Goal: Task Accomplishment & Management: Manage account settings

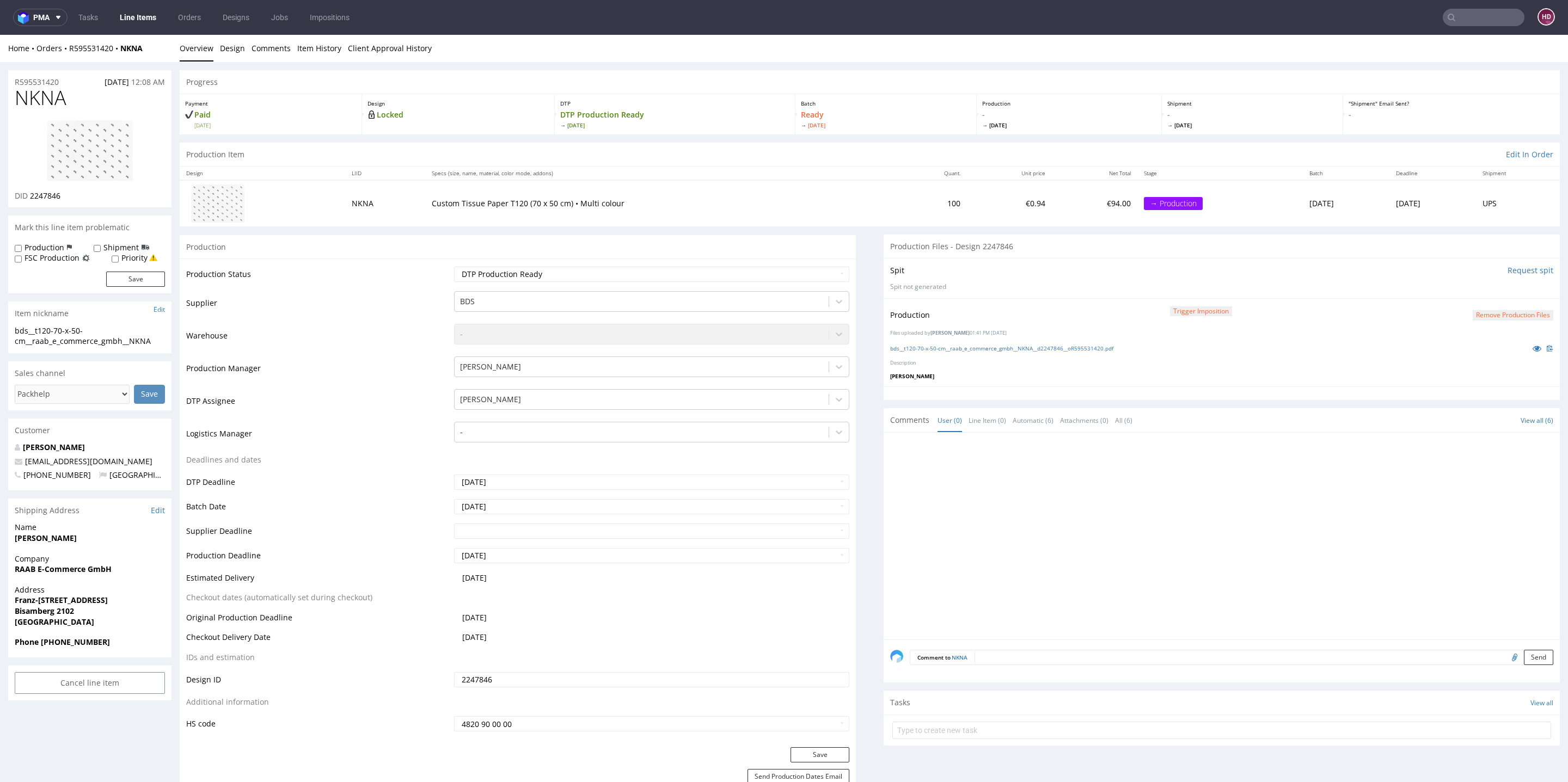
scroll to position [12, 0]
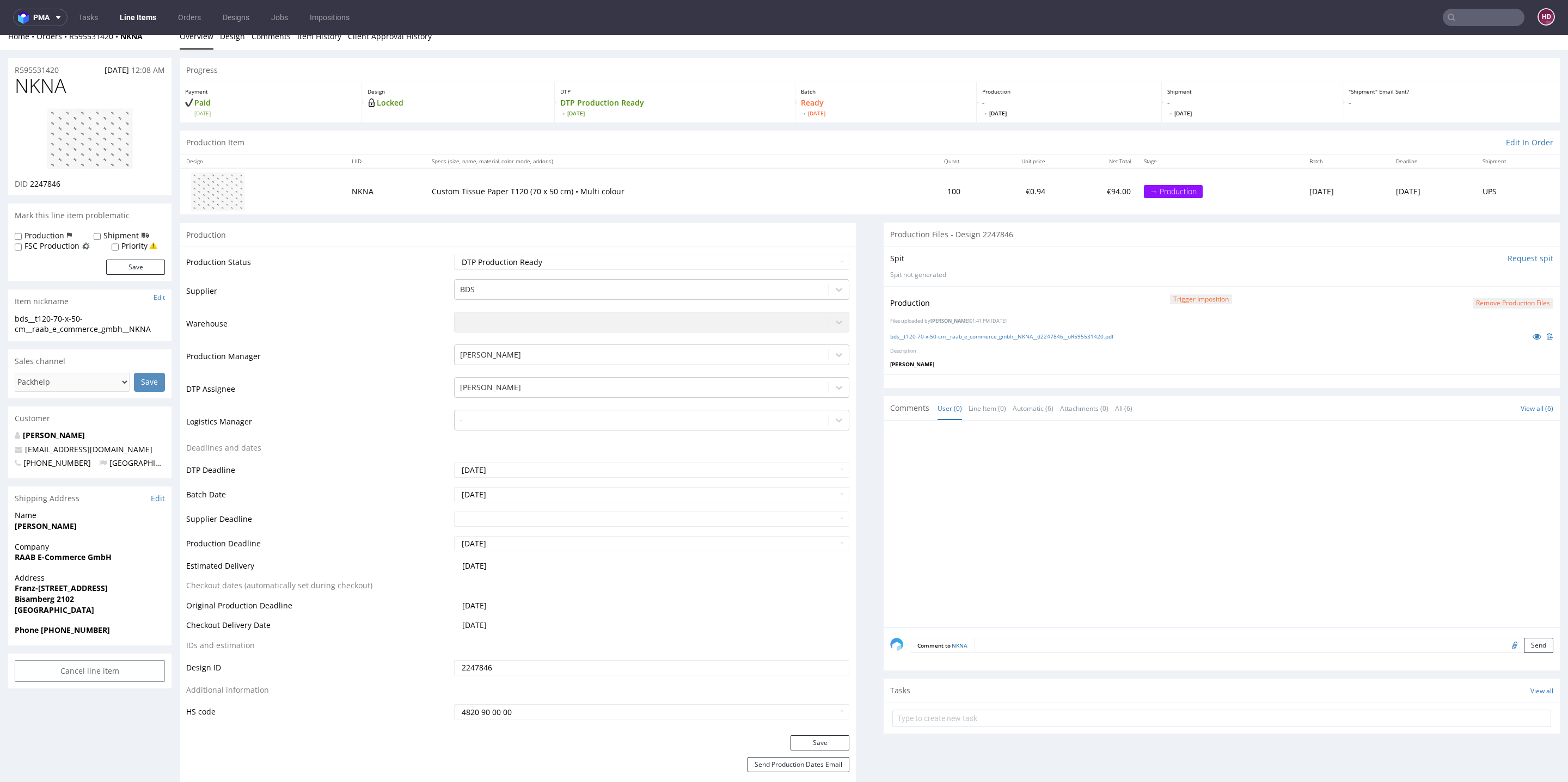
click at [134, 19] on link "Line Items" at bounding box center [137, 17] width 49 height 18
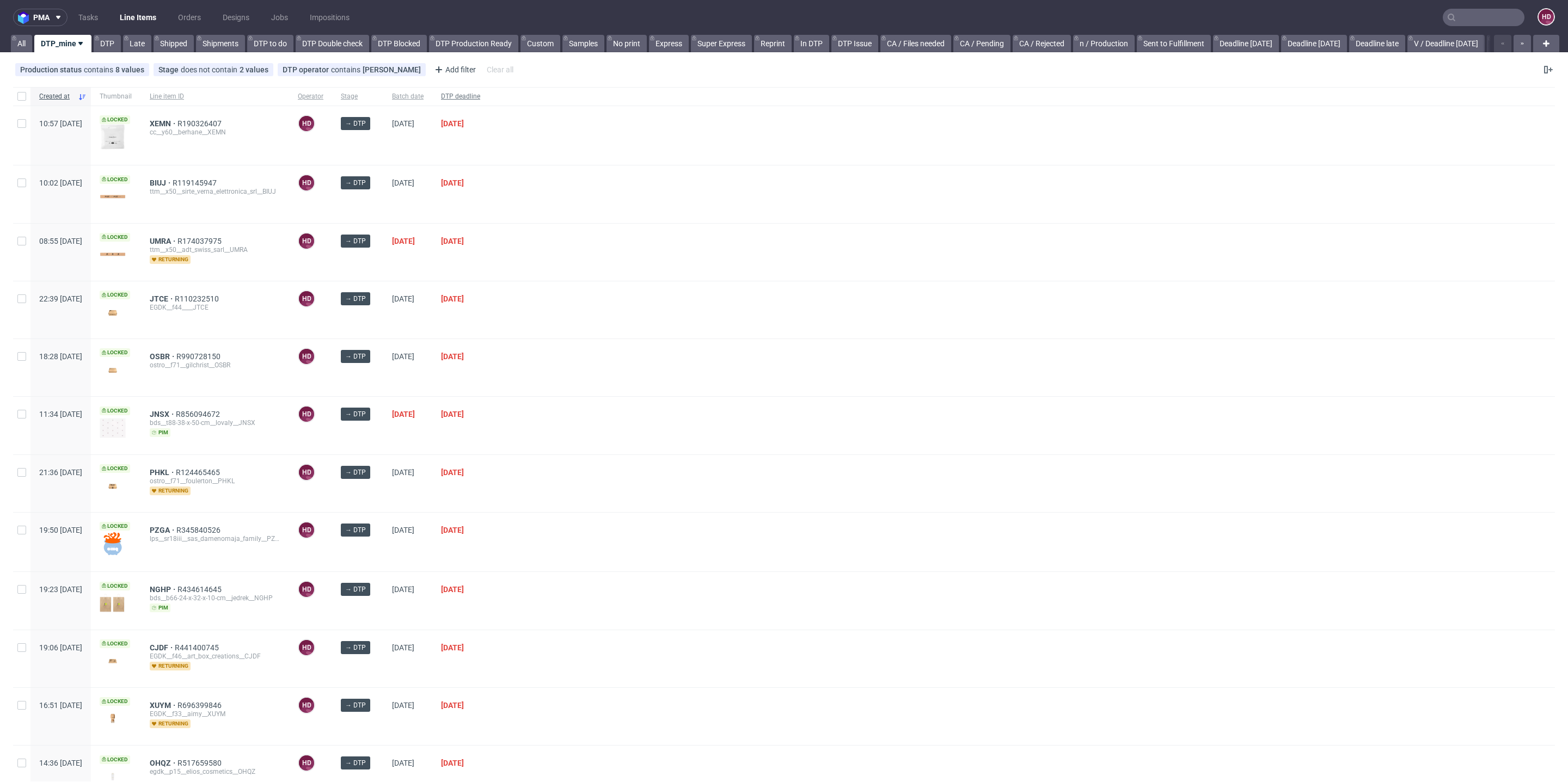
click at [480, 95] on span "DTP deadline" at bounding box center [461, 96] width 39 height 9
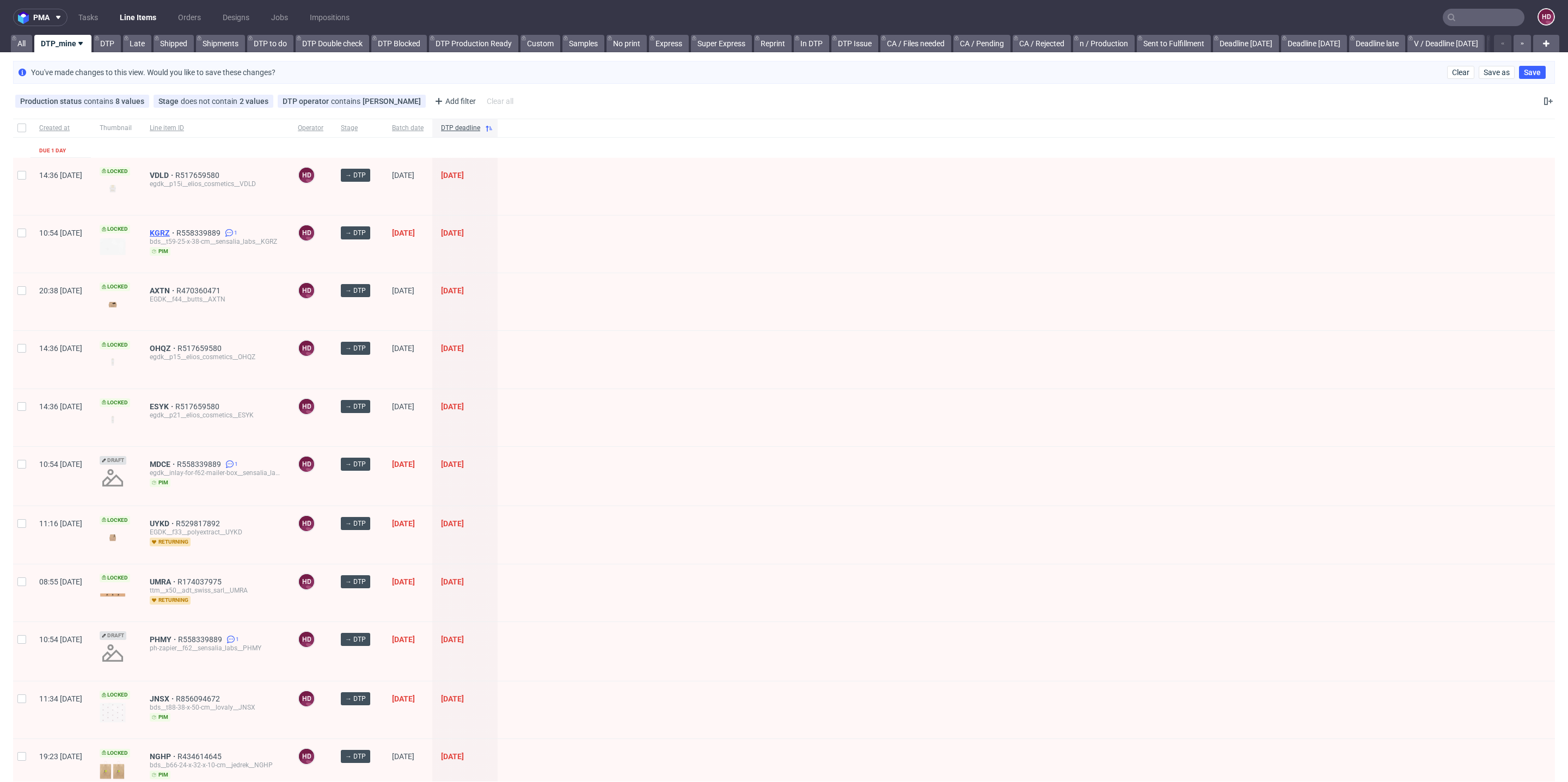
click at [176, 229] on span "KGRZ" at bounding box center [163, 233] width 27 height 8
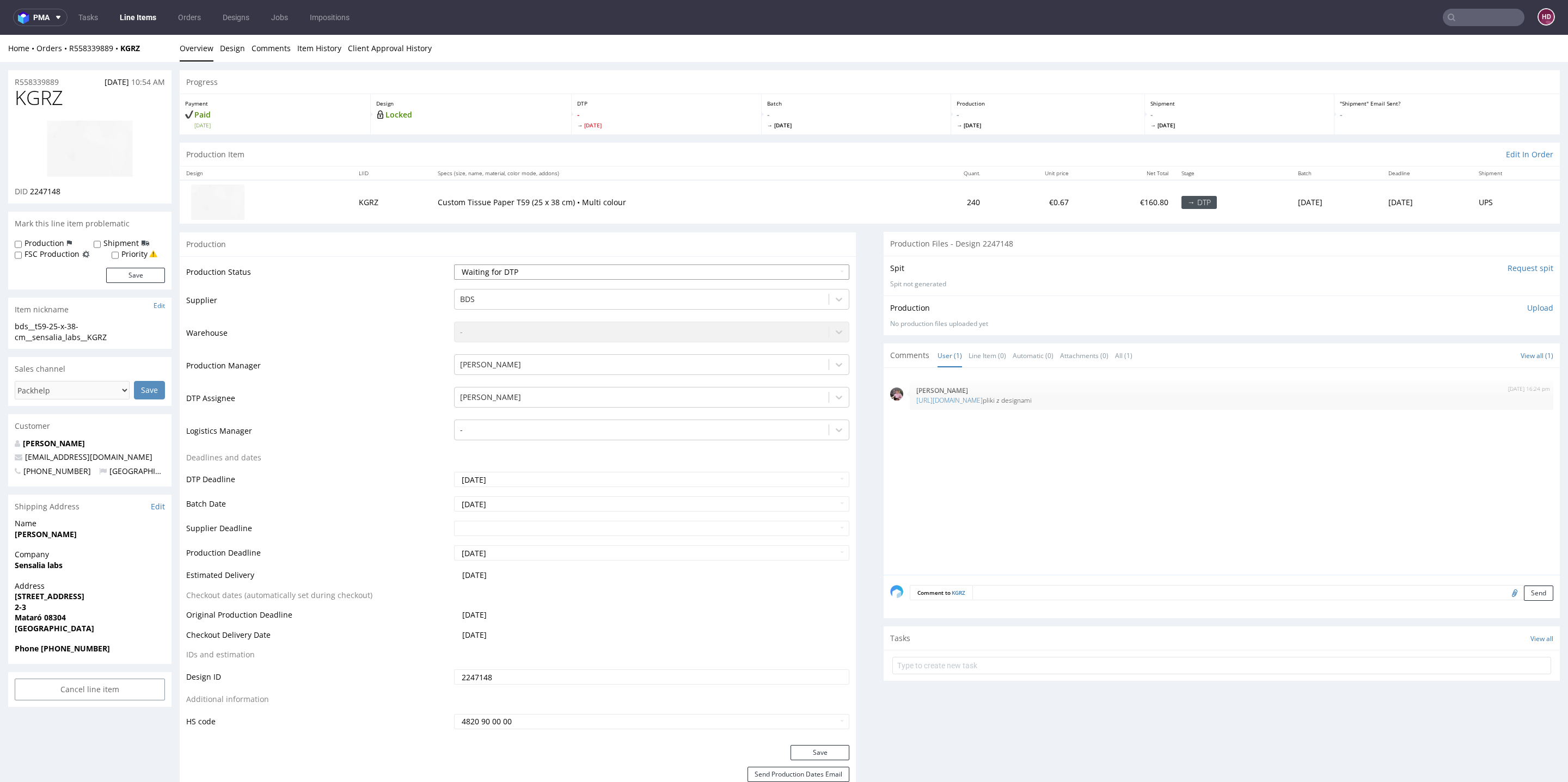
click at [613, 273] on select "Waiting for Artwork Waiting for Diecut Waiting for Mockup Waiting for DTP Waiti…" at bounding box center [651, 272] width 396 height 15
select select "dtp_in_process"
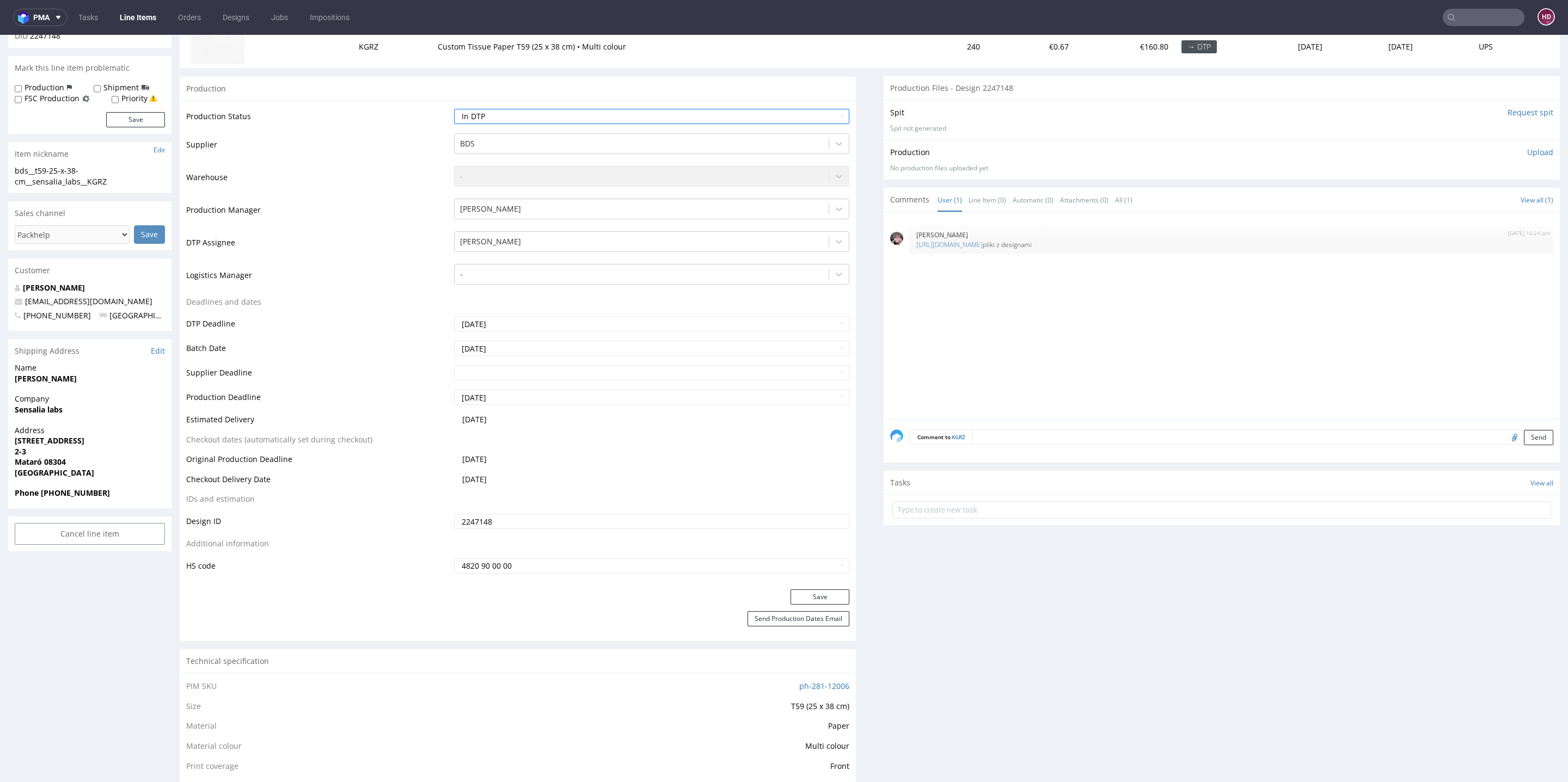
scroll to position [157, 0]
click at [813, 595] on button "Save" at bounding box center [819, 597] width 58 height 15
click at [961, 225] on div "8th Aug 25 | 16:24 pm Aleks Ziemkowski https://we.tl/t-bCQNePk0nf pliki z desig…" at bounding box center [1232, 239] width 644 height 29
click at [960, 241] on link "https://we.tl/t-bCQNePk0nf" at bounding box center [950, 245] width 67 height 9
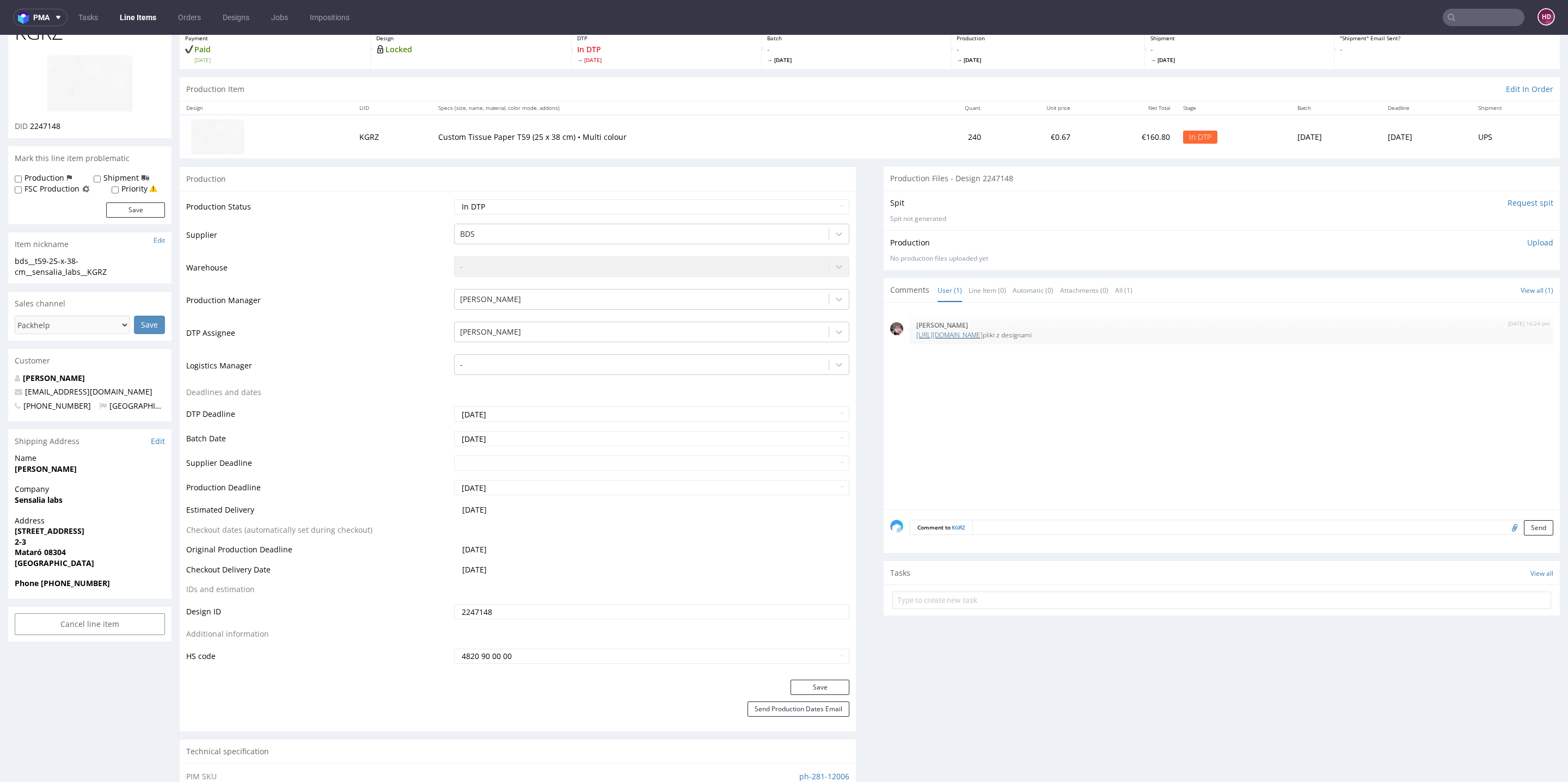
scroll to position [0, 0]
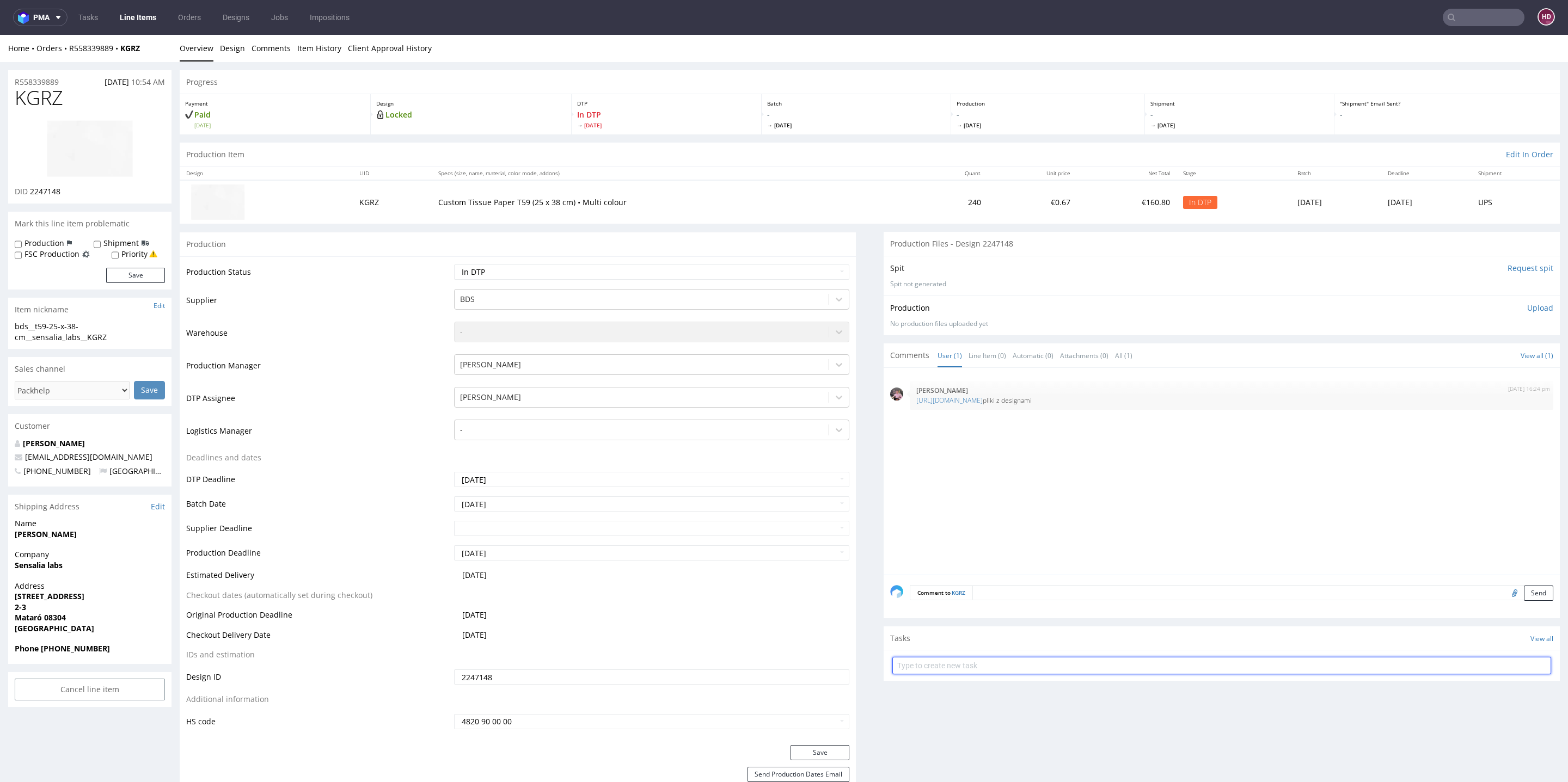
click at [1005, 668] on input "text" at bounding box center [1221, 665] width 659 height 18
type input "I"
type input "issue"
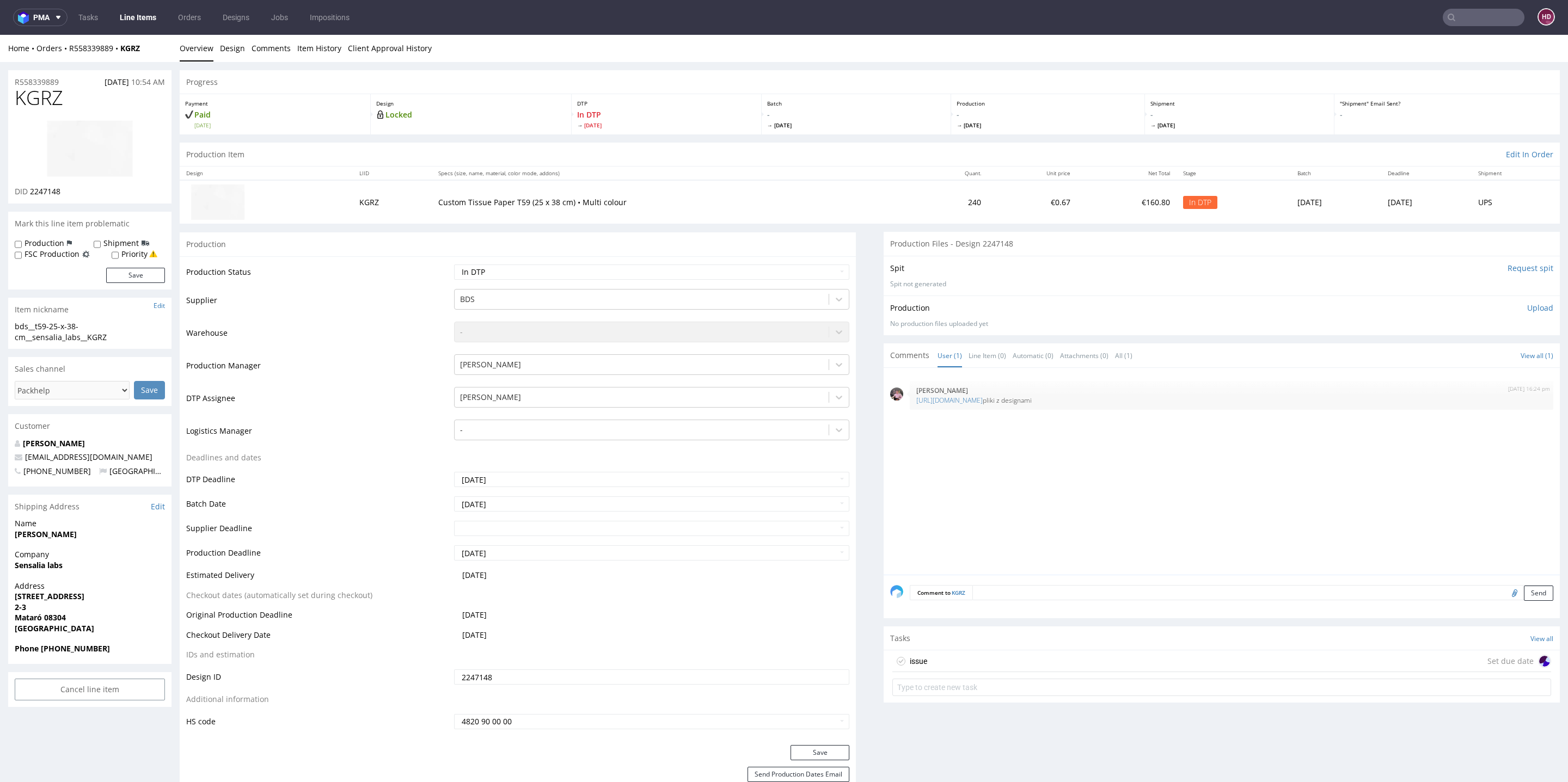
click at [1207, 670] on div "issue Set due date" at bounding box center [1221, 662] width 659 height 22
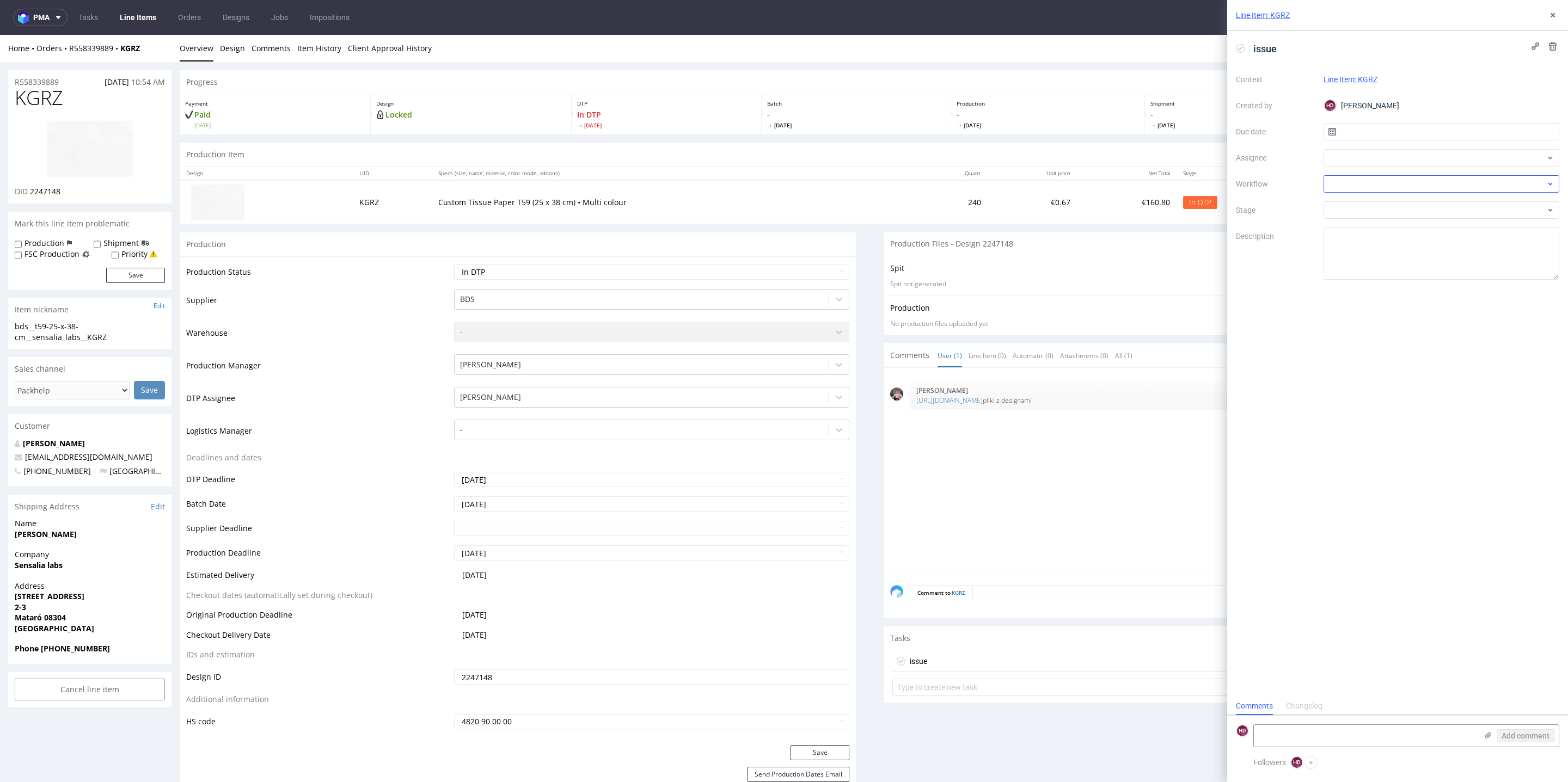
scroll to position [8, 0]
click at [1439, 132] on input "text" at bounding box center [1441, 132] width 236 height 18
click at [1466, 234] on button "14" at bounding box center [1459, 238] width 17 height 18
type input "[DATE]"
click at [1379, 154] on div at bounding box center [1441, 158] width 236 height 18
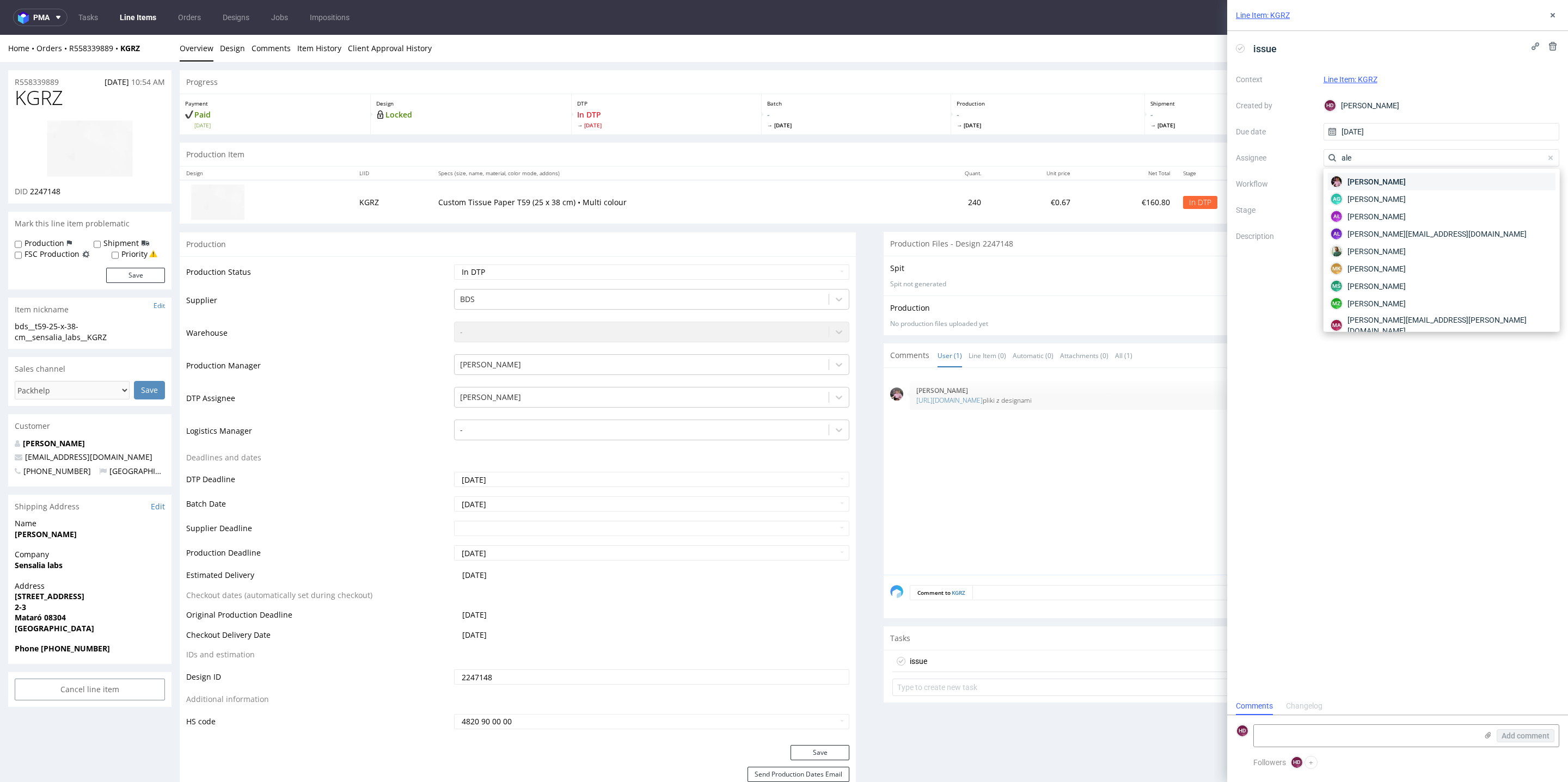
type input "ale"
click at [1383, 181] on span "[PERSON_NAME]" at bounding box center [1376, 182] width 58 height 11
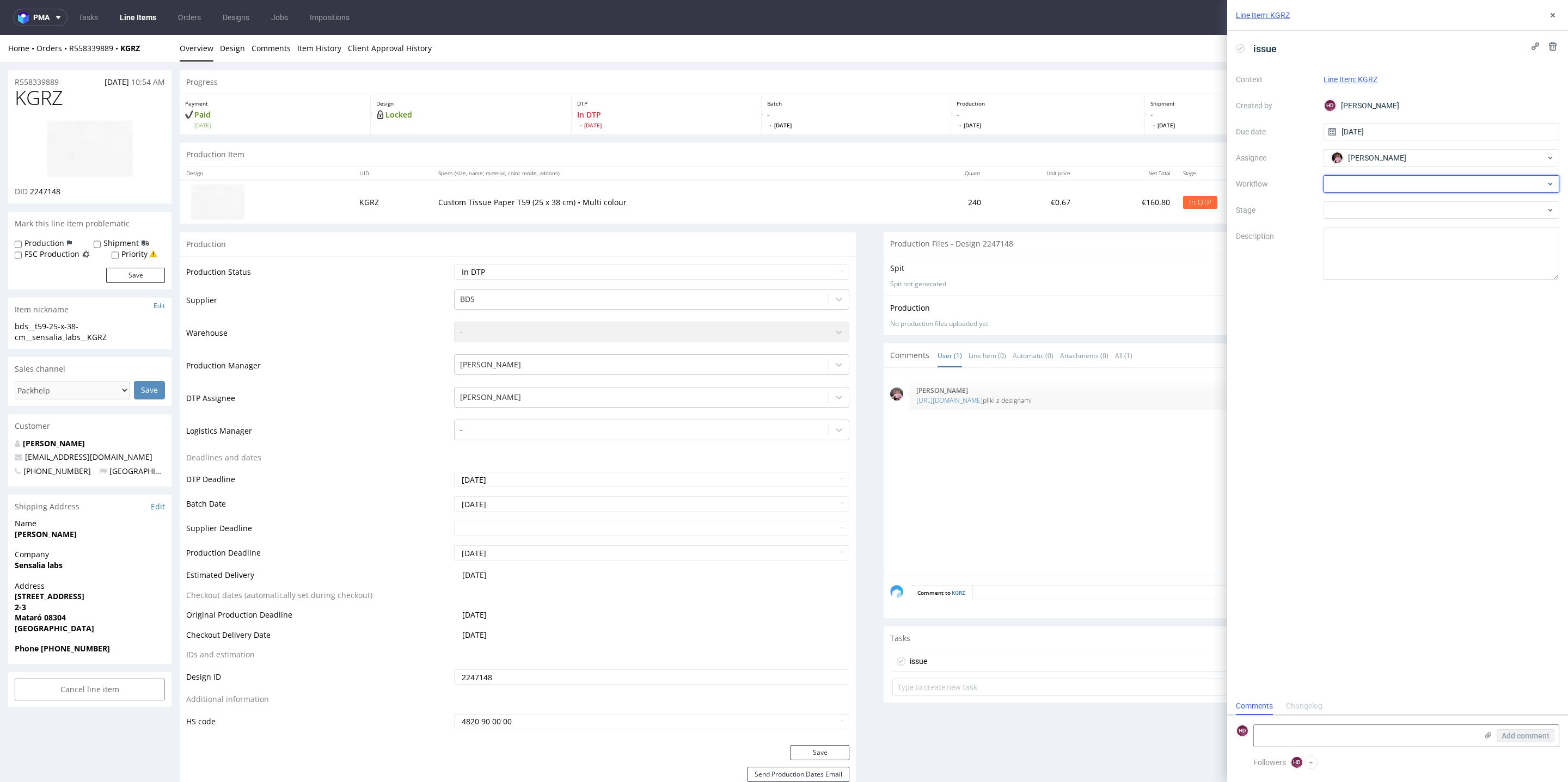
click at [1383, 186] on div at bounding box center [1441, 183] width 236 height 18
click at [1385, 245] on div "DTP - Issue" at bounding box center [1442, 242] width 228 height 19
drag, startPoint x: 1395, startPoint y: 259, endPoint x: 1254, endPoint y: 254, distance: 141.1
click at [1254, 254] on div "Context Line Item: KGRZ Created by HD Hapka Dominika Due date 14/08/2025 Assign…" at bounding box center [1397, 175] width 323 height 209
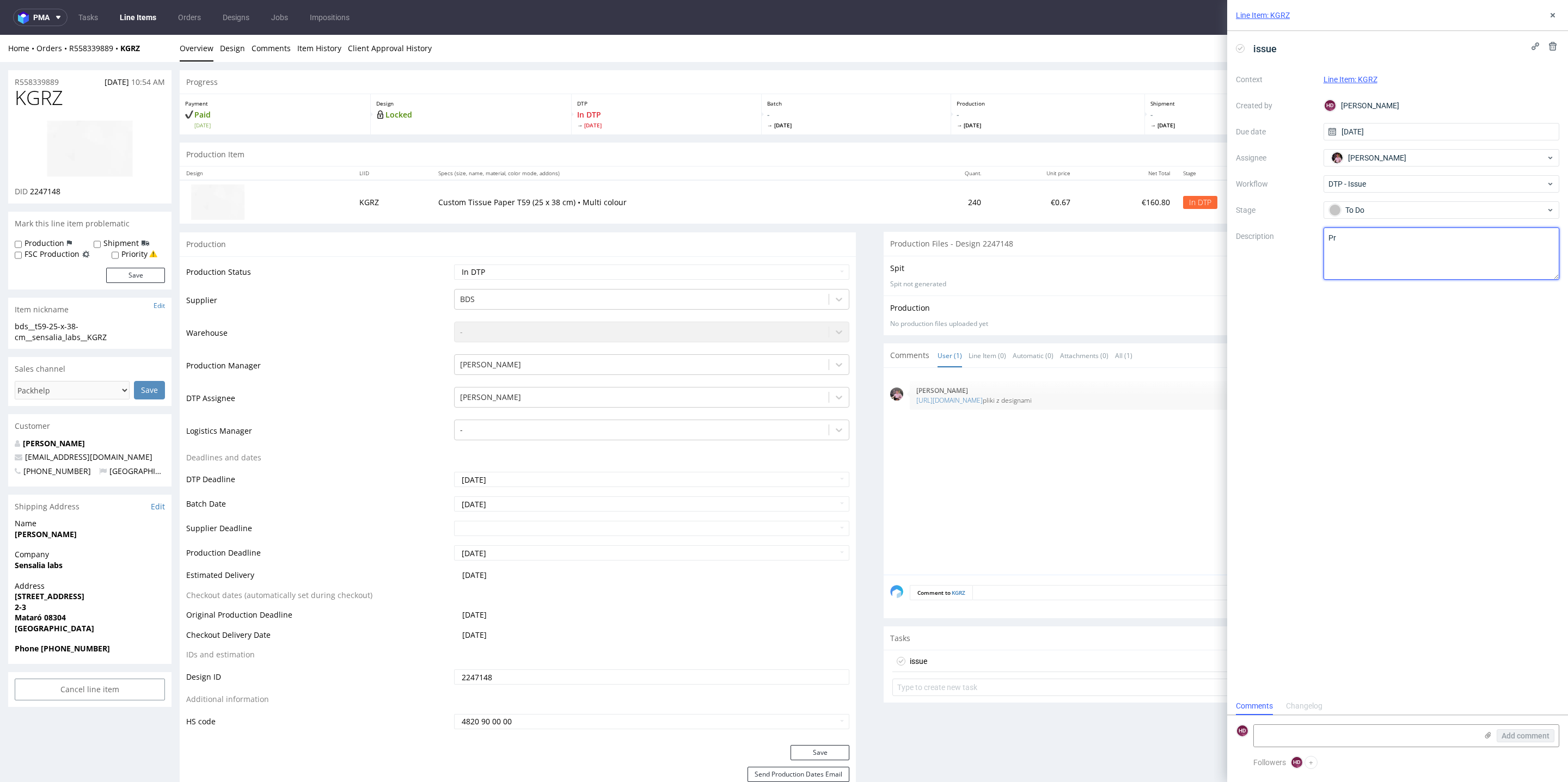
type textarea "P"
drag, startPoint x: 1520, startPoint y: 247, endPoint x: 1541, endPoint y: 284, distance: 42.5
click at [1521, 247] on textarea "Problem: Impact: What is needed?:" at bounding box center [1441, 254] width 236 height 52
type textarea "Hejka Aleks, niestety pliki wygasły. 08 były wrzucine, a 13 dopiero miałam dead…"
click at [1557, 17] on icon at bounding box center [1552, 15] width 8 height 8
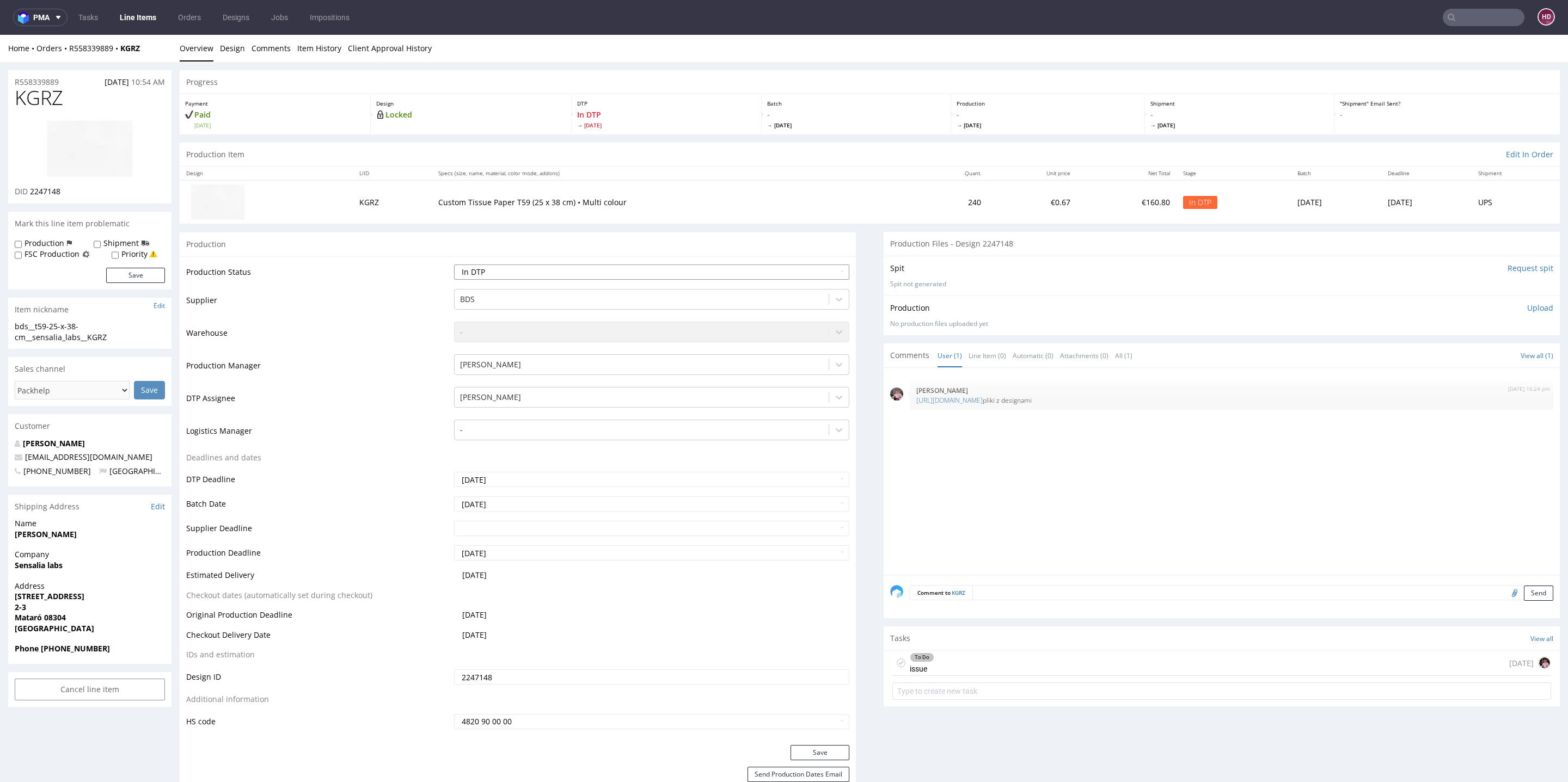
click at [512, 270] on select "Waiting for Artwork Waiting for Diecut Waiting for Mockup Waiting for DTP Waiti…" at bounding box center [651, 272] width 396 height 15
select select "dtp_issue"
click at [819, 754] on button "Save" at bounding box center [819, 752] width 58 height 15
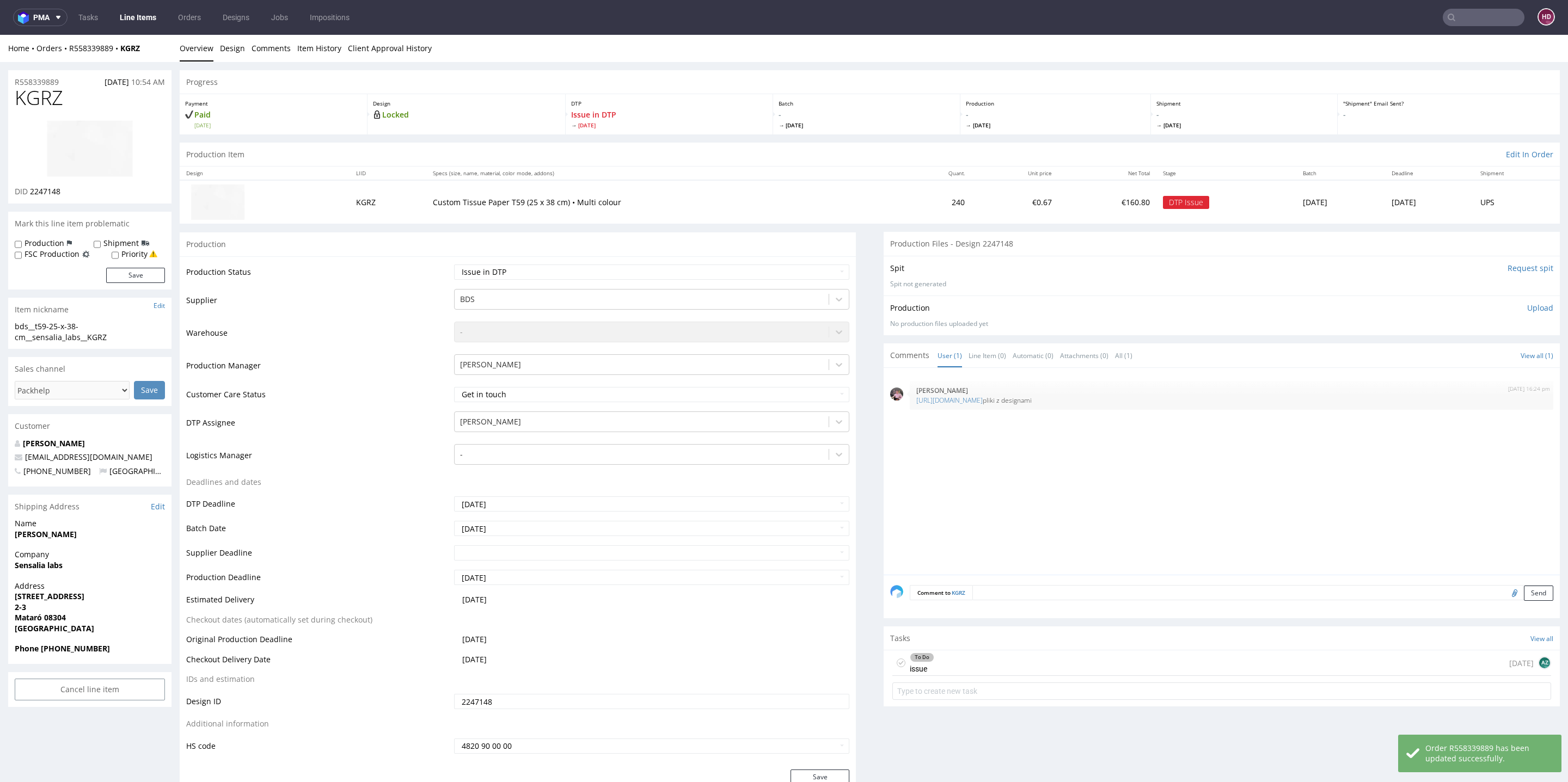
click at [153, 17] on link "Line Items" at bounding box center [137, 17] width 49 height 18
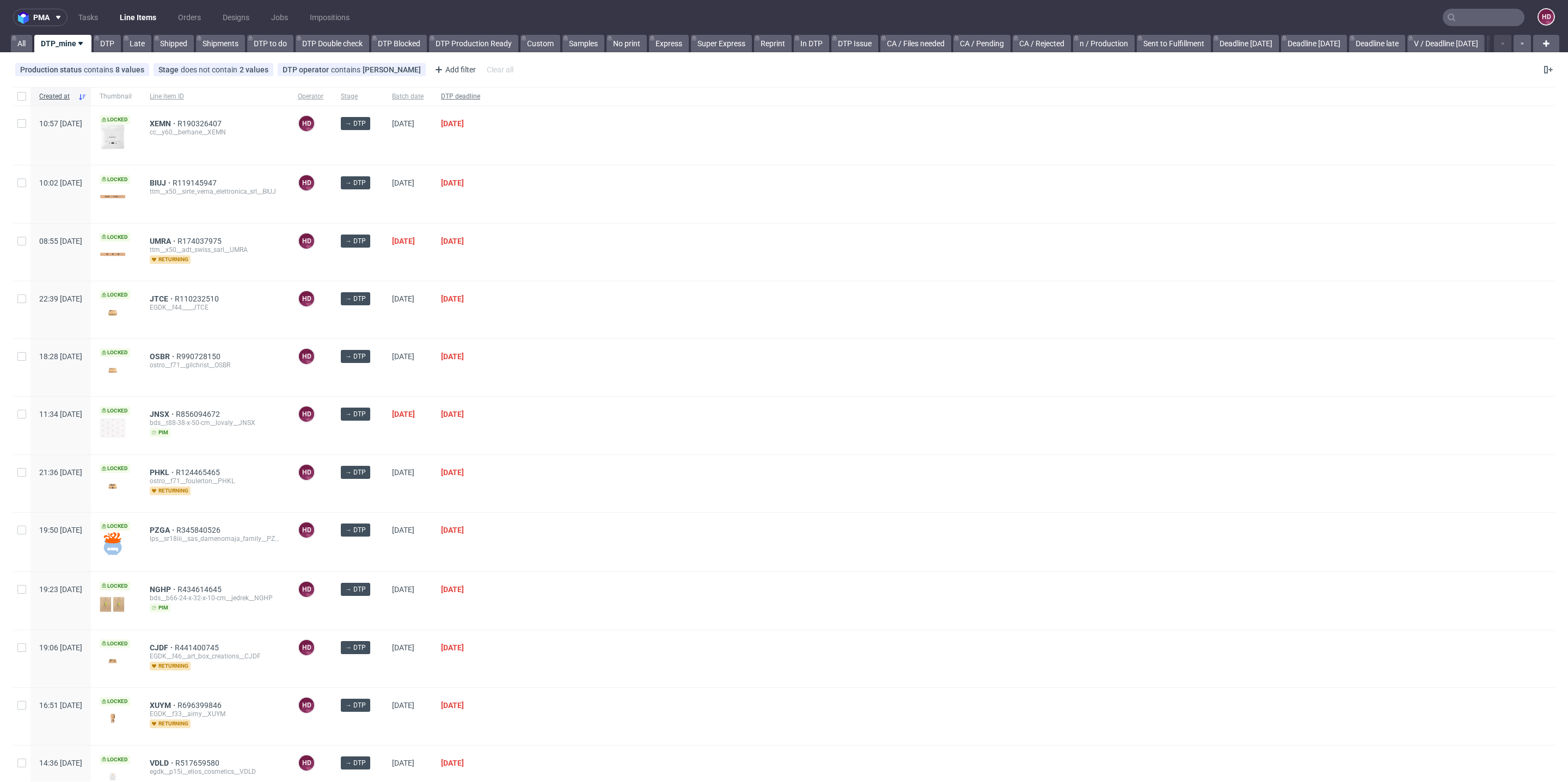
click at [480, 97] on span "DTP deadline" at bounding box center [461, 96] width 39 height 9
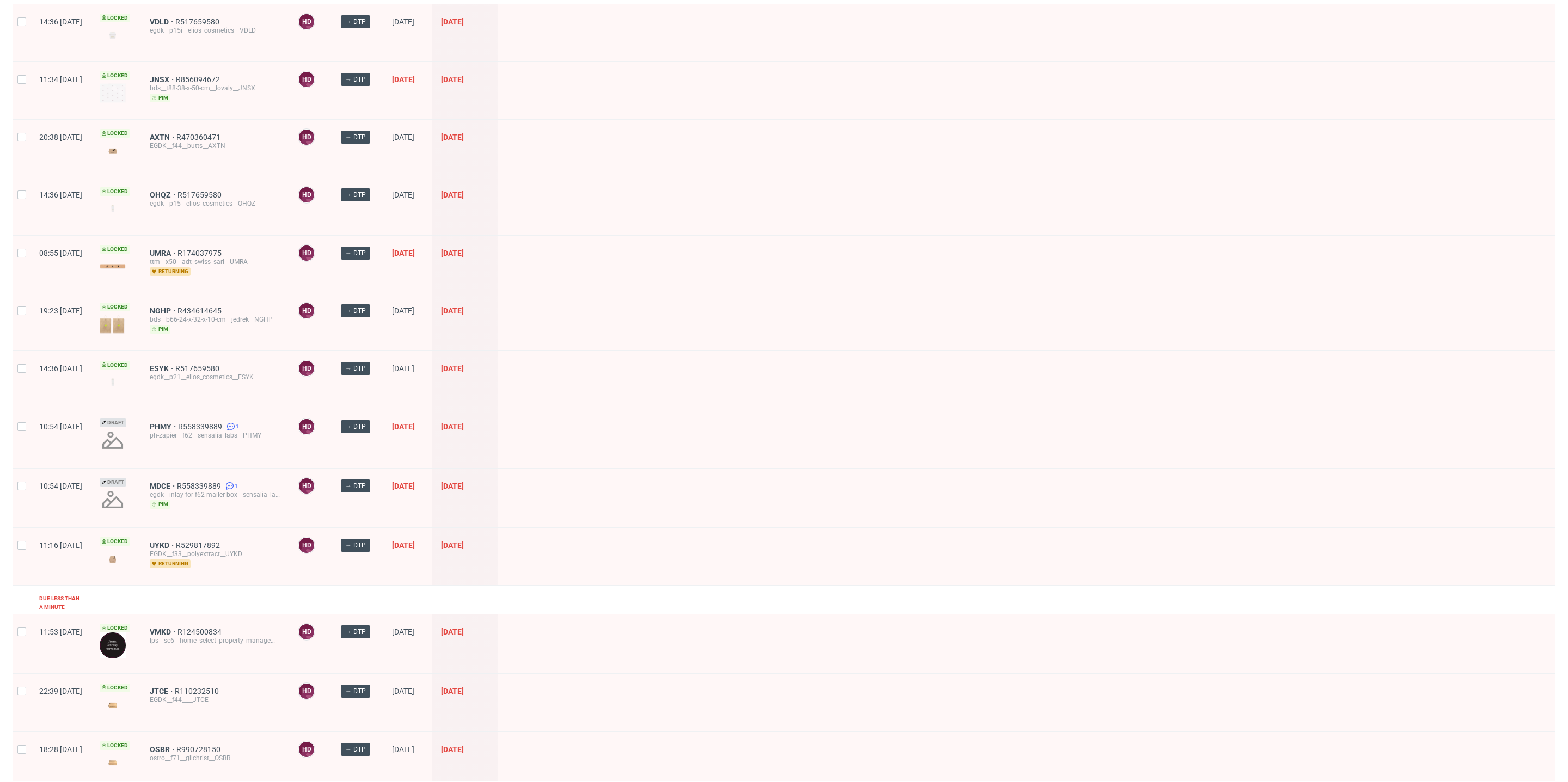
scroll to position [323, 0]
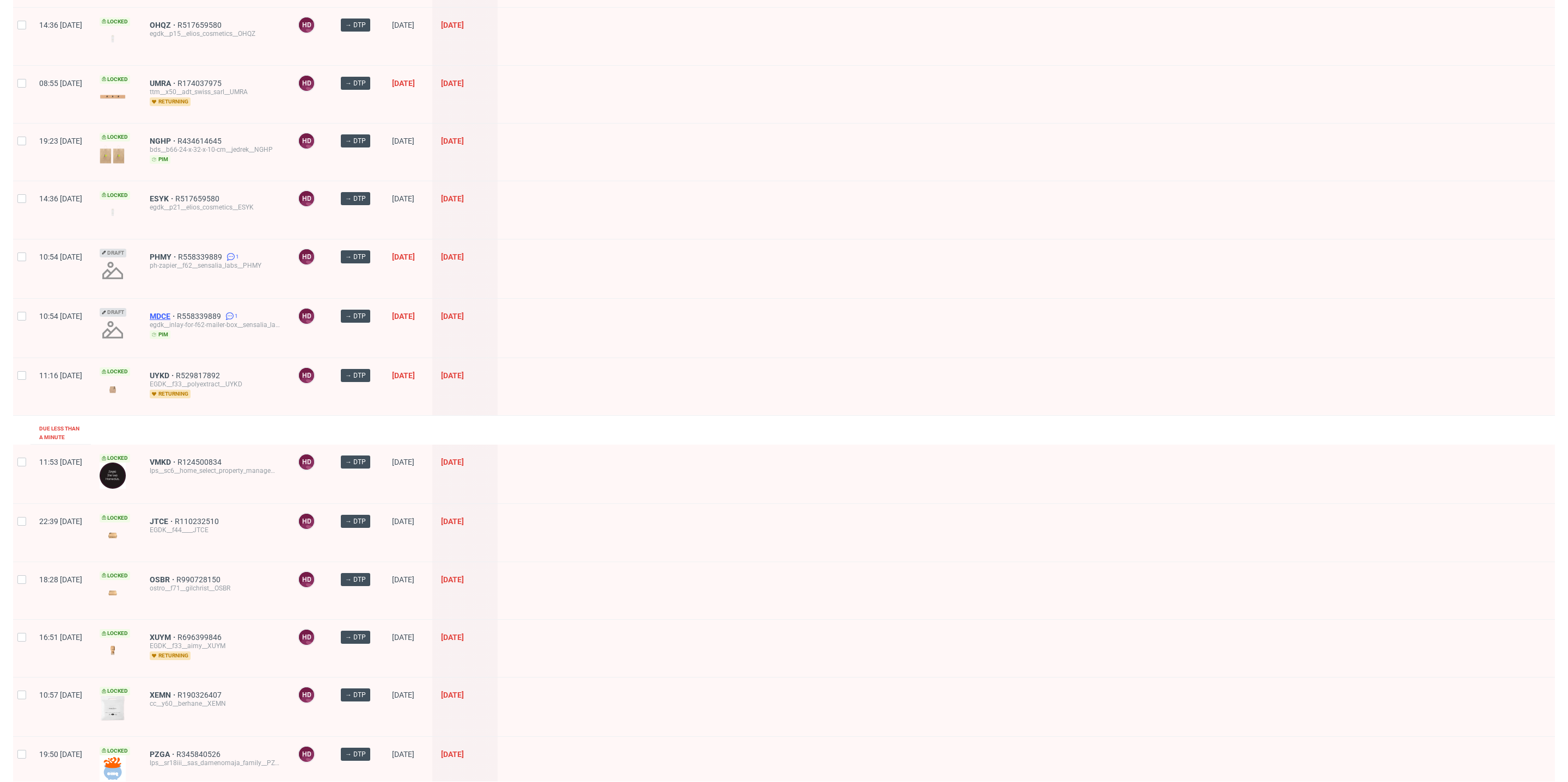
click at [177, 312] on span "MDCE" at bounding box center [163, 316] width 27 height 8
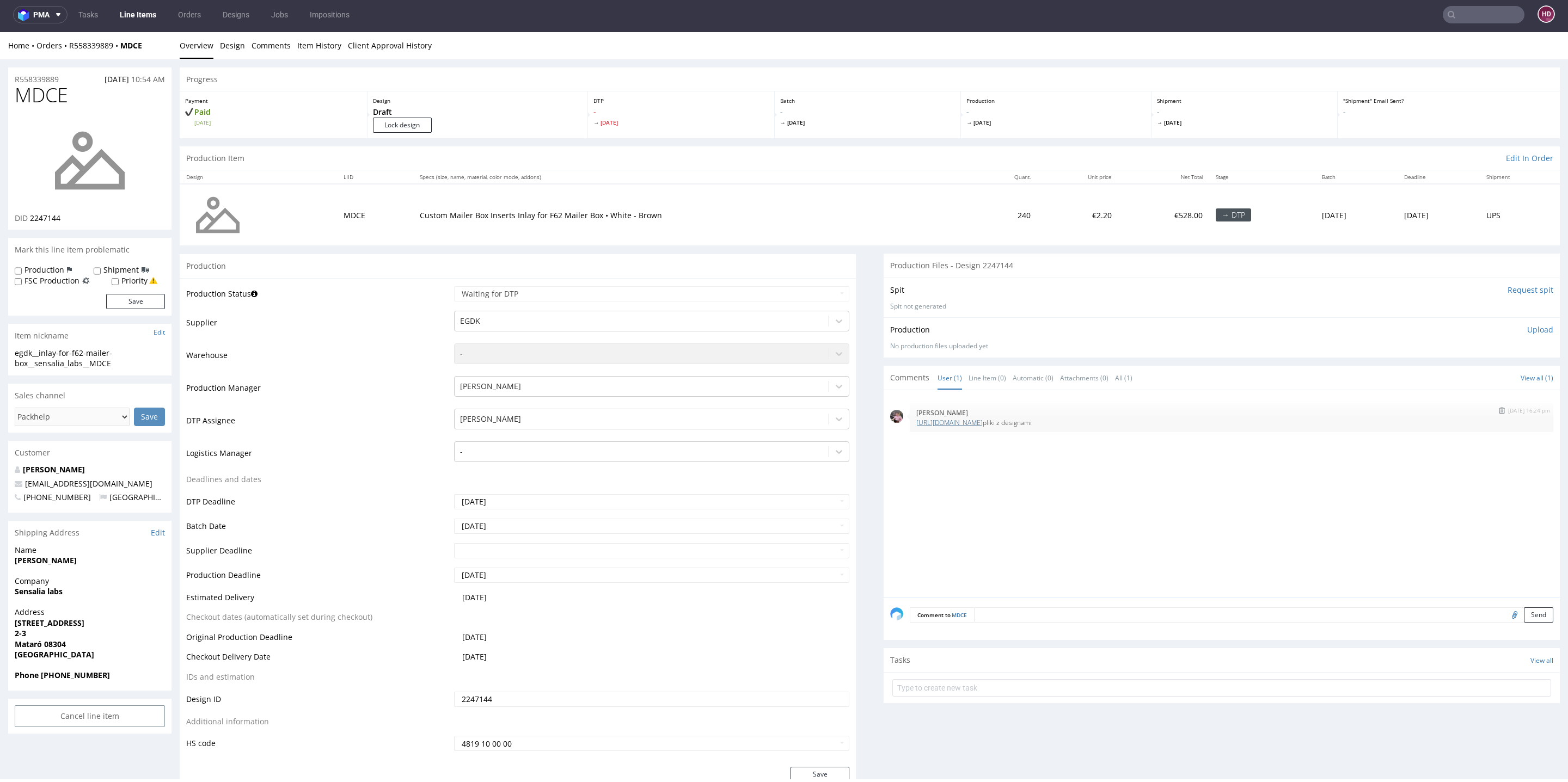
click at [968, 421] on link "https://we.tl/t-bCQNePk0nf" at bounding box center [950, 423] width 67 height 9
click at [299, 40] on link "Item History" at bounding box center [320, 45] width 44 height 27
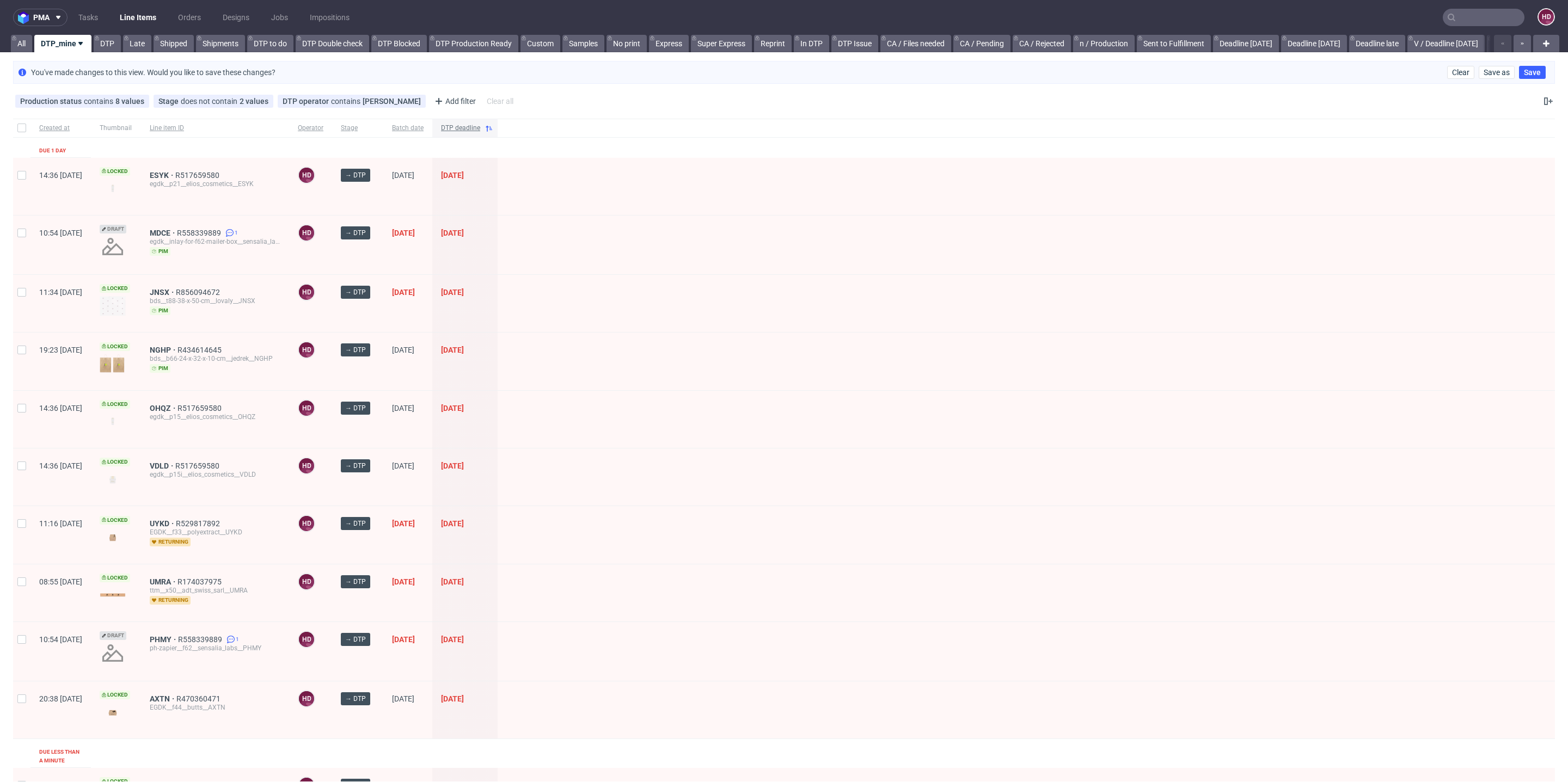
click at [480, 127] on span "DTP deadline" at bounding box center [461, 128] width 39 height 9
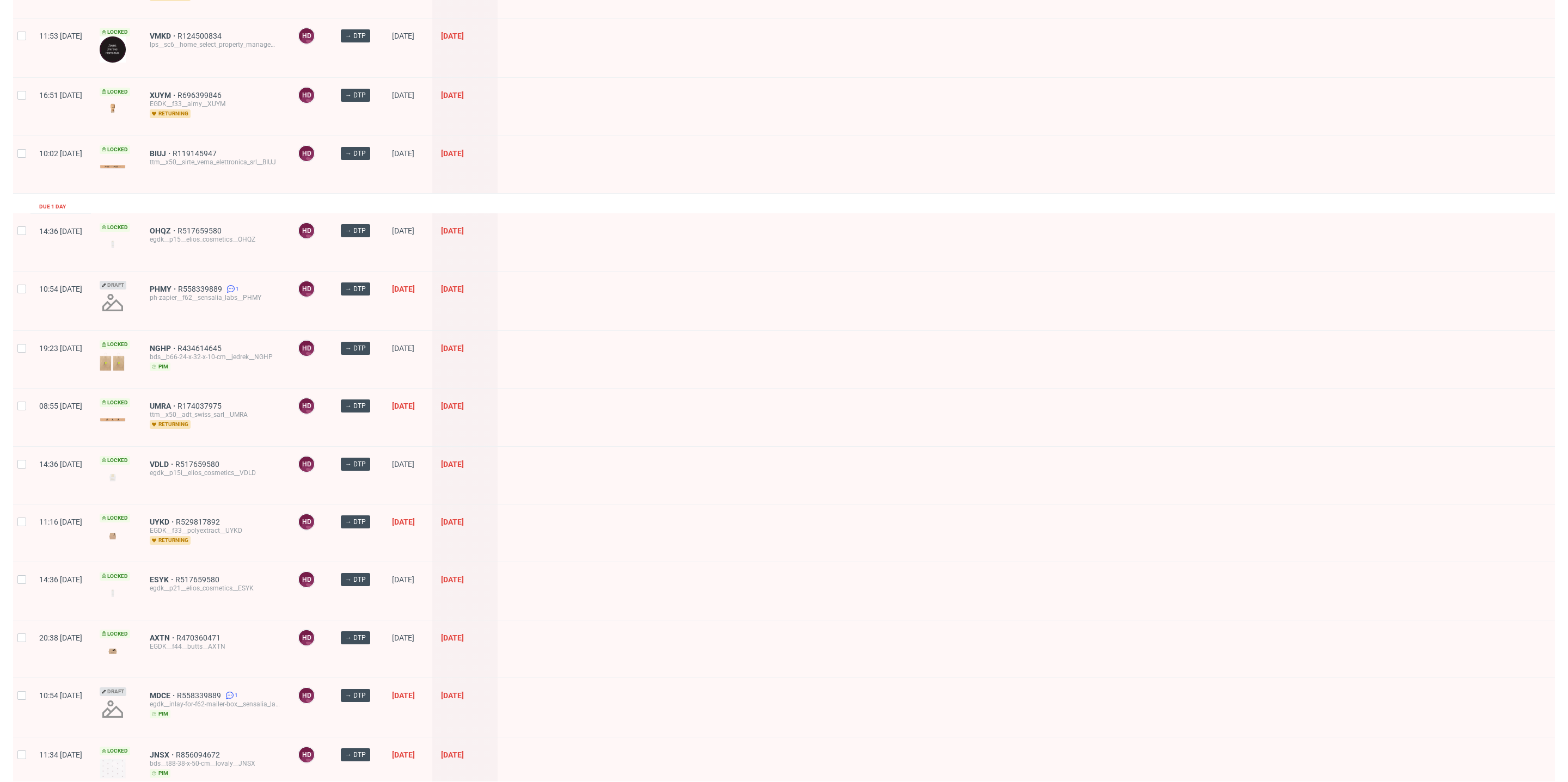
scroll to position [549, 0]
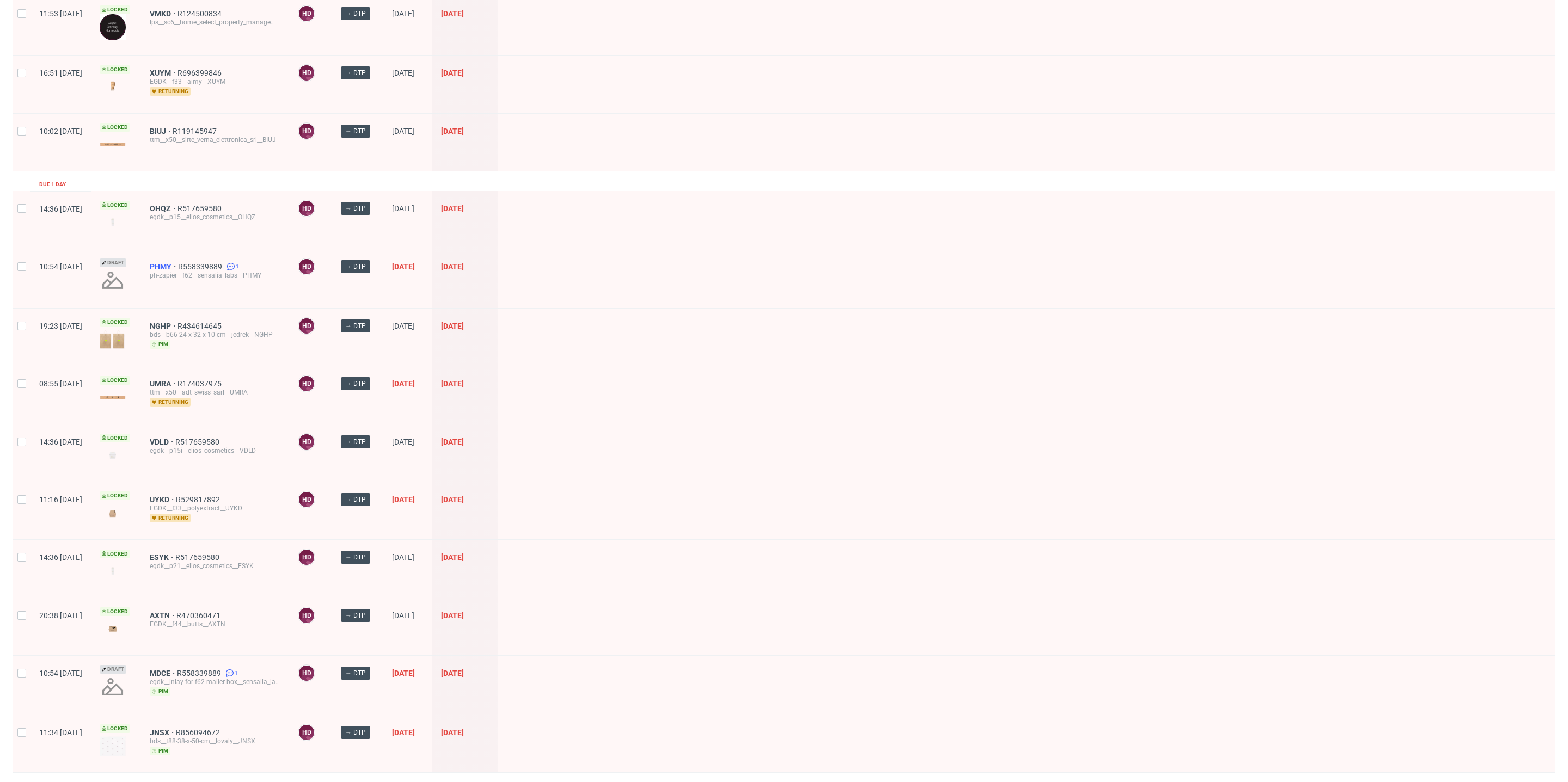
click at [178, 262] on span "PHMY" at bounding box center [164, 266] width 29 height 8
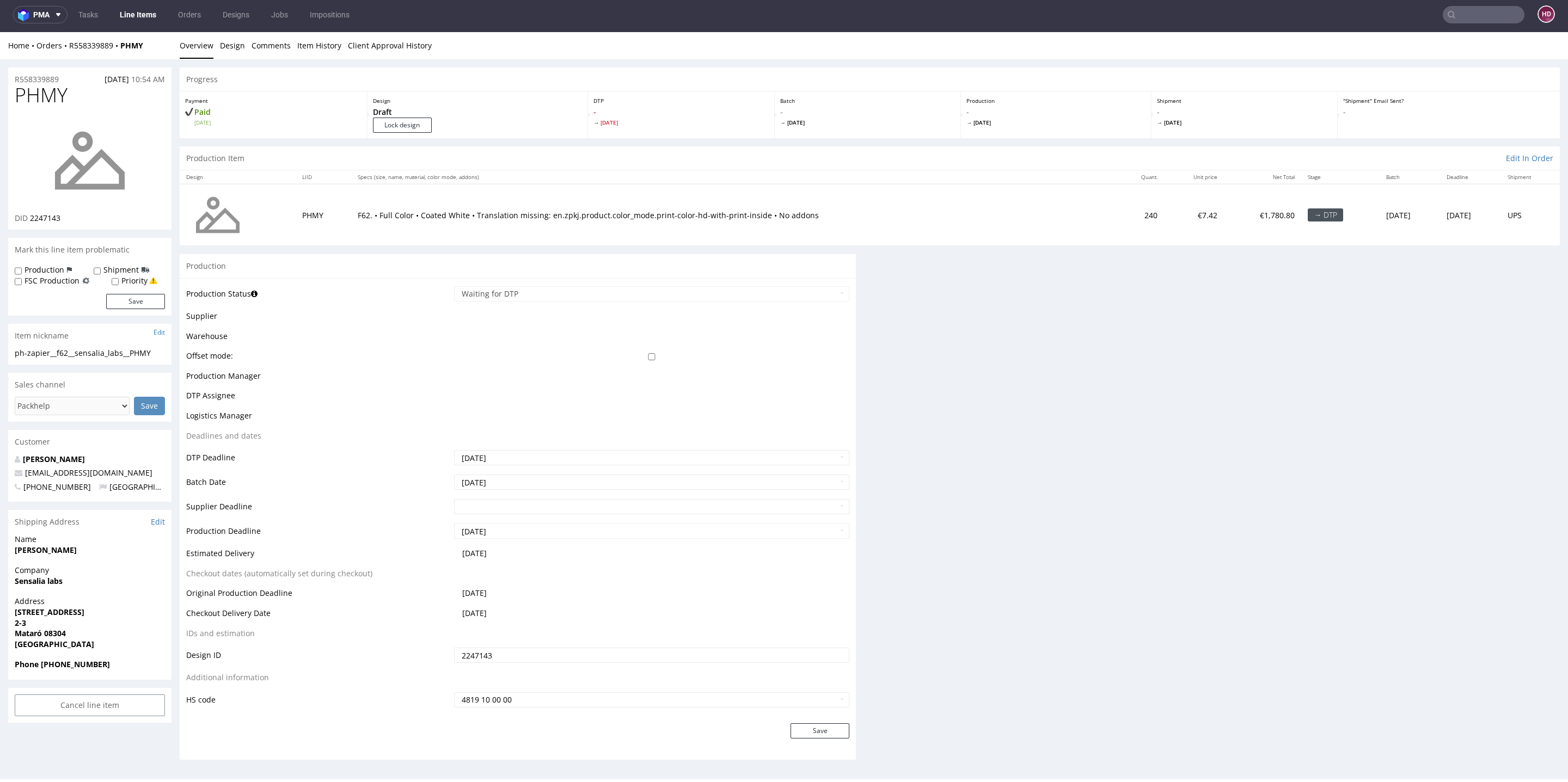
scroll to position [4, 0]
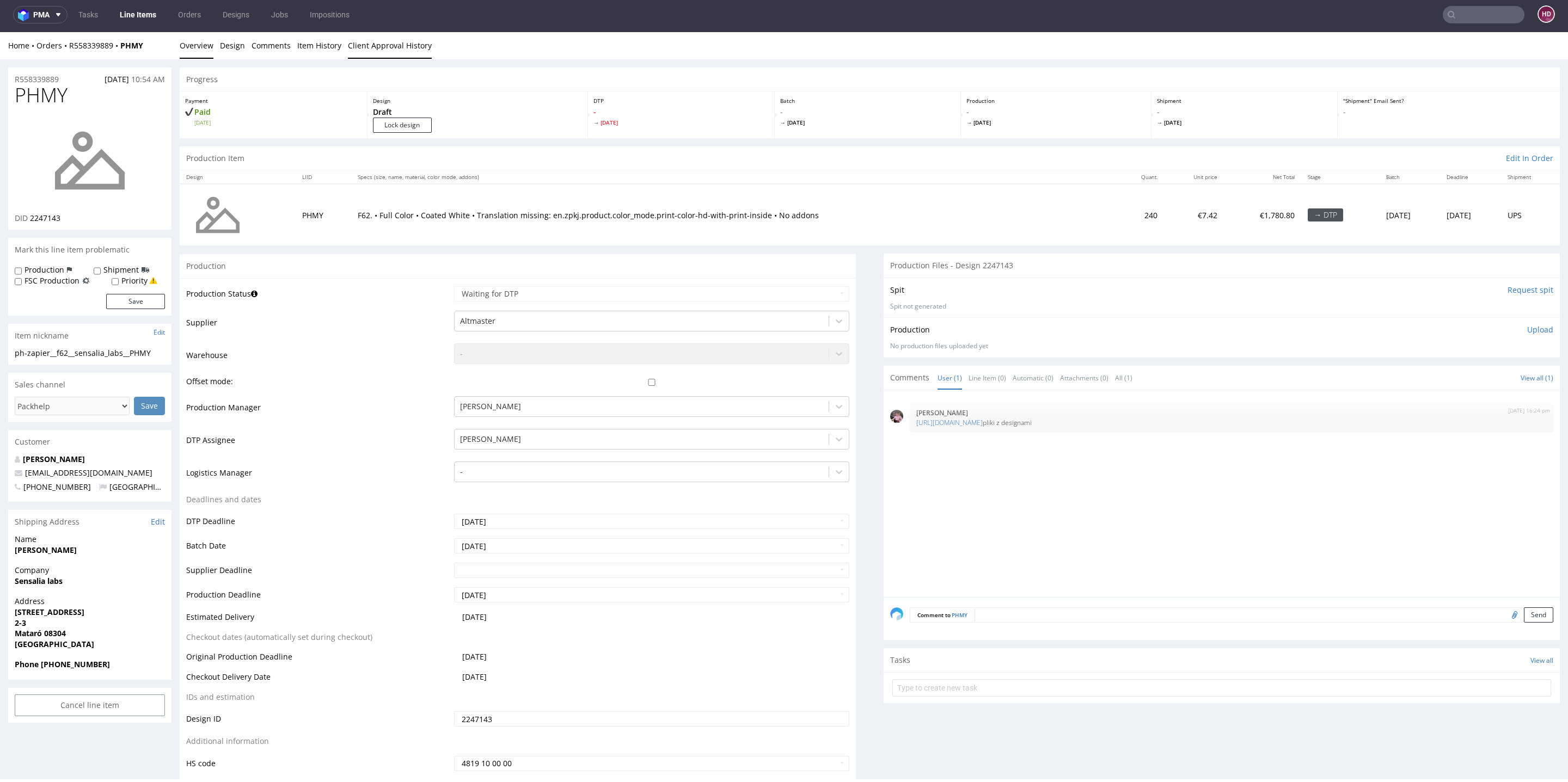
click at [359, 41] on link "Client Approval History" at bounding box center [389, 45] width 83 height 27
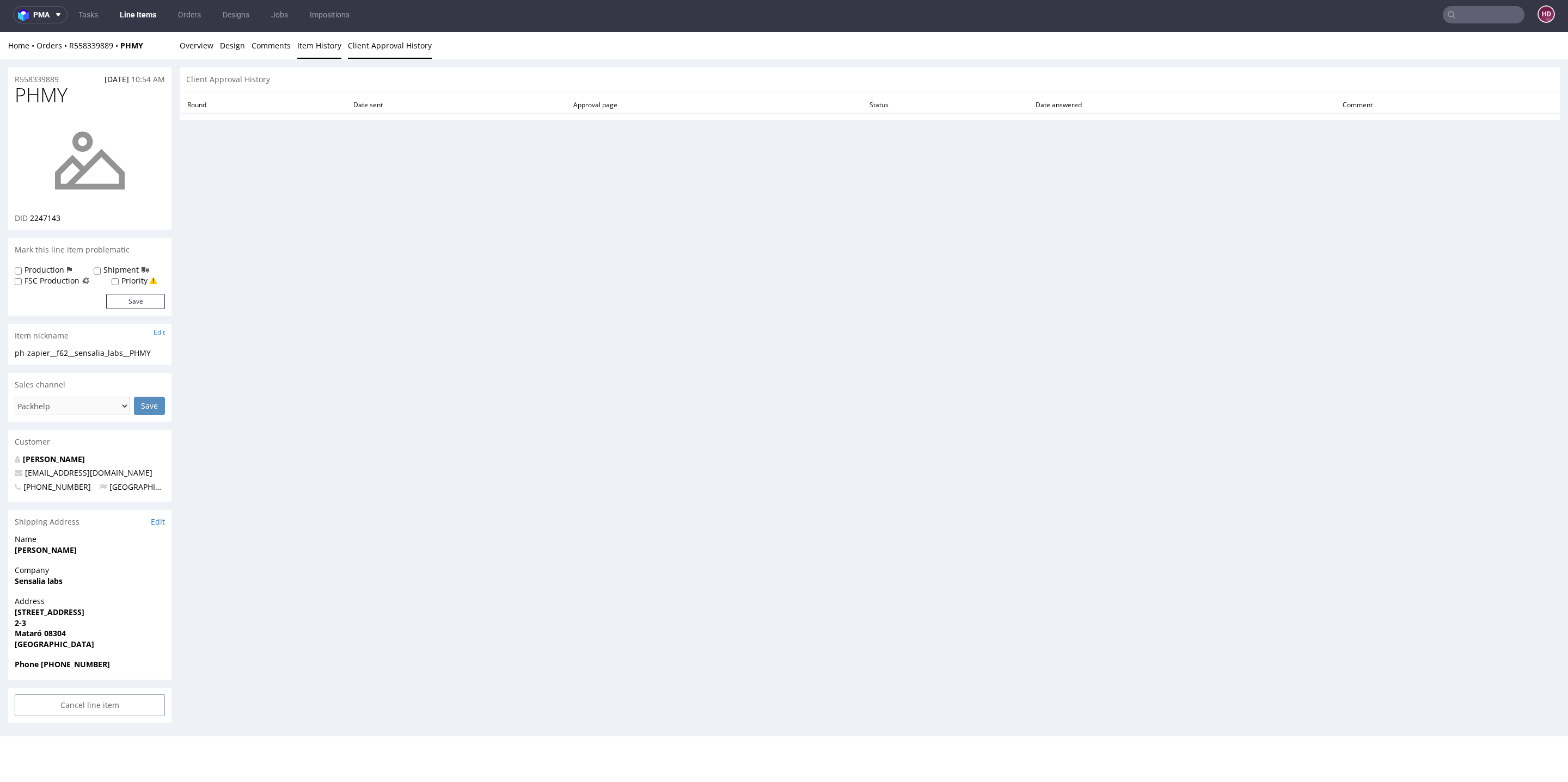
click at [334, 45] on link "Item History" at bounding box center [320, 45] width 44 height 27
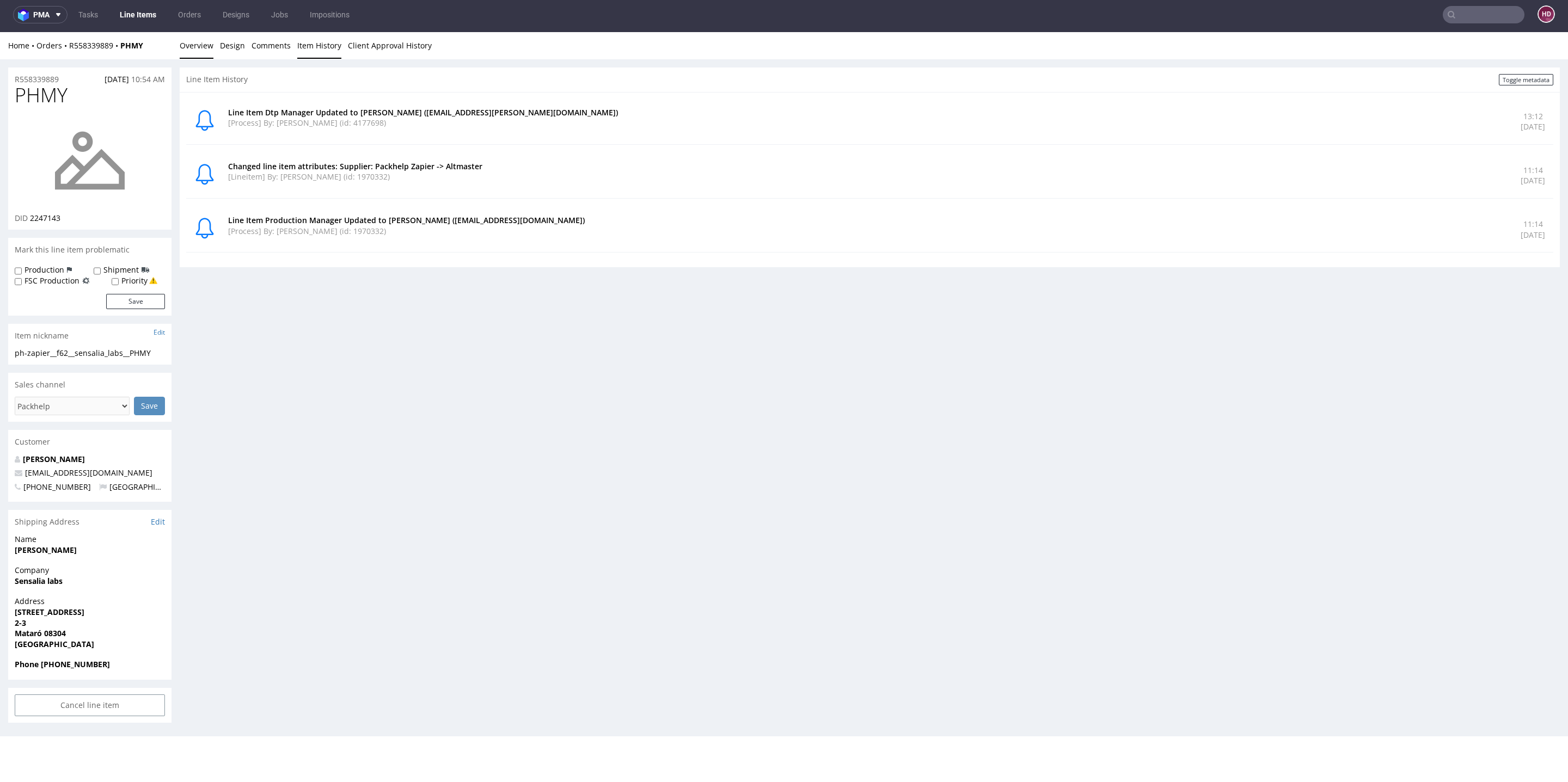
click at [203, 54] on link "Overview" at bounding box center [196, 45] width 33 height 27
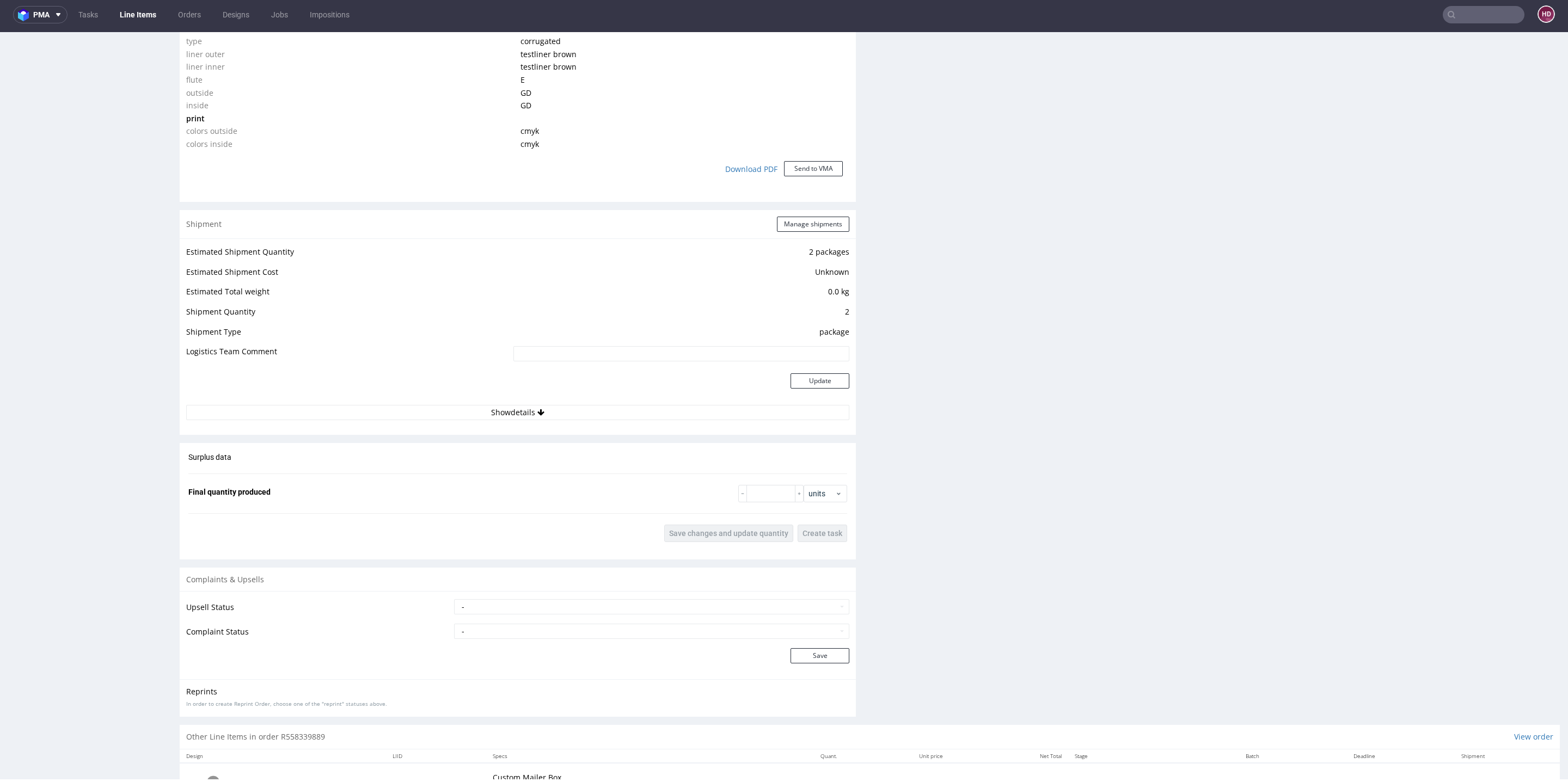
scroll to position [1085, 0]
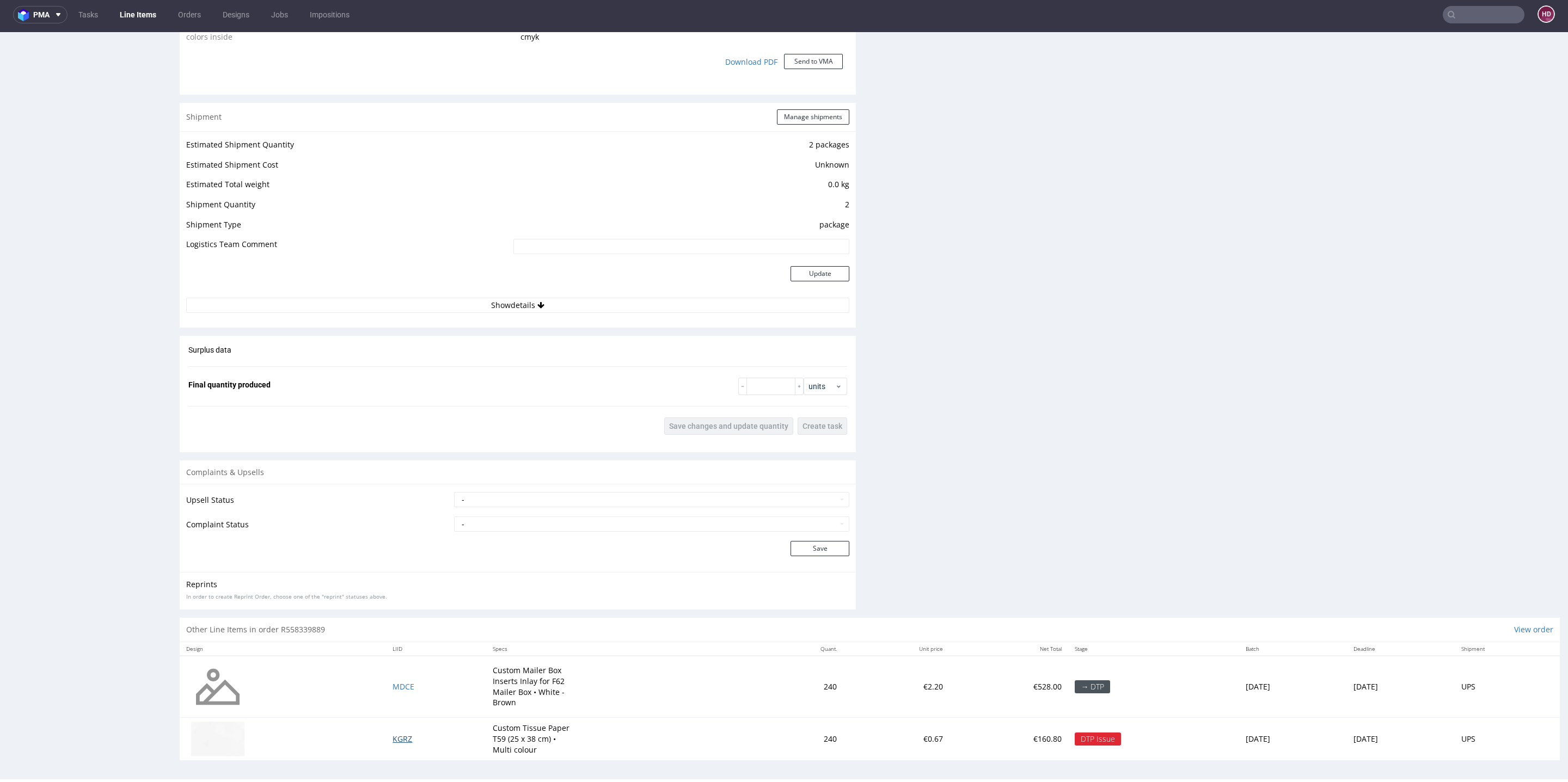
click at [393, 738] on span "KGRZ" at bounding box center [402, 738] width 19 height 10
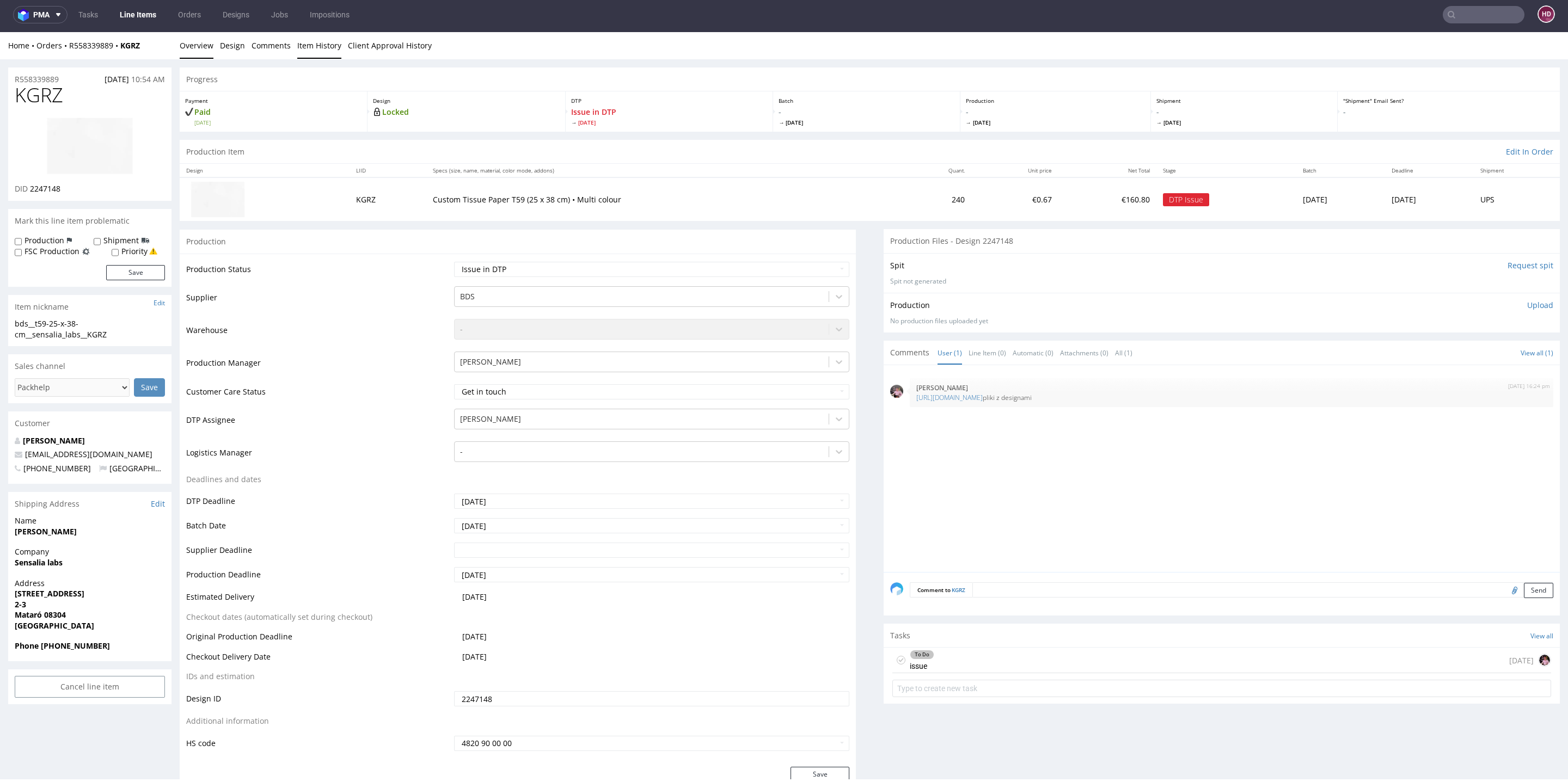
click at [325, 40] on link "Item History" at bounding box center [320, 45] width 44 height 27
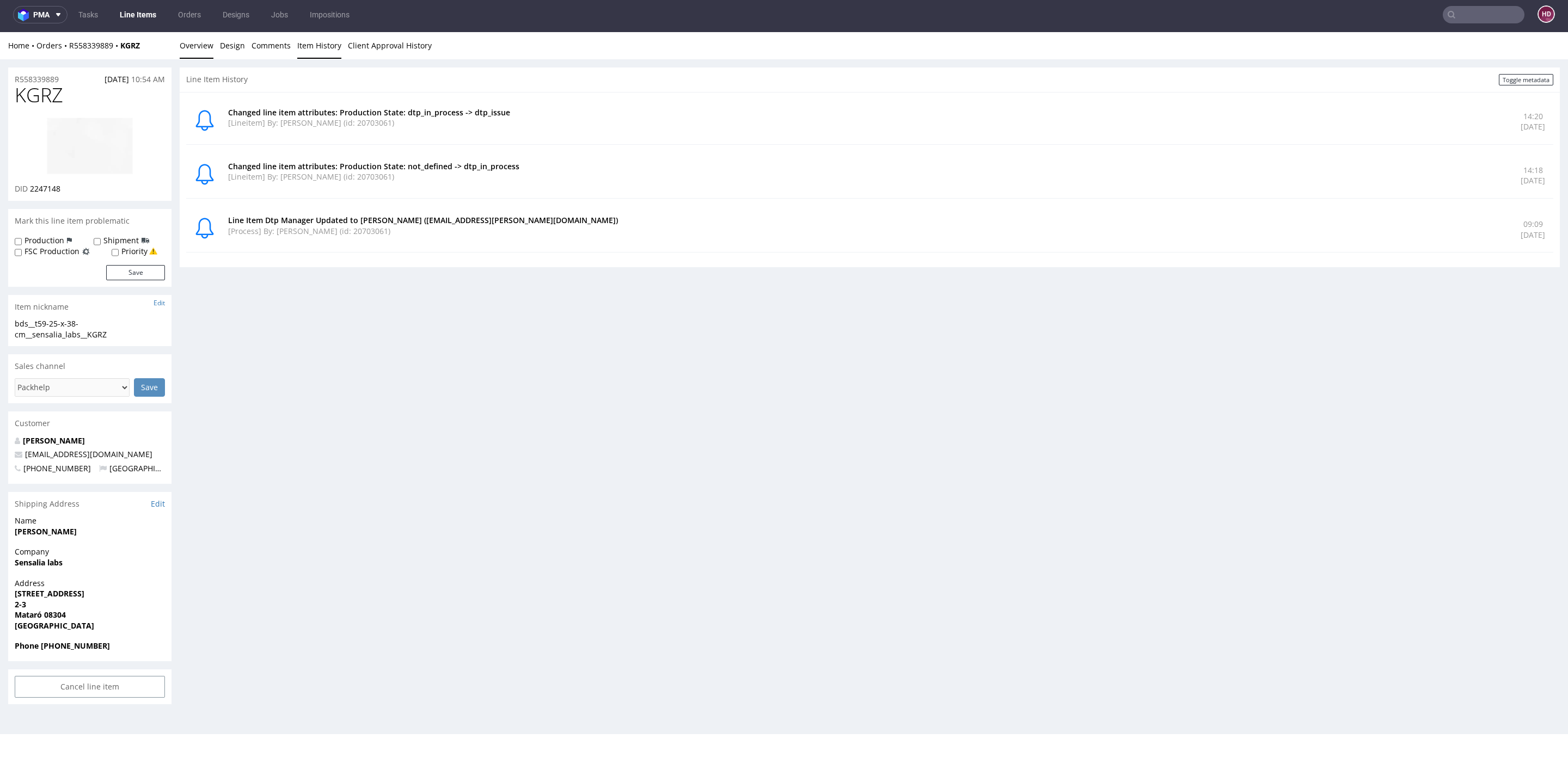
click at [195, 45] on link "Overview" at bounding box center [196, 45] width 33 height 27
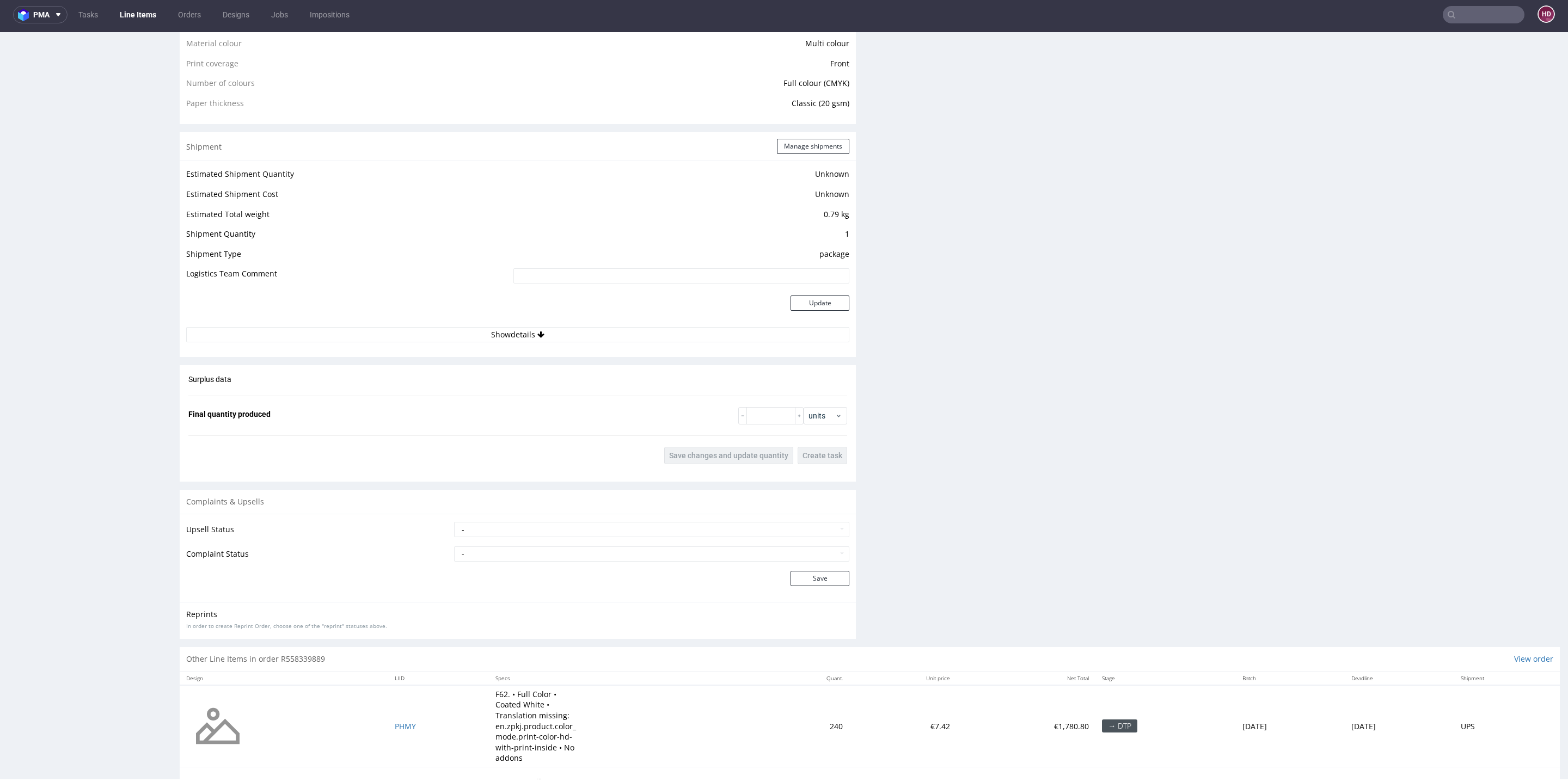
scroll to position [949, 0]
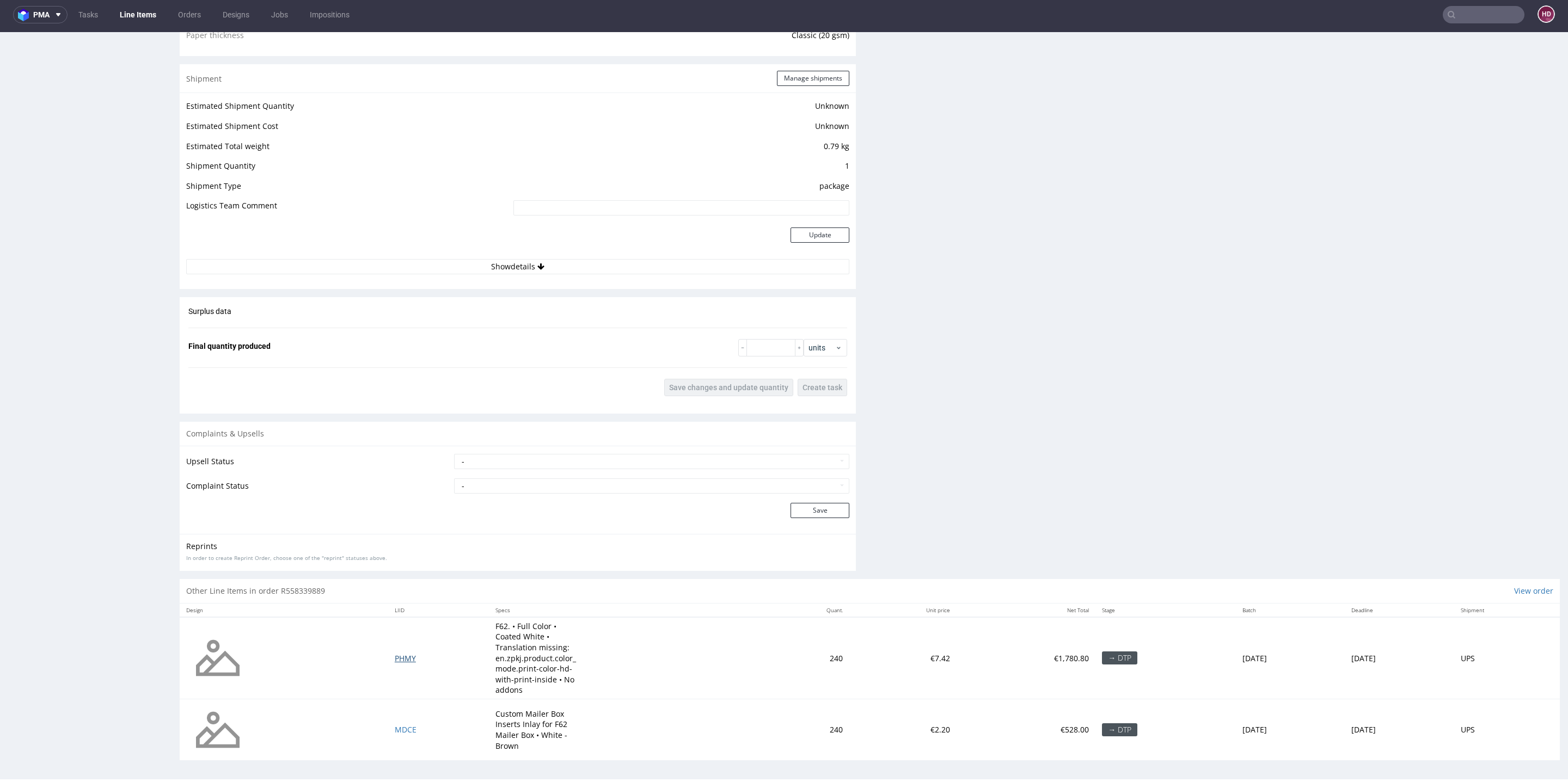
click at [395, 658] on span "PHMY" at bounding box center [405, 658] width 21 height 10
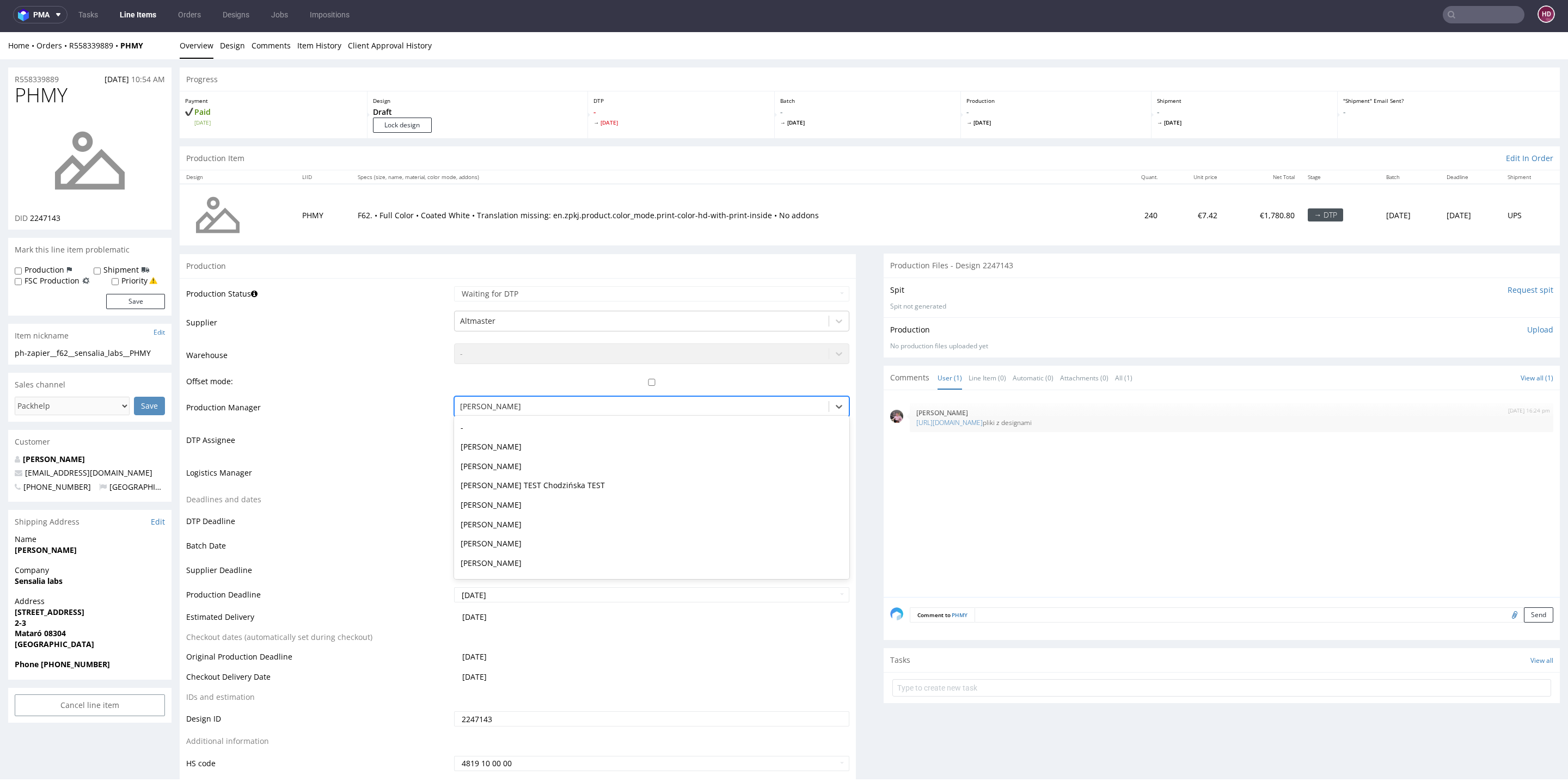
drag, startPoint x: 749, startPoint y: 397, endPoint x: 742, endPoint y: 392, distance: 8.6
click at [750, 398] on div "[PERSON_NAME]" at bounding box center [642, 407] width 374 height 18
click at [1053, 452] on div "8th Aug 25 | 16:24 pm Aleks Ziemkowski https://we.tl/t-bCQNePk0nf pliki z desig…" at bounding box center [1225, 497] width 670 height 200
click at [989, 675] on form at bounding box center [1221, 688] width 659 height 26
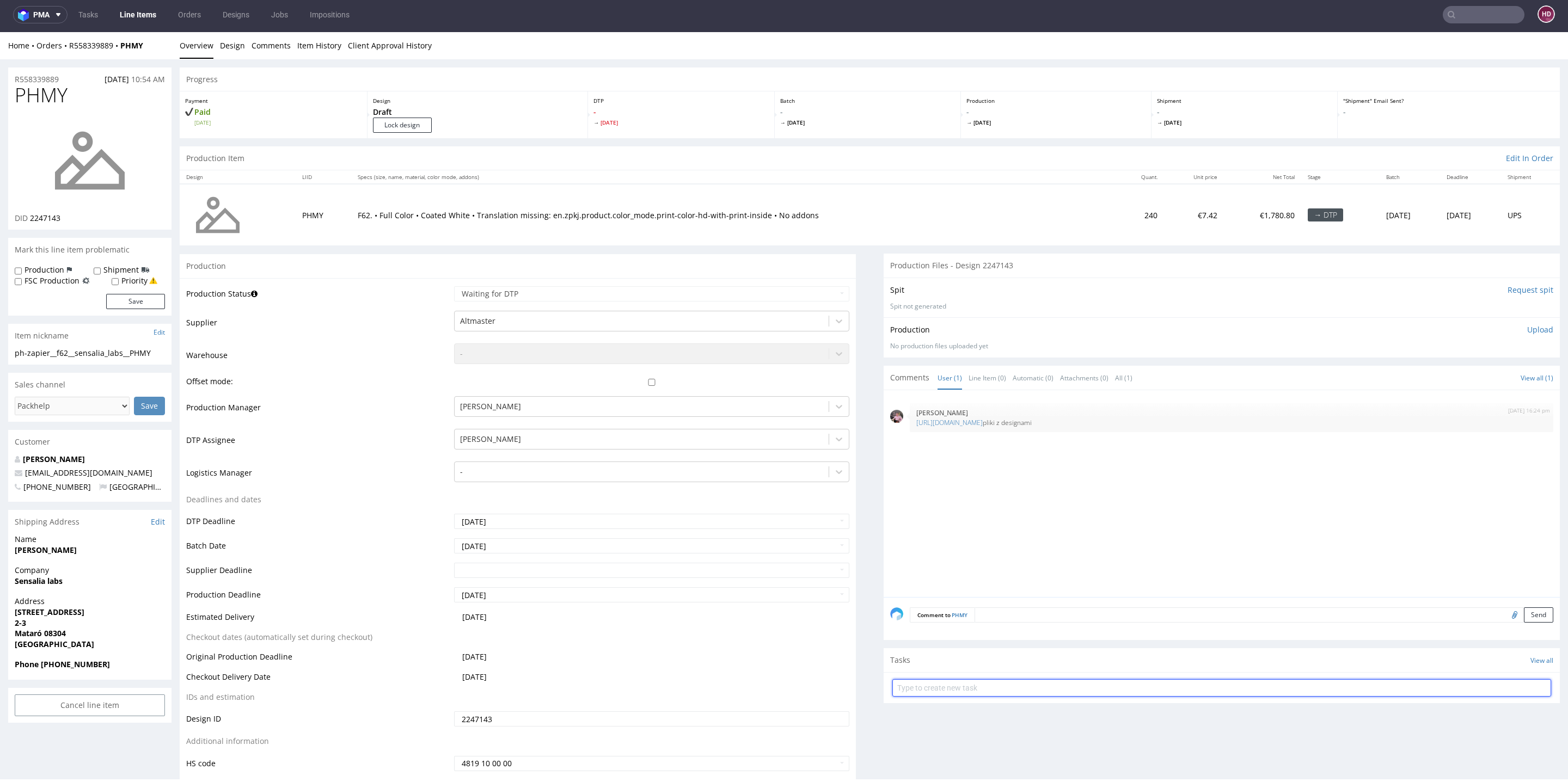
click at [990, 687] on input "text" at bounding box center [1221, 687] width 659 height 18
type input "issue 3/3"
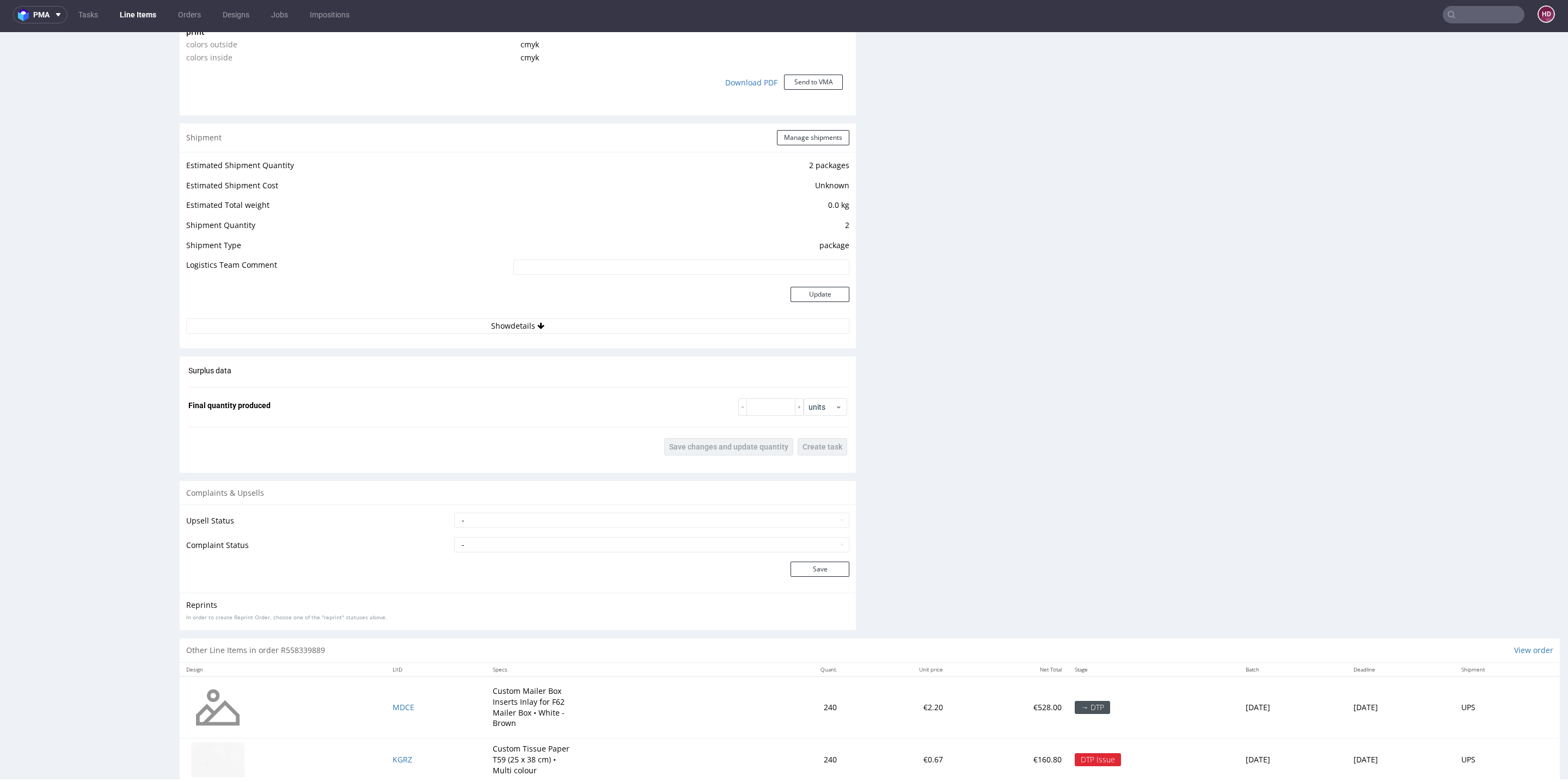
scroll to position [1085, 0]
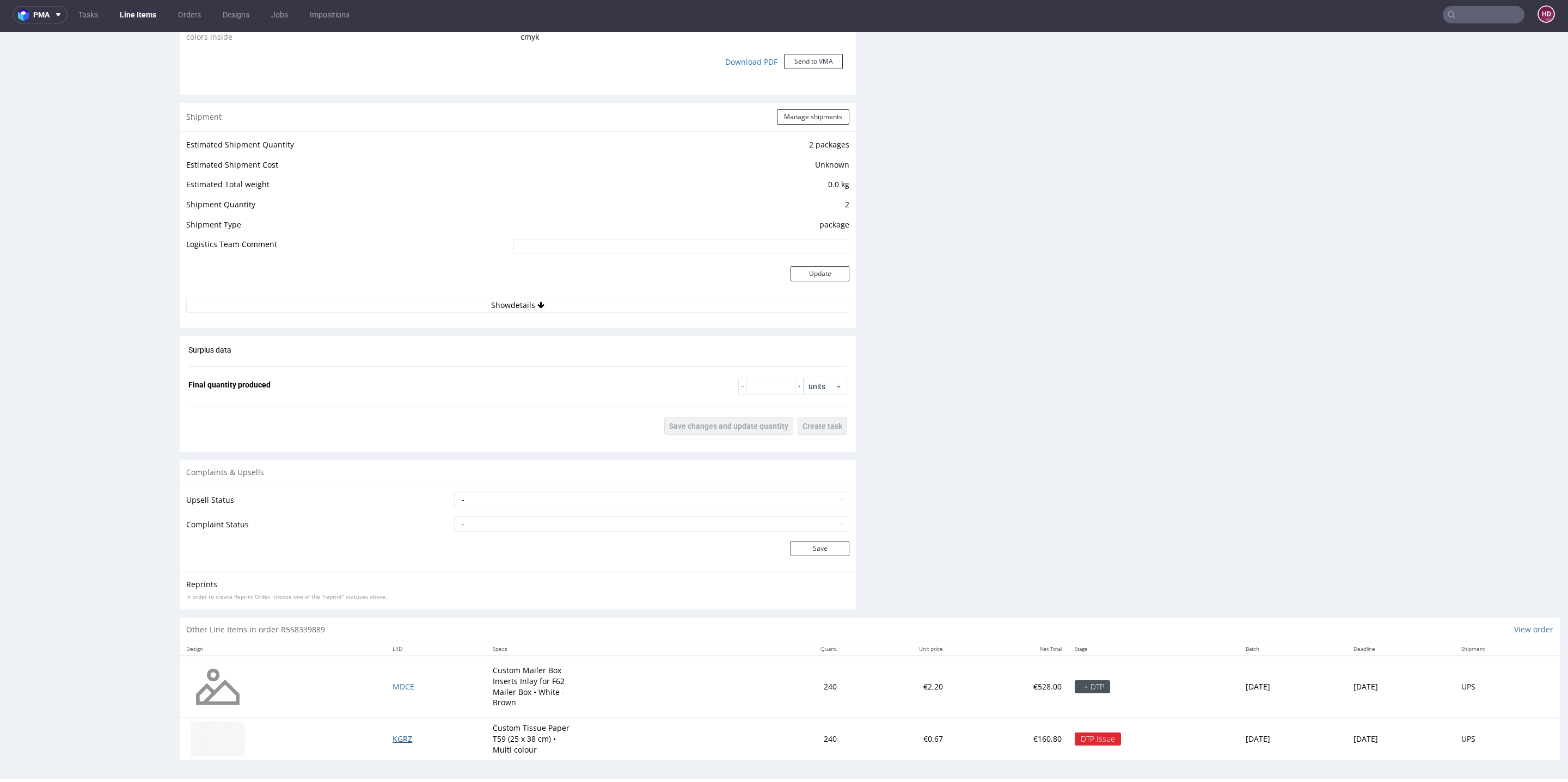
click at [393, 734] on span "KGRZ" at bounding box center [402, 738] width 19 height 10
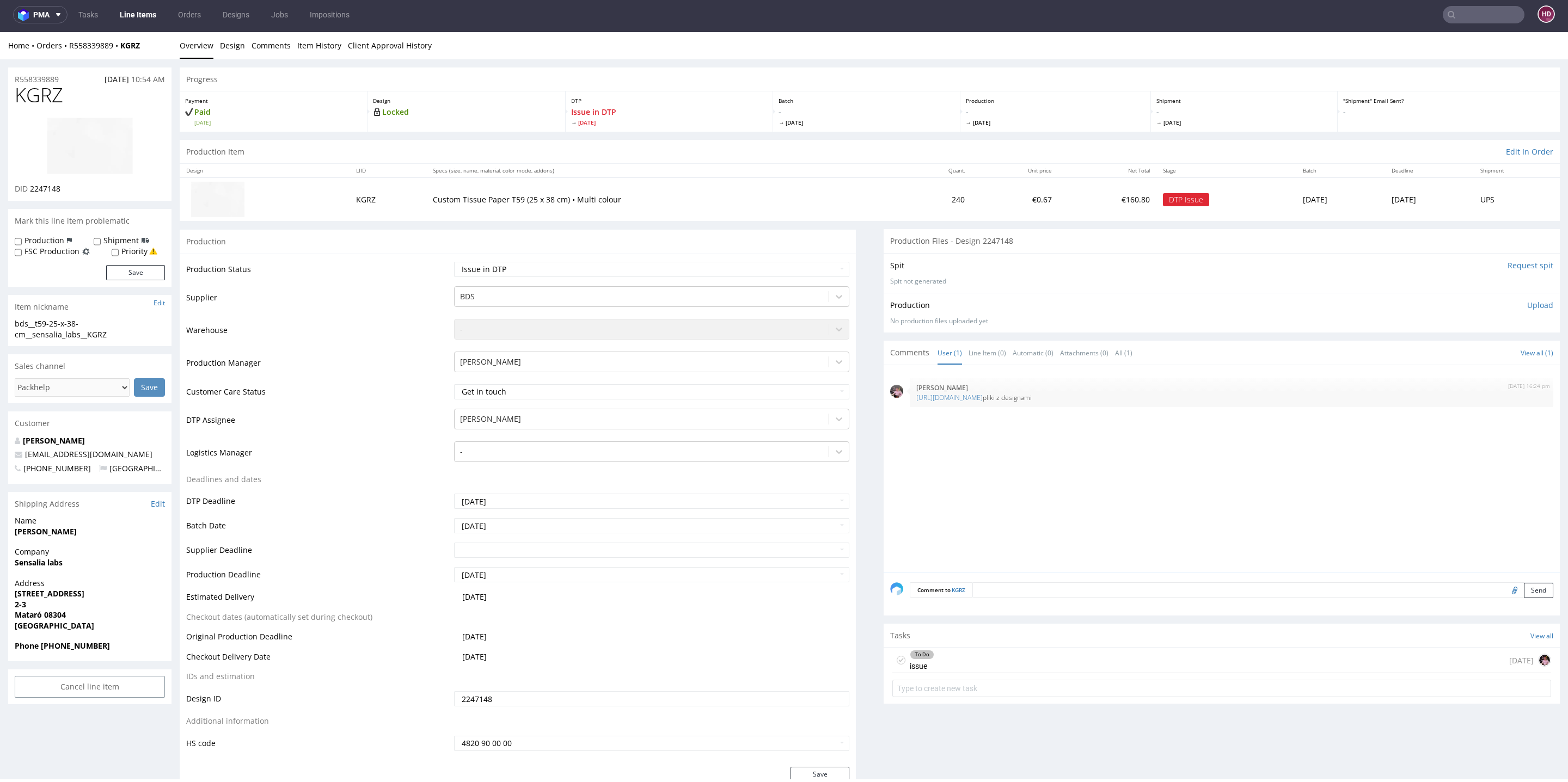
click at [941, 655] on div "To Do issue today" at bounding box center [1221, 661] width 659 height 26
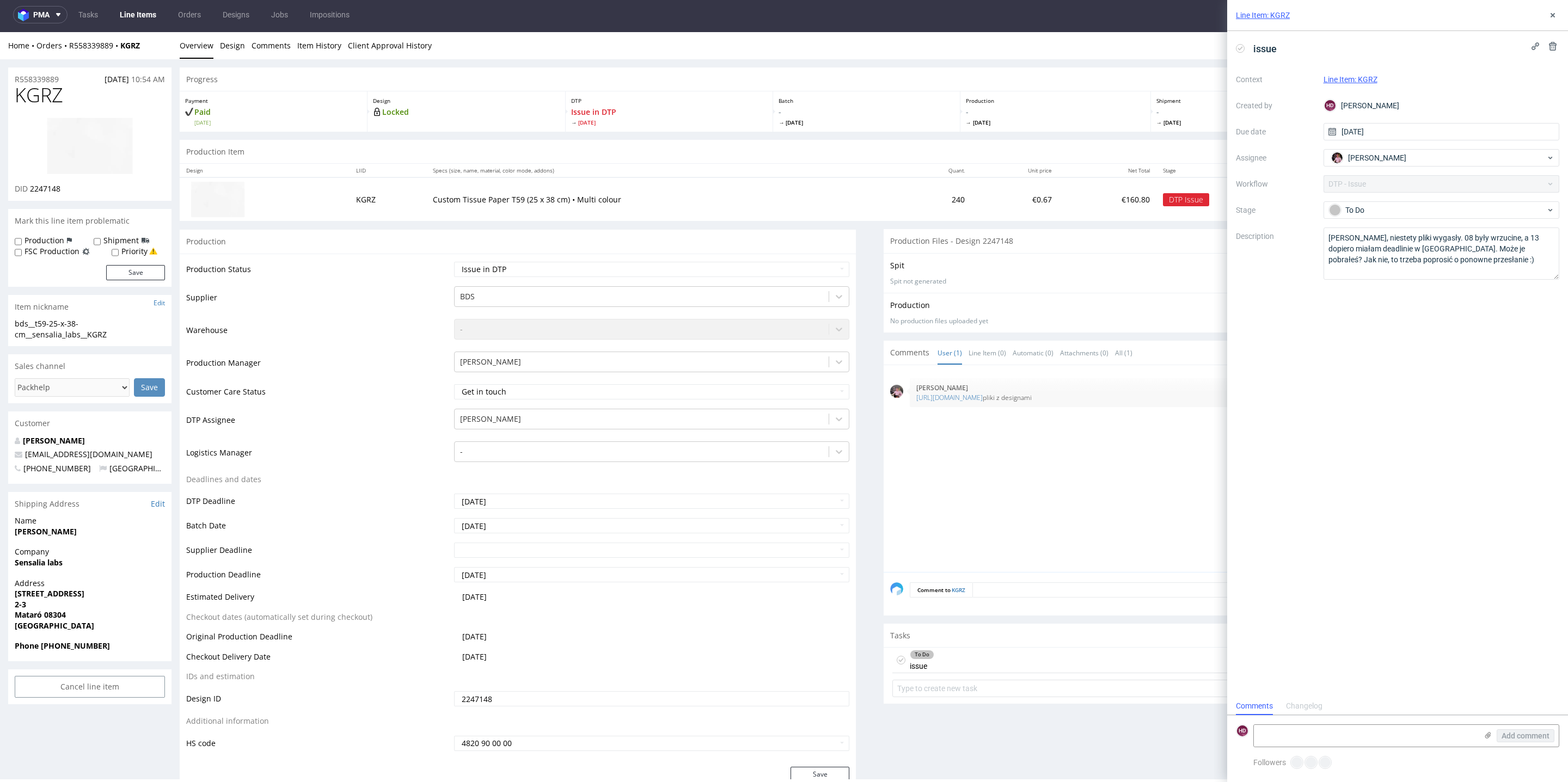
scroll to position [8, 0]
click at [1283, 44] on div "issue" at bounding box center [1397, 48] width 323 height 18
click at [1555, 14] on icon at bounding box center [1552, 15] width 8 height 8
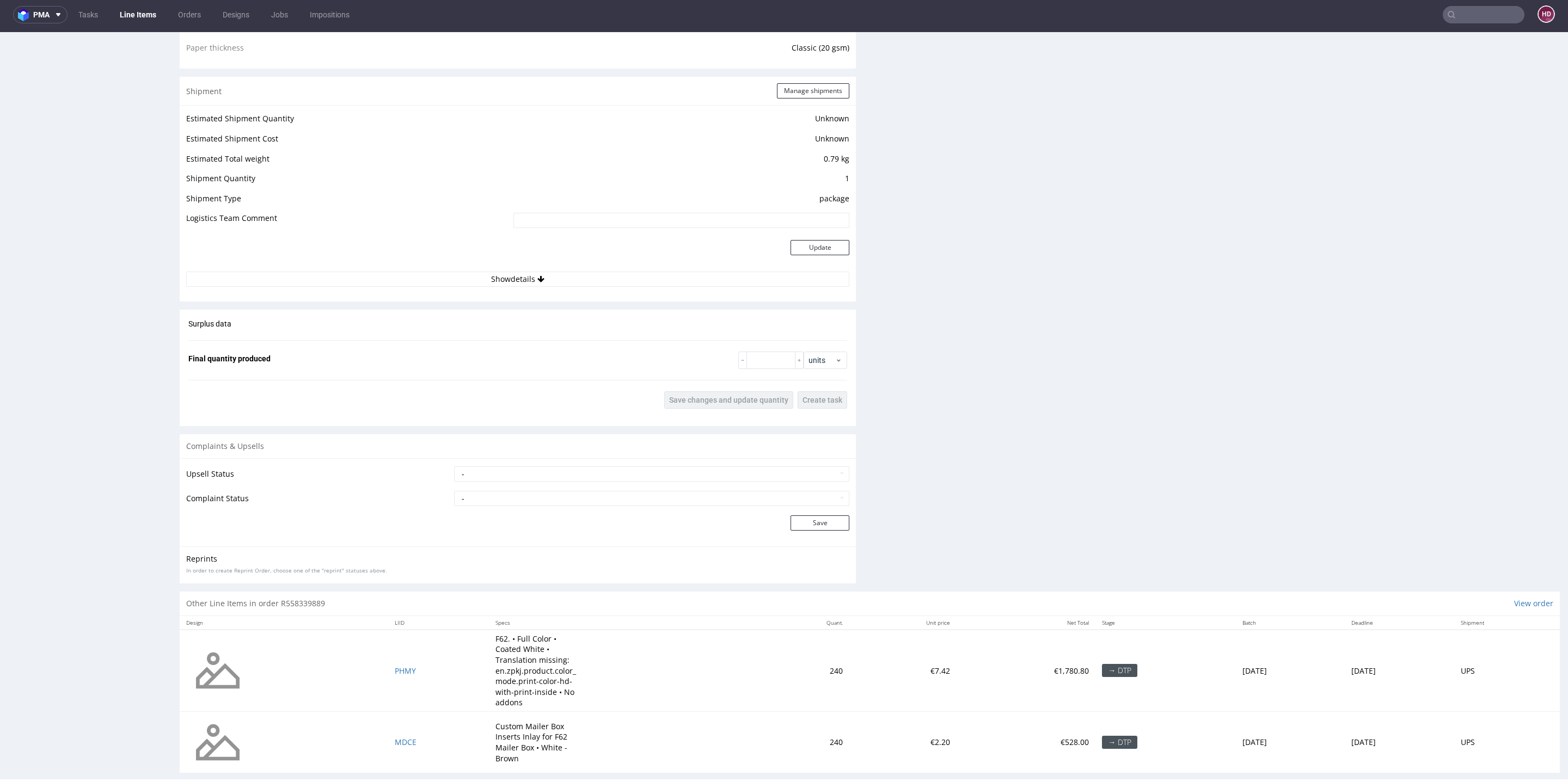
scroll to position [949, 0]
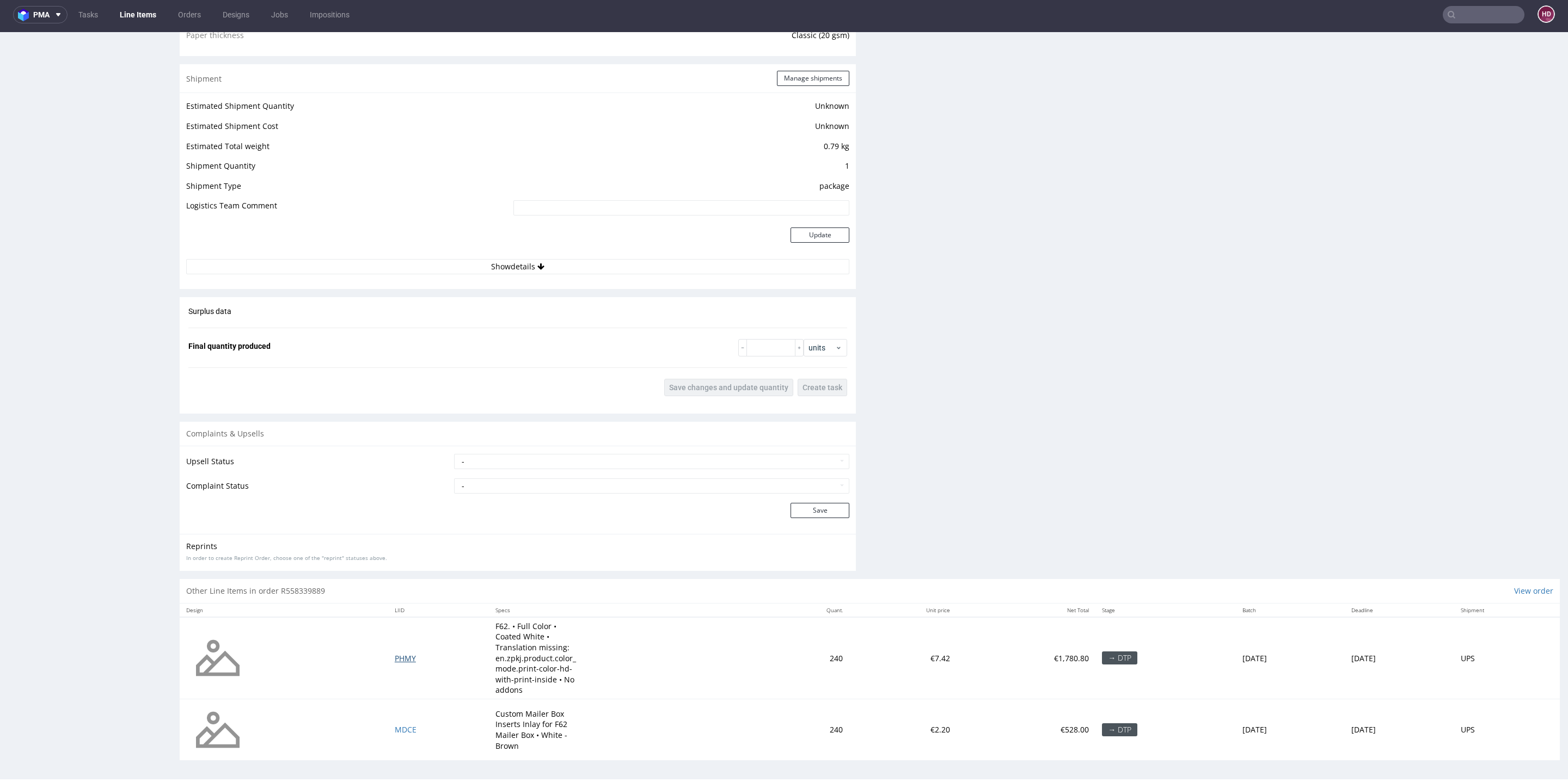
click at [395, 658] on span "PHMY" at bounding box center [405, 658] width 21 height 10
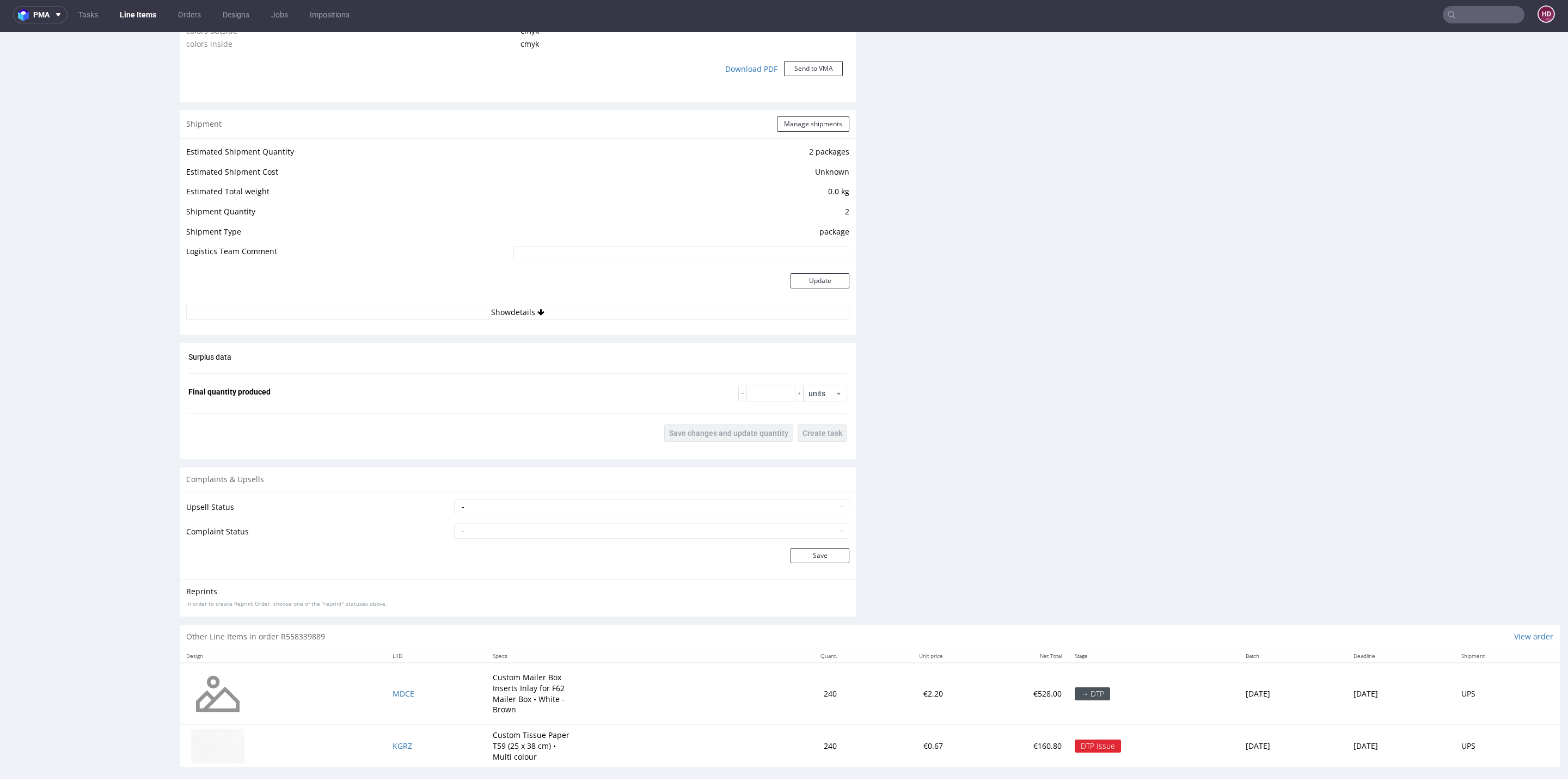
scroll to position [1085, 0]
click at [386, 689] on td "MDCE" at bounding box center [436, 687] width 100 height 62
click at [393, 683] on span "MDCE" at bounding box center [404, 687] width 22 height 10
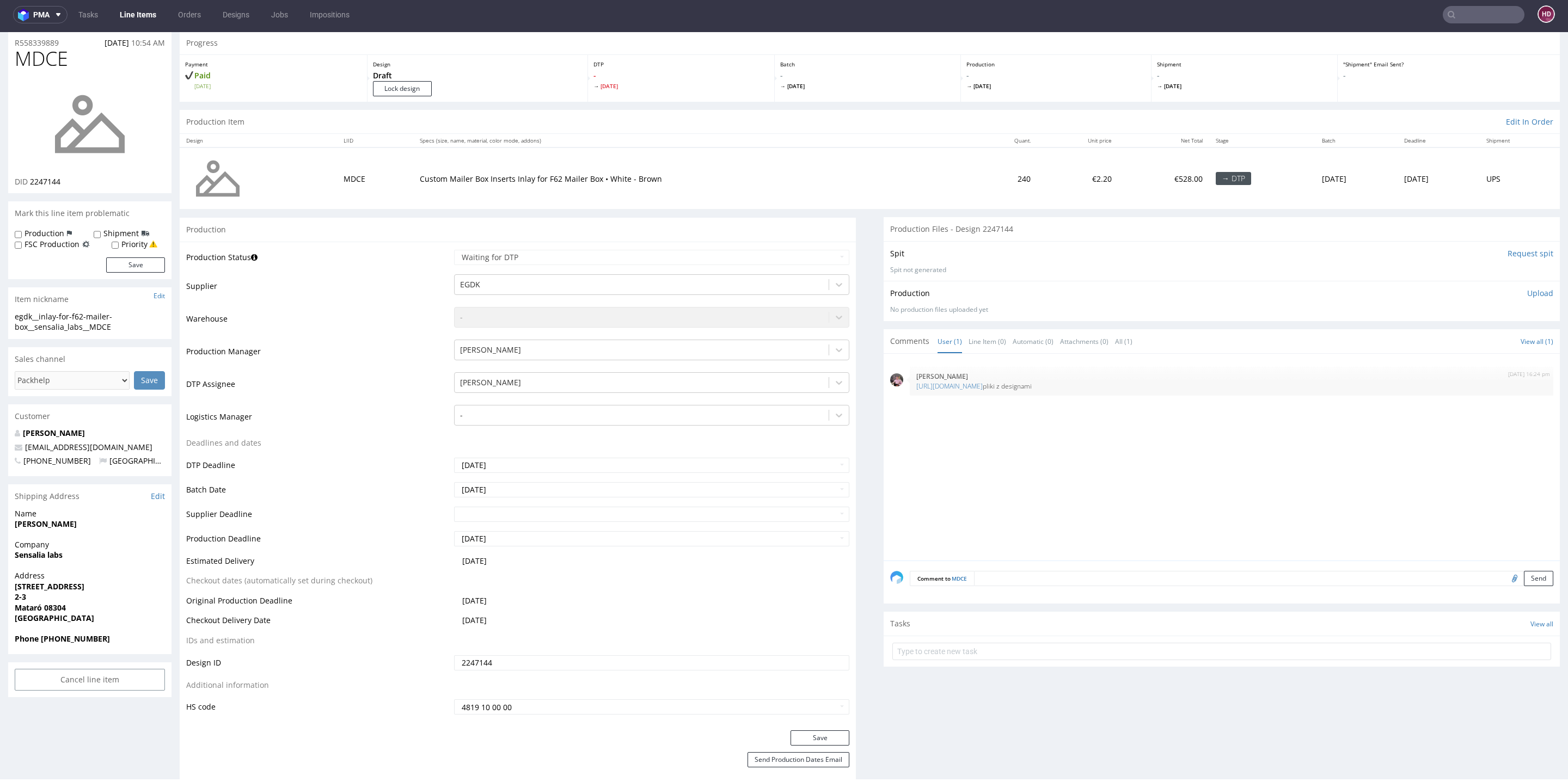
scroll to position [16, 0]
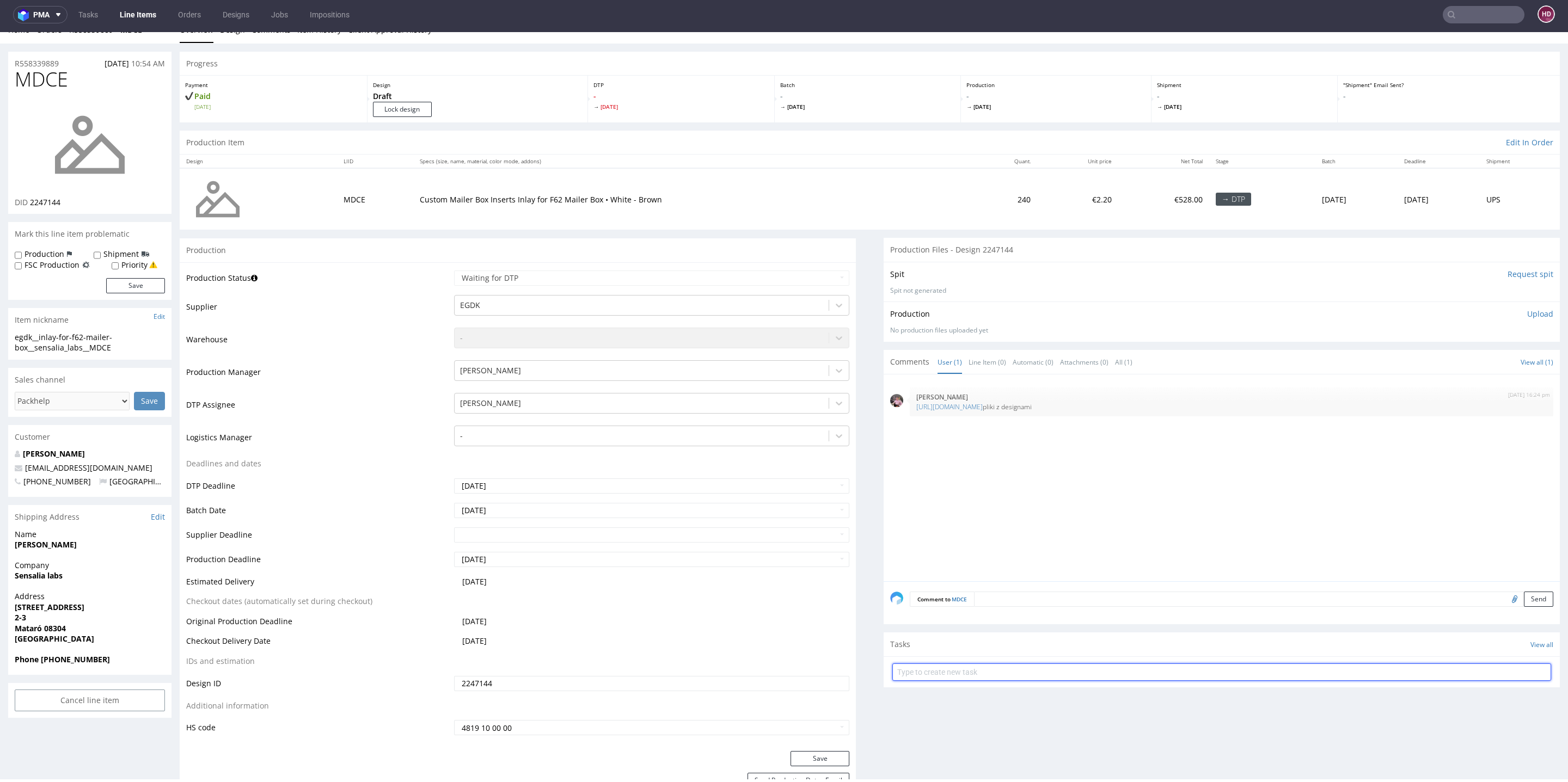
click at [900, 666] on input "text" at bounding box center [1221, 672] width 659 height 18
type input "issue 2/3"
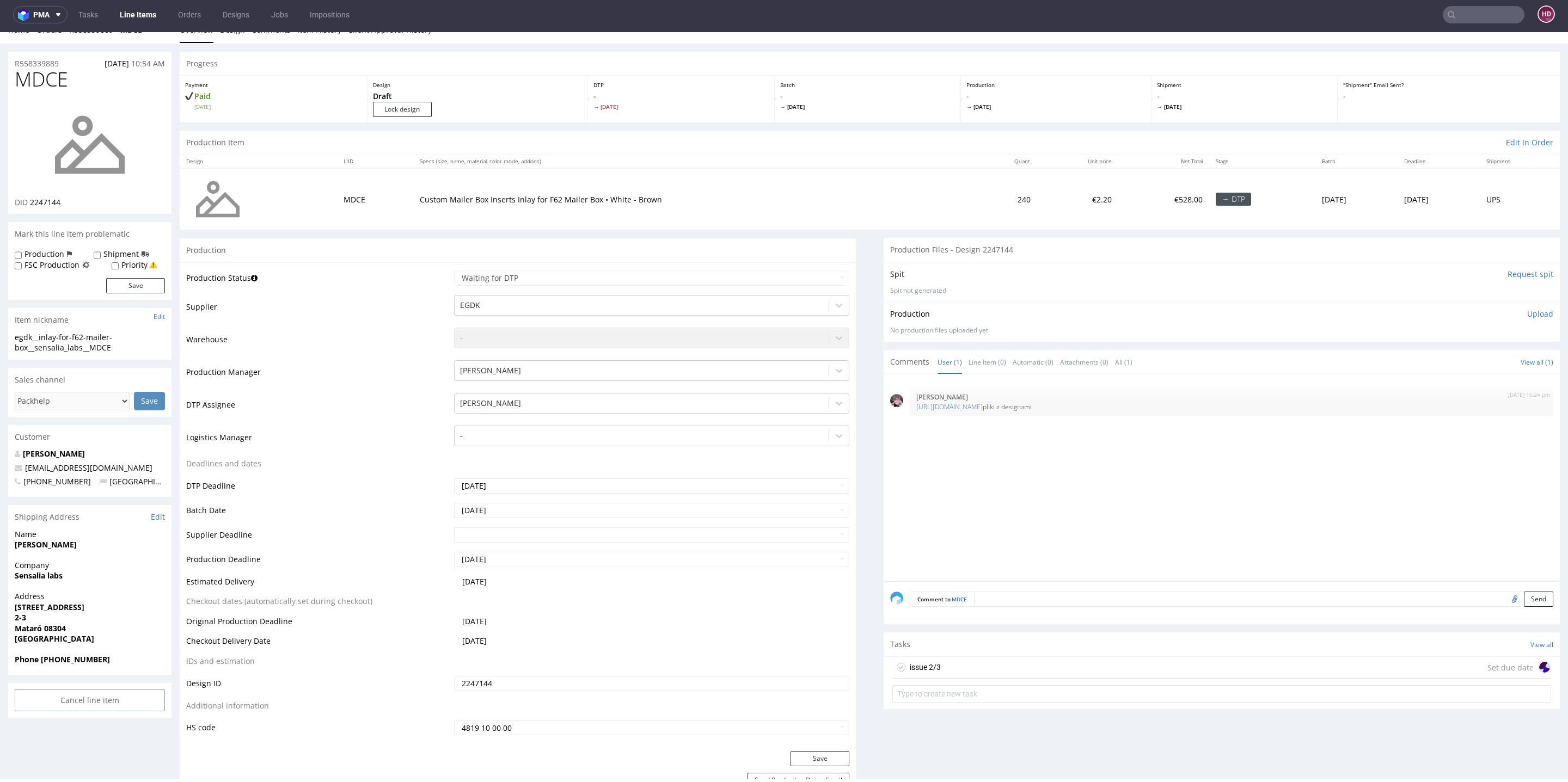
click at [1069, 650] on div "Tasks View all" at bounding box center [1222, 645] width 677 height 24
click at [1062, 661] on div "issue 2/3 Set due date" at bounding box center [1221, 668] width 659 height 22
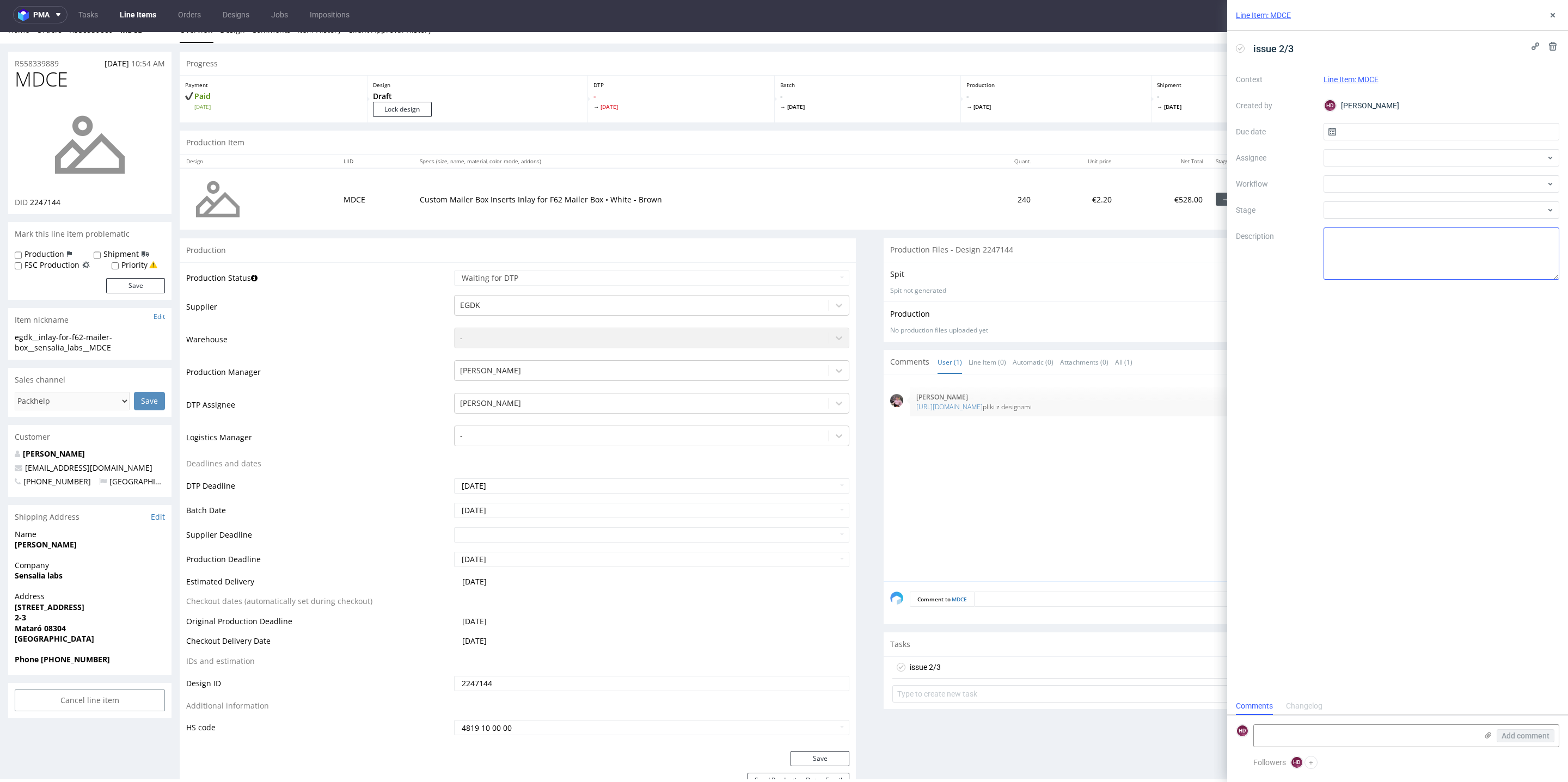
scroll to position [8, 0]
click at [1390, 136] on input "text" at bounding box center [1441, 132] width 236 height 18
drag, startPoint x: 1464, startPoint y: 230, endPoint x: 1458, endPoint y: 227, distance: 6.7
click at [1463, 231] on button "14" at bounding box center [1459, 238] width 17 height 18
type input "[DATE]"
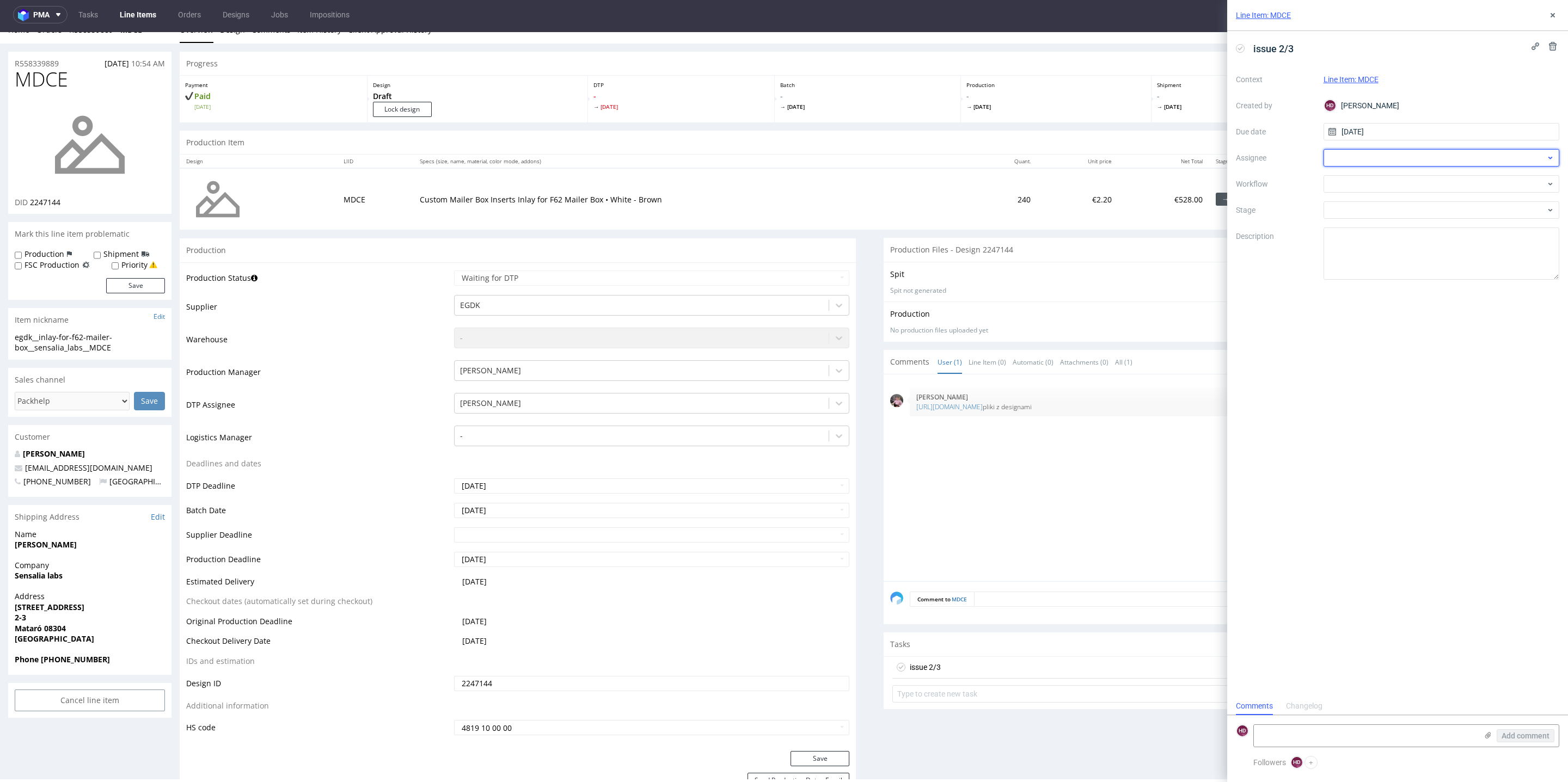
click at [1400, 163] on div at bounding box center [1441, 158] width 236 height 18
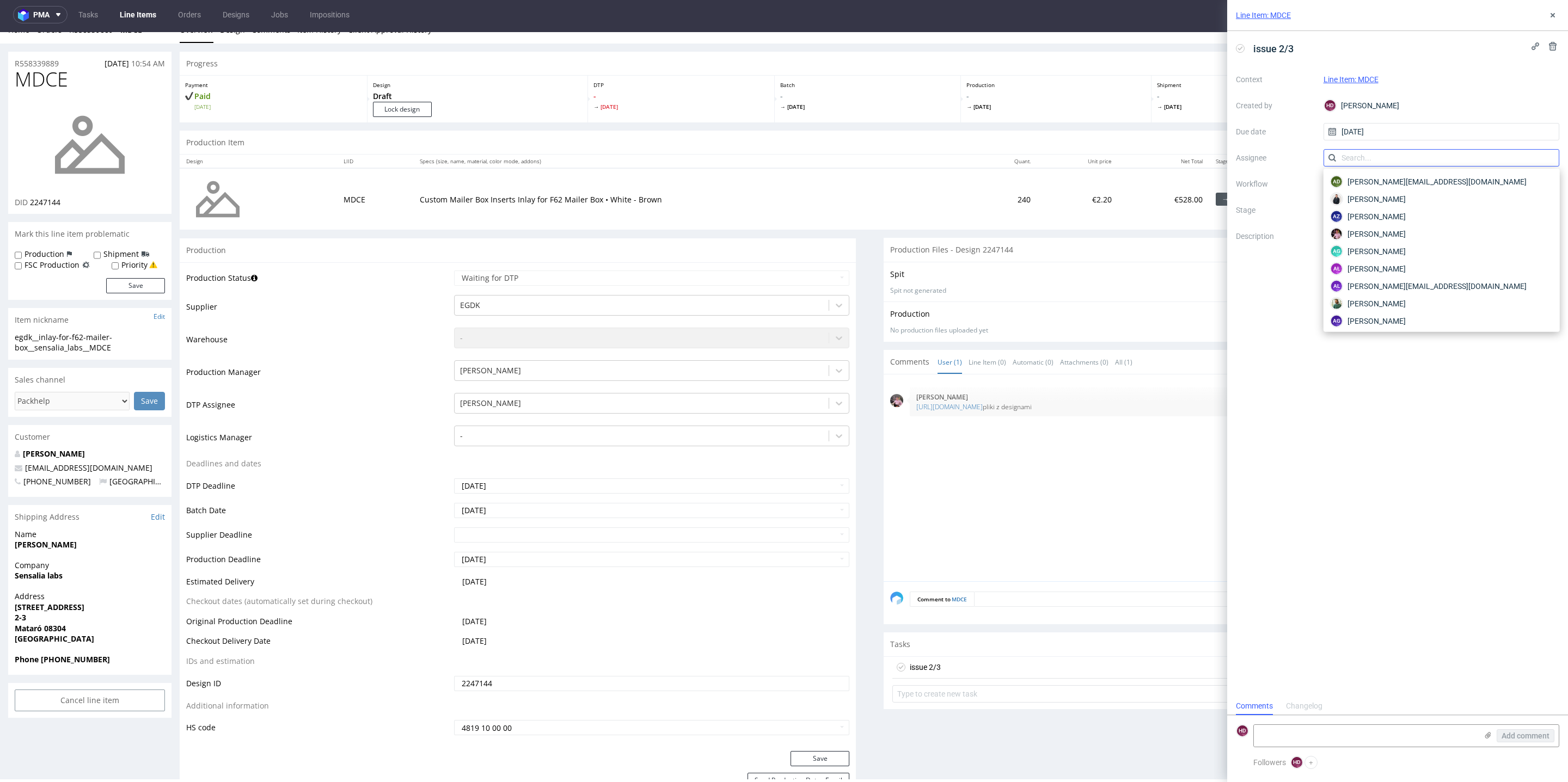
type input "k"
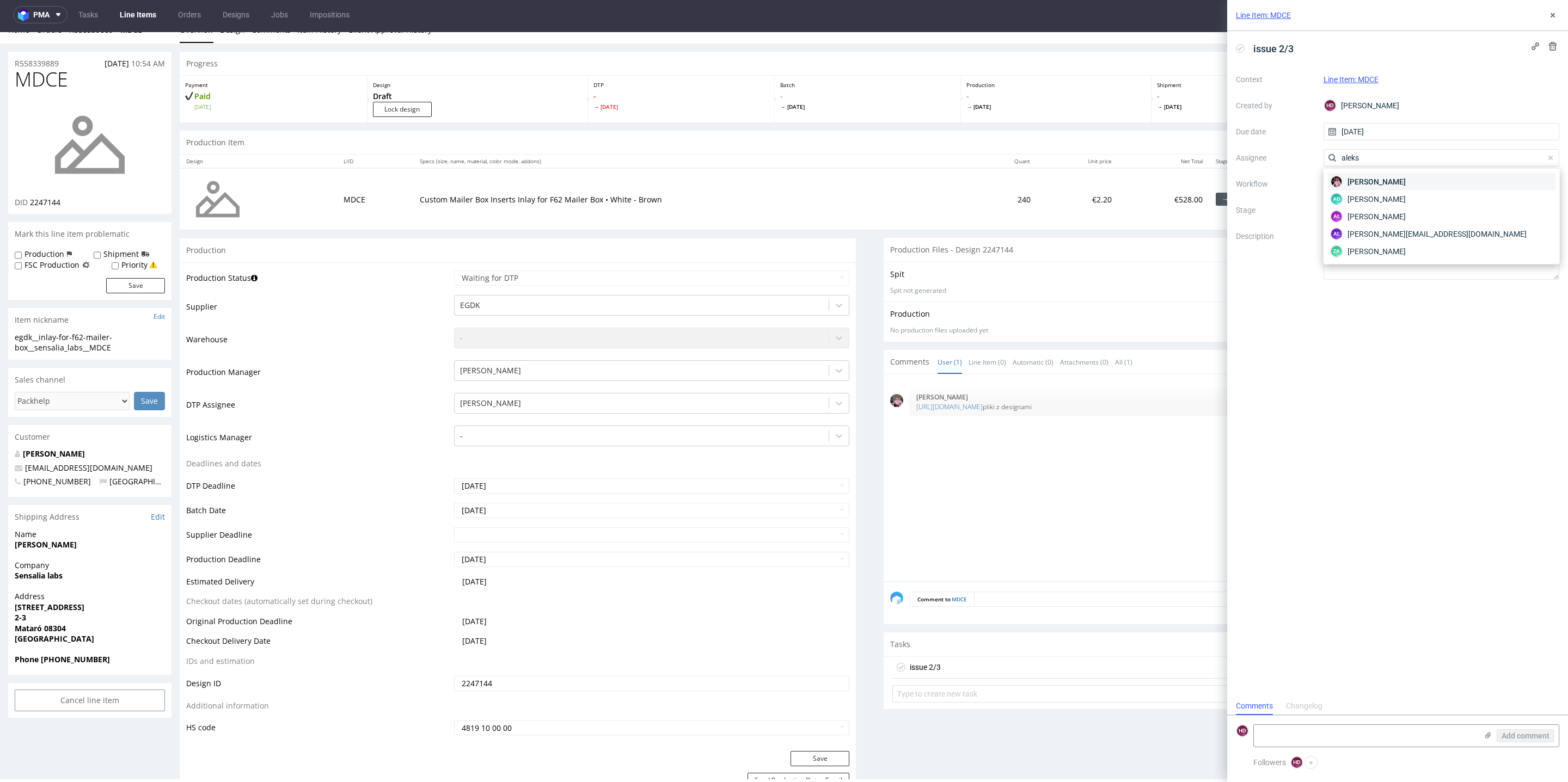
type input "aleks"
click at [1502, 183] on div "Aleks Ziemkowski" at bounding box center [1442, 182] width 228 height 18
click at [1442, 188] on div at bounding box center [1441, 183] width 236 height 18
click at [1397, 240] on div "DTP - Issue" at bounding box center [1442, 242] width 228 height 19
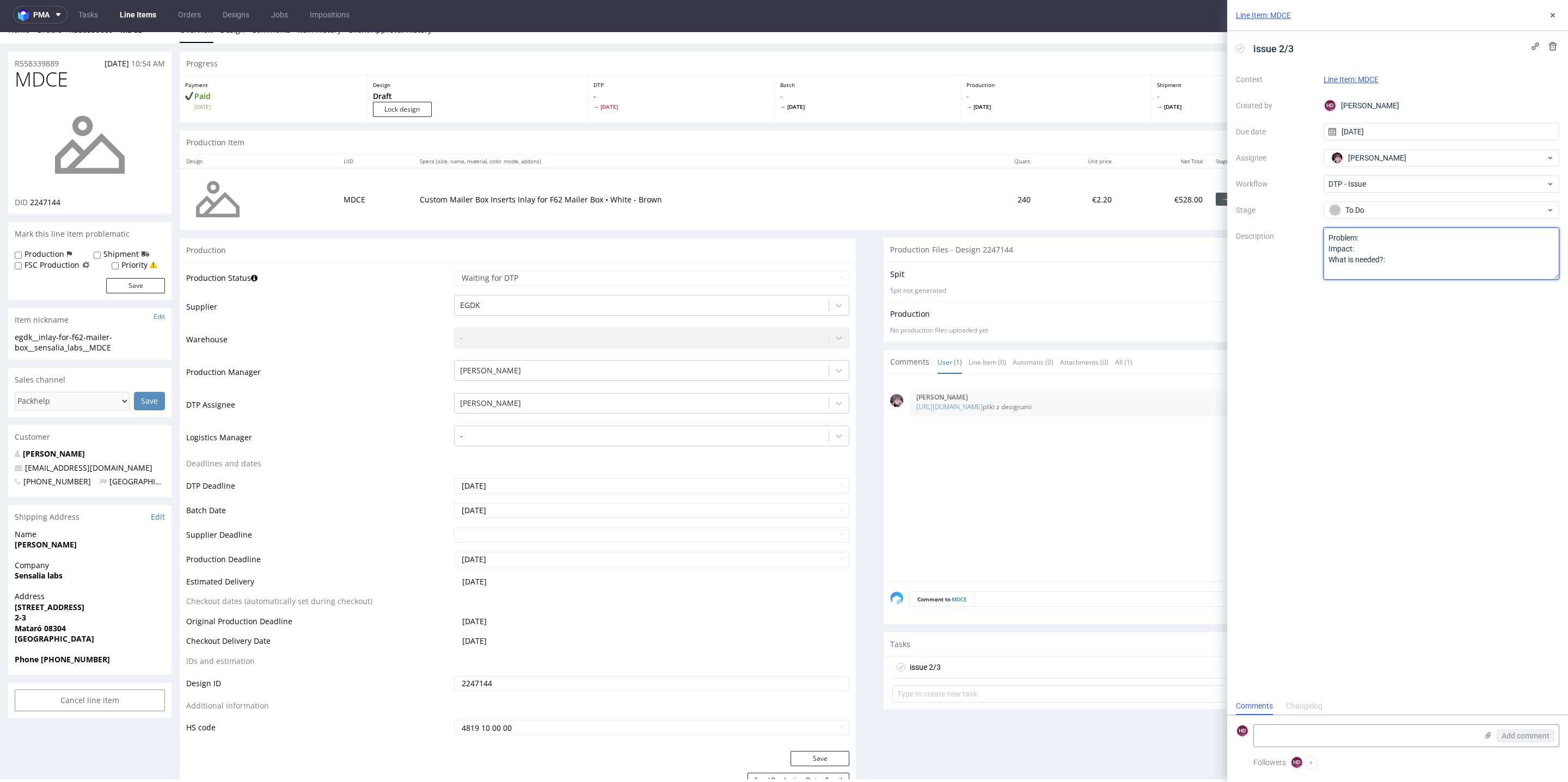
drag, startPoint x: 1399, startPoint y: 261, endPoint x: 1294, endPoint y: 217, distance: 113.8
click at [1294, 217] on div "Context Line Item: MDCE Created by HD Hapka Dominika Due date 14/08/2025 Assign…" at bounding box center [1397, 175] width 323 height 209
drag, startPoint x: 1448, startPoint y: 275, endPoint x: 1201, endPoint y: 243, distance: 249.1
type textarea "To samo - link wygasł :("
click at [1512, 405] on div "issue 2/3 Context Line Item: MDCE Created by HD Hapka Dominika Due date 14/08/2…" at bounding box center [1397, 363] width 341 height 666
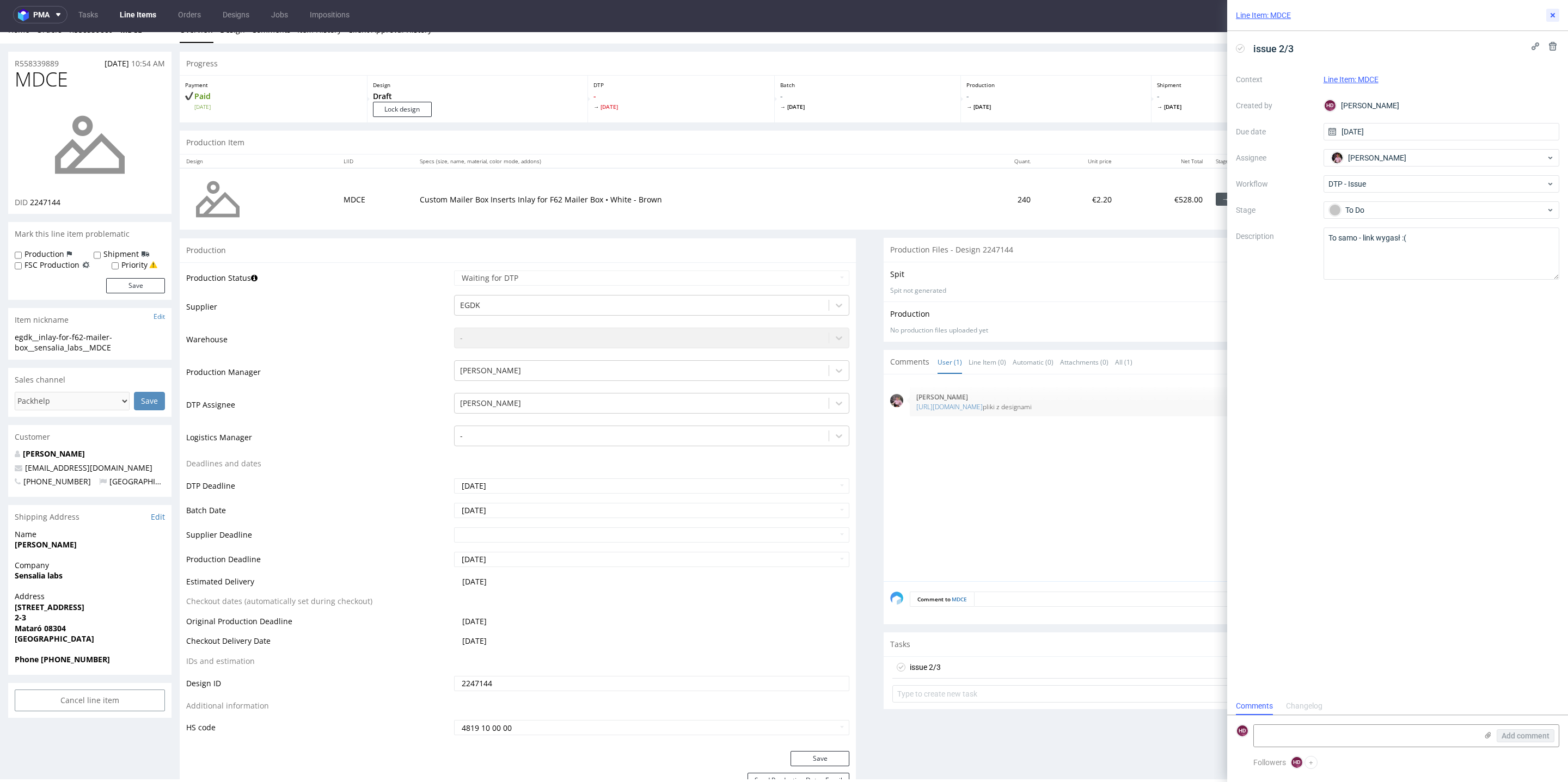
click at [1549, 9] on button at bounding box center [1553, 15] width 13 height 13
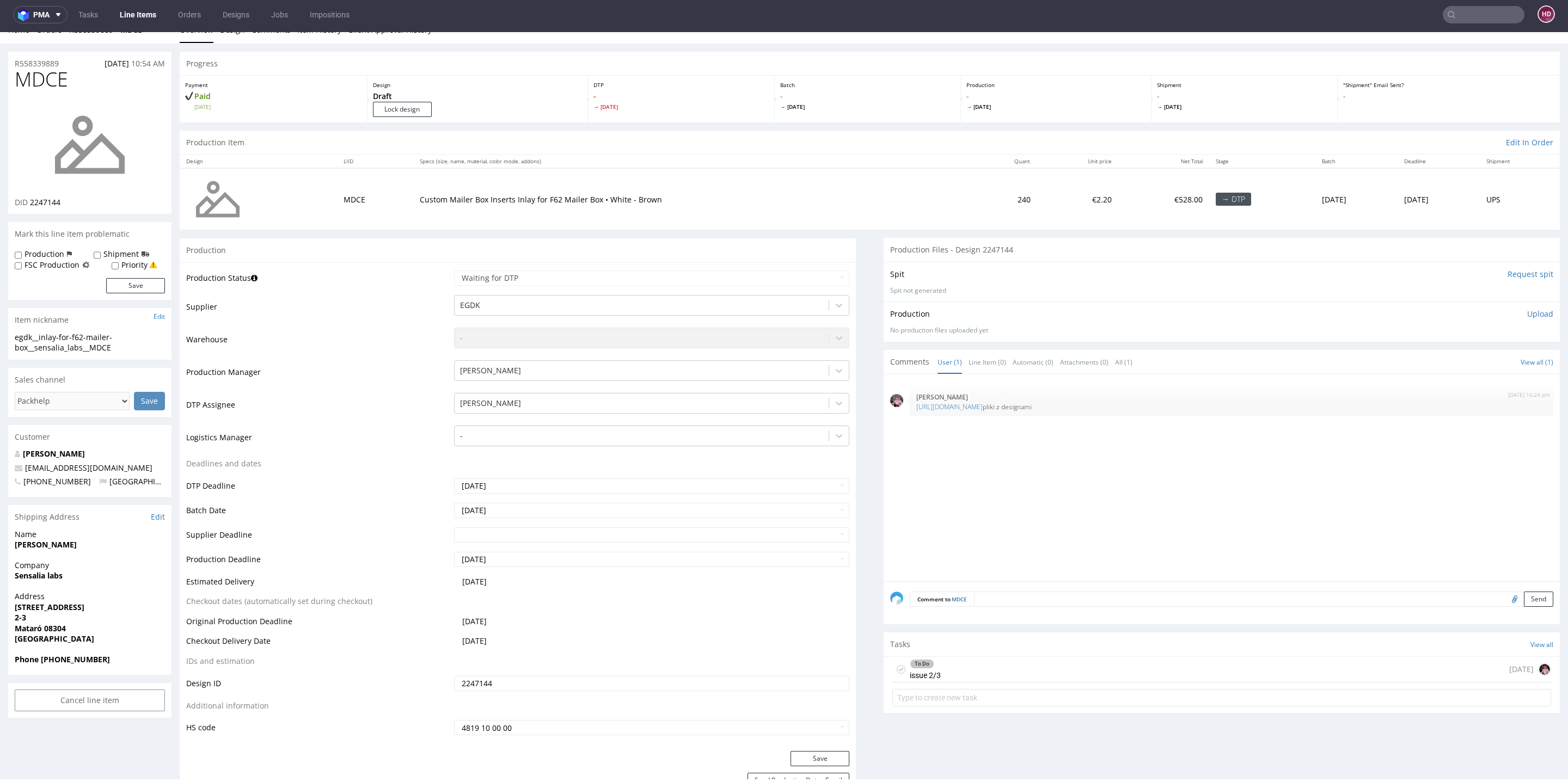
click at [519, 267] on div "Production Status Waiting for Artwork Waiting for Diecut Waiting for Mockup Wai…" at bounding box center [518, 507] width 677 height 489
click at [589, 299] on div at bounding box center [642, 306] width 363 height 13
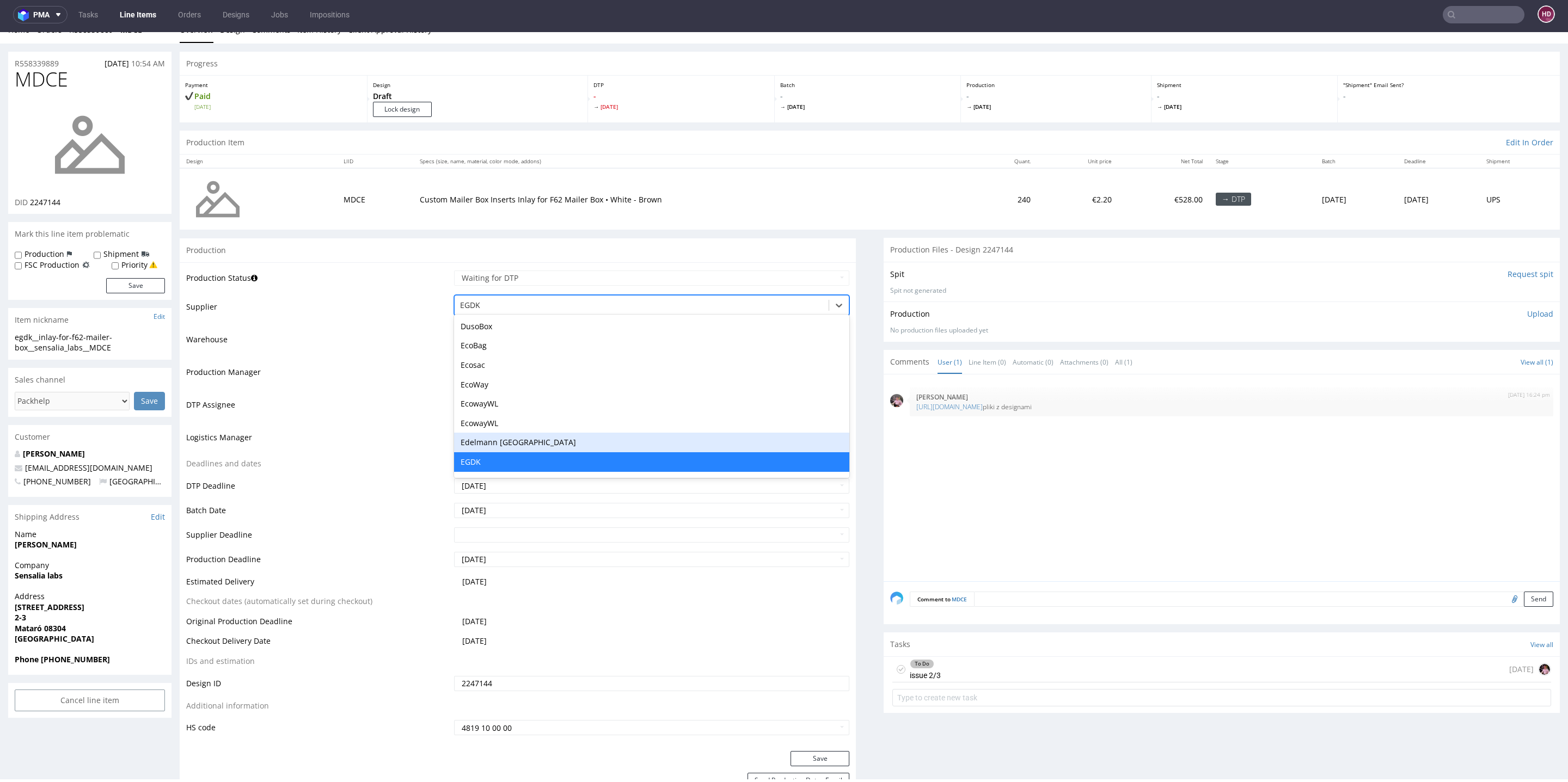
click at [930, 559] on div "8th Aug 25 | 16:24 pm Aleks Ziemkowski https://we.tl/t-bCQNePk0nf pliki z desig…" at bounding box center [1225, 481] width 670 height 200
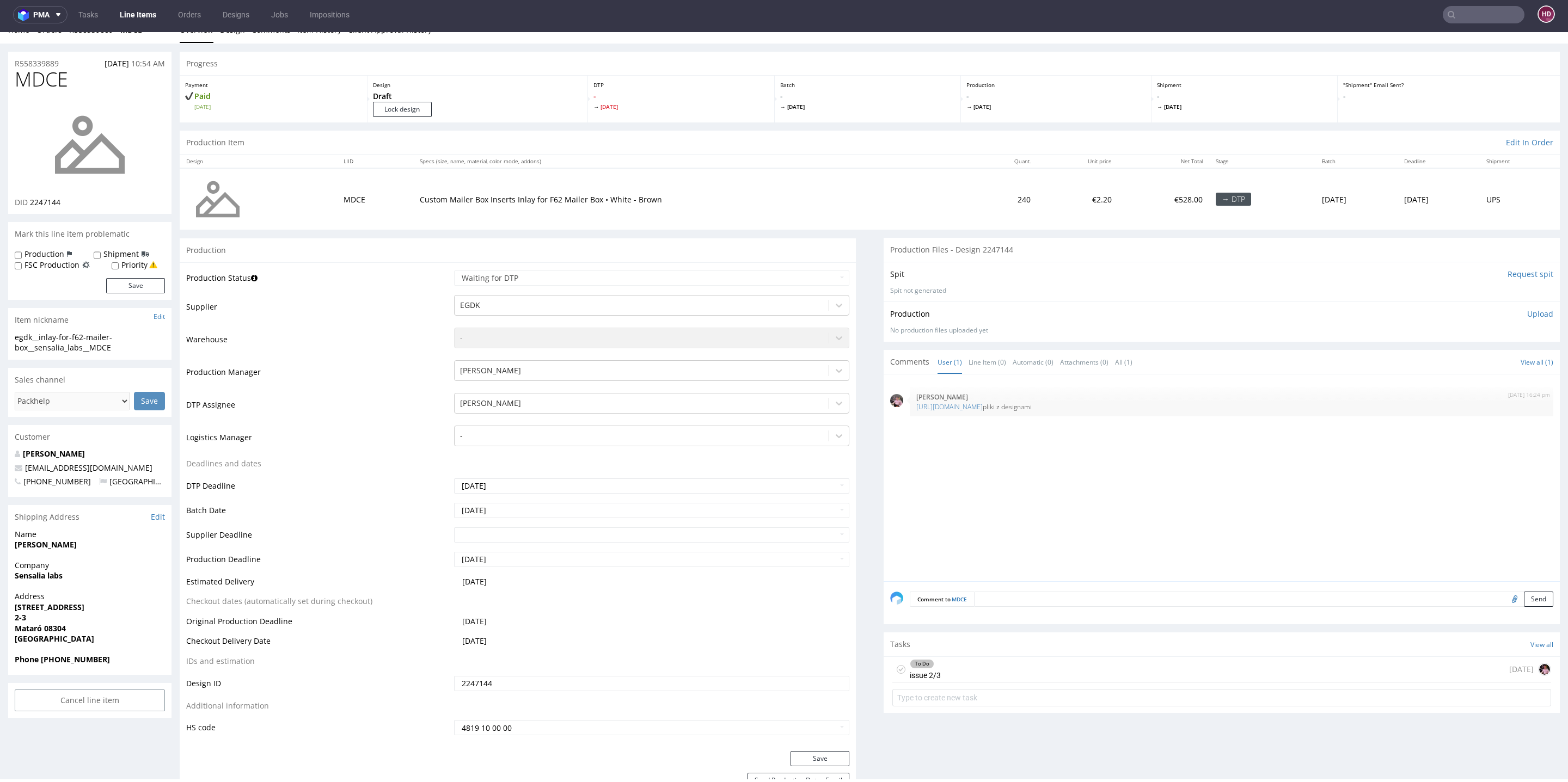
click at [507, 284] on td "Waiting for Artwork Waiting for Diecut Waiting for Mockup Waiting for DTP Waiti…" at bounding box center [651, 282] width 398 height 24
click at [428, 281] on td "Production Status" at bounding box center [319, 282] width 265 height 24
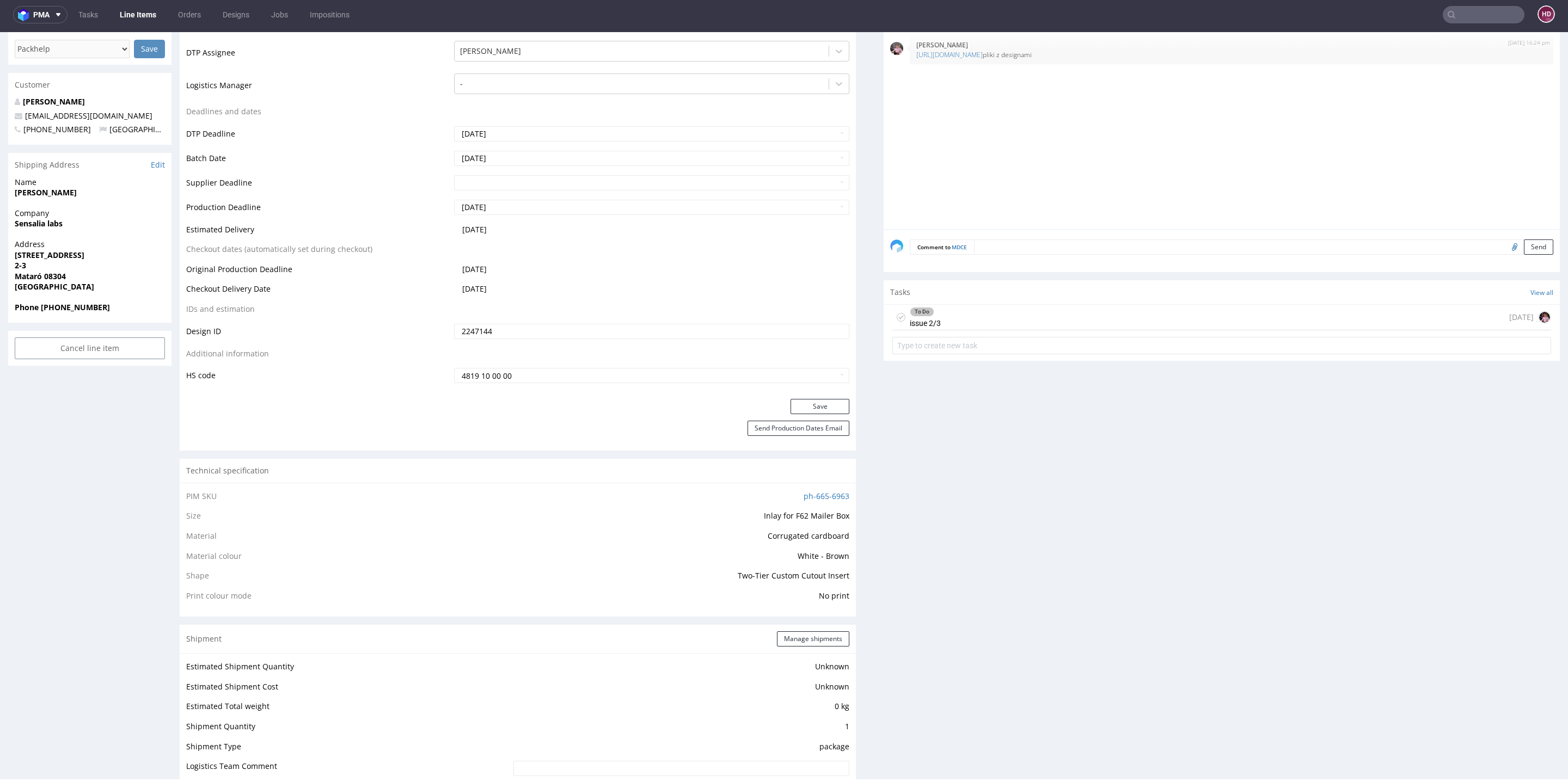
scroll to position [368, 0]
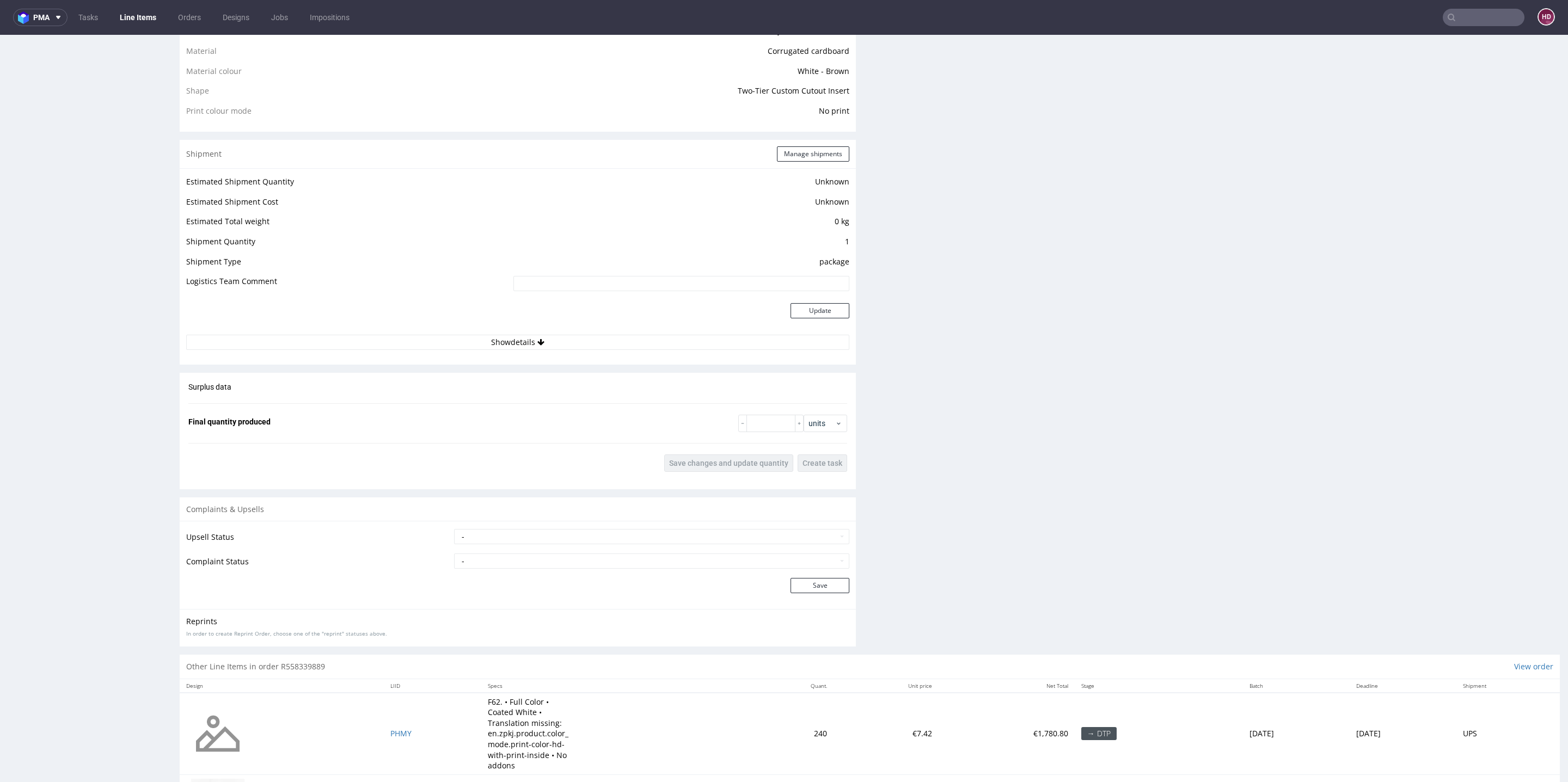
scroll to position [911, 0]
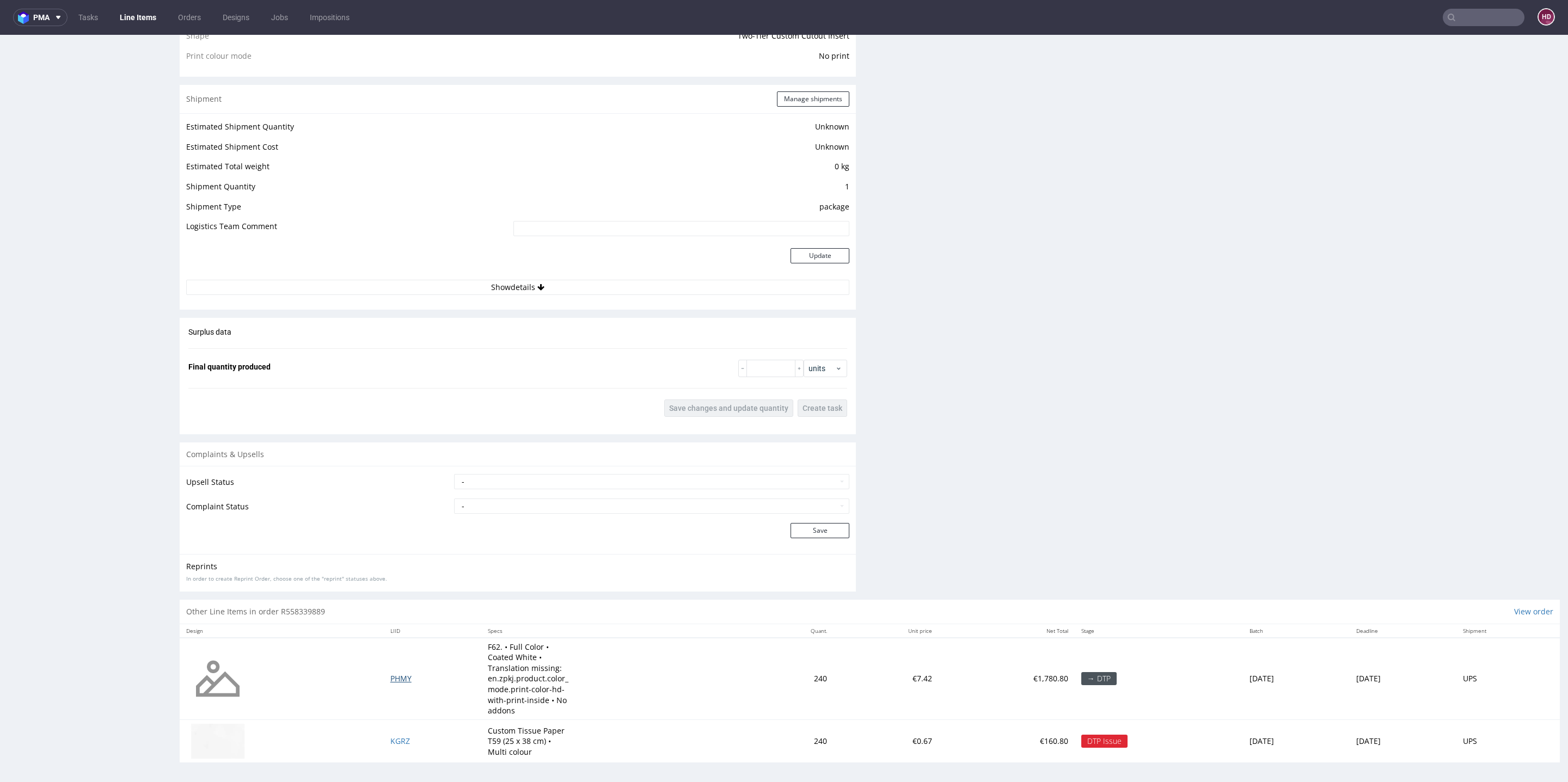
click at [390, 674] on span "PHMY" at bounding box center [400, 678] width 21 height 10
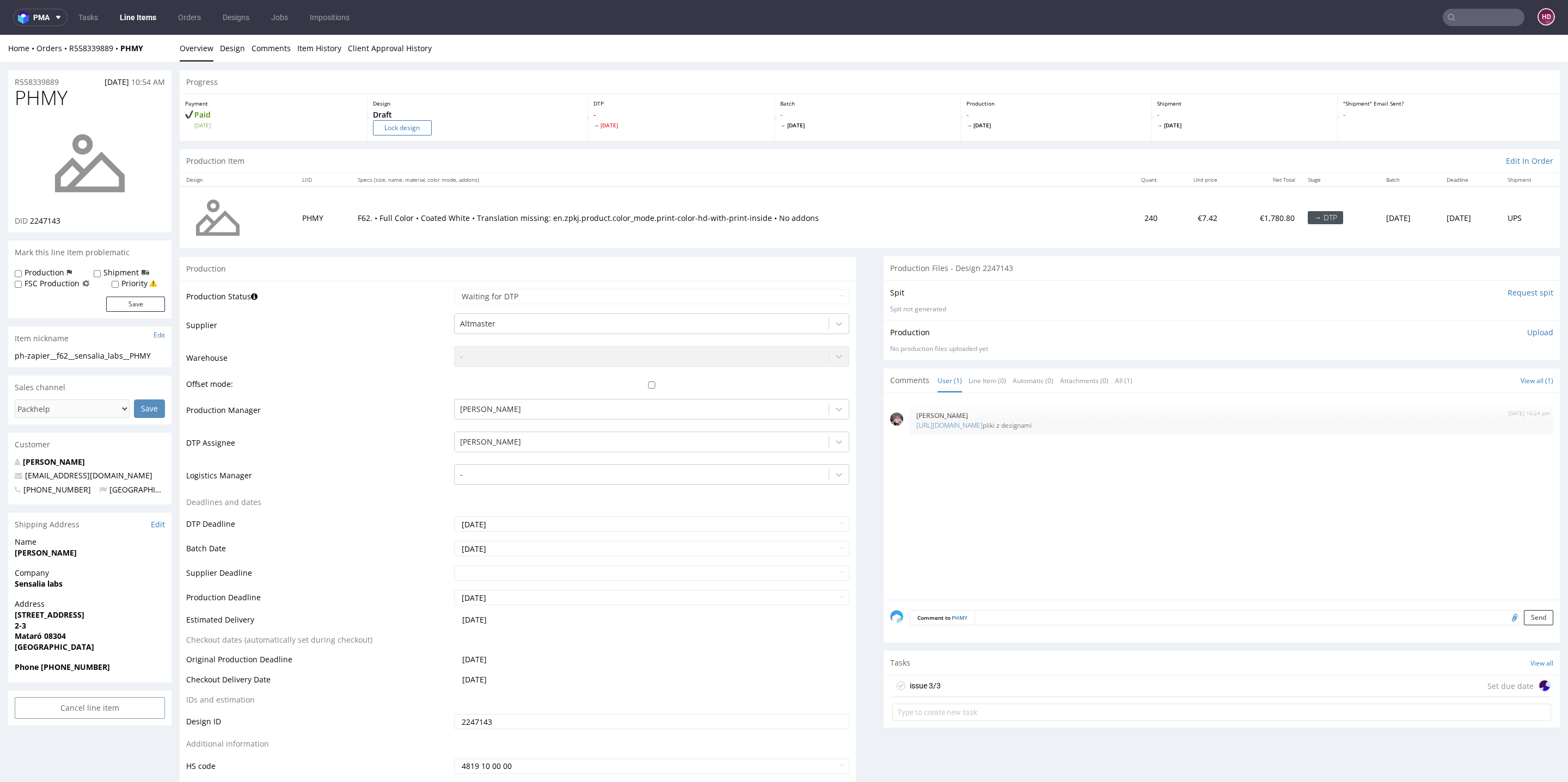
click at [384, 130] on input "Lock design" at bounding box center [402, 128] width 58 height 15
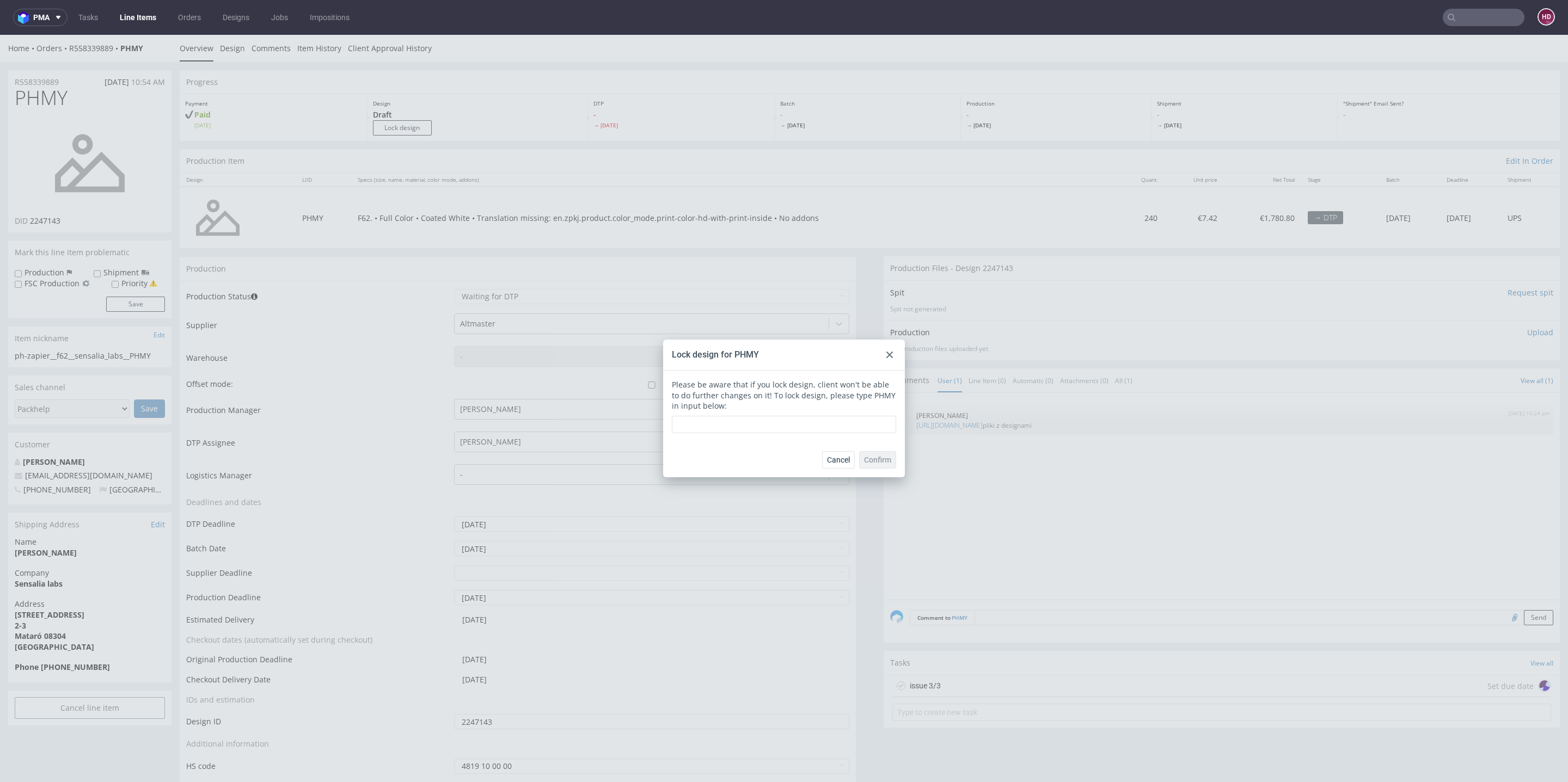
click at [766, 354] on div "Lock design for PHMY" at bounding box center [784, 355] width 242 height 31
drag, startPoint x: 766, startPoint y: 354, endPoint x: 734, endPoint y: 348, distance: 32.6
click at [734, 348] on div "Lock design for PHMY" at bounding box center [784, 355] width 242 height 31
click at [791, 382] on div "Please be aware that if you lock design, client won't be able to do further cha…" at bounding box center [784, 407] width 224 height 54
drag, startPoint x: 773, startPoint y: 359, endPoint x: 728, endPoint y: 349, distance: 46.1
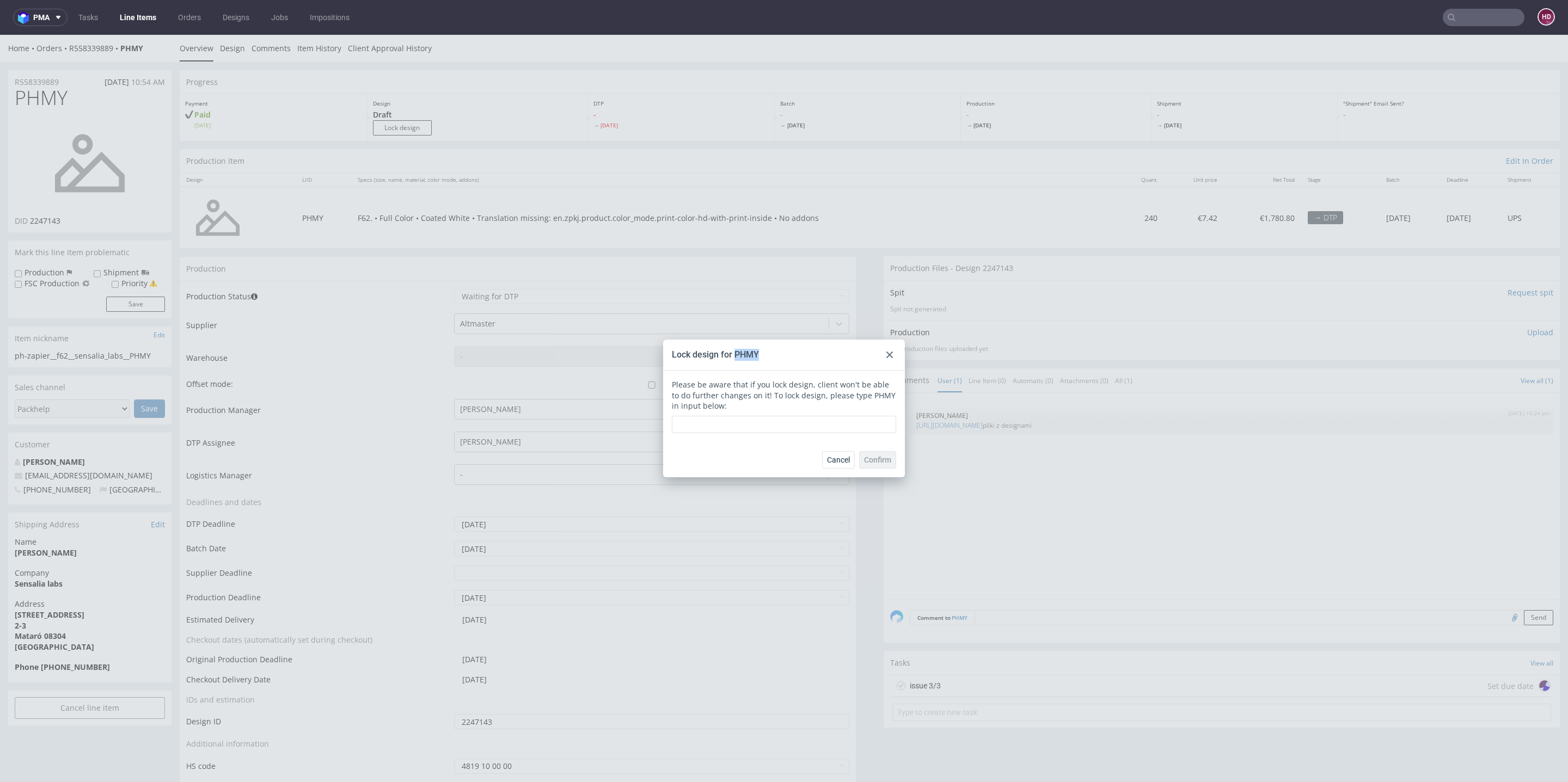
click at [728, 349] on div "Lock design for PHMY" at bounding box center [784, 355] width 242 height 31
copy div "PHMY"
click at [756, 426] on input "text" at bounding box center [784, 424] width 224 height 18
paste input "PHMY"
type input "PHMY"
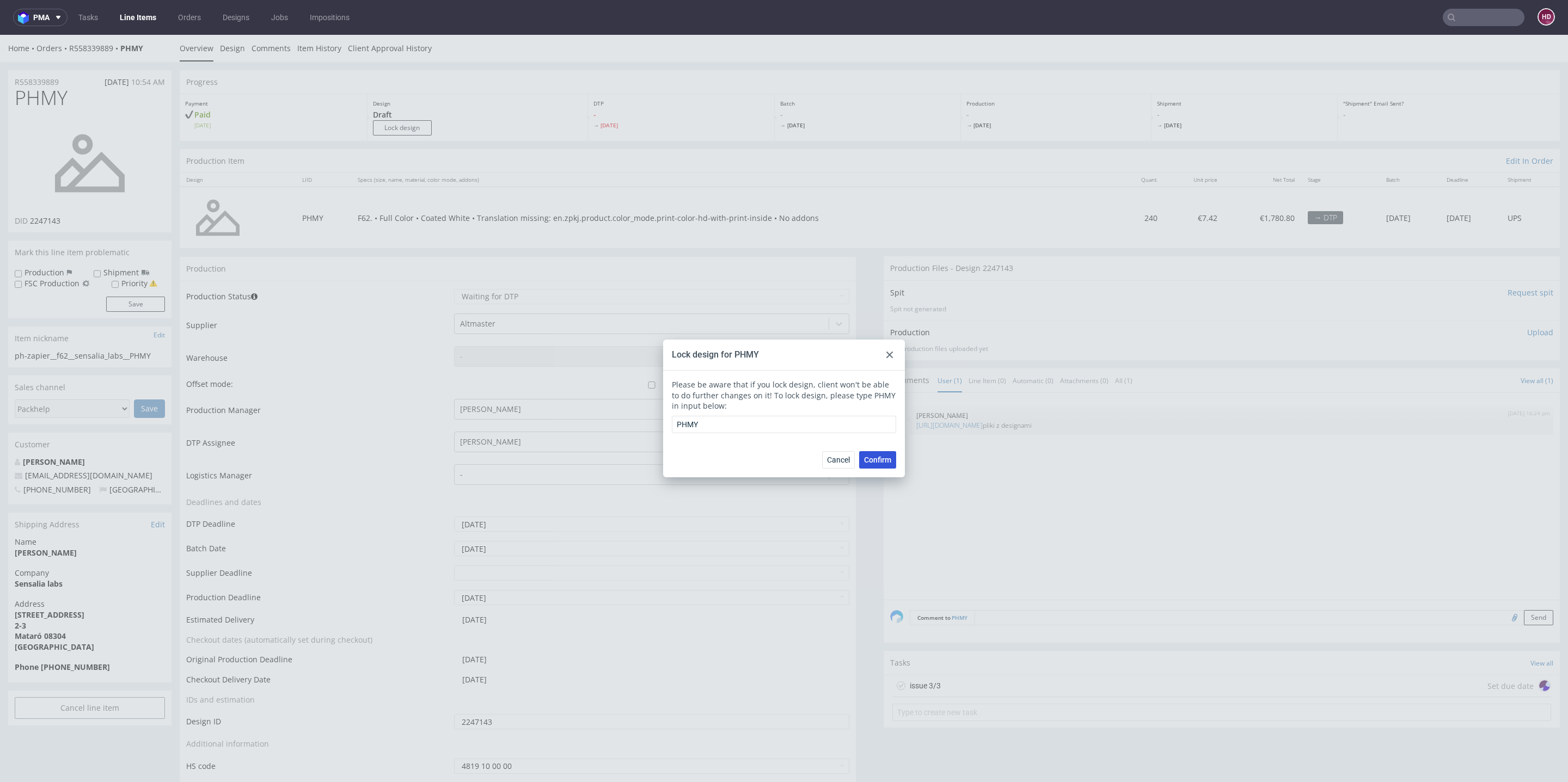
click at [879, 462] on span "Confirm" at bounding box center [878, 460] width 27 height 7
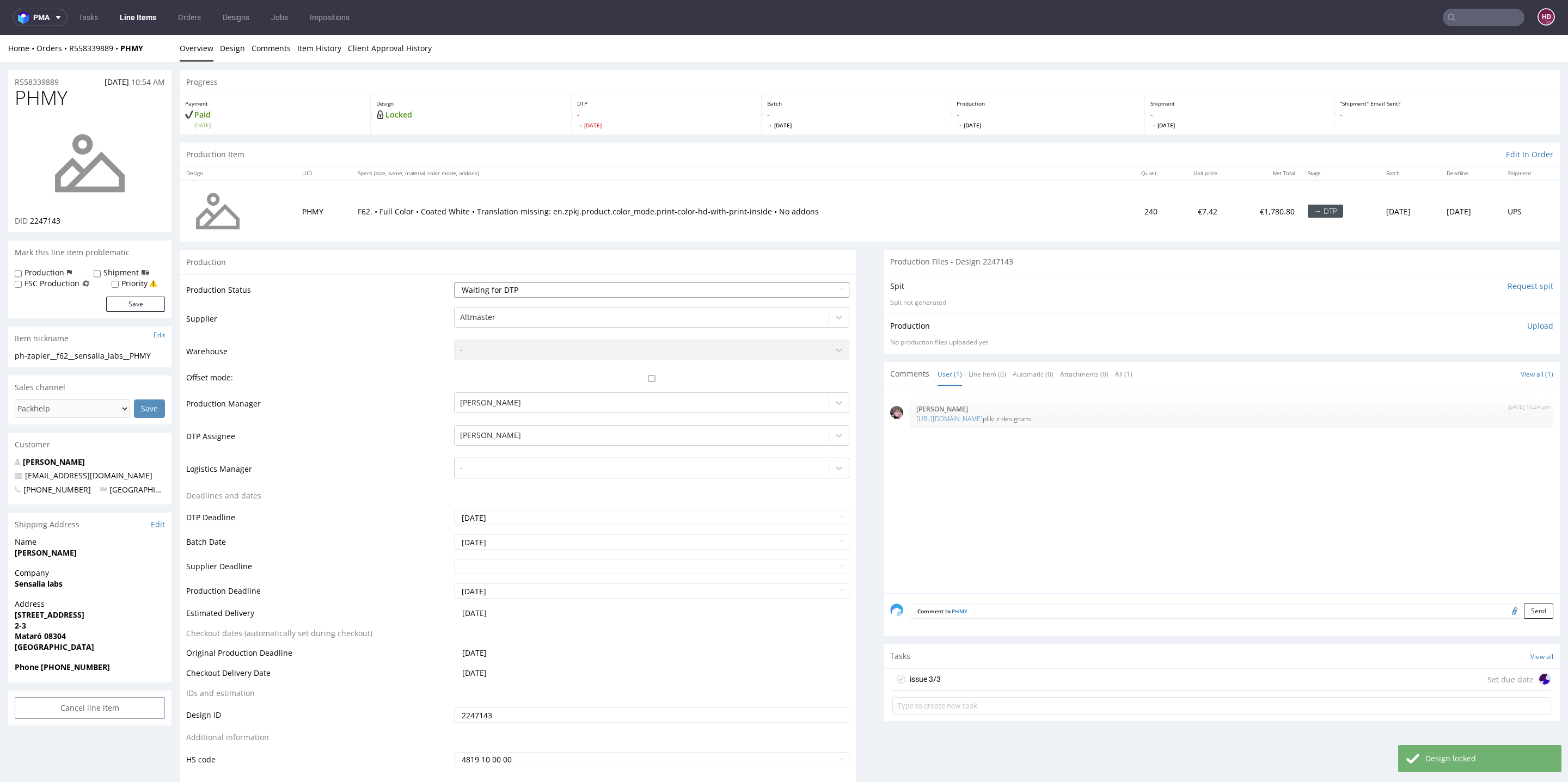
click at [655, 296] on select "Waiting for Artwork Waiting for Diecut Waiting for Mockup Waiting for DTP Waiti…" at bounding box center [651, 290] width 396 height 15
select select "dtp_issue"
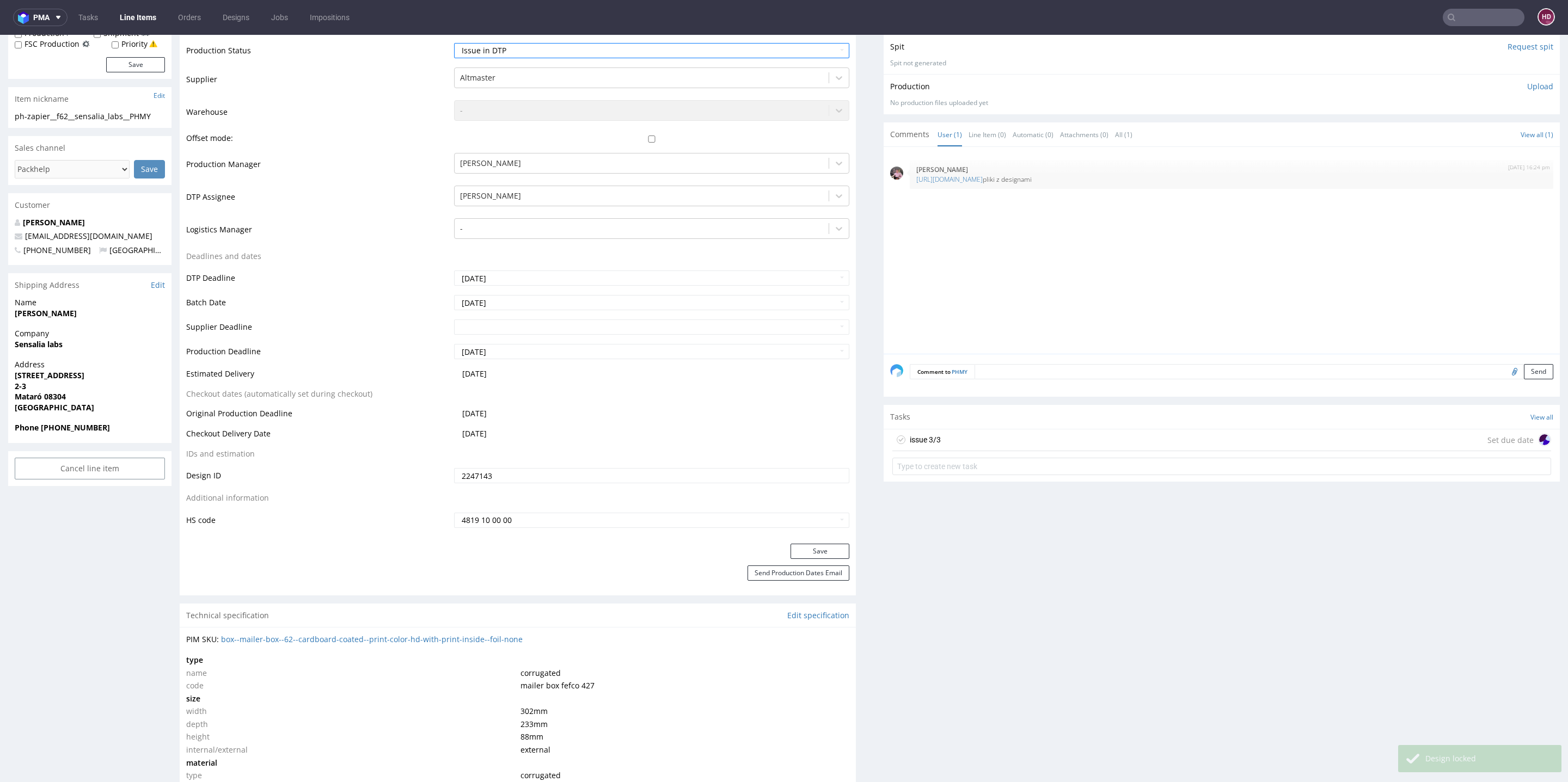
scroll to position [242, 0]
click at [790, 549] on button "Save" at bounding box center [819, 549] width 58 height 15
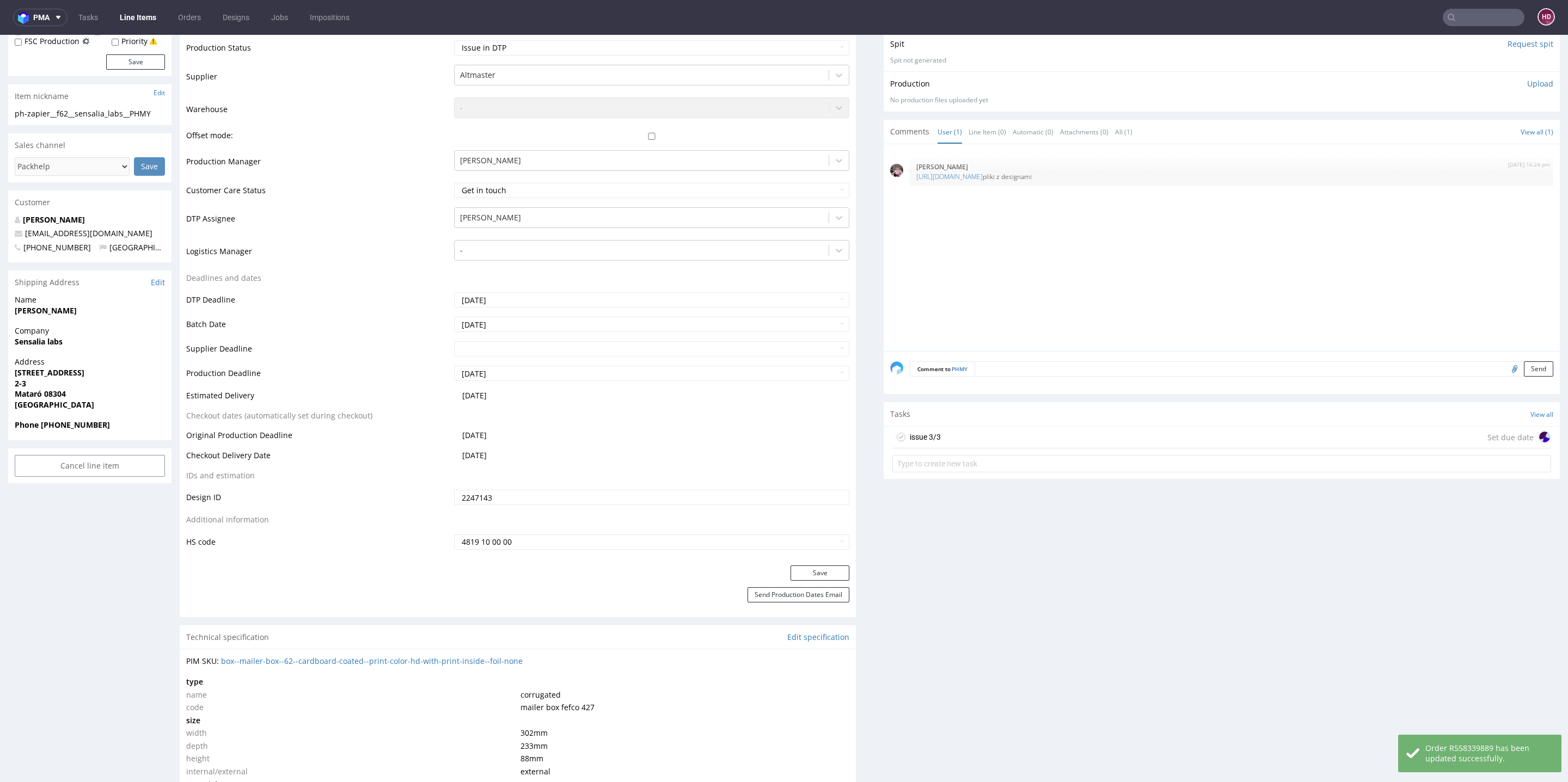
click at [1021, 445] on div "issue 3/3 Set due date" at bounding box center [1221, 438] width 659 height 22
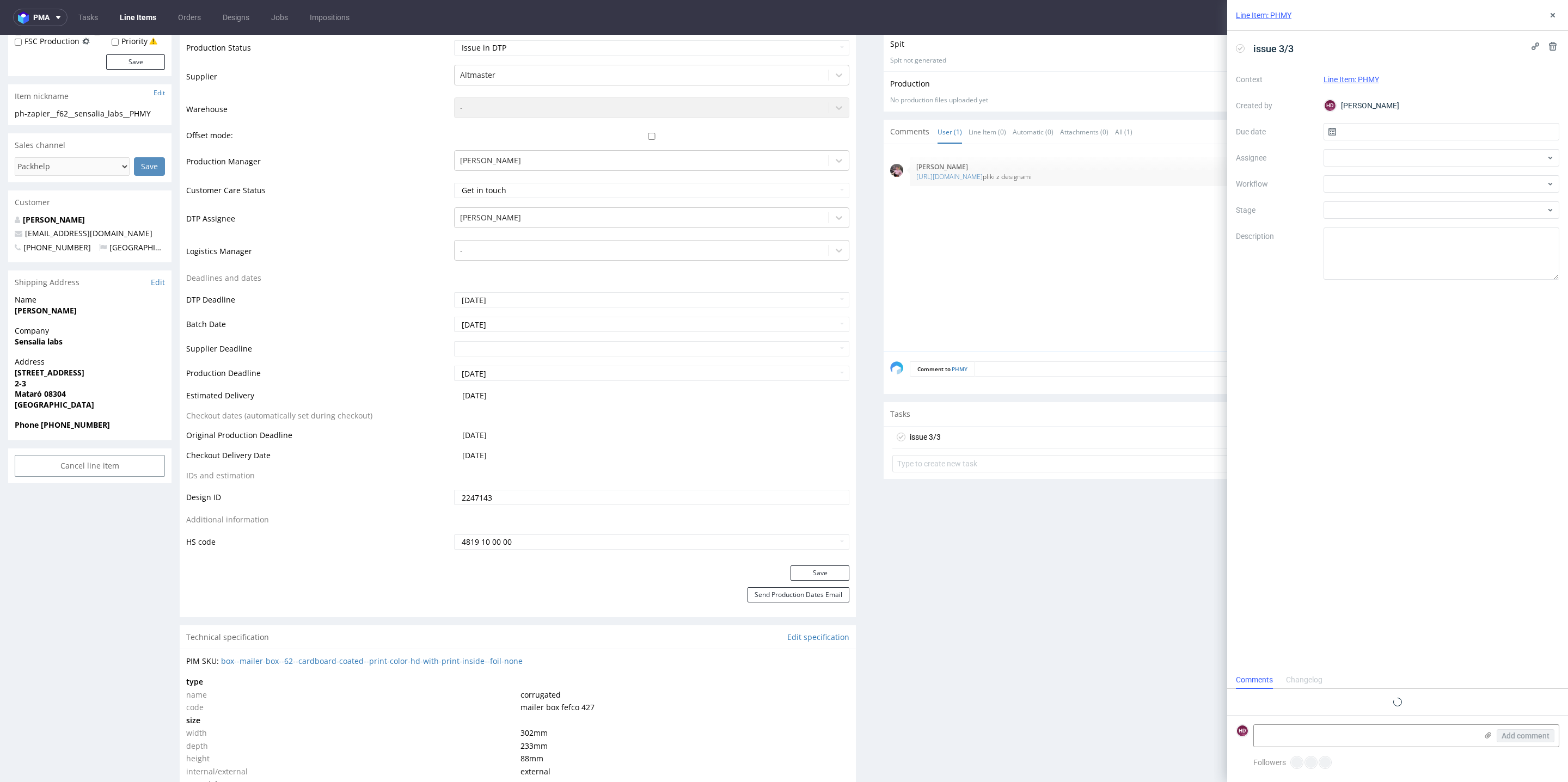
scroll to position [8, 0]
click at [1361, 138] on input "text" at bounding box center [1441, 132] width 236 height 18
click at [1454, 233] on button "14" at bounding box center [1459, 238] width 17 height 18
type input "[DATE]"
click at [1419, 158] on div at bounding box center [1441, 158] width 236 height 18
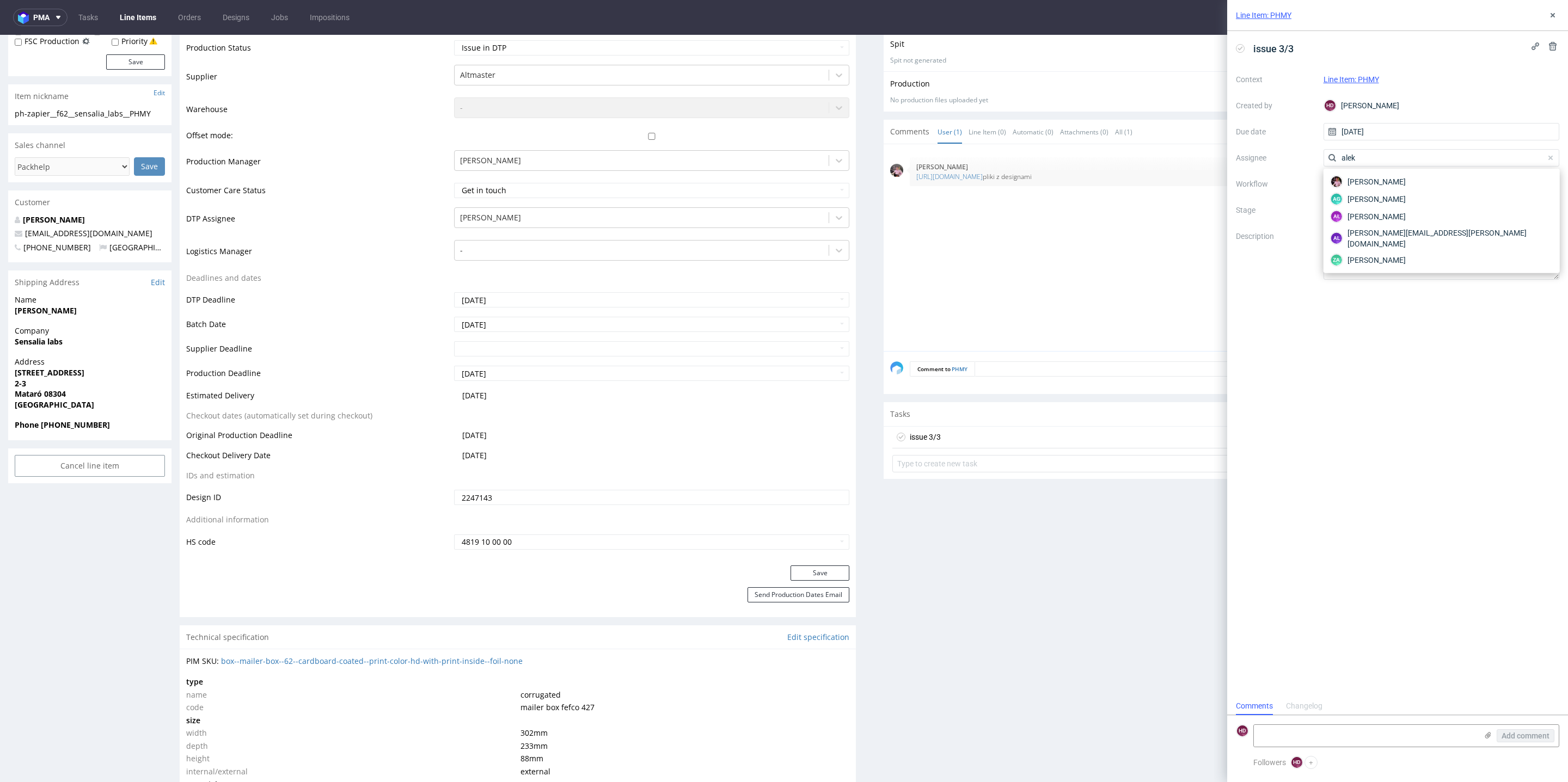
type input "alek"
click at [1463, 172] on div "Aleks Ziemkowski AG Aleksandra Gątarczyk AŁ Aleksandra Łętowska al aleksandra.o…" at bounding box center [1441, 221] width 236 height 105
click at [1460, 175] on div "Aleks Ziemkowski" at bounding box center [1442, 182] width 228 height 18
click at [1376, 189] on div at bounding box center [1441, 183] width 236 height 18
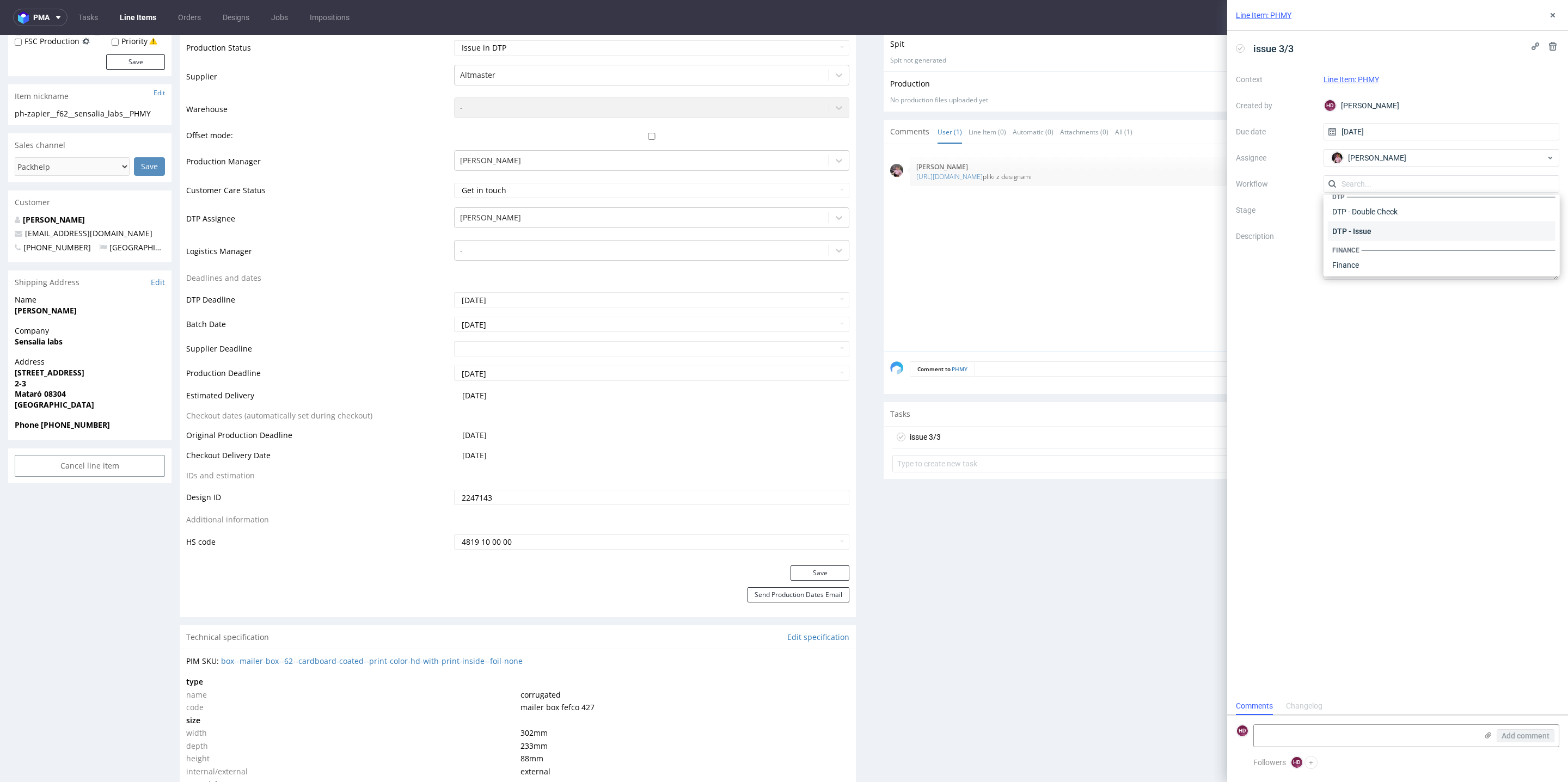
click at [1363, 228] on div "DTP - Issue" at bounding box center [1442, 231] width 228 height 19
click at [1381, 183] on span "DTP - Issue" at bounding box center [1437, 184] width 218 height 11
click at [1092, 271] on div "8th Aug 25 | 16:24 pm Aleks Ziemkowski https://we.tl/t-bCQNePk0nf pliki z desig…" at bounding box center [1225, 251] width 670 height 200
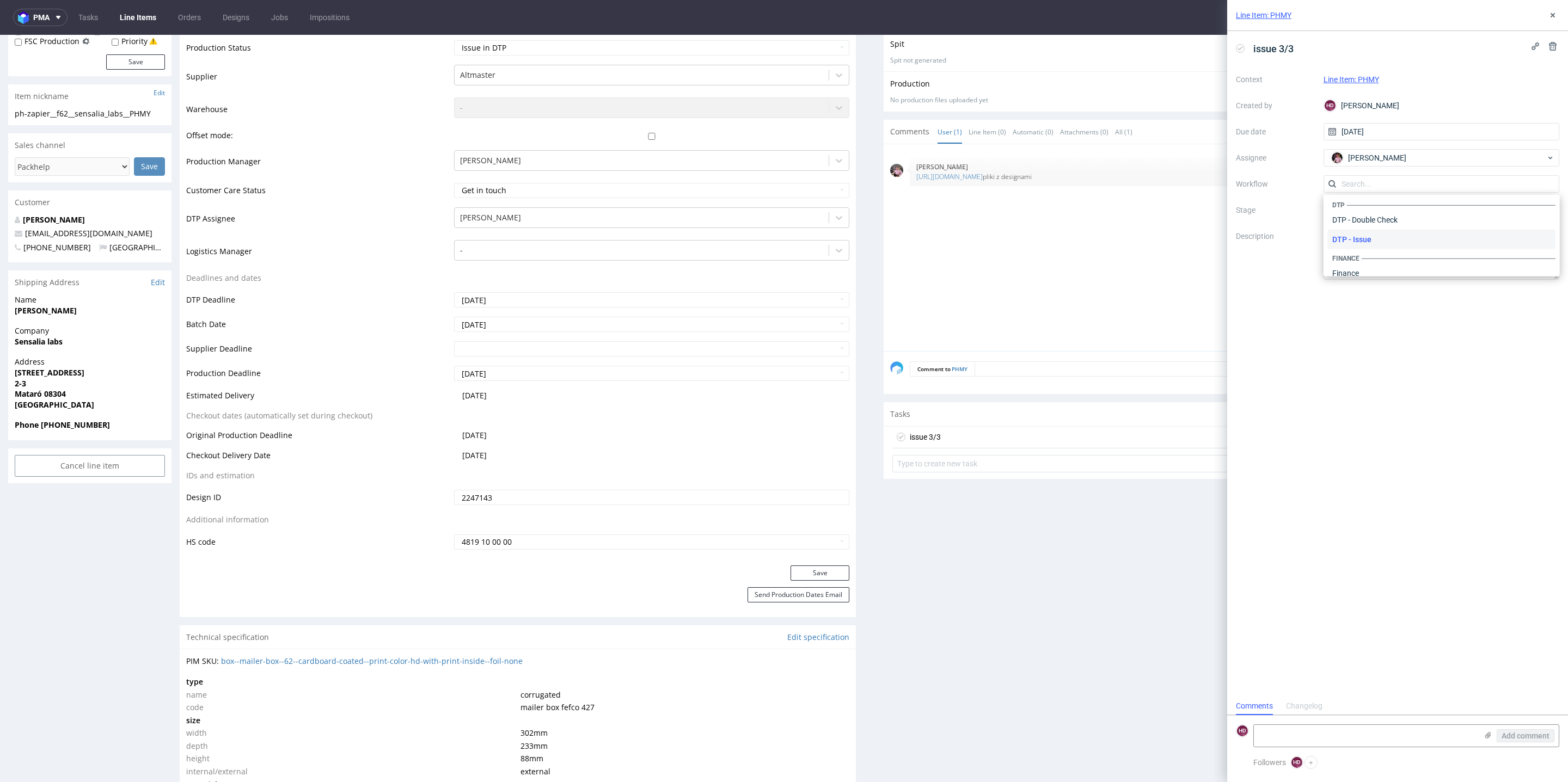
click at [1357, 246] on div "DTP - Issue" at bounding box center [1442, 239] width 228 height 19
click at [1418, 262] on textarea "Problem: Impact: What is needed?:" at bounding box center [1441, 254] width 236 height 52
drag, startPoint x: 1310, startPoint y: 241, endPoint x: 1268, endPoint y: 196, distance: 61.6
click at [1269, 198] on div "Context Line Item: PHMY Created by HD Hapka Dominika Due date 14/08/2025 Assign…" at bounding box center [1397, 175] width 323 height 209
click at [1333, 240] on textarea "Problem: Impact: What is needed?:" at bounding box center [1441, 254] width 236 height 52
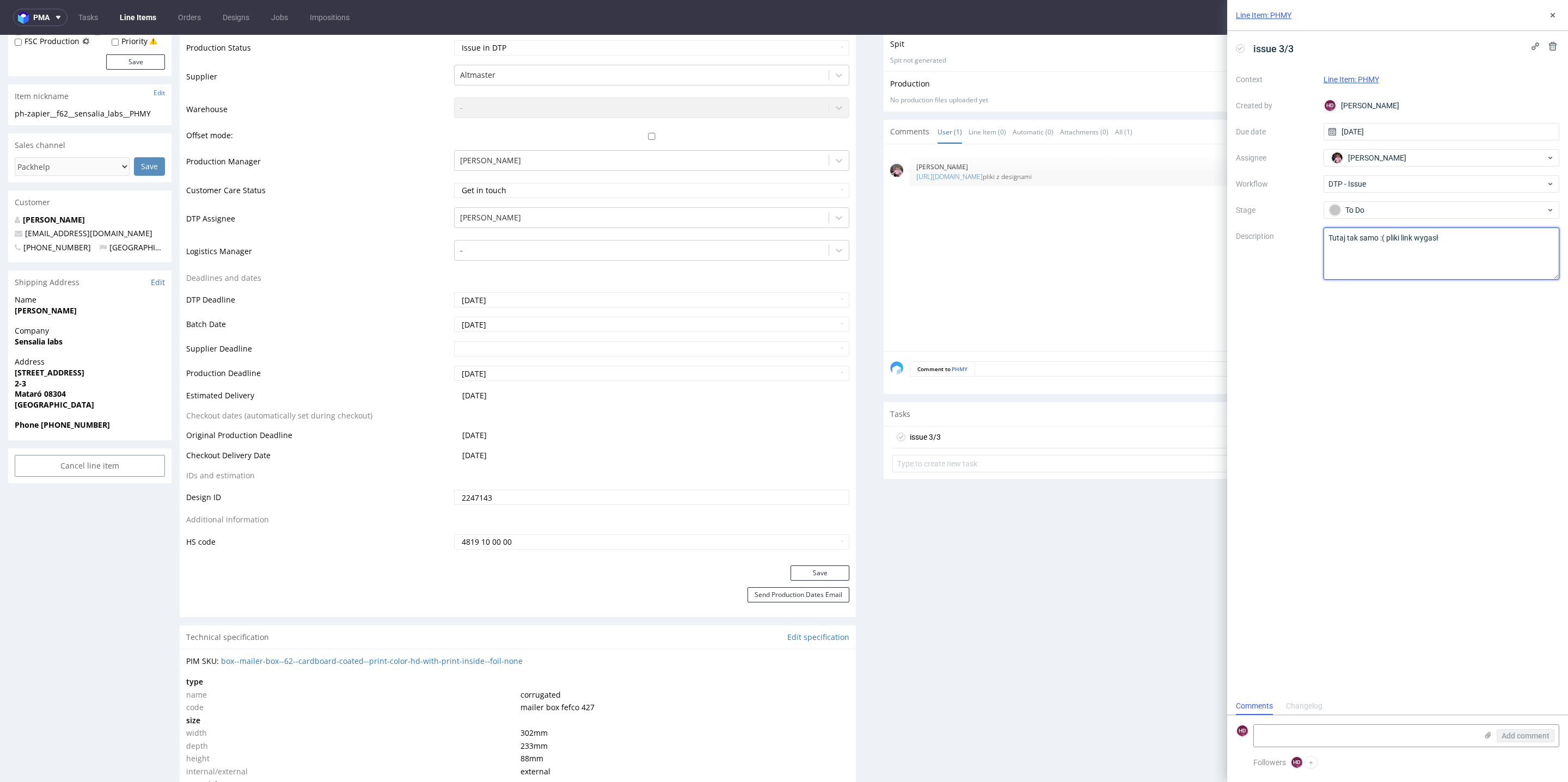
type textarea "Tutaj tak samo :( pliki link wygasł"
click at [1494, 421] on div "issue 3/3 Context Line Item: PHMY Created by HD Hapka Dominika Due date 14/08/2…" at bounding box center [1397, 363] width 341 height 666
click at [1551, 11] on icon at bounding box center [1552, 15] width 8 height 8
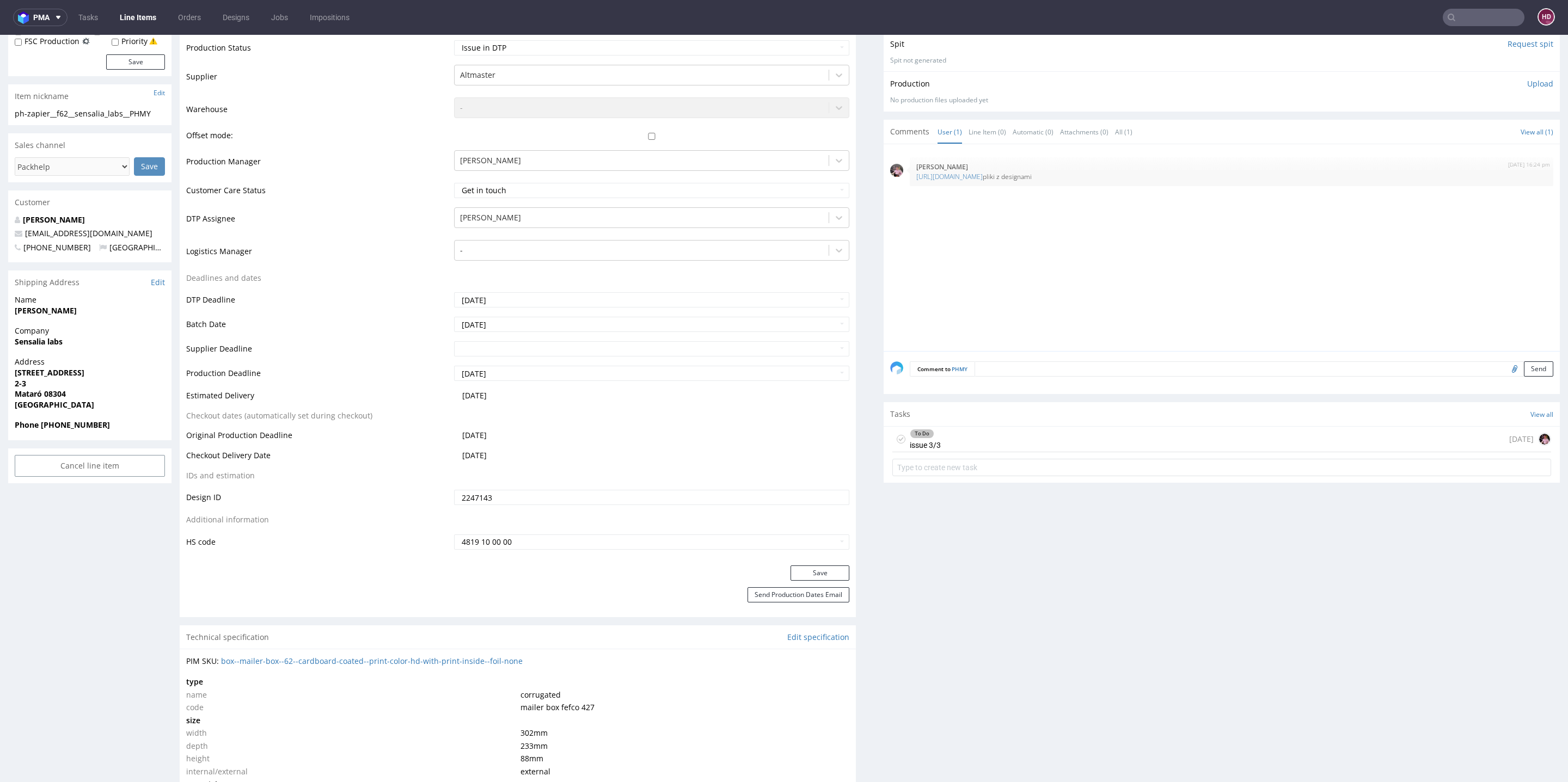
click at [998, 436] on div "To Do issue 3/3 today" at bounding box center [1221, 440] width 659 height 26
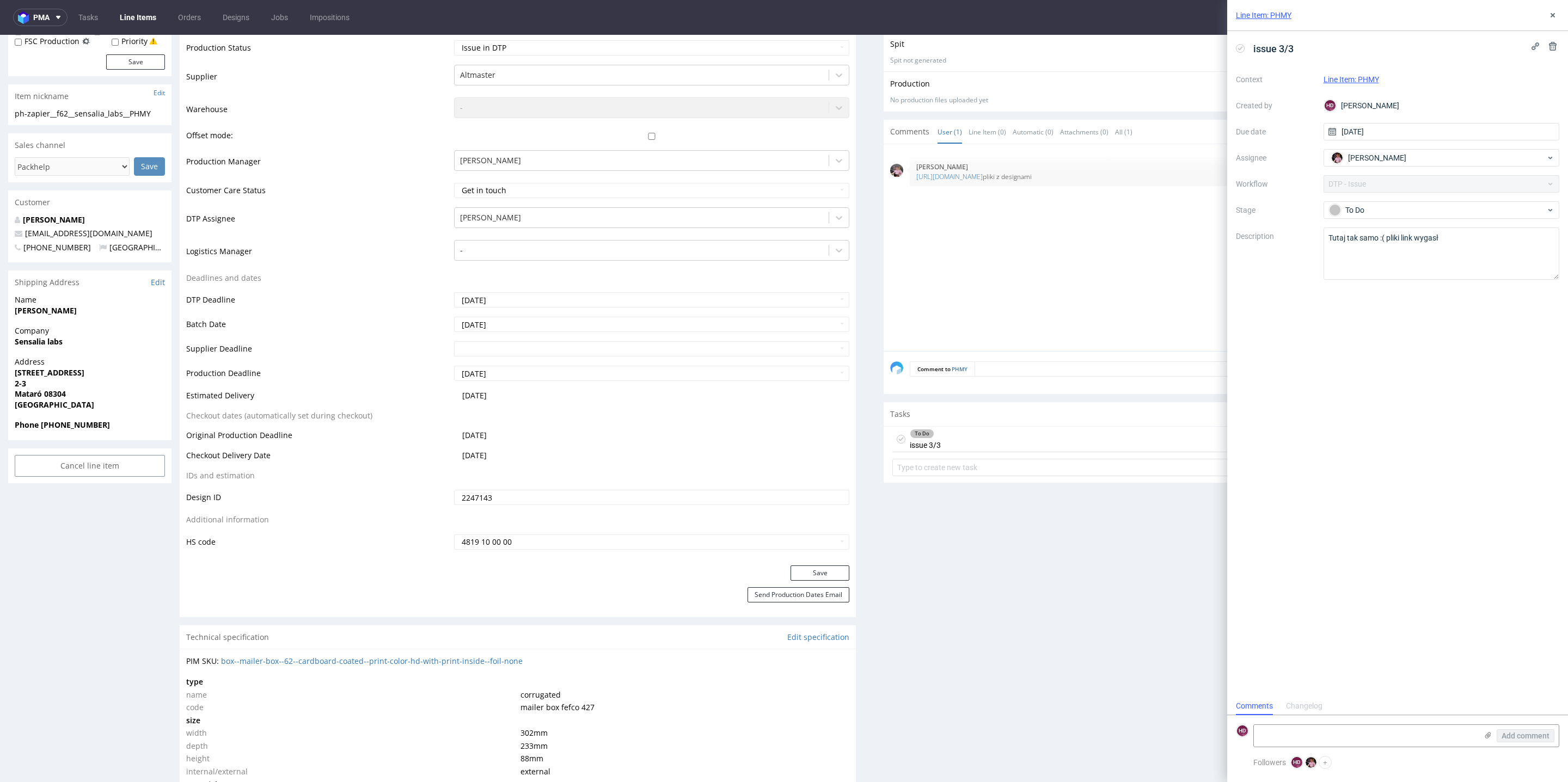
scroll to position [8, 0]
click at [1544, 18] on div "Line Item: PHMY" at bounding box center [1397, 15] width 341 height 31
click at [1549, 10] on button at bounding box center [1553, 15] width 13 height 13
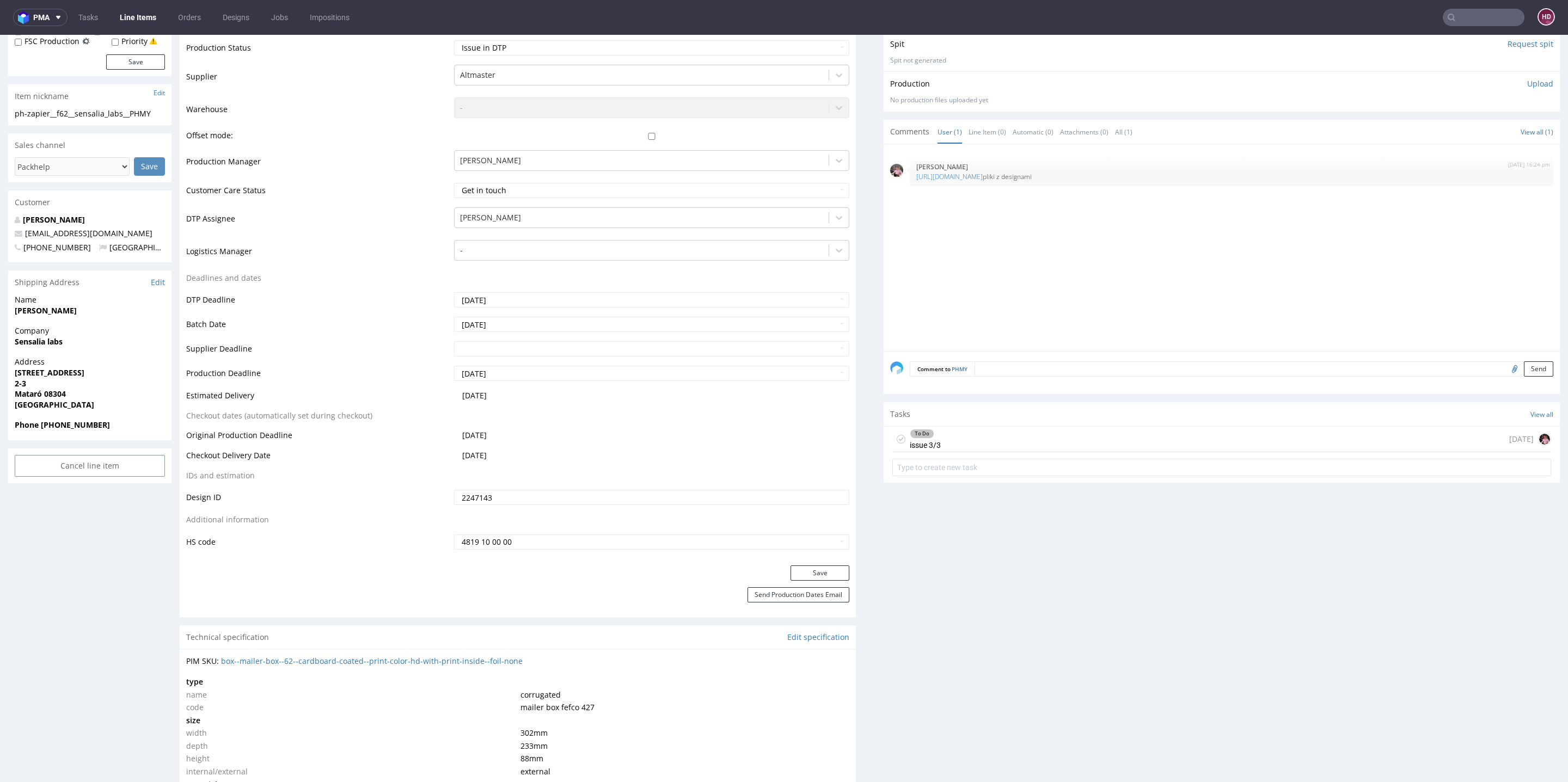
click at [1245, 287] on div "8th Aug 25 | 16:24 pm Aleks Ziemkowski https://we.tl/t-bCQNePk0nf pliki z desig…" at bounding box center [1225, 251] width 670 height 200
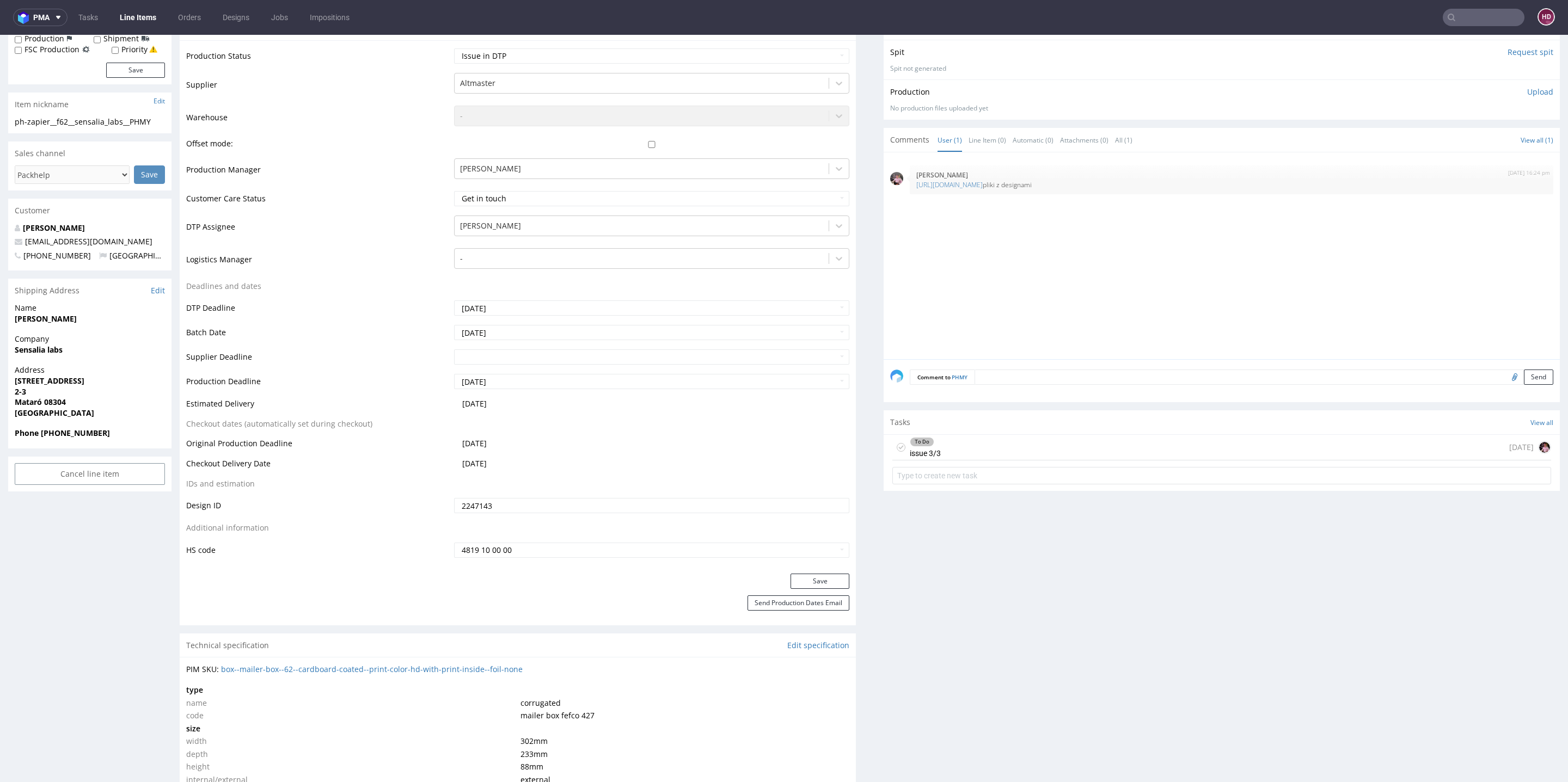
scroll to position [555, 0]
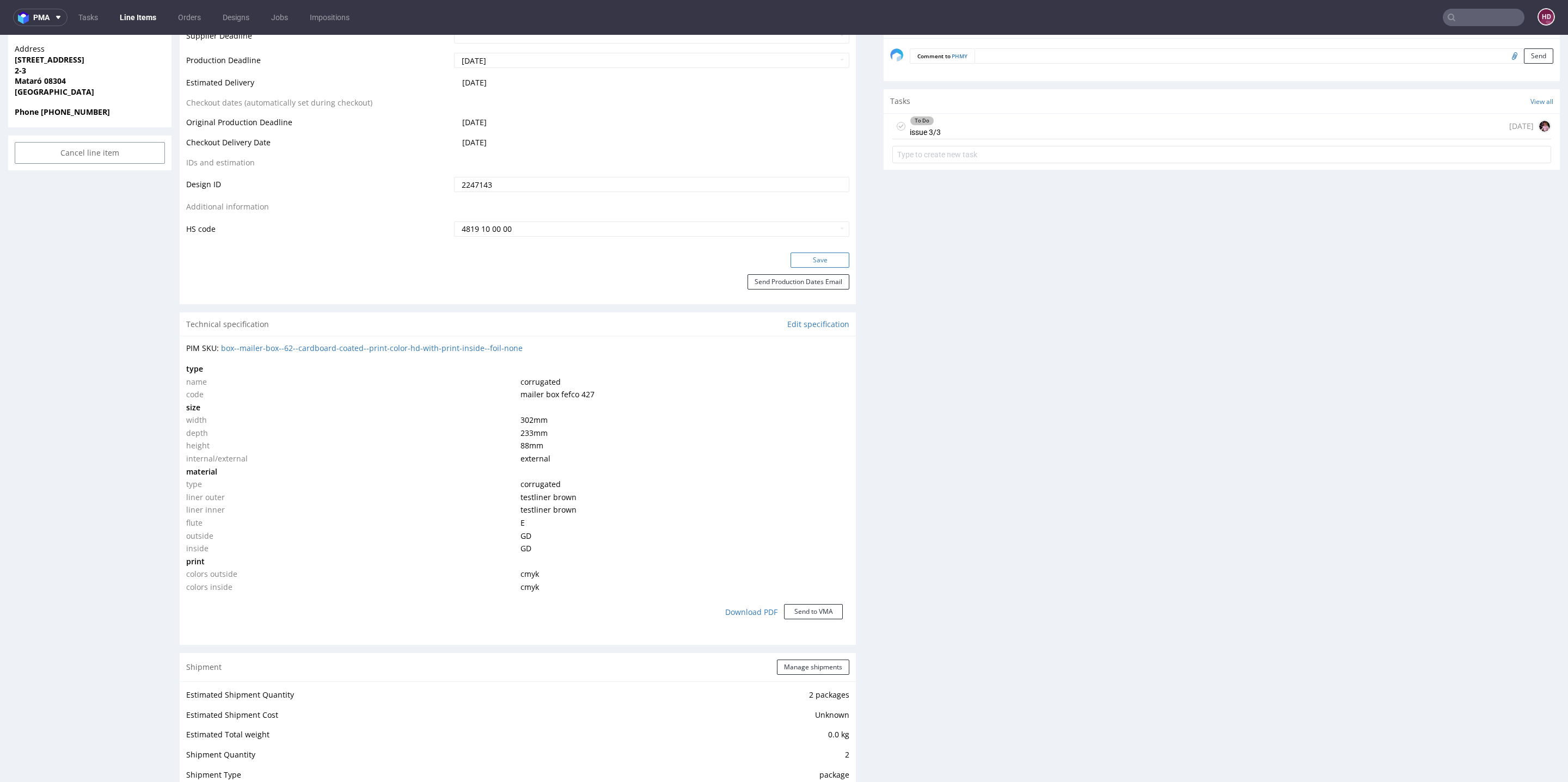
click at [797, 259] on button "Save" at bounding box center [819, 260] width 58 height 15
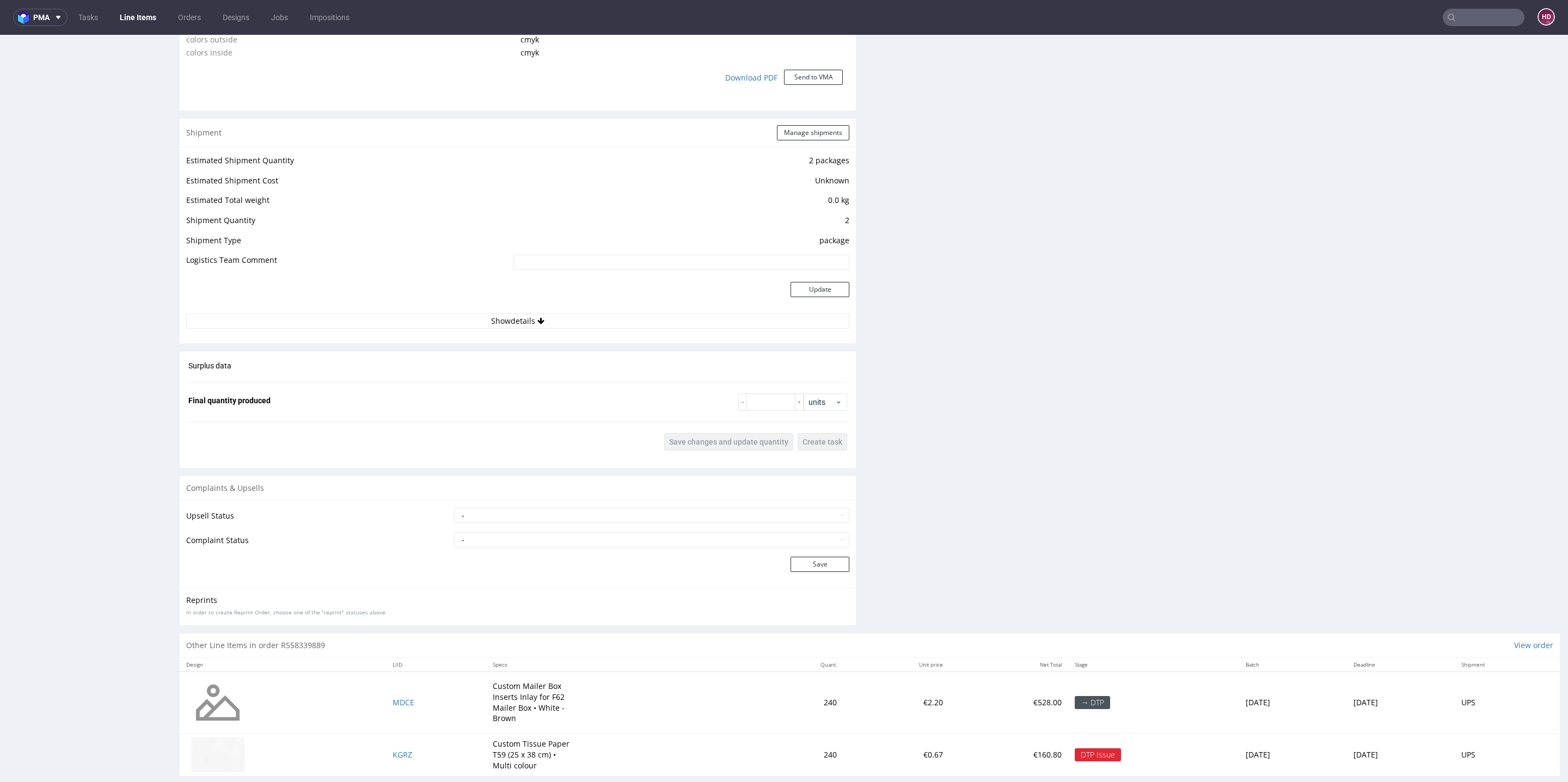
scroll to position [1104, 0]
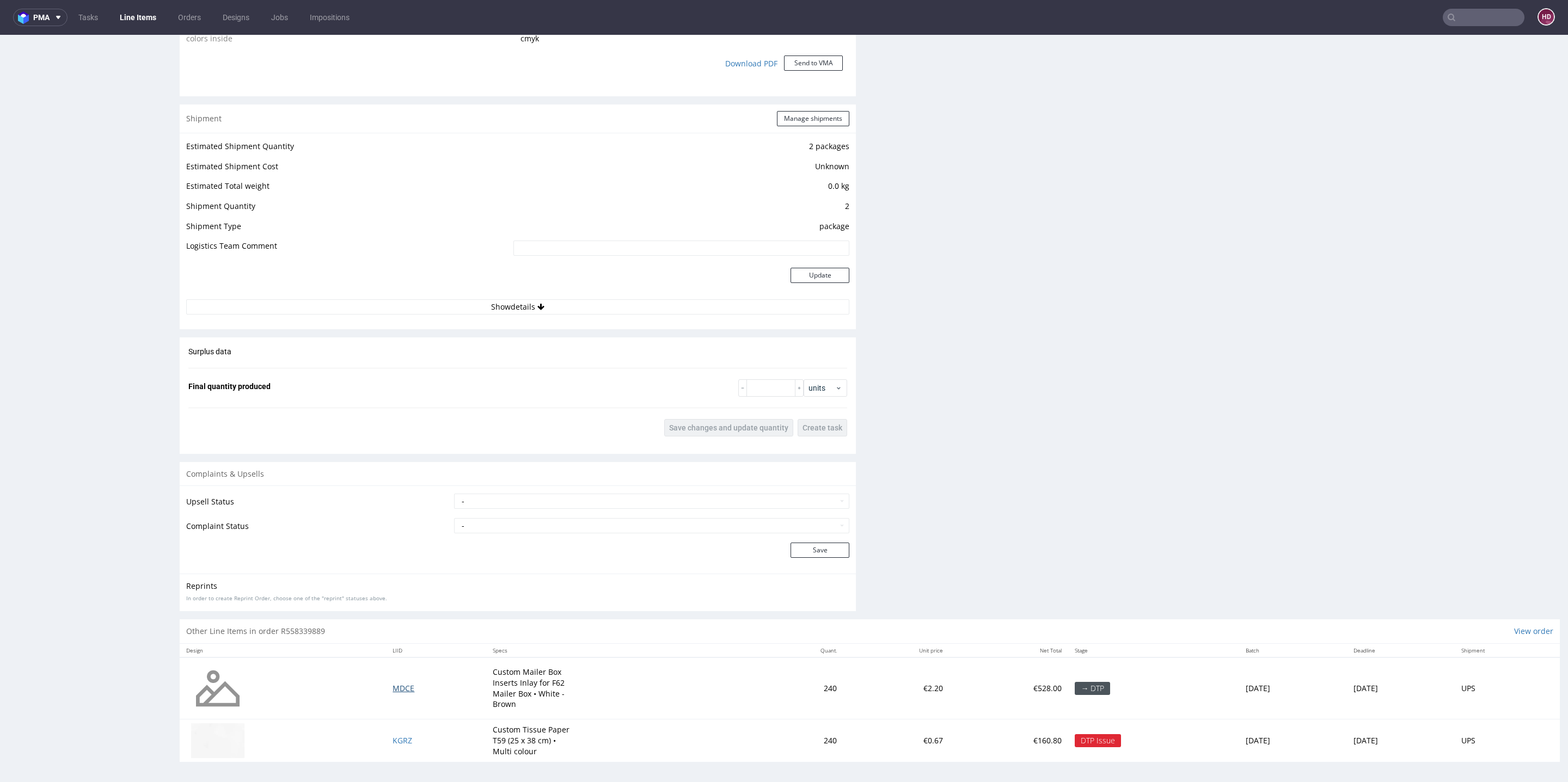
click at [393, 683] on span "MDCE" at bounding box center [404, 687] width 22 height 10
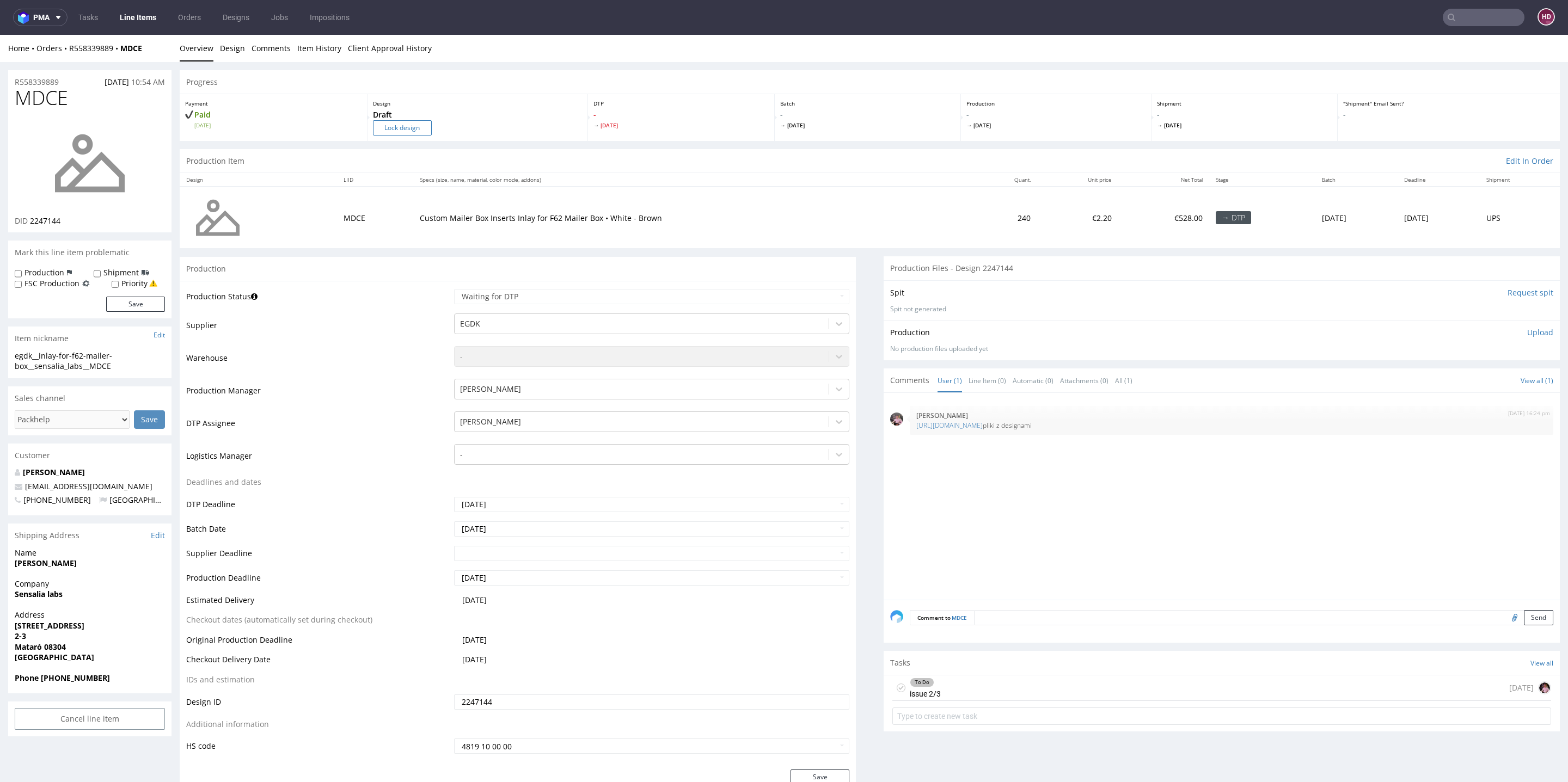
click at [399, 123] on input "Lock design" at bounding box center [402, 128] width 58 height 15
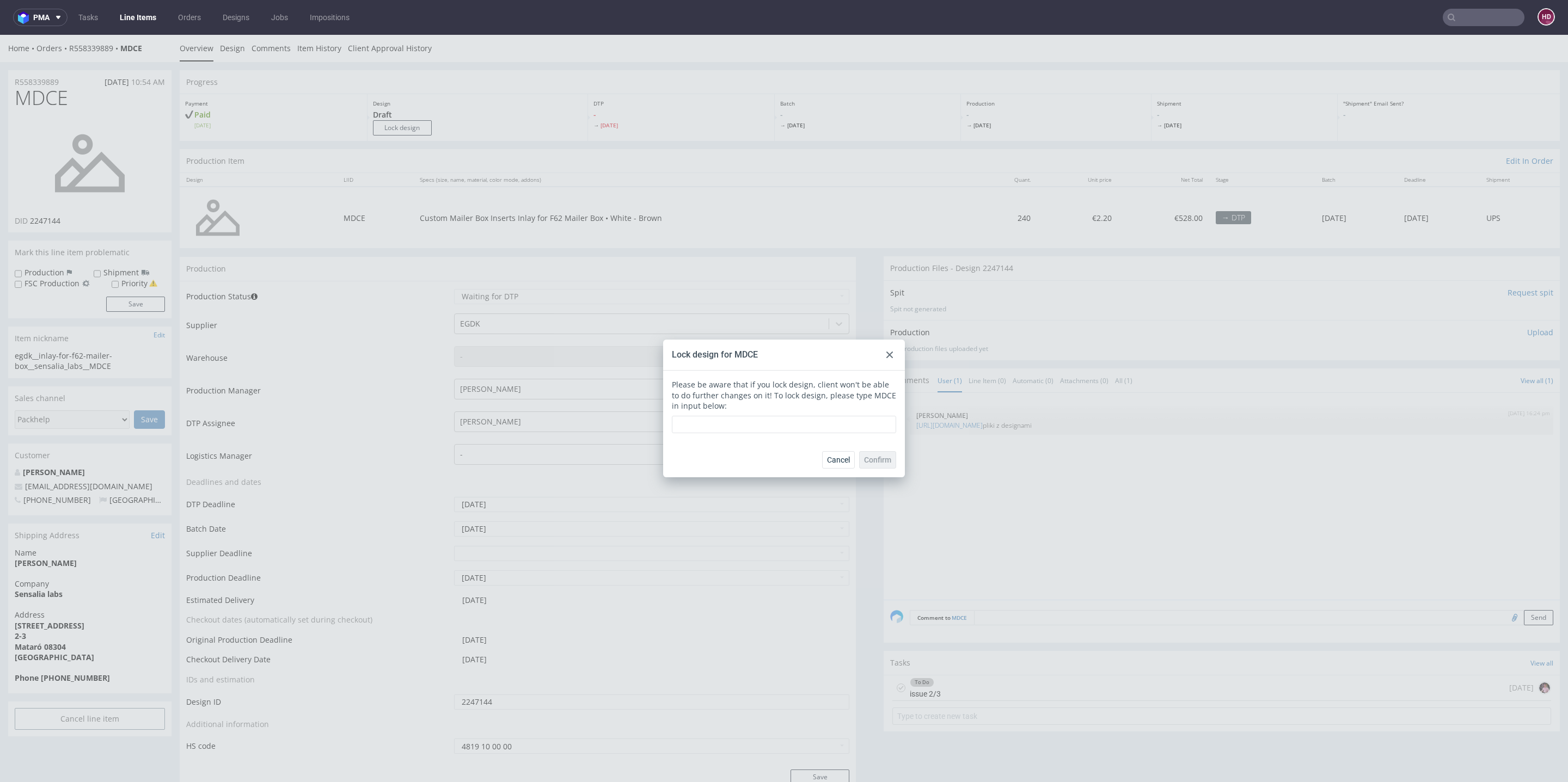
click at [753, 348] on div "Lock design for MDCE" at bounding box center [784, 355] width 242 height 31
drag, startPoint x: 755, startPoint y: 353, endPoint x: 729, endPoint y: 350, distance: 26.2
click at [729, 350] on div "Lock design for MDCE" at bounding box center [784, 355] width 242 height 31
copy div "MDCE"
click at [719, 435] on div "Please be aware that if you lock design, client won't be able to do further cha…" at bounding box center [784, 406] width 242 height 71
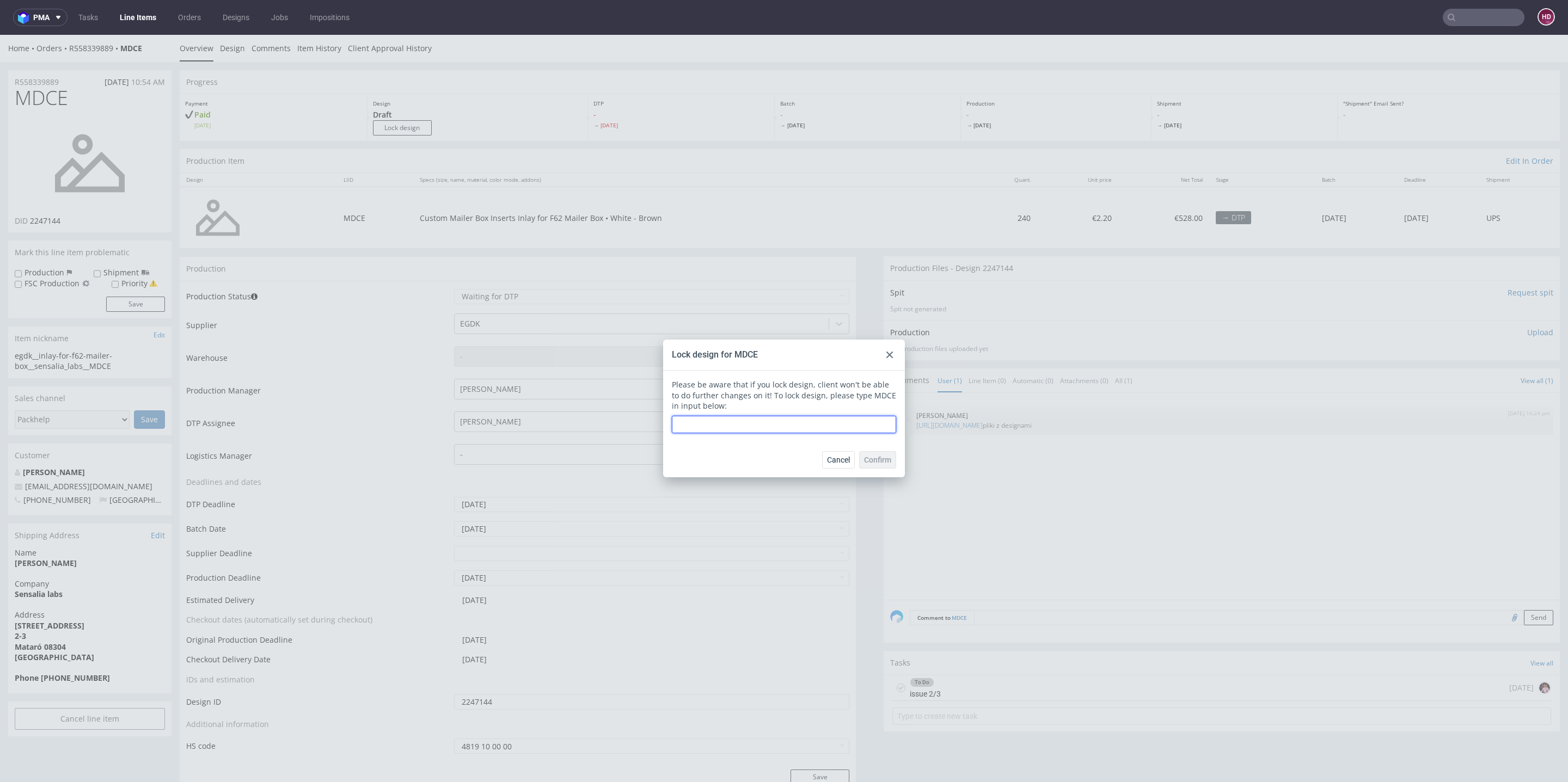
click at [718, 423] on input "text" at bounding box center [784, 424] width 224 height 18
paste input "MDCE"
type input "MDCE"
click at [866, 453] on button "Confirm" at bounding box center [878, 460] width 37 height 18
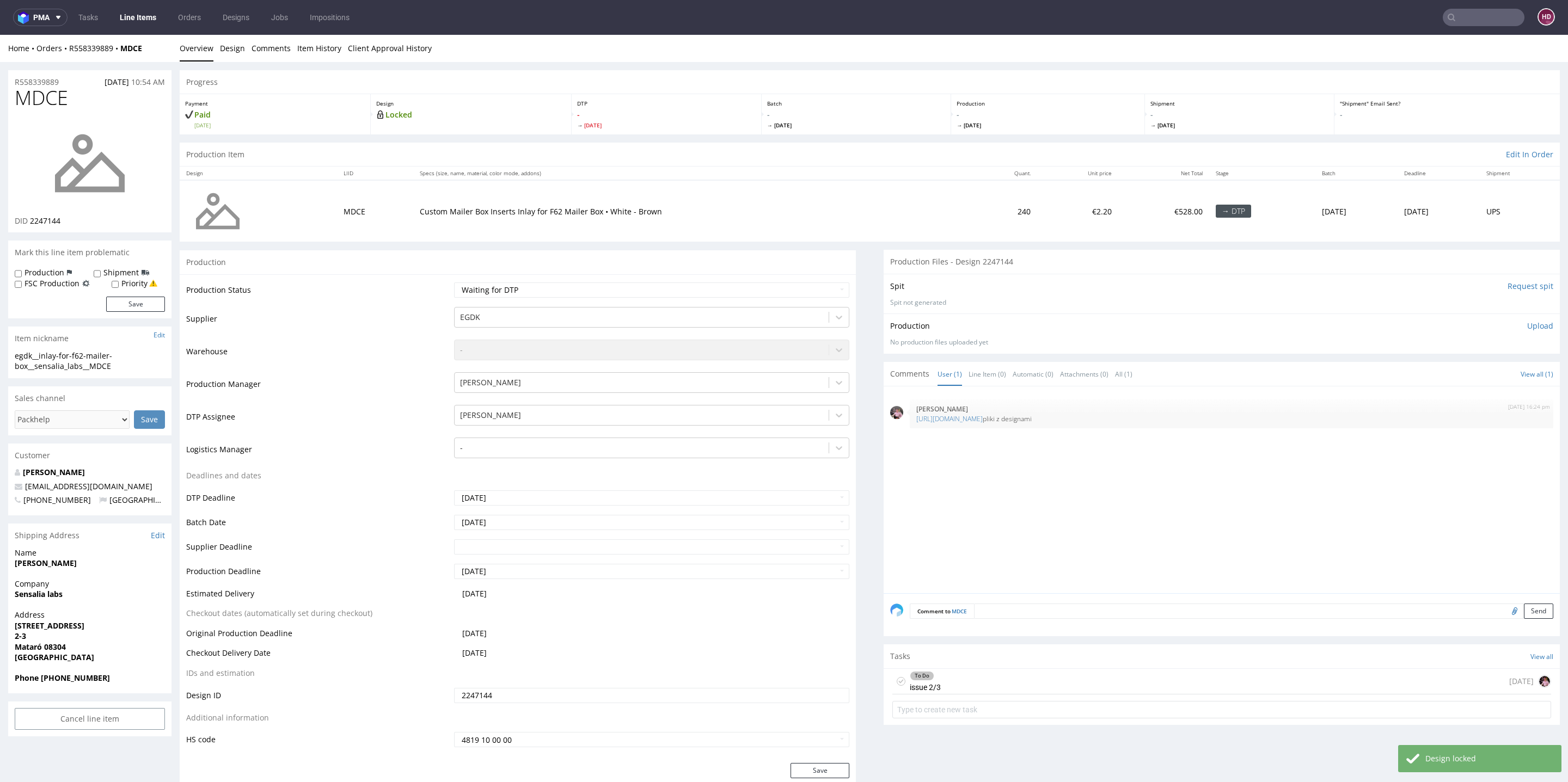
click at [1053, 686] on div "To Do issue 2/3 today" at bounding box center [1221, 682] width 659 height 26
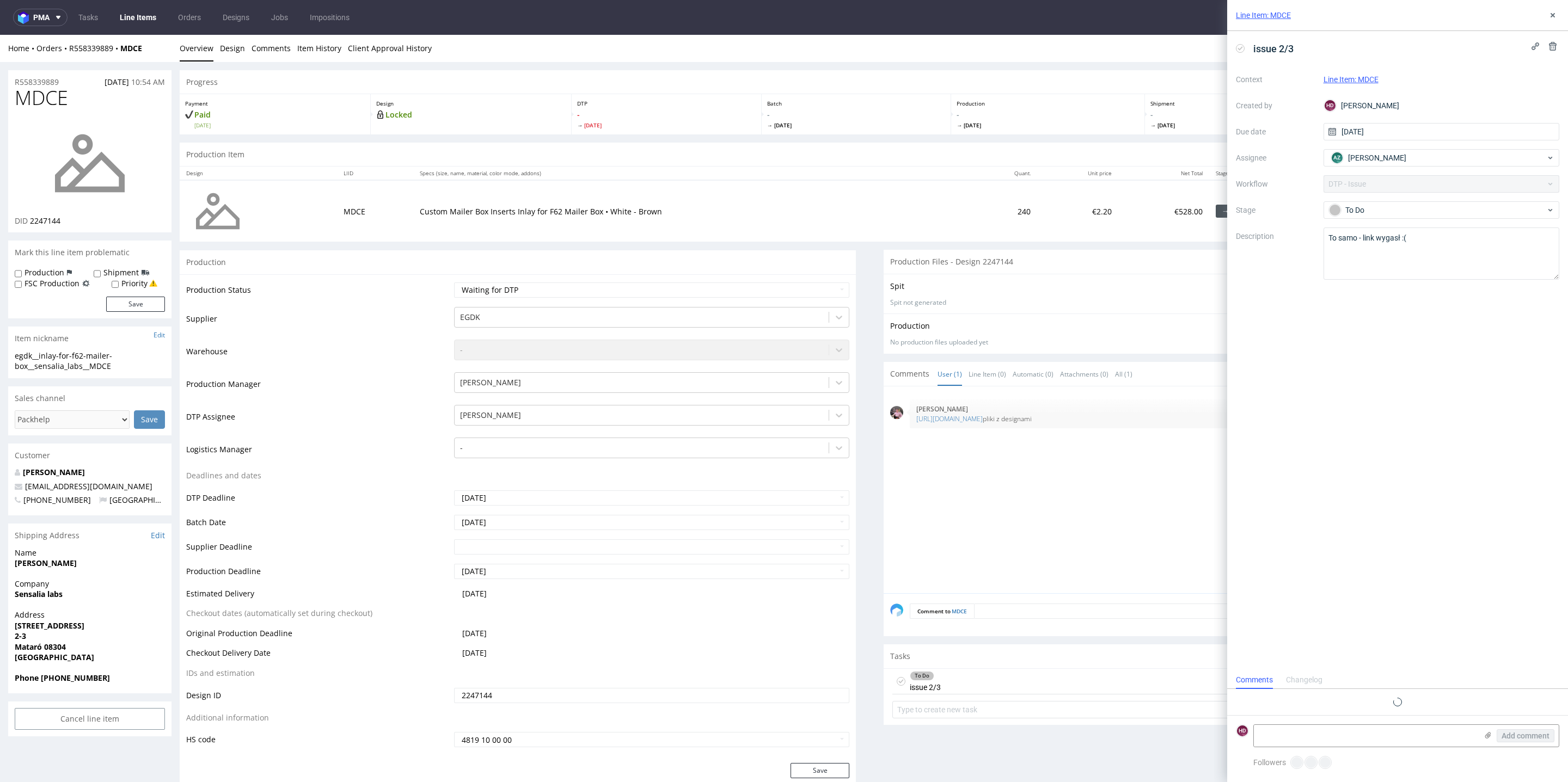
scroll to position [8, 0]
click at [1329, 259] on textarea "To samo - link wygasł :(" at bounding box center [1441, 254] width 236 height 52
click at [1551, 11] on icon at bounding box center [1552, 15] width 8 height 8
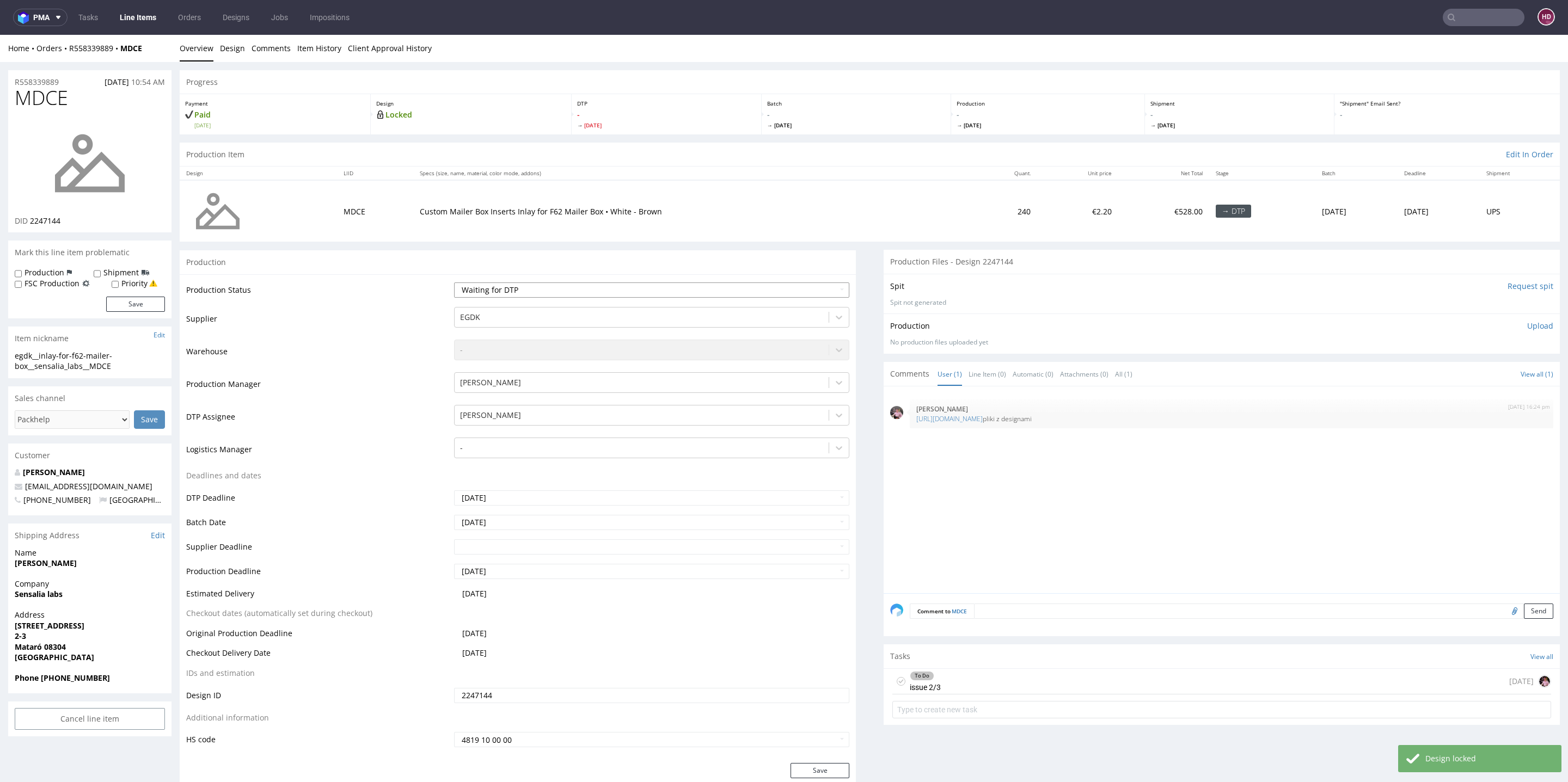
click at [629, 293] on select "Waiting for Artwork Waiting for Diecut Waiting for Mockup Waiting for DTP Waiti…" at bounding box center [651, 290] width 396 height 15
select select "dtp_issue"
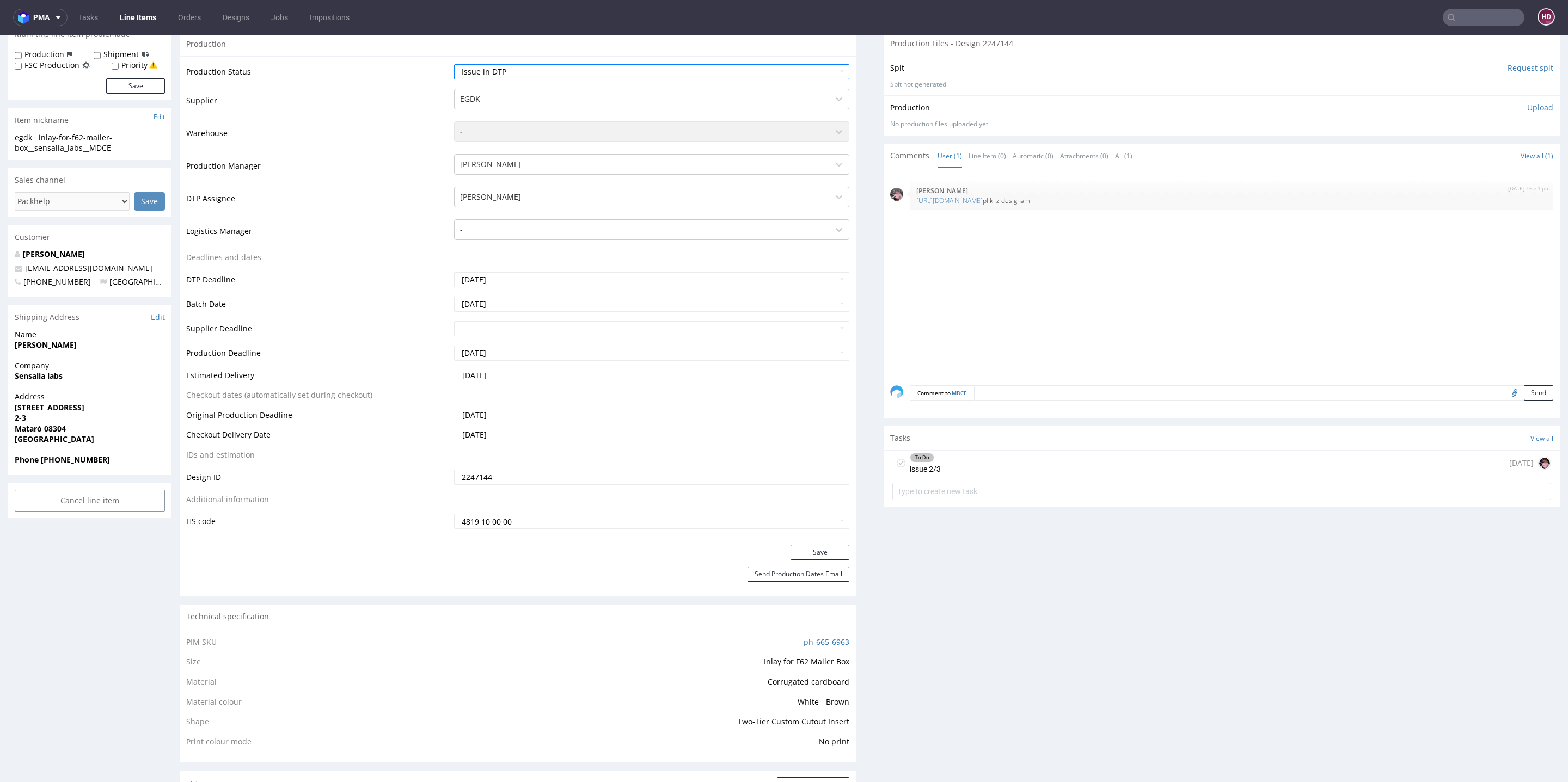
scroll to position [257, 0]
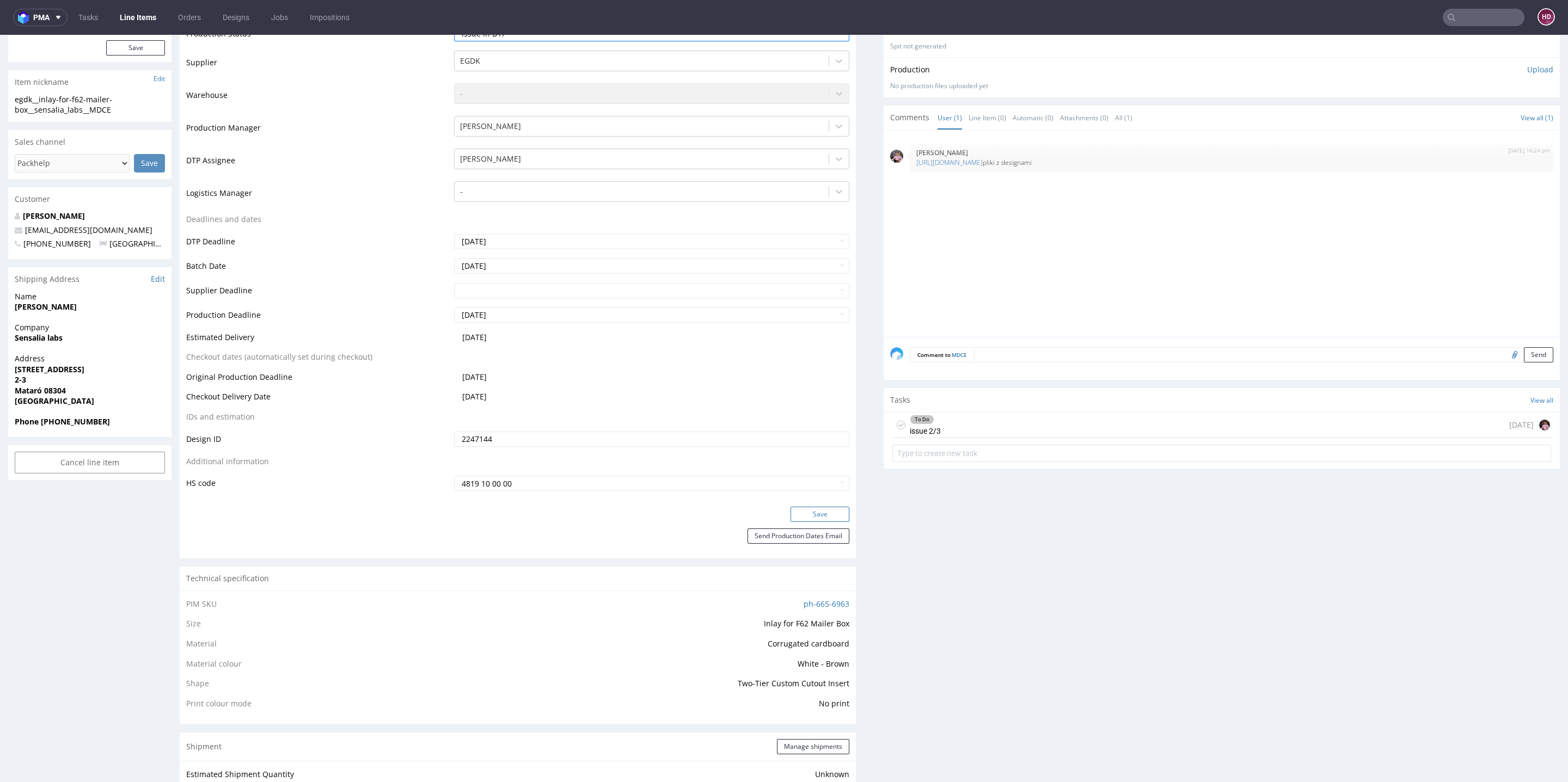
click at [815, 511] on button "Save" at bounding box center [819, 514] width 58 height 15
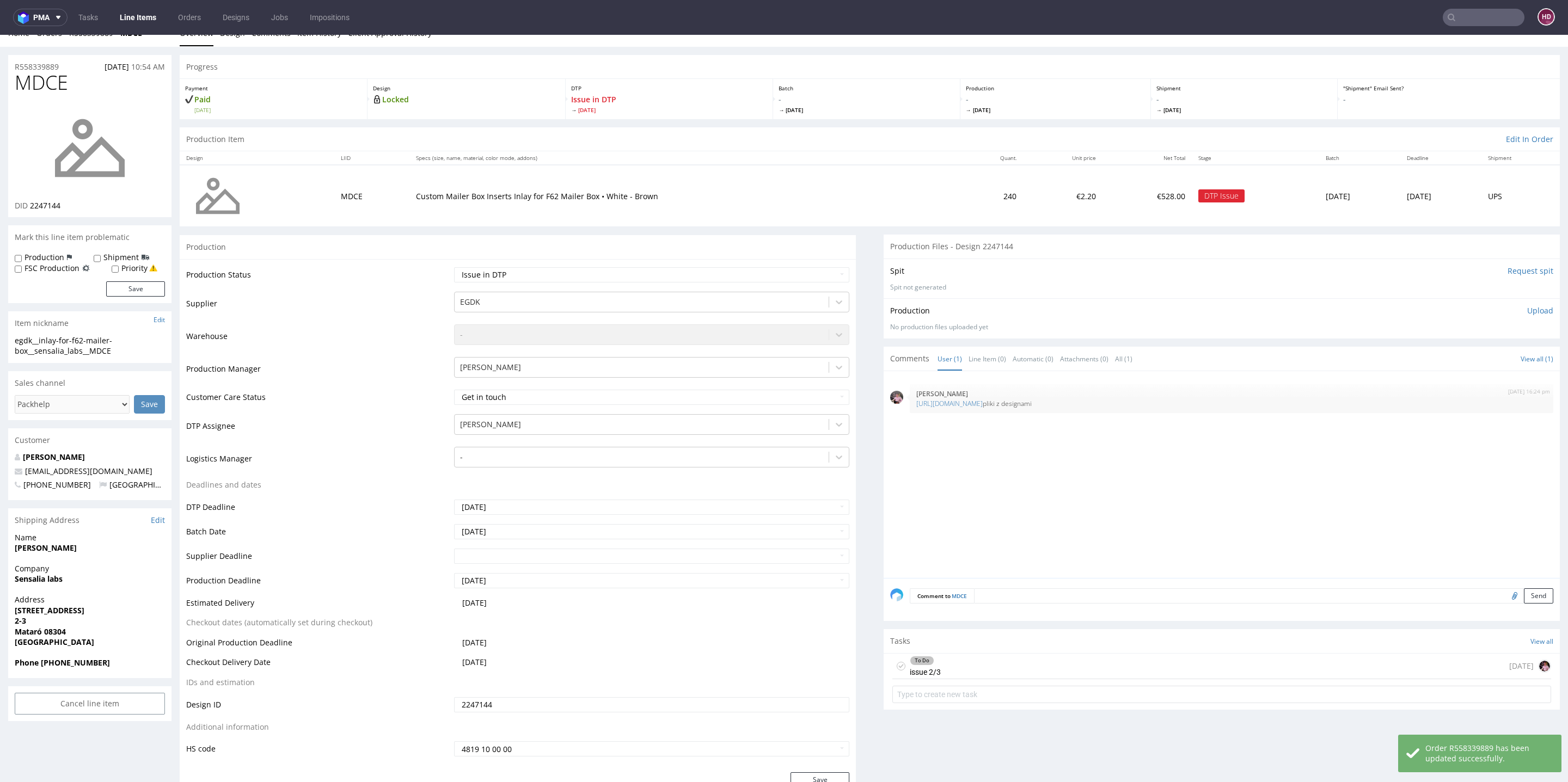
scroll to position [0, 0]
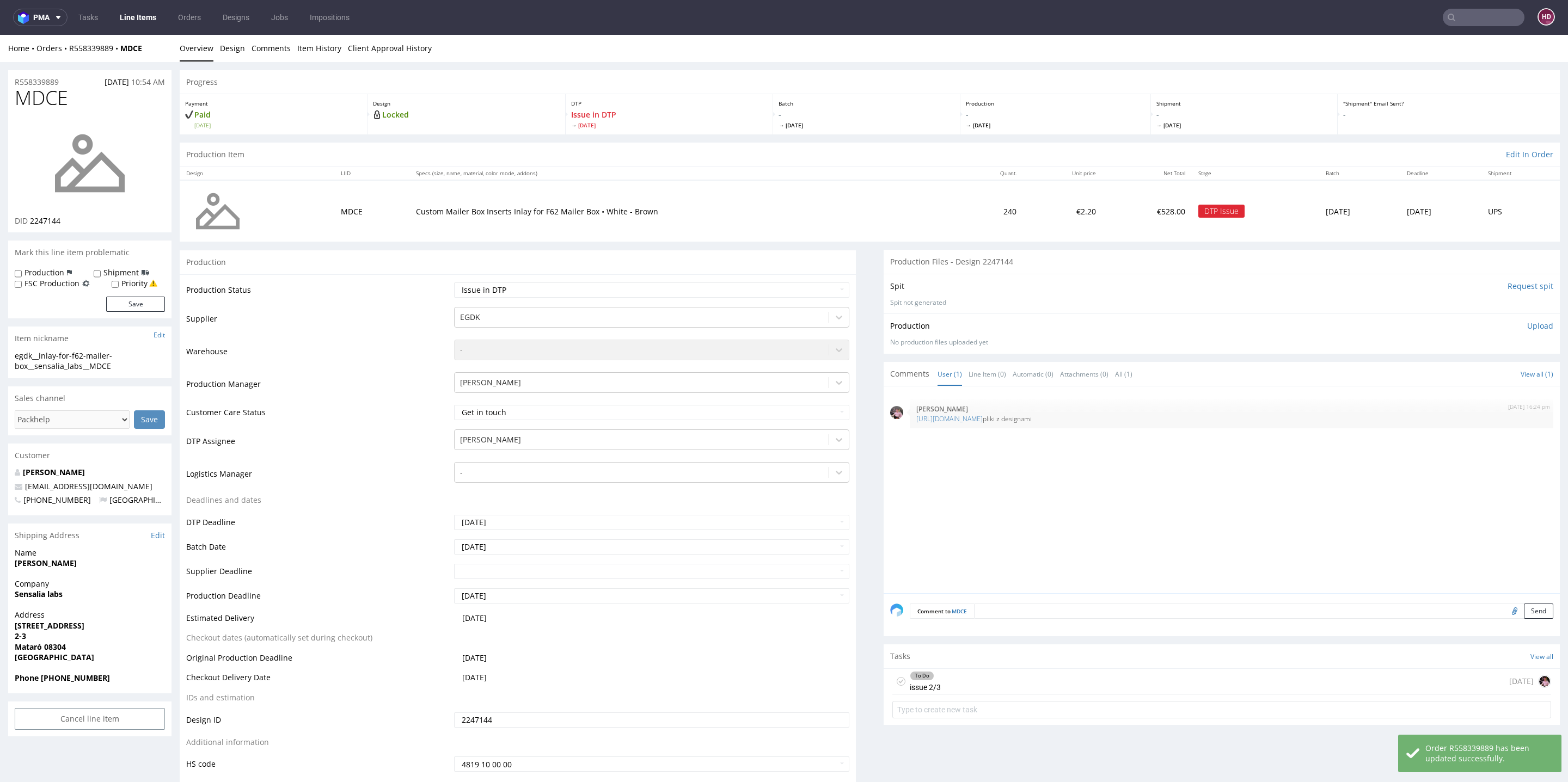
click at [142, 20] on link "Line Items" at bounding box center [137, 17] width 49 height 18
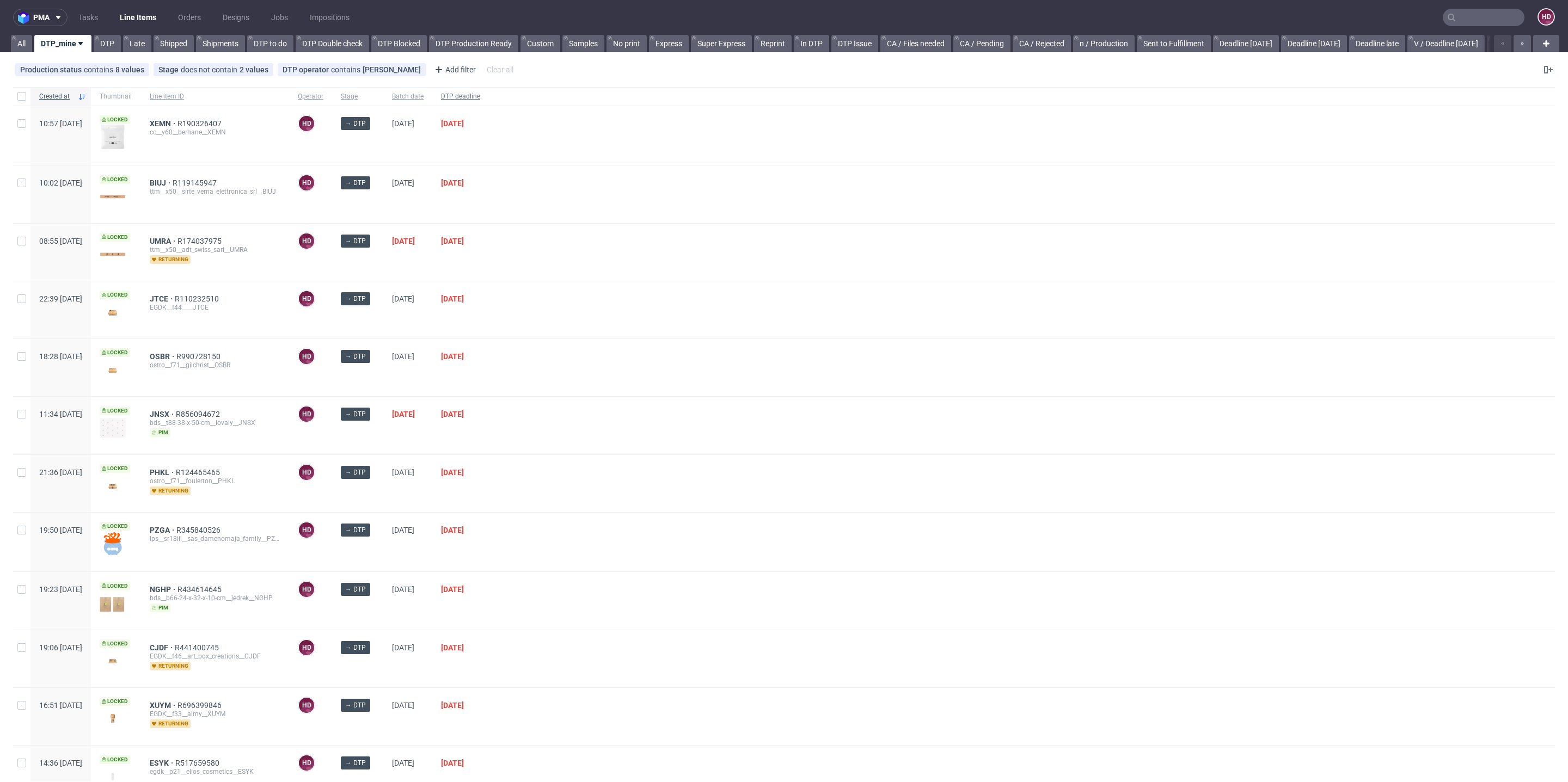
click at [489, 88] on div "DTP deadline" at bounding box center [461, 96] width 57 height 19
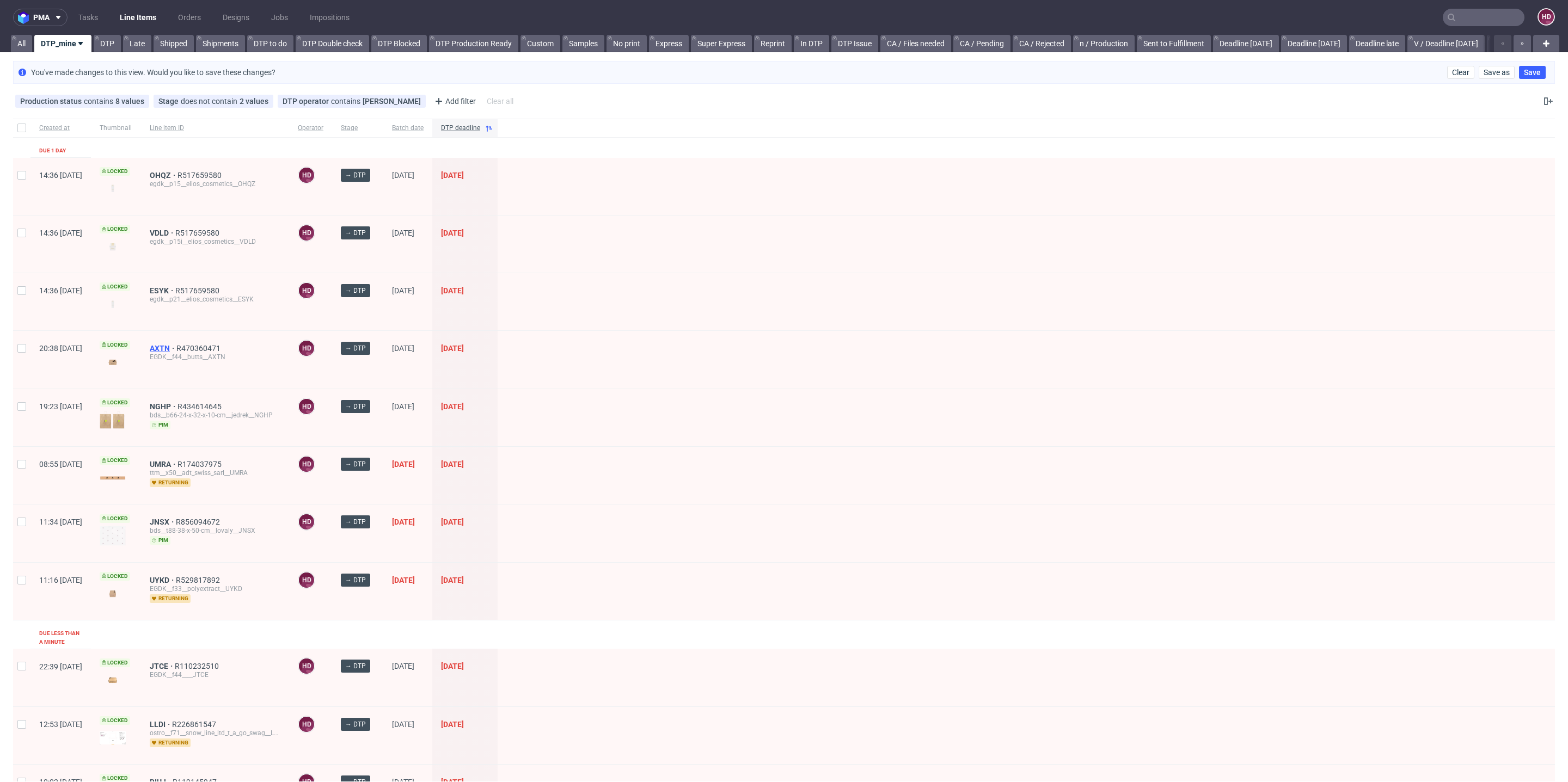
click at [176, 346] on span "AXTN" at bounding box center [163, 347] width 27 height 8
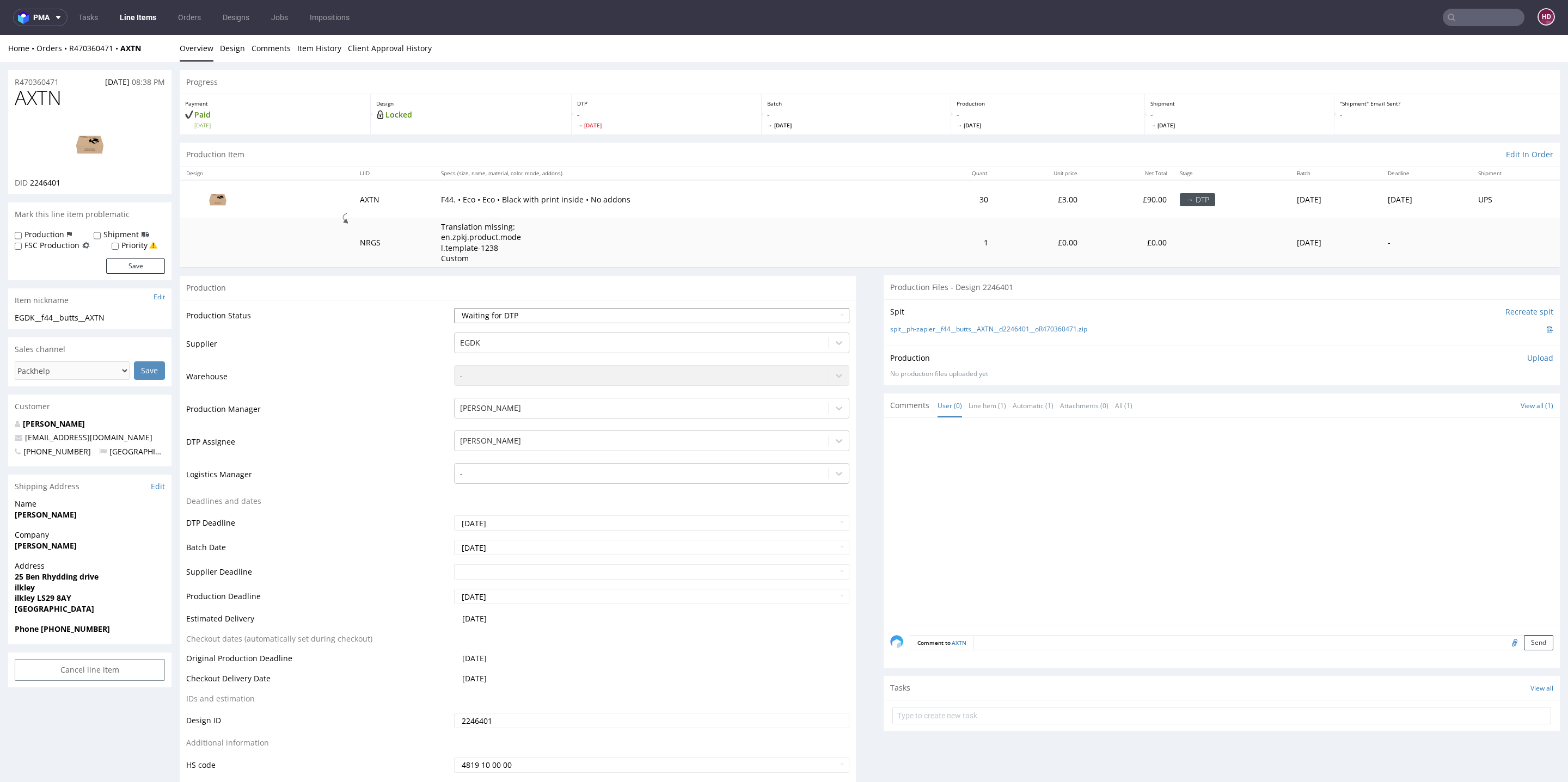
click at [593, 313] on select "Waiting for Artwork Waiting for Diecut Waiting for Mockup Waiting for DTP Waiti…" at bounding box center [651, 316] width 396 height 15
select select "dtp_in_process"
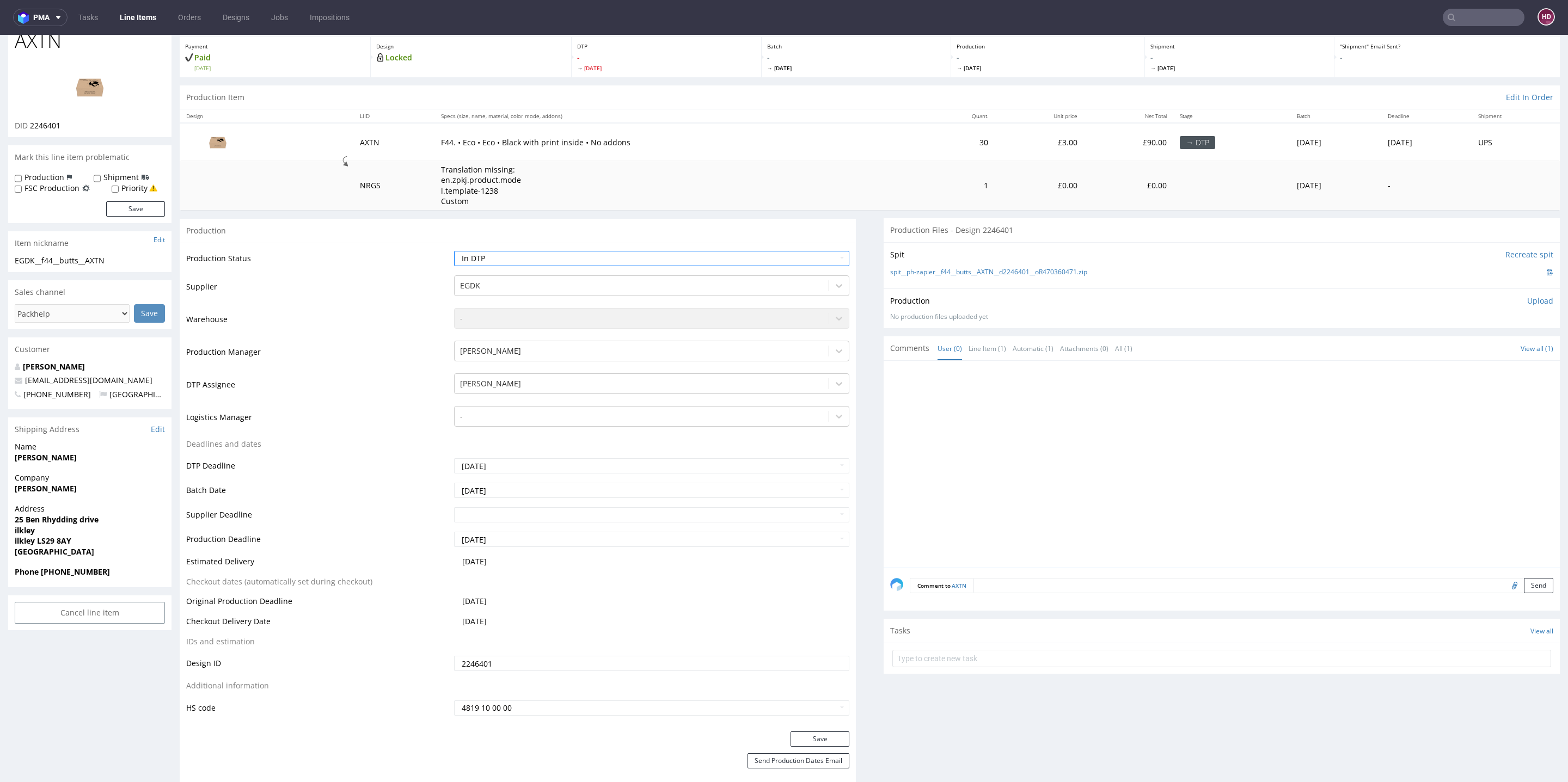
scroll to position [134, 0]
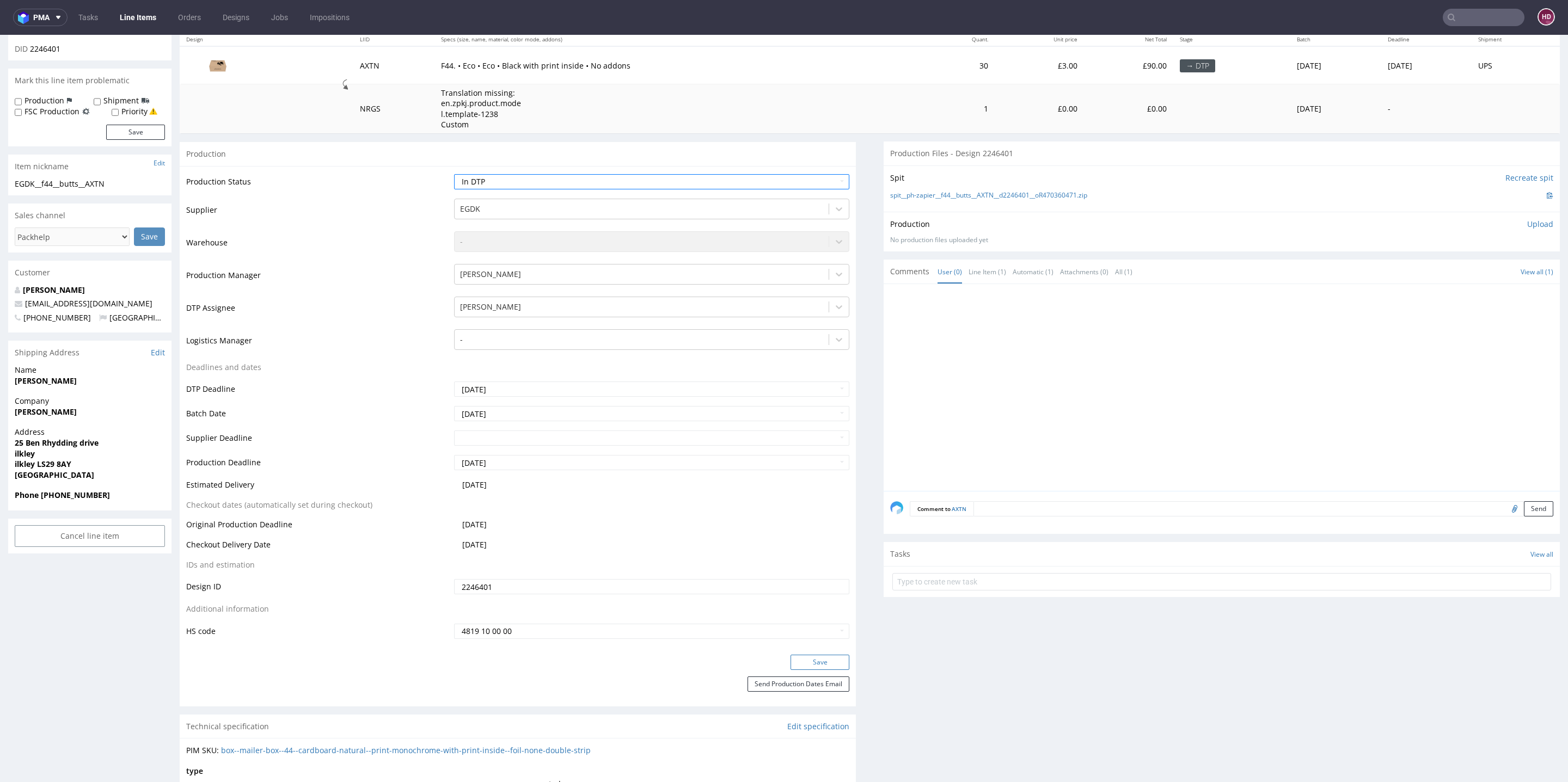
click at [801, 661] on button "Save" at bounding box center [819, 662] width 58 height 15
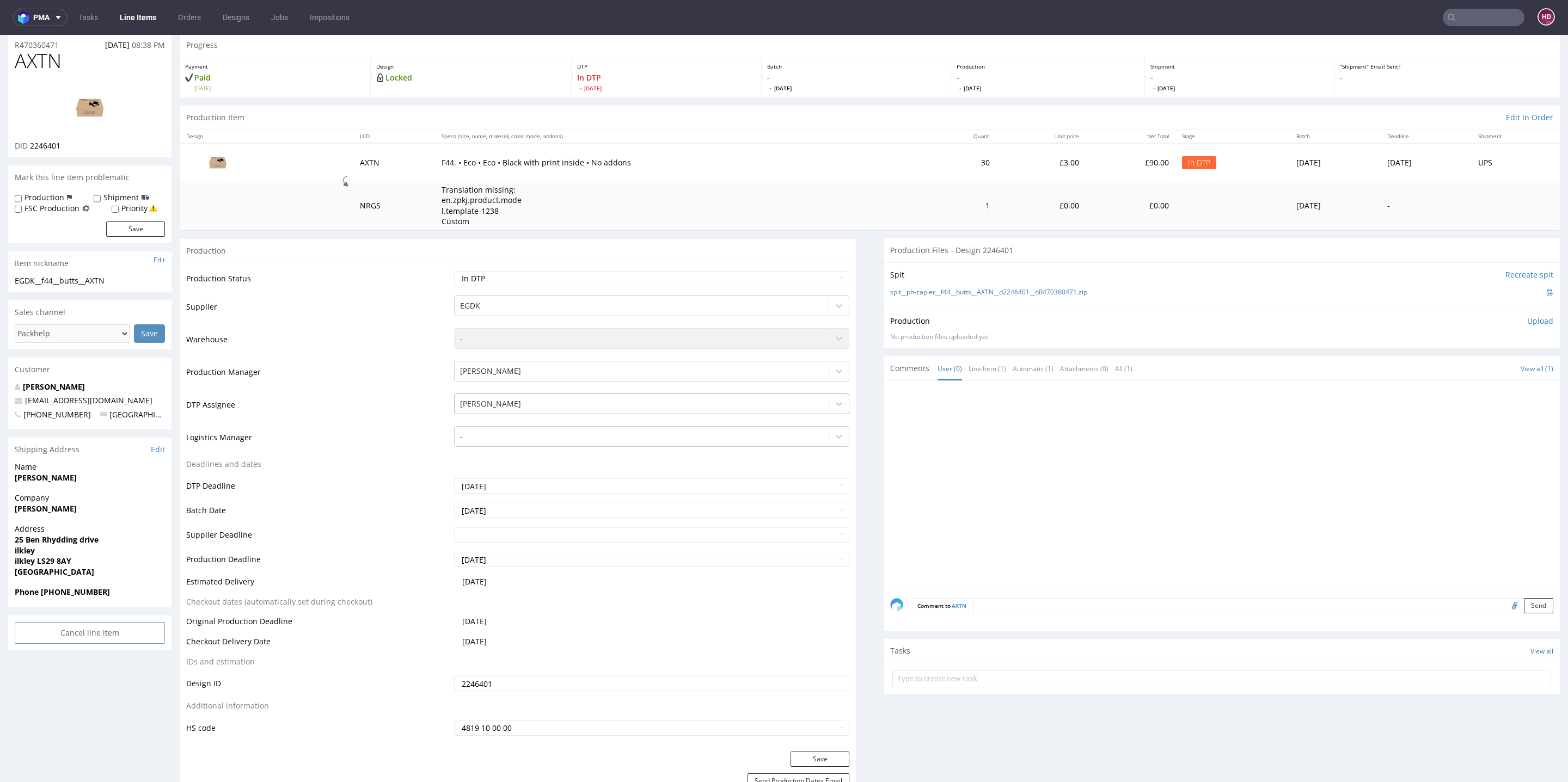
scroll to position [0, 0]
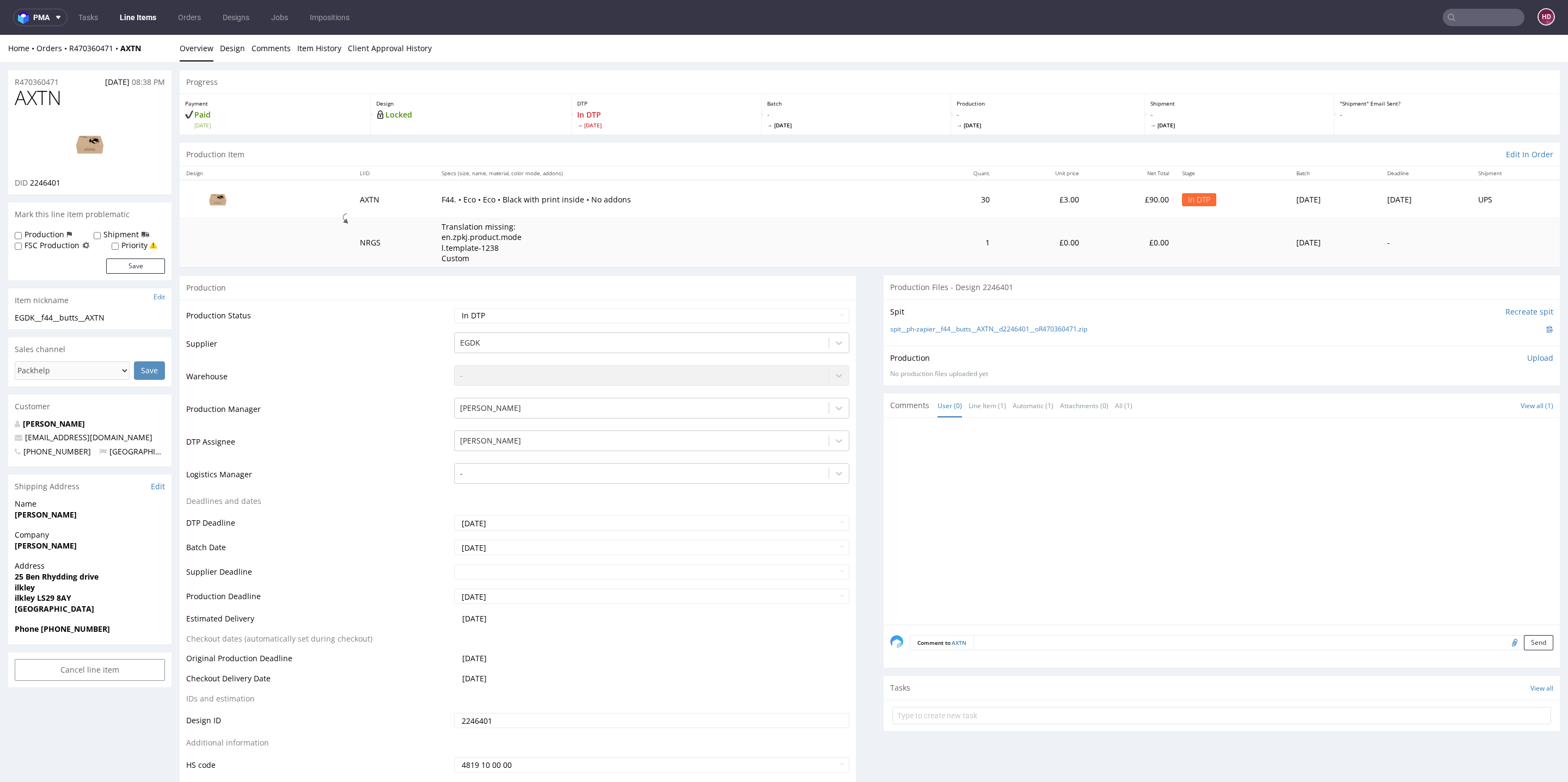
click at [128, 19] on link "Line Items" at bounding box center [137, 17] width 49 height 18
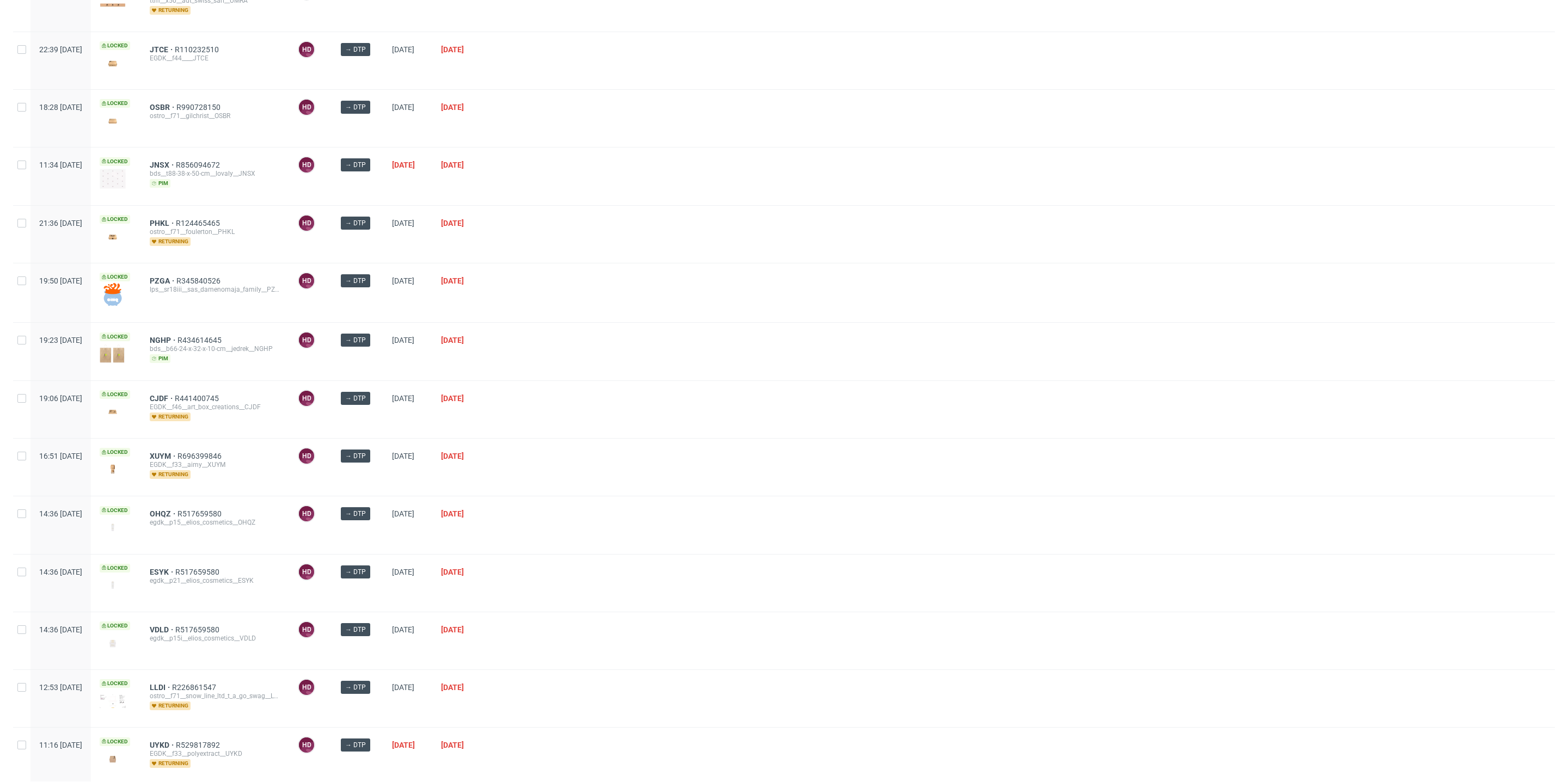
scroll to position [395, 0]
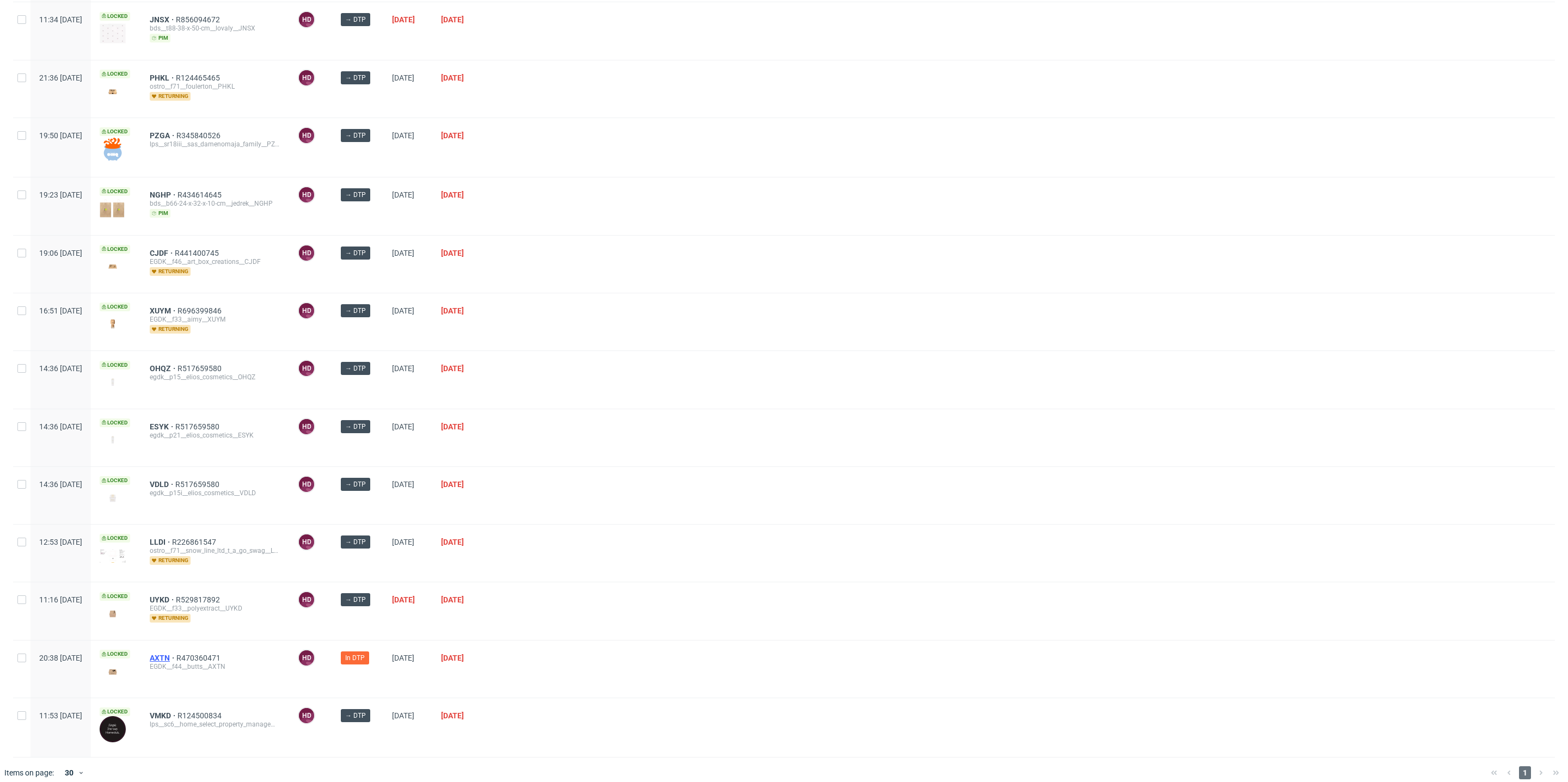
click at [176, 654] on span "AXTN" at bounding box center [163, 658] width 27 height 8
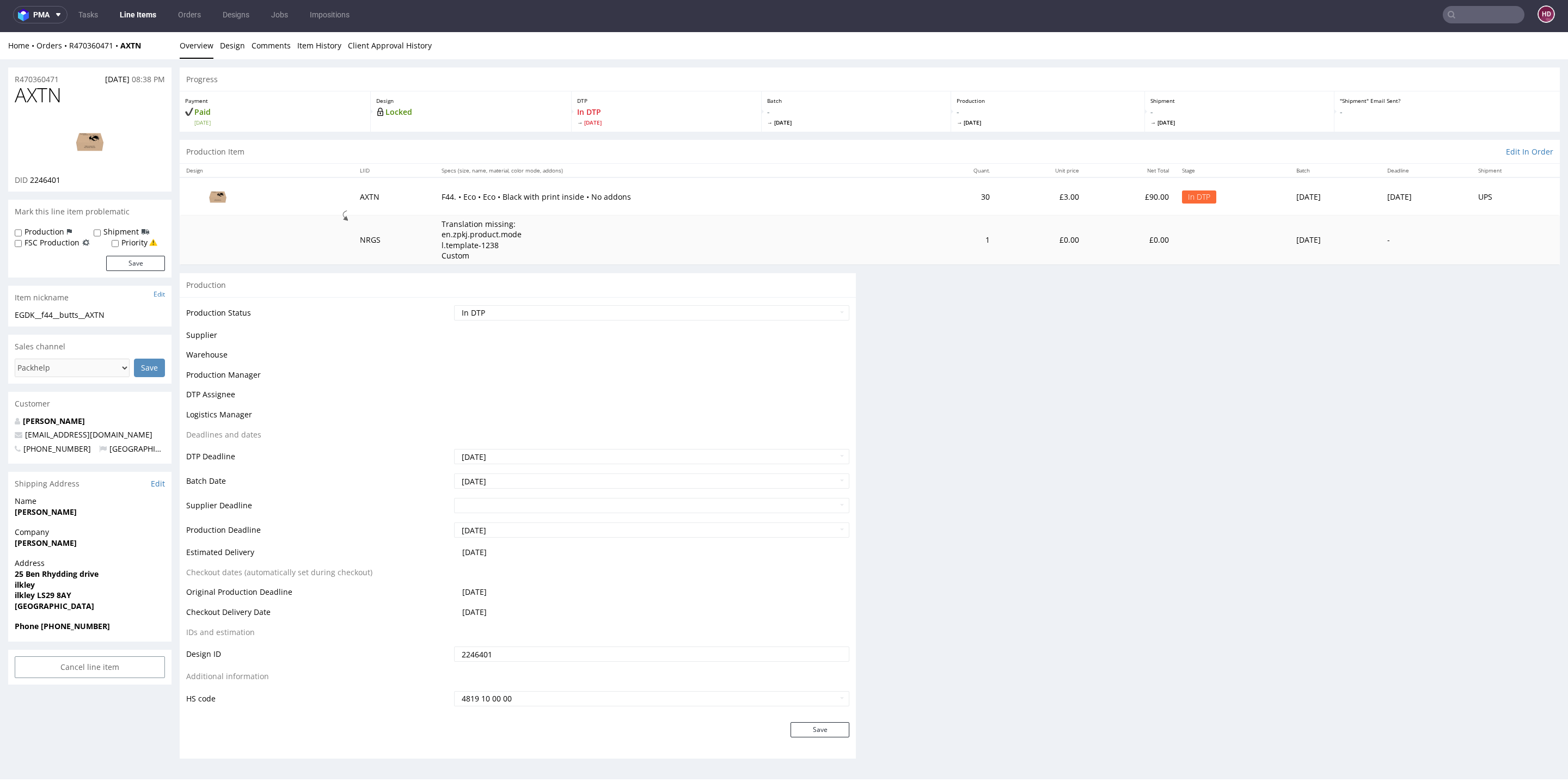
scroll to position [4, 0]
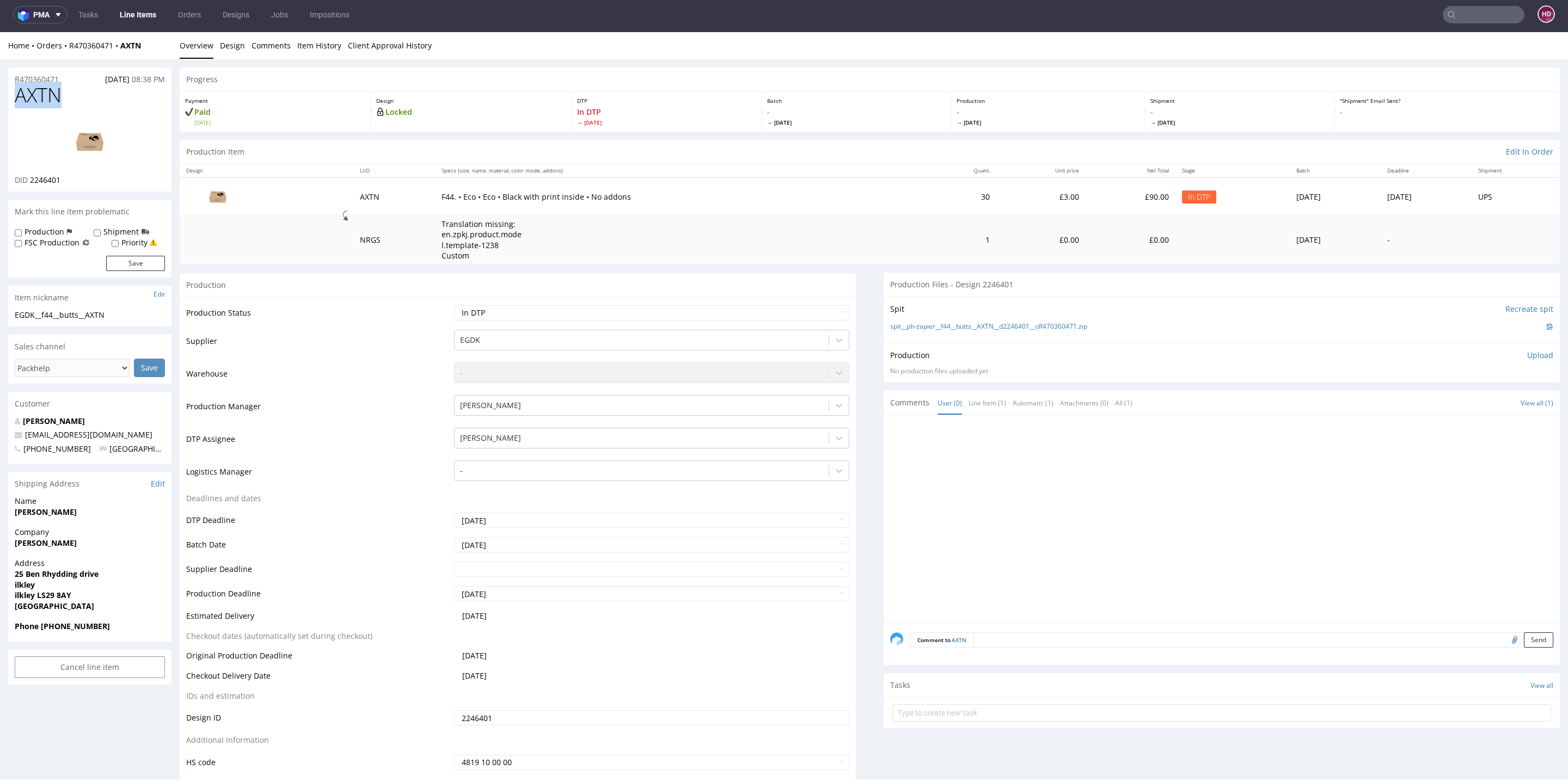
drag, startPoint x: 82, startPoint y: 100, endPoint x: 0, endPoint y: 89, distance: 82.7
copy span "AXTN"
drag, startPoint x: 79, startPoint y: 180, endPoint x: 31, endPoint y: 178, distance: 48.0
click at [31, 178] on div "DID 2246401" at bounding box center [90, 181] width 150 height 11
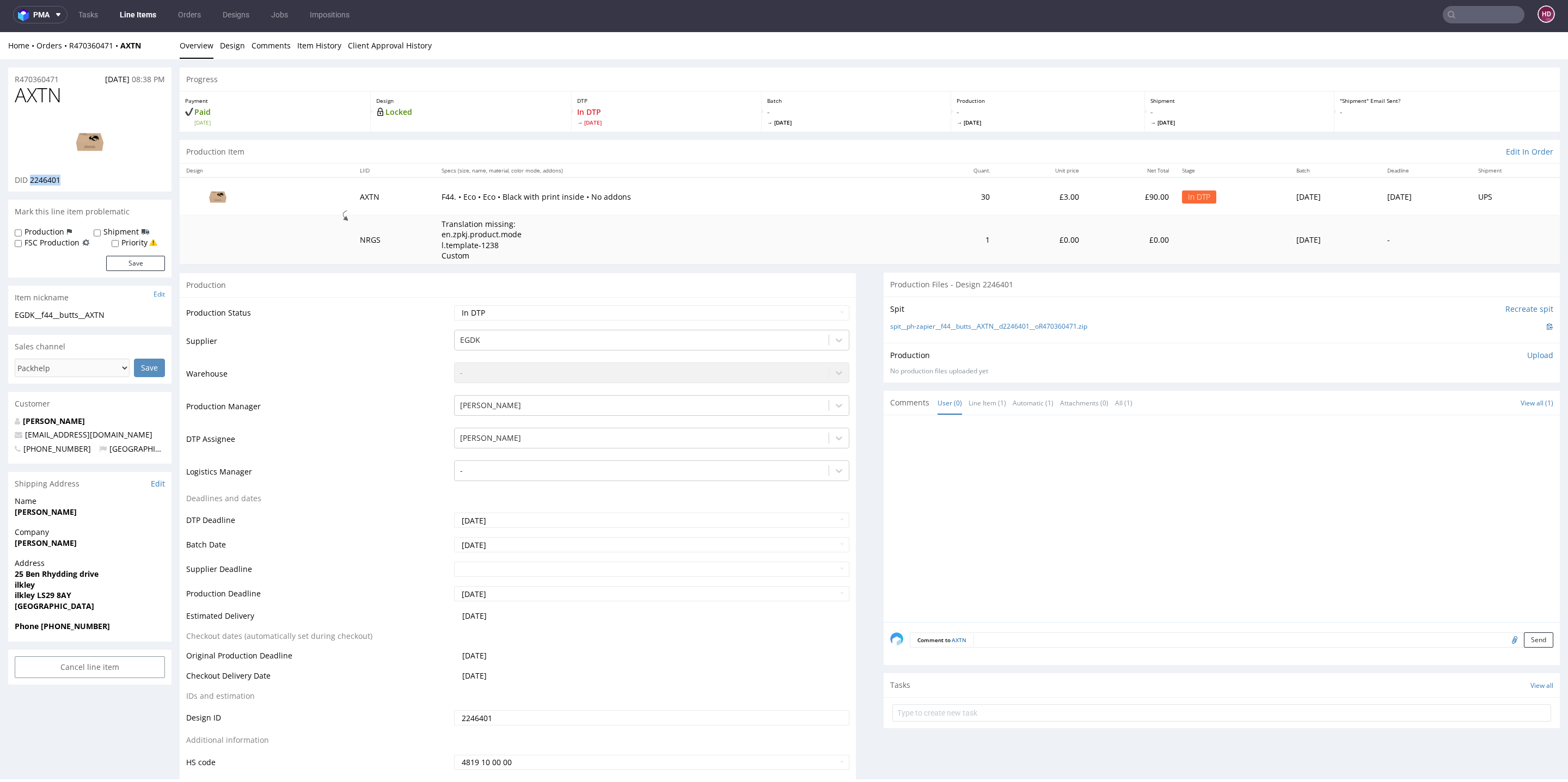
copy span "2246401"
click at [92, 144] on img at bounding box center [90, 141] width 87 height 49
click at [70, 129] on img at bounding box center [90, 141] width 87 height 49
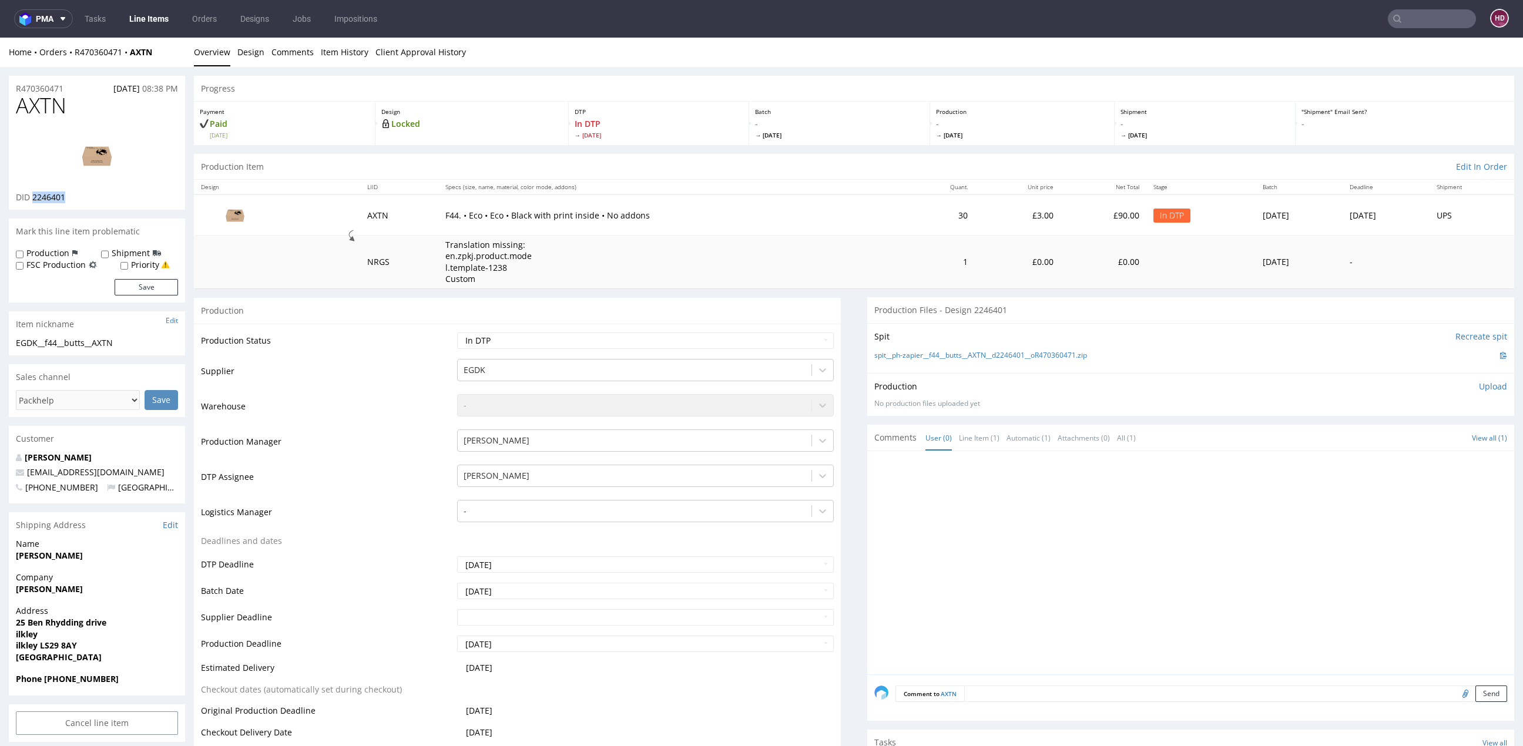
scroll to position [0, 0]
click at [219, 52] on link "Overview" at bounding box center [212, 52] width 36 height 29
click at [92, 103] on h1 "AXTN" at bounding box center [97, 106] width 162 height 24
drag, startPoint x: 89, startPoint y: 105, endPoint x: -31, endPoint y: 102, distance: 119.3
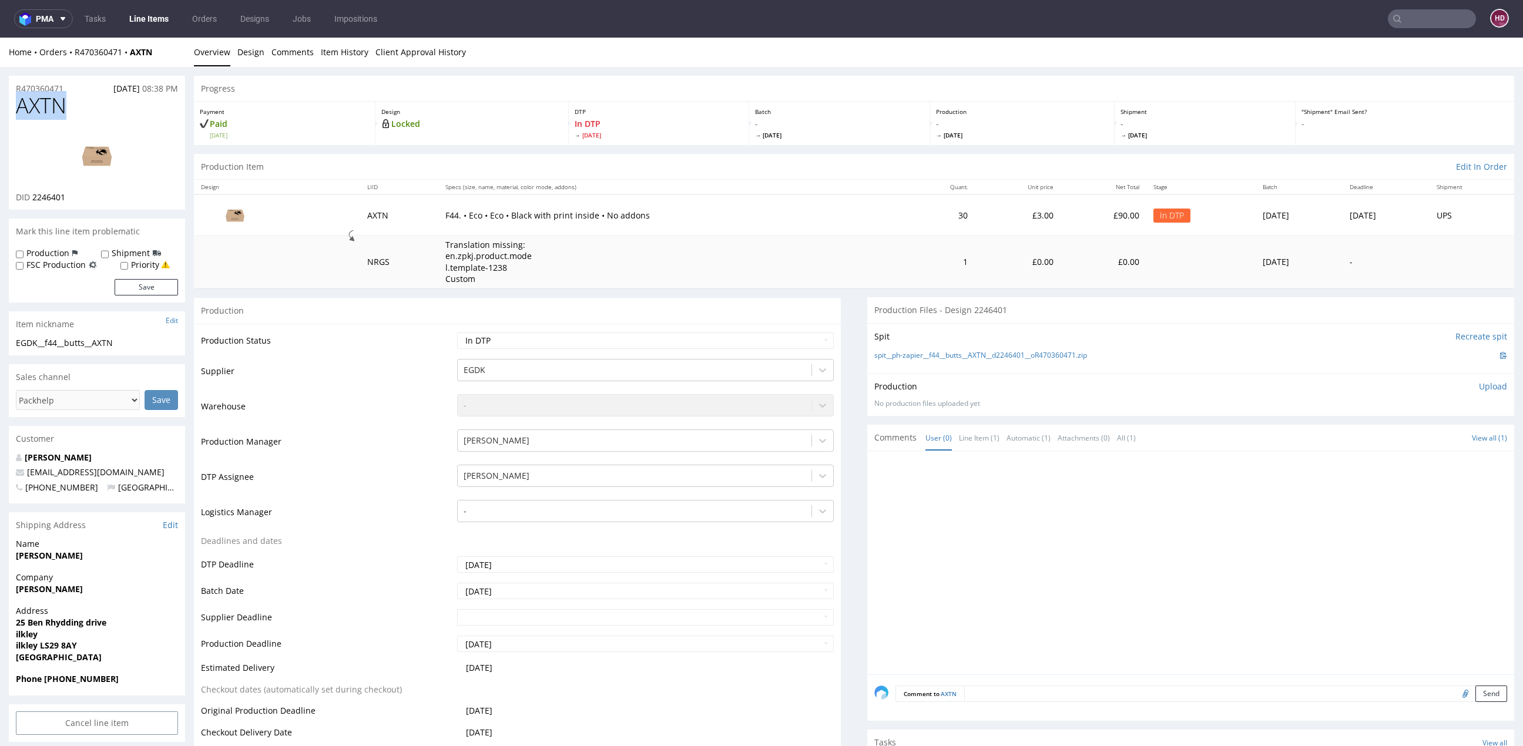
copy span "AXTN"
click at [1479, 384] on p "Upload" at bounding box center [1493, 387] width 28 height 12
click at [1411, 441] on div "Add files" at bounding box center [1423, 440] width 59 height 18
type input "C:\fakepath\EGDK__f44__butts__AXTN__d2246401__oR470360471__inside.pdf"
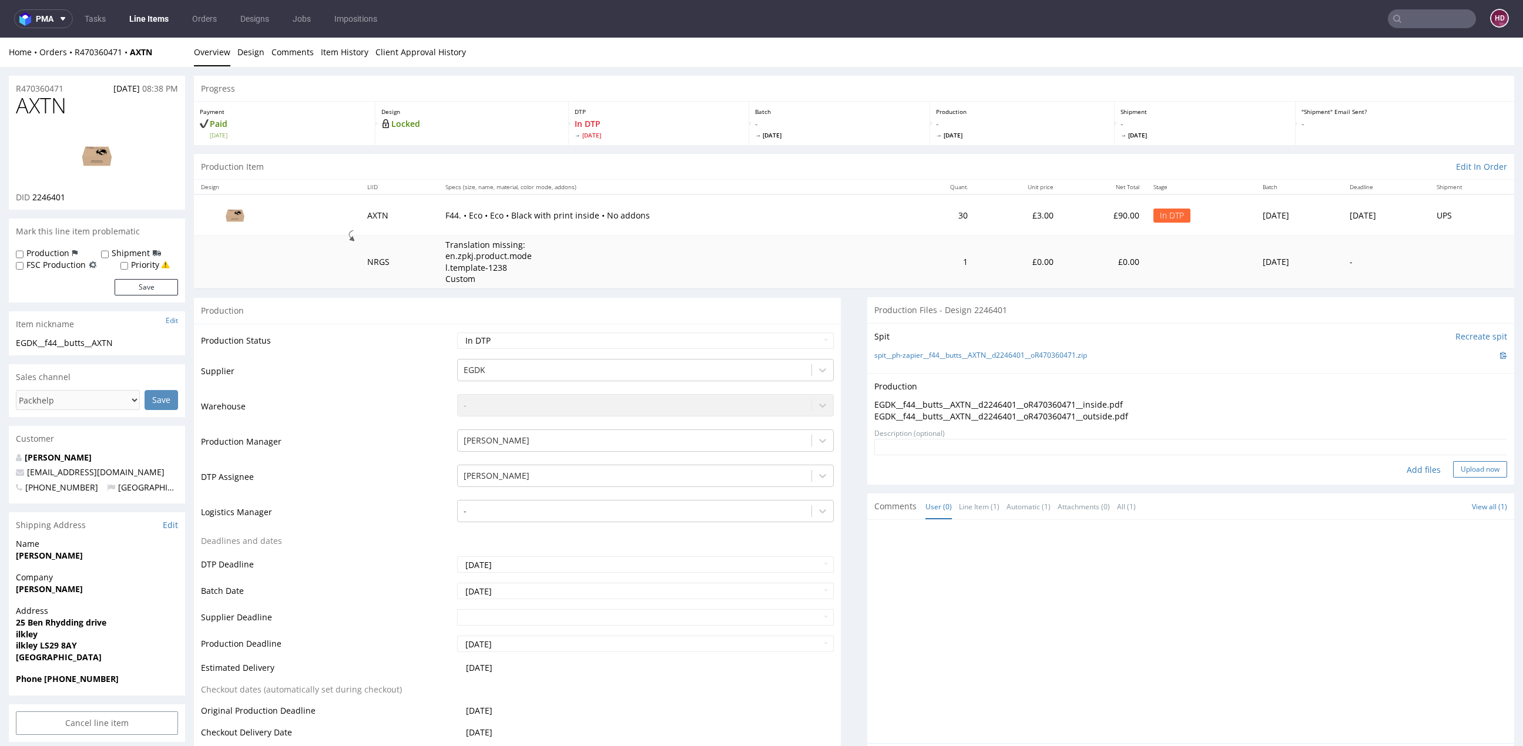
click at [1453, 470] on button "Upload now" at bounding box center [1480, 469] width 54 height 16
click at [653, 327] on div "Production Status Waiting for Artwork Waiting for Diecut Waiting for Mockup Wai…" at bounding box center [517, 588] width 647 height 528
click at [649, 337] on select "Waiting for Artwork Waiting for Diecut Waiting for Mockup Waiting for DTP Waiti…" at bounding box center [645, 341] width 377 height 16
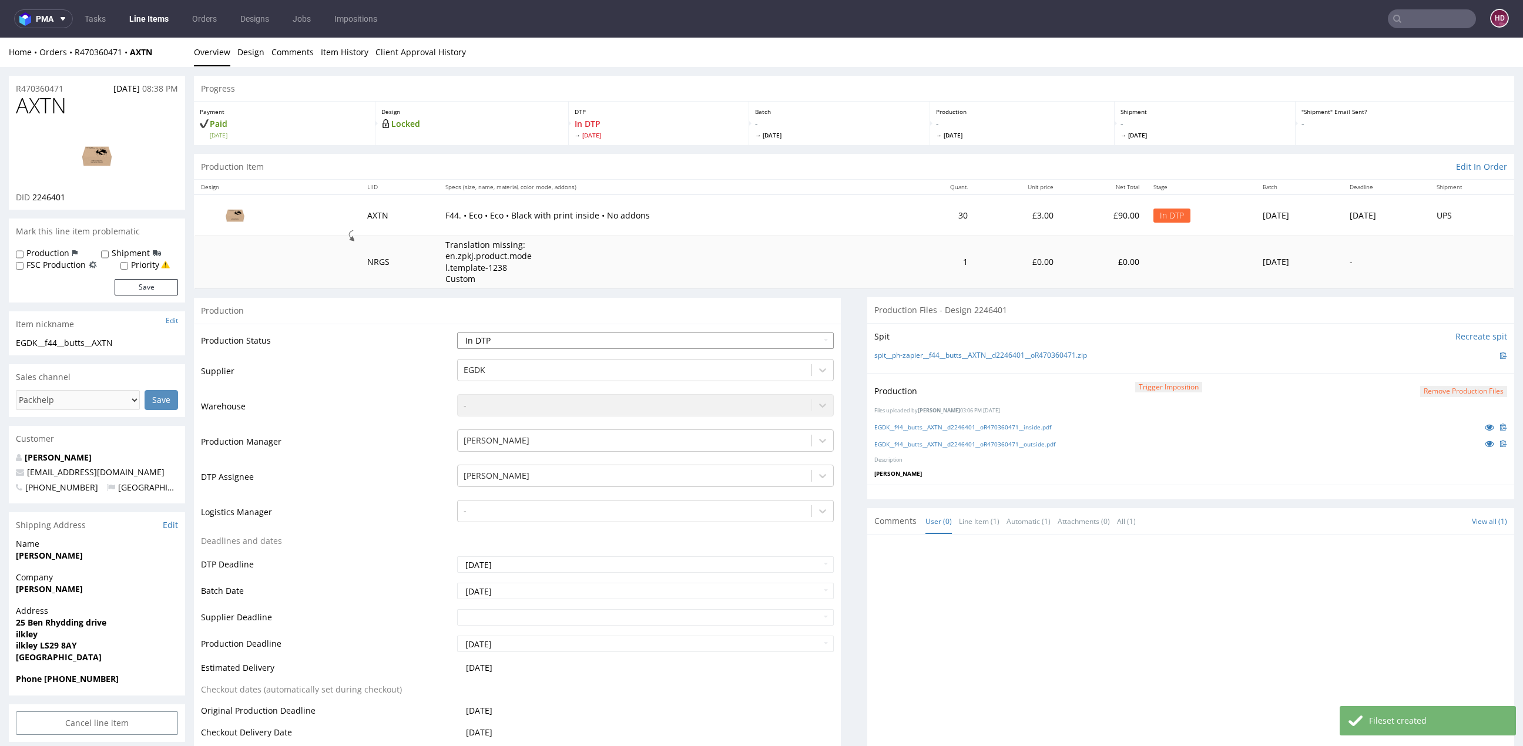
click at [567, 346] on select "Waiting for Artwork Waiting for Diecut Waiting for Mockup Waiting for DTP Waiti…" at bounding box center [645, 341] width 377 height 16
select select "dtp_production_ready"
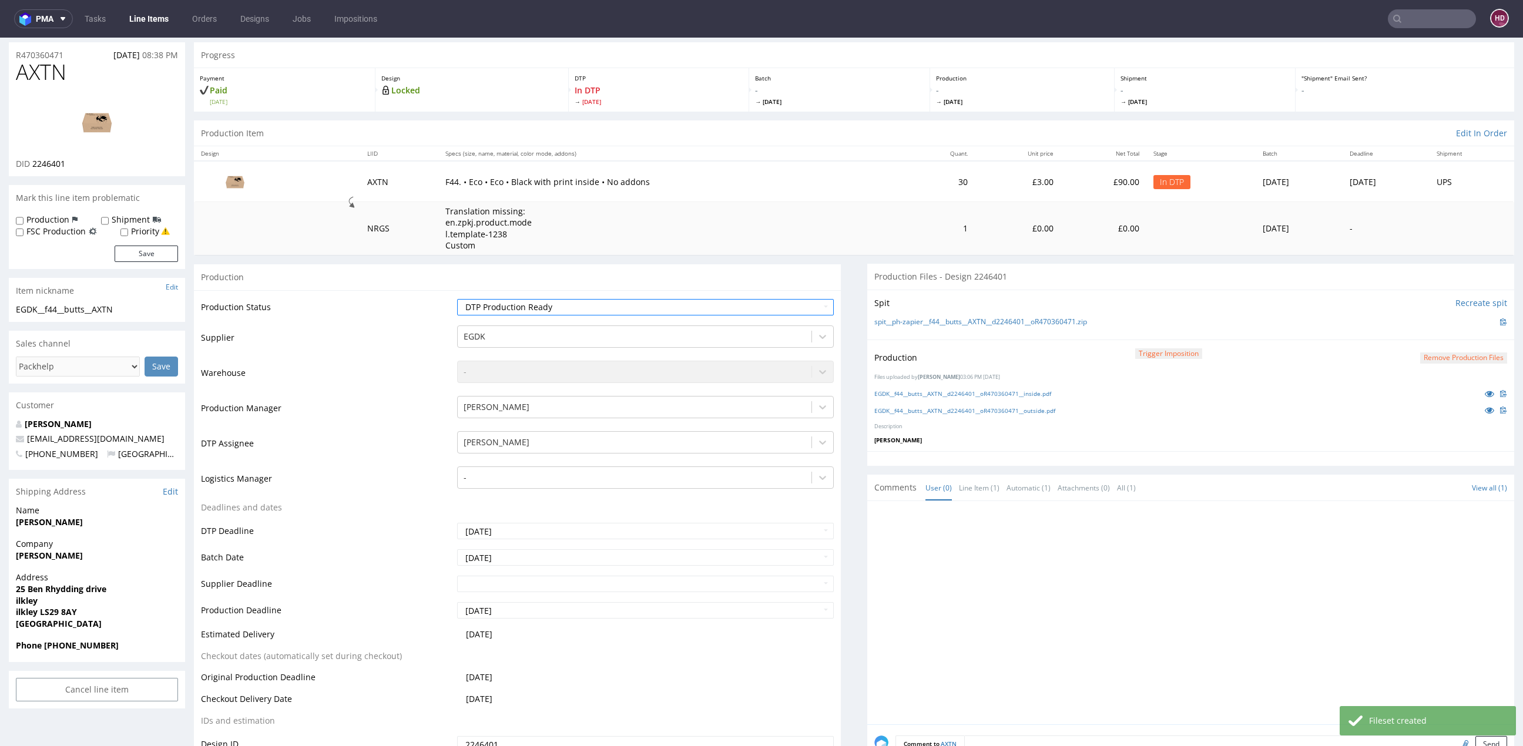
scroll to position [156, 0]
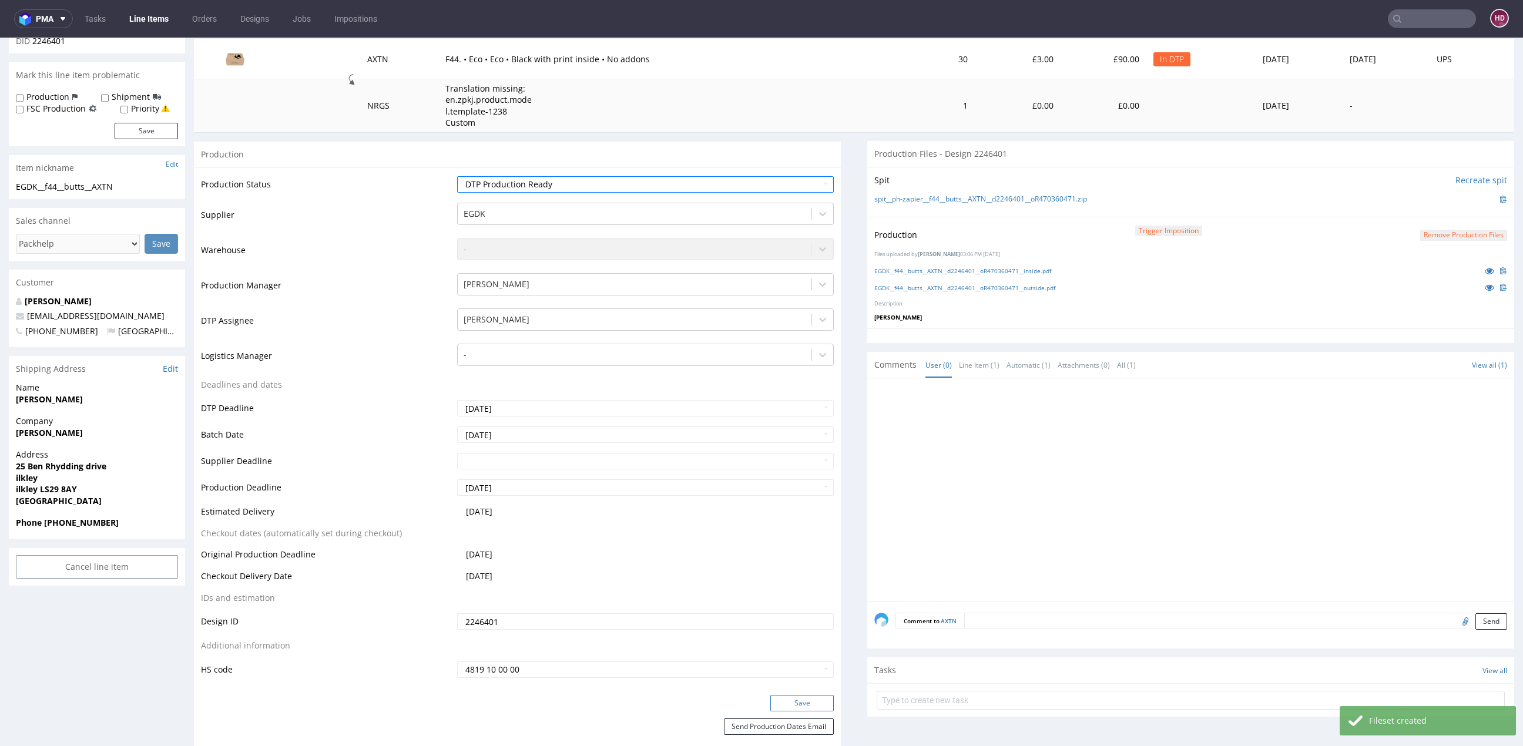
click at [792, 707] on button "Save" at bounding box center [801, 703] width 63 height 16
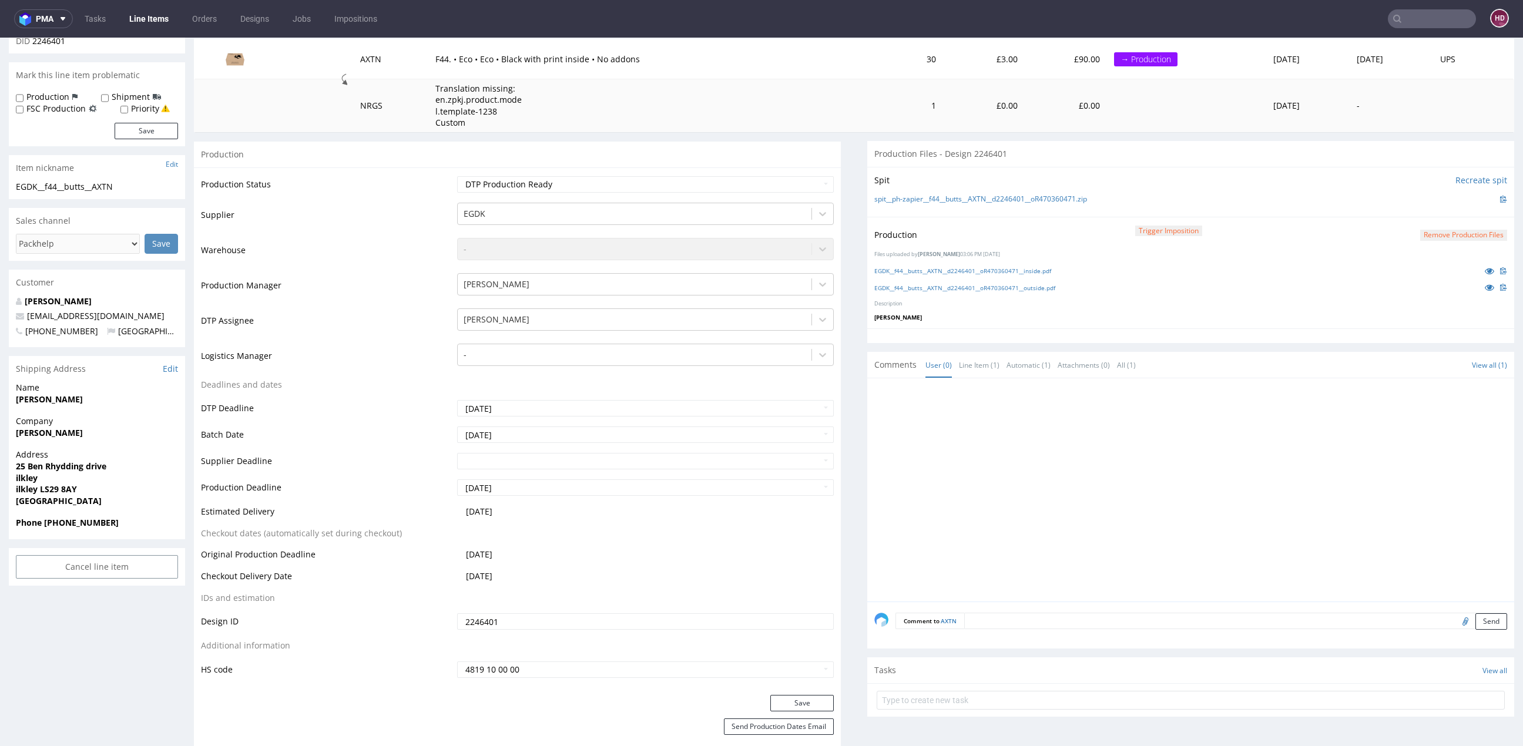
scroll to position [0, 0]
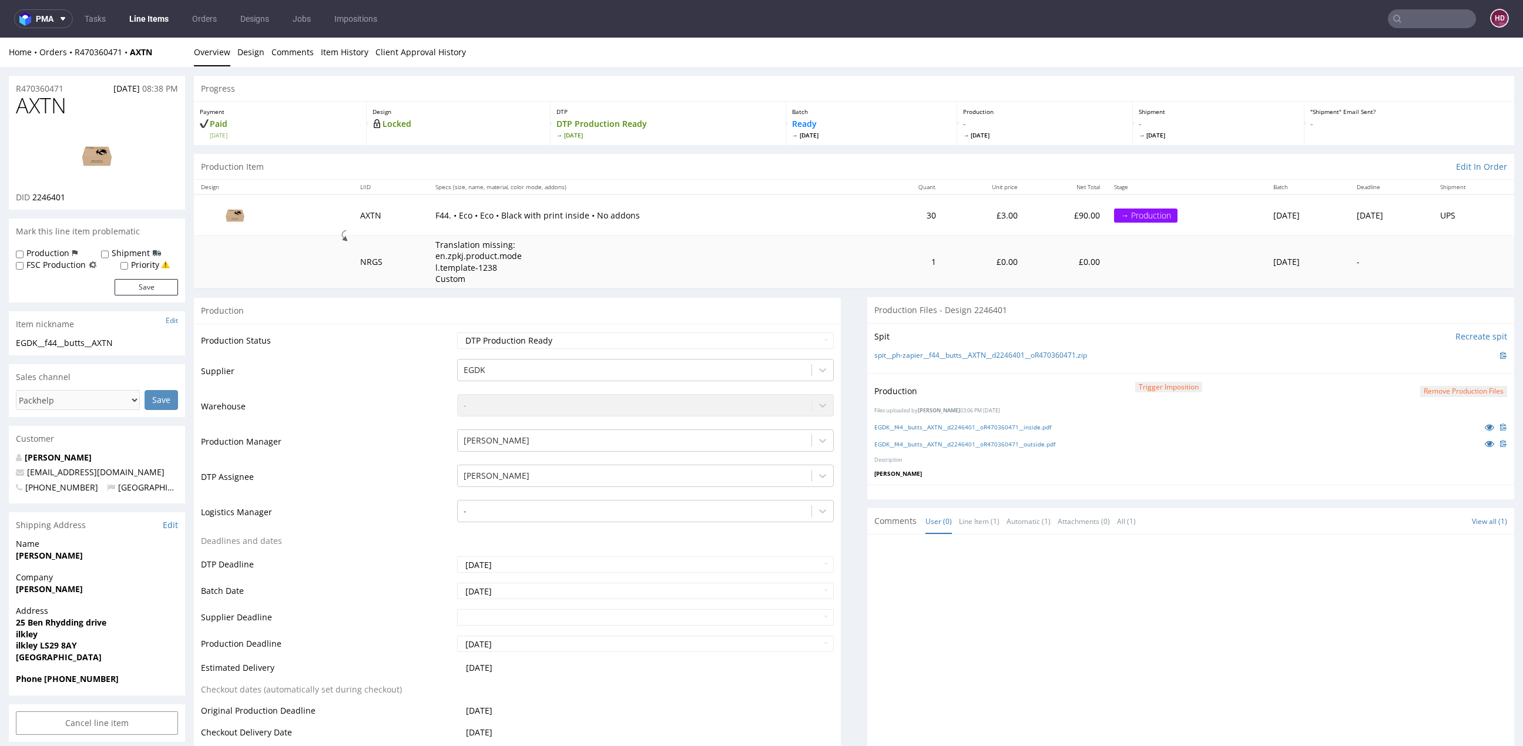
click at [137, 20] on link "Line Items" at bounding box center [148, 18] width 53 height 19
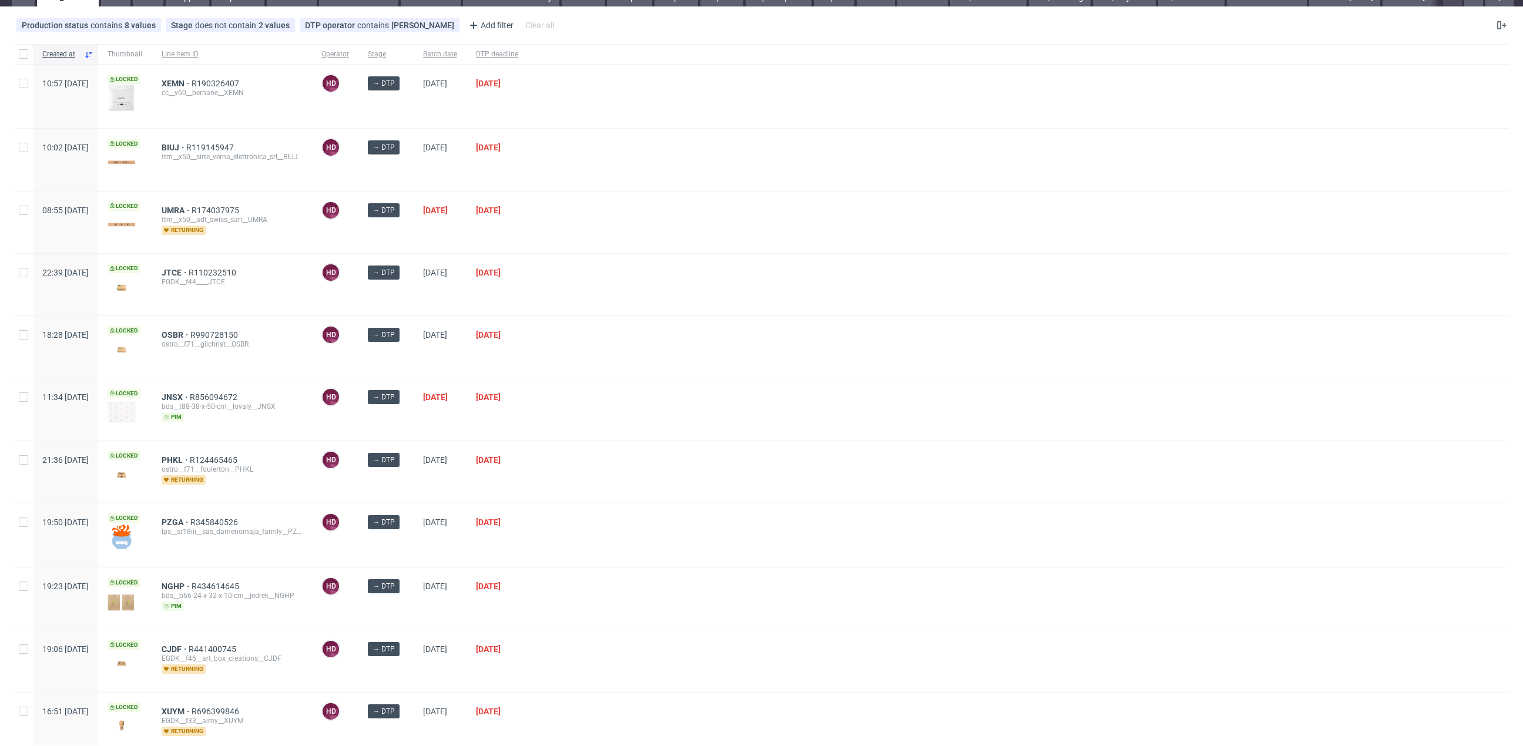
scroll to position [152, 0]
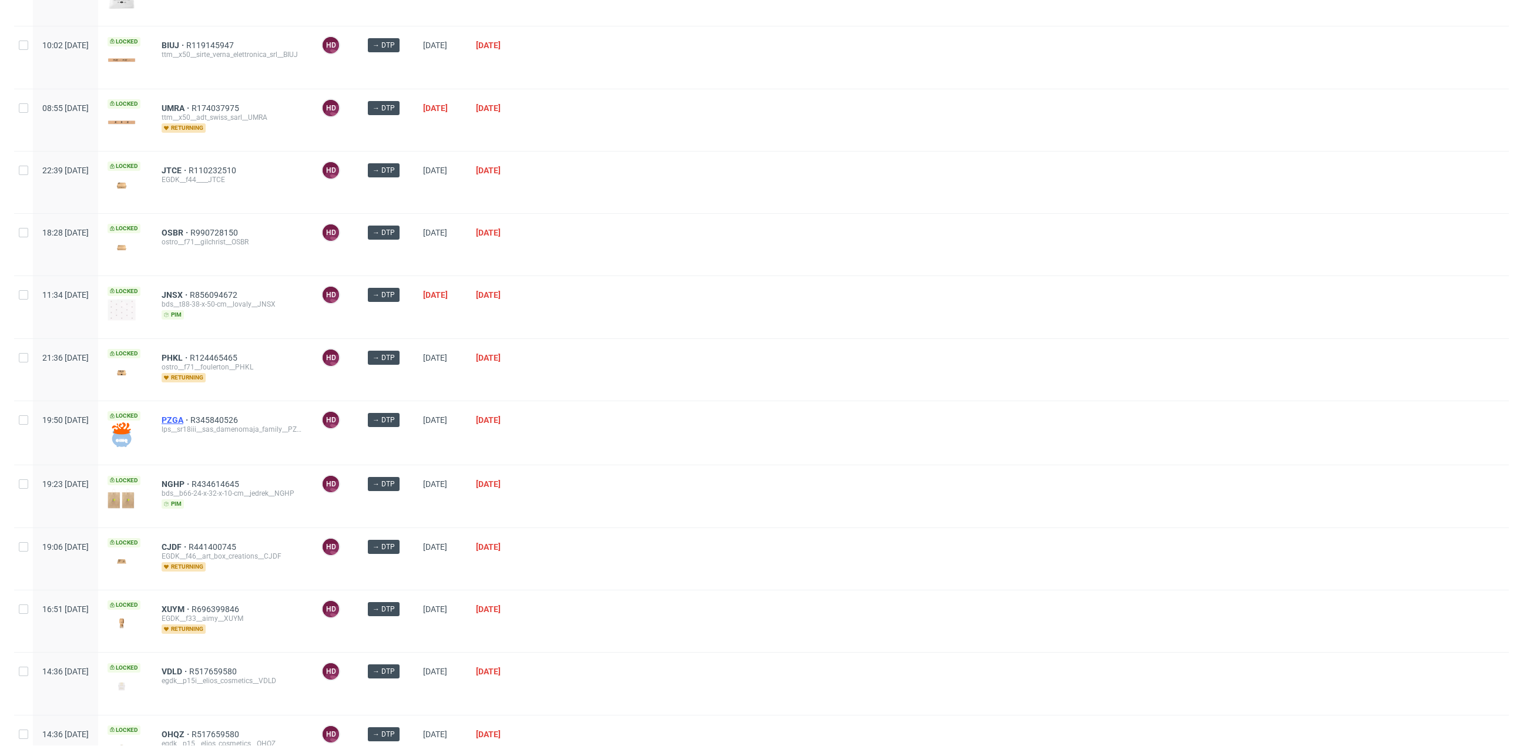
click at [190, 415] on span "PZGA" at bounding box center [176, 419] width 29 height 9
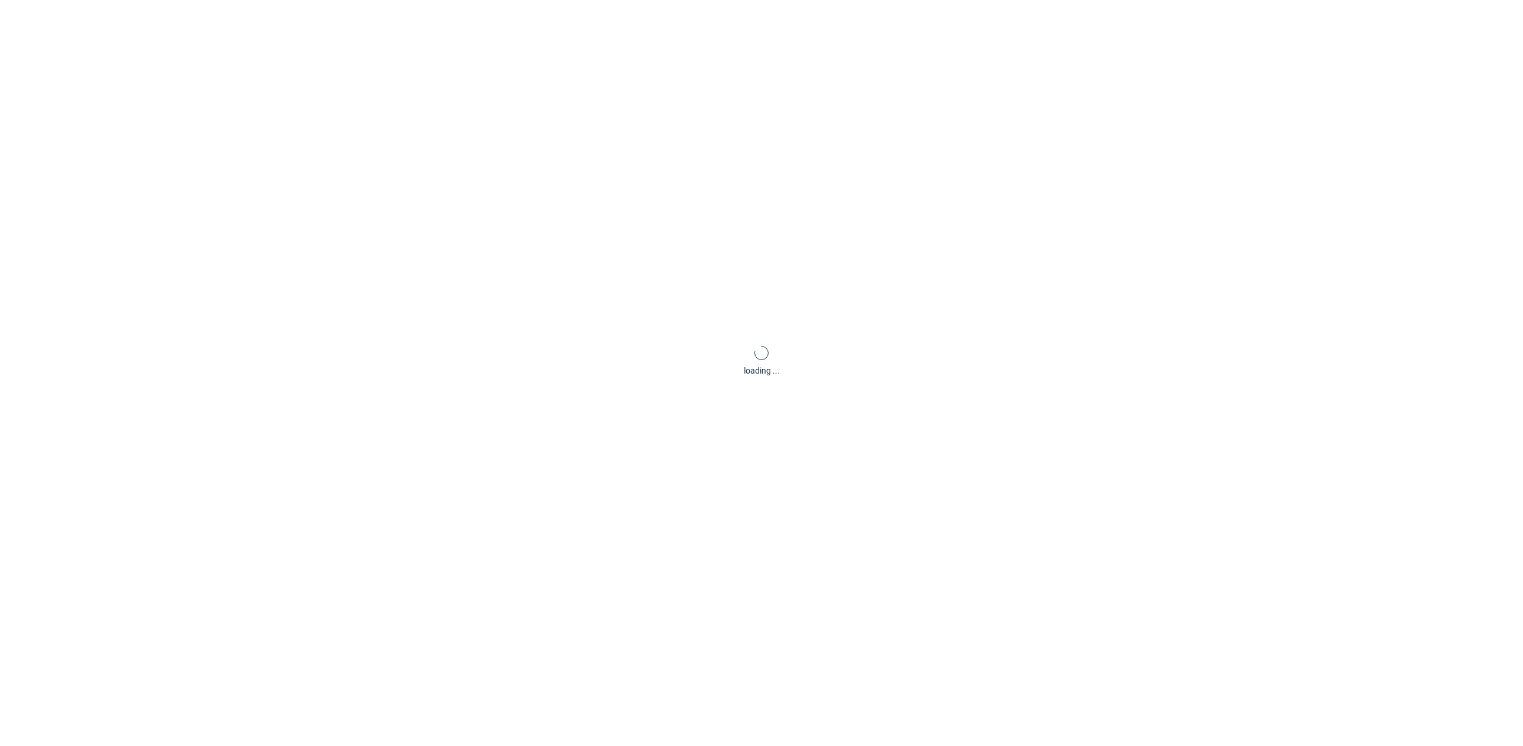
scroll to position [4, 0]
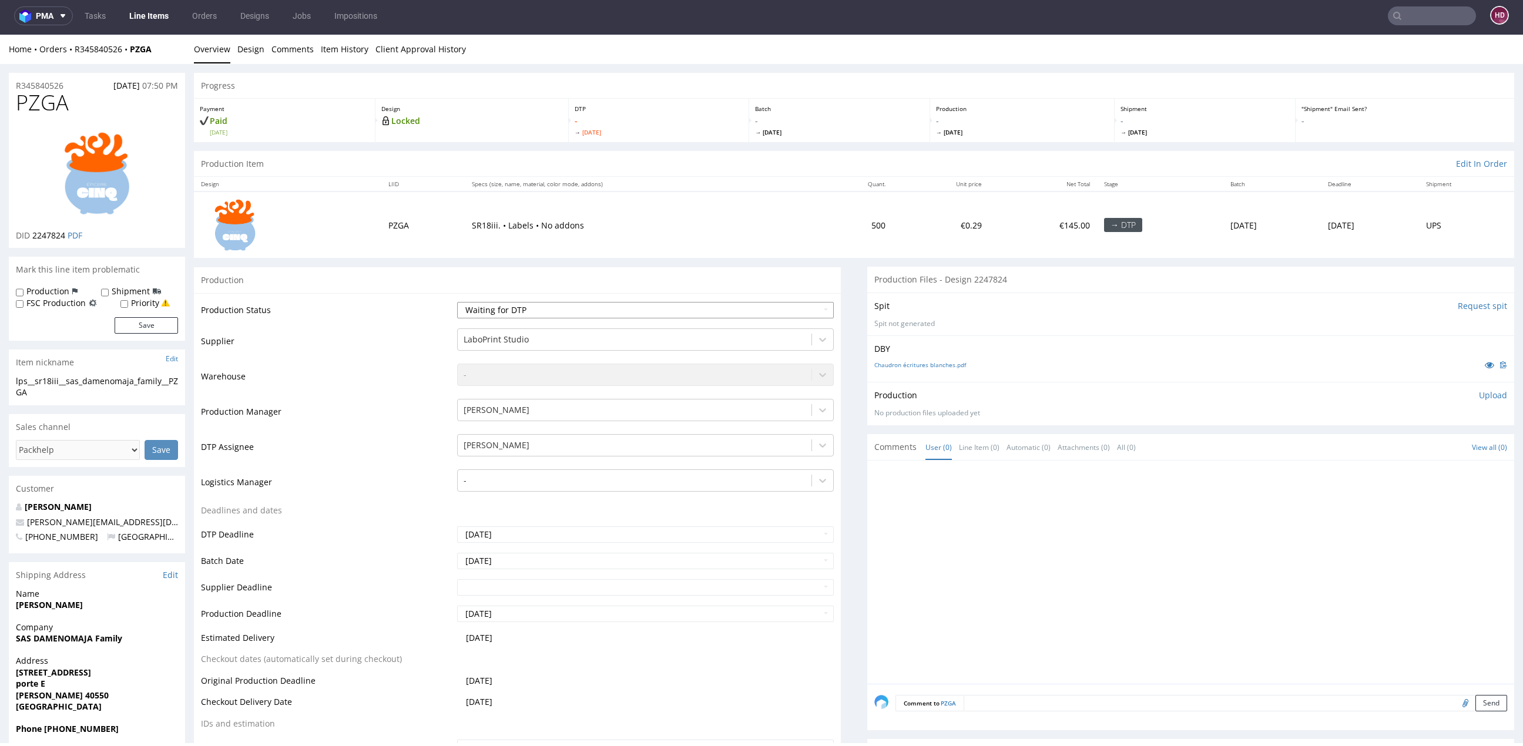
click at [539, 311] on select "Waiting for Artwork Waiting for Diecut Waiting for Mockup Waiting for DTP Waiti…" at bounding box center [645, 310] width 377 height 16
select select "dtp_in_process"
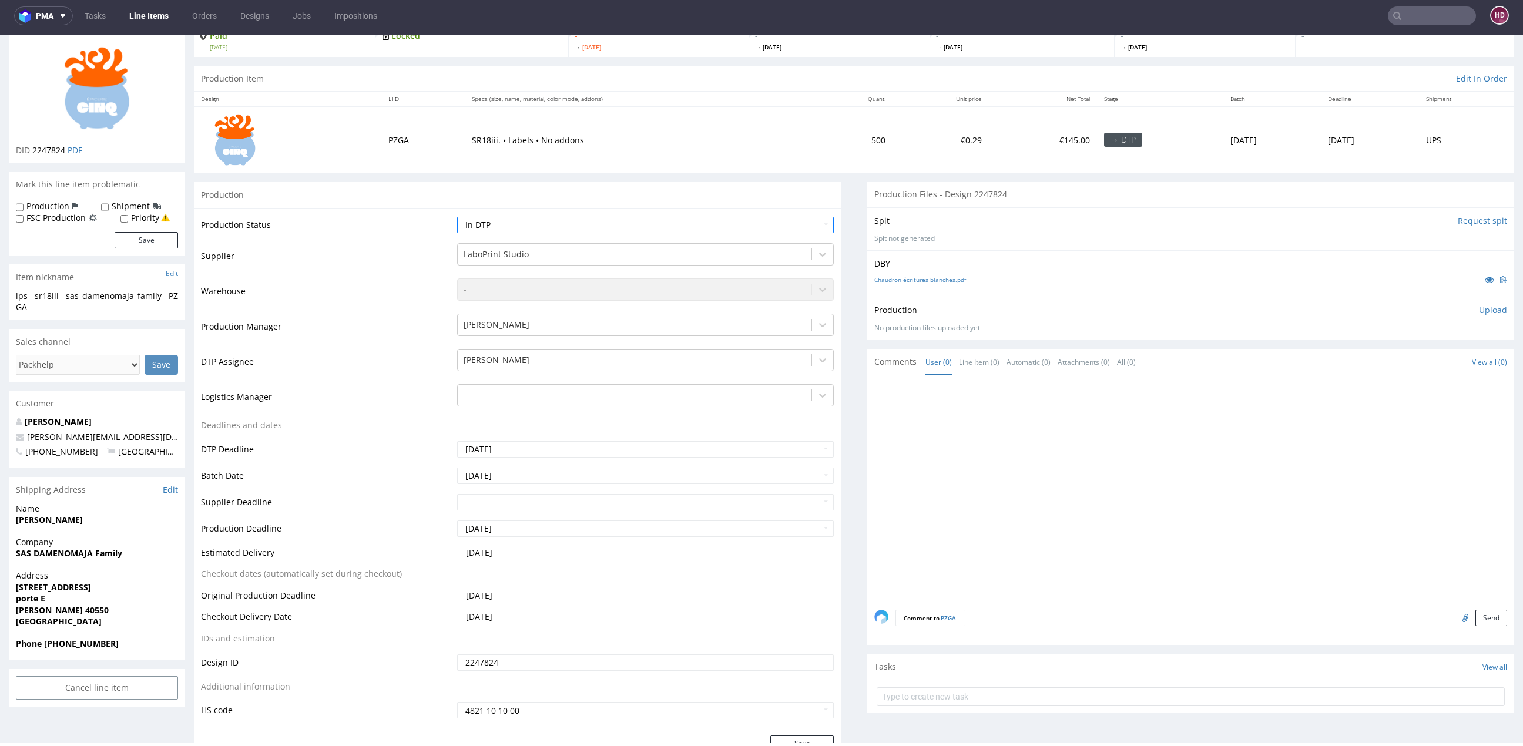
scroll to position [318, 0]
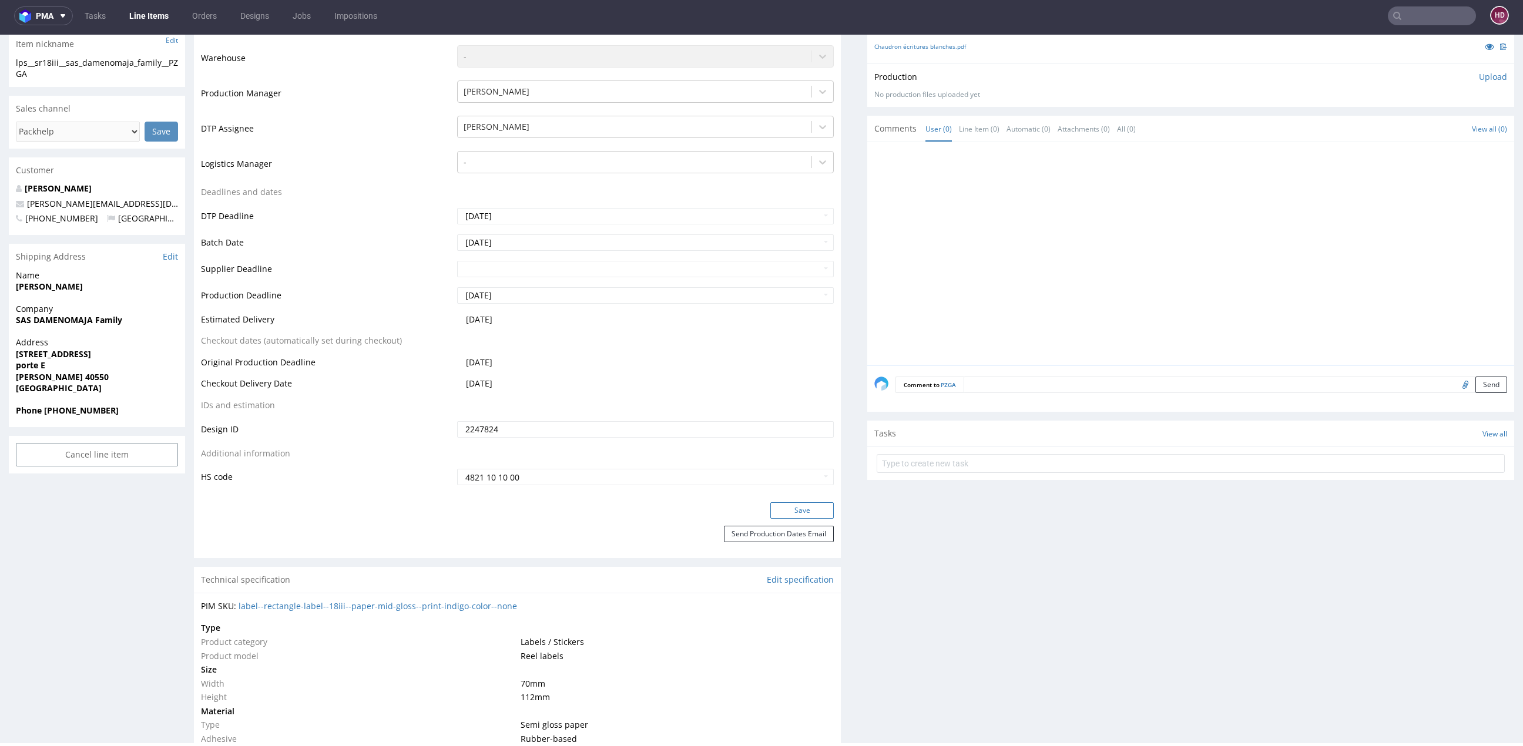
click at [795, 510] on button "Save" at bounding box center [801, 510] width 63 height 16
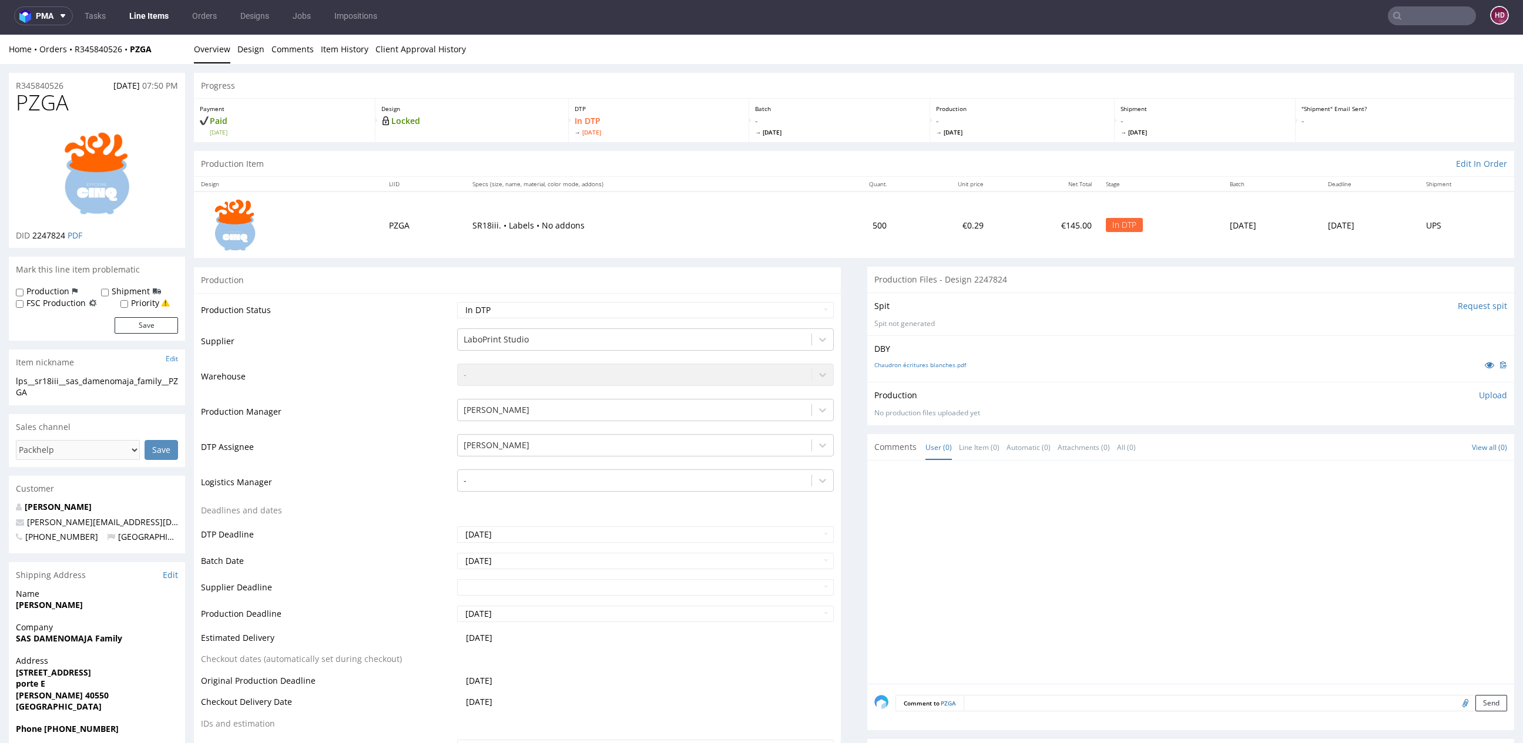
scroll to position [0, 0]
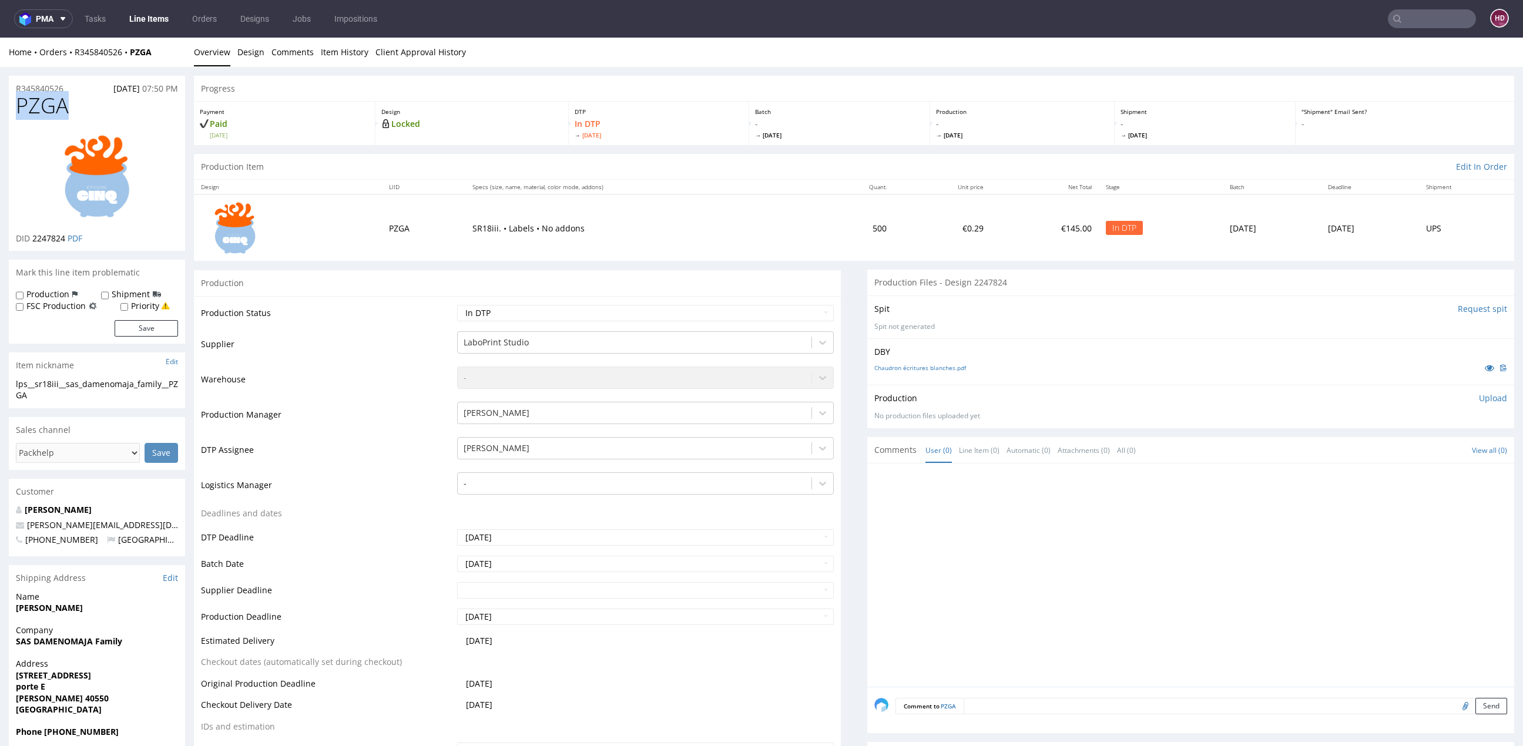
drag, startPoint x: 73, startPoint y: 110, endPoint x: 3, endPoint y: 104, distance: 70.2
copy span "PZGA"
click at [29, 235] on span "DID" at bounding box center [23, 238] width 14 height 11
drag, startPoint x: 30, startPoint y: 235, endPoint x: 60, endPoint y: 237, distance: 30.0
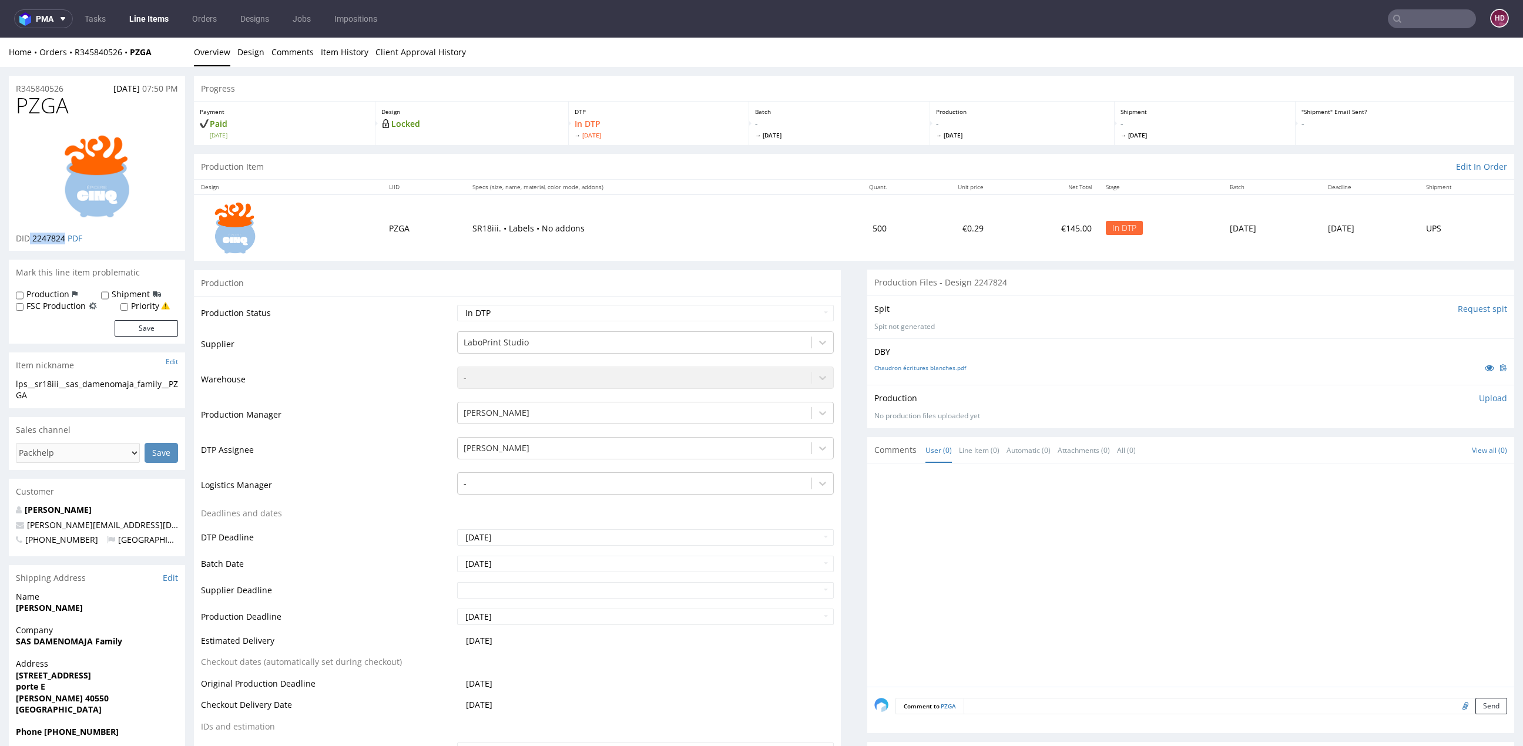
click at [60, 237] on p "DID 2247824 PDF" at bounding box center [49, 239] width 66 height 12
copy p "2247824"
click at [926, 367] on link "Chaudron écritures blanches.pdf" at bounding box center [920, 368] width 92 height 8
click at [54, 183] on img at bounding box center [97, 176] width 94 height 94
click at [257, 50] on link "Design" at bounding box center [250, 52] width 27 height 29
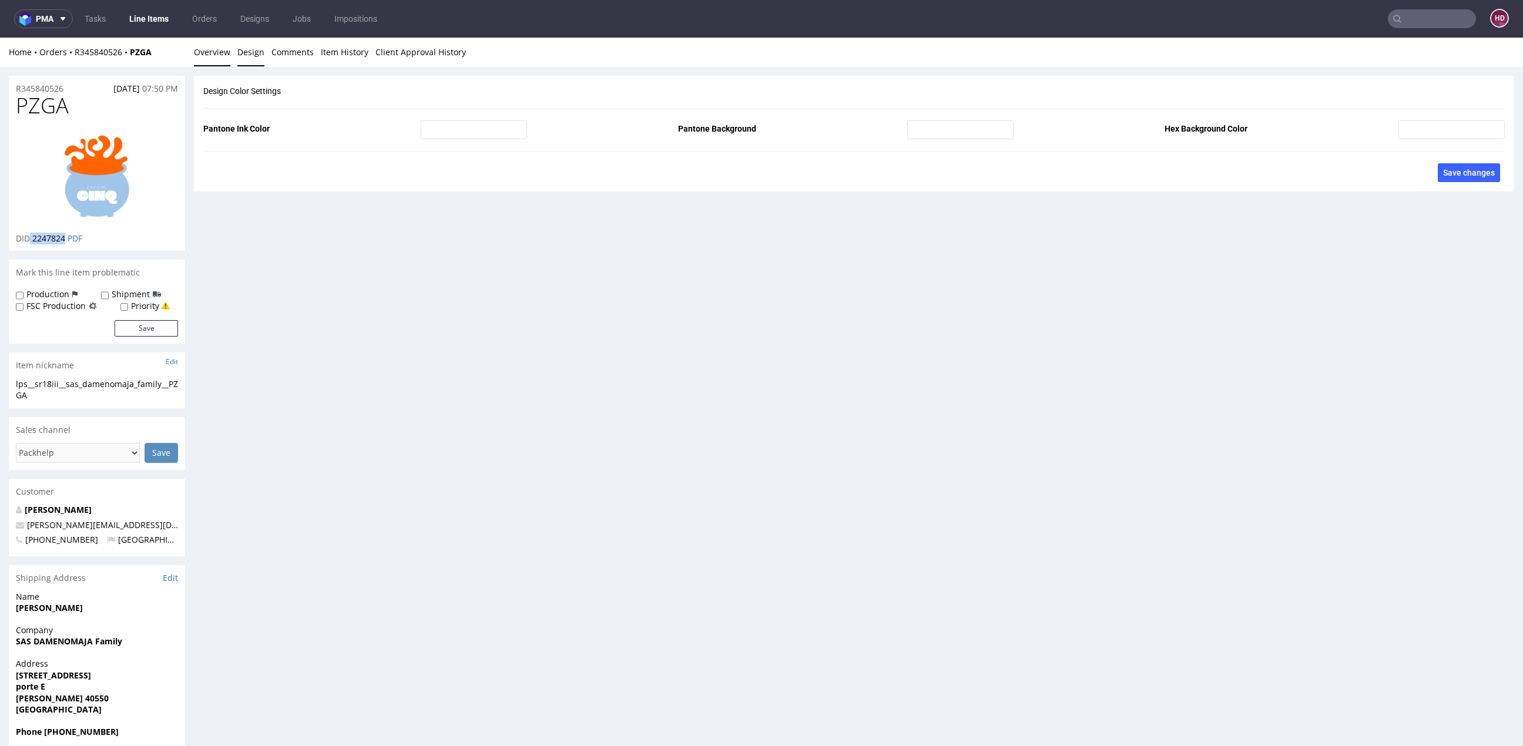
click at [221, 48] on link "Overview" at bounding box center [212, 52] width 36 height 29
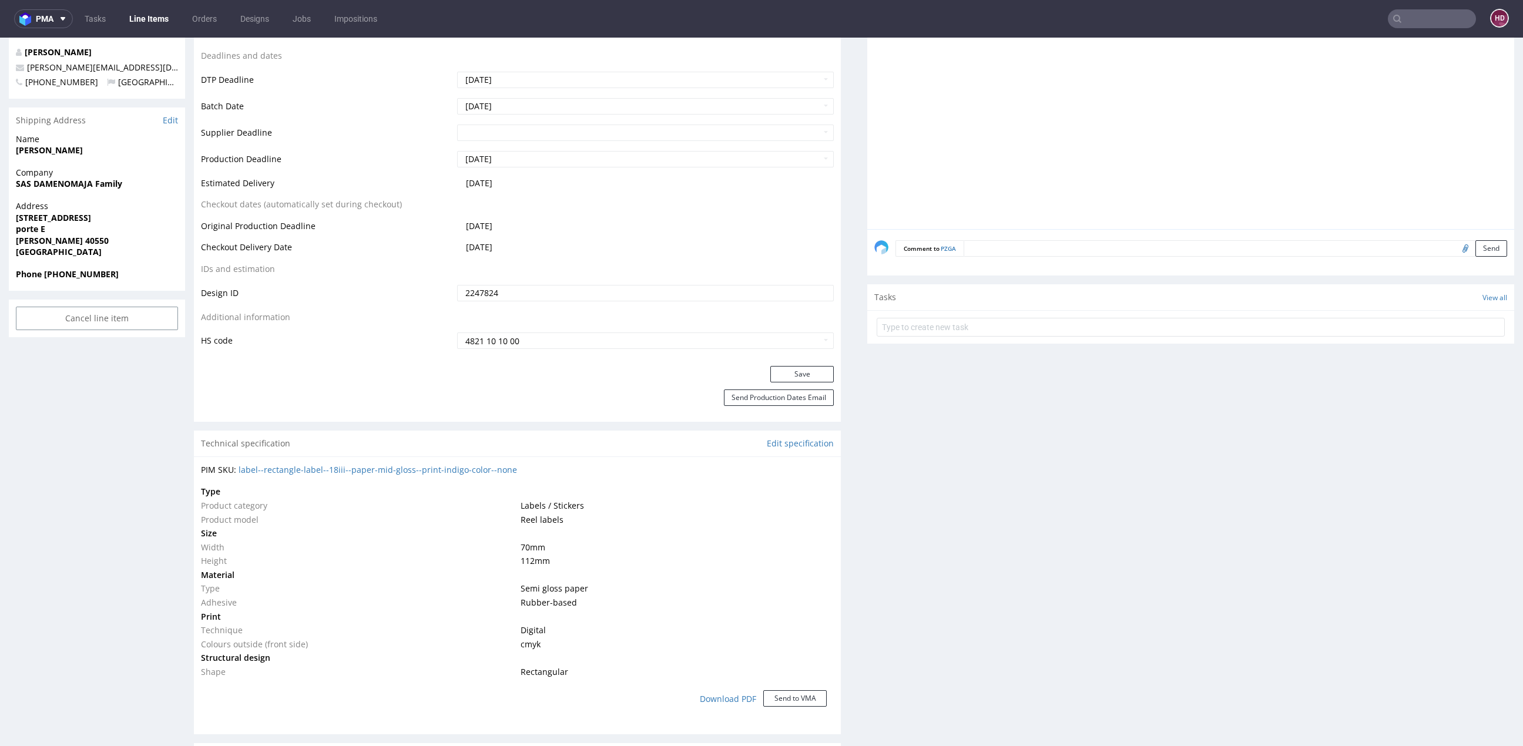
scroll to position [462, 0]
click at [793, 440] on link "Edit specification" at bounding box center [800, 439] width 67 height 12
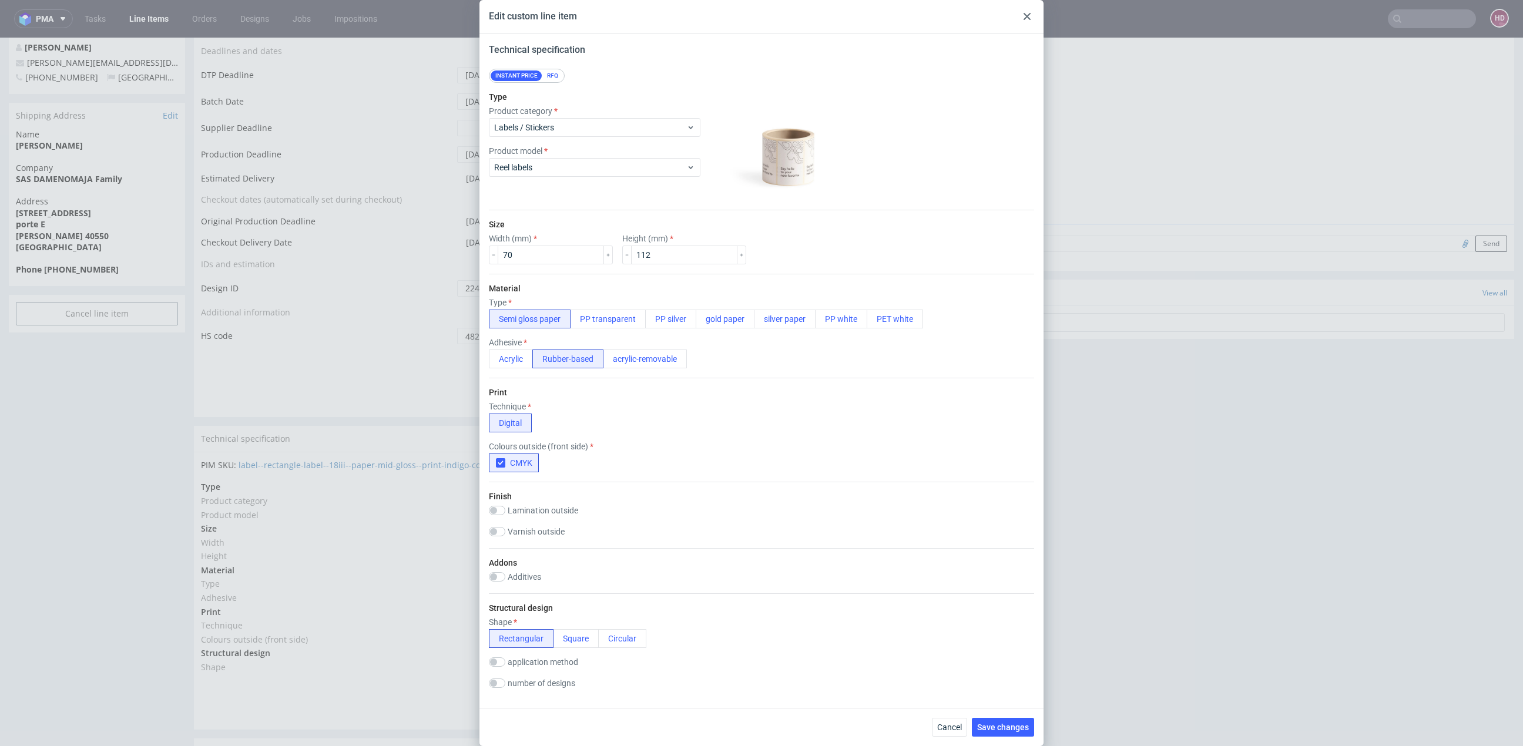
click at [1025, 12] on div at bounding box center [1027, 16] width 14 height 14
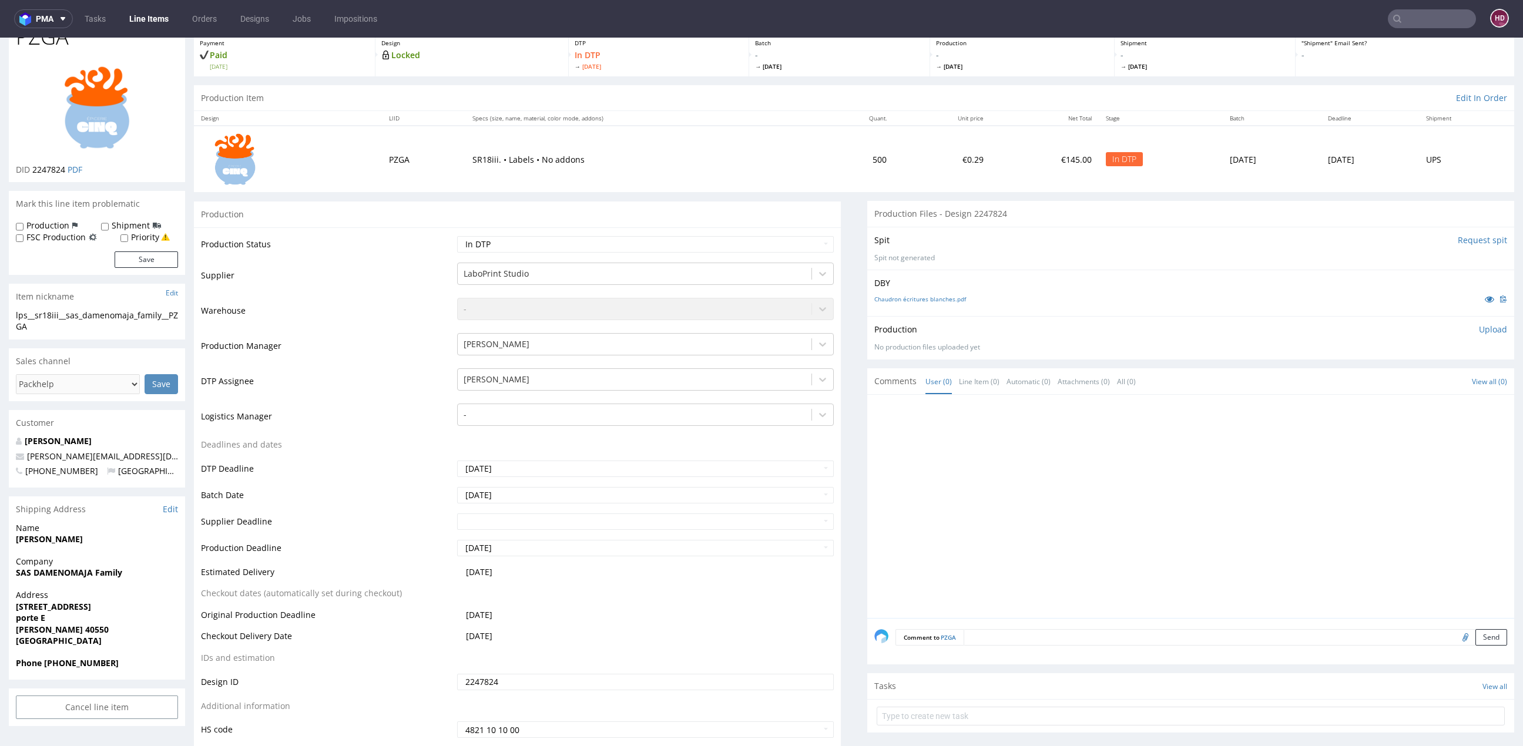
scroll to position [0, 0]
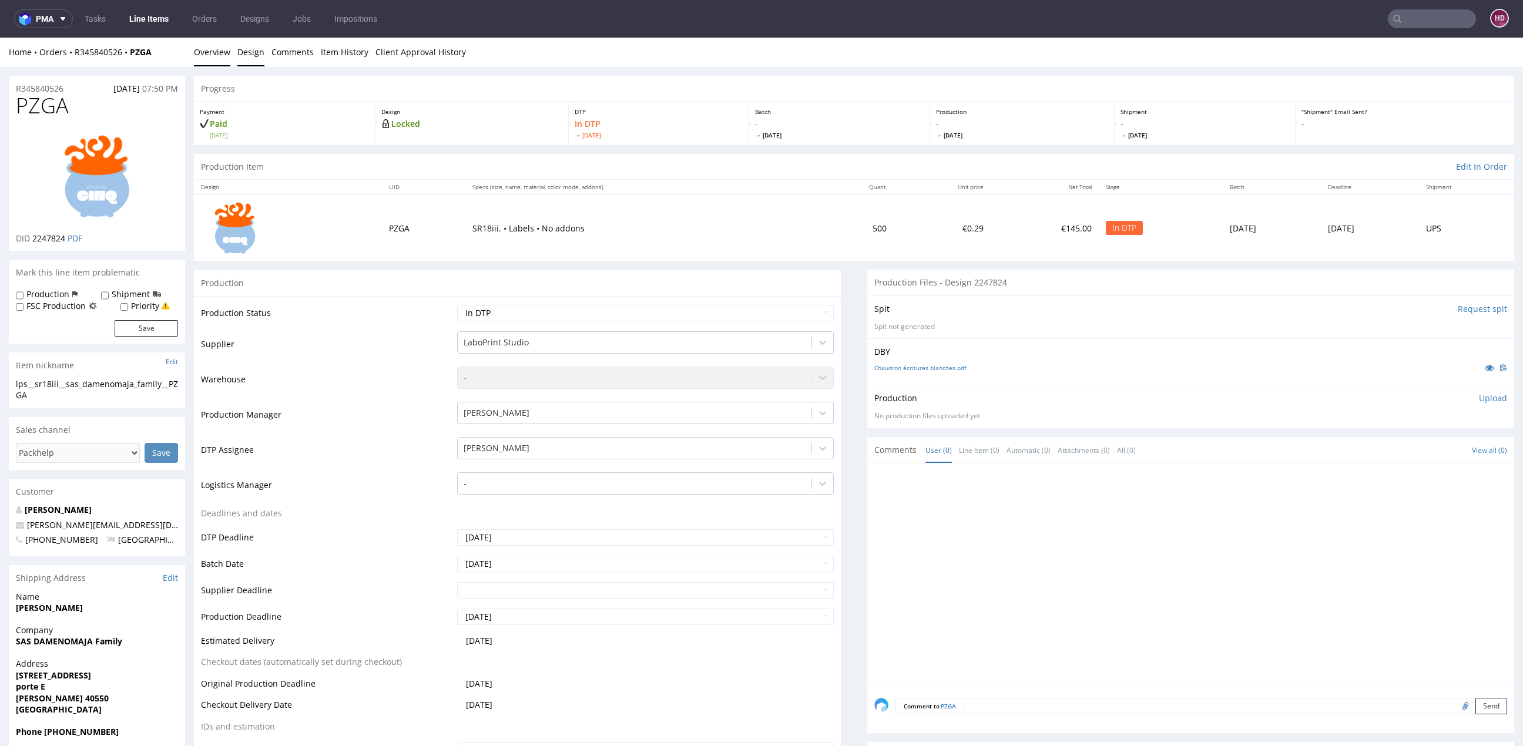
click at [251, 53] on link "Design" at bounding box center [250, 52] width 27 height 29
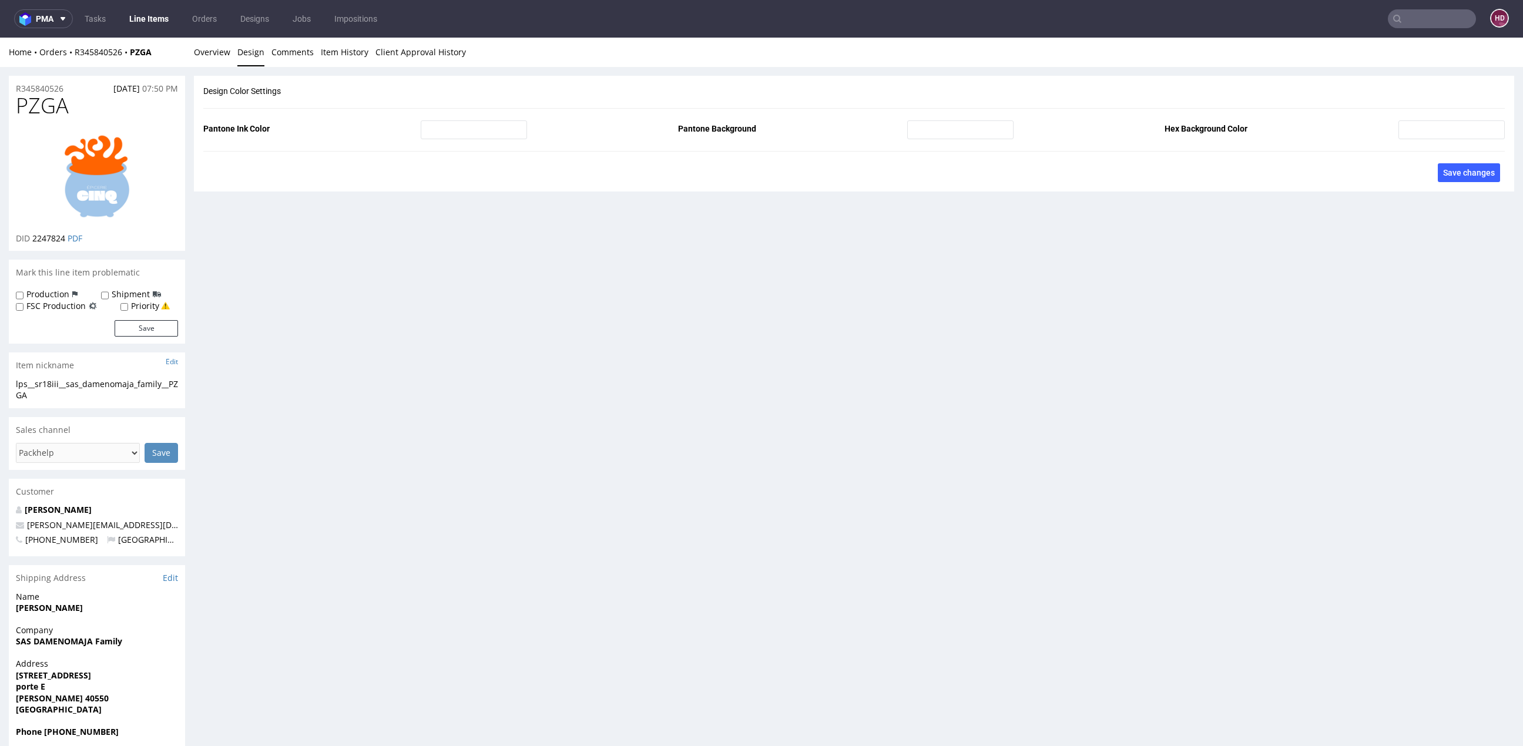
click at [79, 389] on div "lps__sr18iii__sas_damenomaja_family__PZGA" at bounding box center [97, 389] width 162 height 23
drag, startPoint x: 34, startPoint y: 397, endPoint x: -27, endPoint y: 380, distance: 63.4
click at [0, 380] on html "Production Shipped DTP Orders Offers Shipments Designs Promotions Users Jobs Ad…" at bounding box center [761, 429] width 1523 height 783
copy div "lps__sr18iii__sas_damenomaja_family__PZGA"
drag, startPoint x: 69, startPoint y: 85, endPoint x: 27, endPoint y: 79, distance: 42.7
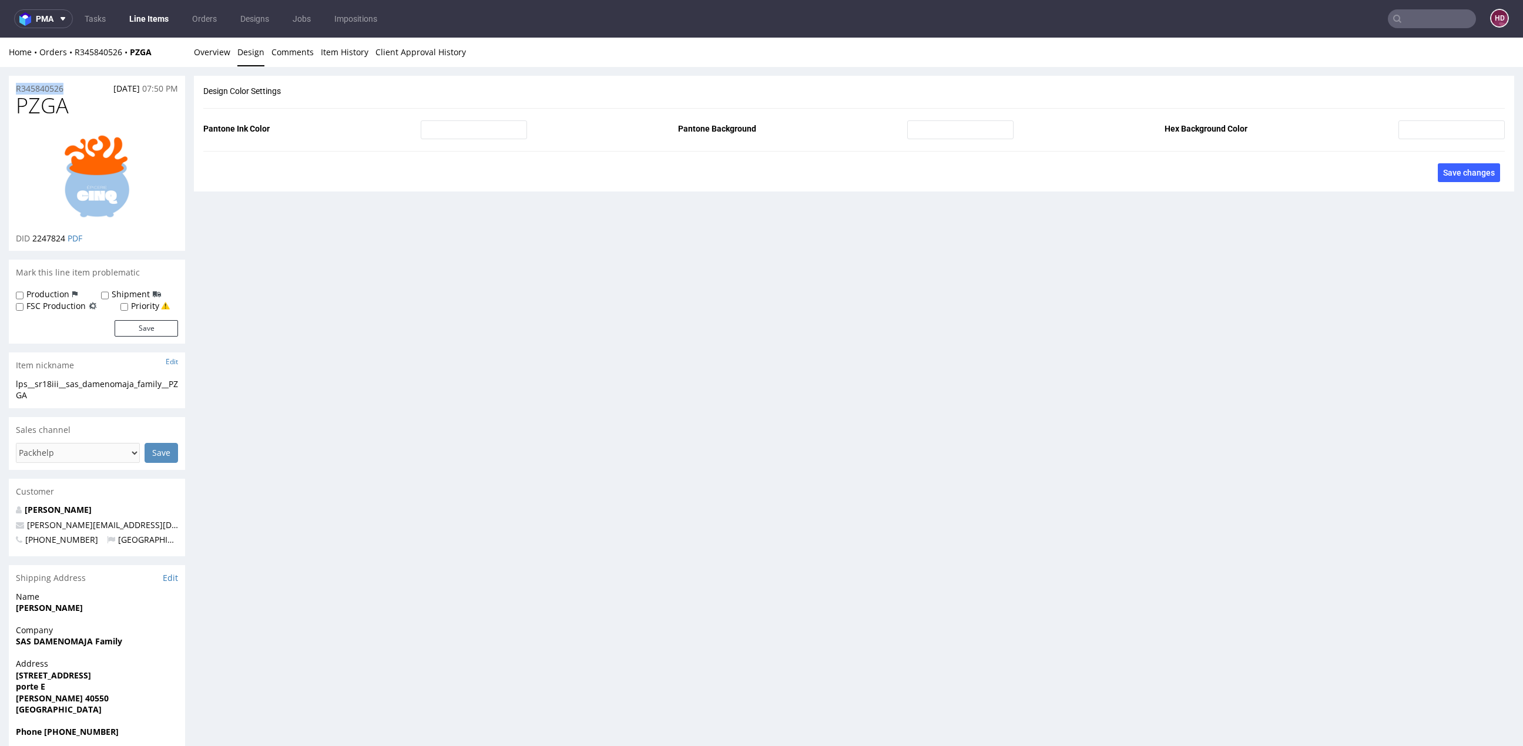
click at [27, 79] on div "R345840526 09.08.2025 07:50 PM" at bounding box center [97, 85] width 176 height 19
copy p "R345840526"
drag, startPoint x: 31, startPoint y: 234, endPoint x: 65, endPoint y: 237, distance: 34.2
click at [65, 237] on p "DID 2247824 PDF" at bounding box center [49, 239] width 66 height 12
copy span "2247824"
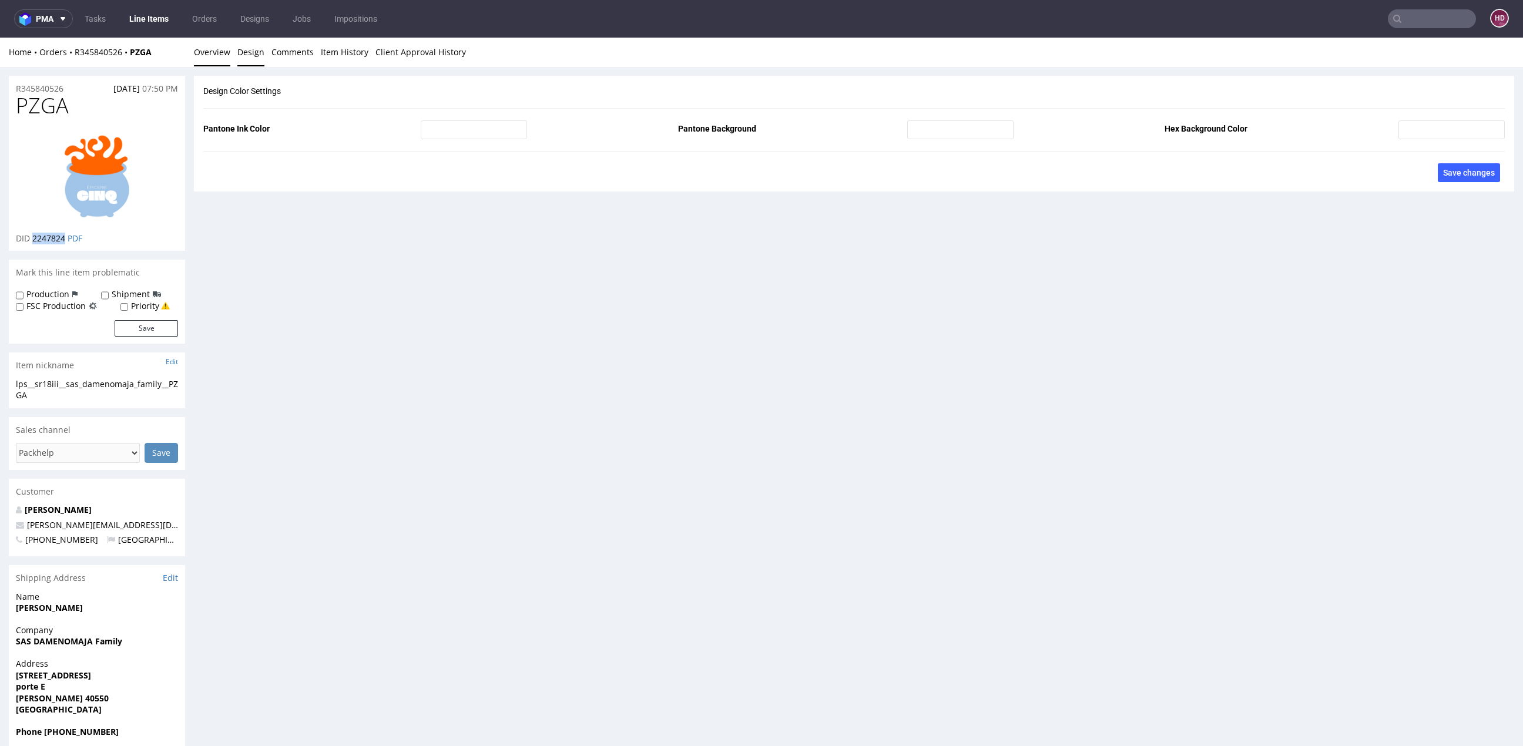
click at [222, 53] on link "Overview" at bounding box center [212, 52] width 36 height 29
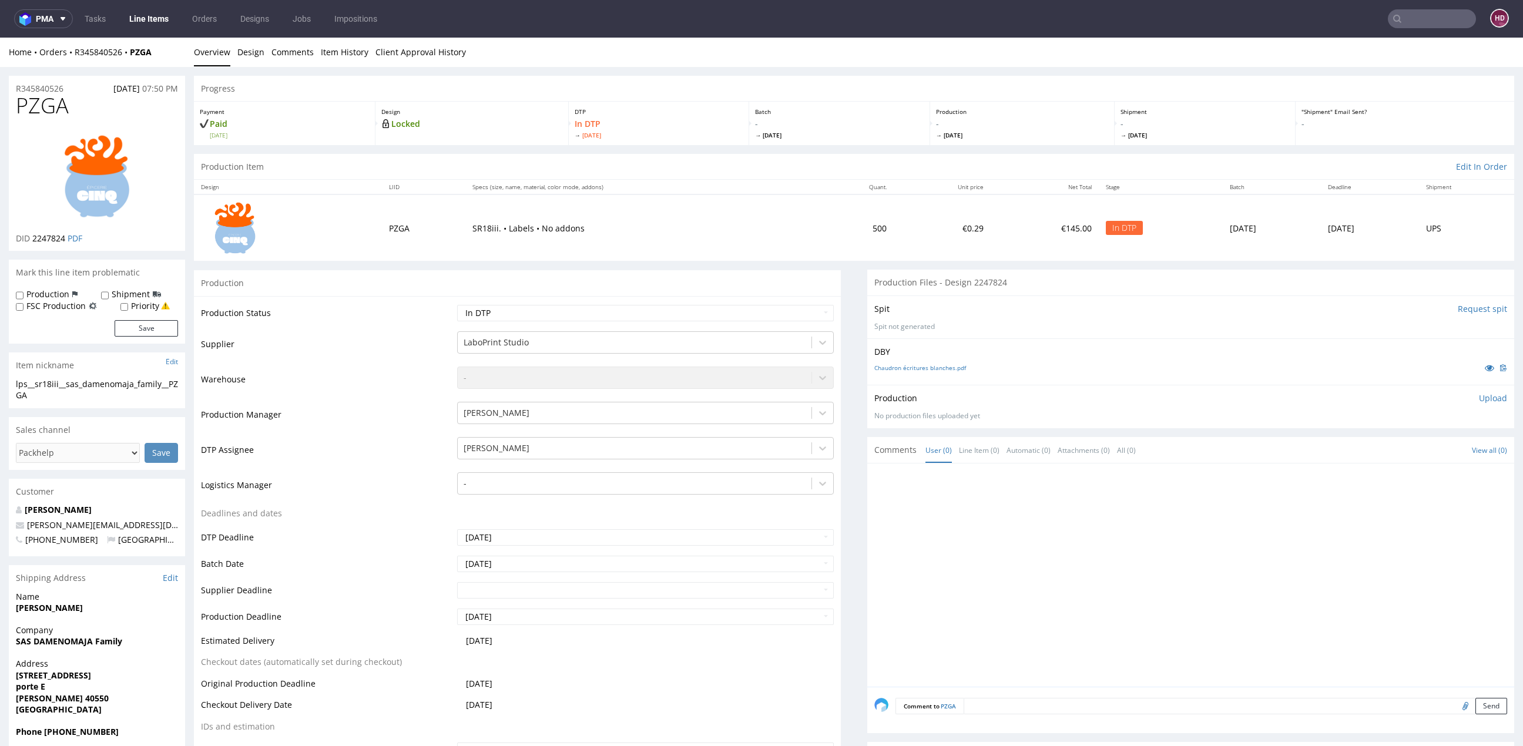
click at [1479, 396] on p "Upload" at bounding box center [1493, 399] width 28 height 12
click at [1411, 448] on div "Add files" at bounding box center [1423, 453] width 59 height 18
type input "C:\fakepath\lps__sr18iii__sas_damenomaja_family__PZGA__d2247824__oR345840526.pdf"
click at [1456, 471] on button "Upload now" at bounding box center [1480, 470] width 54 height 16
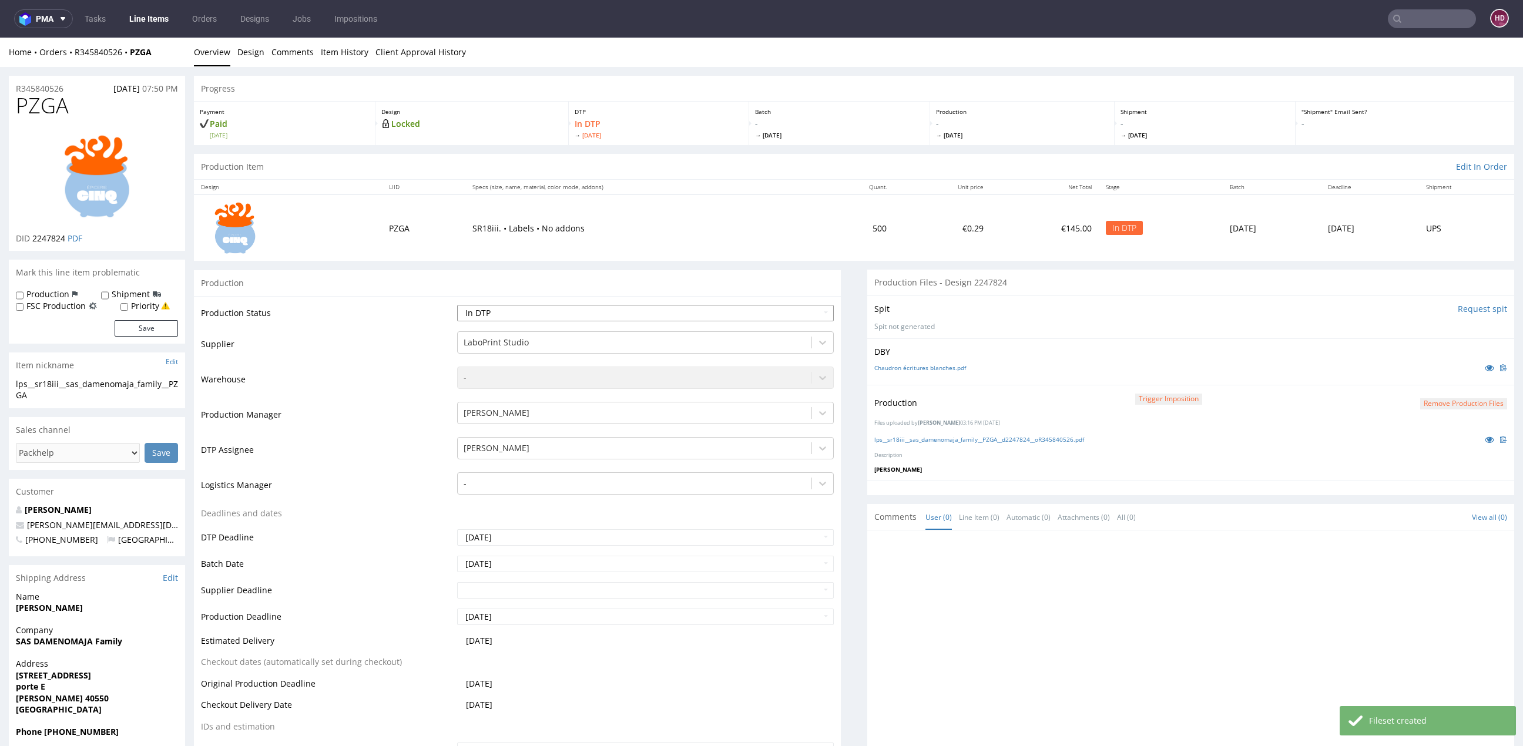
click at [534, 311] on select "Waiting for Artwork Waiting for Diecut Waiting for Mockup Waiting for DTP Waiti…" at bounding box center [645, 313] width 377 height 16
select select "dtp_production_ready"
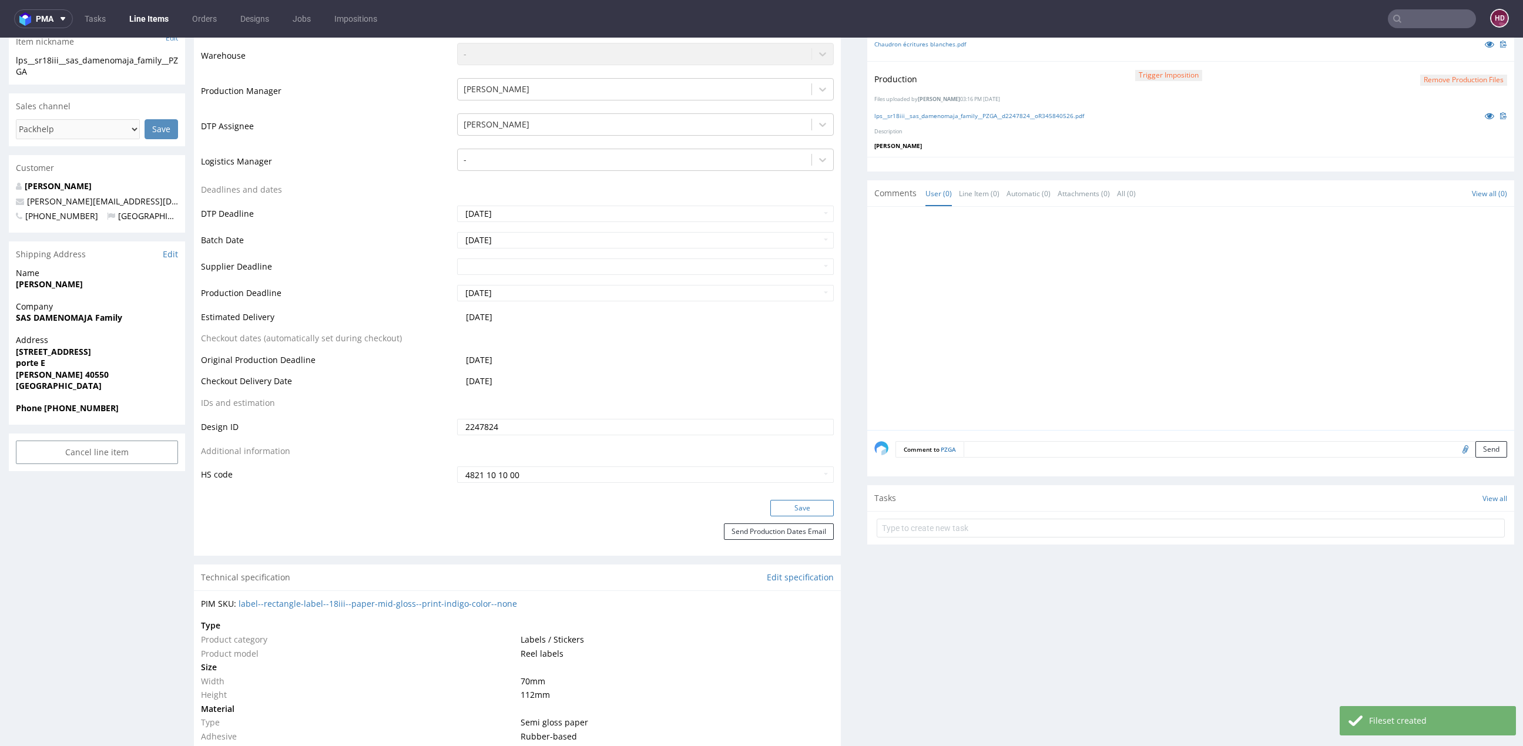
click at [784, 505] on button "Save" at bounding box center [801, 508] width 63 height 16
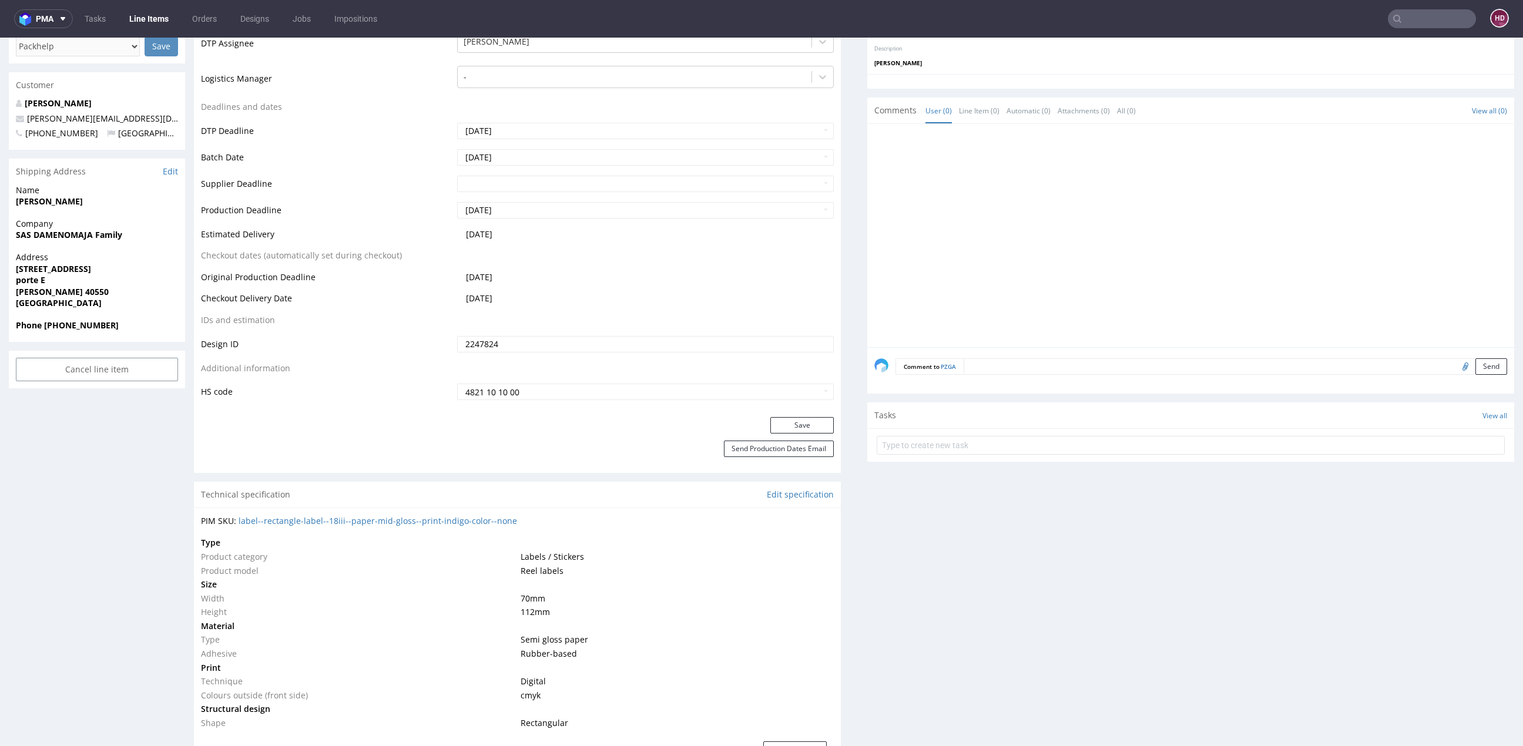
scroll to position [407, 0]
click at [806, 423] on button "Save" at bounding box center [801, 425] width 63 height 16
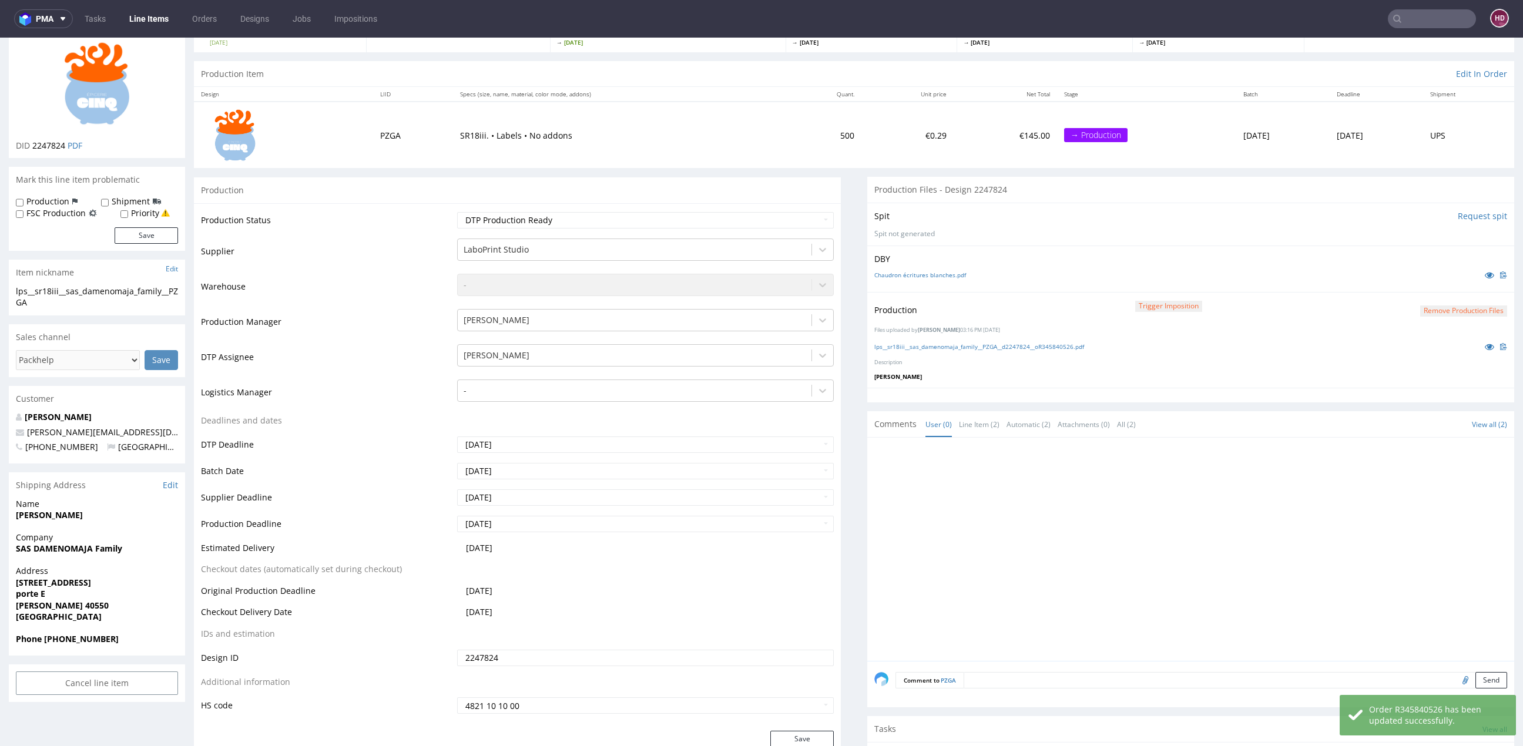
scroll to position [0, 0]
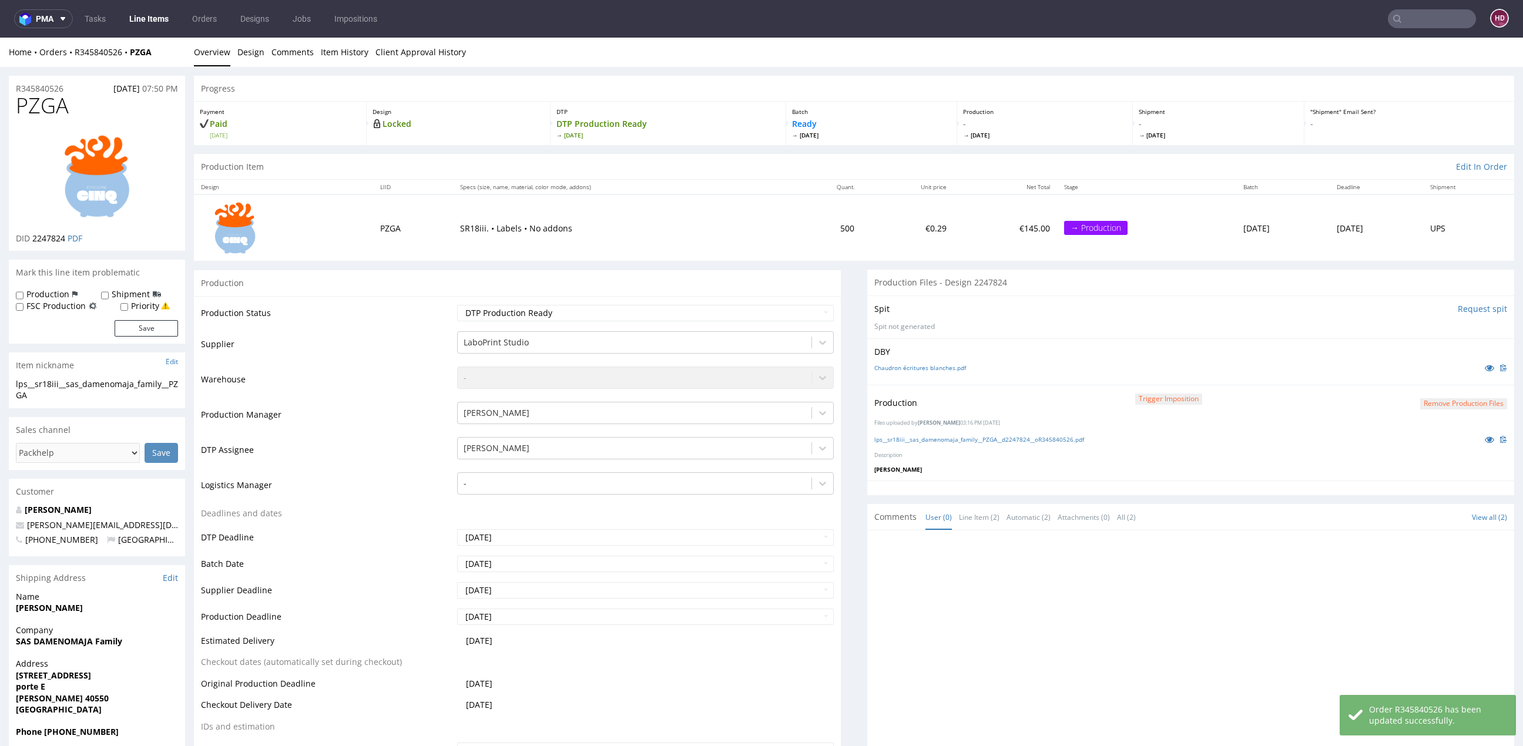
click at [166, 22] on link "Line Items" at bounding box center [148, 18] width 53 height 19
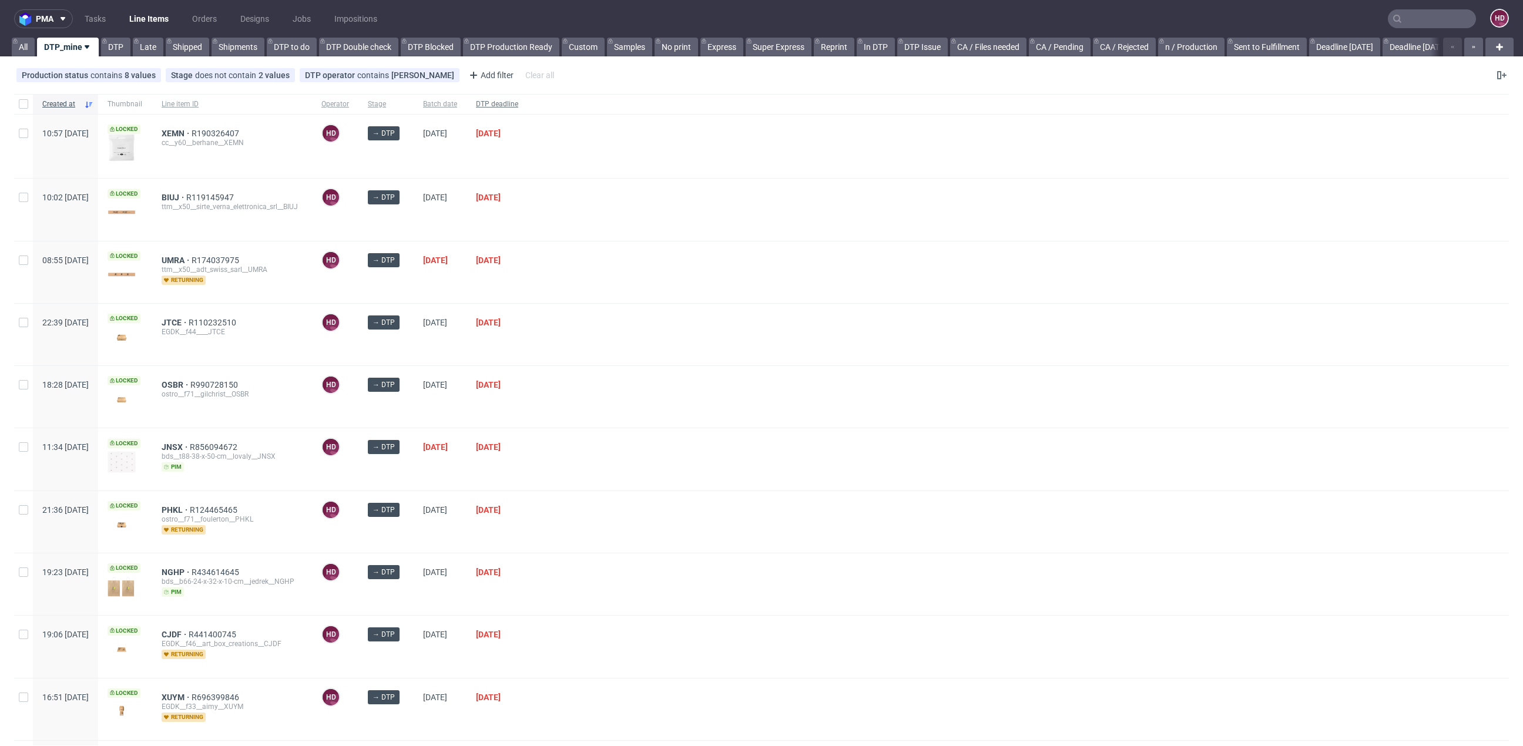
click at [518, 108] on span "DTP deadline" at bounding box center [497, 104] width 42 height 10
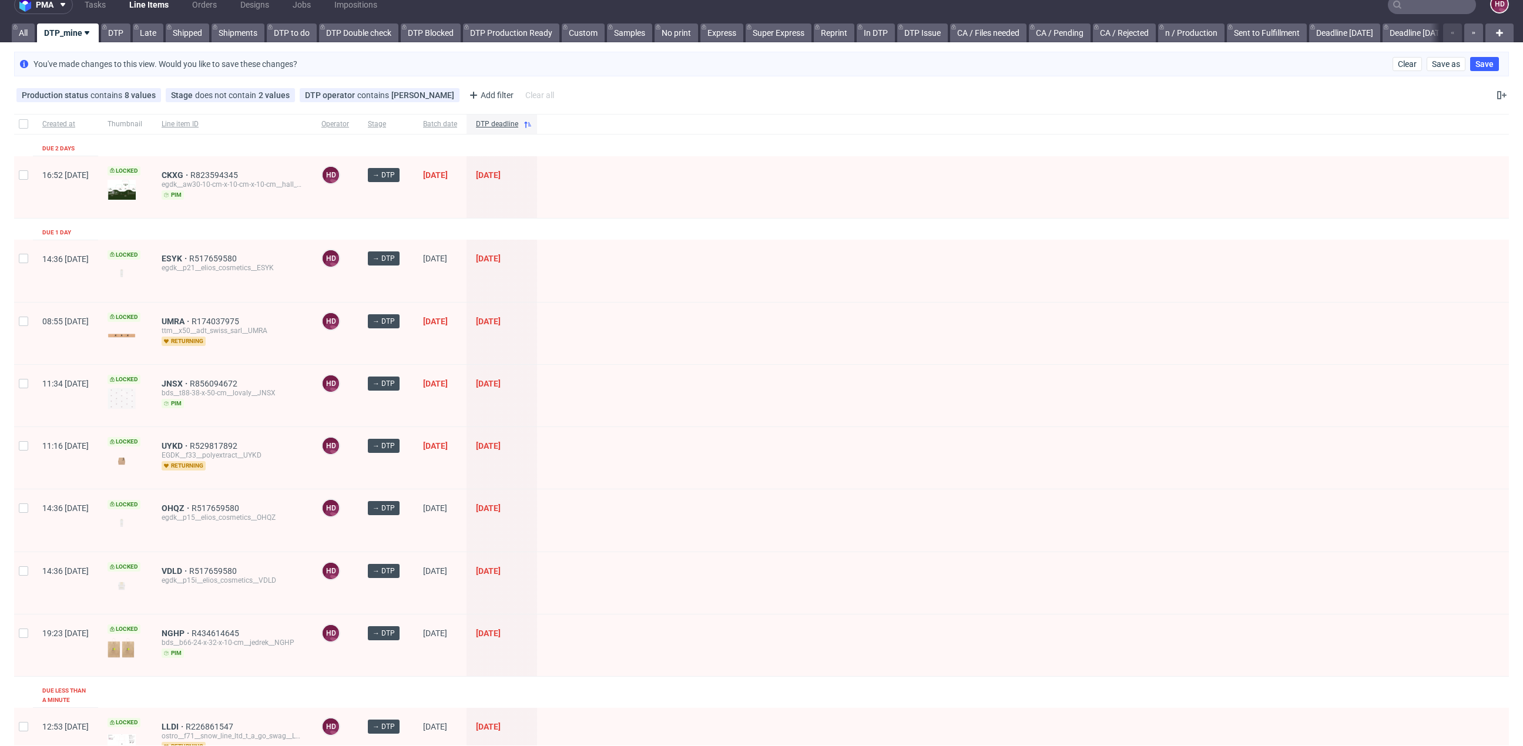
scroll to position [31, 0]
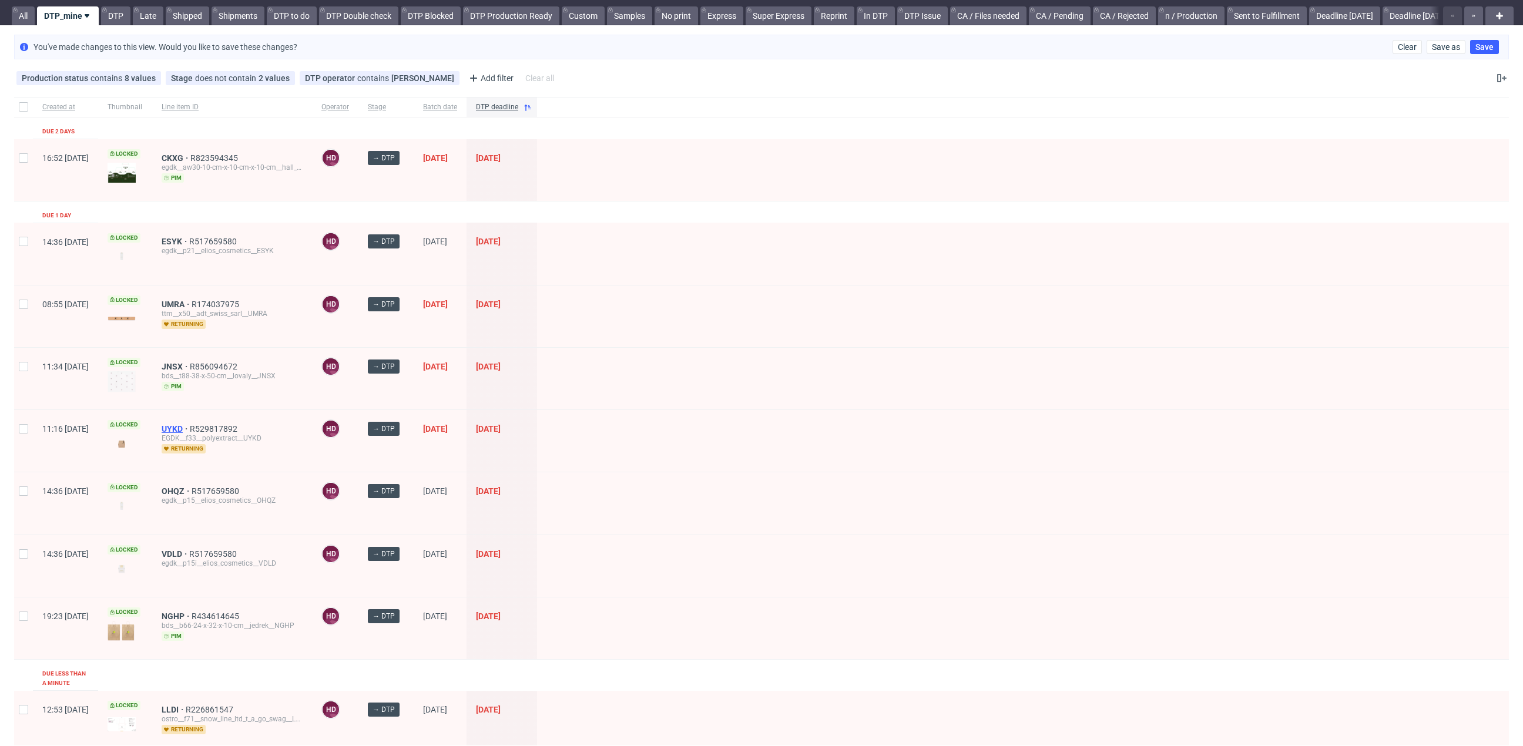
click at [190, 424] on span "UYKD" at bounding box center [176, 428] width 28 height 9
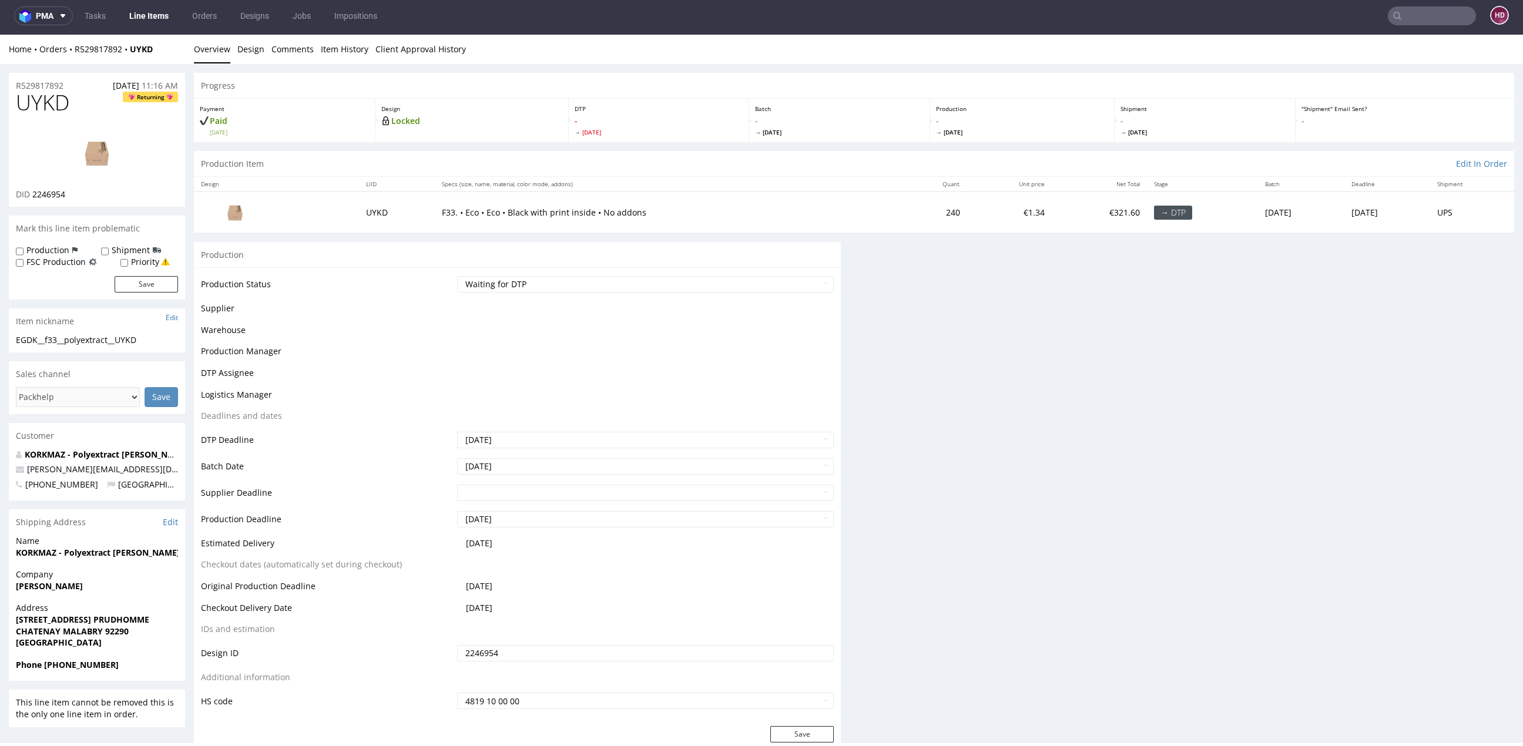
scroll to position [4, 0]
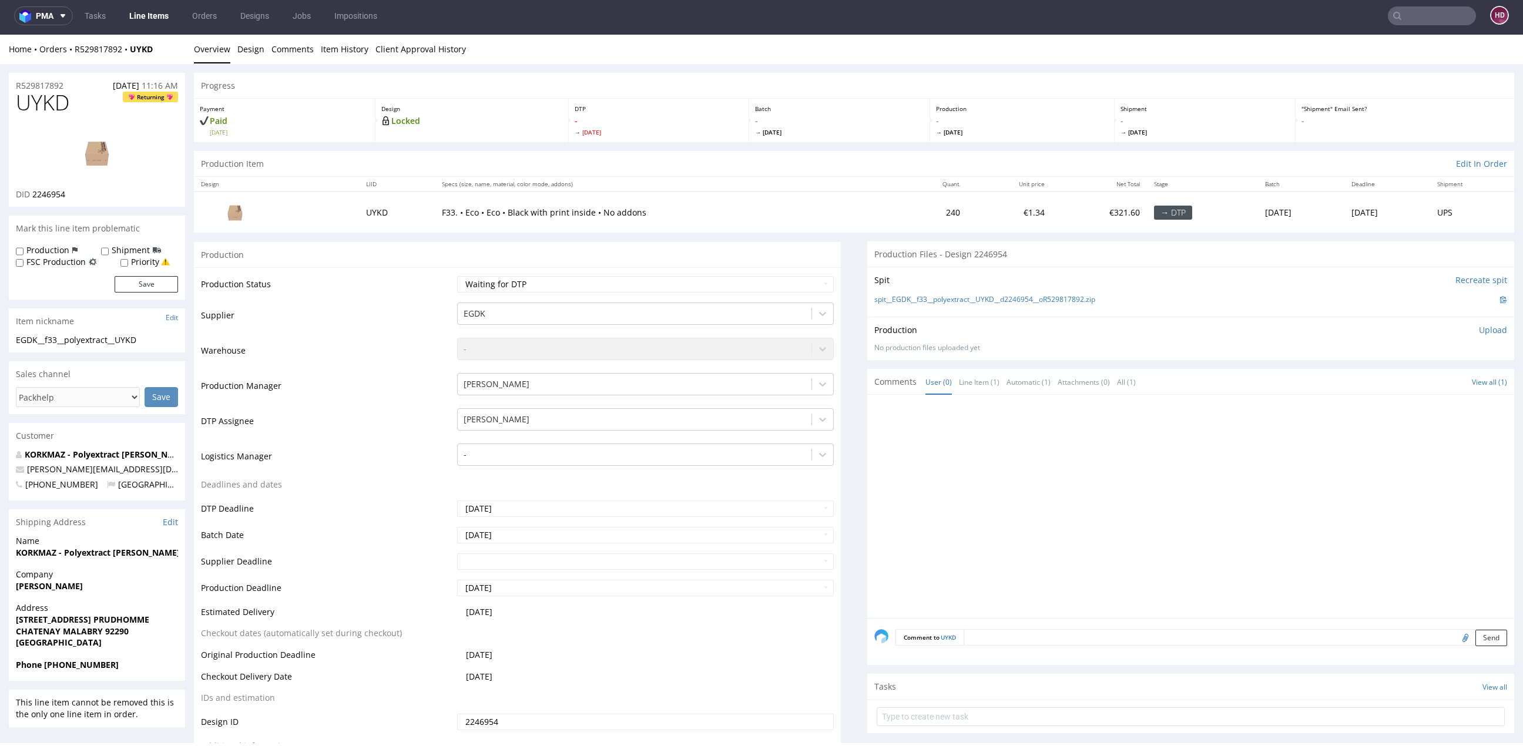
click at [646, 293] on td "Waiting for Artwork Waiting for Diecut Waiting for Mockup Waiting for DTP Waiti…" at bounding box center [644, 288] width 380 height 26
click at [636, 283] on select "Waiting for Artwork Waiting for Diecut Waiting for Mockup Waiting for DTP Waiti…" at bounding box center [645, 284] width 377 height 16
select select "dtp_in_process"
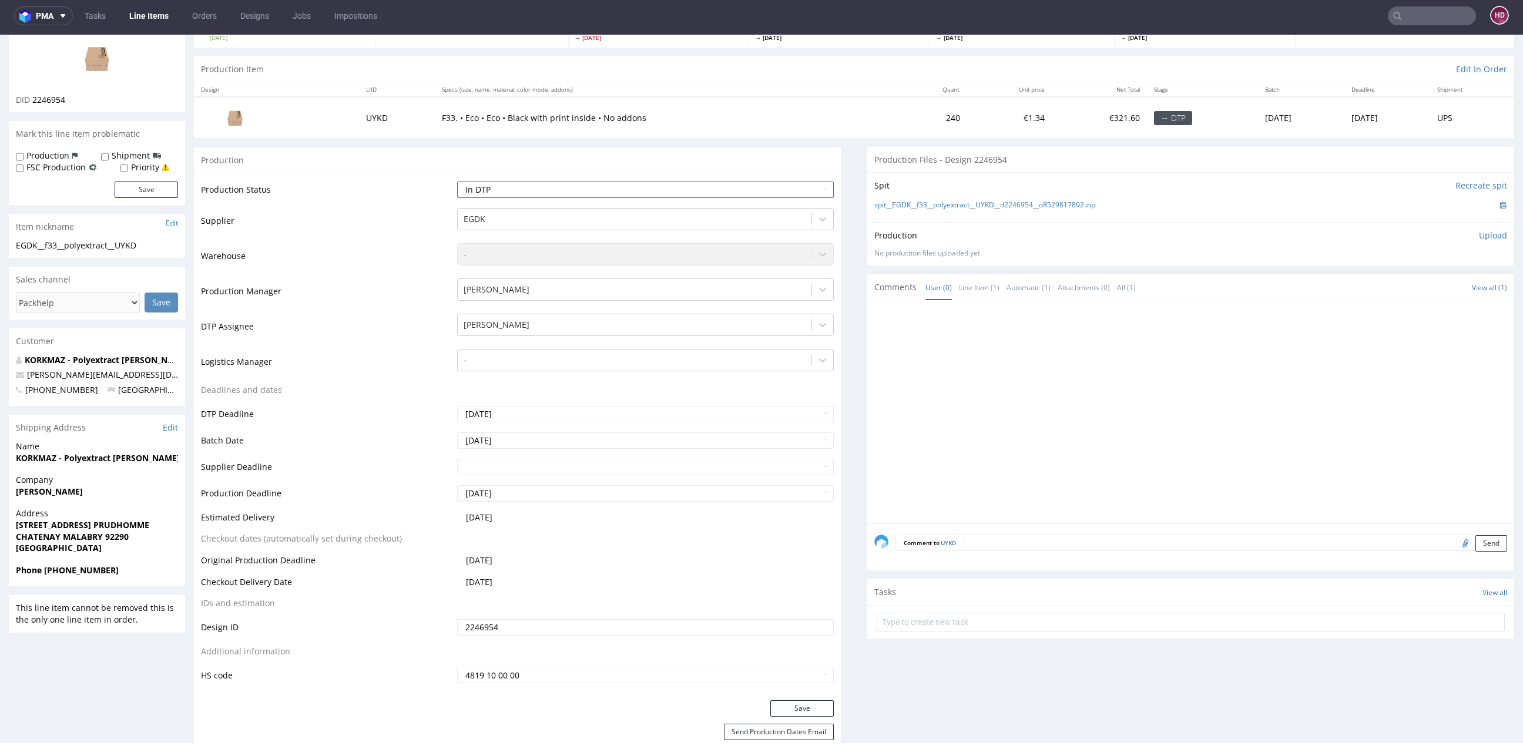
scroll to position [296, 0]
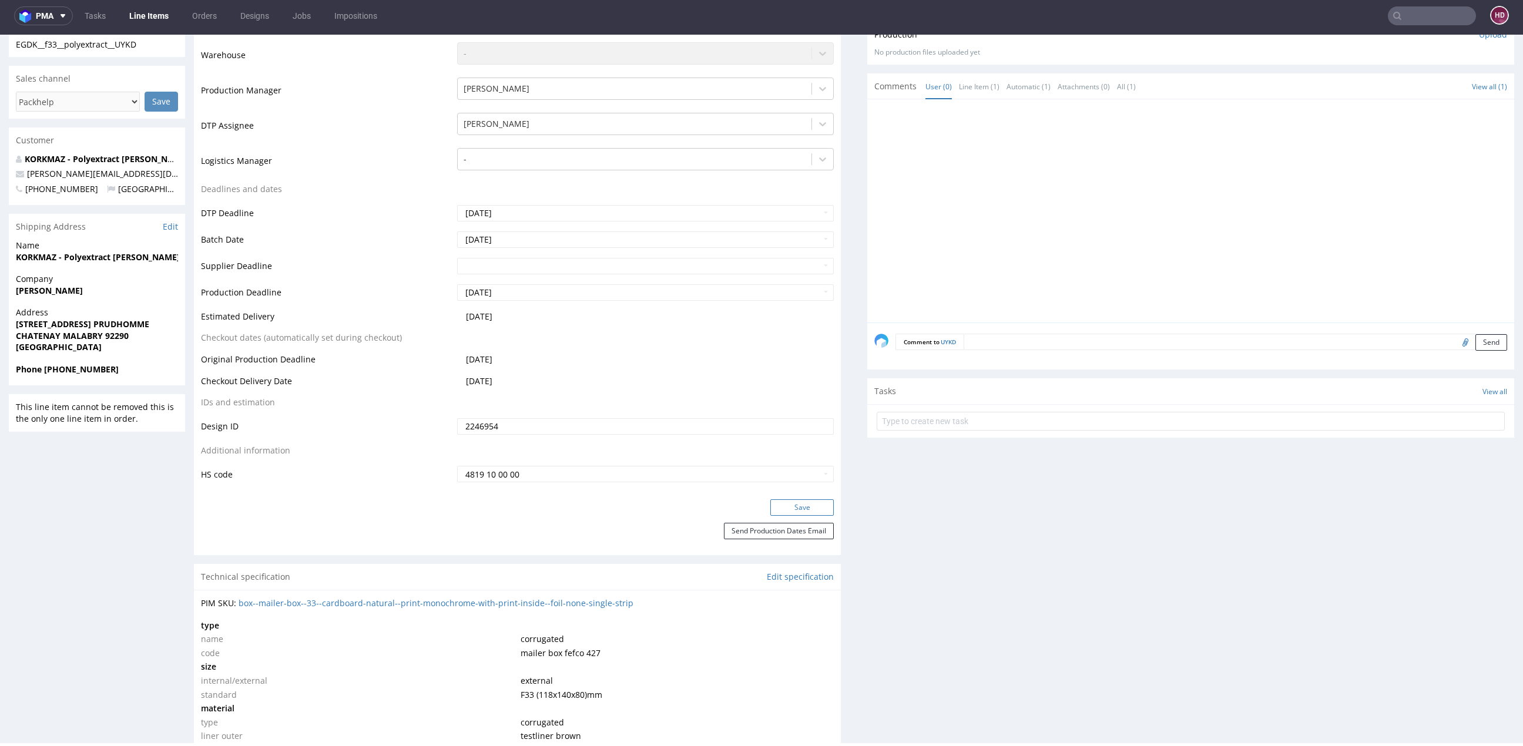
click at [776, 509] on button "Save" at bounding box center [801, 507] width 63 height 16
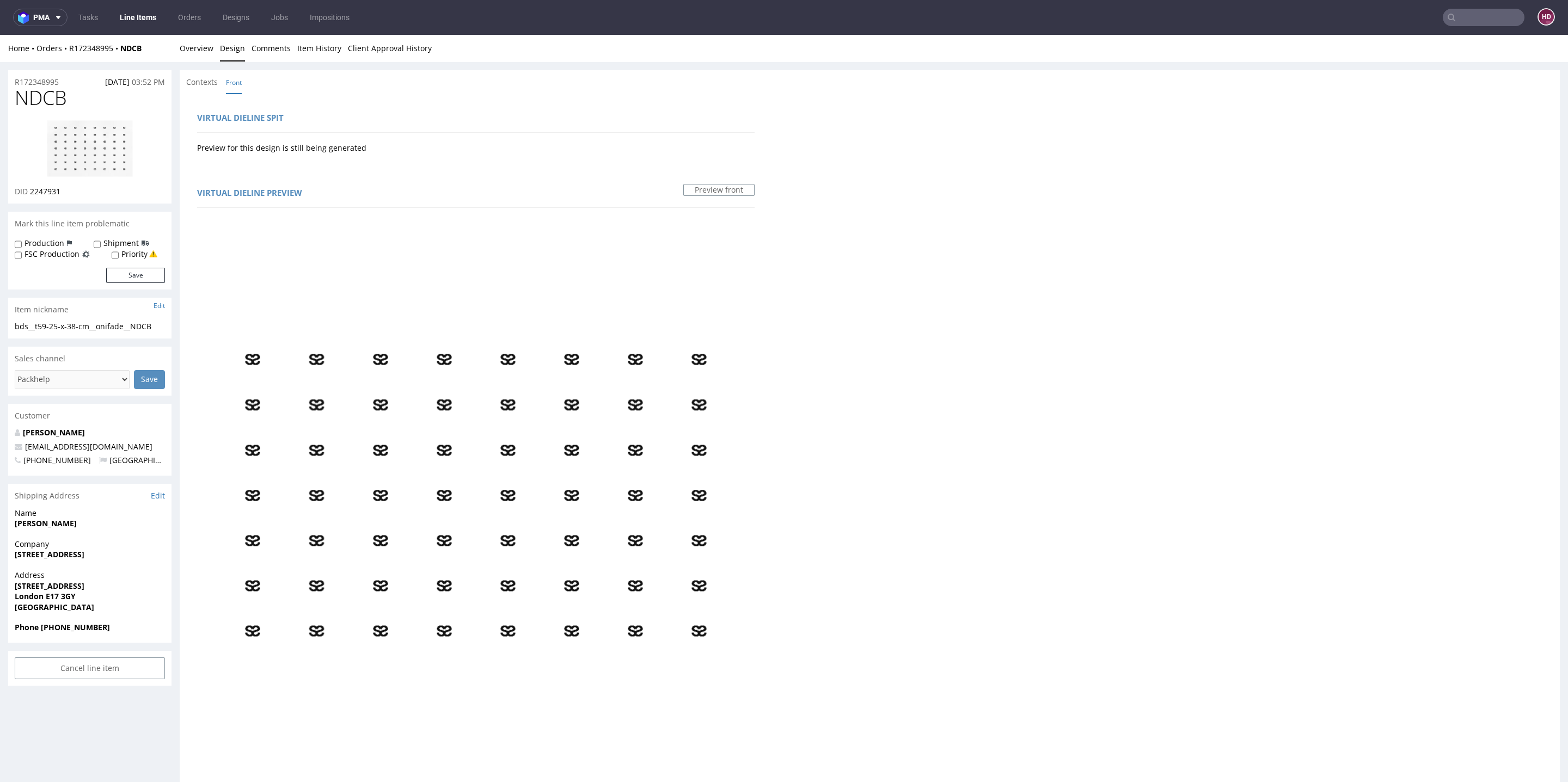
scroll to position [3, 0]
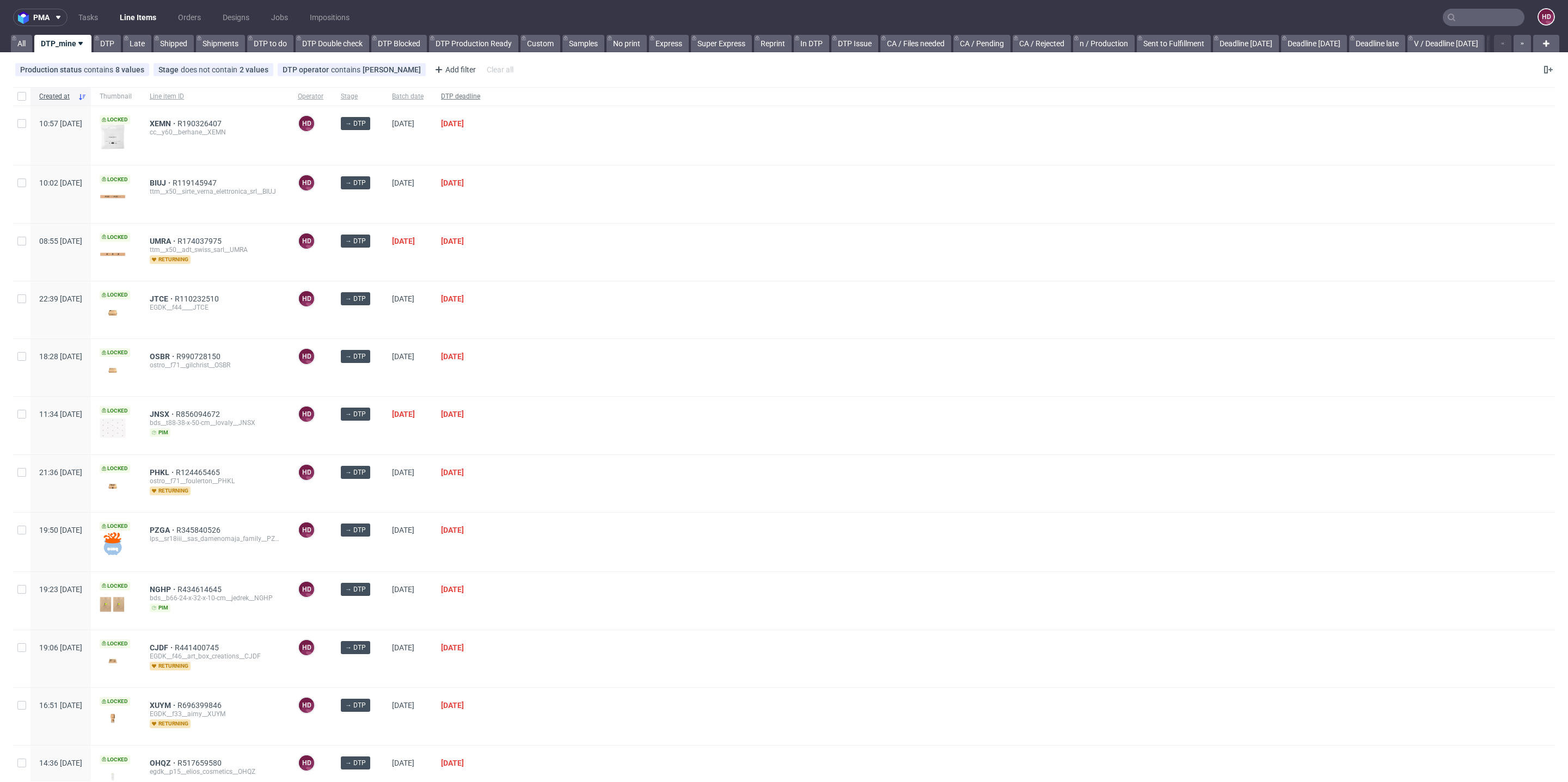
click at [480, 97] on span "DTP deadline" at bounding box center [461, 96] width 39 height 9
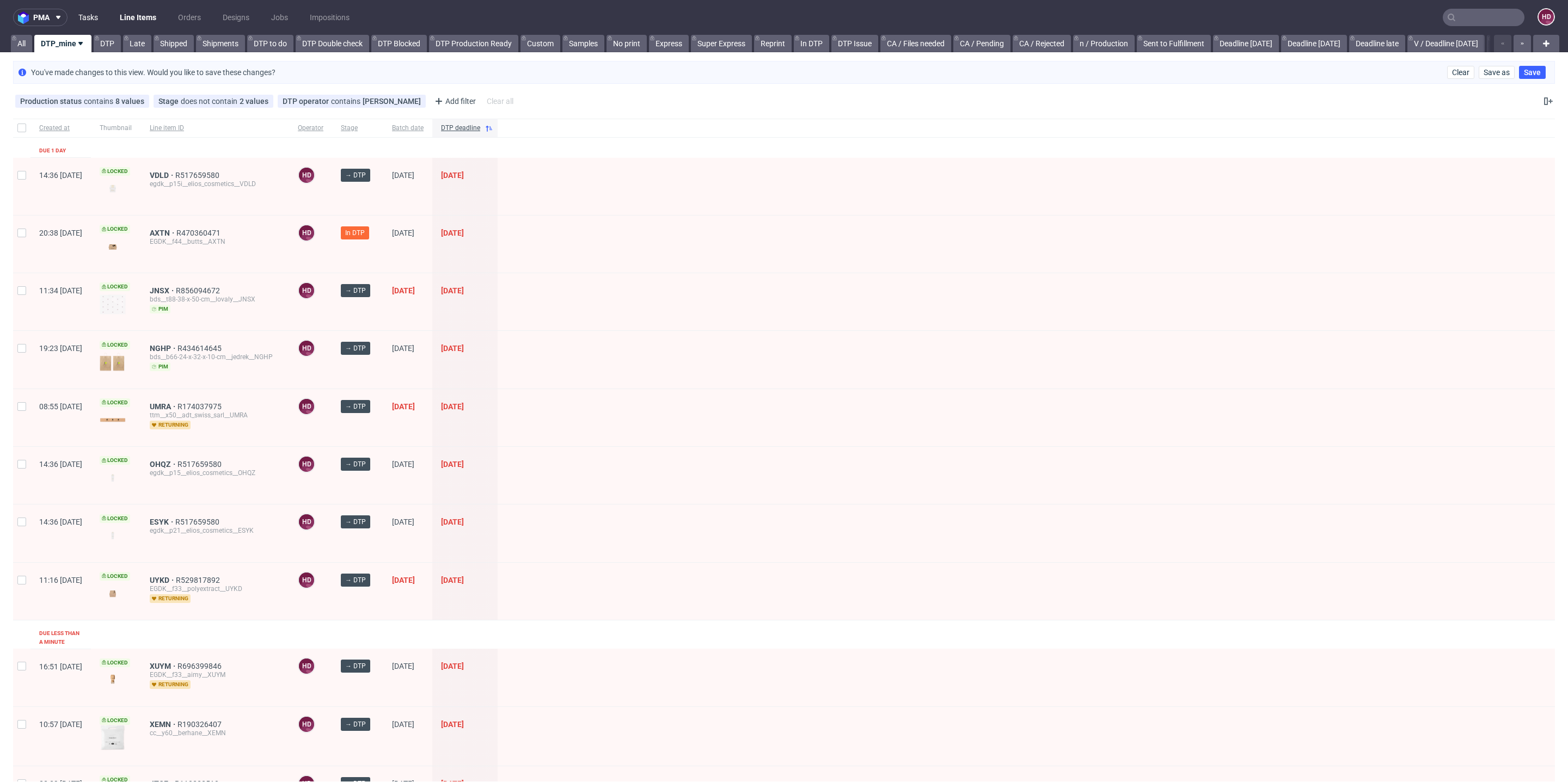
click at [92, 17] on link "Tasks" at bounding box center [88, 17] width 32 height 18
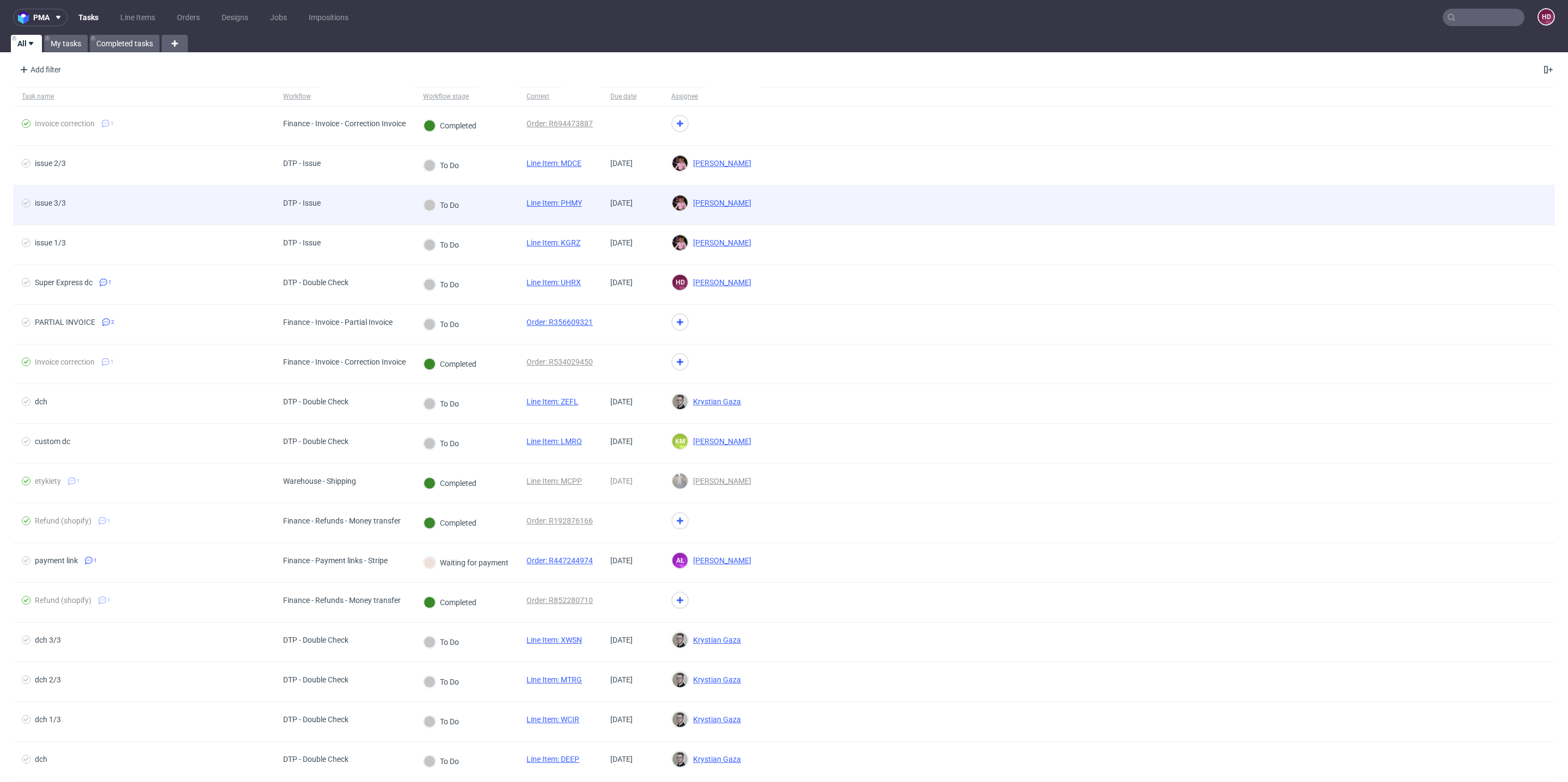
click at [54, 194] on div "issue 3/3" at bounding box center [144, 205] width 261 height 39
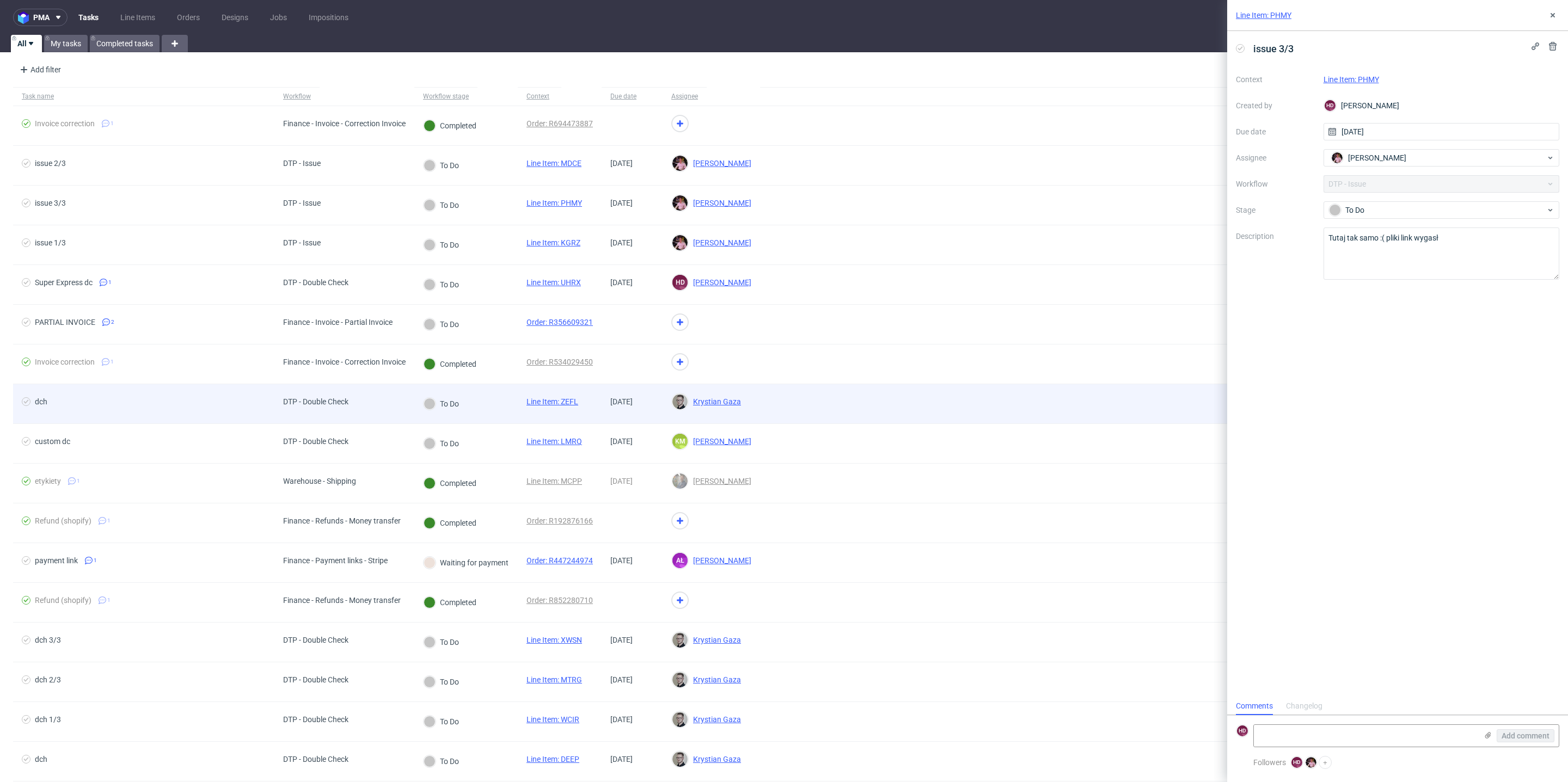
scroll to position [8, 0]
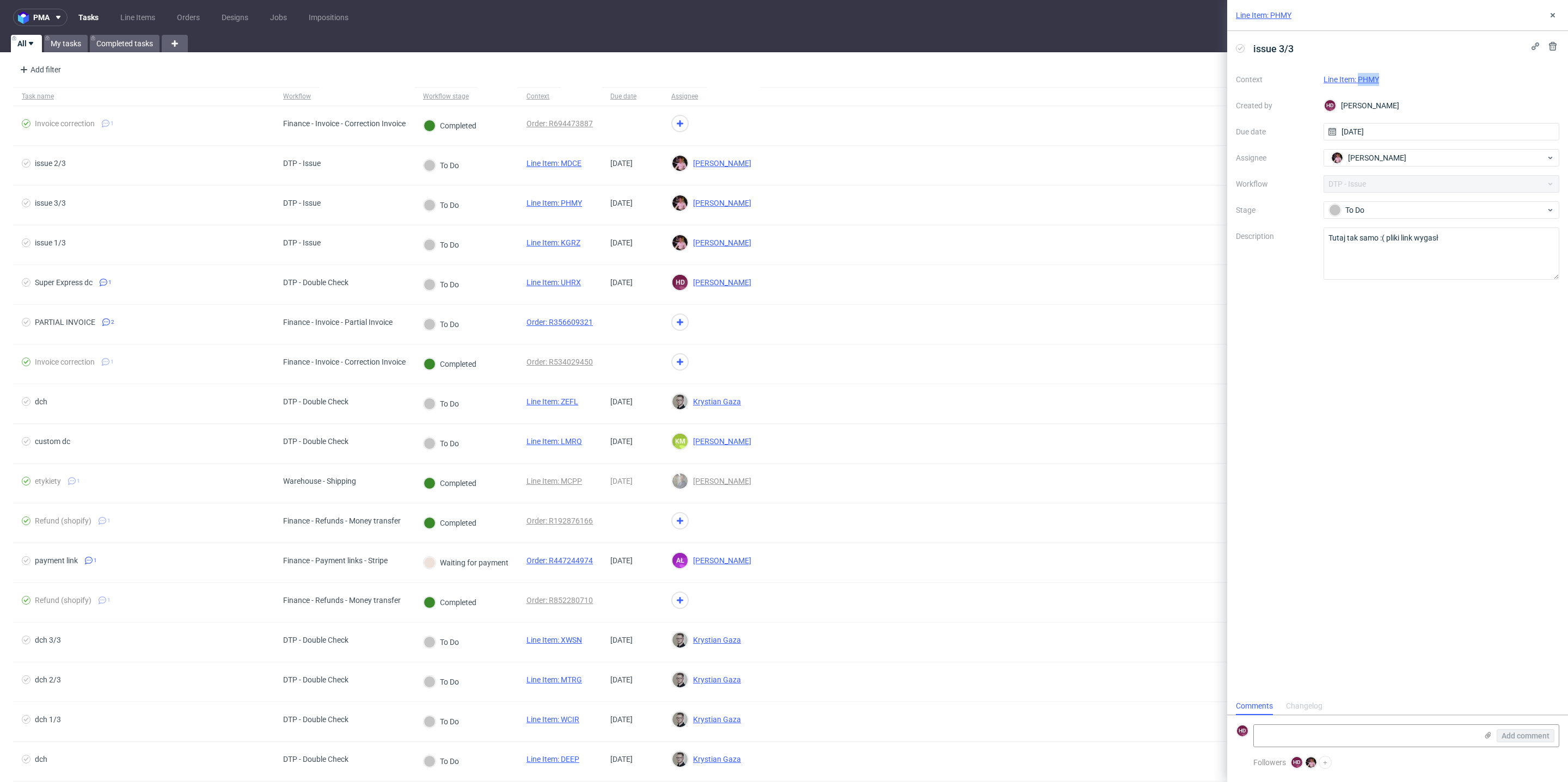
drag, startPoint x: 1421, startPoint y: 77, endPoint x: 1359, endPoint y: 80, distance: 62.1
click at [1359, 80] on div "Line Item: PHMY" at bounding box center [1441, 80] width 236 height 13
copy link "PHMY"
click at [1554, 15] on icon at bounding box center [1552, 15] width 8 height 8
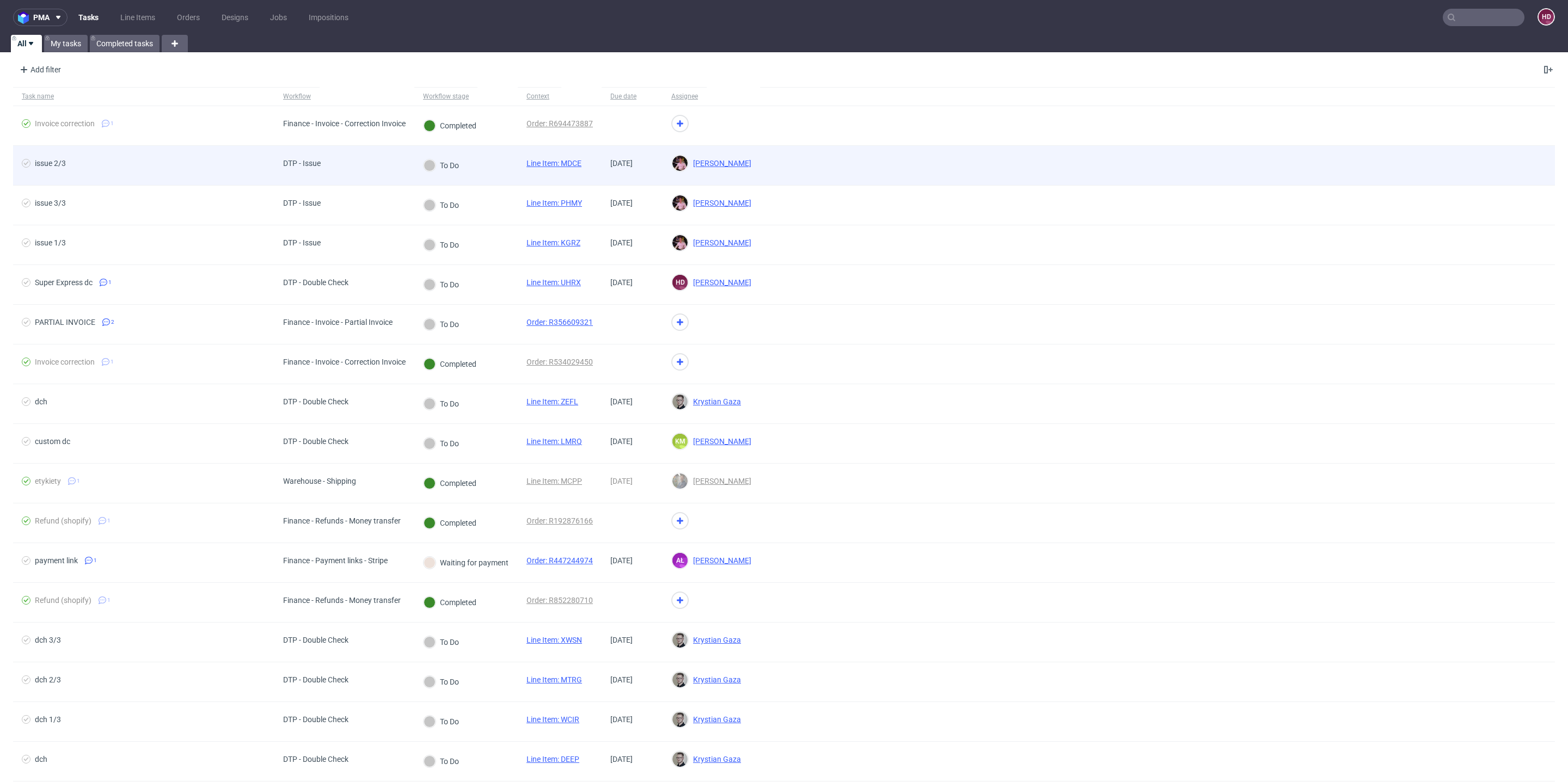
click at [575, 160] on link "Line Item: MDCE" at bounding box center [553, 163] width 55 height 8
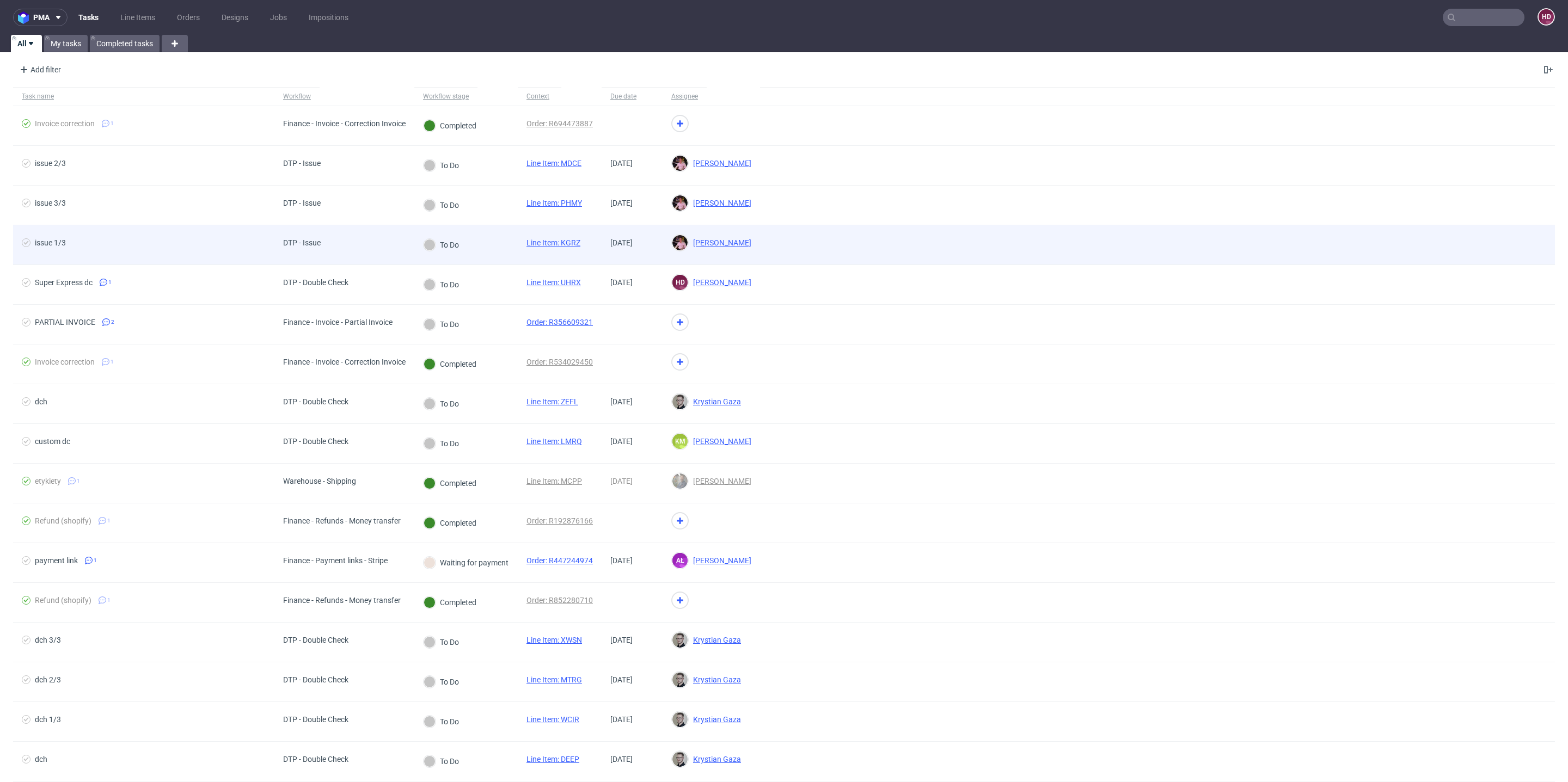
click at [177, 233] on div "issue 1/3" at bounding box center [144, 245] width 261 height 39
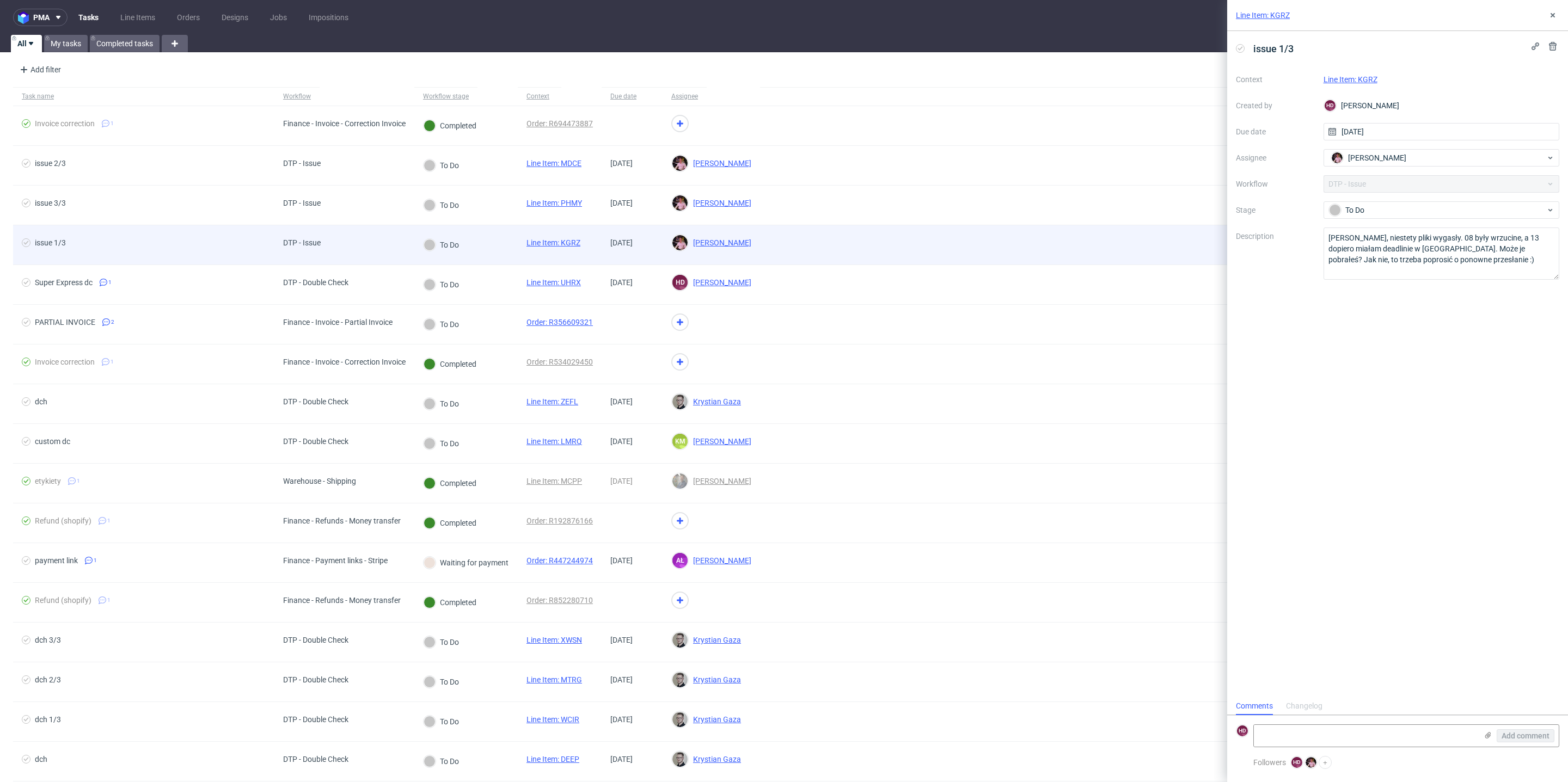
scroll to position [8, 0]
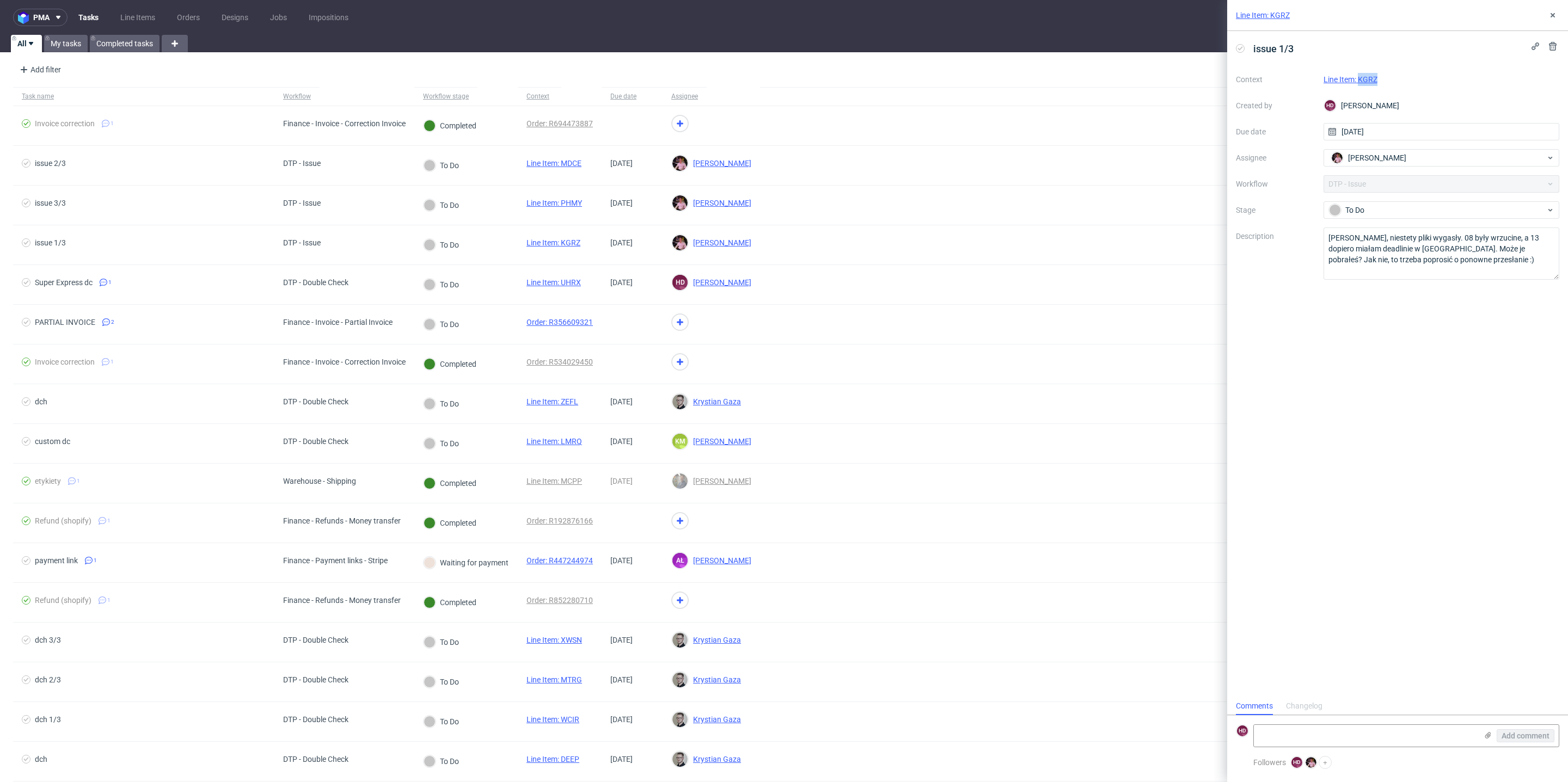
drag, startPoint x: 1415, startPoint y: 73, endPoint x: 1359, endPoint y: 76, distance: 56.1
click at [1359, 76] on div "Line Item: KGRZ" at bounding box center [1441, 80] width 236 height 13
copy link "KGRZ"
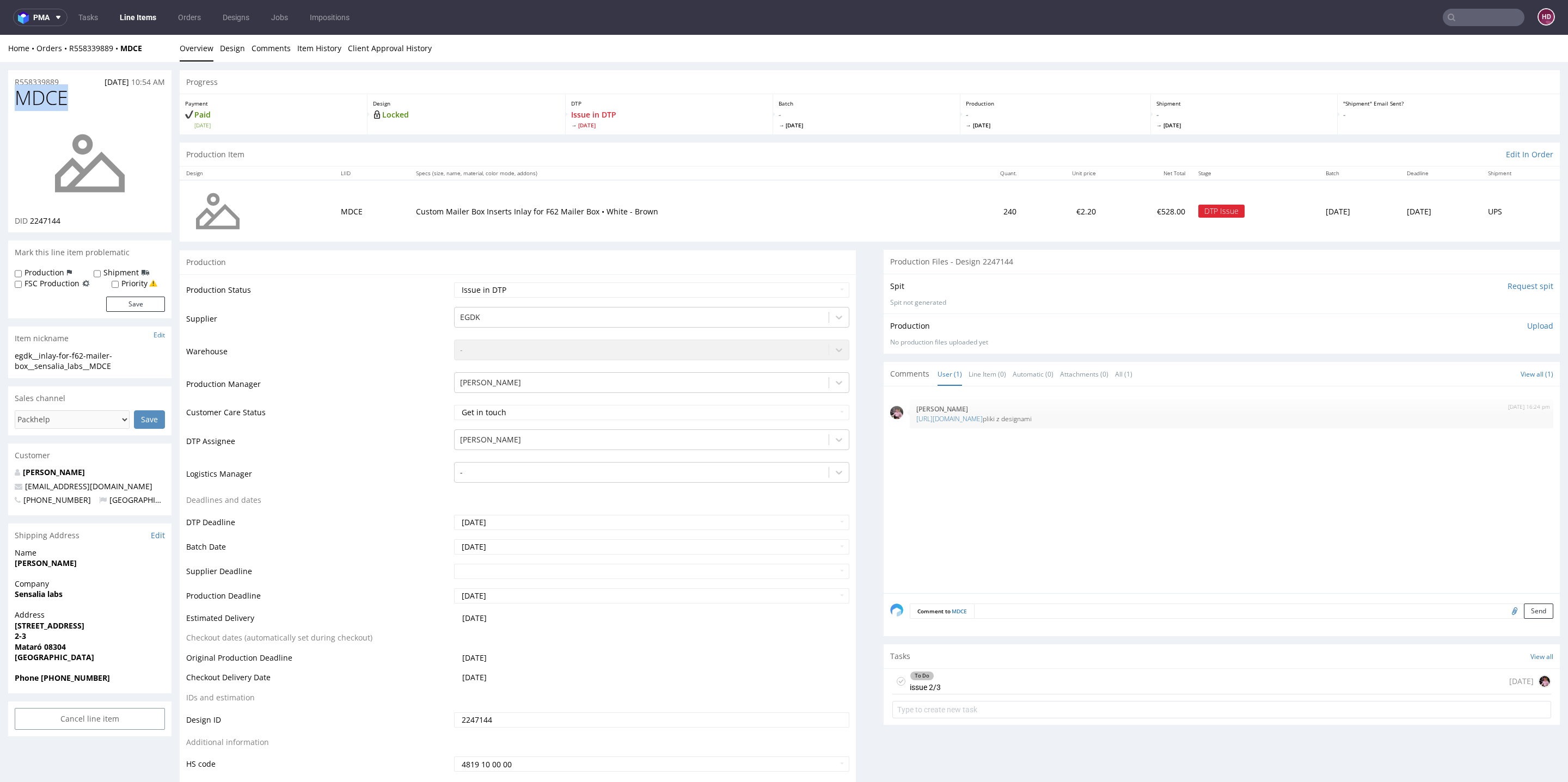
drag, startPoint x: 85, startPoint y: 95, endPoint x: 0, endPoint y: 95, distance: 85.0
copy span "MDCE"
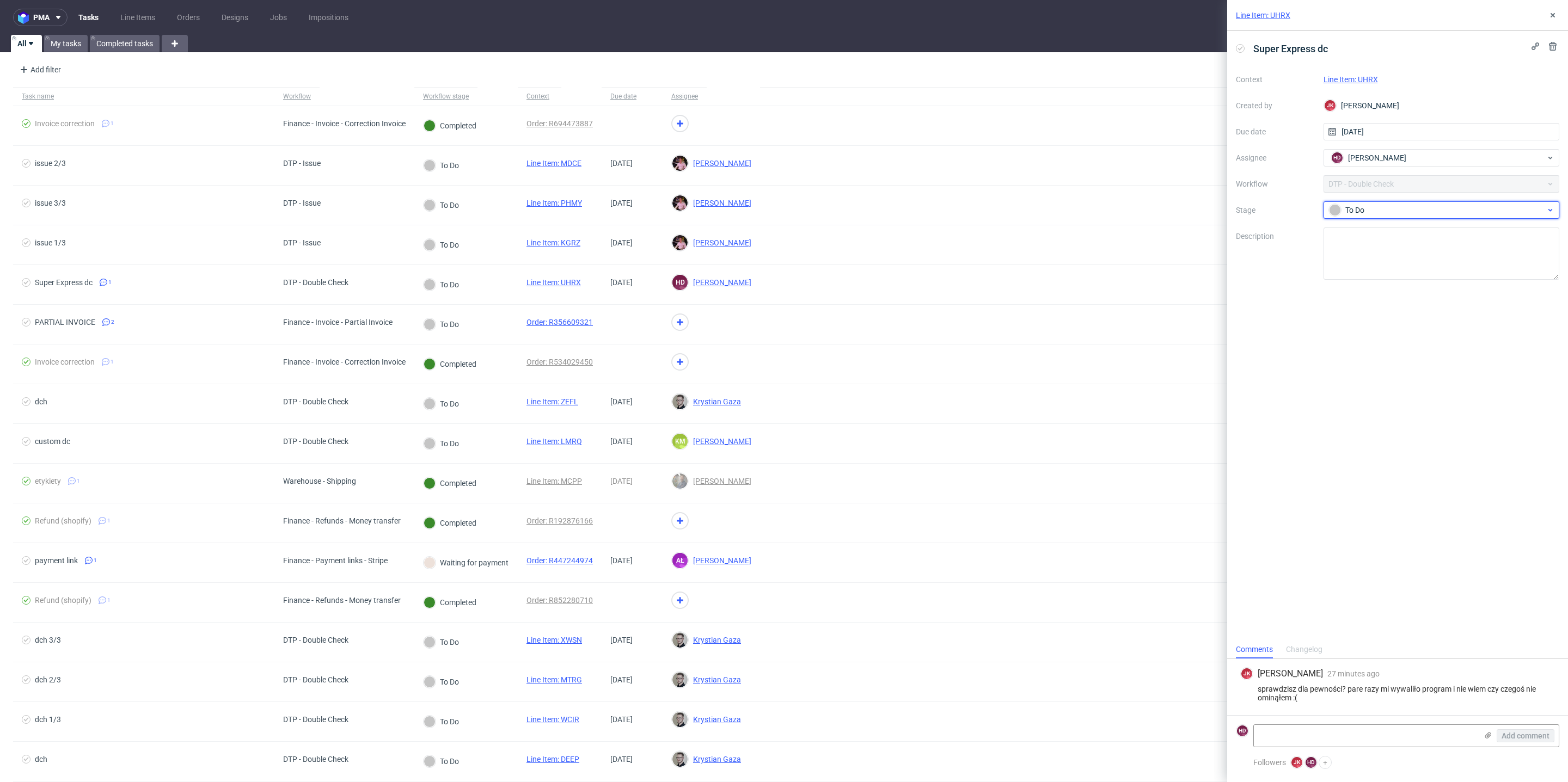
click at [1366, 204] on div "To Do" at bounding box center [1437, 209] width 217 height 12
click at [1366, 253] on div "In progress" at bounding box center [1441, 258] width 218 height 12
click at [1316, 393] on div "Super Express dc Context Line Item: UHRX Created by [PERSON_NAME] [PERSON_NAME]…" at bounding box center [1397, 335] width 341 height 610
click at [1365, 75] on link "Line Item: UHRX" at bounding box center [1350, 79] width 55 height 8
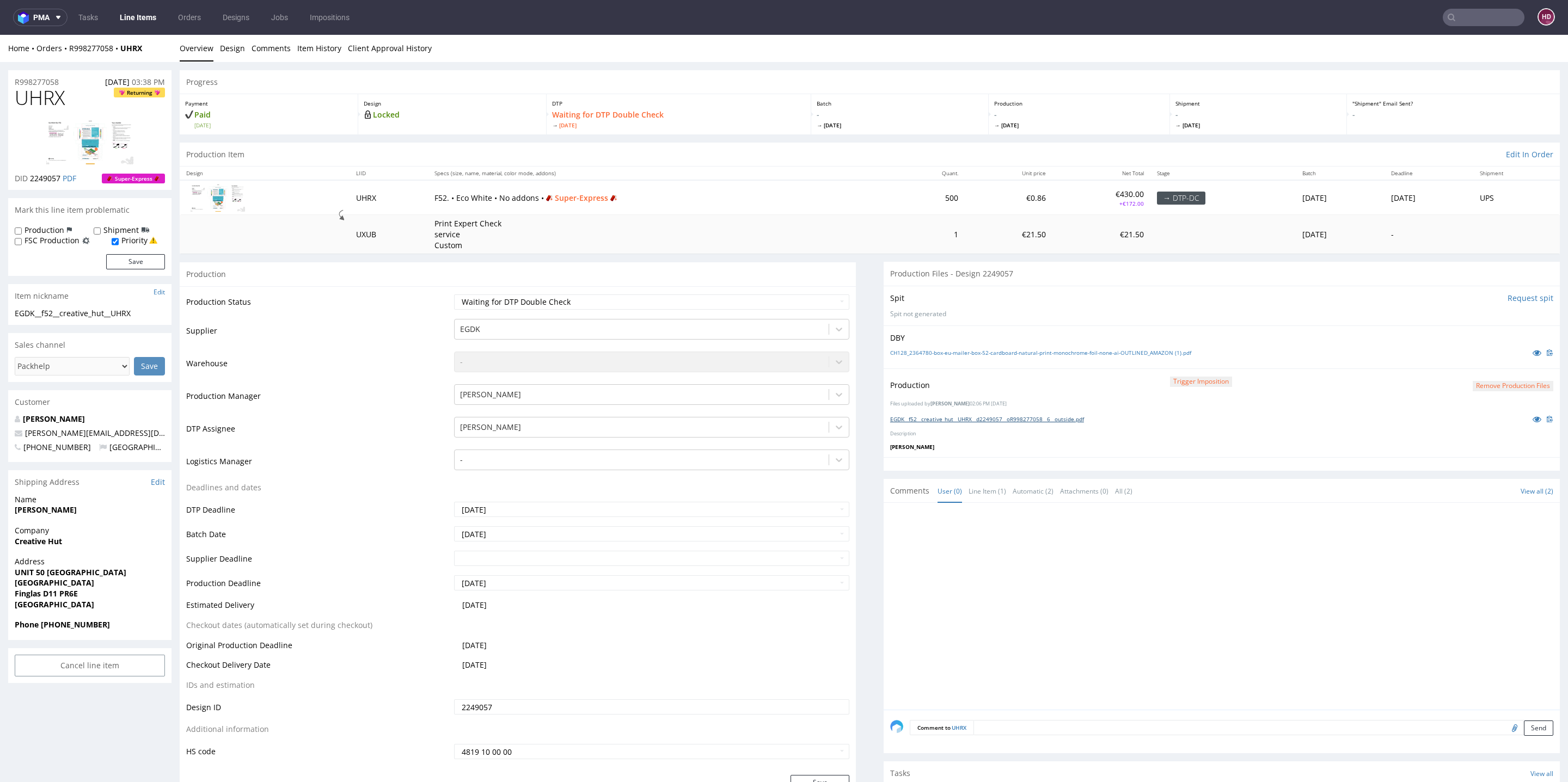
click at [984, 419] on link "EGDK__f52__creative_hut__UHRX__d2249057__oR998277058__6__outside.pdf" at bounding box center [987, 419] width 194 height 7
click at [989, 347] on div "CH128_2364780-box-eu-mailer-box-52-cardboard-natural-print-monochrome-foil-none…" at bounding box center [1222, 352] width 664 height 12
click at [985, 351] on link "CH128_2364780-box-eu-mailer-box-52-cardboard-natural-print-monochrome-foil-none…" at bounding box center [1041, 353] width 301 height 7
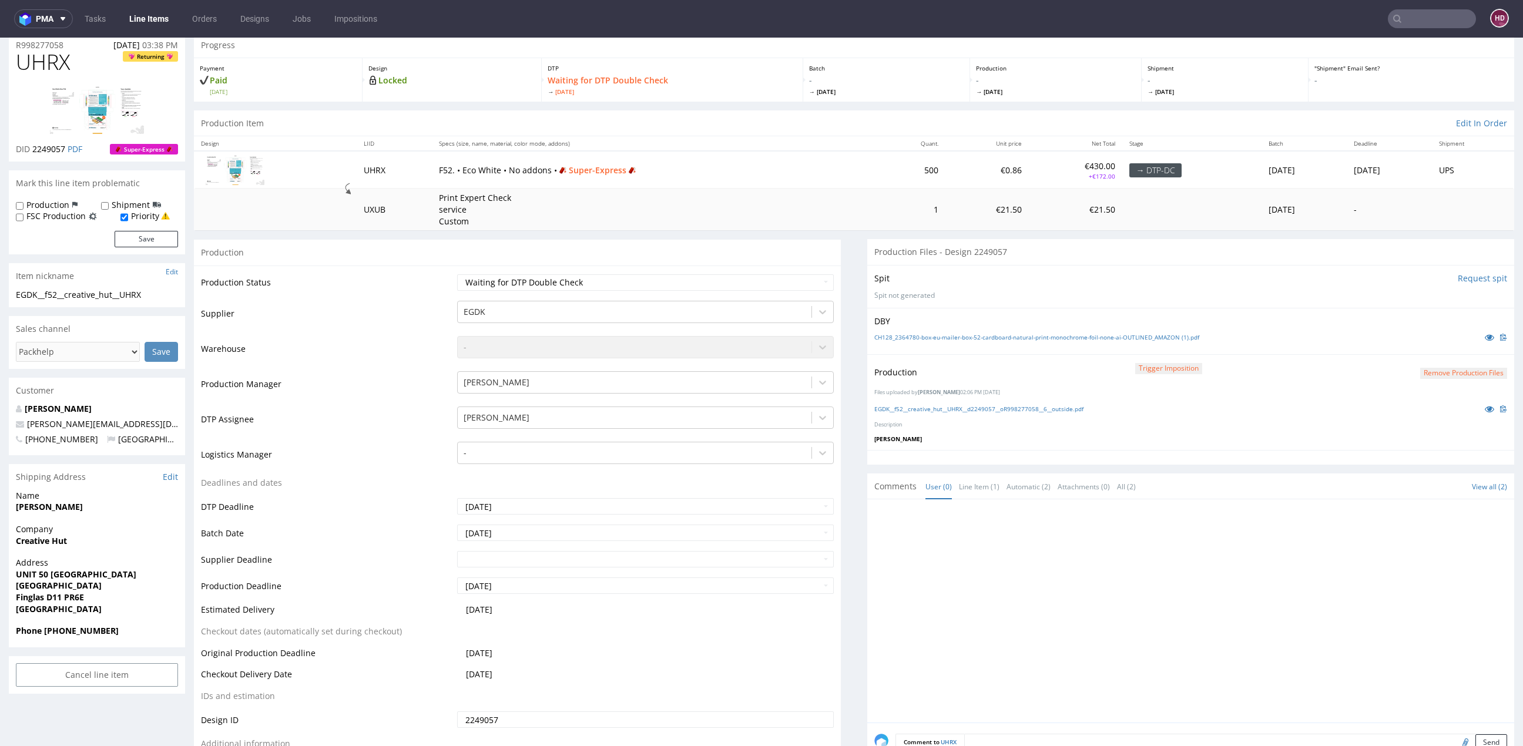
scroll to position [137, 0]
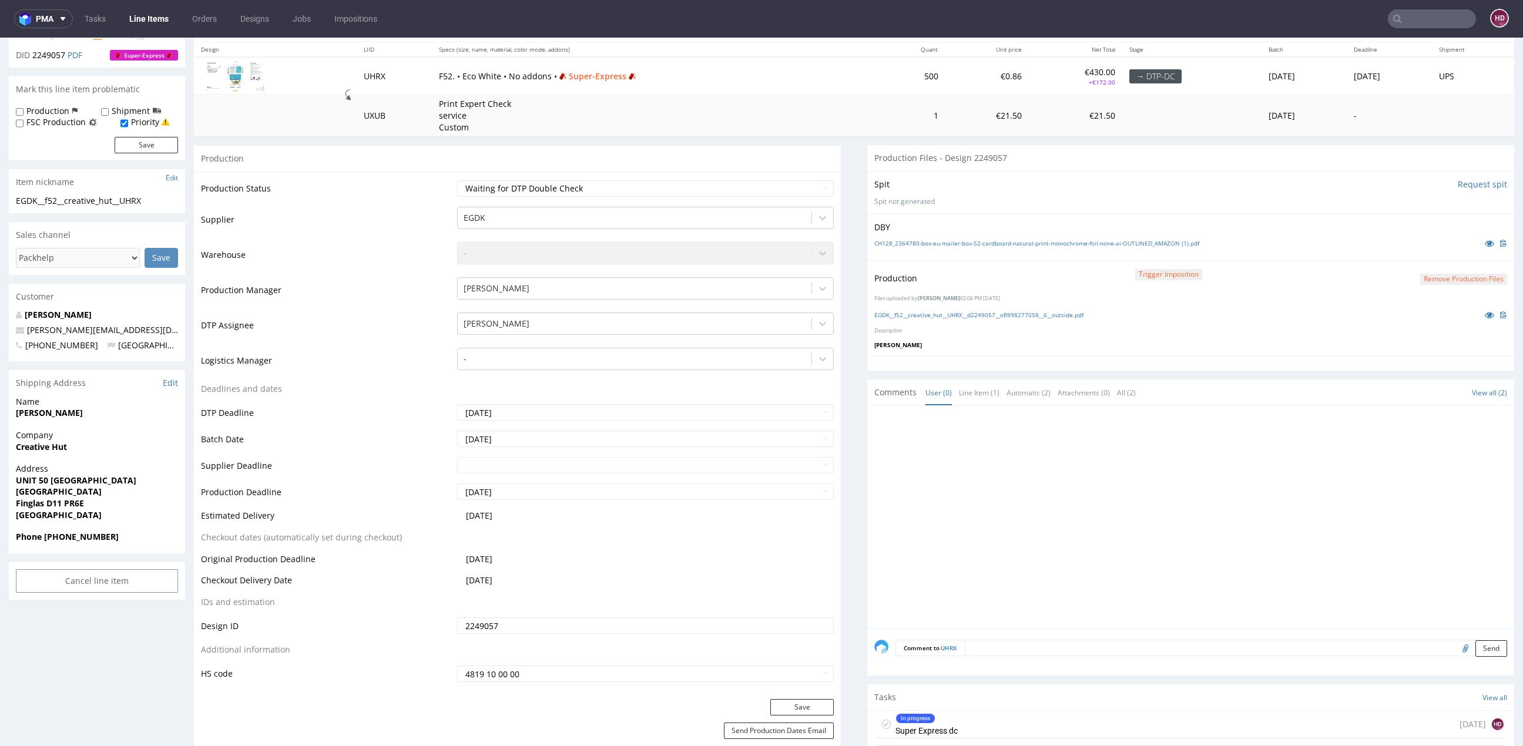
click at [923, 716] on div "In progress" at bounding box center [926, 718] width 61 height 9
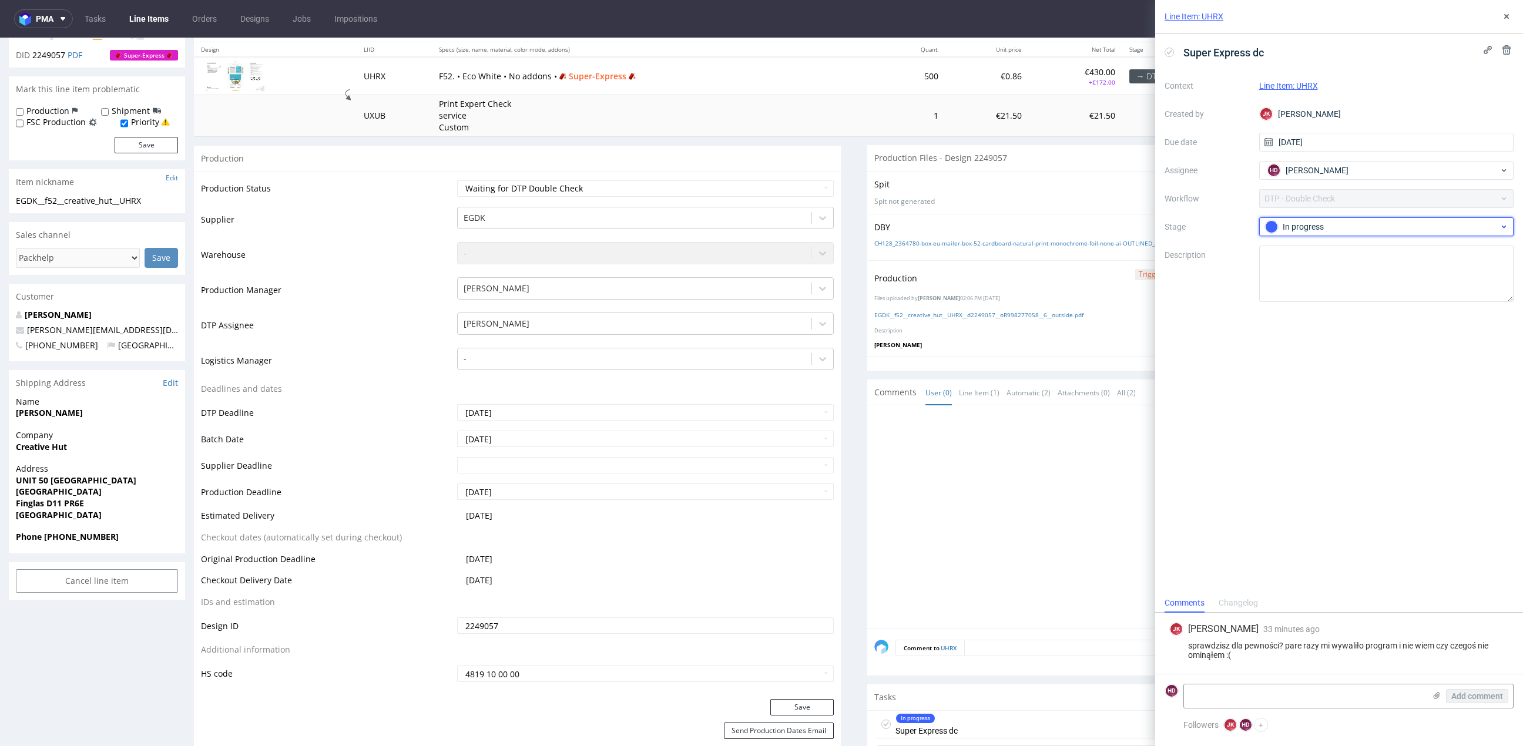
click at [1326, 227] on div "In progress" at bounding box center [1382, 226] width 234 height 13
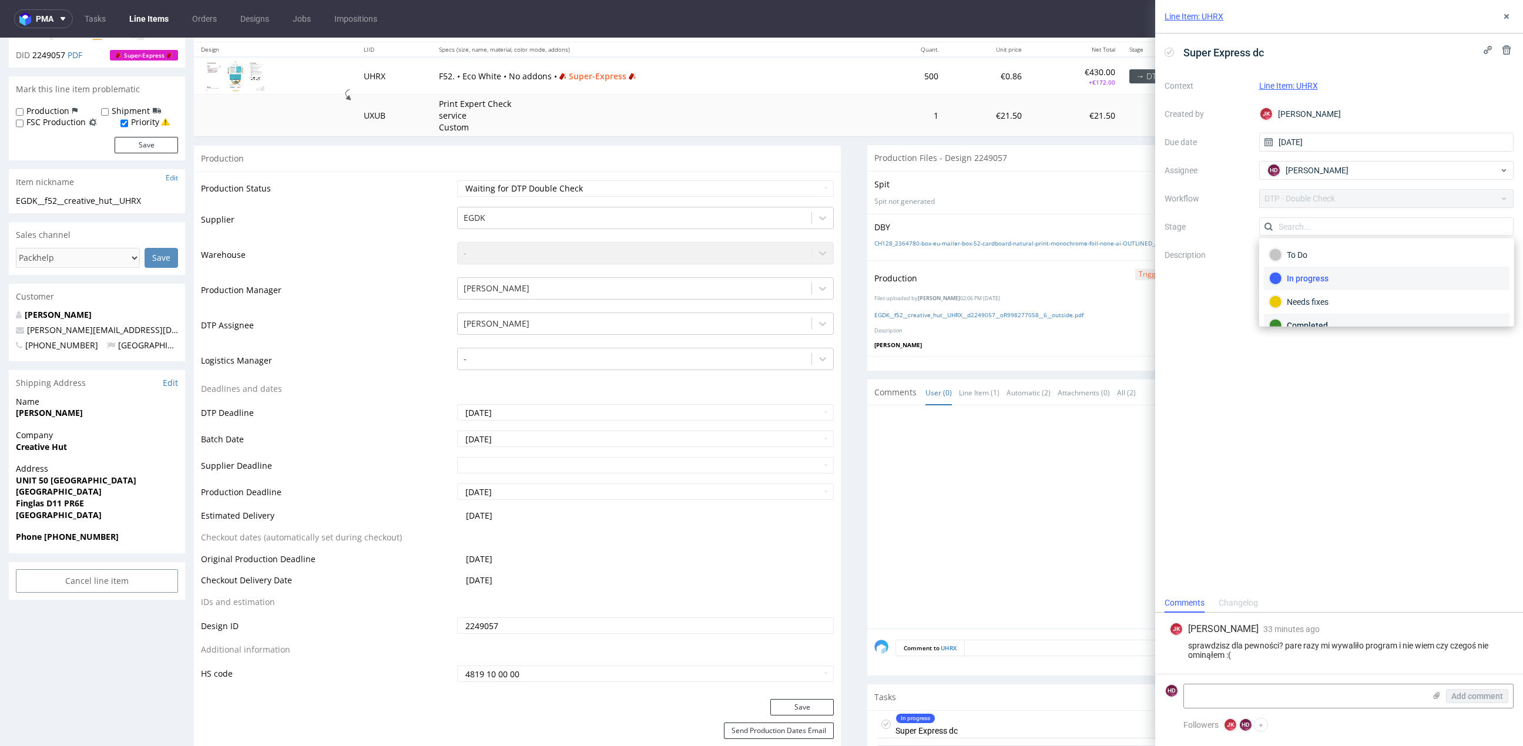
click at [1310, 321] on div "Completed" at bounding box center [1386, 325] width 235 height 13
click at [1260, 701] on textarea at bounding box center [1304, 697] width 241 height 24
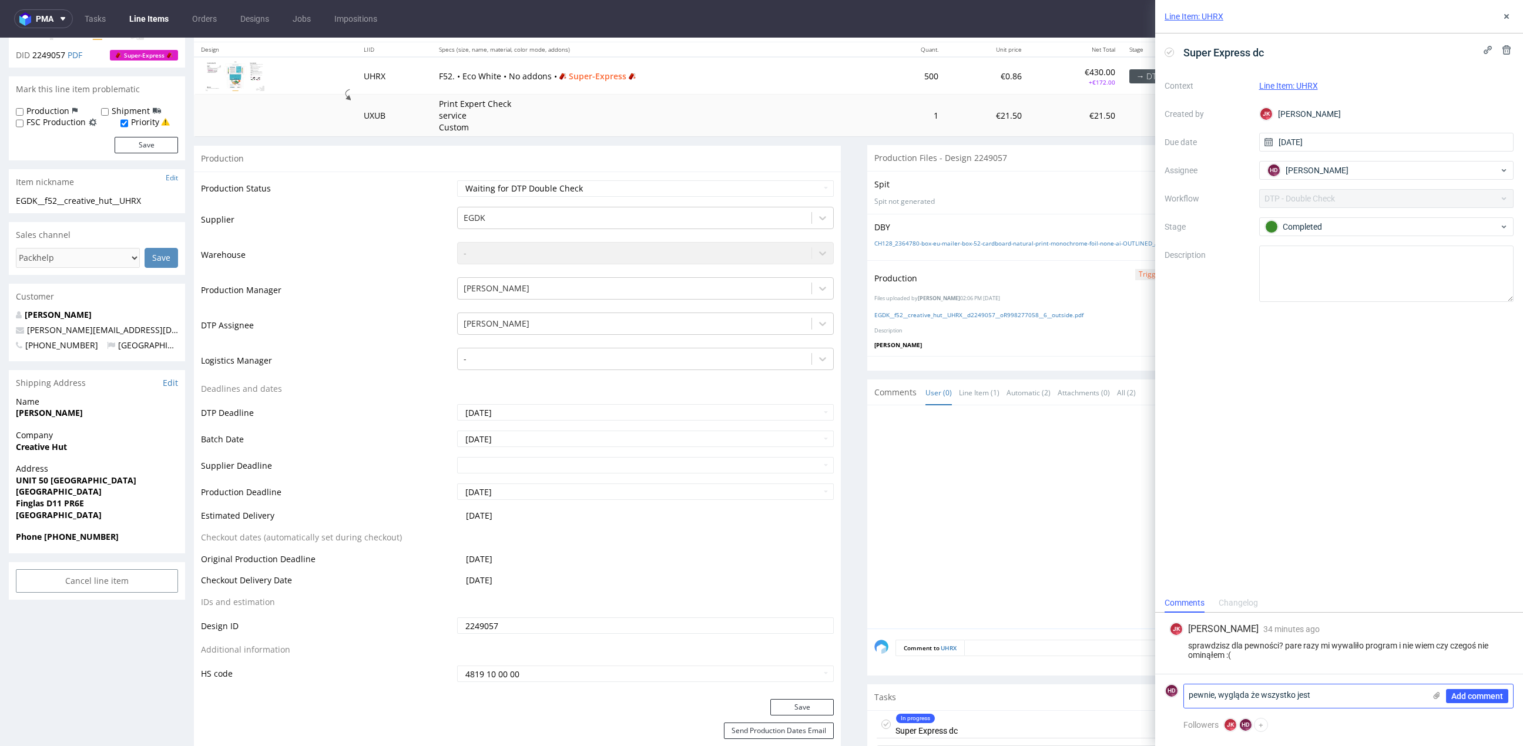
click at [1249, 697] on textarea "pewnie, wygląda że wszystko jest" at bounding box center [1304, 697] width 241 height 24
type textarea "pewnie, wygląda na to że wszystko jest"
click at [1482, 695] on span "Add comment" at bounding box center [1477, 696] width 52 height 8
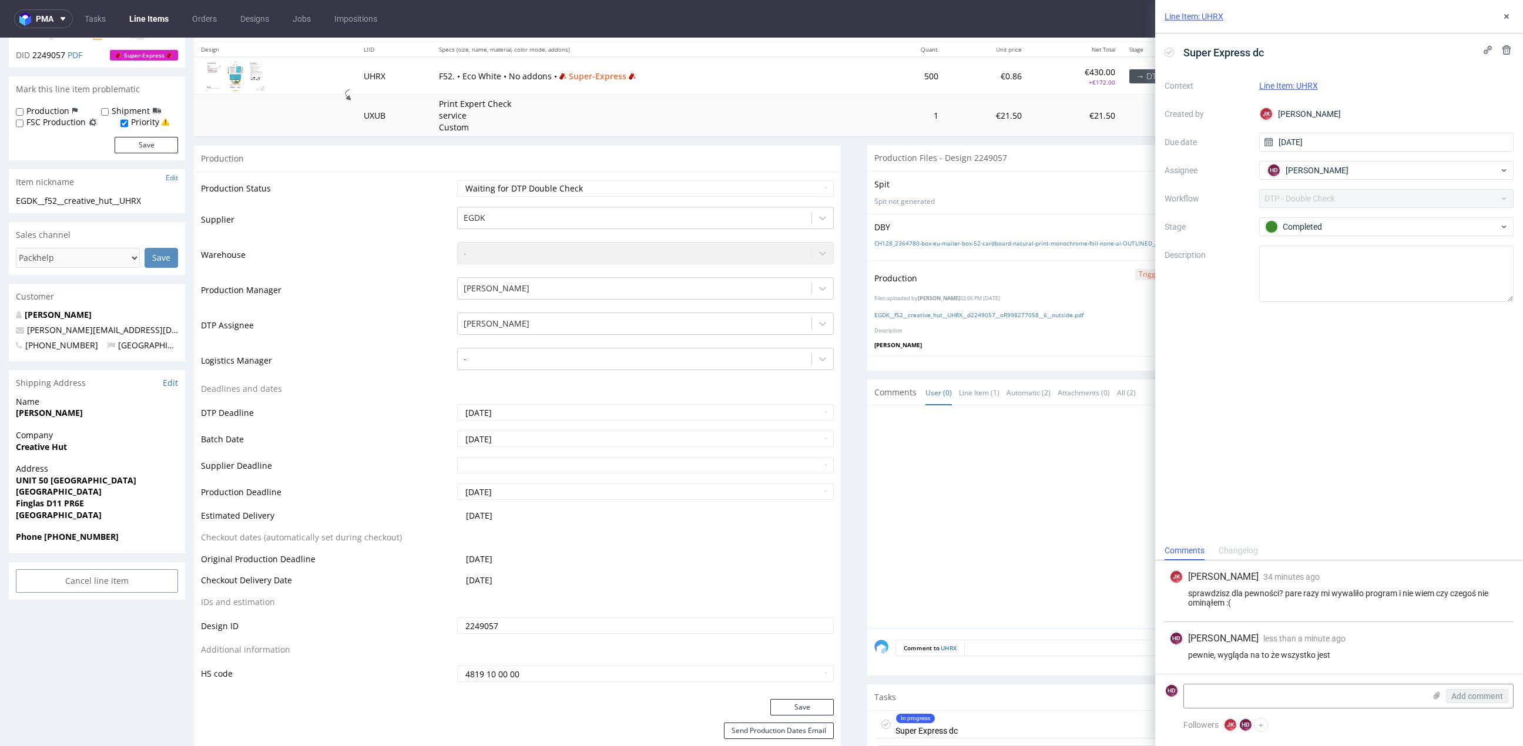
click at [1498, 13] on div "Line Item: UHRX" at bounding box center [1339, 16] width 368 height 33
click at [1499, 18] on div "Line Item: UHRX" at bounding box center [1339, 16] width 368 height 33
click at [1508, 14] on icon at bounding box center [1506, 16] width 9 height 9
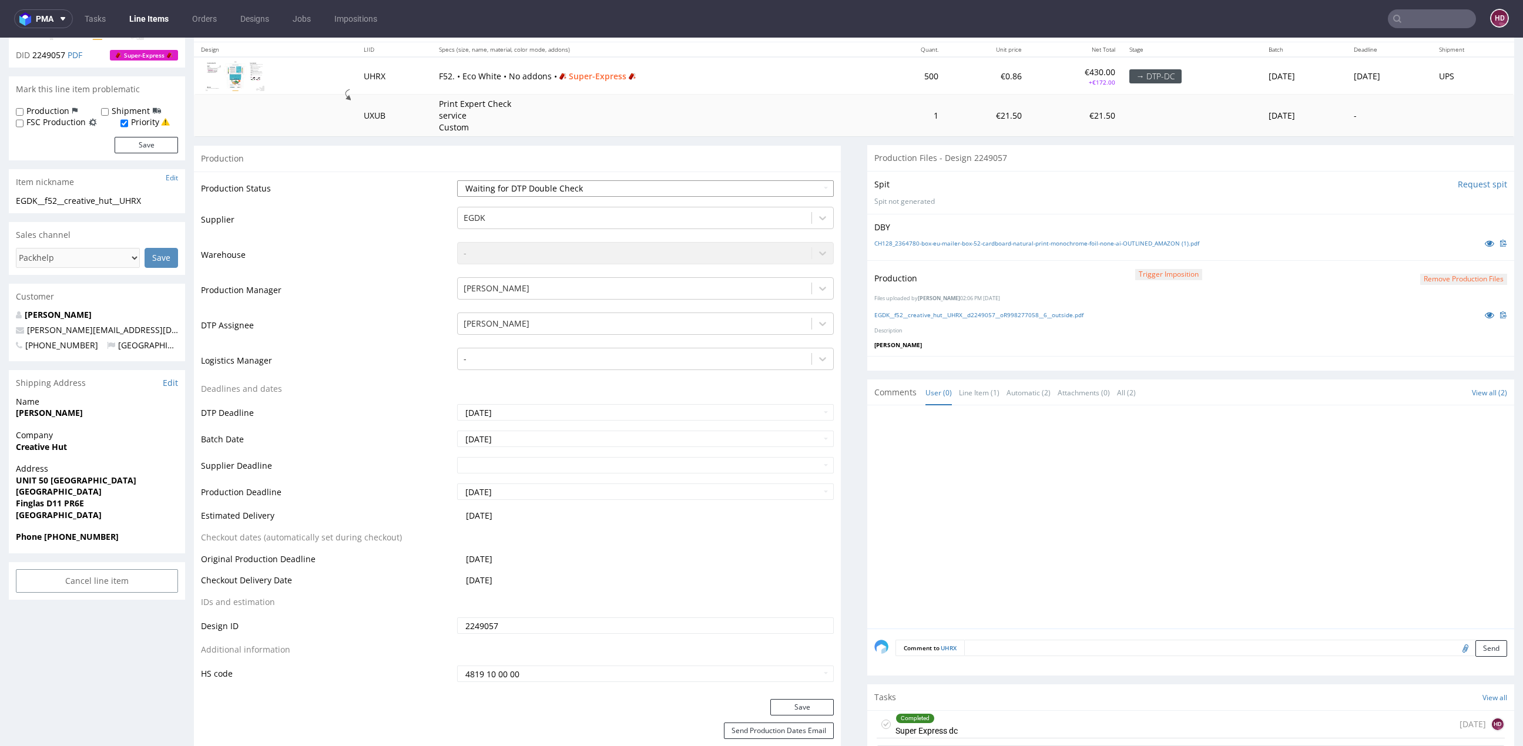
click at [609, 191] on select "Waiting for Artwork Waiting for Diecut Waiting for Mockup Waiting for DTP Waiti…" at bounding box center [645, 188] width 377 height 16
select select "dtp_dc_done"
click at [811, 703] on button "Save" at bounding box center [801, 707] width 63 height 16
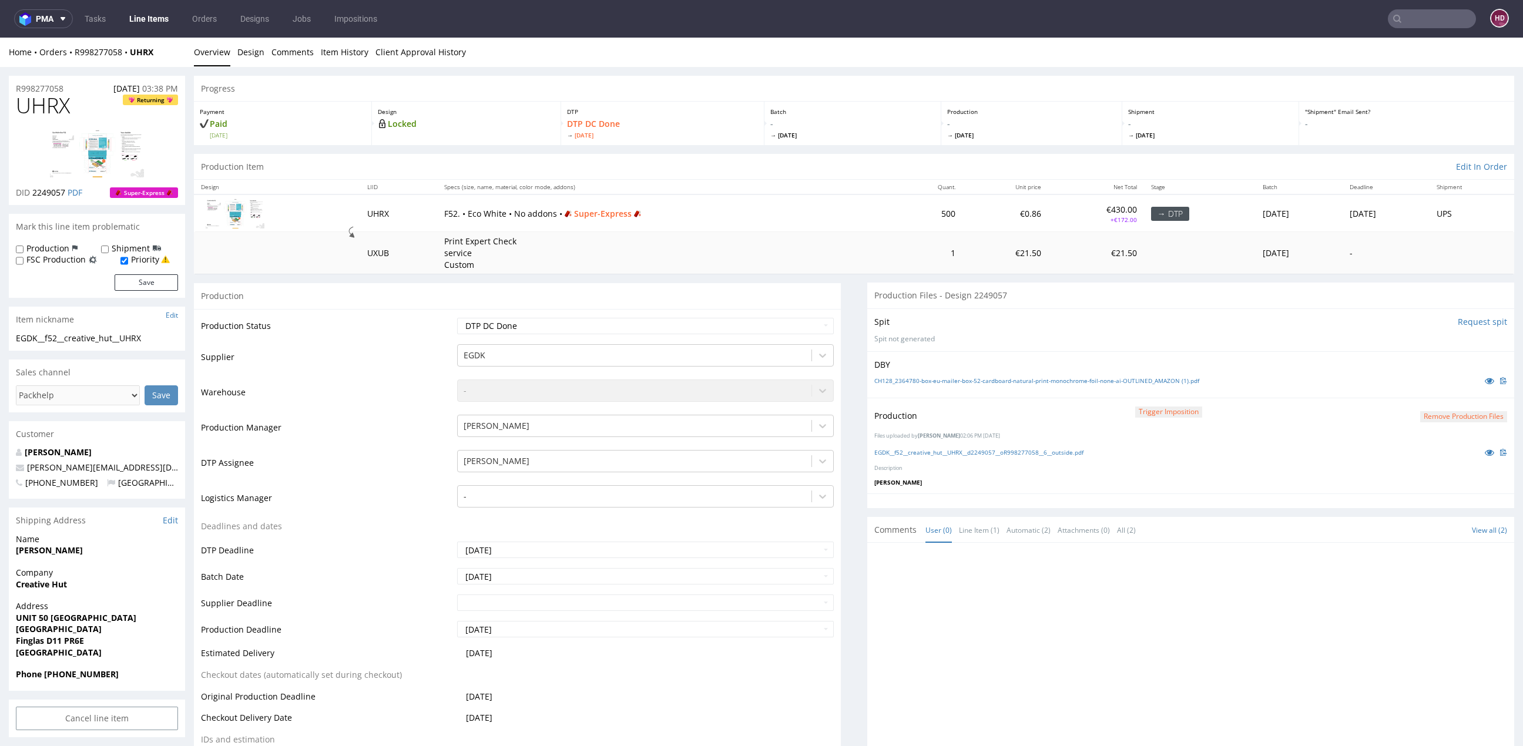
click at [142, 18] on link "Line Items" at bounding box center [148, 18] width 53 height 19
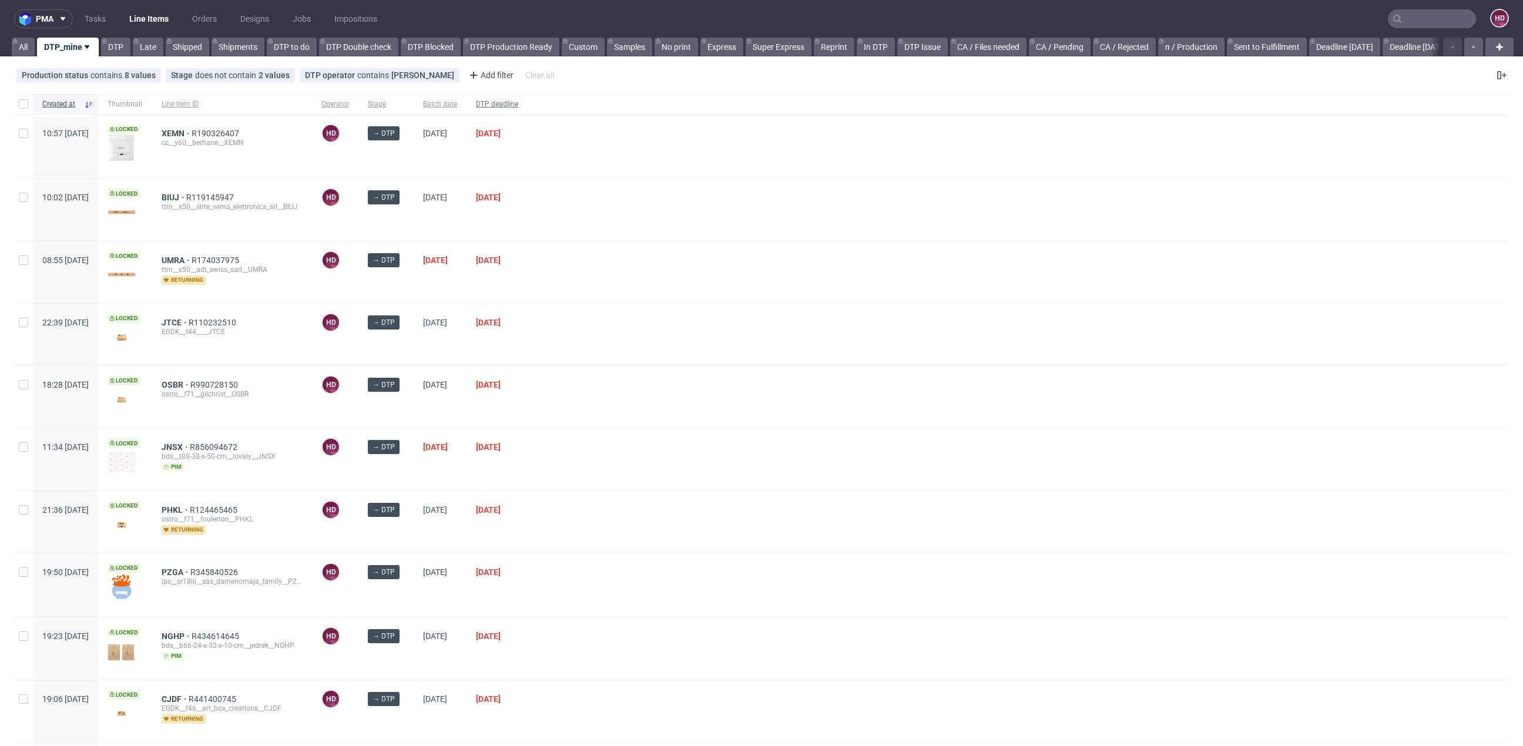
click at [518, 102] on span "DTP deadline" at bounding box center [497, 104] width 42 height 10
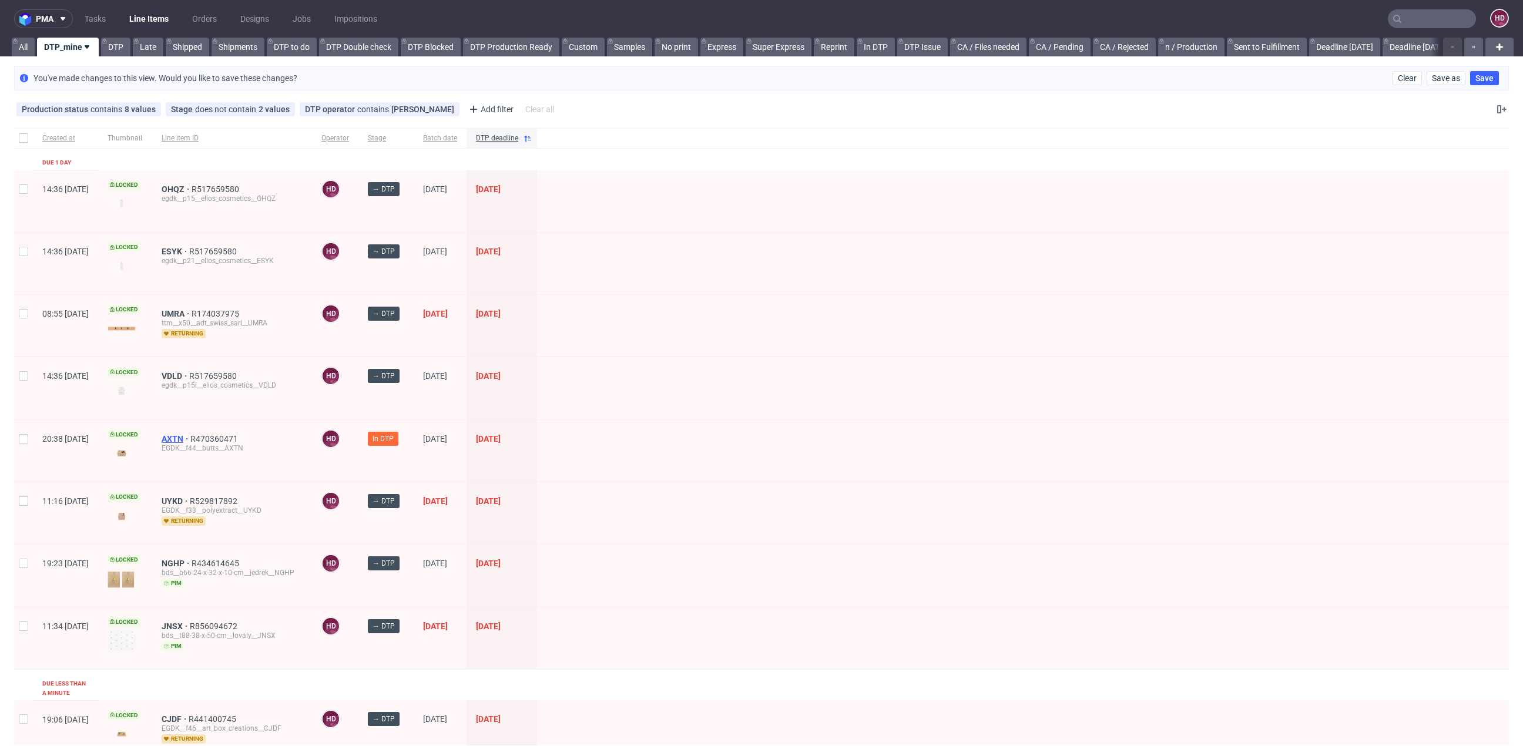
click at [190, 434] on span "AXTN" at bounding box center [176, 438] width 29 height 9
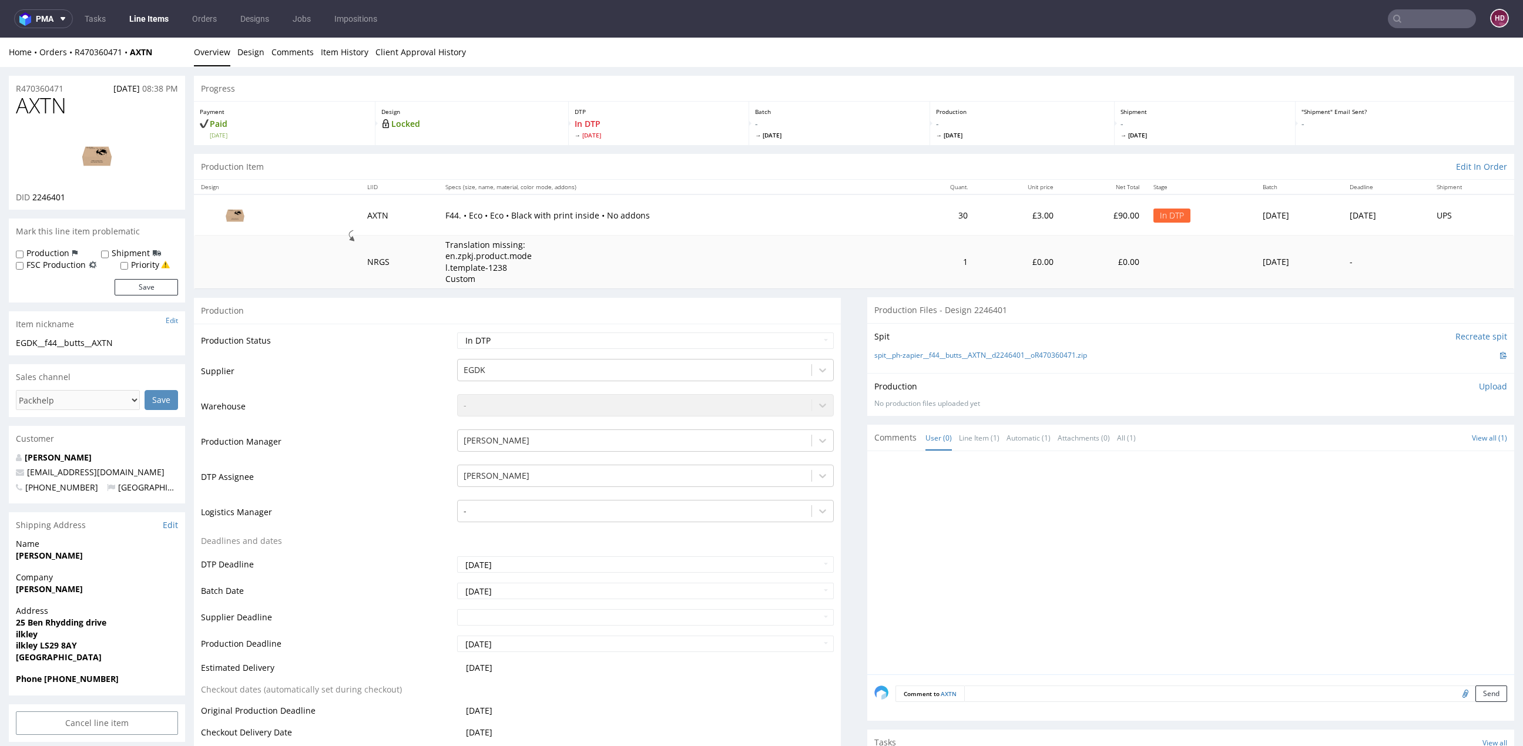
click at [100, 140] on img at bounding box center [97, 155] width 94 height 53
click at [133, 338] on div "EGDK__f44__butts__AXTN" at bounding box center [97, 343] width 162 height 12
drag, startPoint x: 133, startPoint y: 338, endPoint x: 44, endPoint y: 341, distance: 88.8
click at [44, 341] on div "EGDK__f44__butts__AXTN" at bounding box center [97, 343] width 162 height 12
copy div "EGDK__f44__butts__AXTN Update"
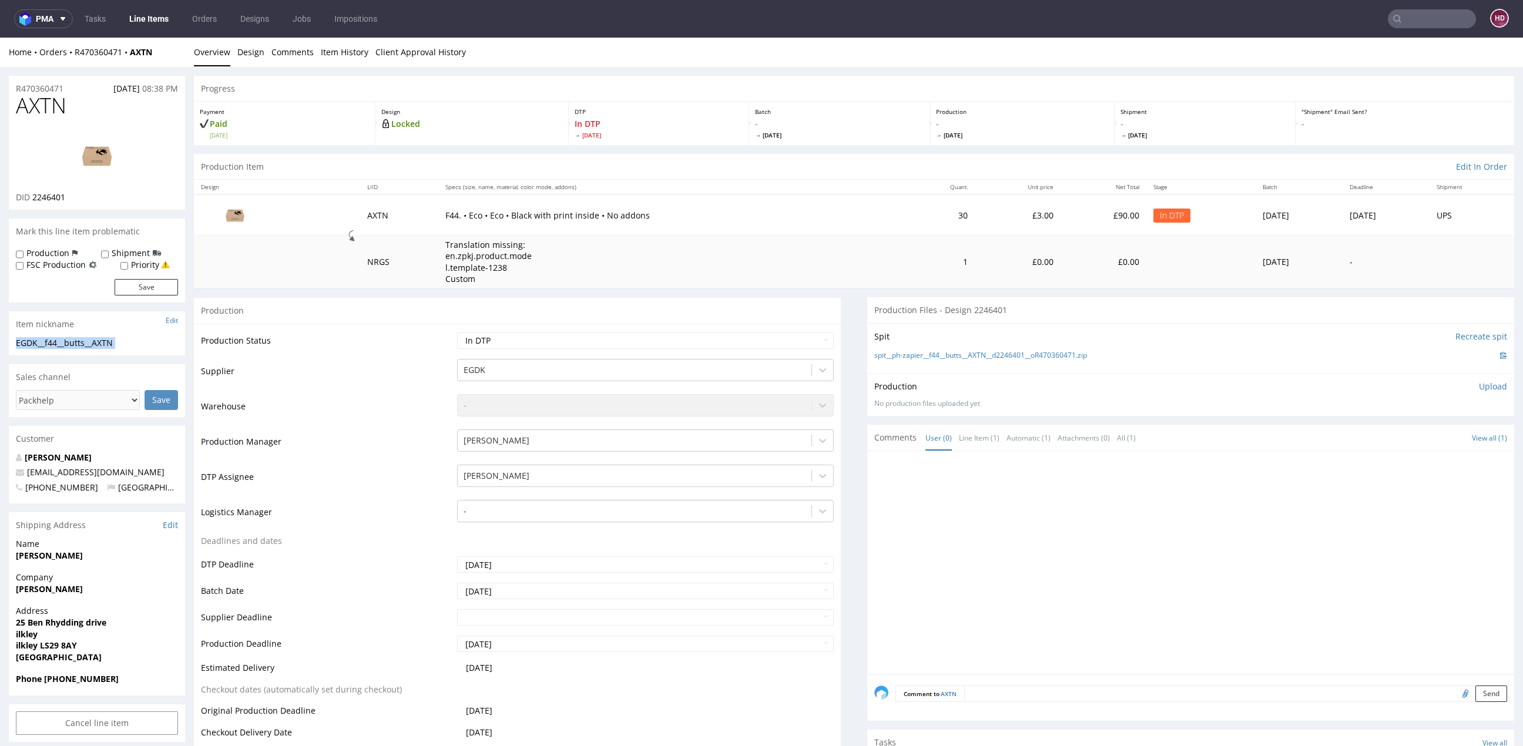
click at [79, 90] on div "R470360471 07.08.2025 08:38 PM" at bounding box center [97, 85] width 176 height 19
drag, startPoint x: -90, startPoint y: 89, endPoint x: -98, endPoint y: 89, distance: 8.2
copy p "R470360471"
drag, startPoint x: 76, startPoint y: 197, endPoint x: 33, endPoint y: 194, distance: 43.5
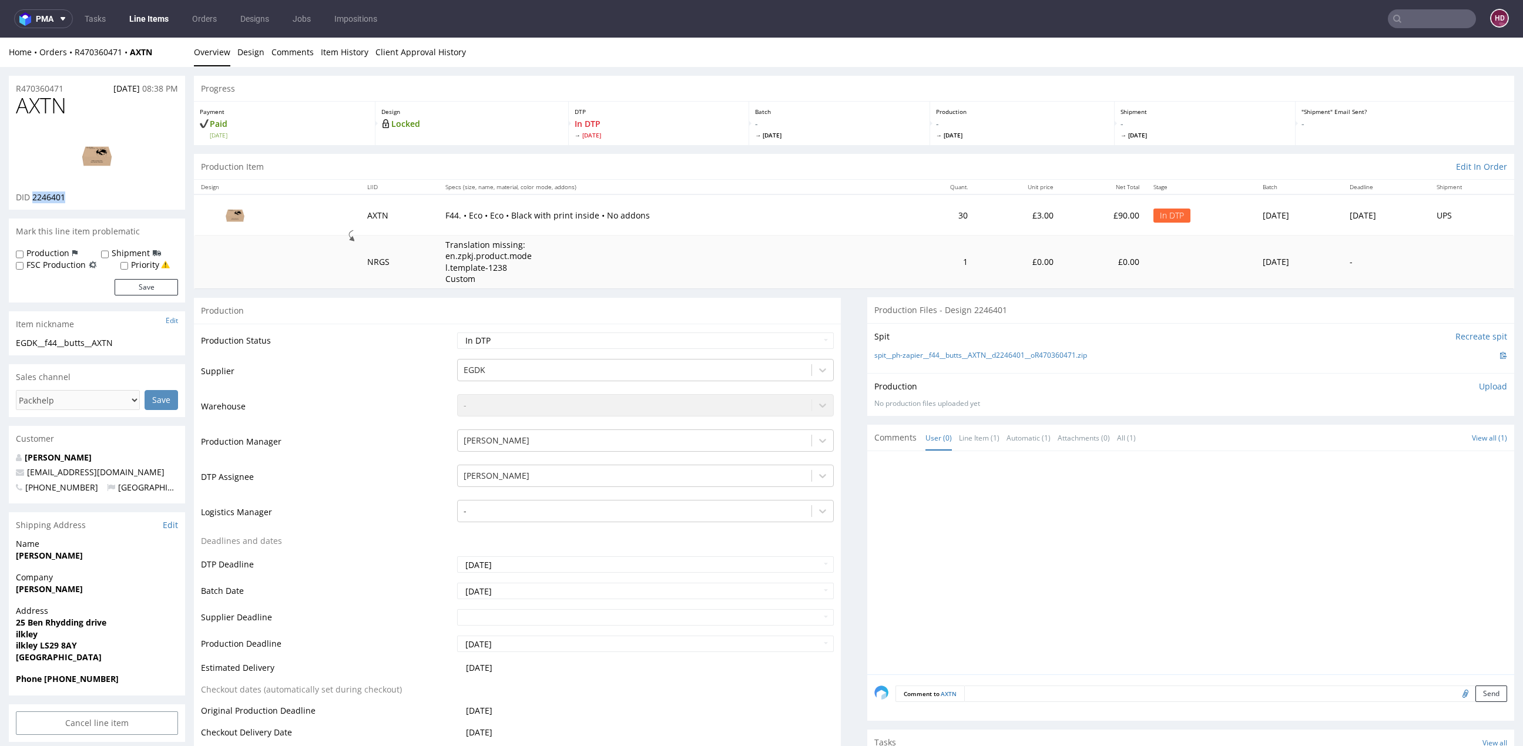
click at [33, 194] on div "DID 2246401" at bounding box center [97, 198] width 162 height 12
copy span "2246401"
click at [103, 152] on img at bounding box center [97, 155] width 94 height 53
click at [124, 334] on div "Item nickname Edit" at bounding box center [97, 324] width 176 height 26
drag, startPoint x: 126, startPoint y: 340, endPoint x: 11, endPoint y: 346, distance: 115.4
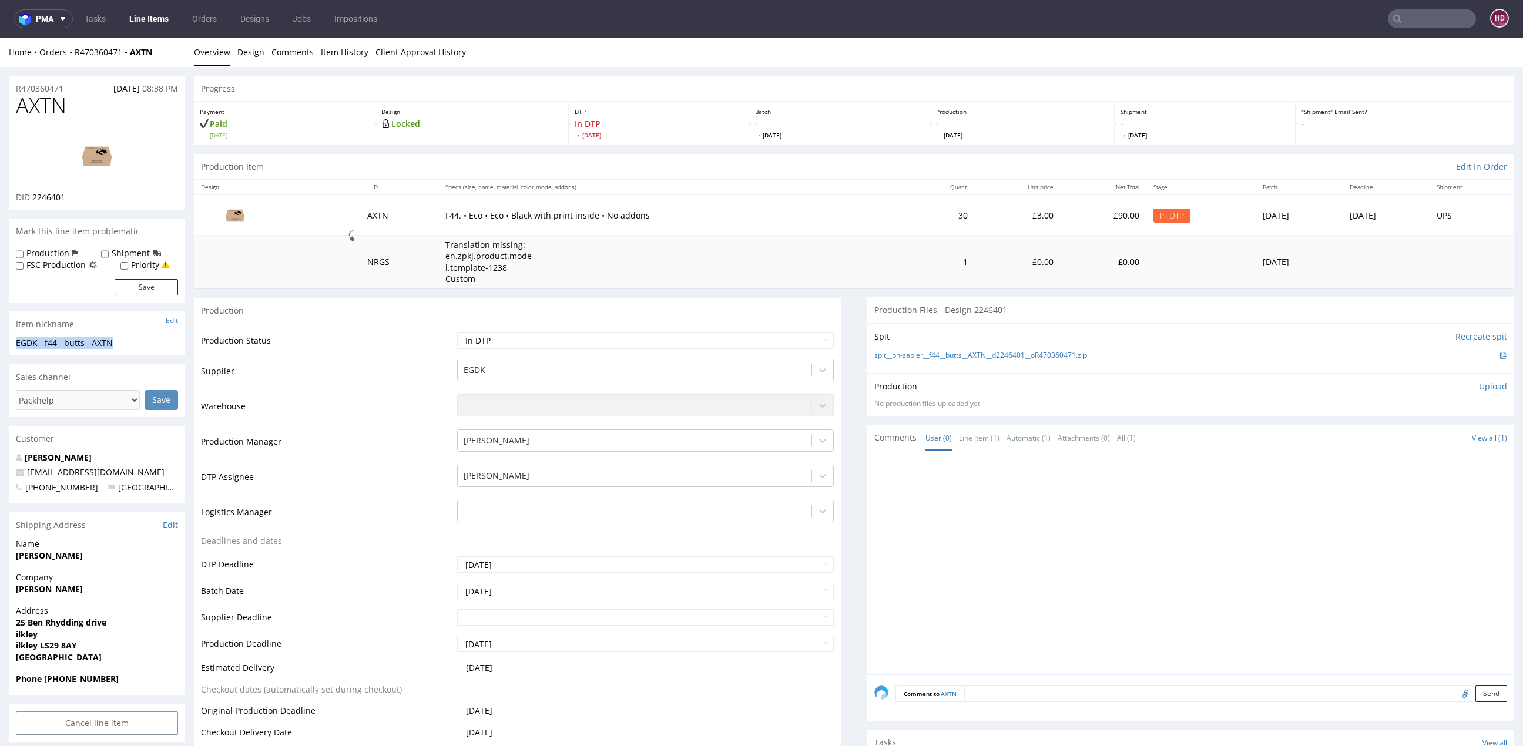
click at [11, 346] on div "EGDK__f44__butts__AXTN EGDK__f44 __butts__AXTN Update" at bounding box center [97, 346] width 176 height 19
copy div "EGDK__f44__butts__AXTN"
drag, startPoint x: 60, startPoint y: 88, endPoint x: -98, endPoint y: 83, distance: 158.1
copy p "R470360471"
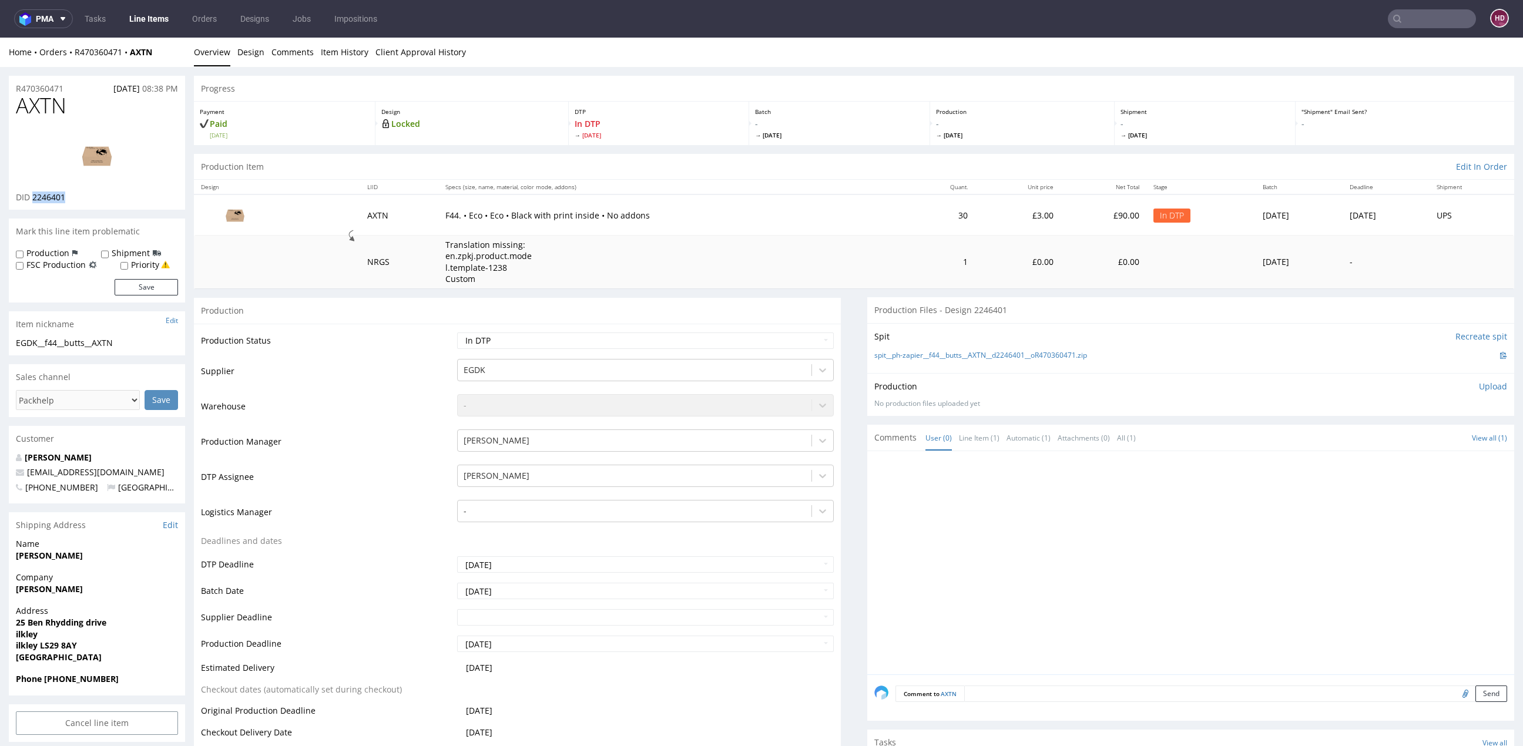
drag, startPoint x: 78, startPoint y: 197, endPoint x: 32, endPoint y: 192, distance: 46.7
click at [32, 192] on div "DID 2246401" at bounding box center [97, 198] width 162 height 12
copy span "2246401"
click at [257, 47] on link "Design" at bounding box center [250, 52] width 27 height 29
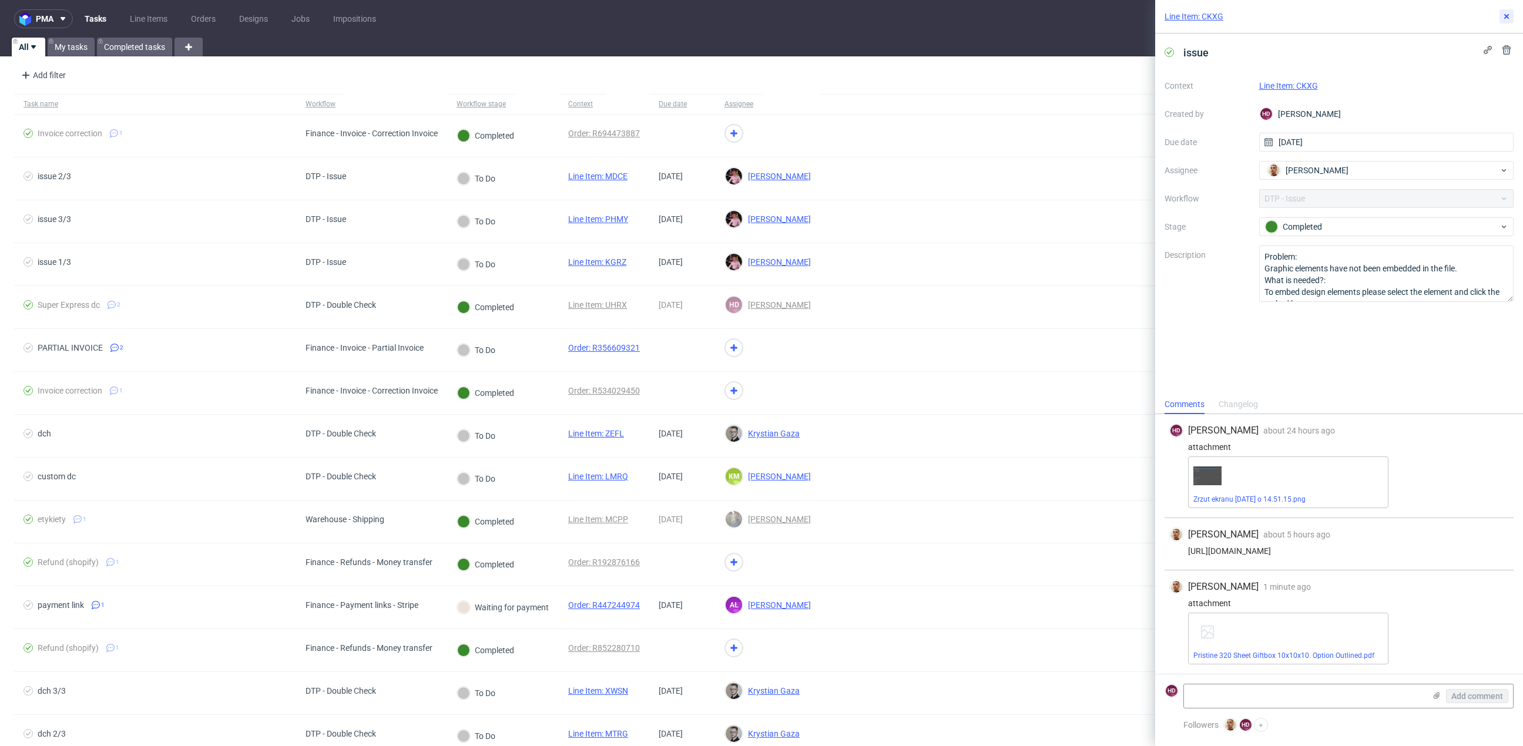
drag, startPoint x: 1507, startPoint y: 16, endPoint x: 1495, endPoint y: 16, distance: 12.3
click at [1507, 16] on use at bounding box center [1506, 16] width 5 height 5
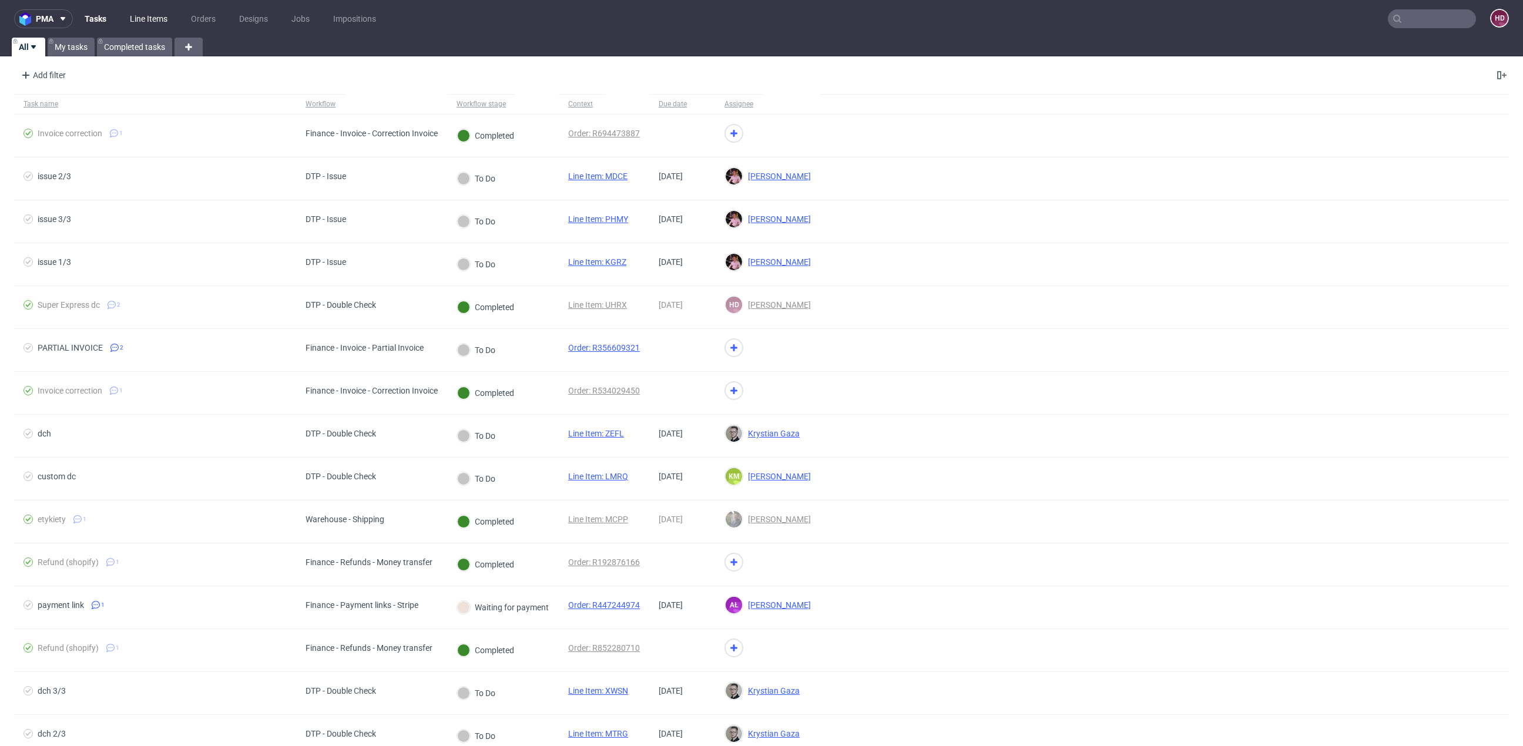
click at [129, 16] on link "Line Items" at bounding box center [149, 18] width 52 height 19
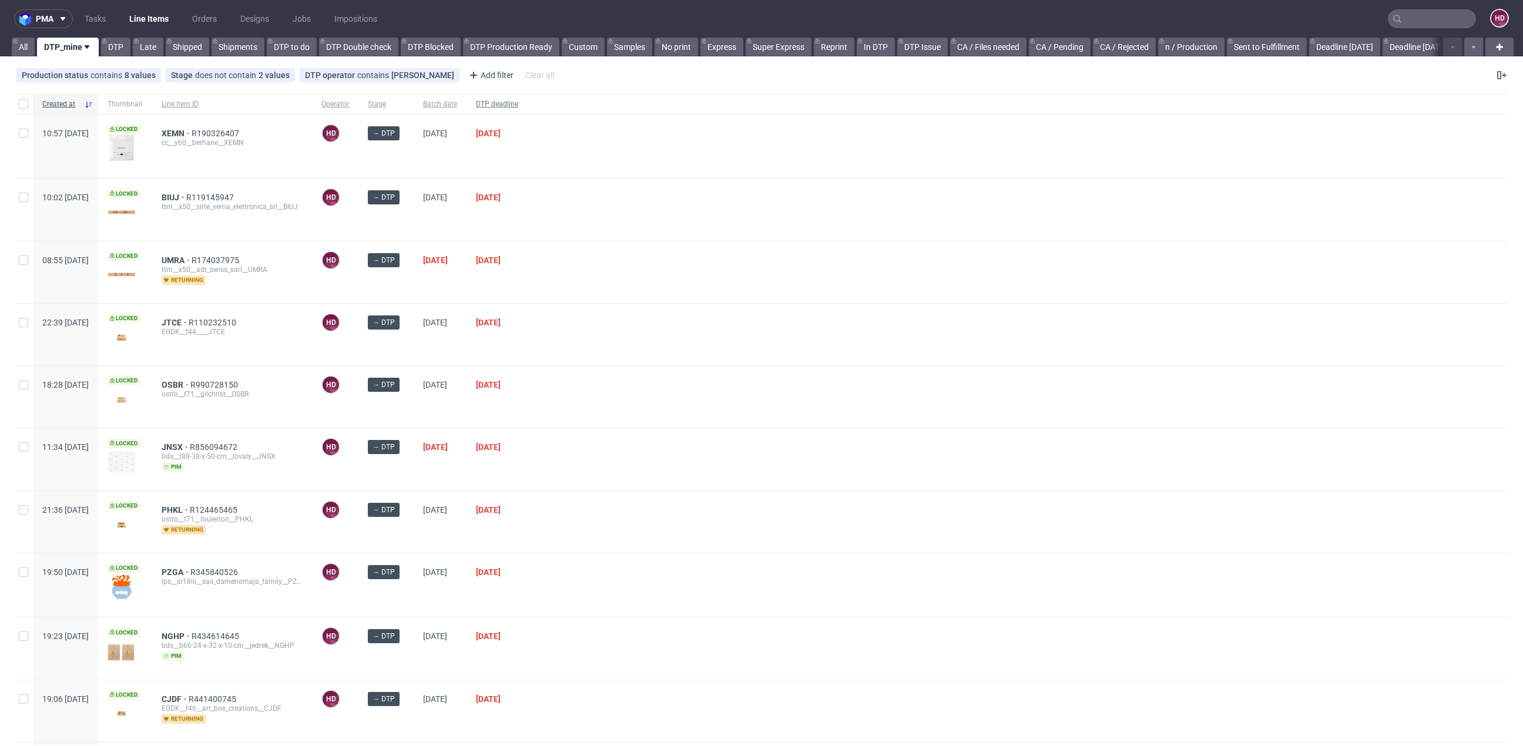
click at [528, 96] on div "DTP deadline" at bounding box center [497, 104] width 61 height 20
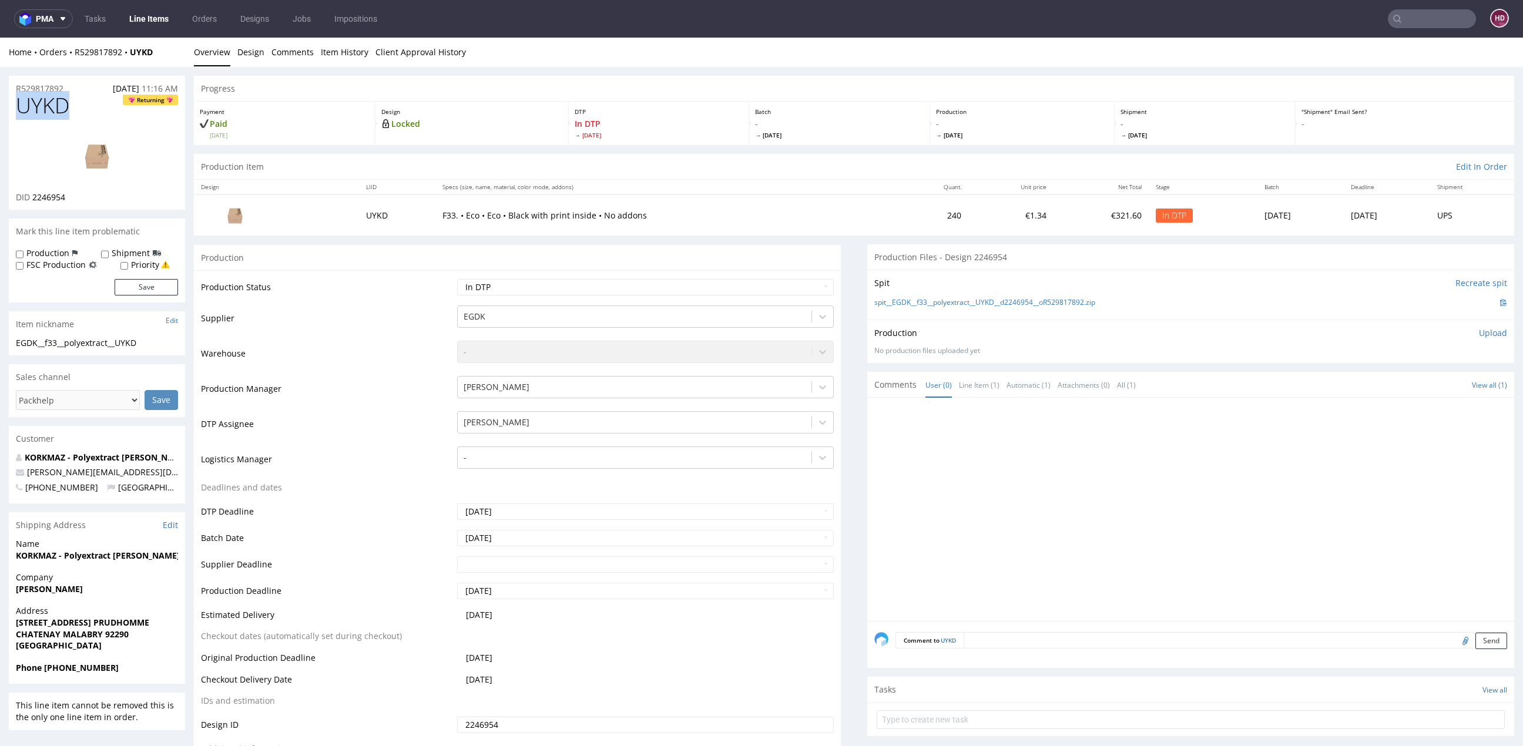
drag, startPoint x: 78, startPoint y: 108, endPoint x: -75, endPoint y: 106, distance: 152.2
copy span "UYKD"
drag, startPoint x: 99, startPoint y: 195, endPoint x: 33, endPoint y: 196, distance: 65.2
click at [33, 196] on div "DID 2246954" at bounding box center [97, 198] width 162 height 12
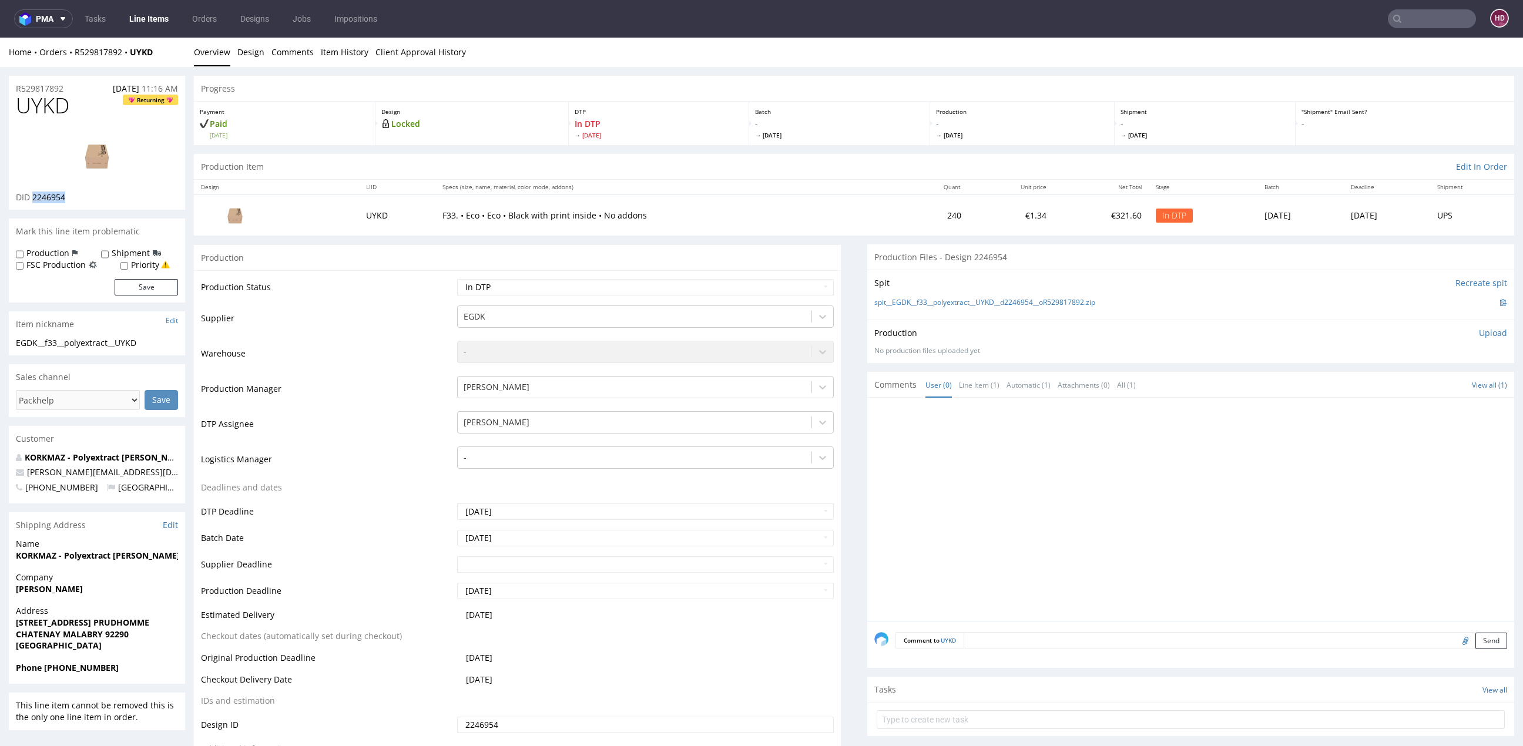
copy span "2246954"
click at [97, 156] on img at bounding box center [97, 155] width 94 height 53
drag, startPoint x: 142, startPoint y: 343, endPoint x: 152, endPoint y: 344, distance: 10.7
click at [142, 343] on div "EGDK__f33__polyextract__UYKD" at bounding box center [97, 343] width 162 height 12
drag, startPoint x: 134, startPoint y: 343, endPoint x: -36, endPoint y: 342, distance: 169.8
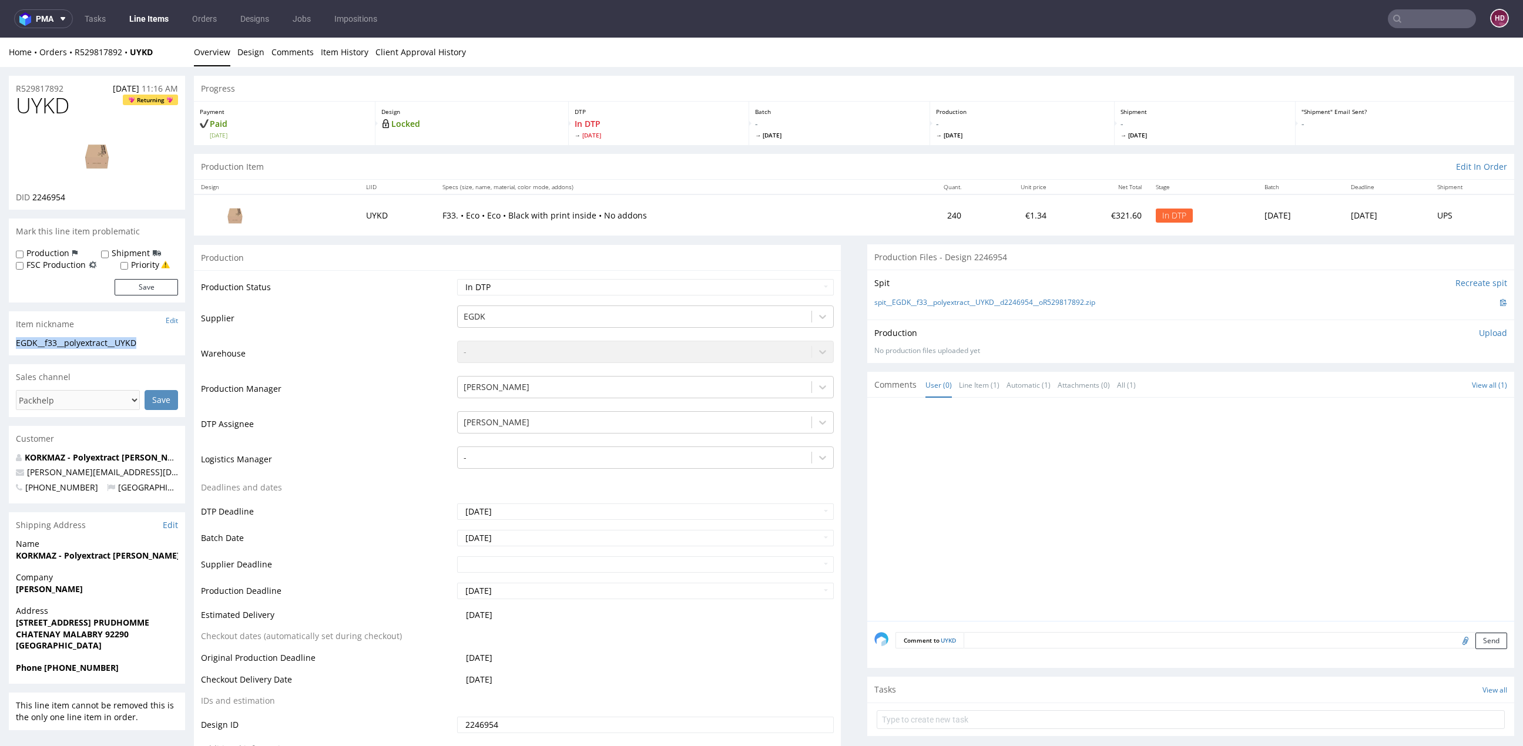
copy div "EGDK__f33__polyextract__UYKD"
drag, startPoint x: 75, startPoint y: 89, endPoint x: -31, endPoint y: 85, distance: 105.9
copy p "R529817892"
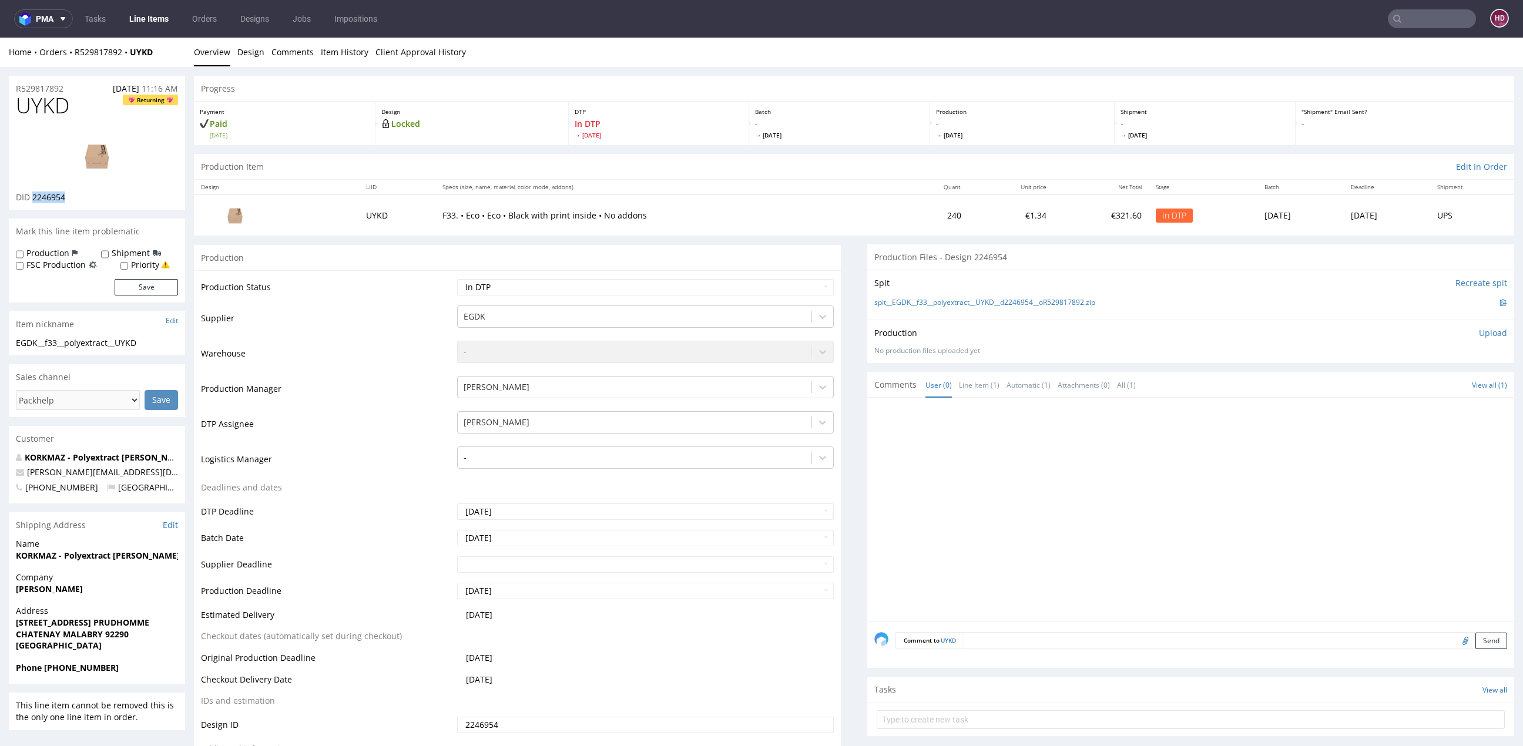
drag, startPoint x: 97, startPoint y: 194, endPoint x: 33, endPoint y: 196, distance: 64.1
click at [33, 196] on div "DID 2246954" at bounding box center [97, 198] width 162 height 12
copy span "2246954"
click at [83, 96] on h1 "UYKD Returning" at bounding box center [97, 106] width 162 height 24
drag, startPoint x: 78, startPoint y: 110, endPoint x: -50, endPoint y: 112, distance: 127.5
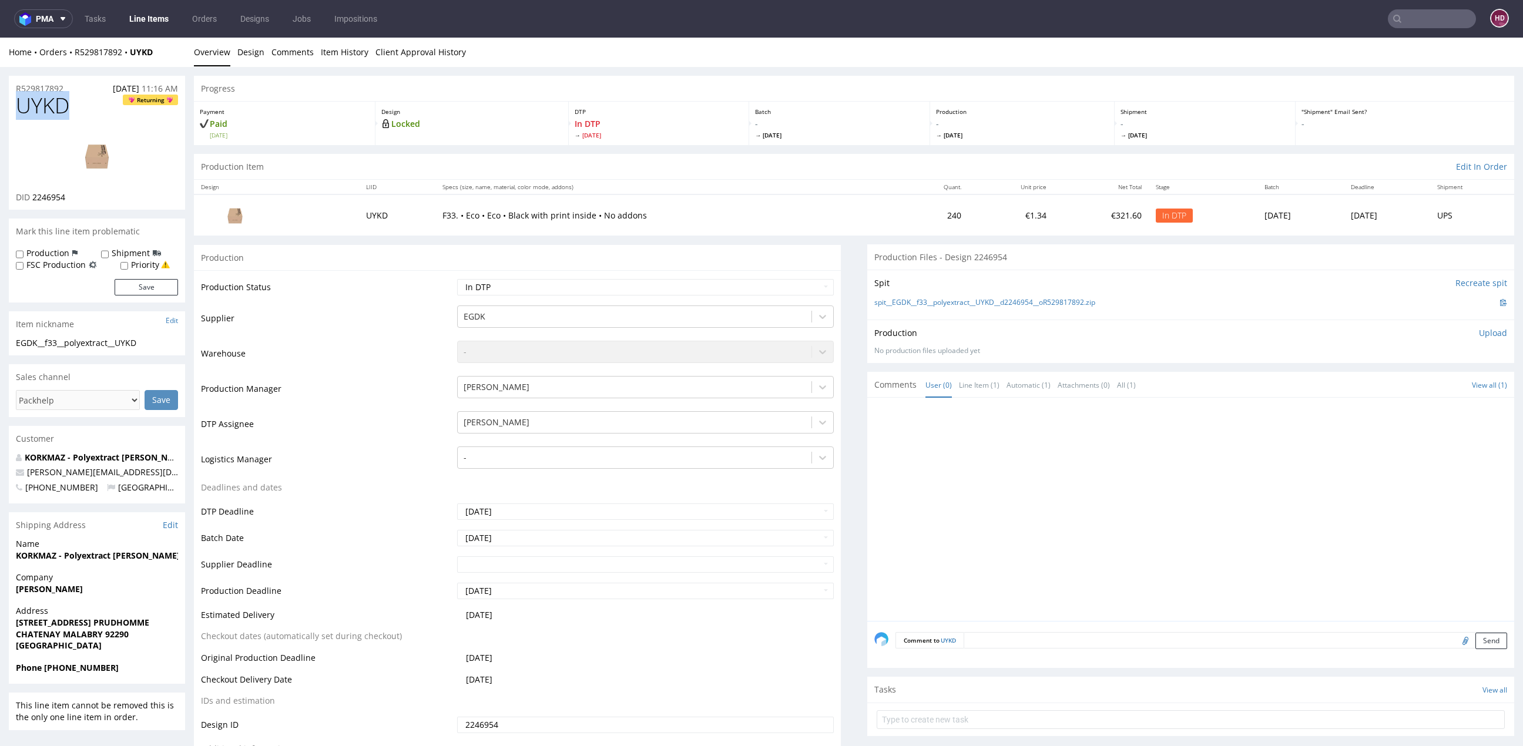
copy span "UYKD"
click at [1477, 326] on div "Production Upload No production files uploaded yet Description (optional) Add f…" at bounding box center [1190, 341] width 647 height 43
click at [1479, 331] on p "Upload" at bounding box center [1493, 333] width 28 height 12
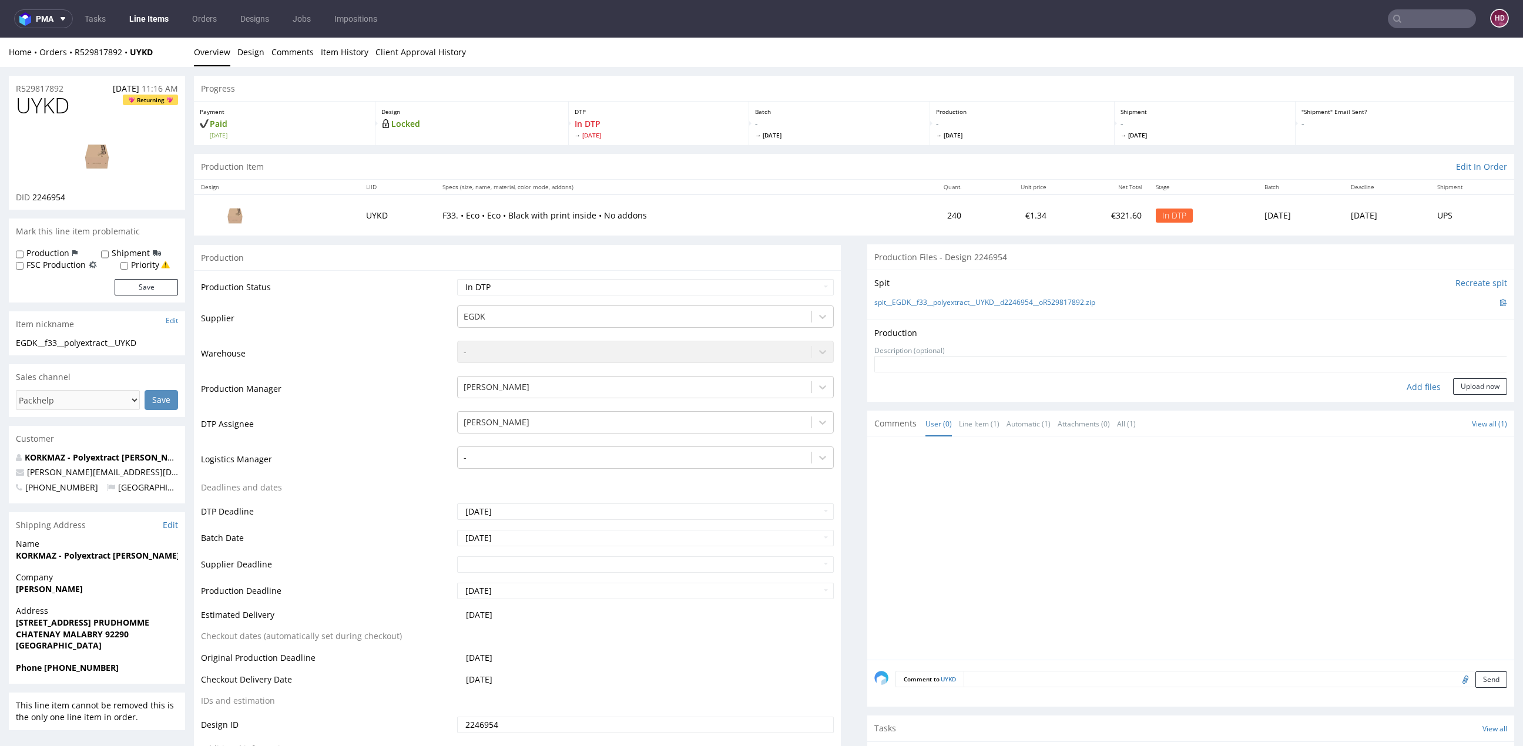
click at [1397, 383] on div "Add files" at bounding box center [1423, 387] width 59 height 18
type input "C:\fakepath\EGDK__f33__polyextract__UYKD__d2246954__oR529817892__outside.pdf"
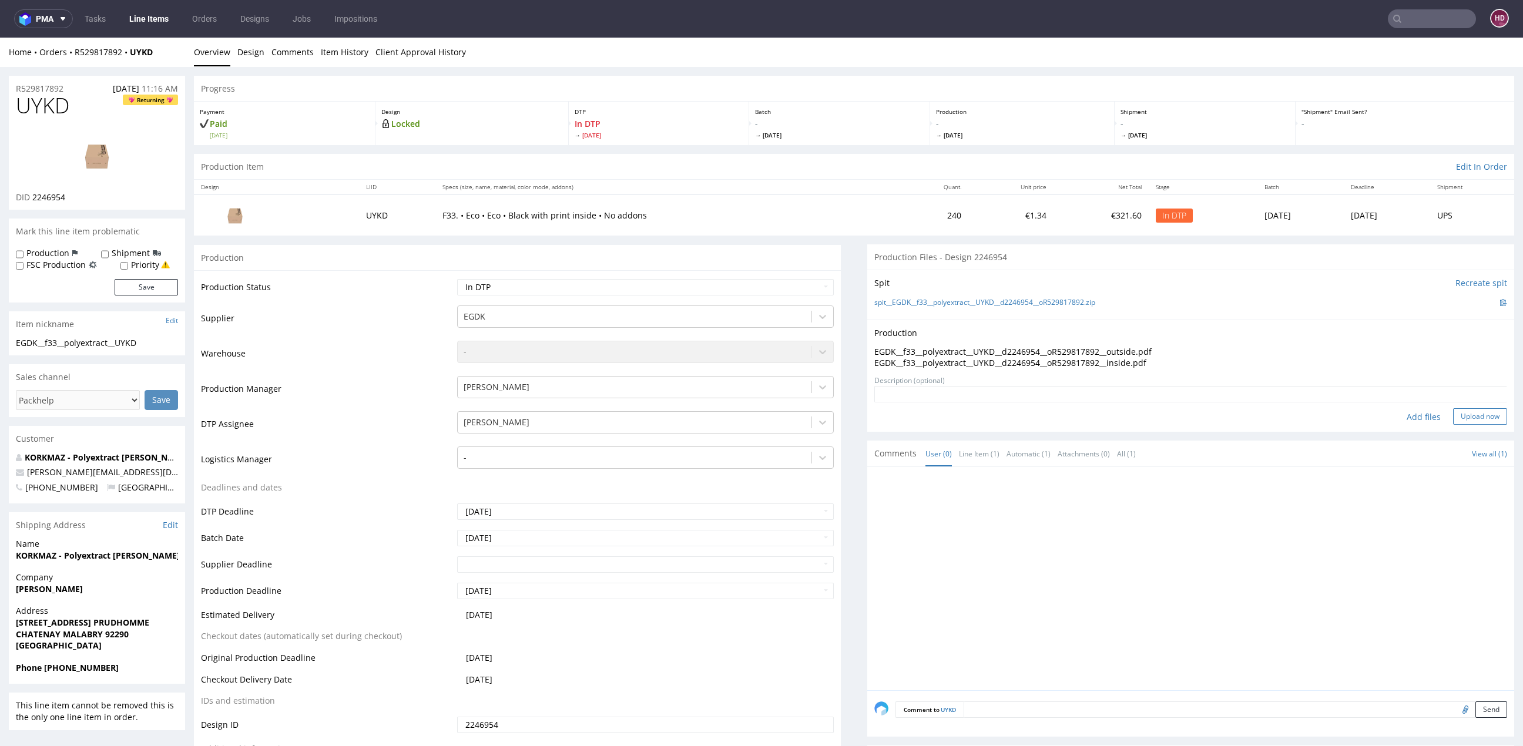
click at [1453, 412] on button "Upload now" at bounding box center [1480, 416] width 54 height 16
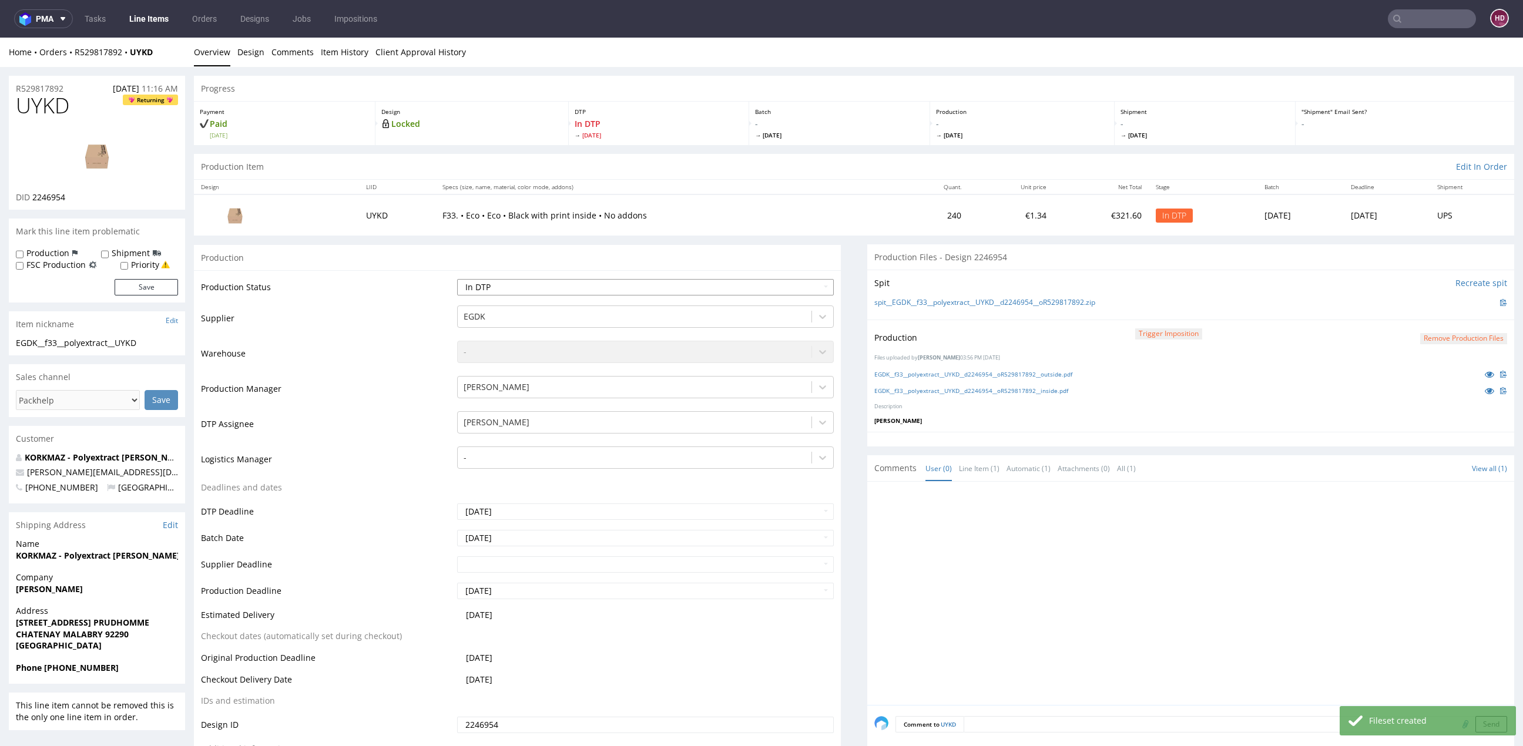
click at [519, 286] on select "Waiting for Artwork Waiting for Diecut Waiting for Mockup Waiting for DTP Waiti…" at bounding box center [645, 287] width 377 height 16
select select "dtp_production_ready"
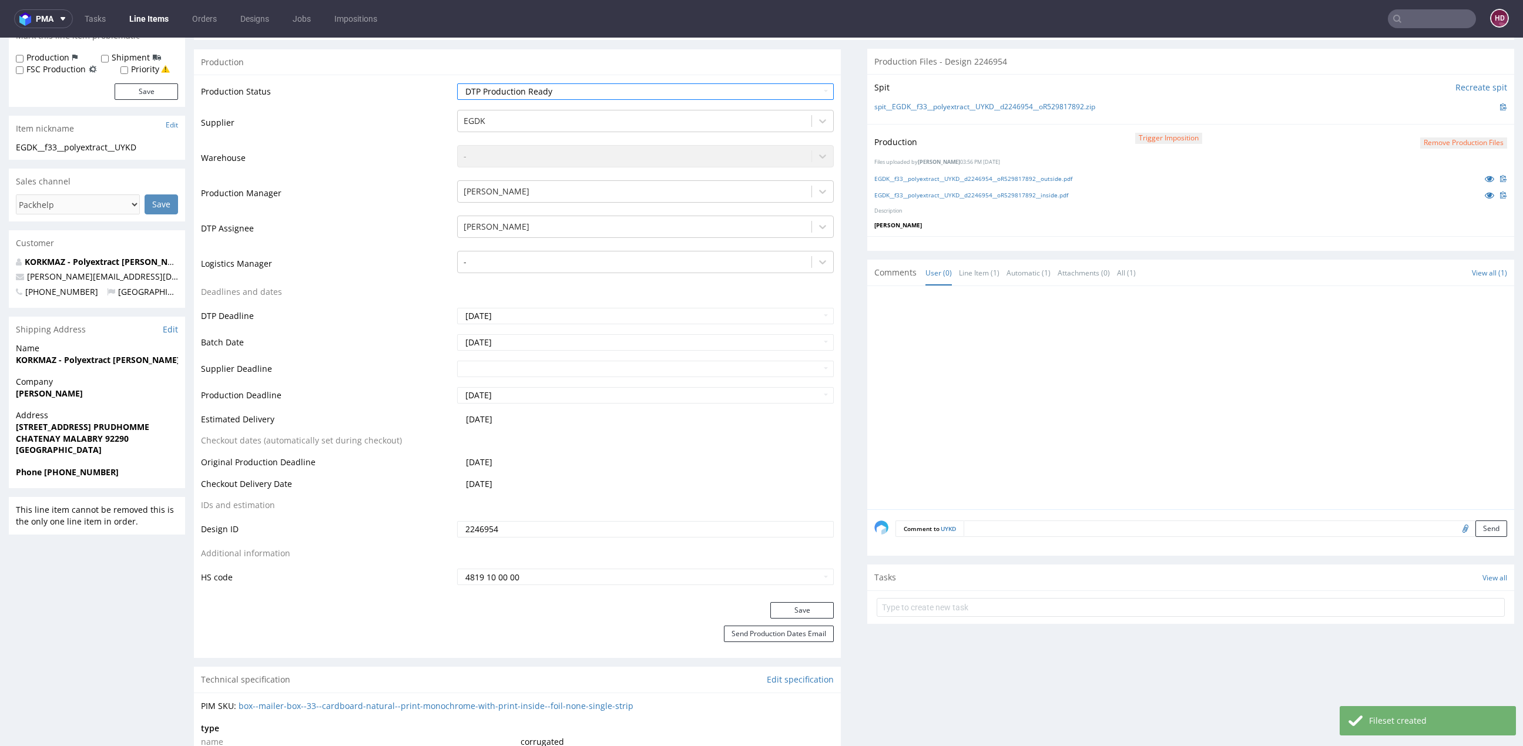
scroll to position [353, 0]
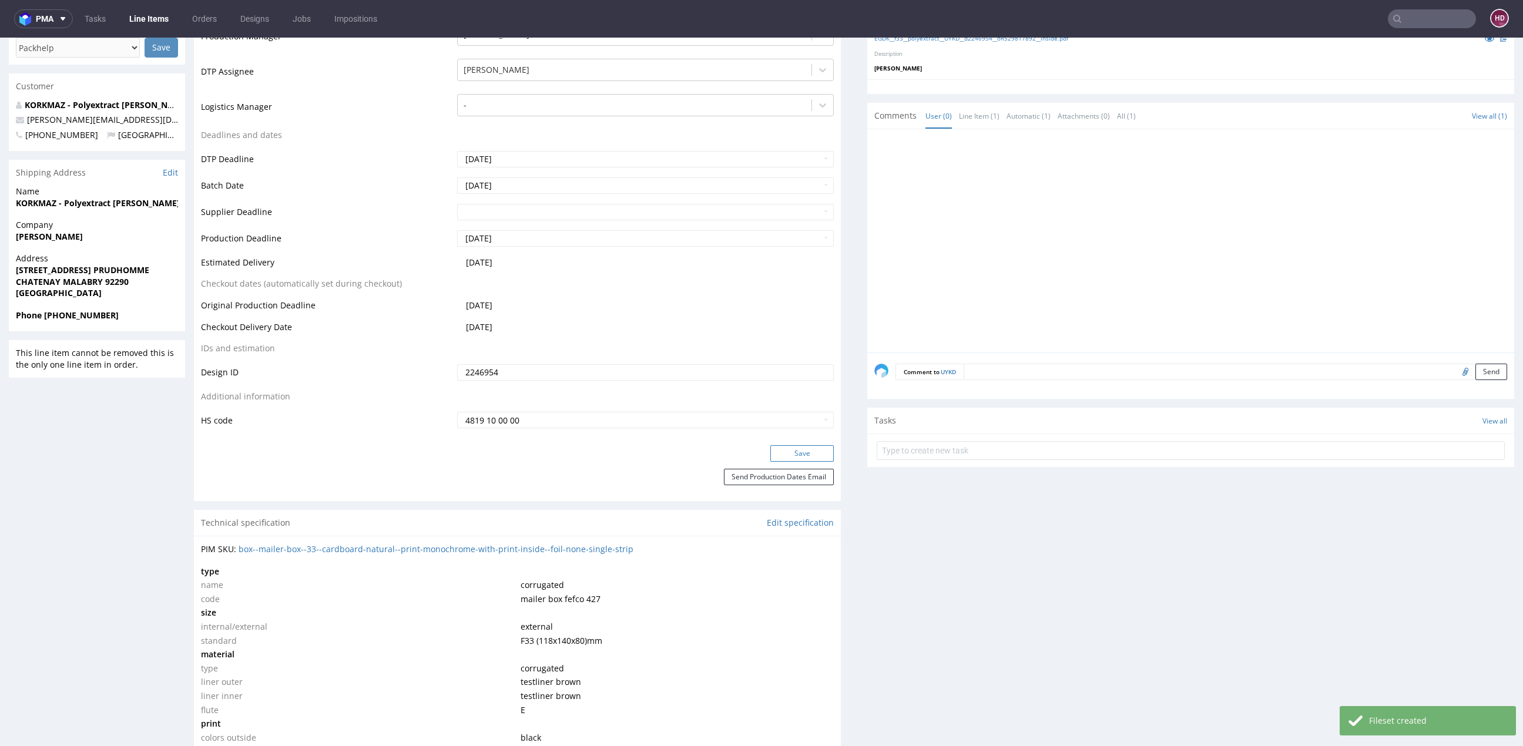
click at [809, 448] on button "Save" at bounding box center [801, 453] width 63 height 16
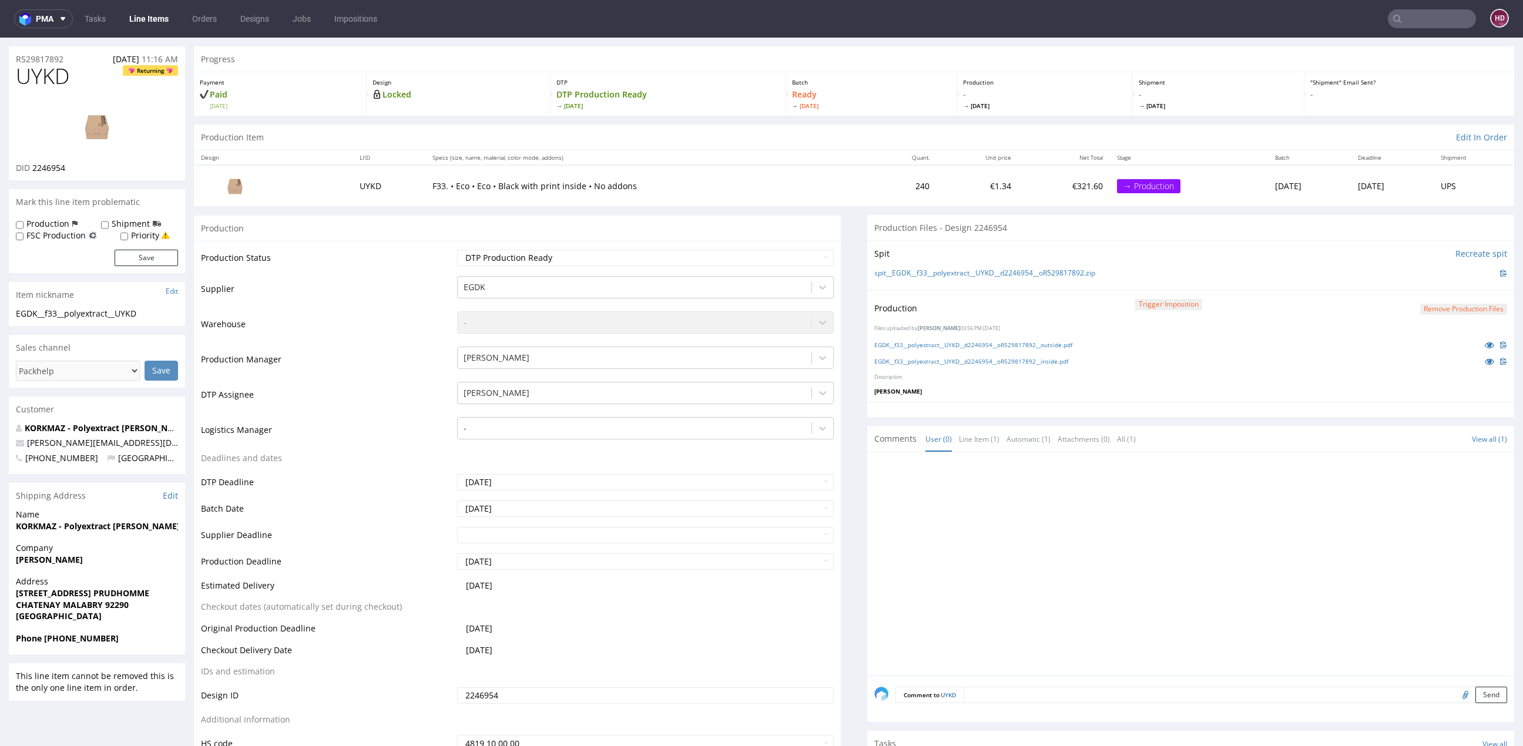
scroll to position [0, 0]
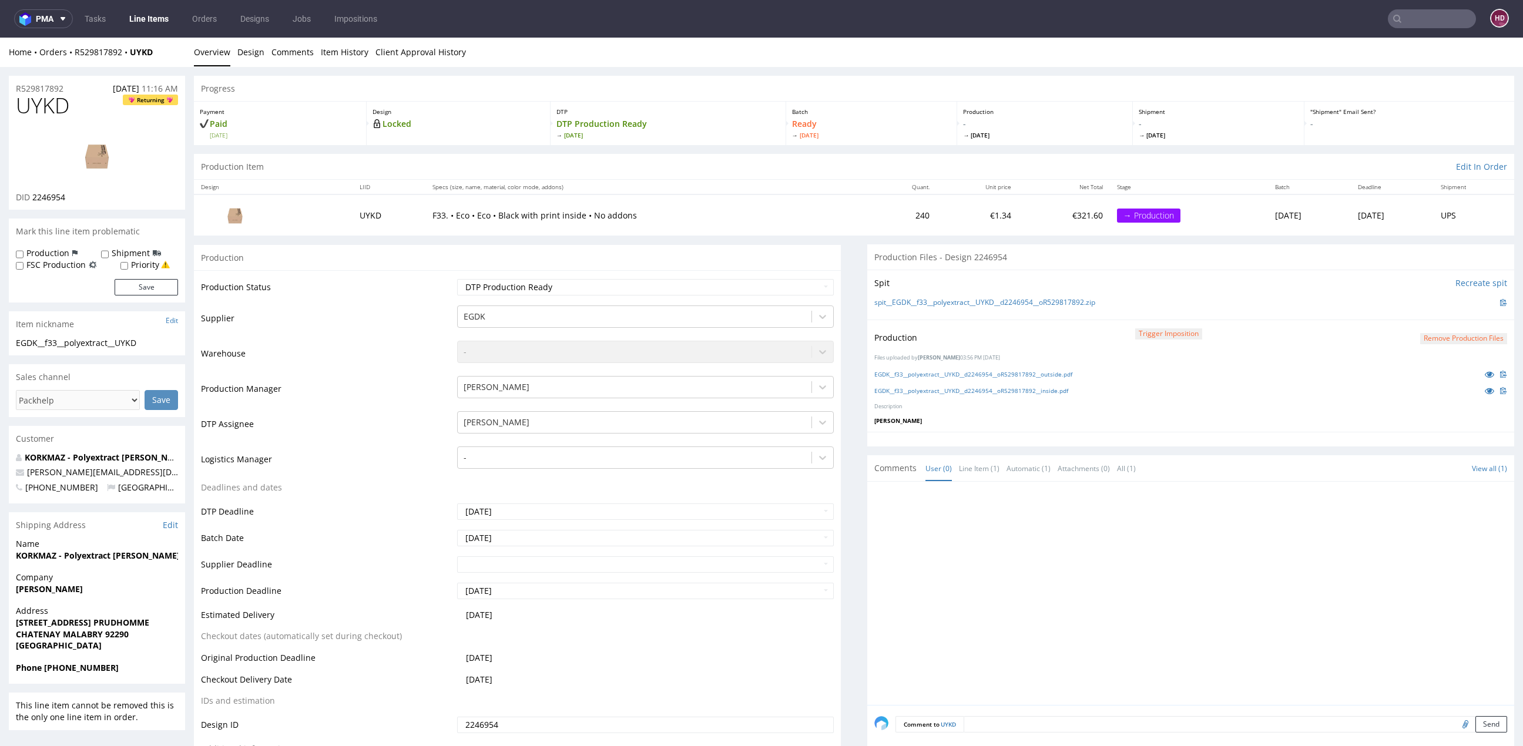
click at [149, 18] on link "Line Items" at bounding box center [148, 18] width 53 height 19
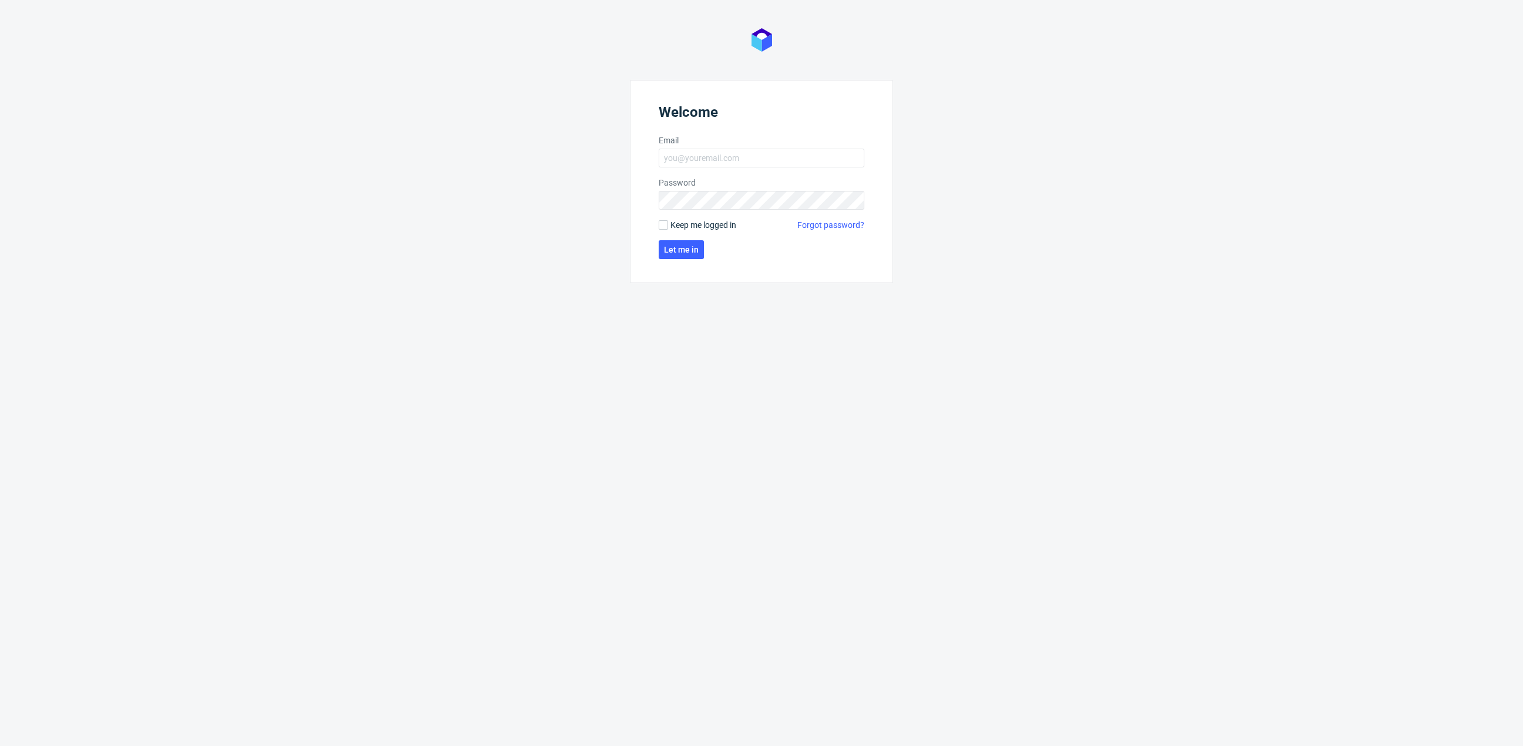
click at [822, 146] on label "Email" at bounding box center [762, 141] width 206 height 12
click at [822, 149] on input "Email" at bounding box center [762, 158] width 206 height 19
click at [821, 153] on input "Email" at bounding box center [762, 158] width 206 height 19
type input "[EMAIL_ADDRESS][DOMAIN_NAME]"
click at [689, 252] on span "Let me in" at bounding box center [681, 250] width 35 height 8
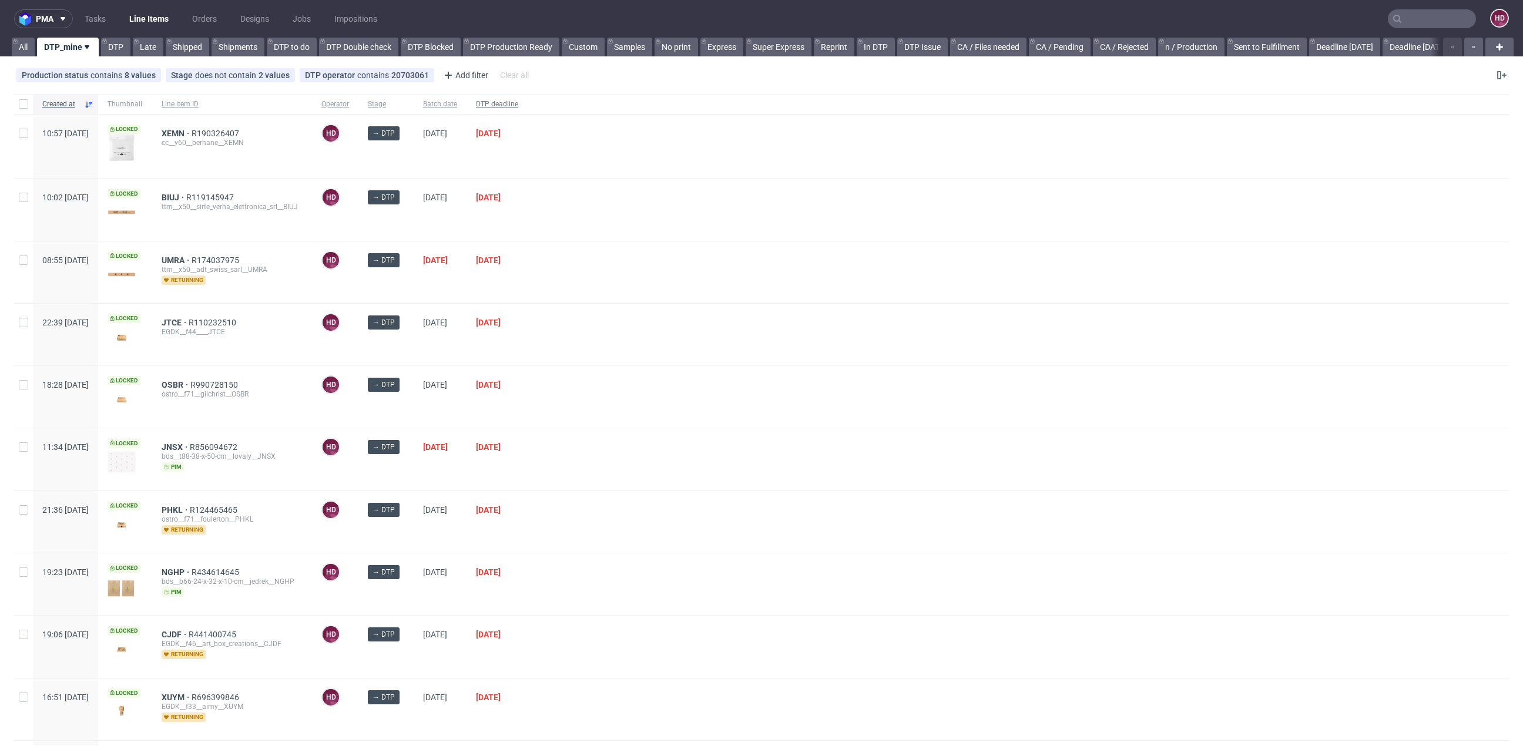
click at [518, 107] on span "DTP deadline" at bounding box center [497, 104] width 42 height 10
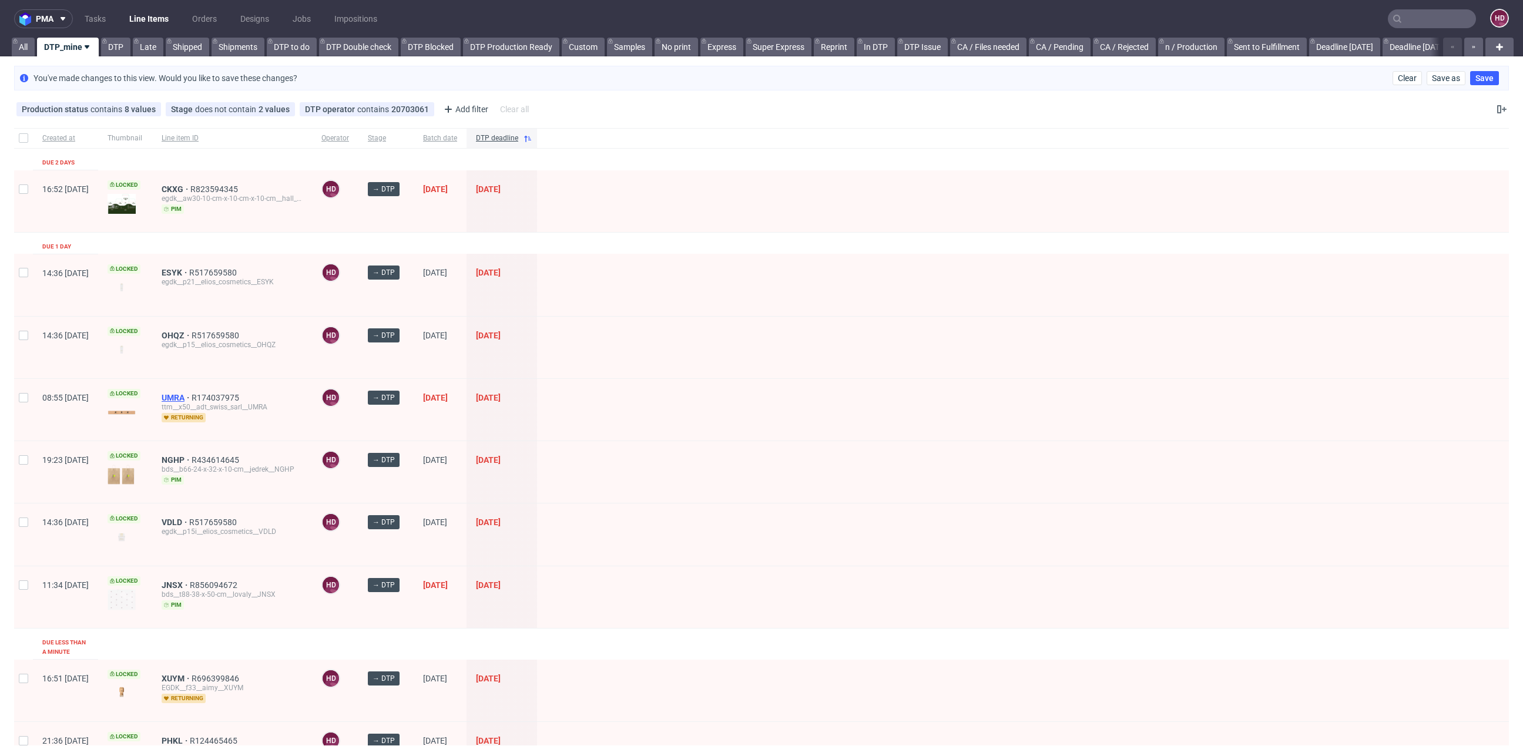
click at [192, 397] on span "UMRA" at bounding box center [177, 397] width 30 height 9
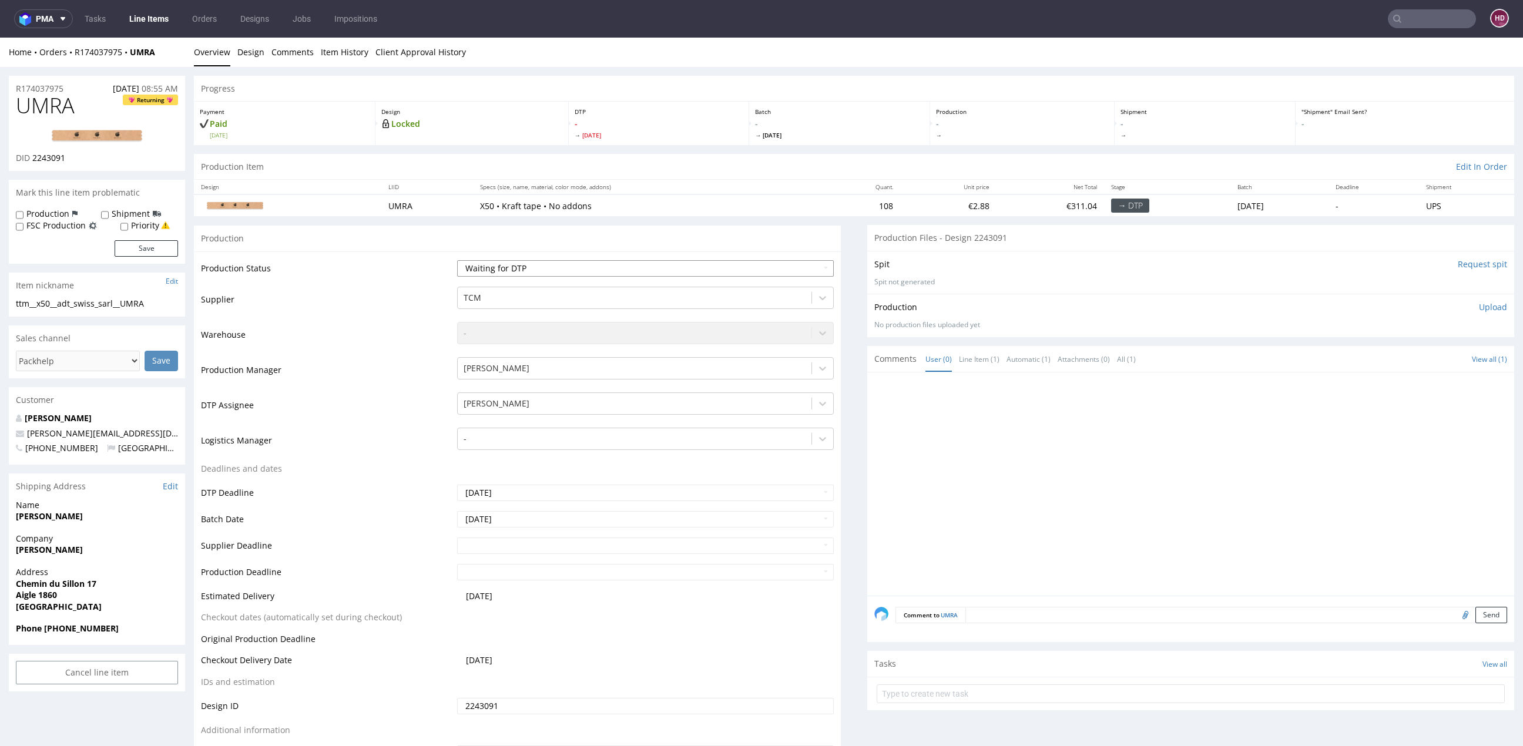
click at [552, 268] on select "Waiting for Artwork Waiting for Diecut Waiting for Mockup Waiting for DTP Waiti…" at bounding box center [645, 268] width 377 height 16
select select "dtp_in_process"
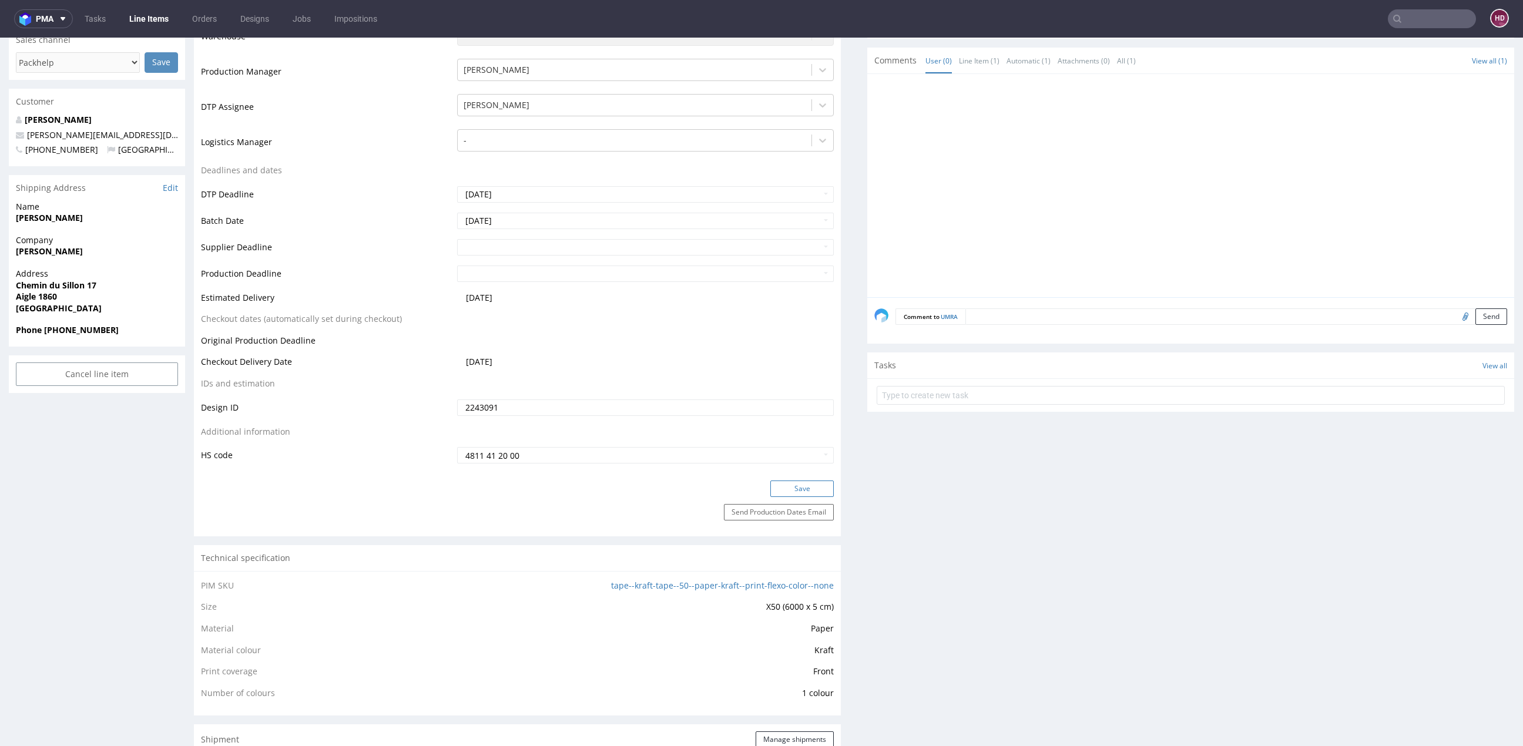
click at [782, 483] on button "Save" at bounding box center [801, 489] width 63 height 16
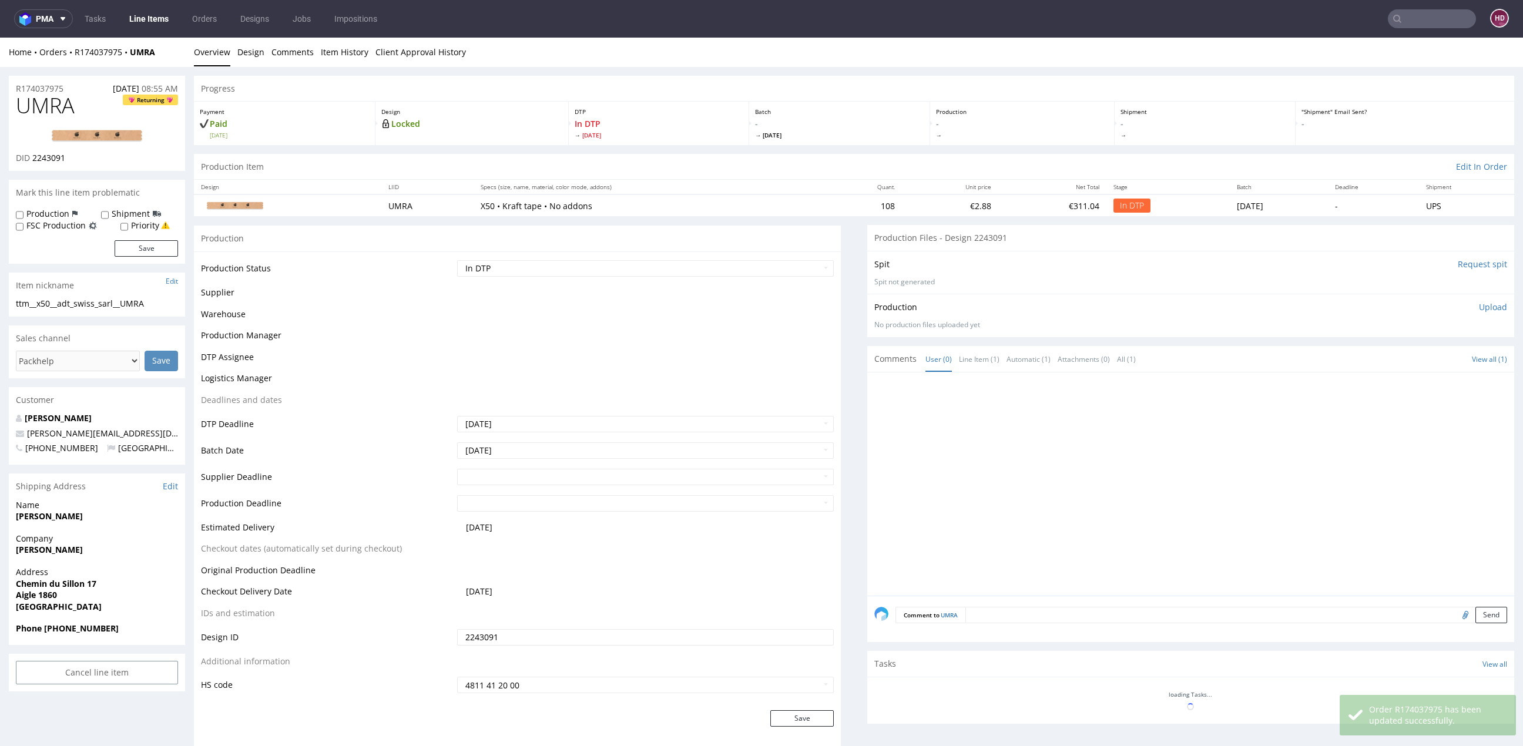
scroll to position [0, 0]
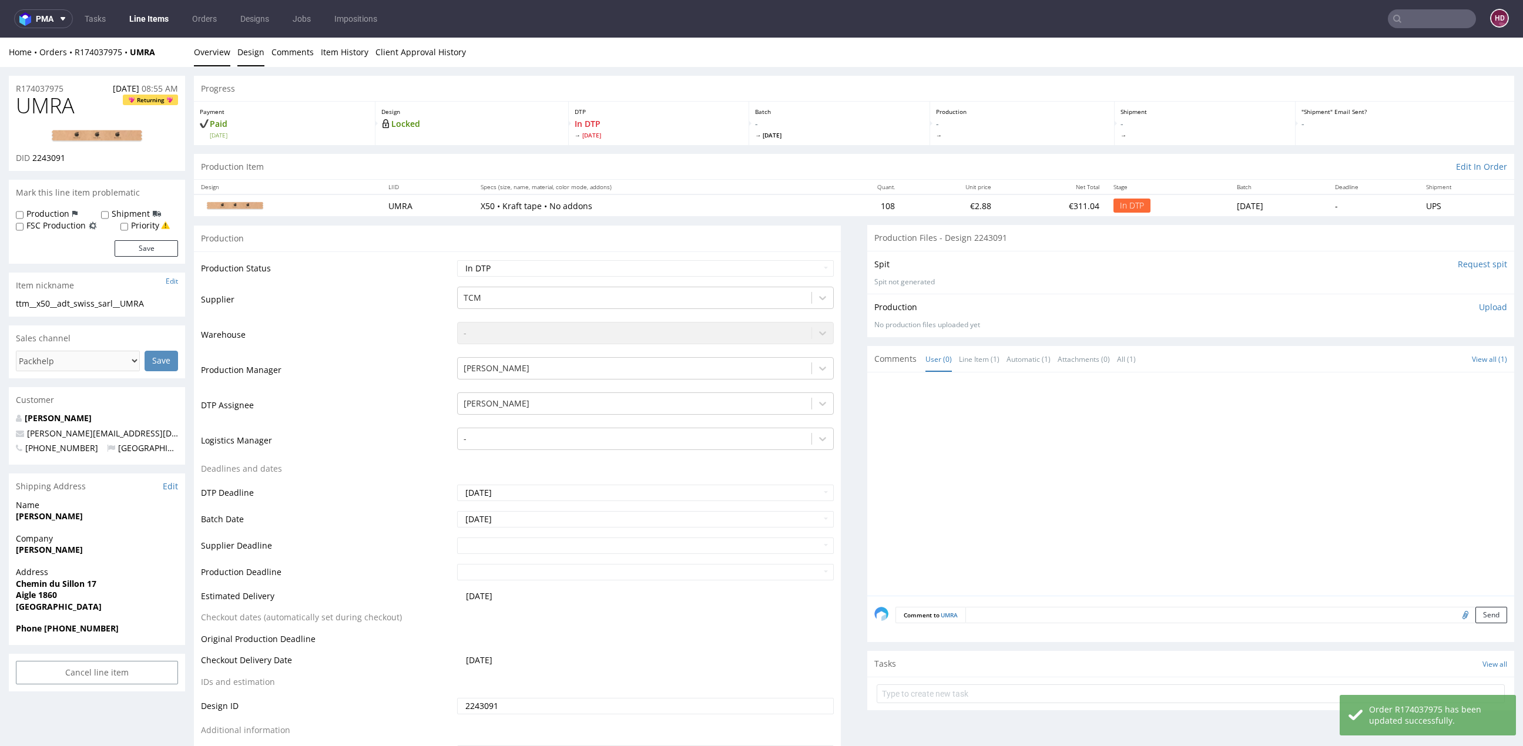
click at [251, 56] on link "Design" at bounding box center [250, 52] width 27 height 29
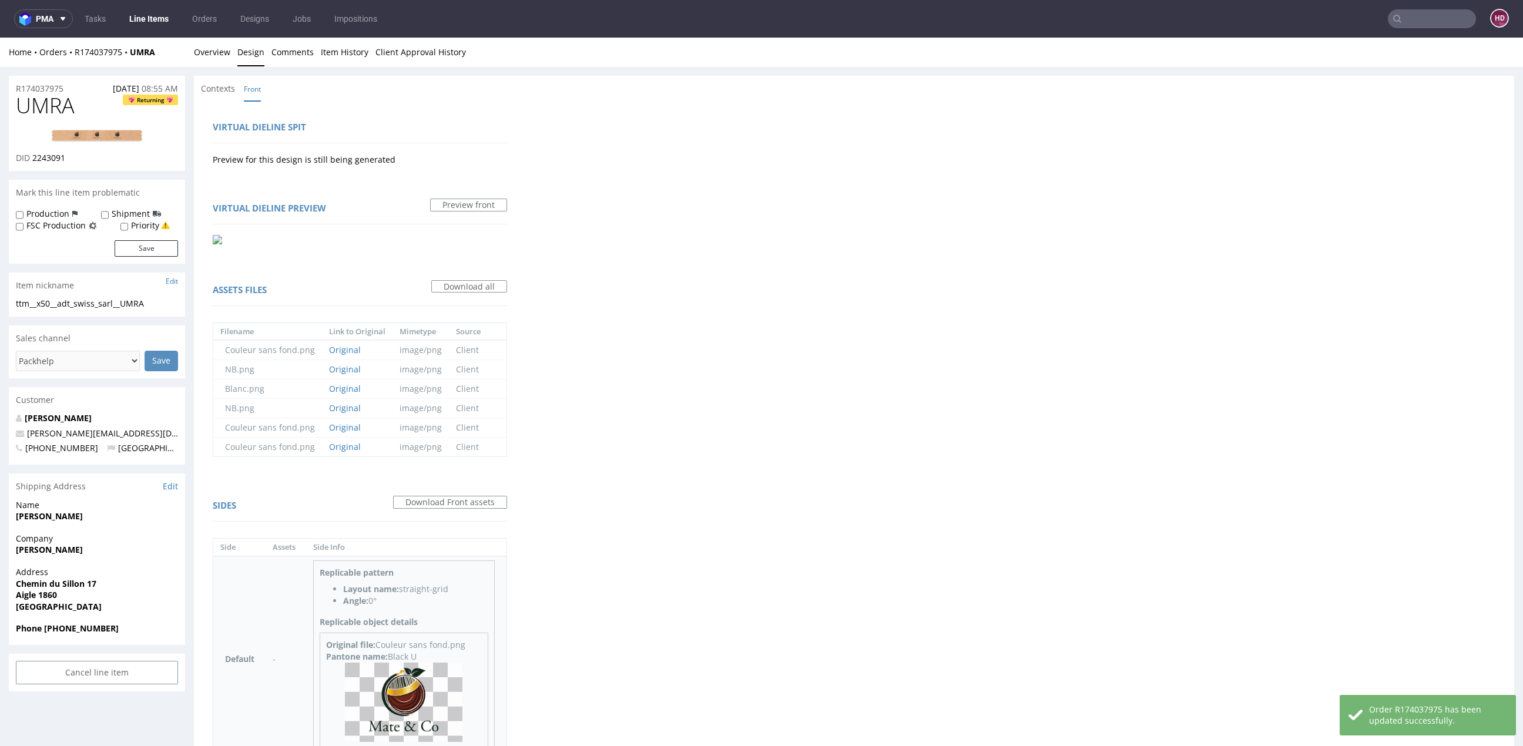
click at [412, 663] on img at bounding box center [404, 703] width 118 height 80
click at [131, 137] on img at bounding box center [97, 136] width 94 height 14
click at [229, 93] on span "Contexts" at bounding box center [218, 89] width 34 height 12
click at [213, 50] on link "Overview" at bounding box center [212, 52] width 36 height 29
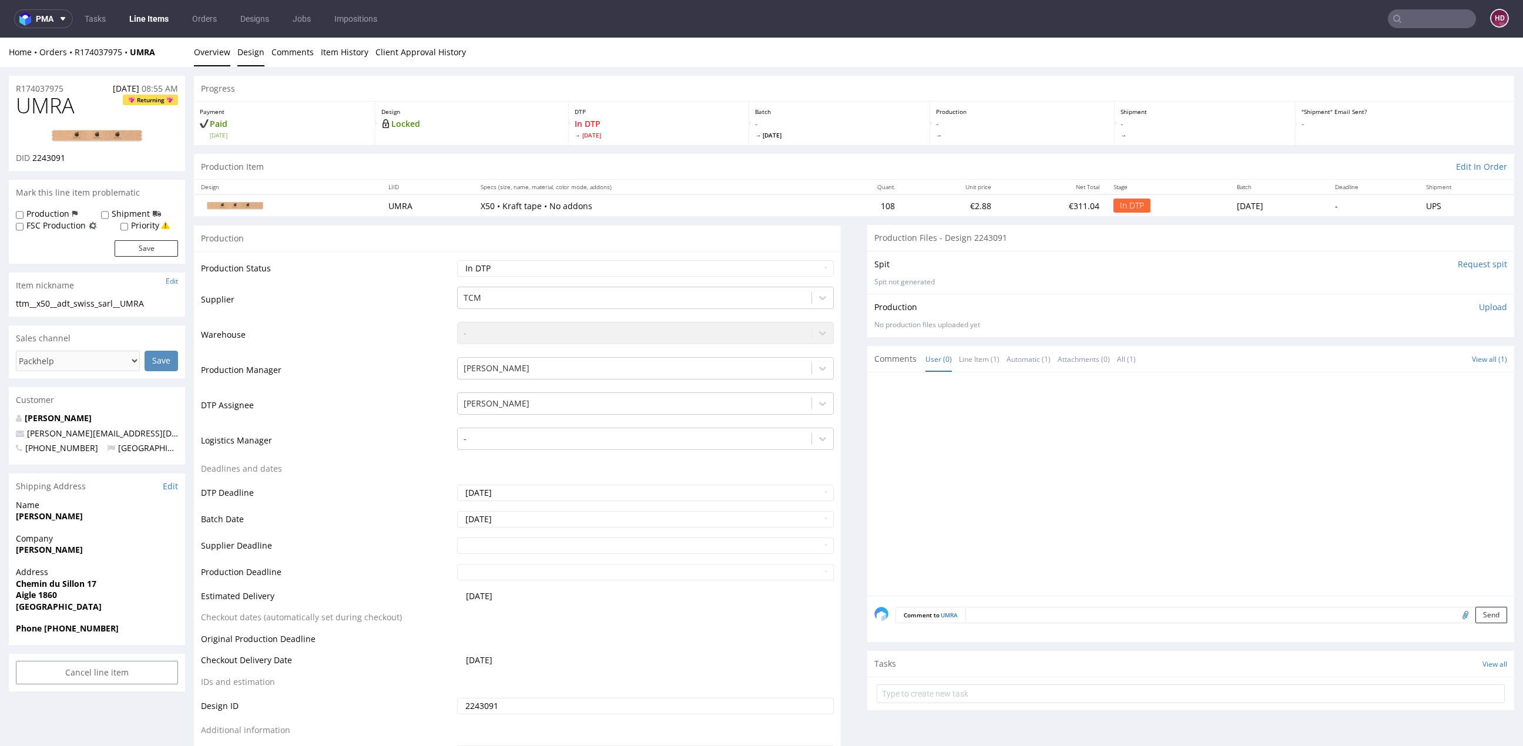
click at [237, 55] on link "Design" at bounding box center [250, 52] width 27 height 29
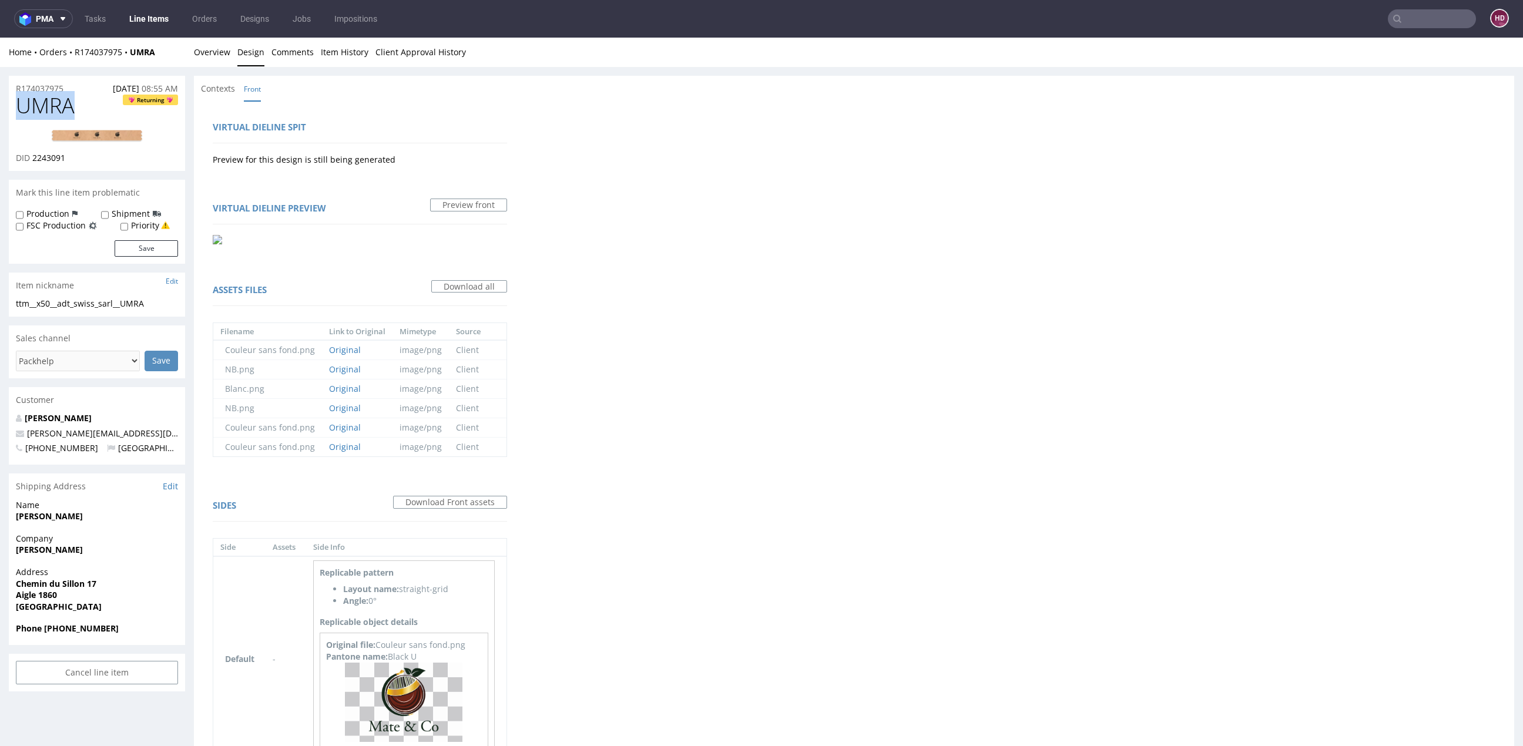
drag, startPoint x: 76, startPoint y: 108, endPoint x: -1, endPoint y: 99, distance: 77.5
click at [0, 99] on div "R174037975 11.08.2025 08:55 AM UMRA Returning DID 2243091 Mark this line item p…" at bounding box center [761, 442] width 1523 height 750
copy span "UMRA"
drag, startPoint x: 75, startPoint y: 157, endPoint x: 32, endPoint y: 159, distance: 42.3
click at [32, 159] on div "DID 2243091" at bounding box center [97, 158] width 162 height 12
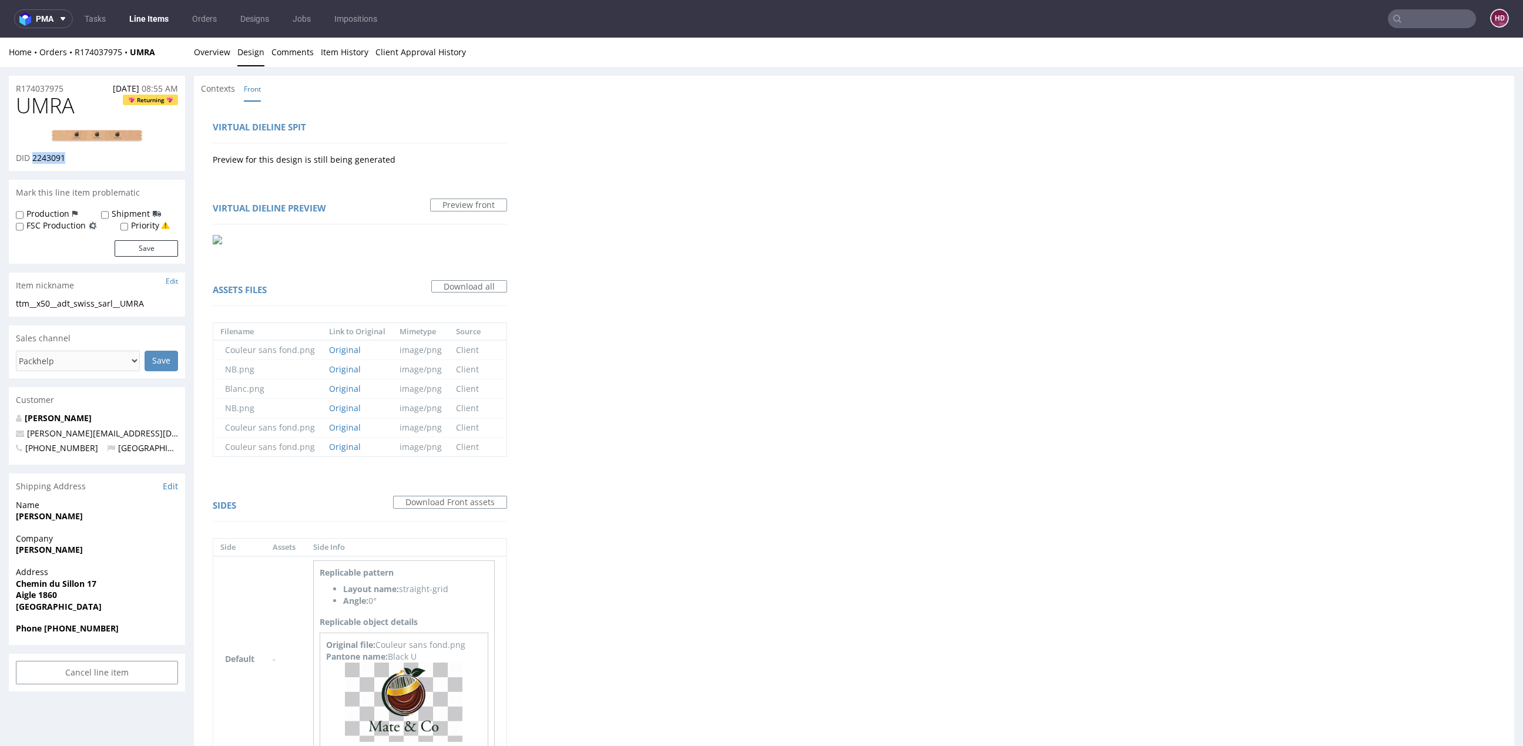
copy span "2243091"
click at [226, 52] on link "Overview" at bounding box center [212, 52] width 36 height 29
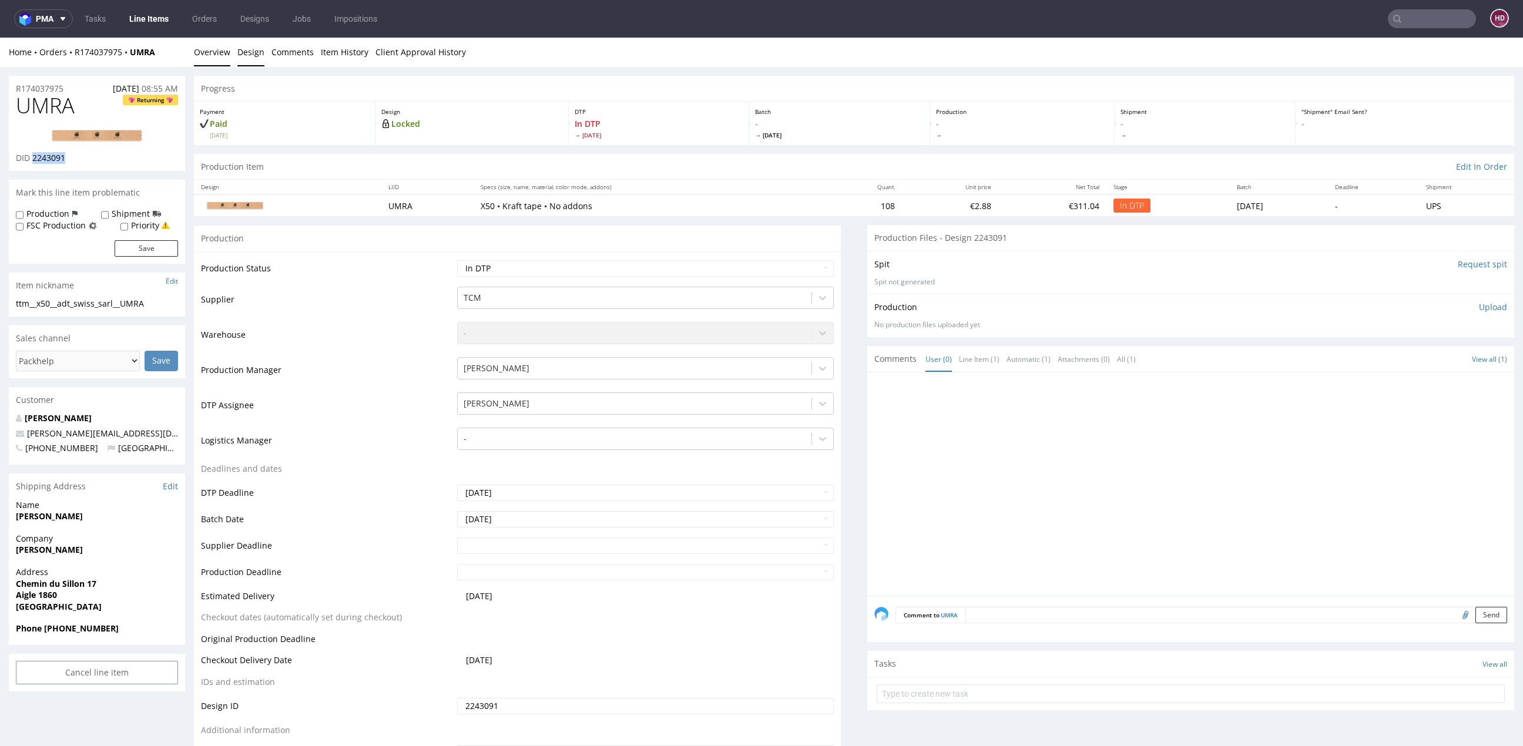
click at [254, 59] on link "Design" at bounding box center [250, 52] width 27 height 29
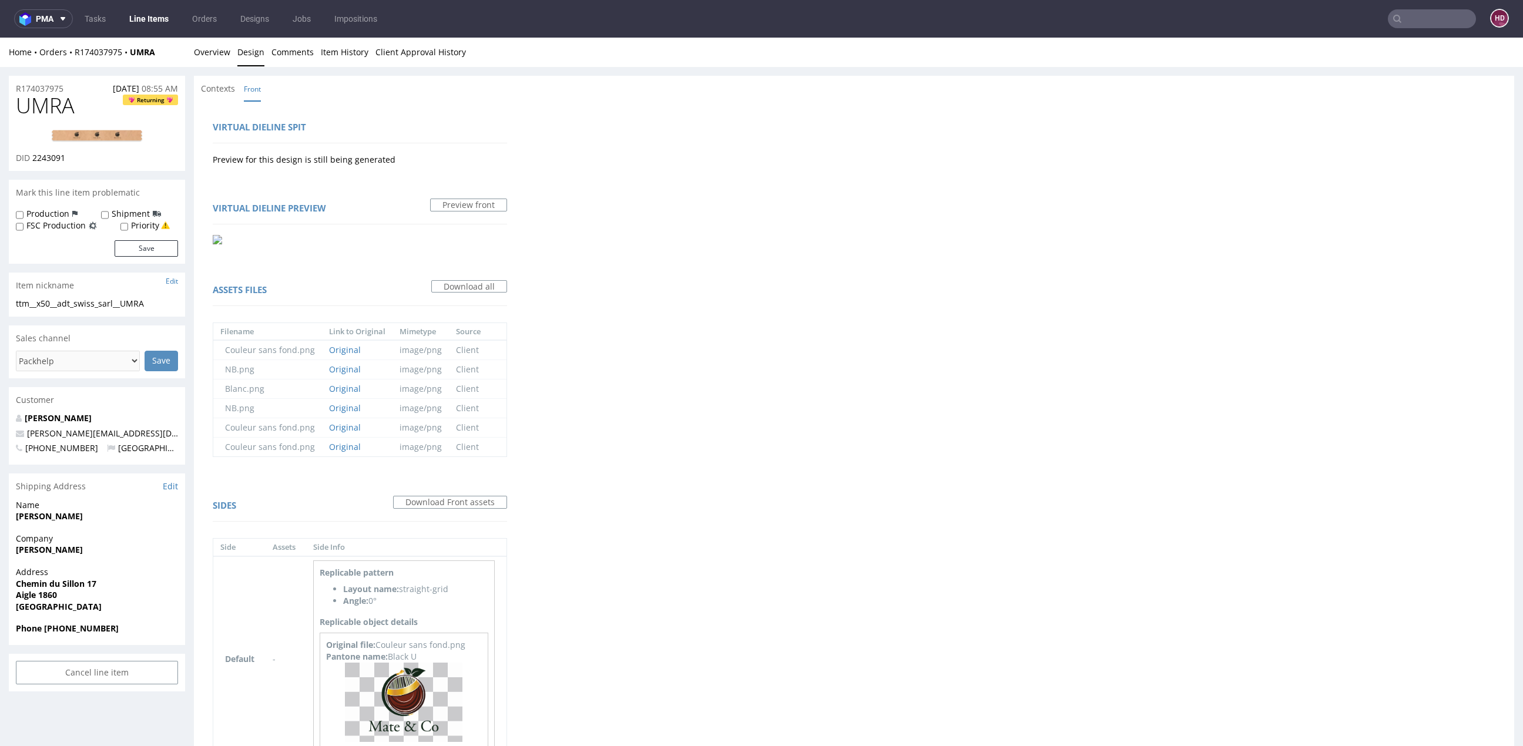
click at [604, 473] on div "Virtual dieline spit Preview for this design is still being generated Virtual d…" at bounding box center [854, 449] width 1320 height 697
click at [169, 300] on div "ttm__x50__adt_swiss_sarl__UMRA" at bounding box center [97, 304] width 162 height 12
drag, startPoint x: 61, startPoint y: 307, endPoint x: -59, endPoint y: 296, distance: 121.0
click at [0, 296] on html "Production Shipped DTP Orders Offers Shipments Designs Promotions Users Jobs Ad…" at bounding box center [761, 436] width 1523 height 796
copy section "ttm__x50__adt_swiss_sarl__UMRA Update"
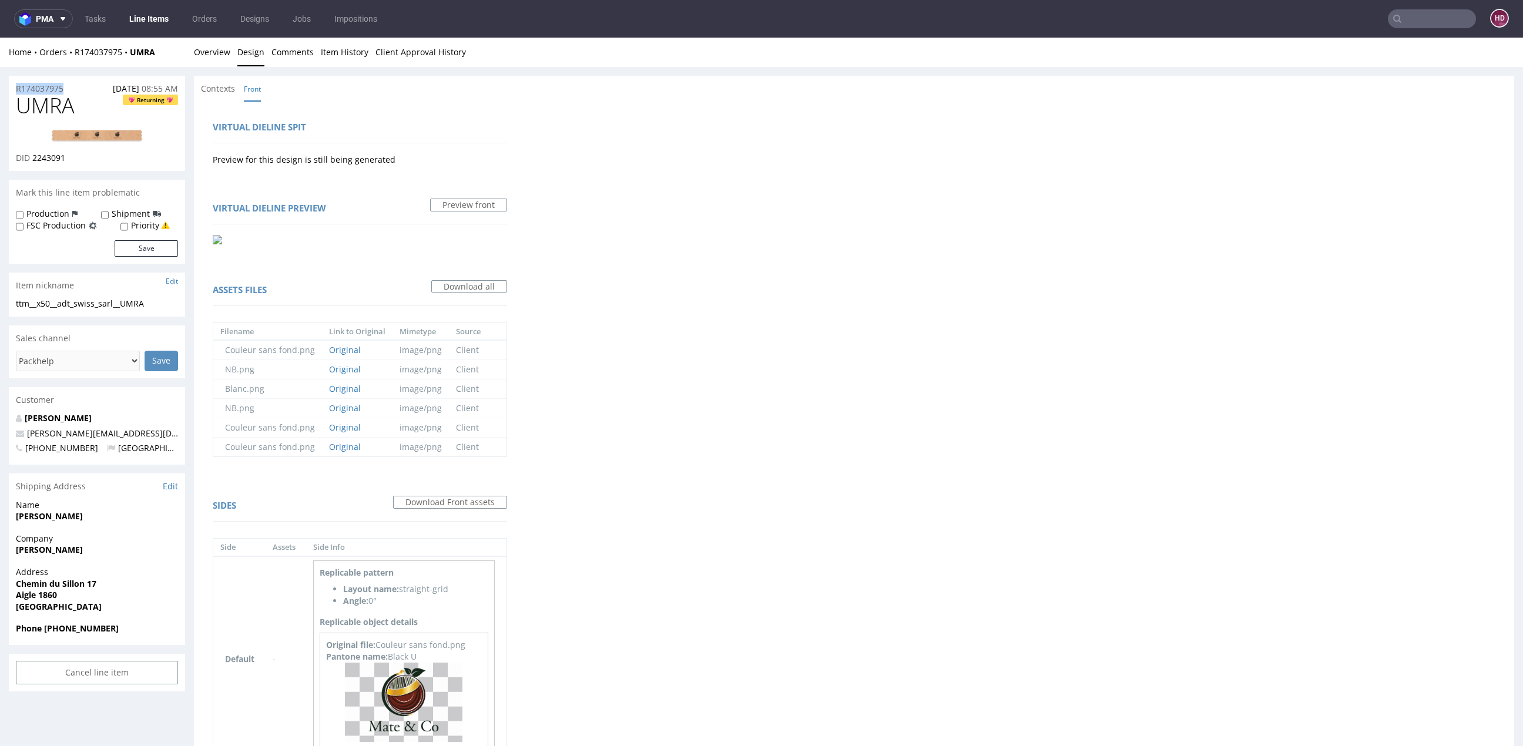
drag, startPoint x: 71, startPoint y: 85, endPoint x: 9, endPoint y: 75, distance: 62.5
click at [9, 76] on div "R174037975 11.08.2025 08:55 AM" at bounding box center [97, 85] width 176 height 19
copy p "R174037975"
drag, startPoint x: 48, startPoint y: 159, endPoint x: 32, endPoint y: 157, distance: 16.5
click at [32, 157] on div "DID 2243091" at bounding box center [97, 158] width 162 height 12
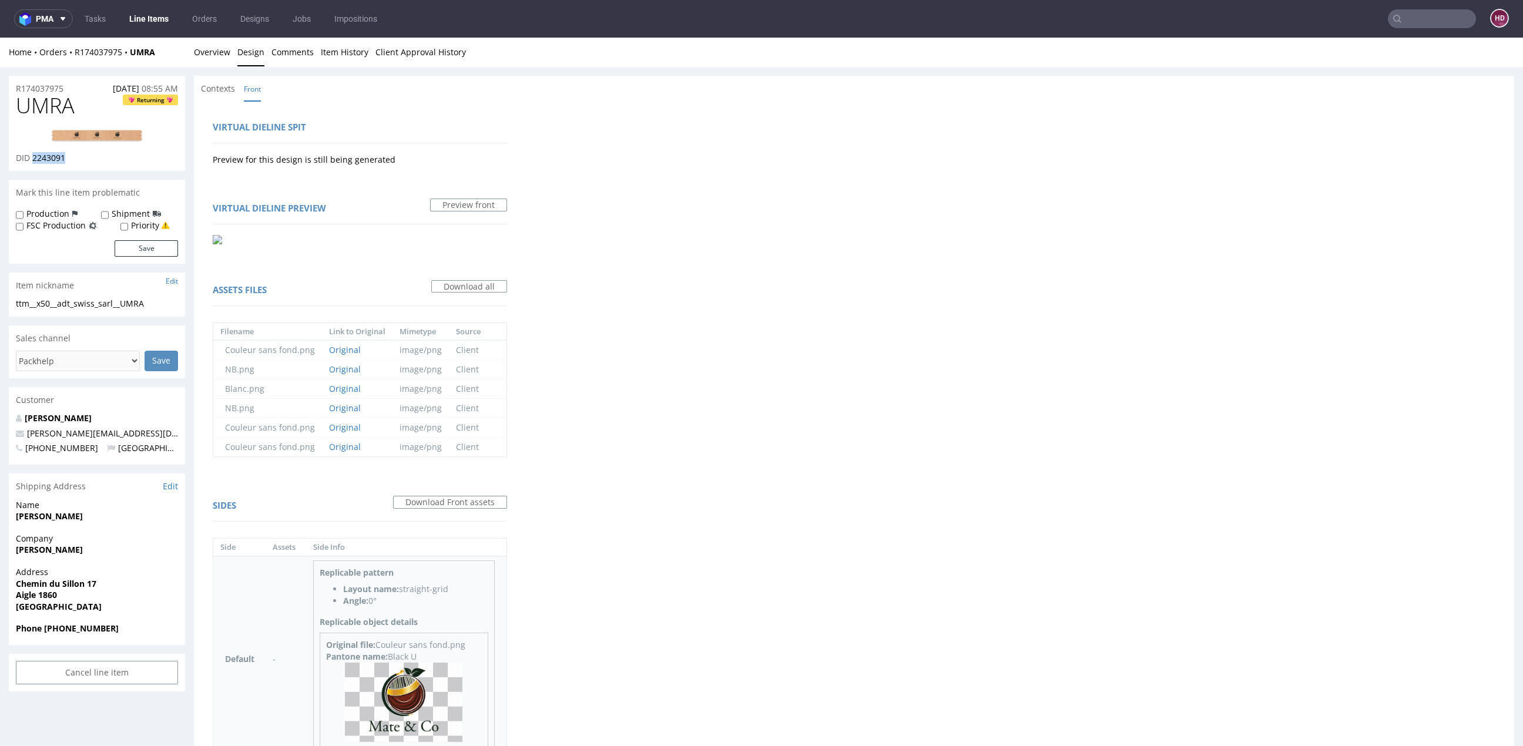
copy span "2243091"
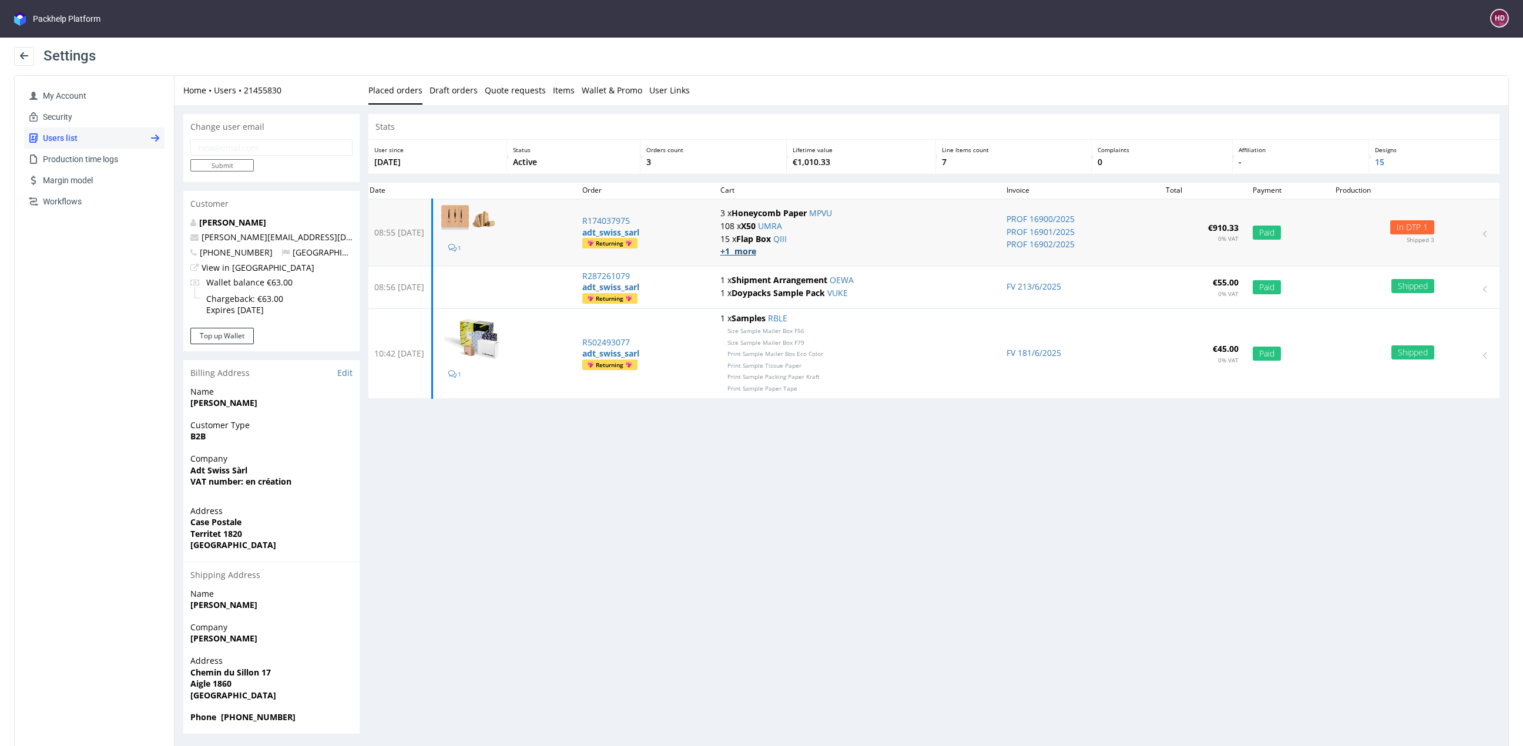
click at [756, 254] on strong "+1 more" at bounding box center [738, 251] width 36 height 11
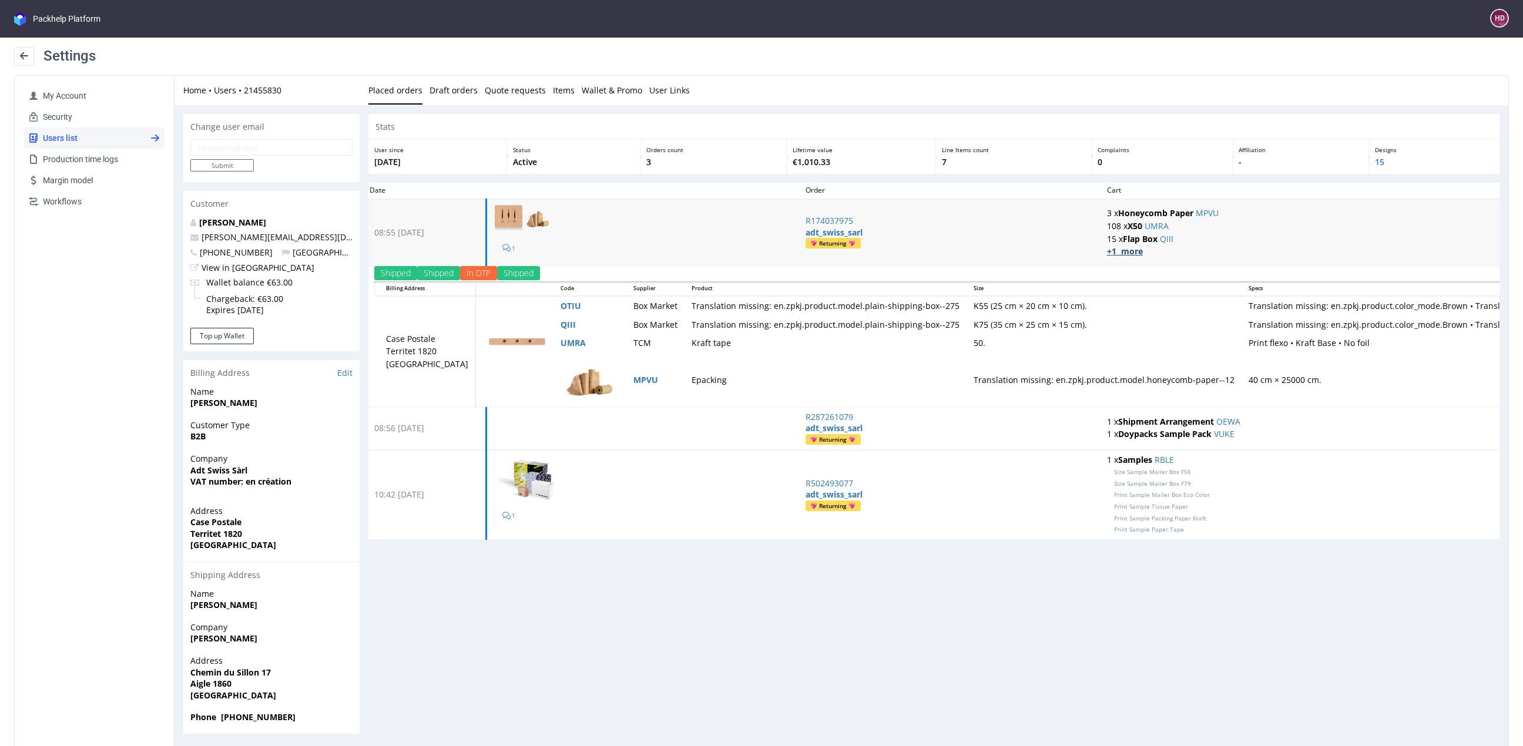
click at [1115, 251] on strong "+1 more" at bounding box center [1125, 251] width 36 height 11
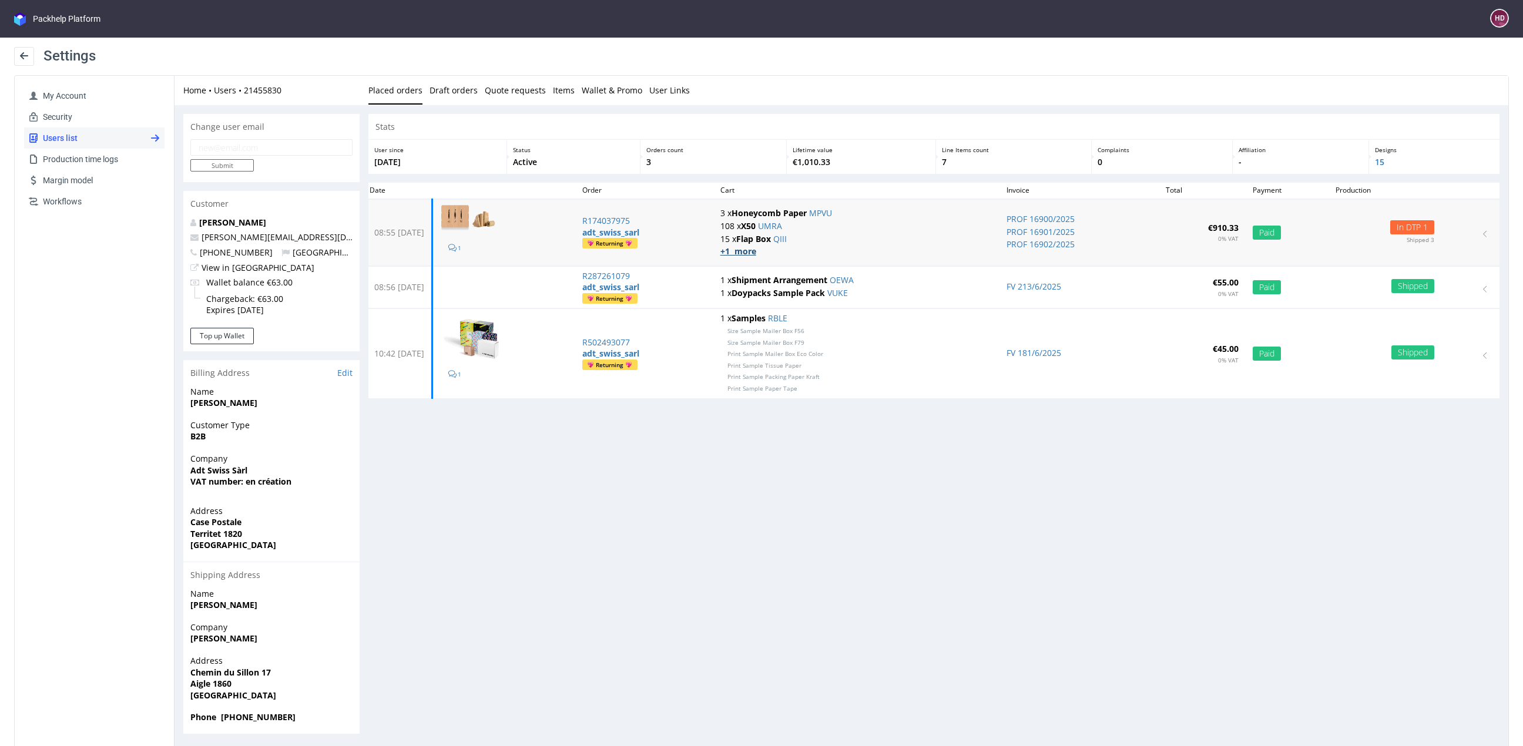
click at [756, 251] on strong "+1 more" at bounding box center [738, 251] width 36 height 11
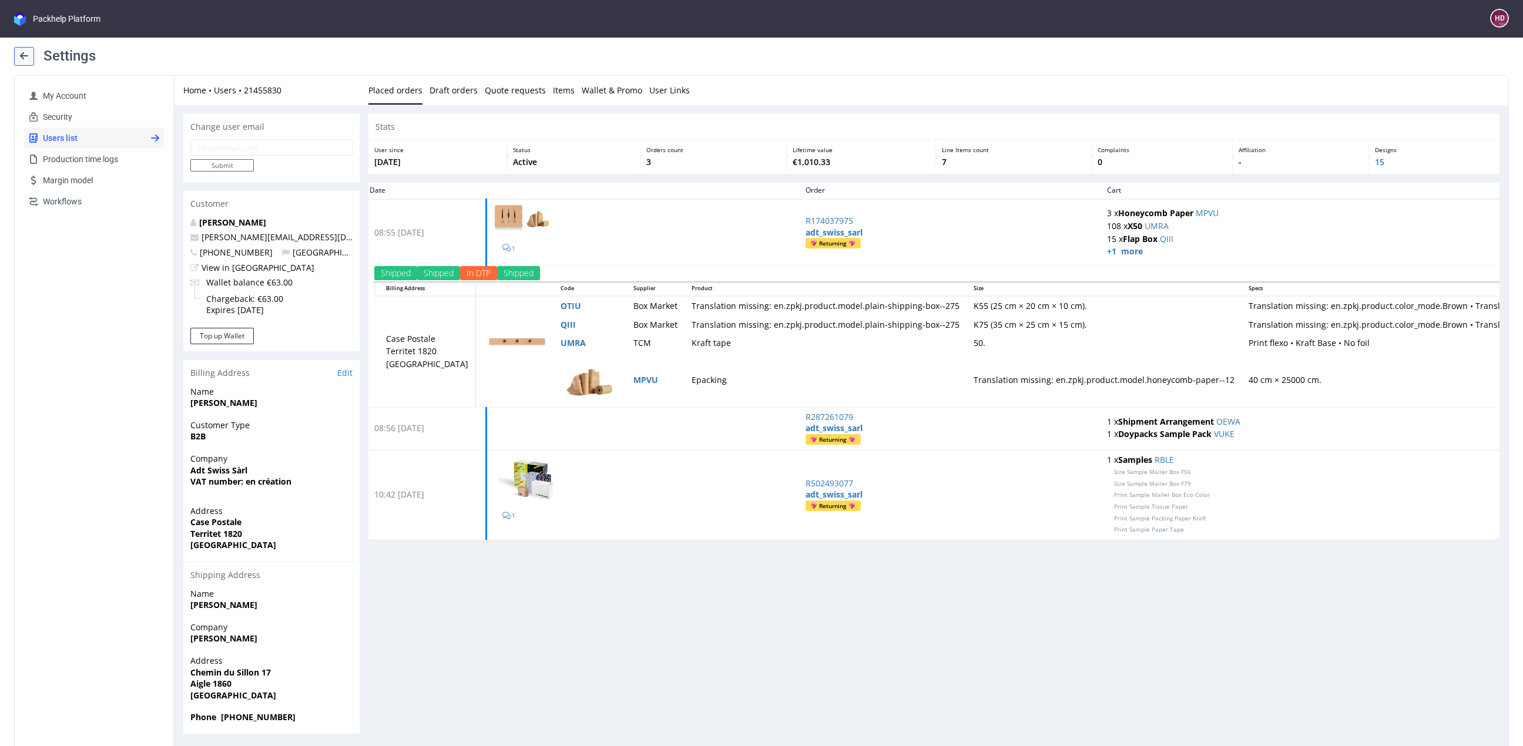
click at [22, 55] on use at bounding box center [24, 55] width 8 height 7
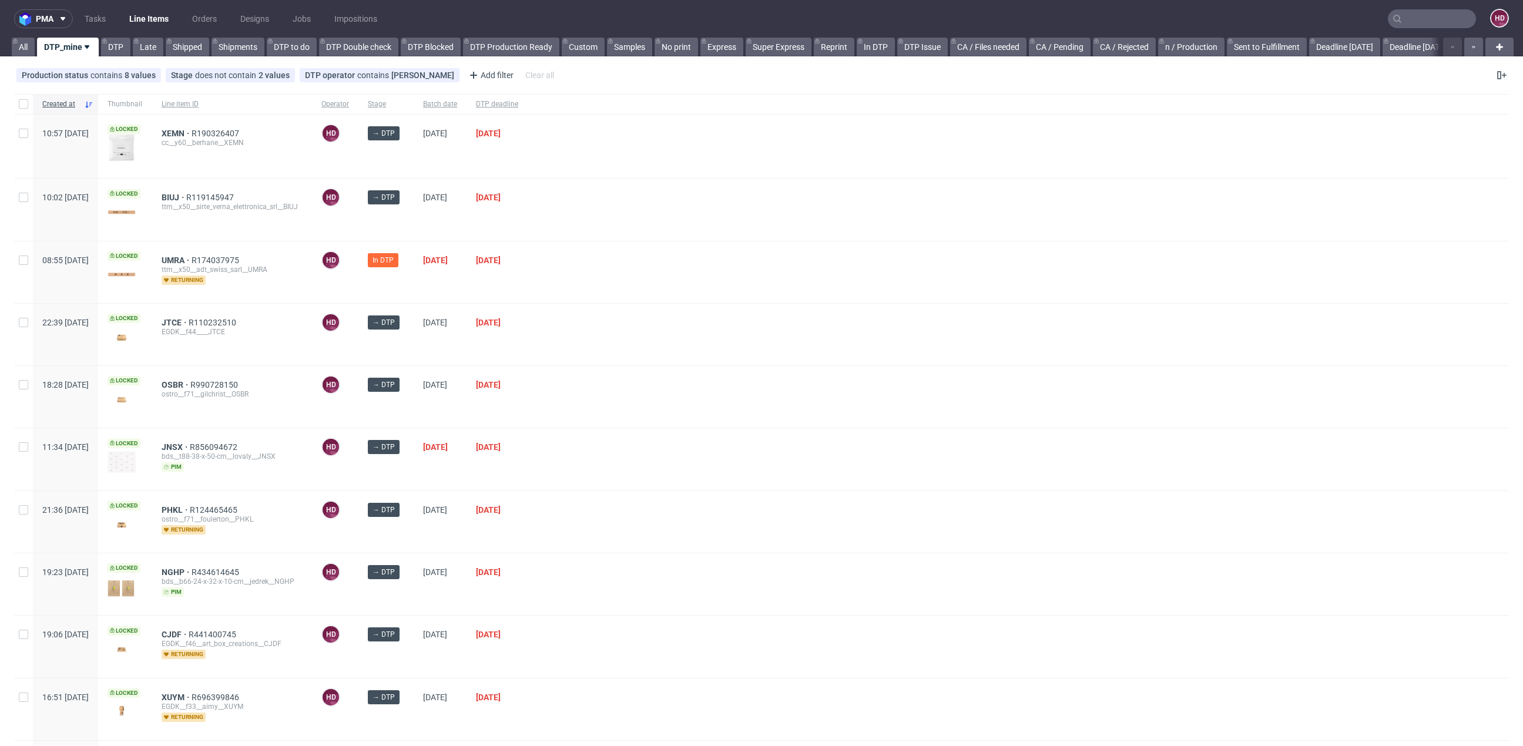
click at [1416, 9] on input "text" at bounding box center [1432, 18] width 88 height 19
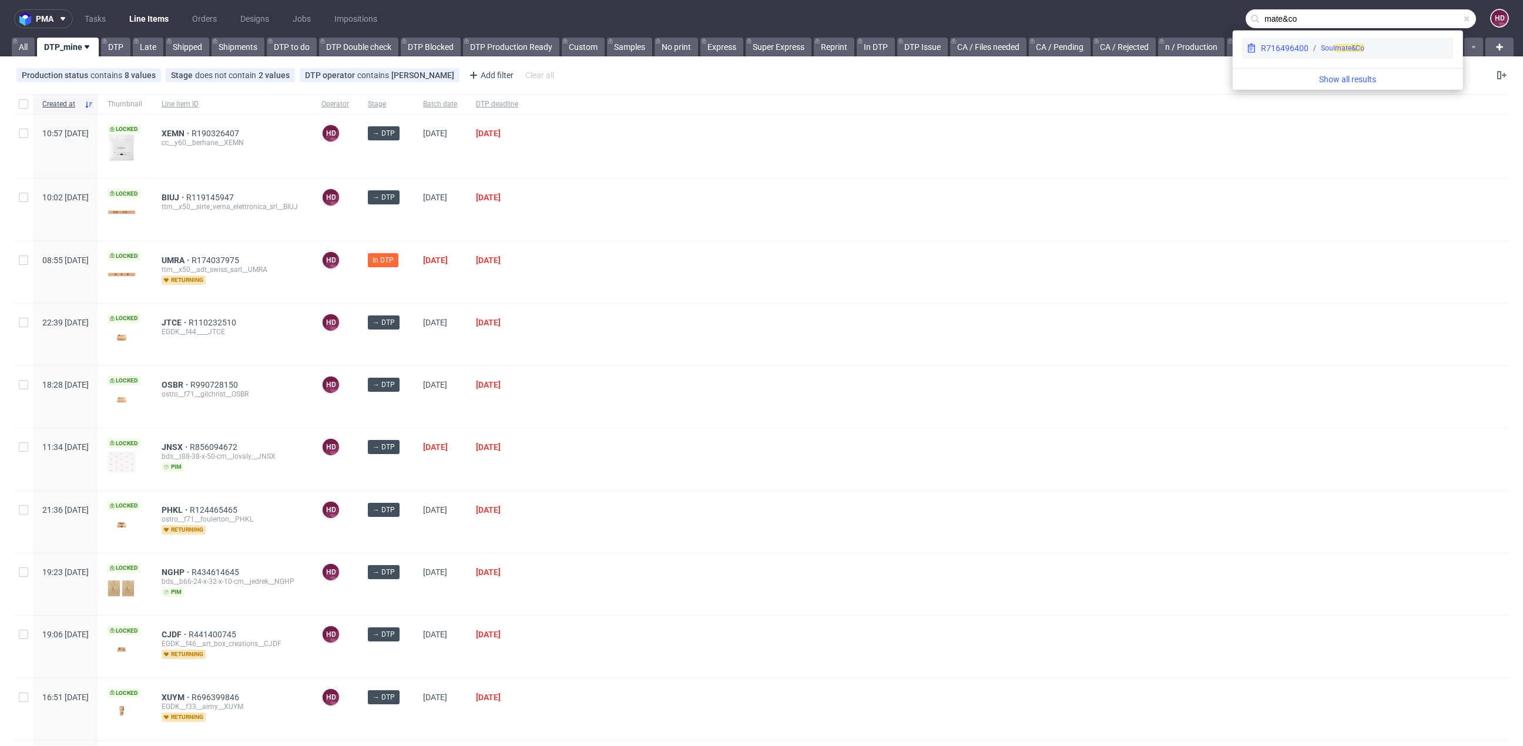
type input "mate&co"
click at [1393, 46] on div "Soul mate&Co" at bounding box center [1379, 48] width 140 height 11
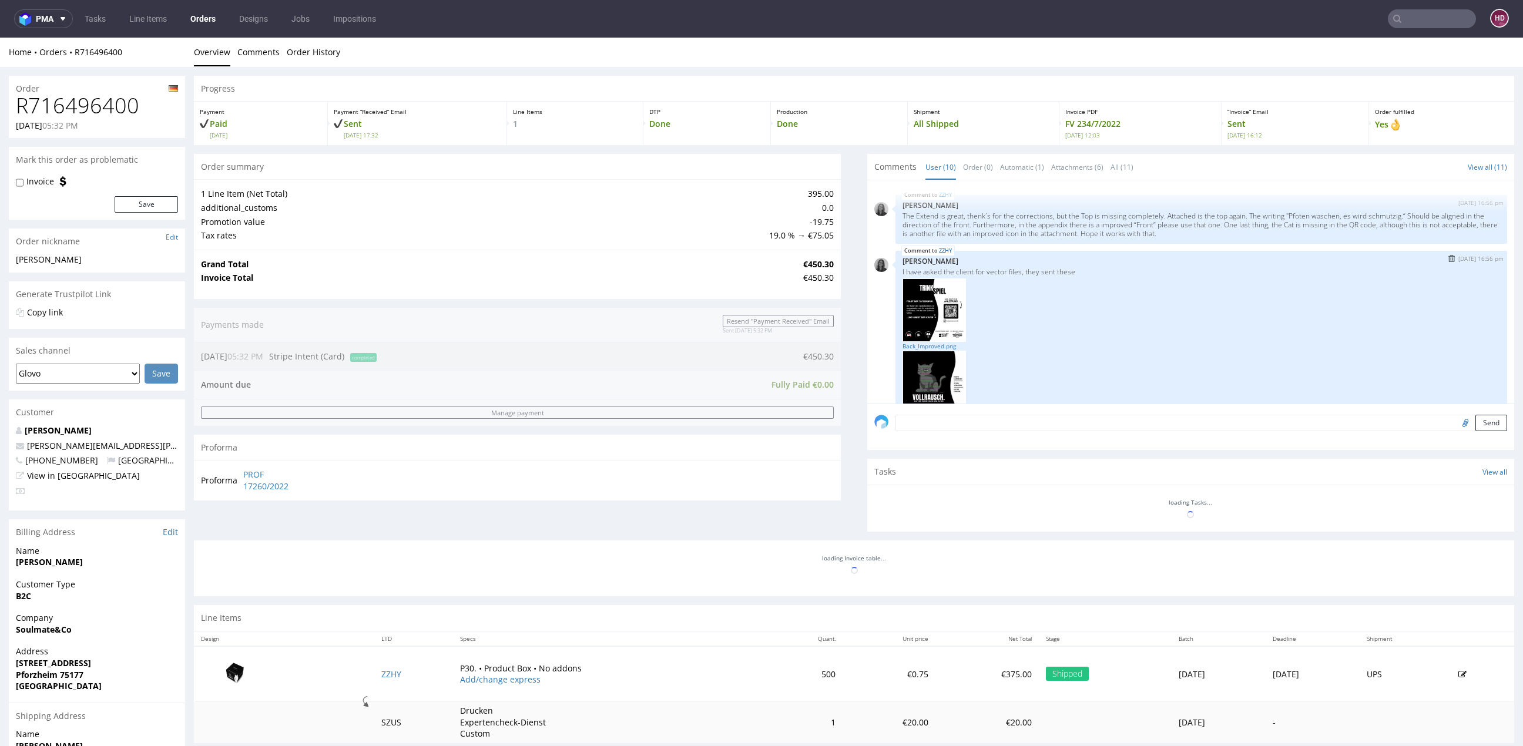
scroll to position [722, 0]
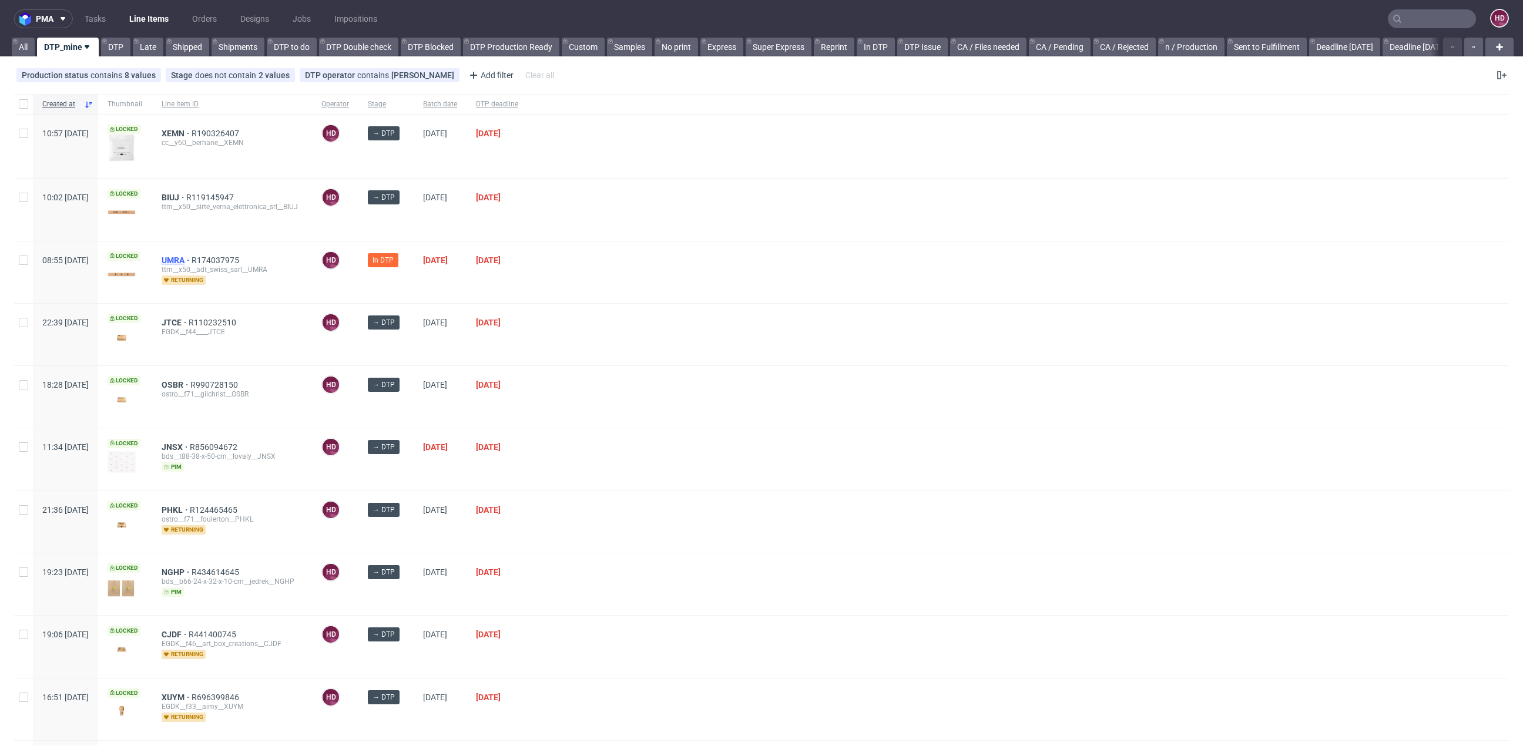
click at [192, 258] on span "UMRA" at bounding box center [177, 260] width 30 height 9
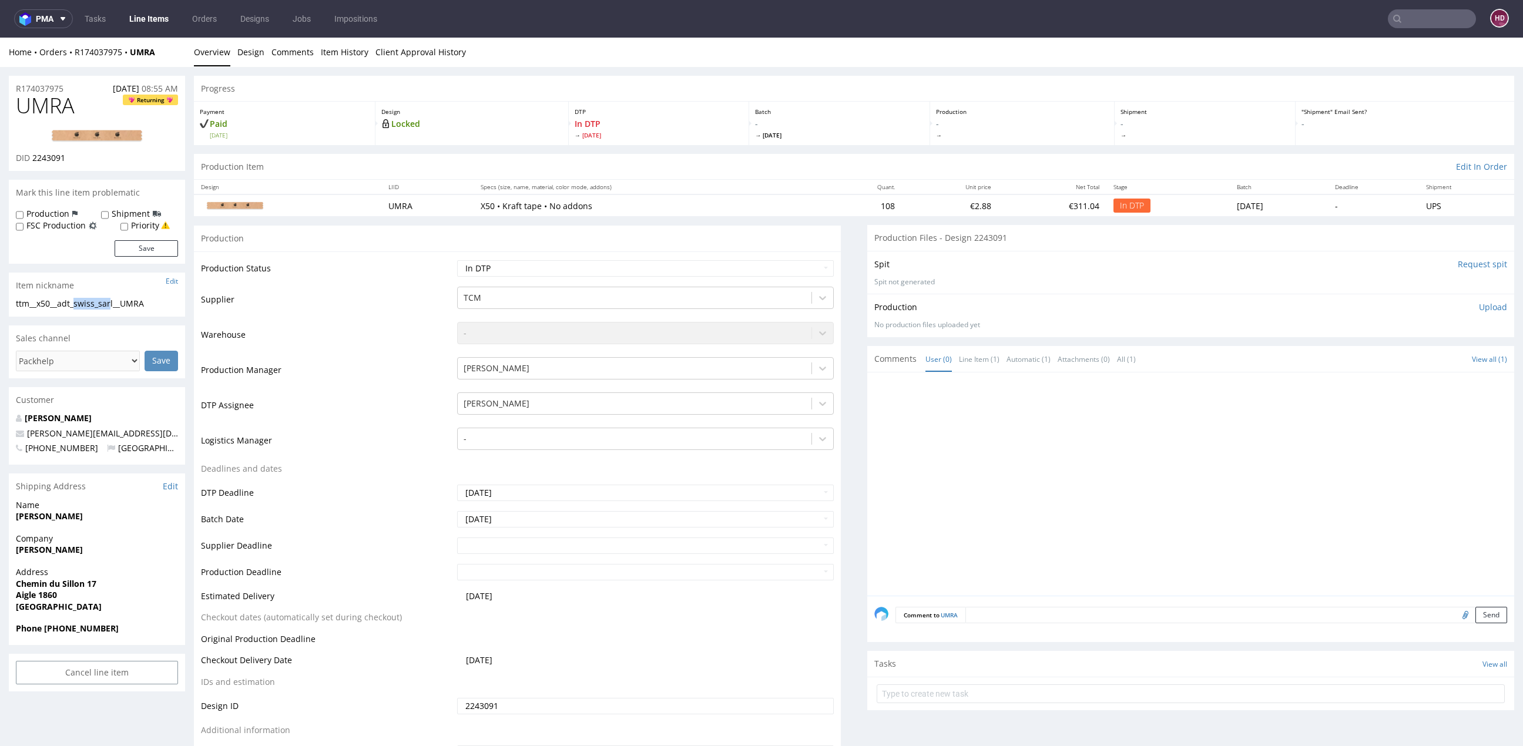
drag, startPoint x: 77, startPoint y: 304, endPoint x: 115, endPoint y: 304, distance: 37.6
click at [115, 304] on div "ttm__x50__adt_swiss_sarl__UMRA" at bounding box center [97, 304] width 162 height 12
copy div "swiss_sar"
click at [1402, 21] on input "text" at bounding box center [1432, 18] width 88 height 19
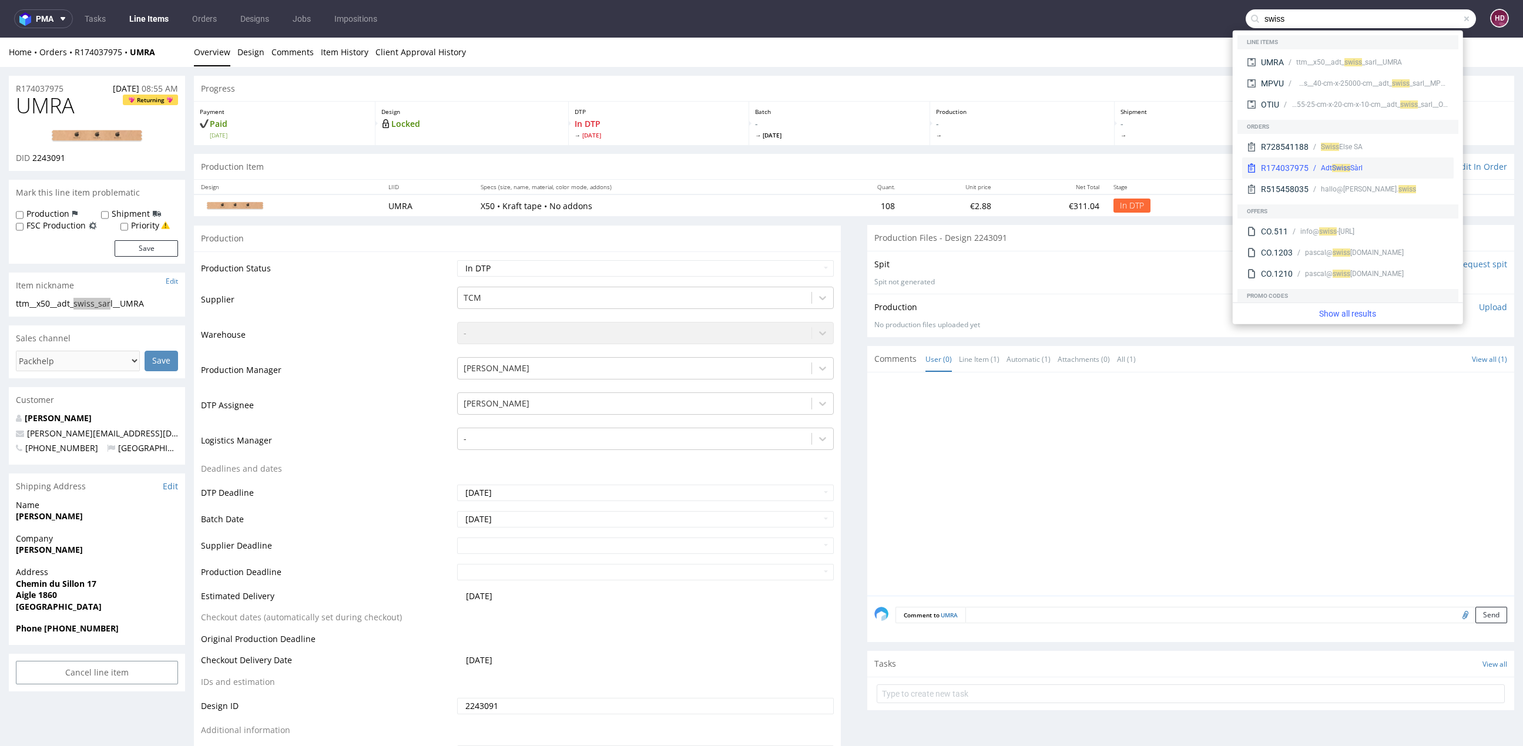
type input "swiss"
click at [1334, 164] on span "Swi" at bounding box center [1337, 168] width 11 height 8
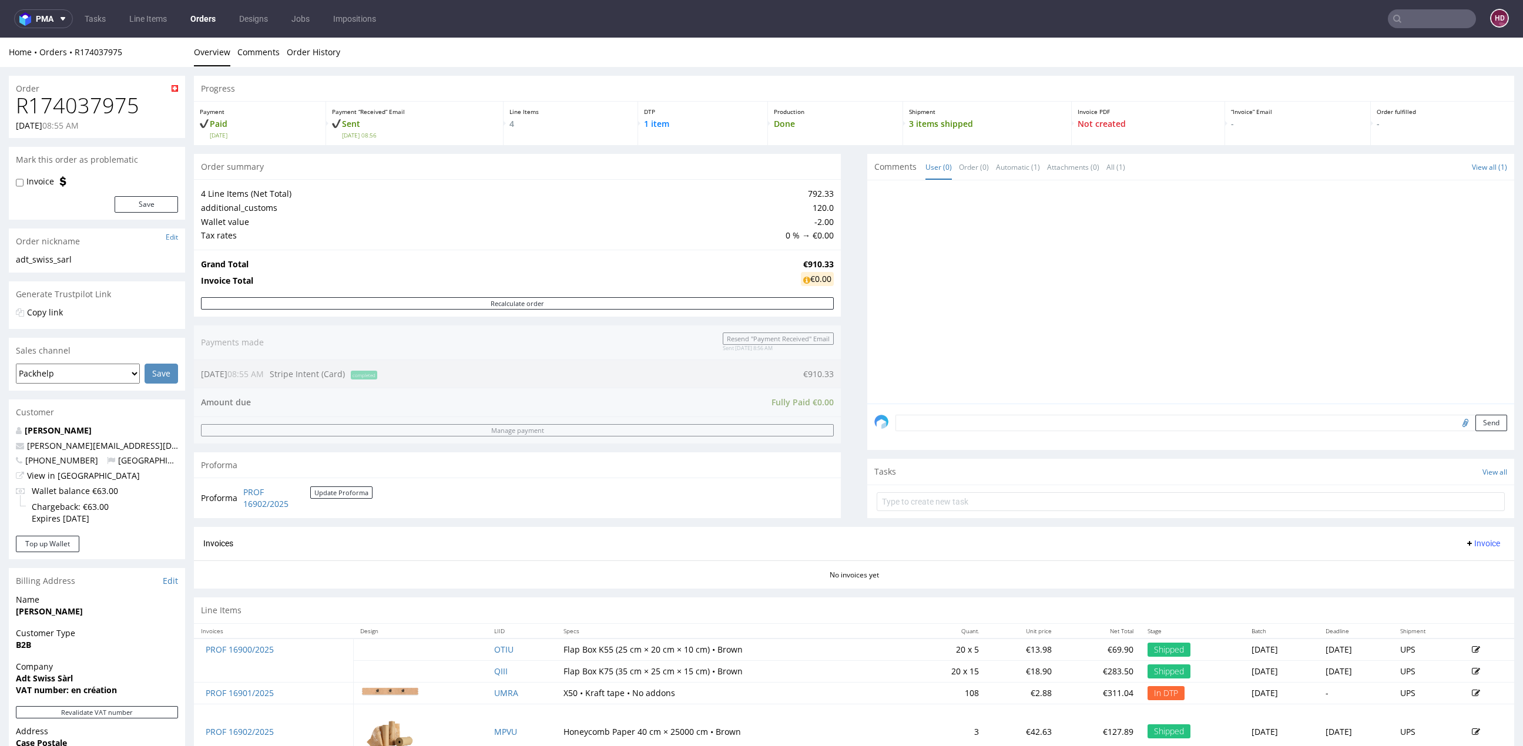
scroll to position [141, 0]
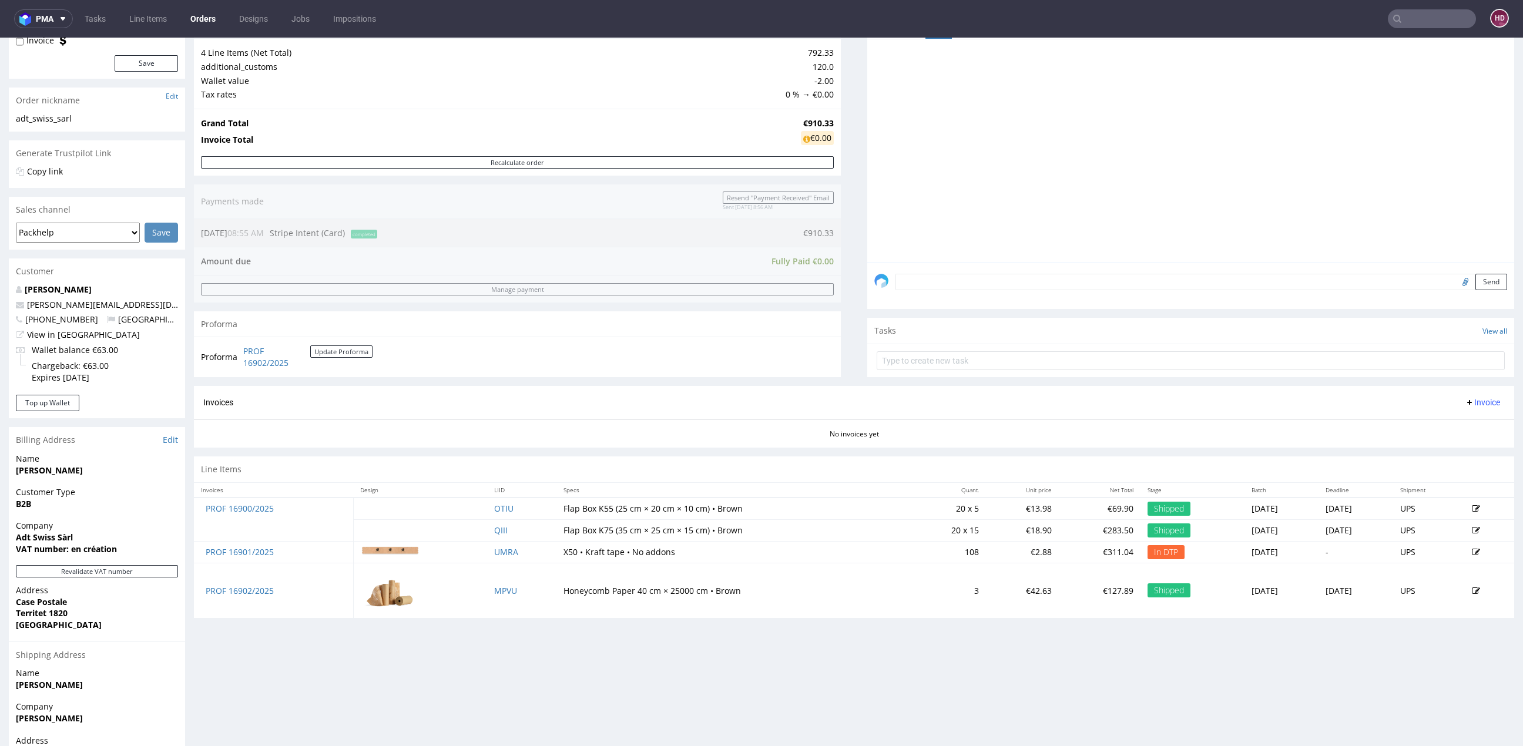
click at [1450, 18] on input "text" at bounding box center [1432, 18] width 88 height 19
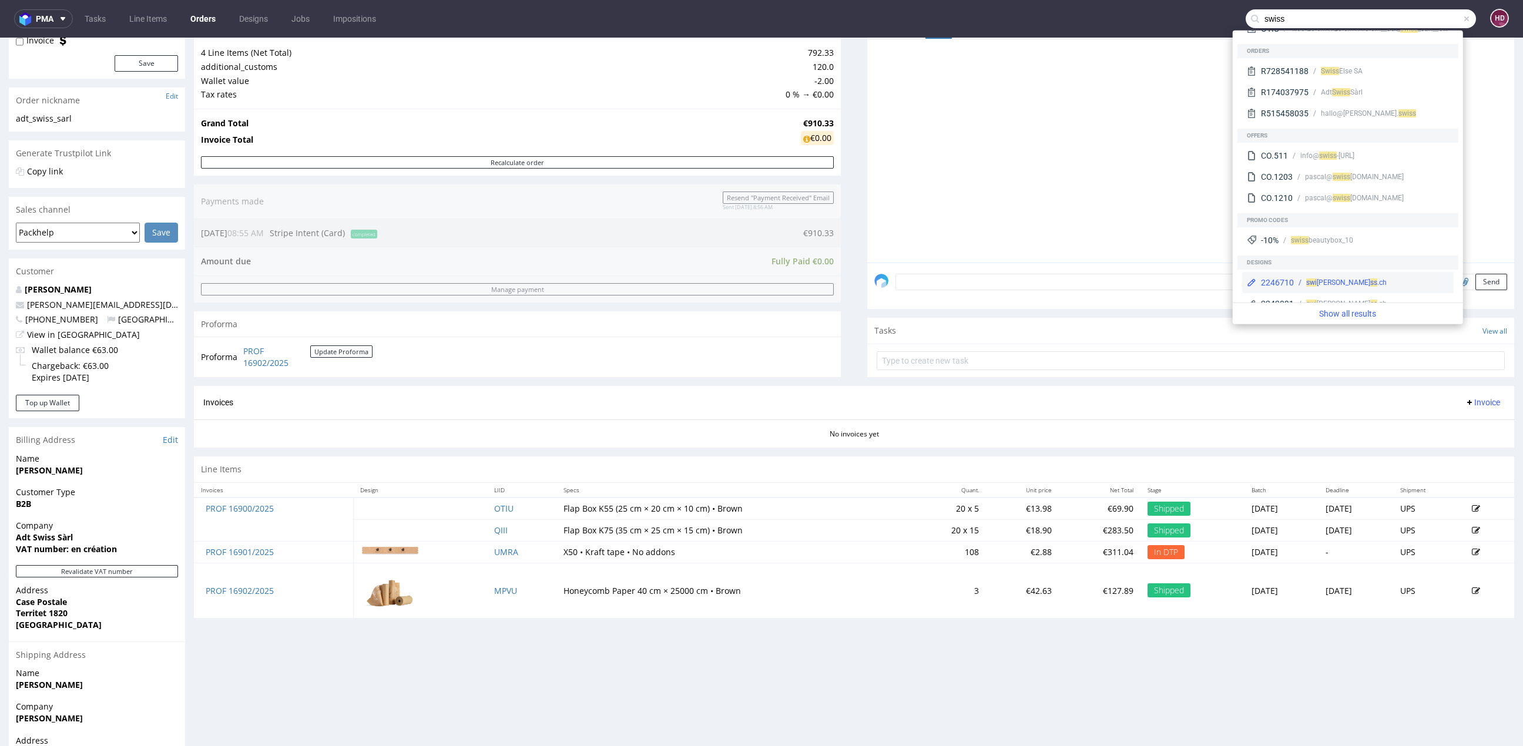
scroll to position [0, 0]
type input "swiss"
click at [1337, 169] on span "Swi" at bounding box center [1337, 168] width 11 height 8
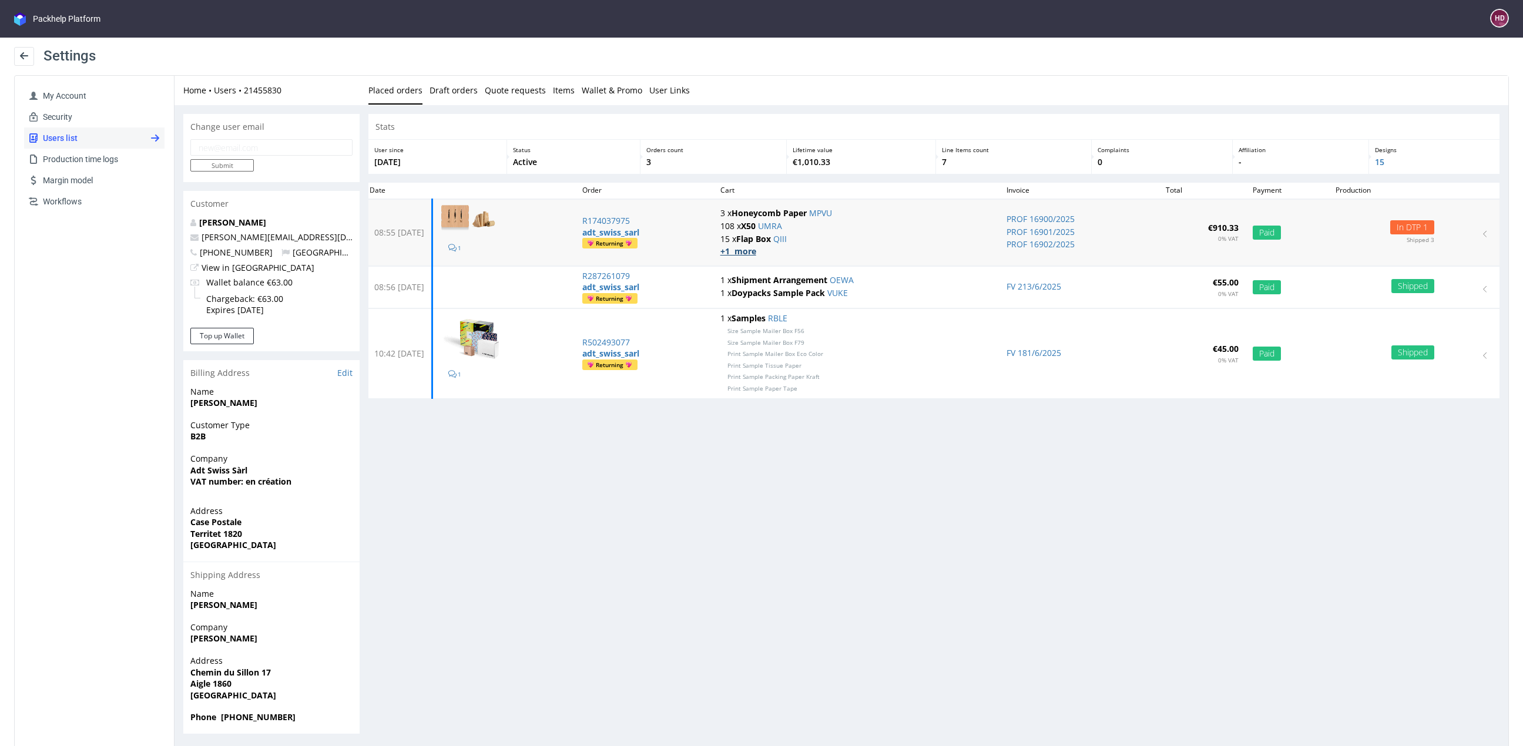
click at [756, 254] on strong "+1 more" at bounding box center [738, 251] width 36 height 11
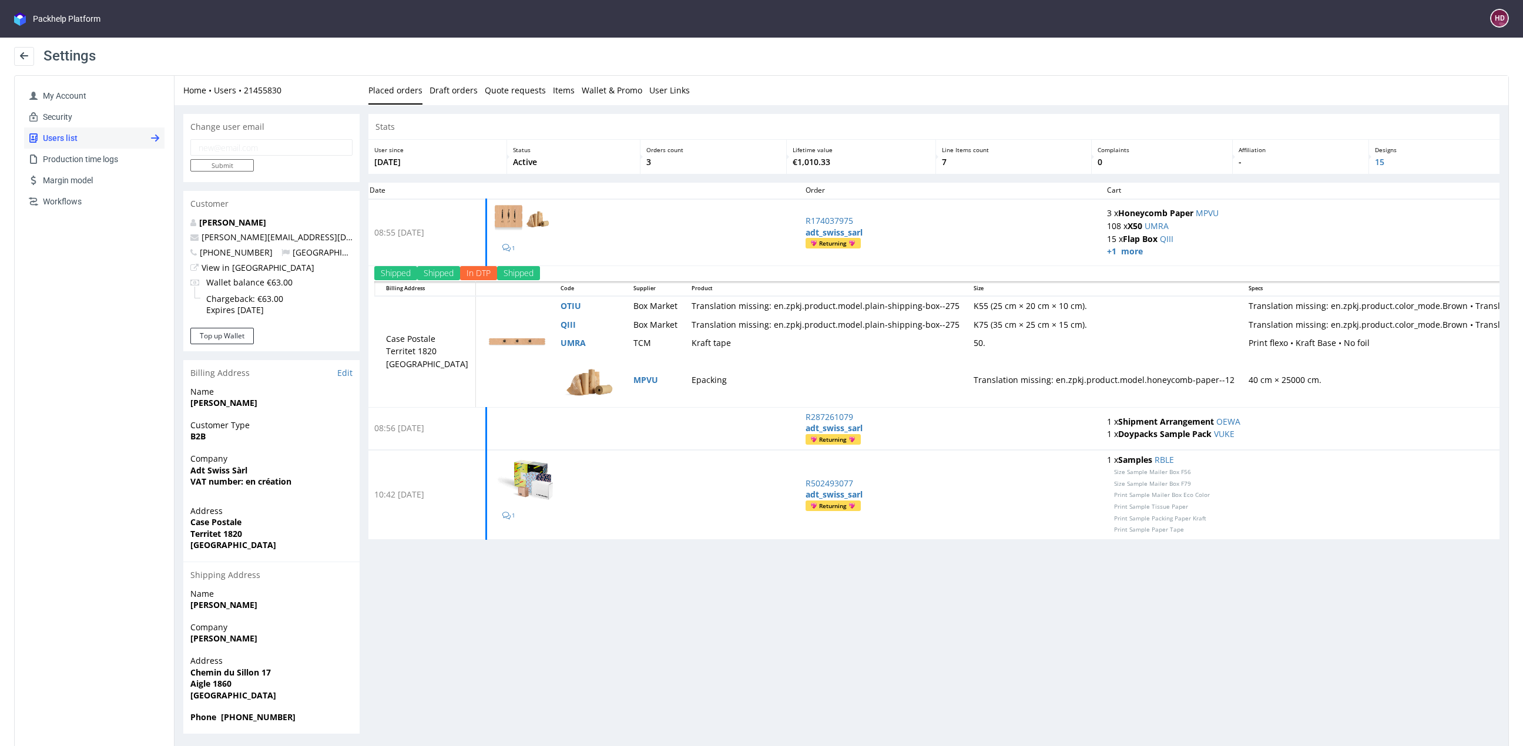
click at [913, 706] on div "Stats User since 6th Jan 2025 Status Active Orders count 3 Lifetime value €1,01…" at bounding box center [933, 424] width 1131 height 620
click at [25, 51] on icon at bounding box center [23, 55] width 9 height 9
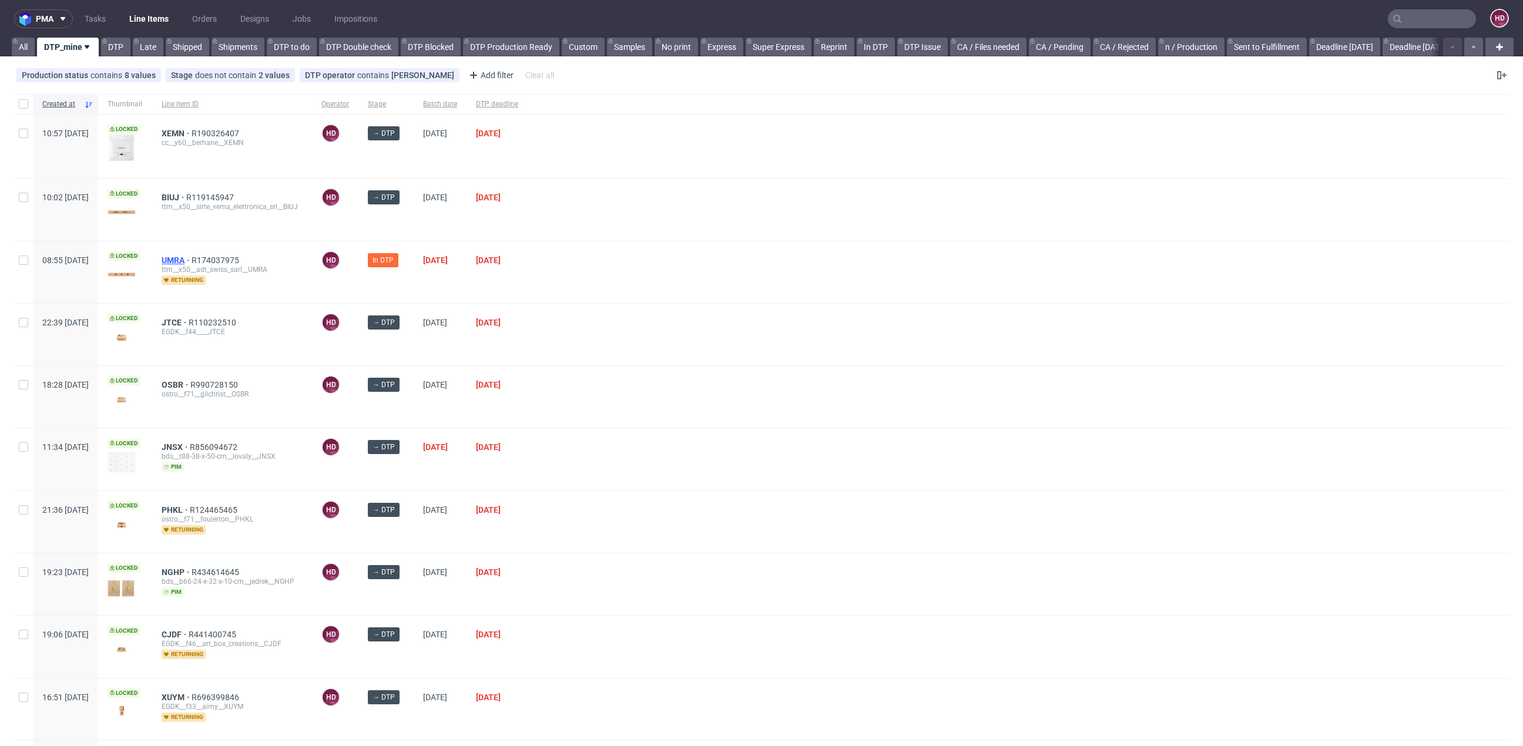
click at [192, 259] on span "UMRA" at bounding box center [177, 260] width 30 height 9
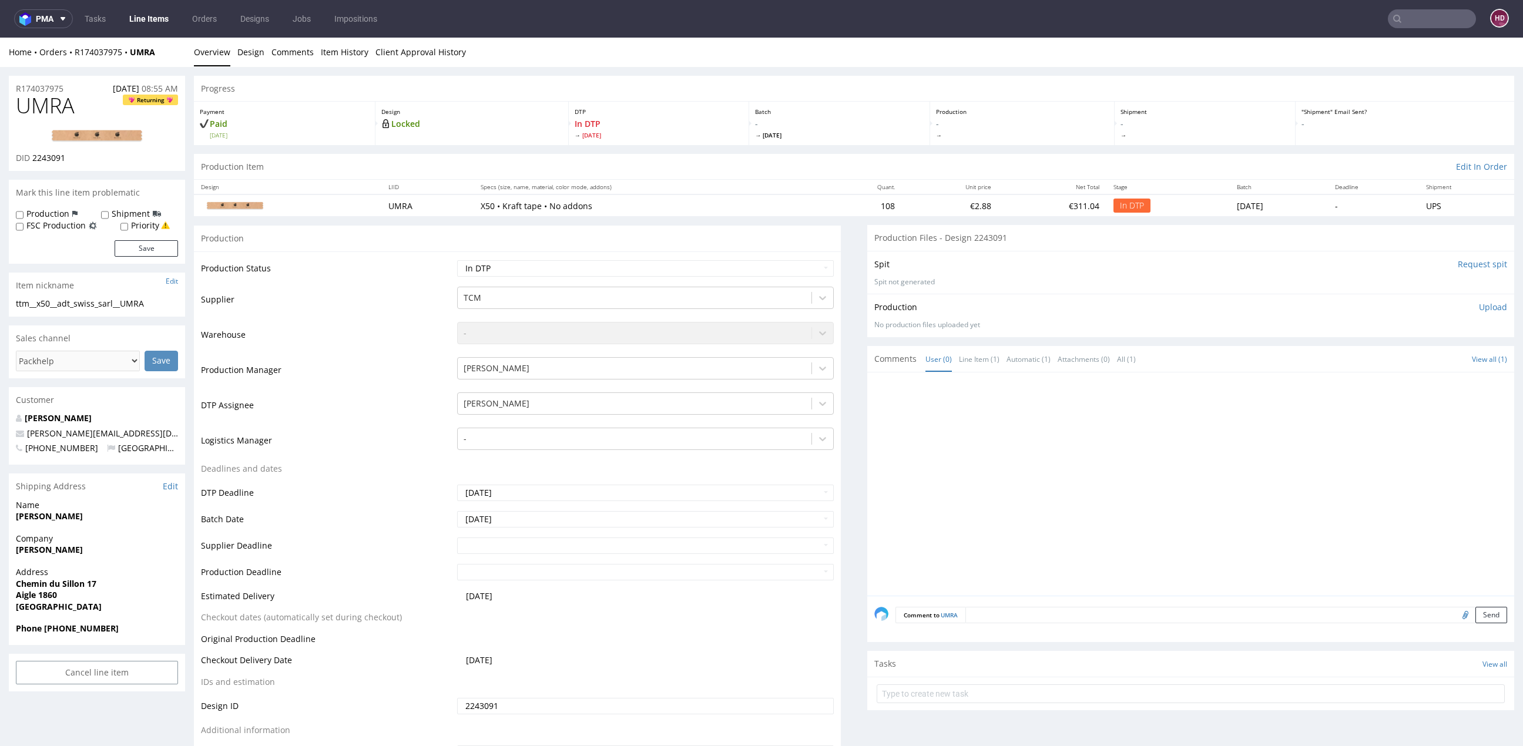
click at [1452, 306] on div "Production Upload" at bounding box center [1190, 307] width 633 height 12
click at [1457, 306] on div "Production Upload" at bounding box center [1190, 307] width 633 height 12
click at [1479, 308] on p "Upload" at bounding box center [1493, 307] width 28 height 12
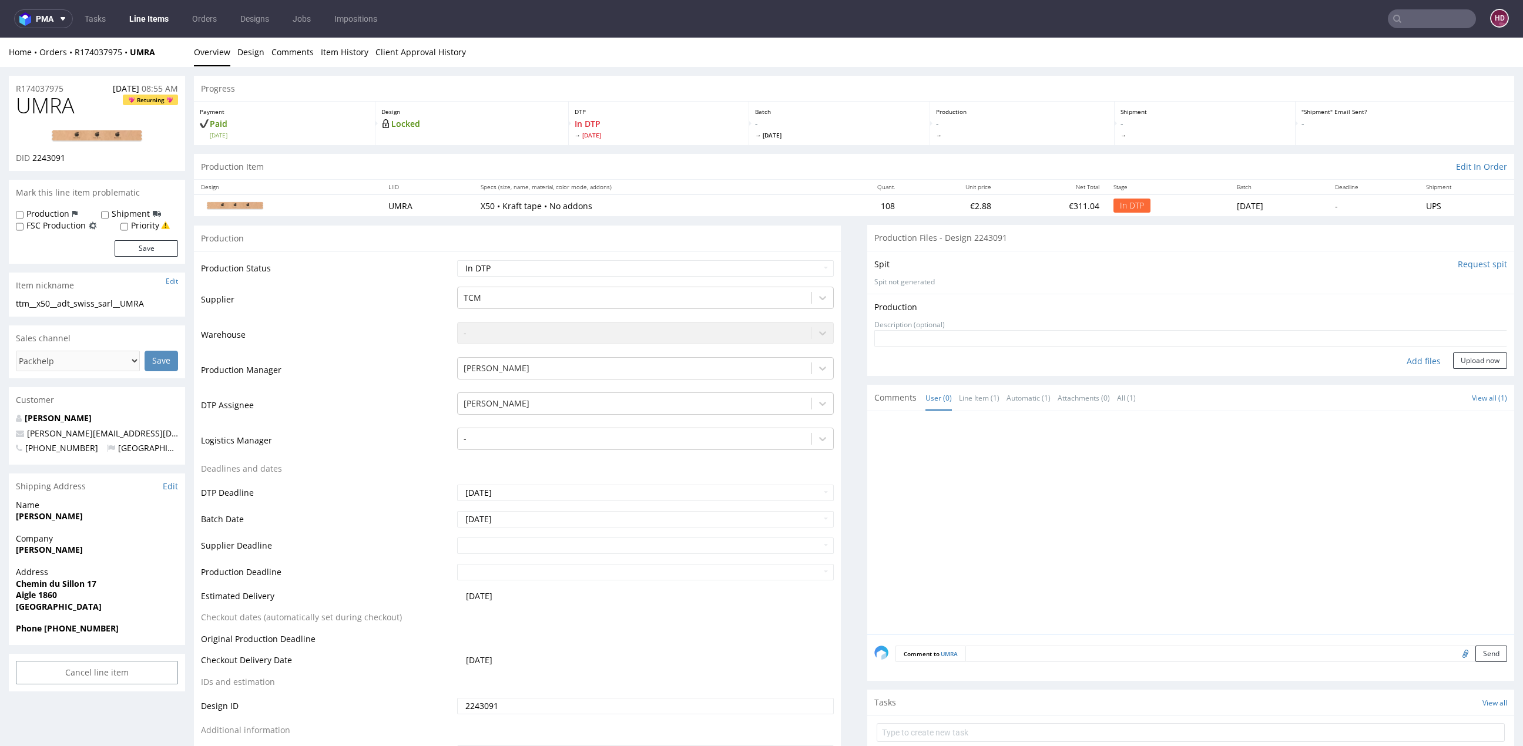
click at [1414, 357] on div "Add files" at bounding box center [1423, 362] width 59 height 18
type input "C:\fakepath\ ttm__x50__adt_swiss_sarl__UMRA__d2243091__oR174037975.pdf"
click at [1453, 374] on button "Upload now" at bounding box center [1480, 379] width 54 height 16
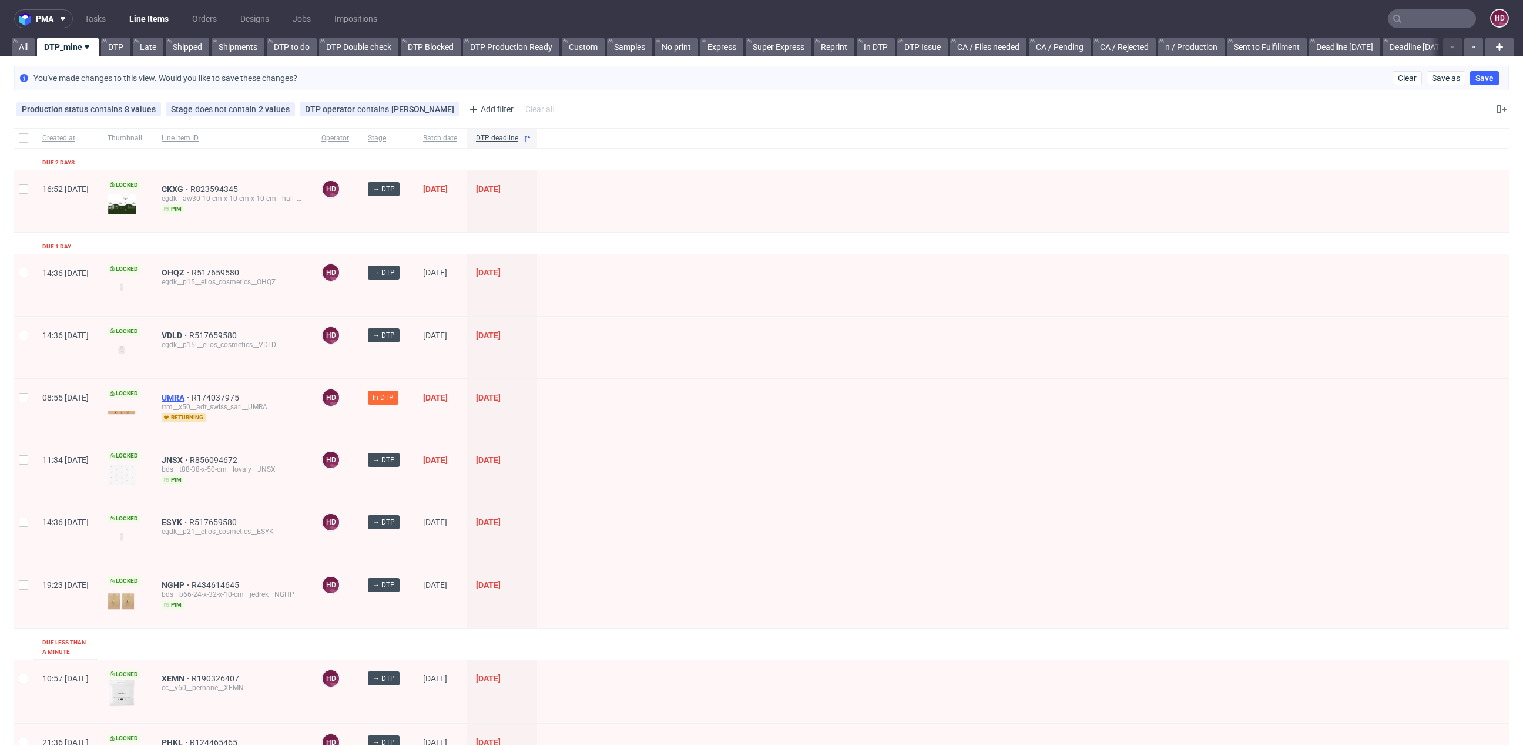
click at [192, 393] on span "UMRA" at bounding box center [177, 397] width 30 height 9
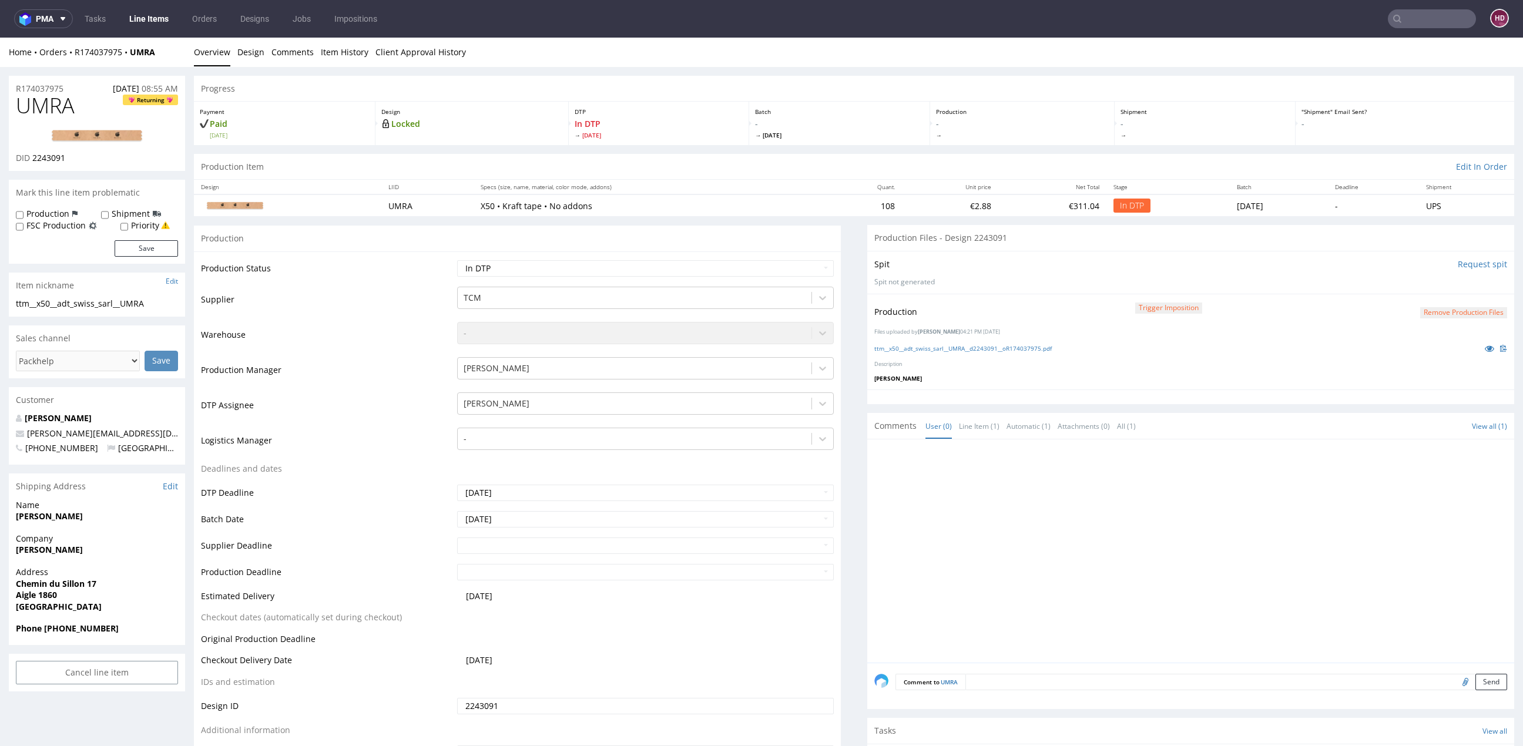
click at [1443, 316] on button "Remove production files" at bounding box center [1463, 312] width 87 height 11
click at [1431, 284] on link "Yes" at bounding box center [1417, 286] width 33 height 18
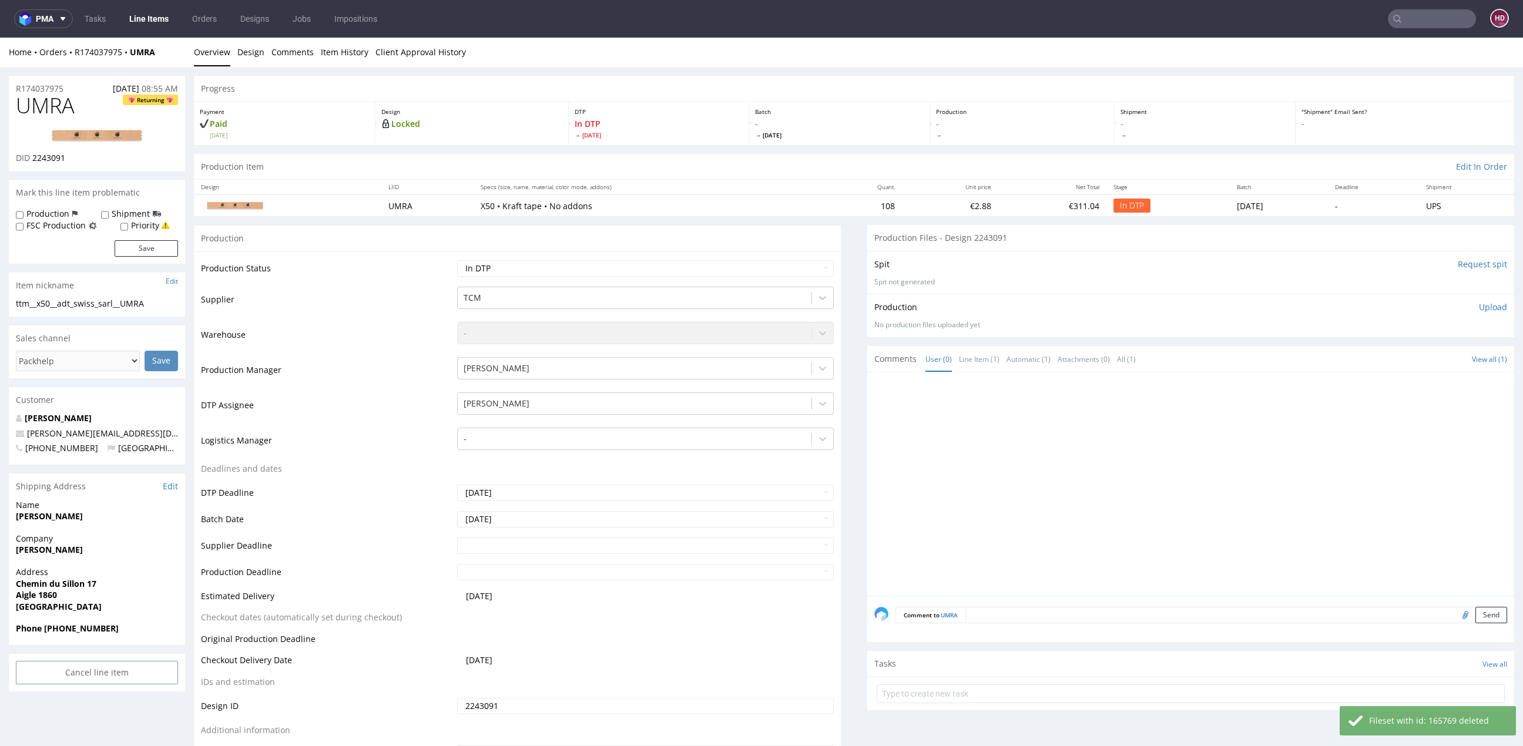
click at [1479, 307] on p "Upload" at bounding box center [1493, 307] width 28 height 12
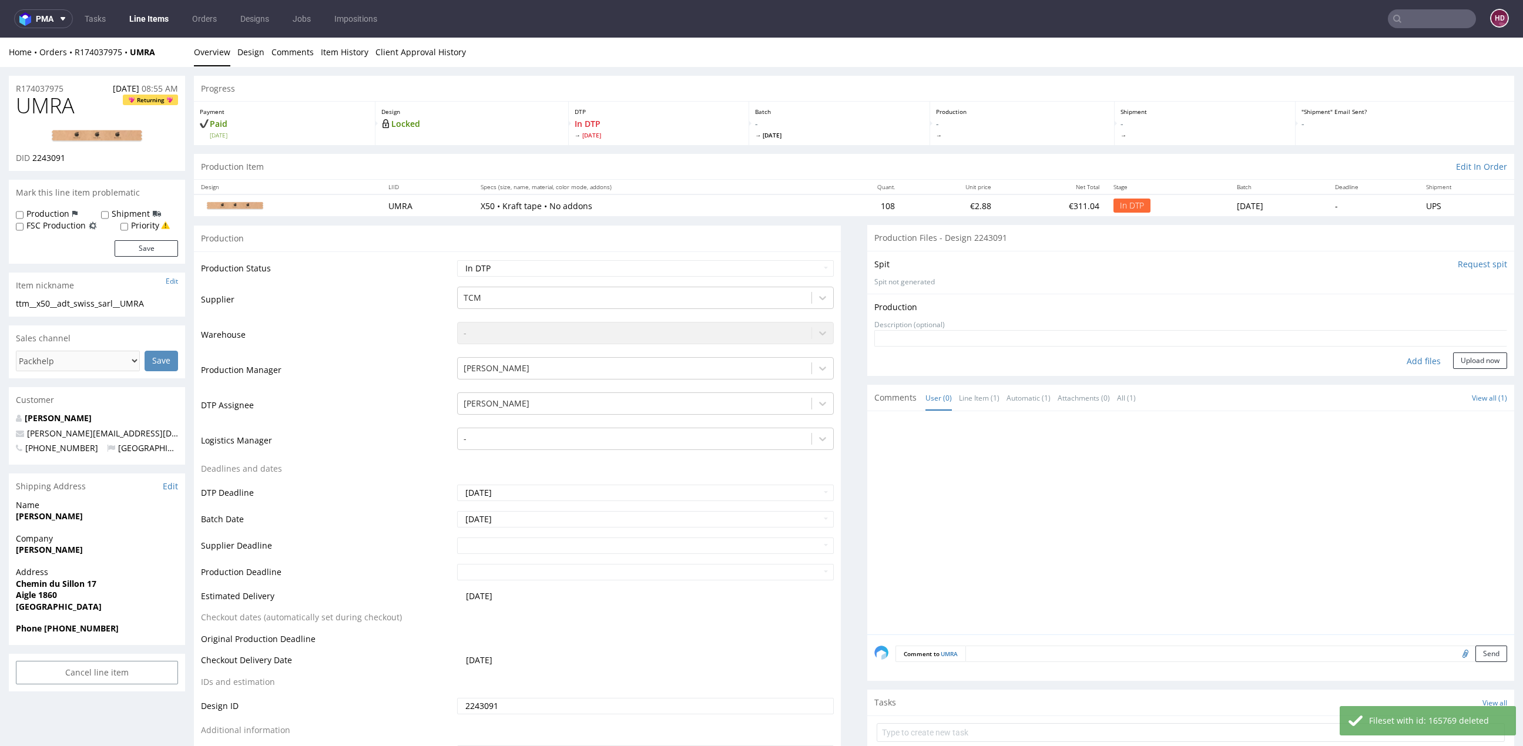
click at [1406, 363] on div "Add files" at bounding box center [1423, 362] width 59 height 18
type input "C:\fakepath\ ttm__x50__adt_swiss_sarl__UMRA__d2243091__oR174037975.pdf"
click at [1453, 379] on button "Upload now" at bounding box center [1480, 379] width 54 height 16
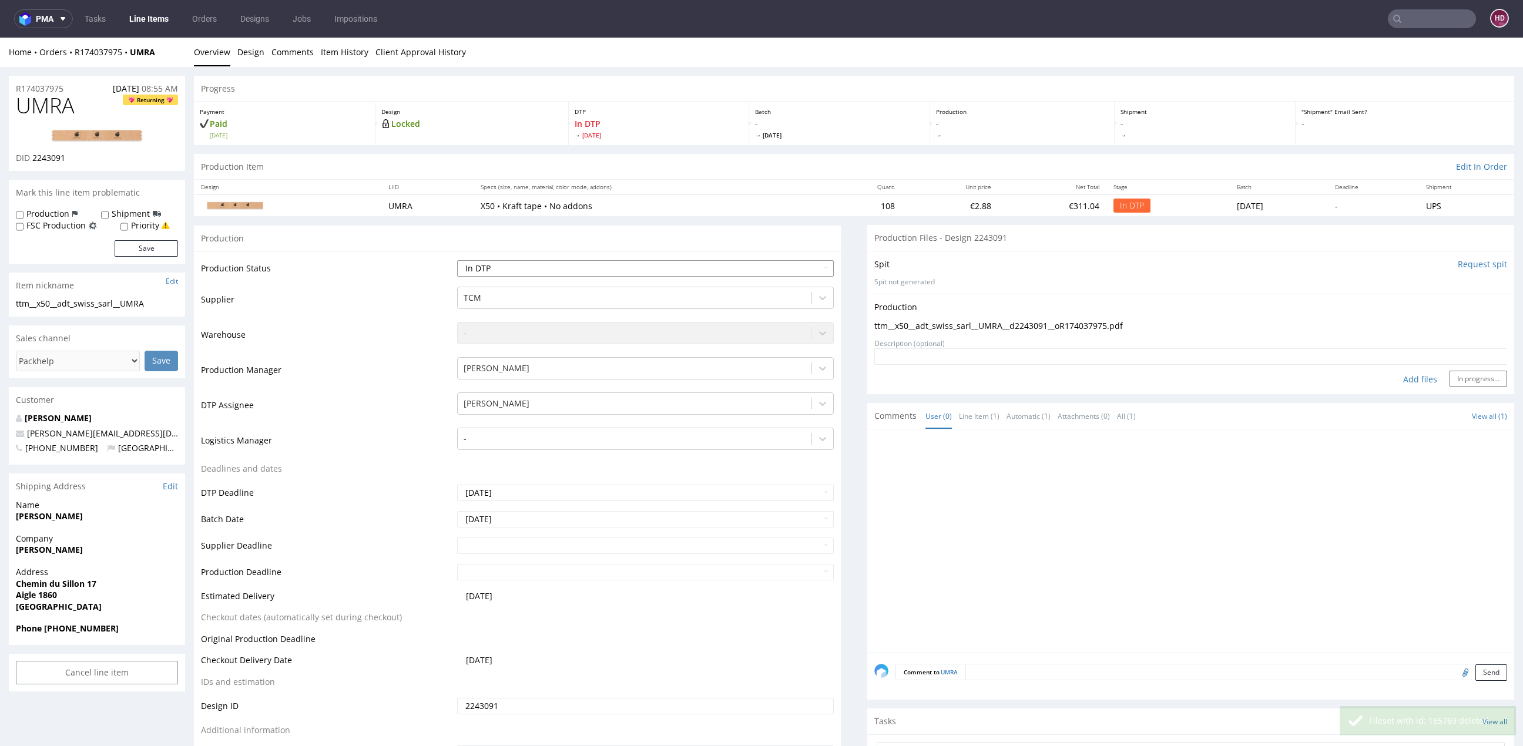
click at [484, 264] on select "Waiting for Artwork Waiting for Diecut Waiting for Mockup Waiting for DTP Waiti…" at bounding box center [645, 268] width 377 height 16
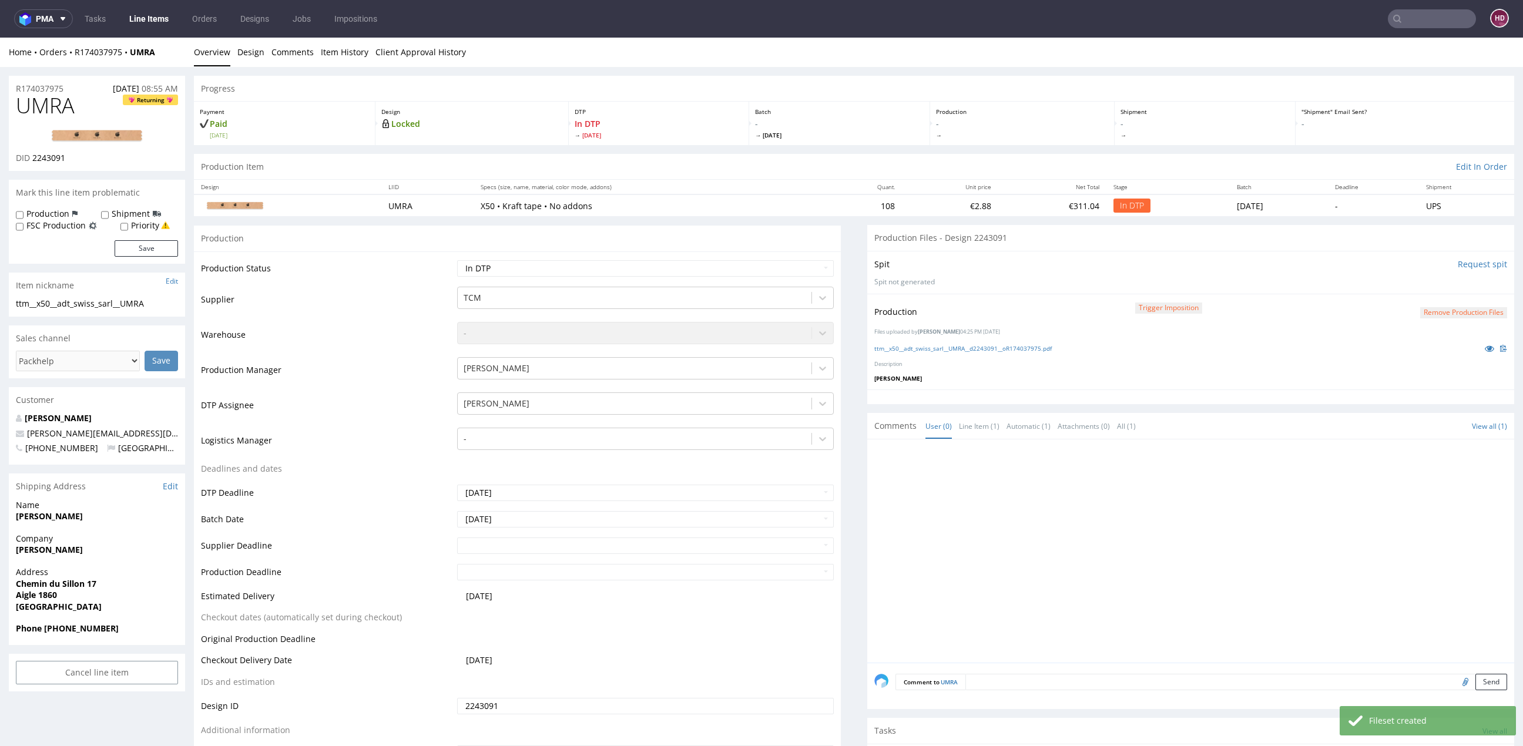
click at [545, 273] on select "Waiting for Artwork Waiting for Diecut Waiting for Mockup Waiting for DTP Waiti…" at bounding box center [645, 268] width 377 height 16
select select "dtp_production_ready"
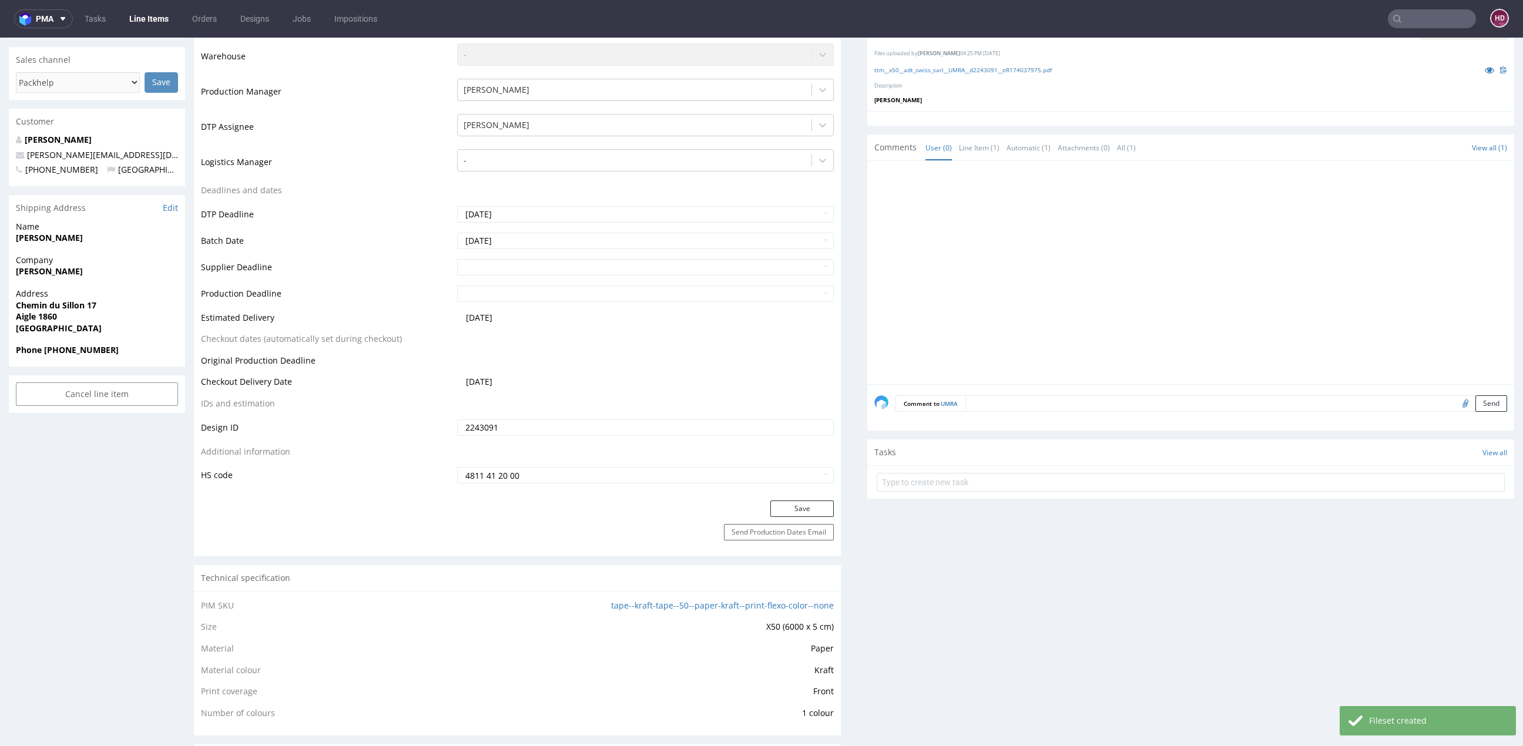
scroll to position [301, 0]
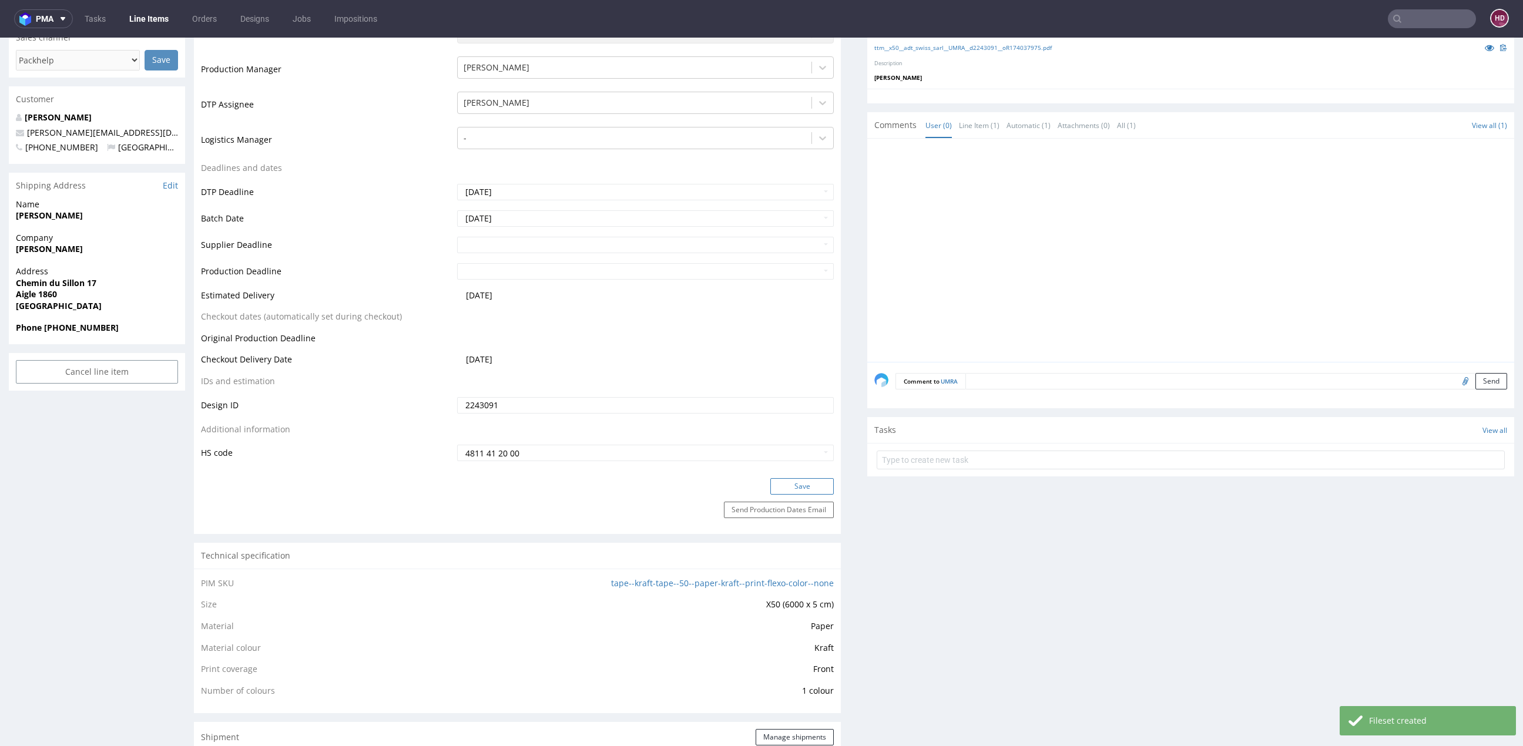
click at [772, 491] on button "Save" at bounding box center [801, 486] width 63 height 16
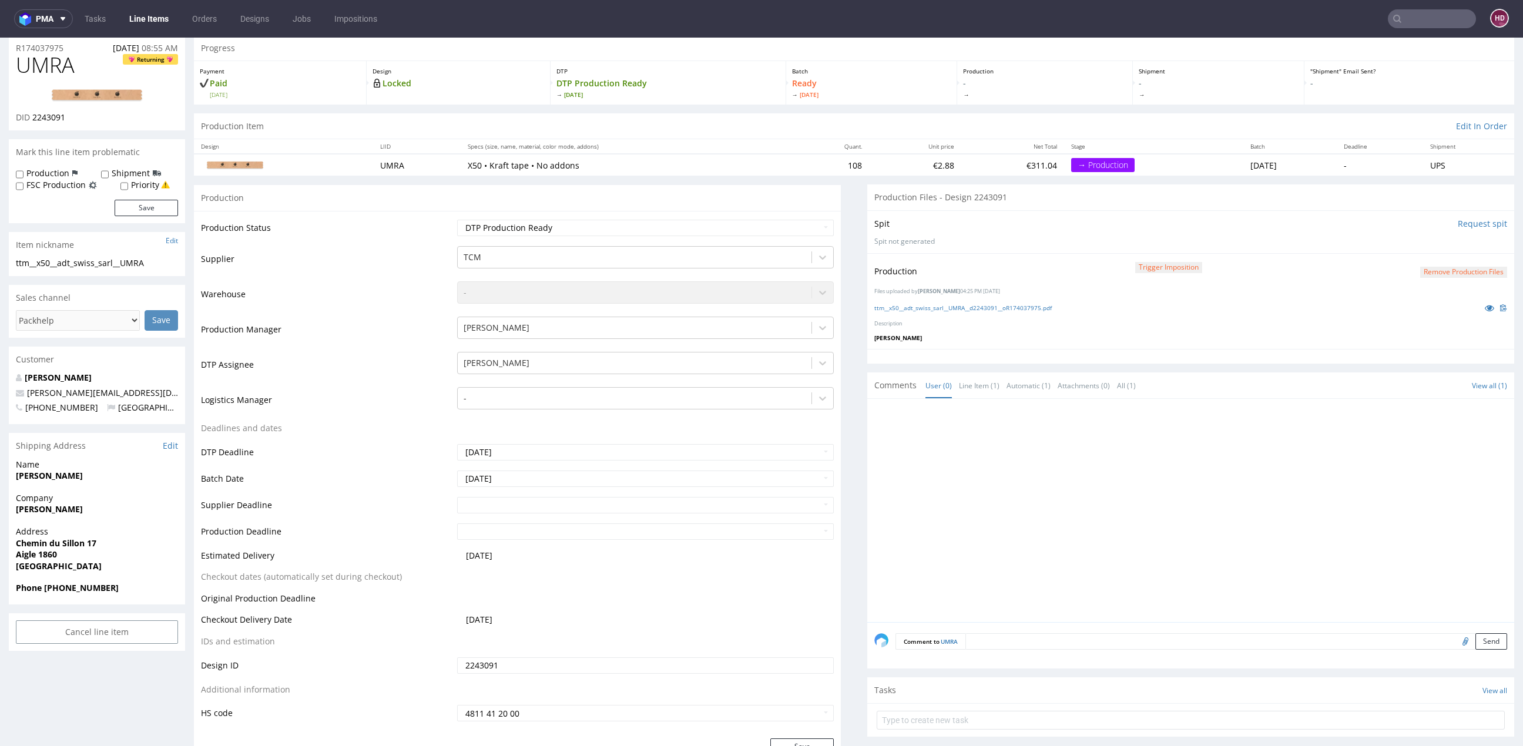
scroll to position [0, 0]
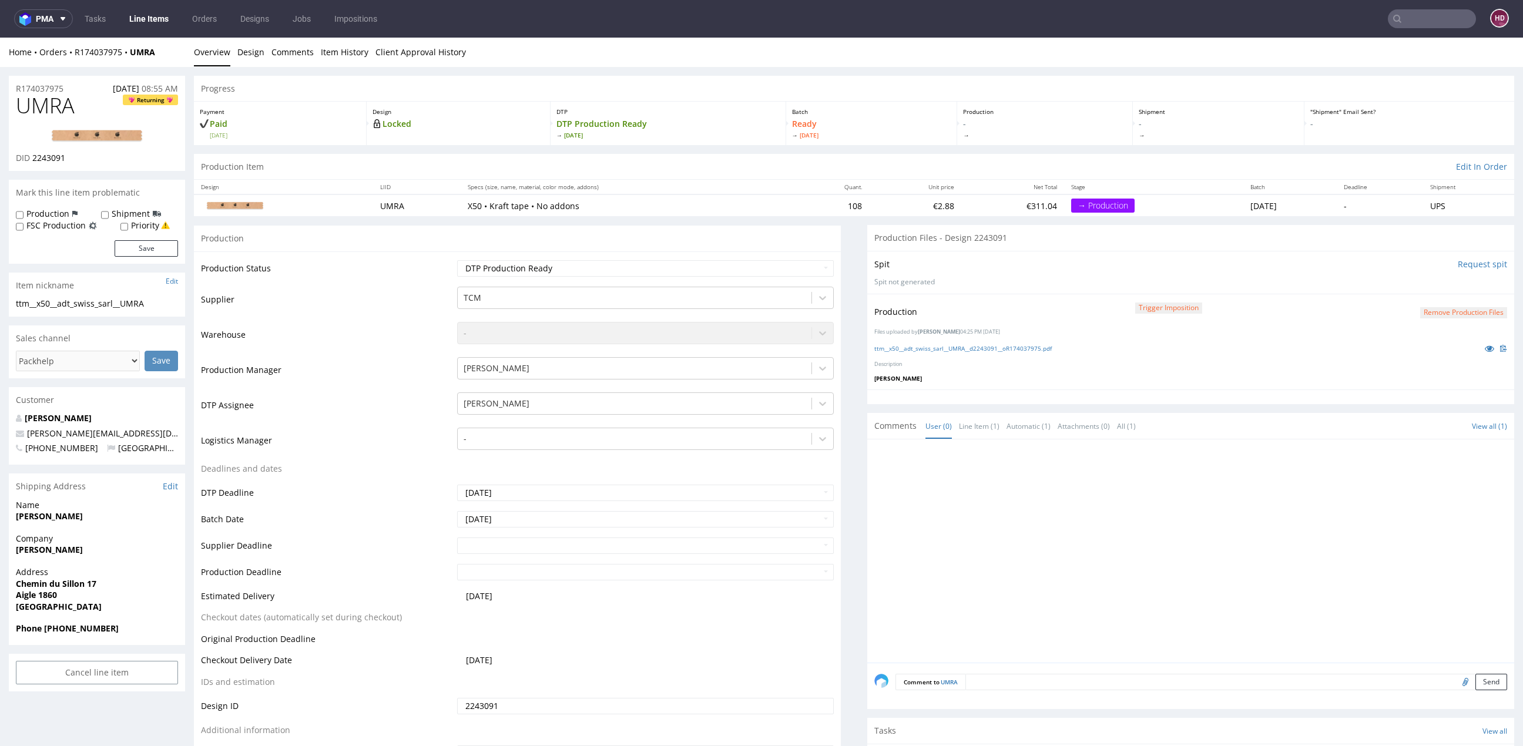
click at [152, 19] on link "Line Items" at bounding box center [148, 18] width 53 height 19
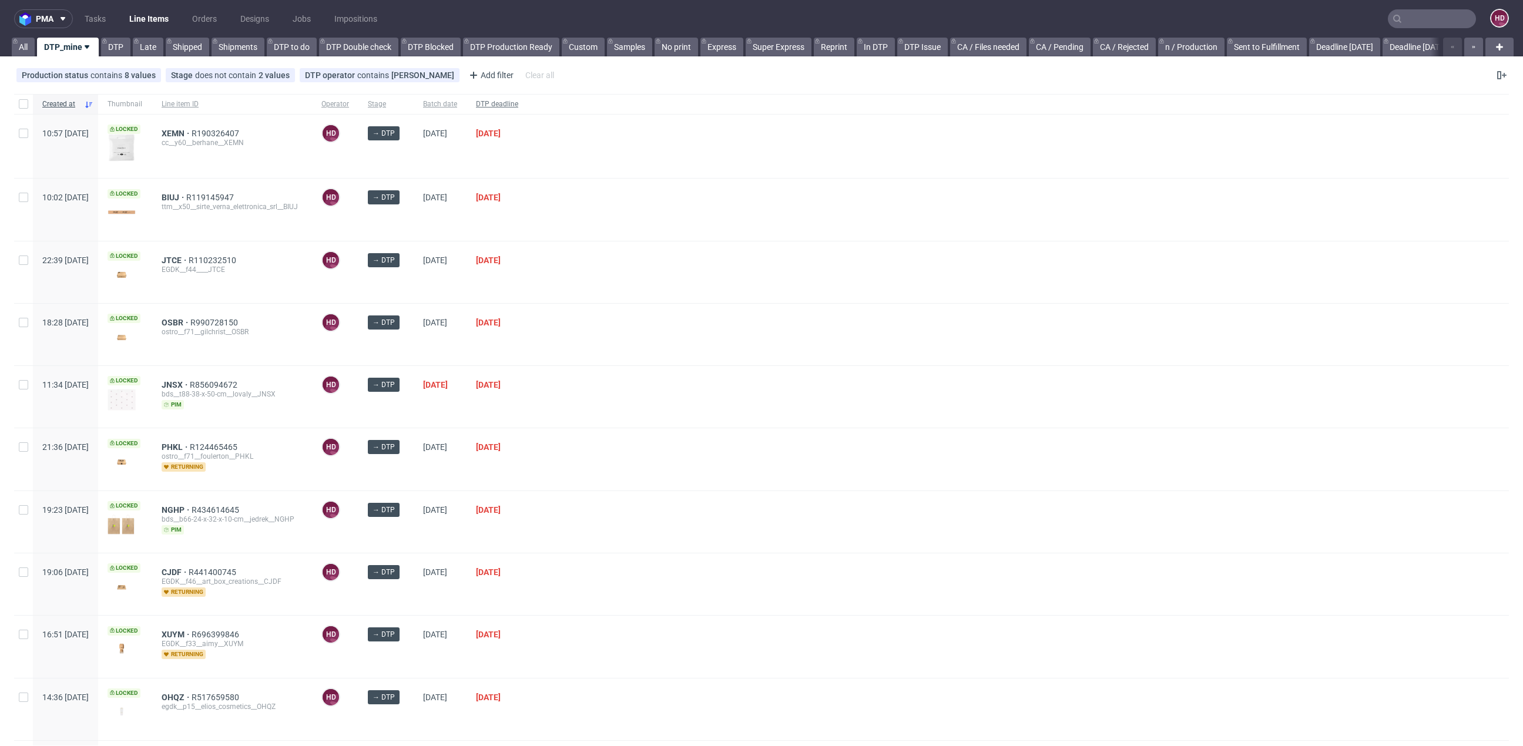
click at [528, 98] on div "DTP deadline" at bounding box center [497, 104] width 61 height 20
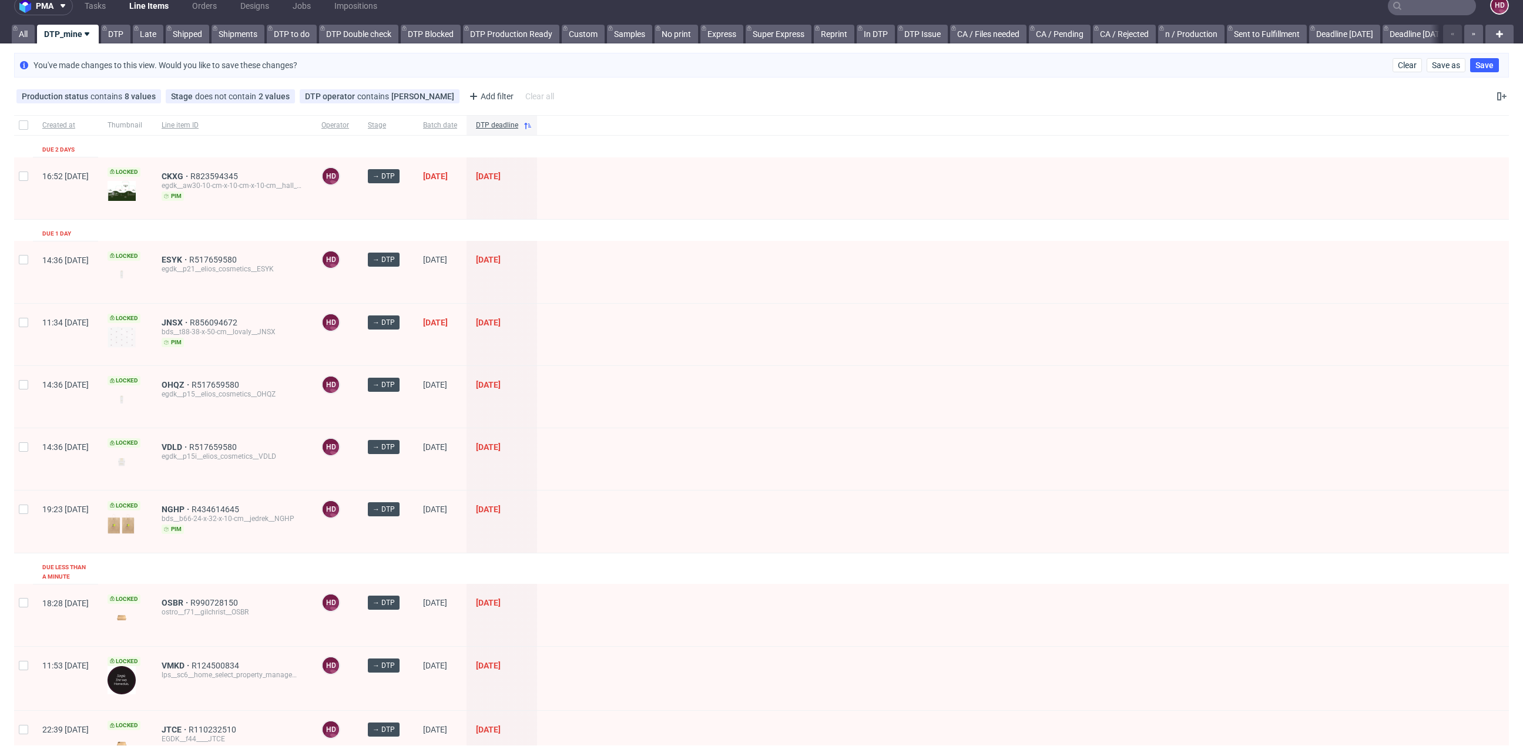
scroll to position [32, 0]
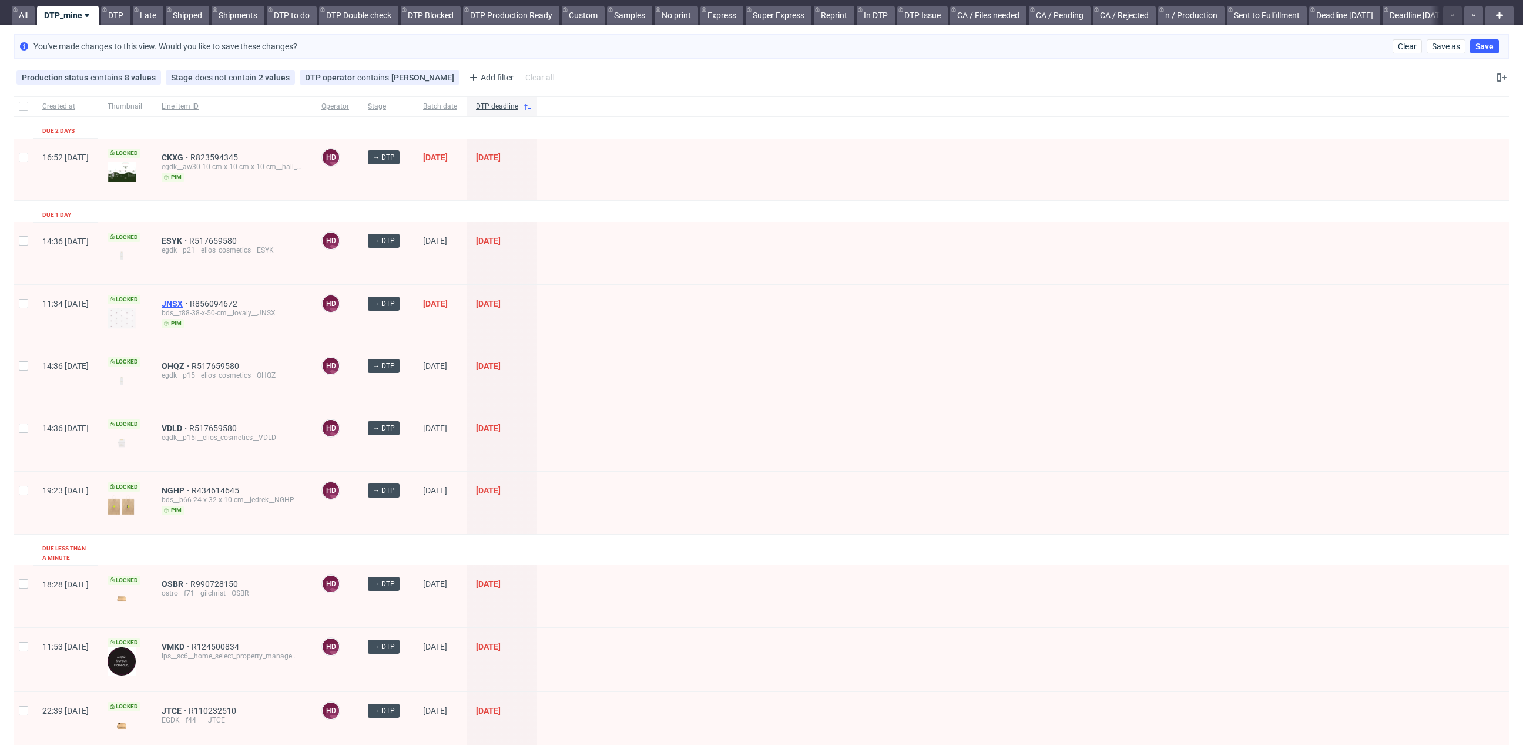
click at [190, 300] on span "JNSX" at bounding box center [176, 303] width 28 height 9
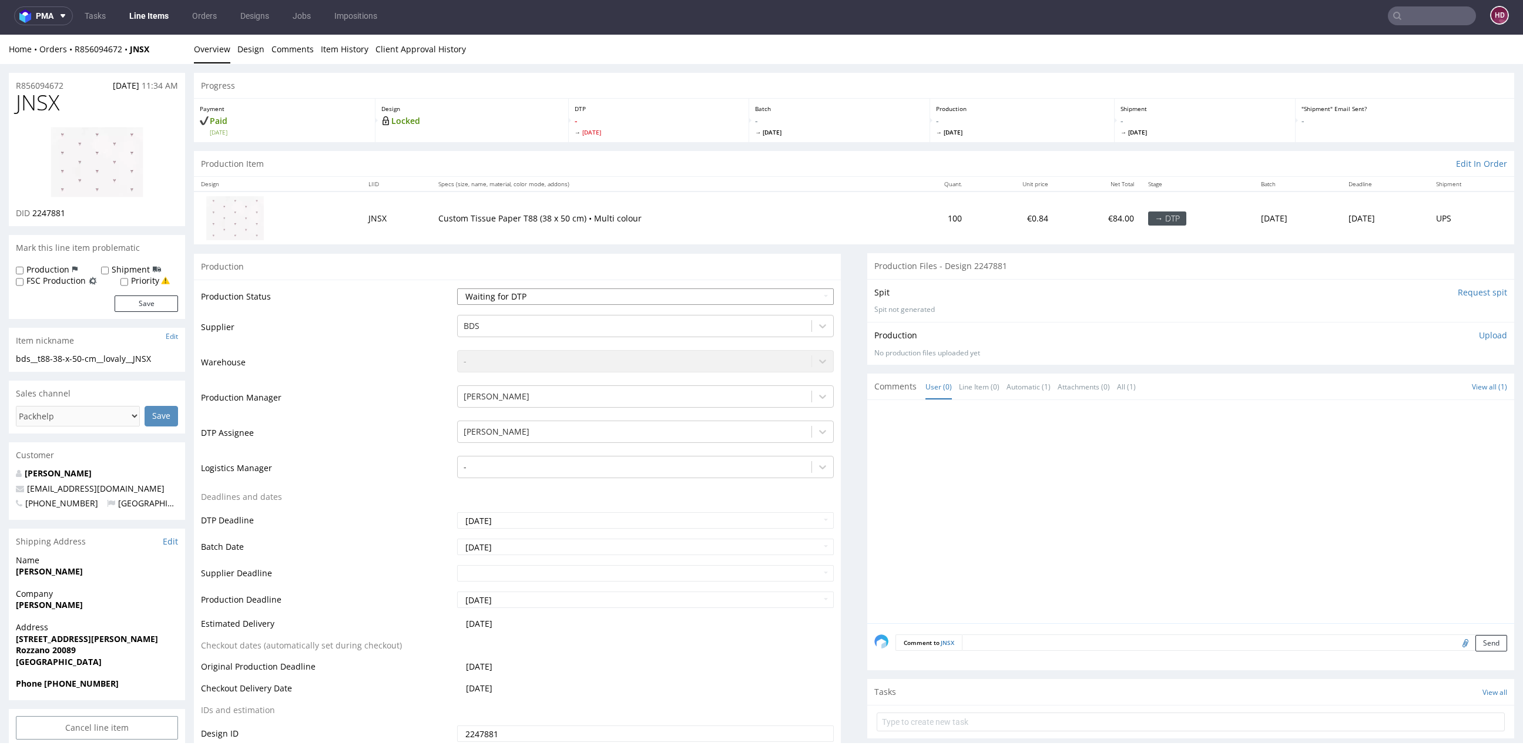
click at [619, 295] on select "Waiting for Artwork Waiting for Diecut Waiting for Mockup Waiting for DTP Waiti…" at bounding box center [645, 297] width 377 height 16
select select "dtp_in_process"
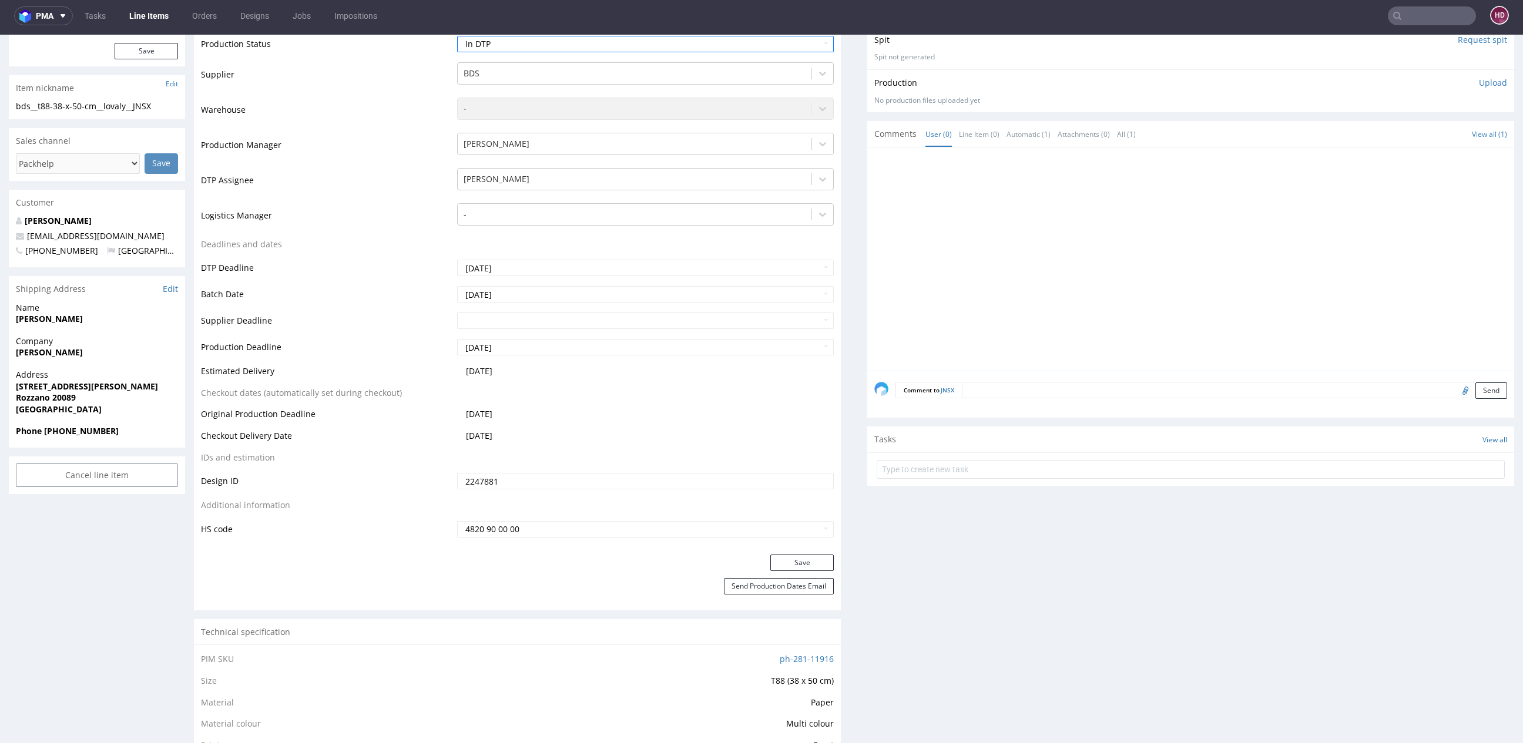
scroll to position [395, 0]
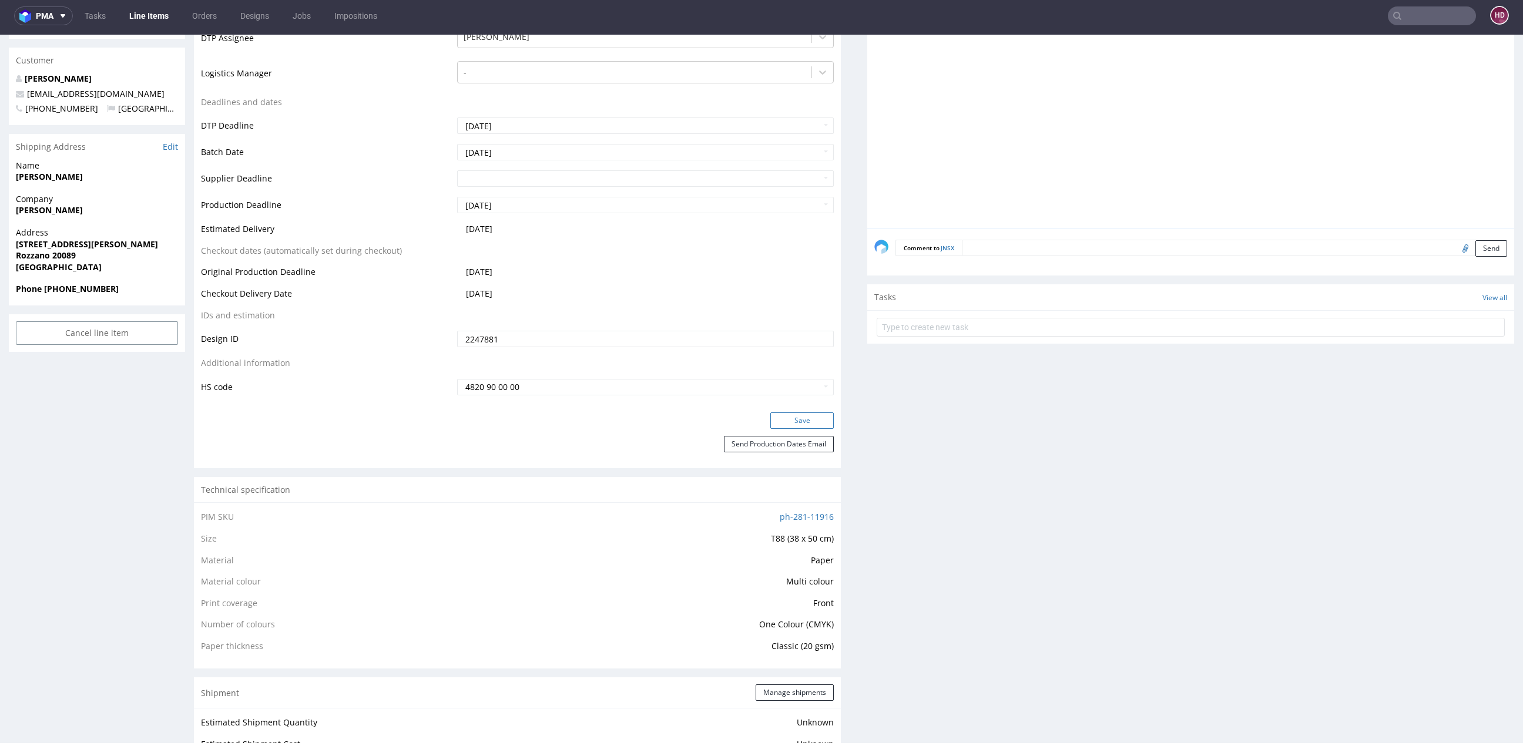
click at [795, 420] on button "Save" at bounding box center [801, 420] width 63 height 16
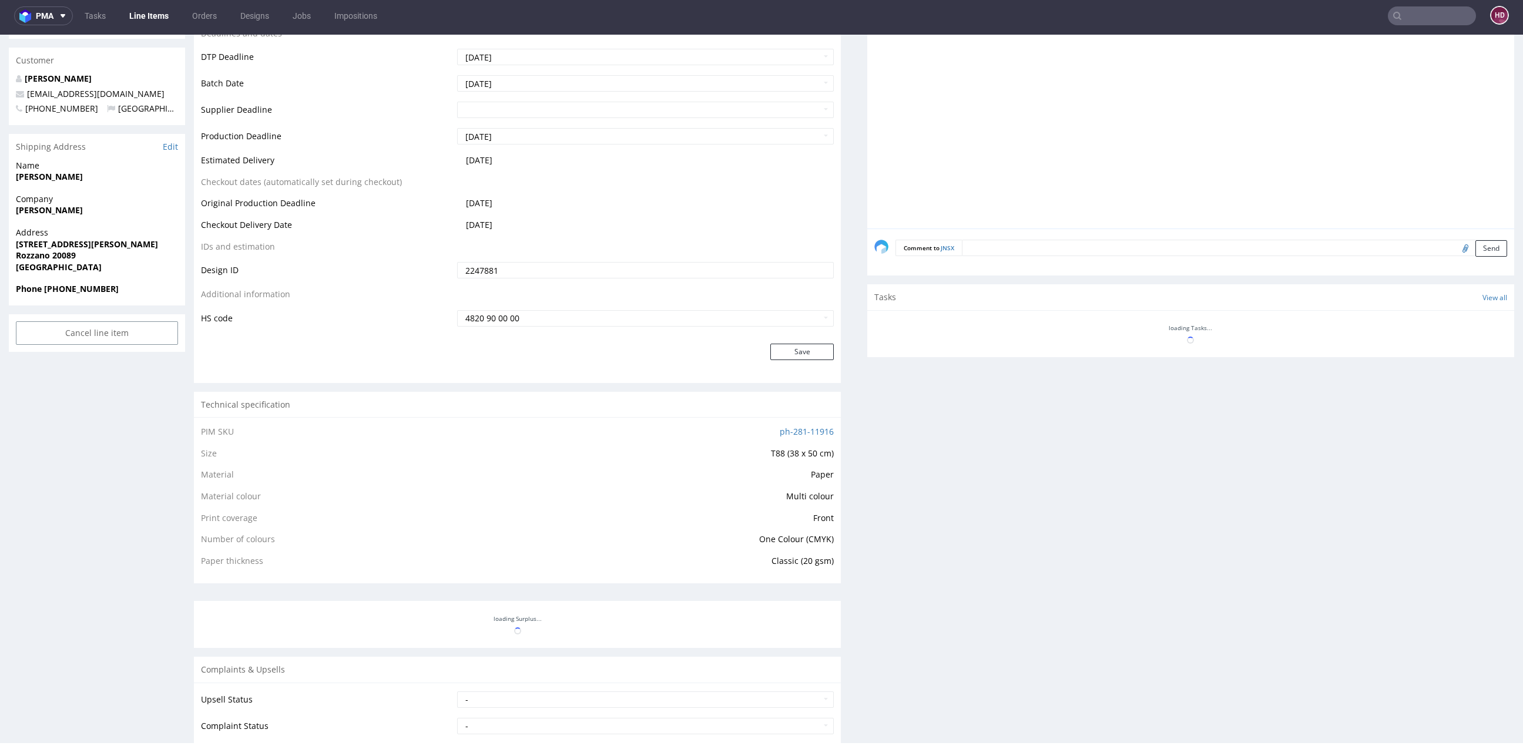
scroll to position [0, 0]
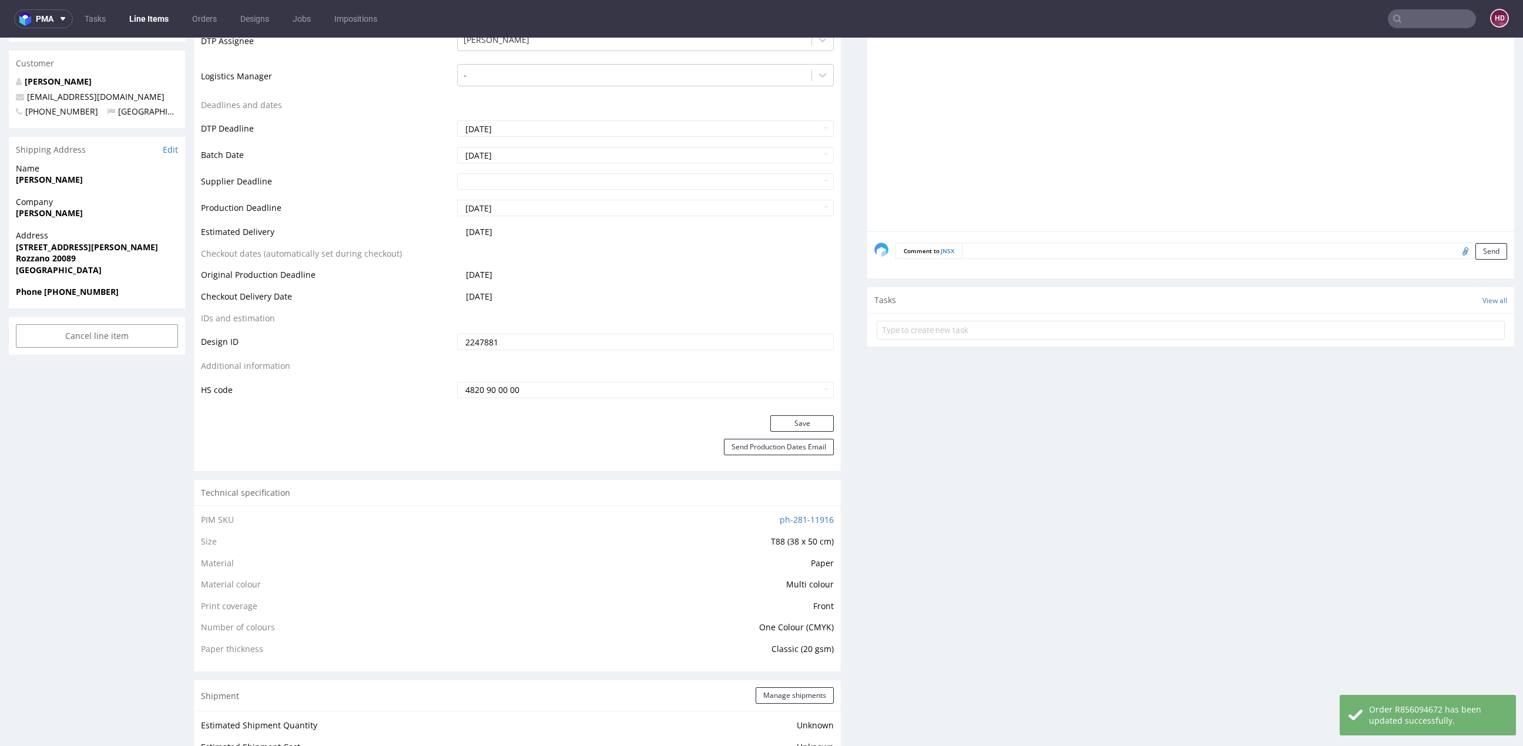
click at [156, 21] on link "Line Items" at bounding box center [148, 18] width 53 height 19
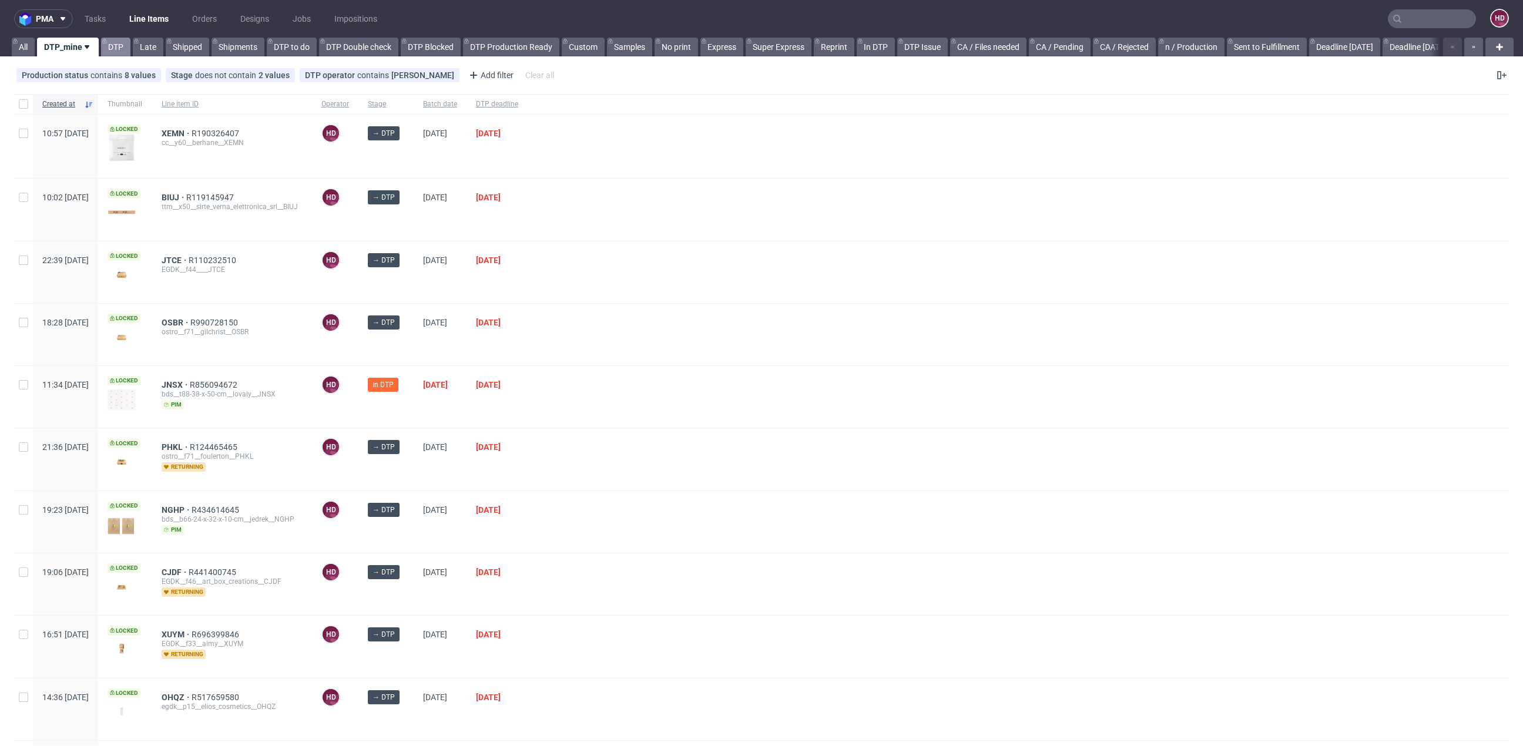
click at [109, 39] on link "DTP" at bounding box center [115, 47] width 29 height 19
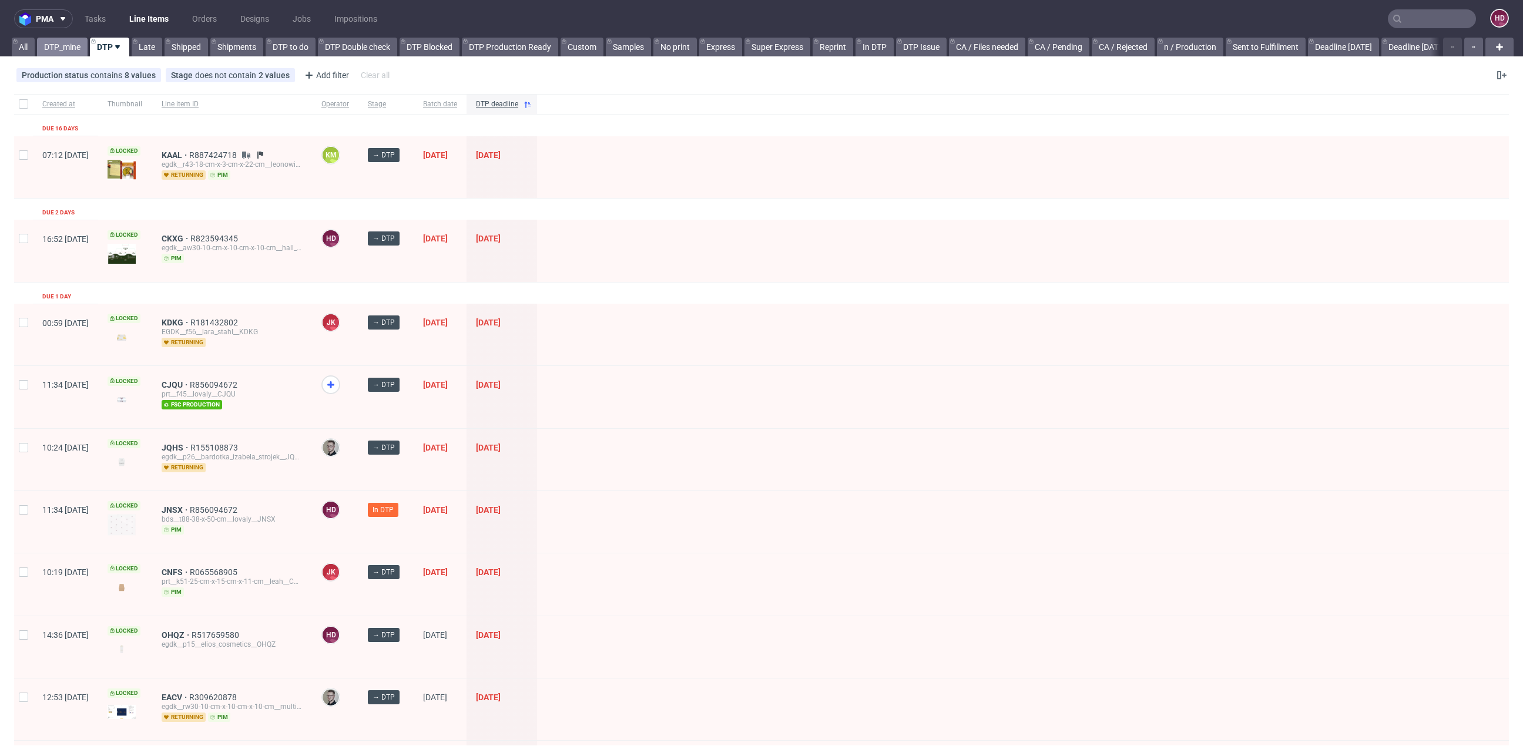
click at [72, 45] on link "DTP_mine" at bounding box center [62, 47] width 51 height 19
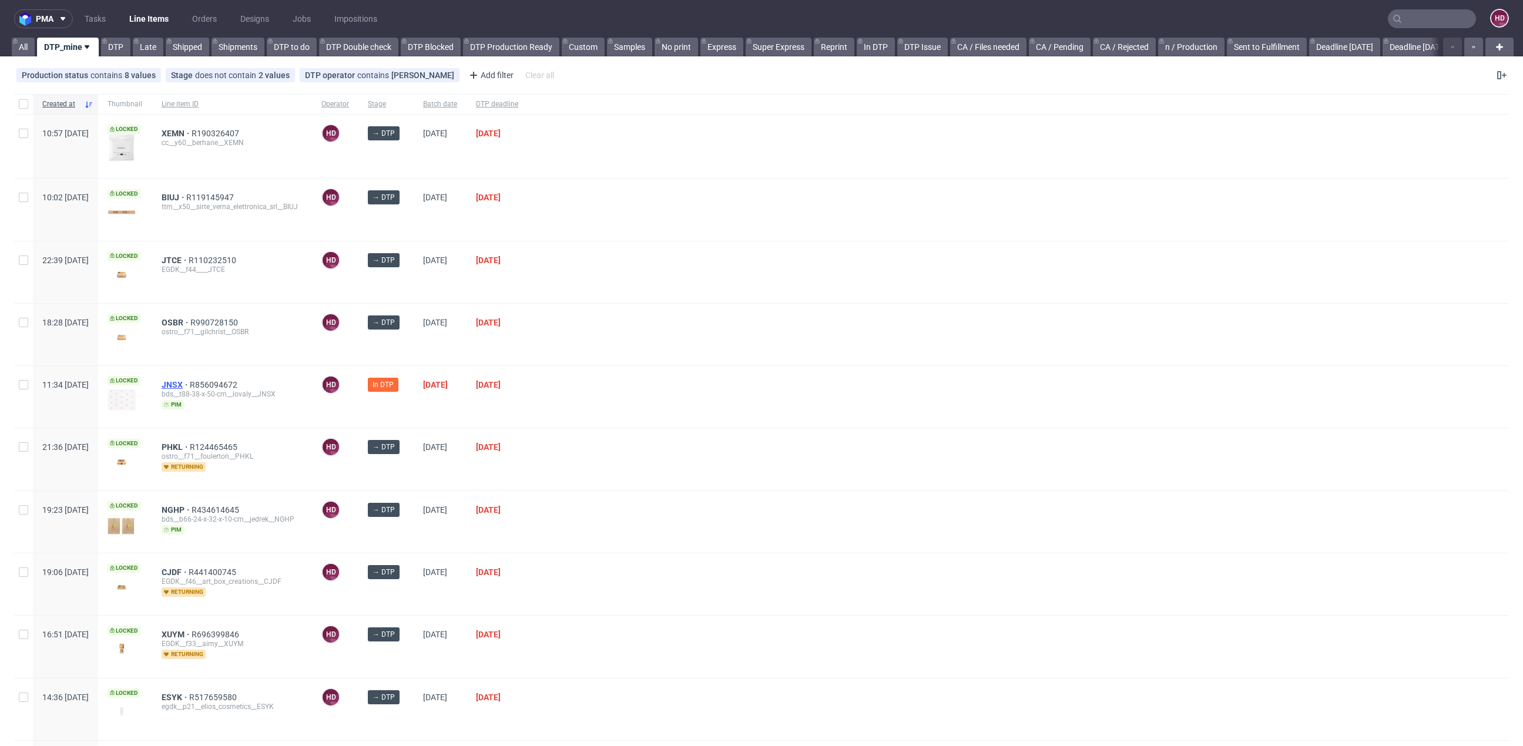
click at [190, 380] on span "JNSX" at bounding box center [176, 384] width 28 height 9
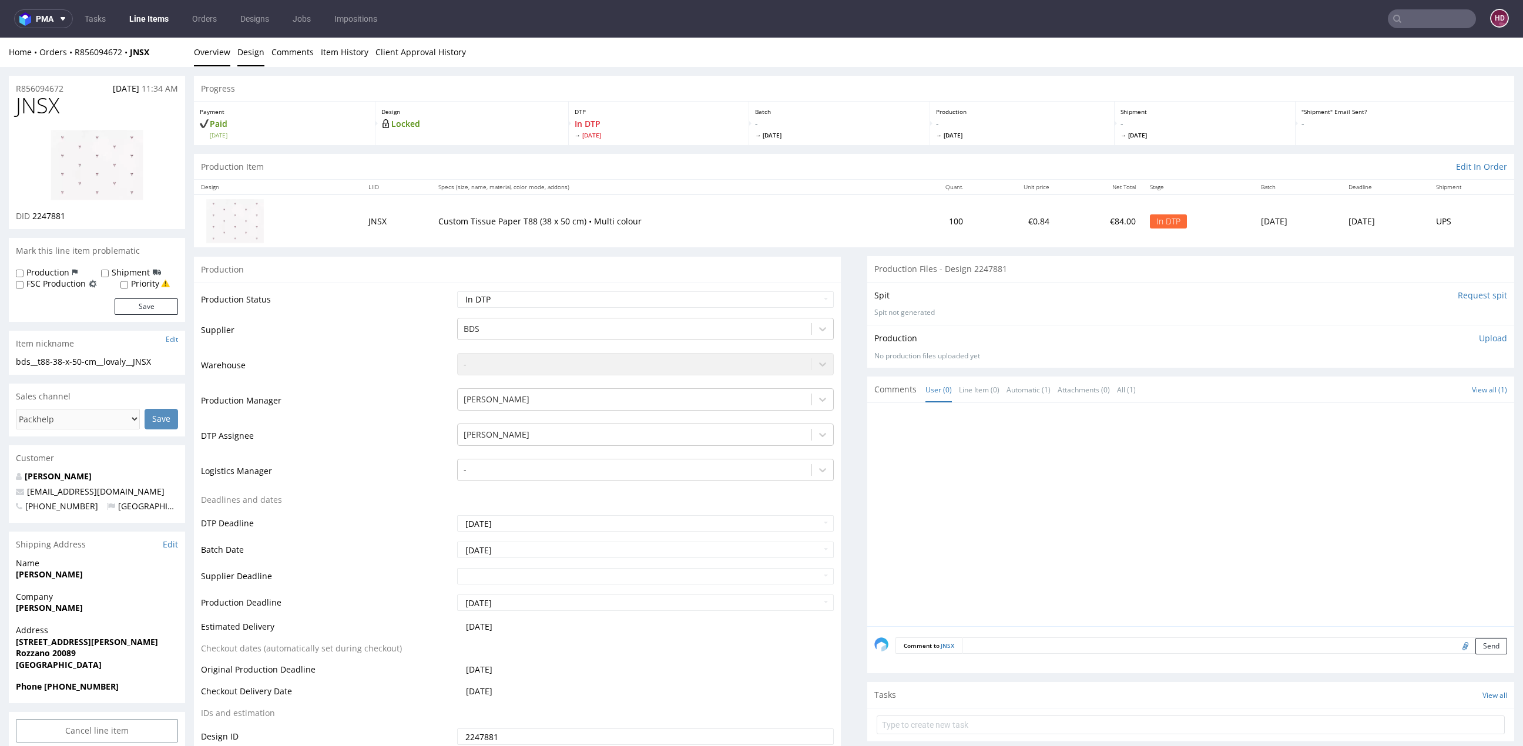
click at [246, 53] on link "Design" at bounding box center [250, 52] width 27 height 29
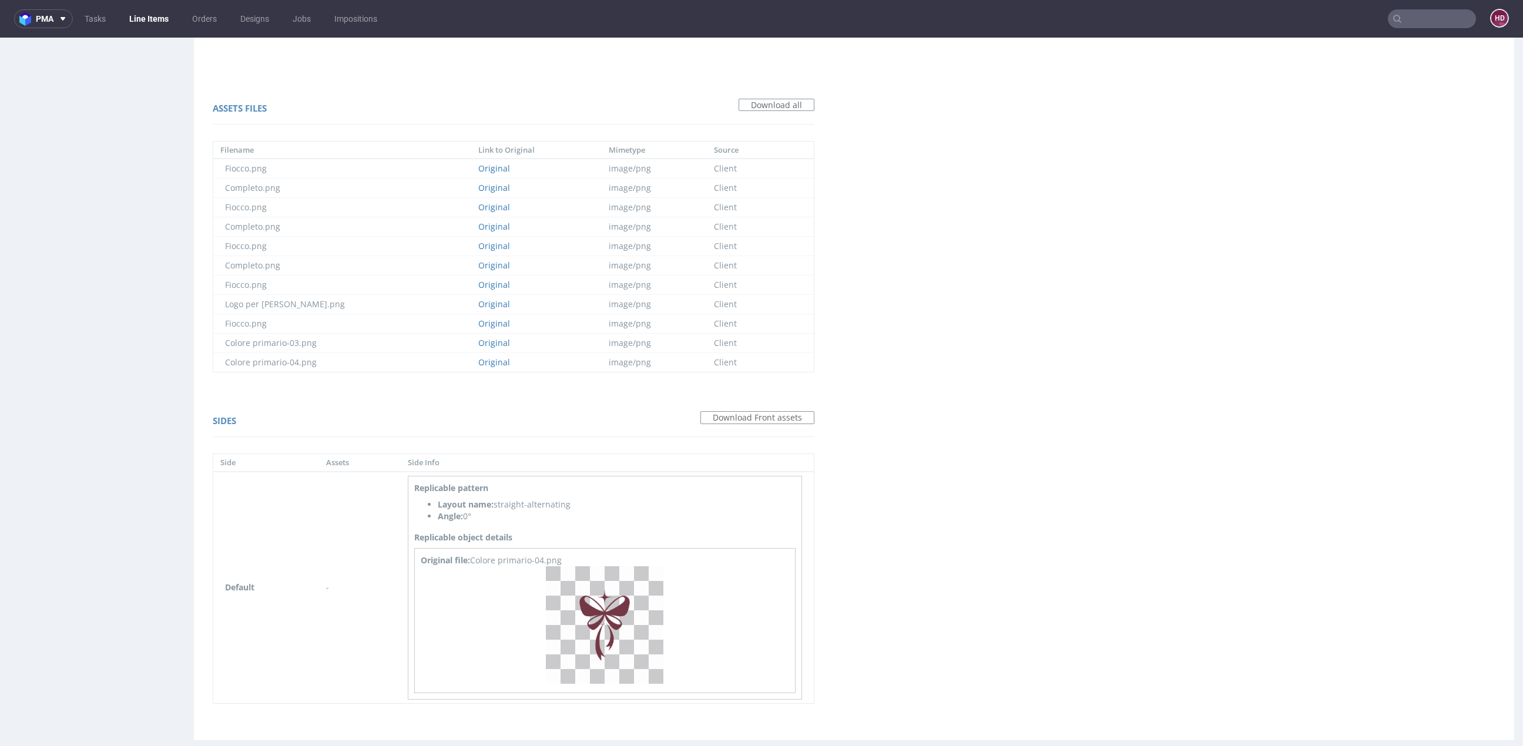
scroll to position [787, 0]
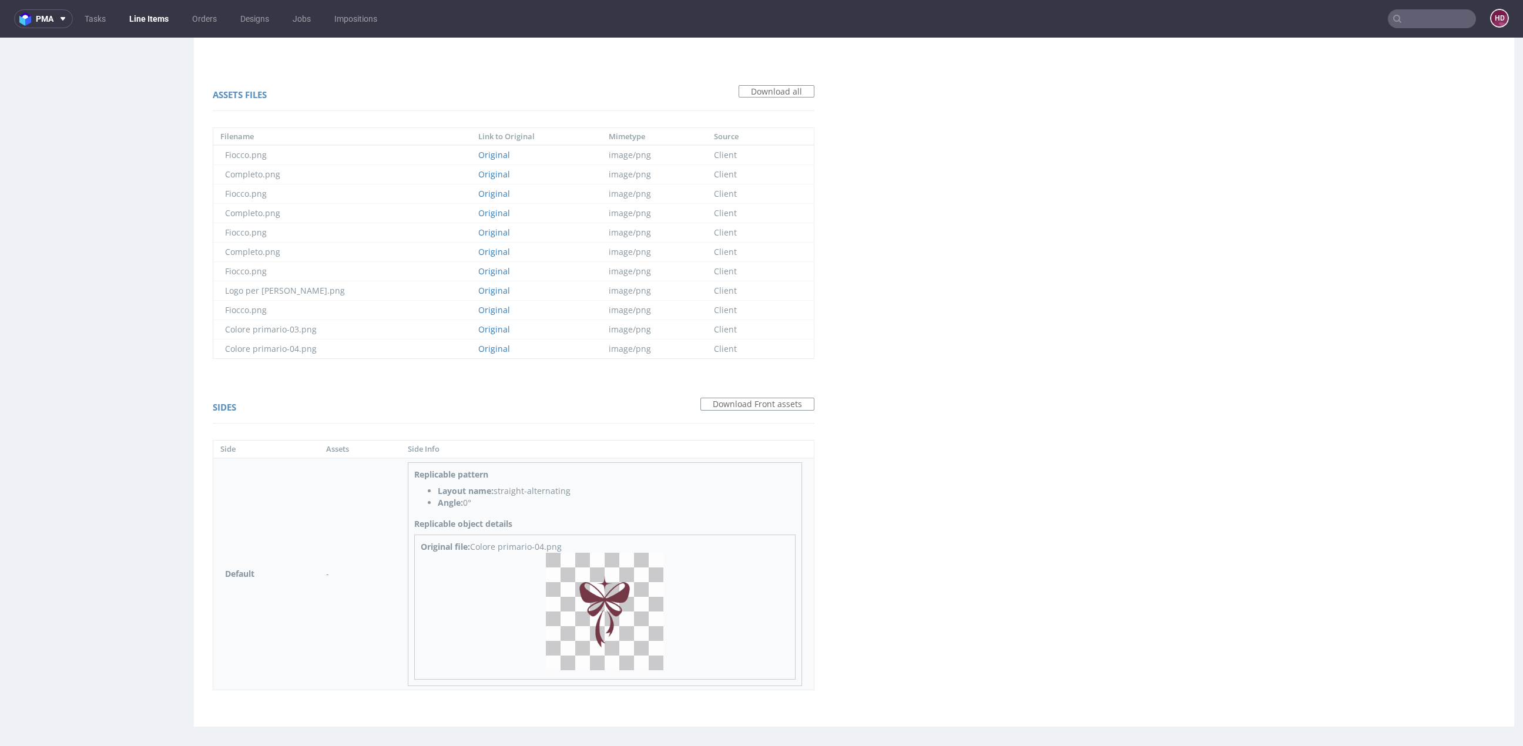
click at [635, 581] on img at bounding box center [605, 612] width 118 height 118
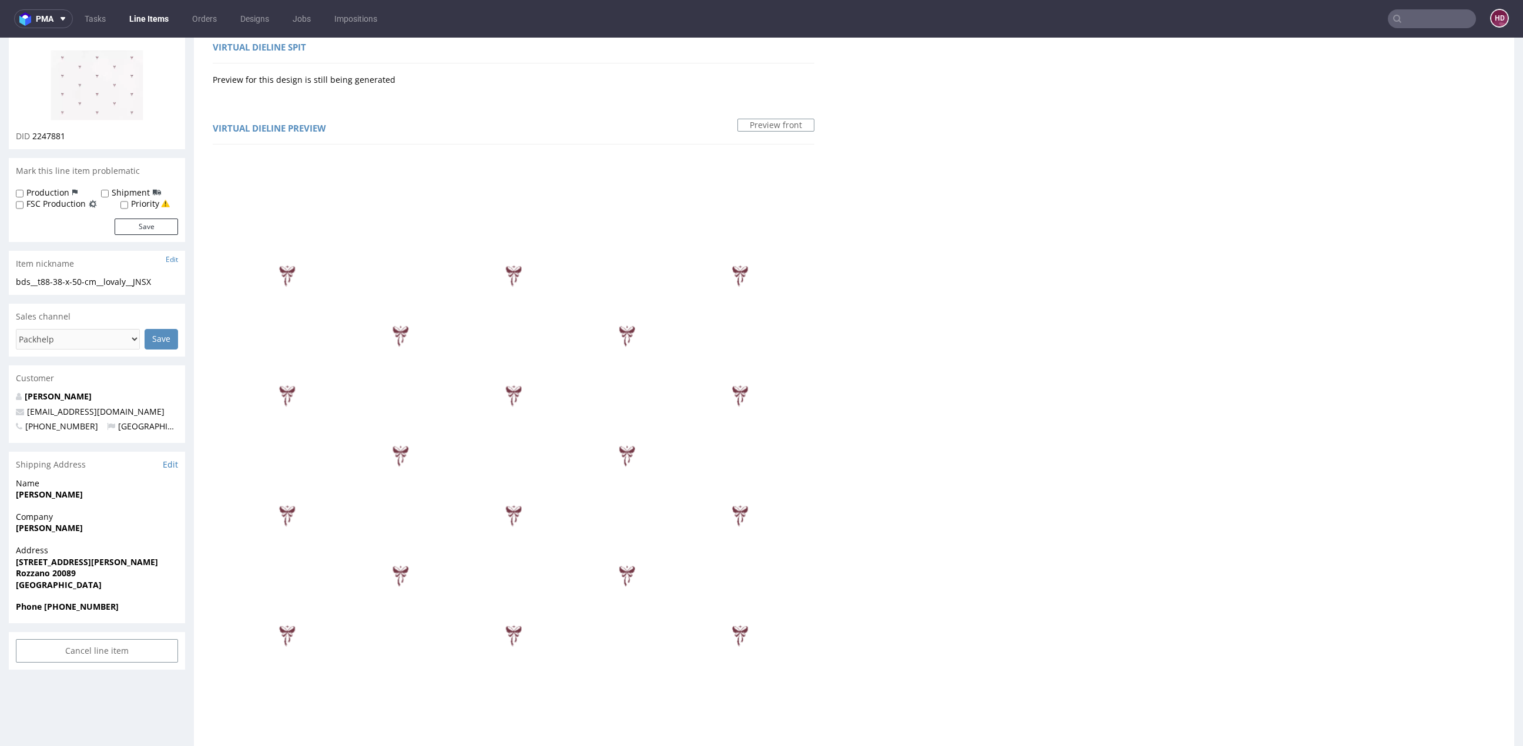
scroll to position [0, 0]
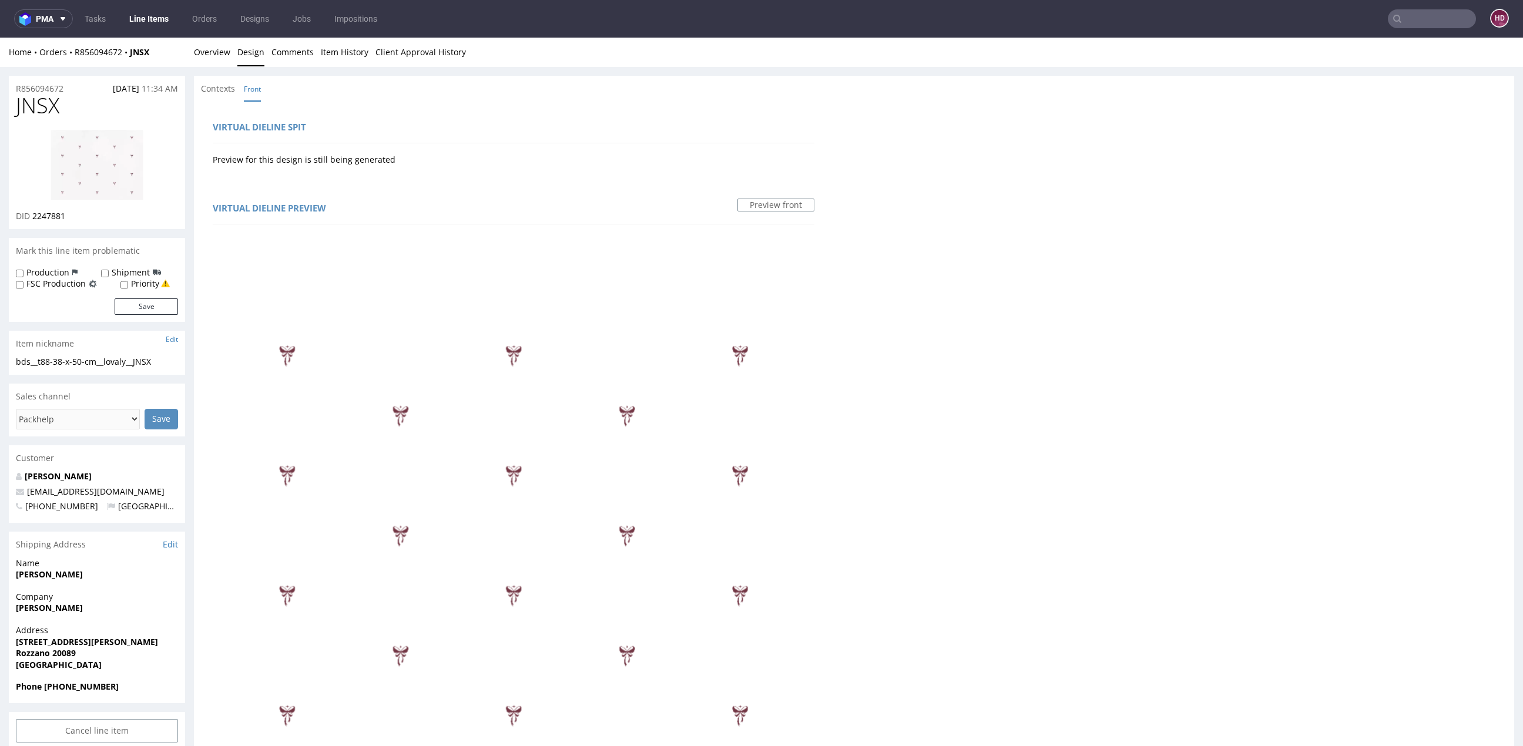
click at [126, 162] on img at bounding box center [97, 165] width 94 height 72
drag, startPoint x: 77, startPoint y: 112, endPoint x: -26, endPoint y: 104, distance: 103.7
drag, startPoint x: 58, startPoint y: 109, endPoint x: 7, endPoint y: 106, distance: 51.2
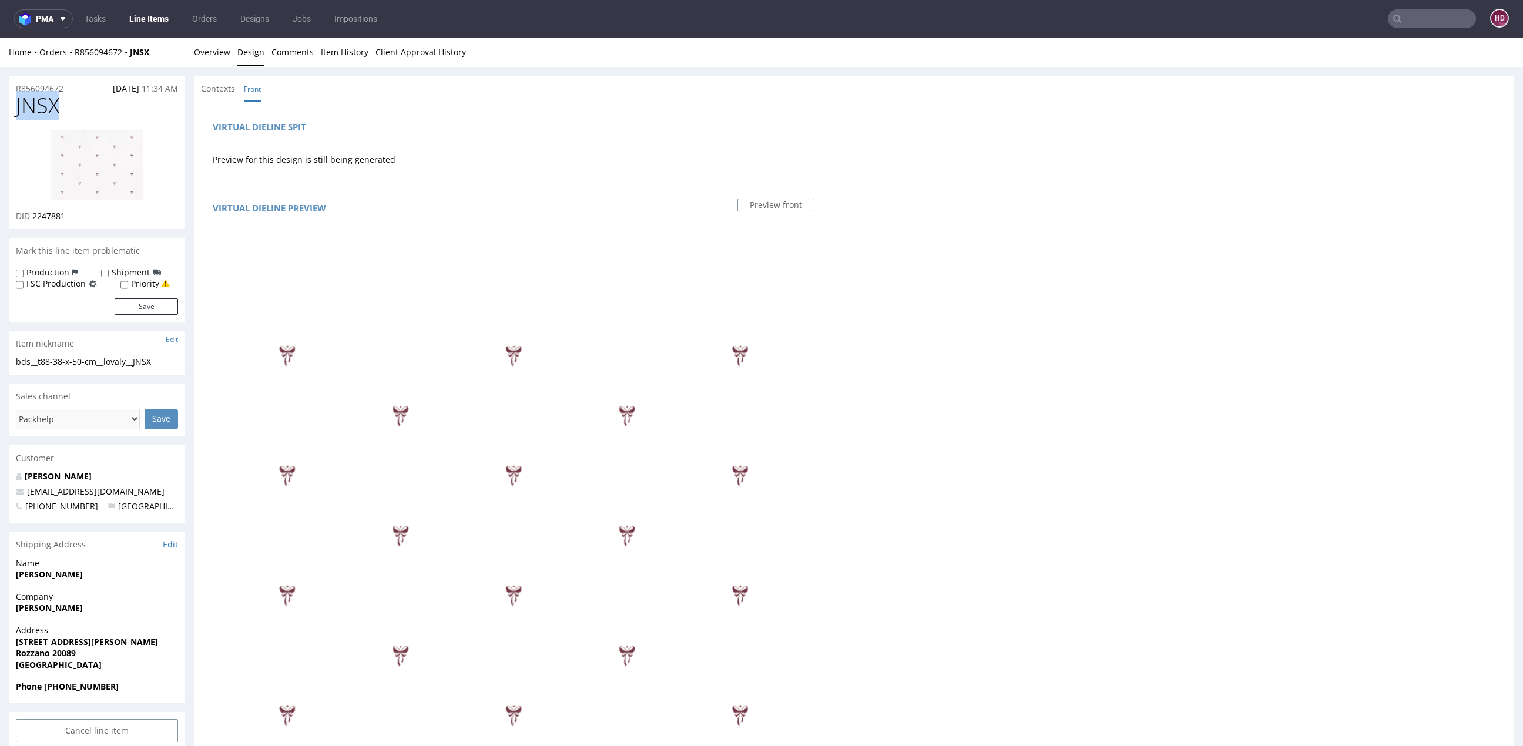
copy span "JNSX"
drag, startPoint x: 72, startPoint y: 219, endPoint x: 33, endPoint y: 220, distance: 38.8
click at [33, 220] on div "DID 2247881" at bounding box center [97, 216] width 162 height 12
copy span "2247881"
drag, startPoint x: 167, startPoint y: 361, endPoint x: 21, endPoint y: 363, distance: 146.9
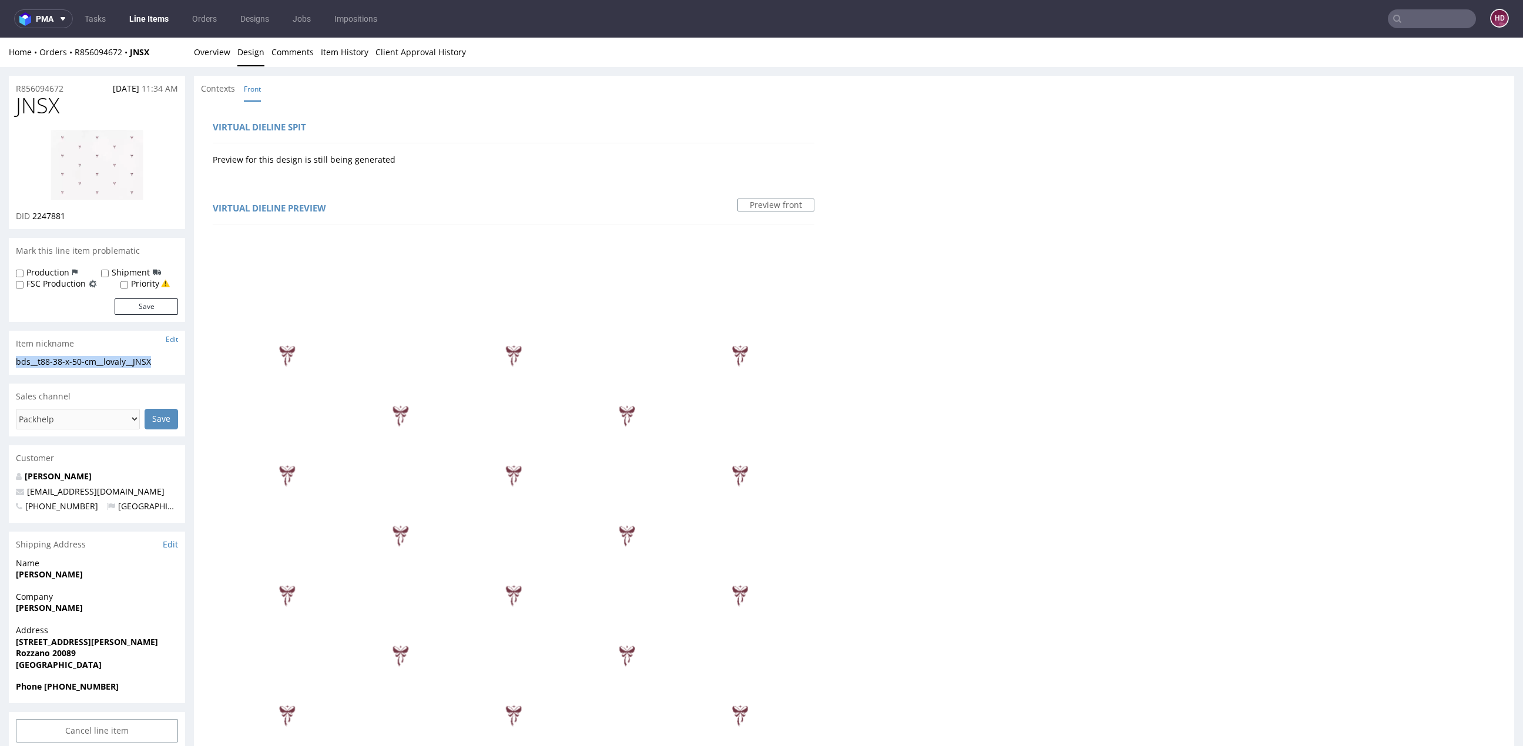
click at [14, 363] on div "bds__t88-38-x-50-cm__lovaly__JNSX bds__t88-38-x-50-cm __lovaly__JNSX Update" at bounding box center [97, 365] width 176 height 19
copy div "bds__t88-38-x-50-cm__lovaly__JNSX"
drag, startPoint x: 72, startPoint y: 88, endPoint x: -29, endPoint y: 84, distance: 101.7
copy p "R856094672"
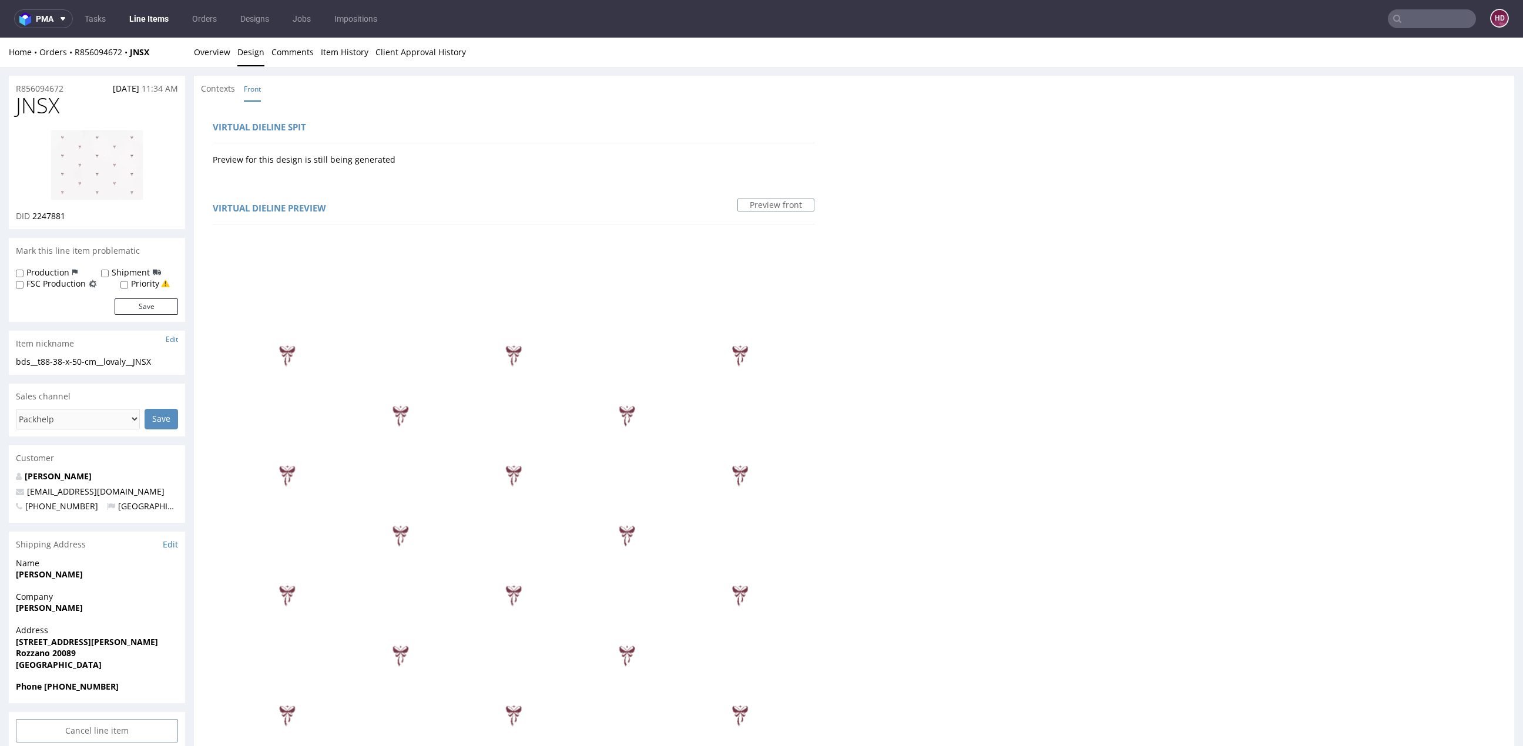
drag, startPoint x: 75, startPoint y: 217, endPoint x: 65, endPoint y: 216, distance: 9.4
click at [65, 216] on div "DID 2247881" at bounding box center [97, 216] width 162 height 12
drag, startPoint x: 71, startPoint y: 219, endPoint x: 39, endPoint y: 251, distance: 46.1
click at [29, 217] on div "DID 2247881" at bounding box center [97, 216] width 162 height 12
copy p "2247881"
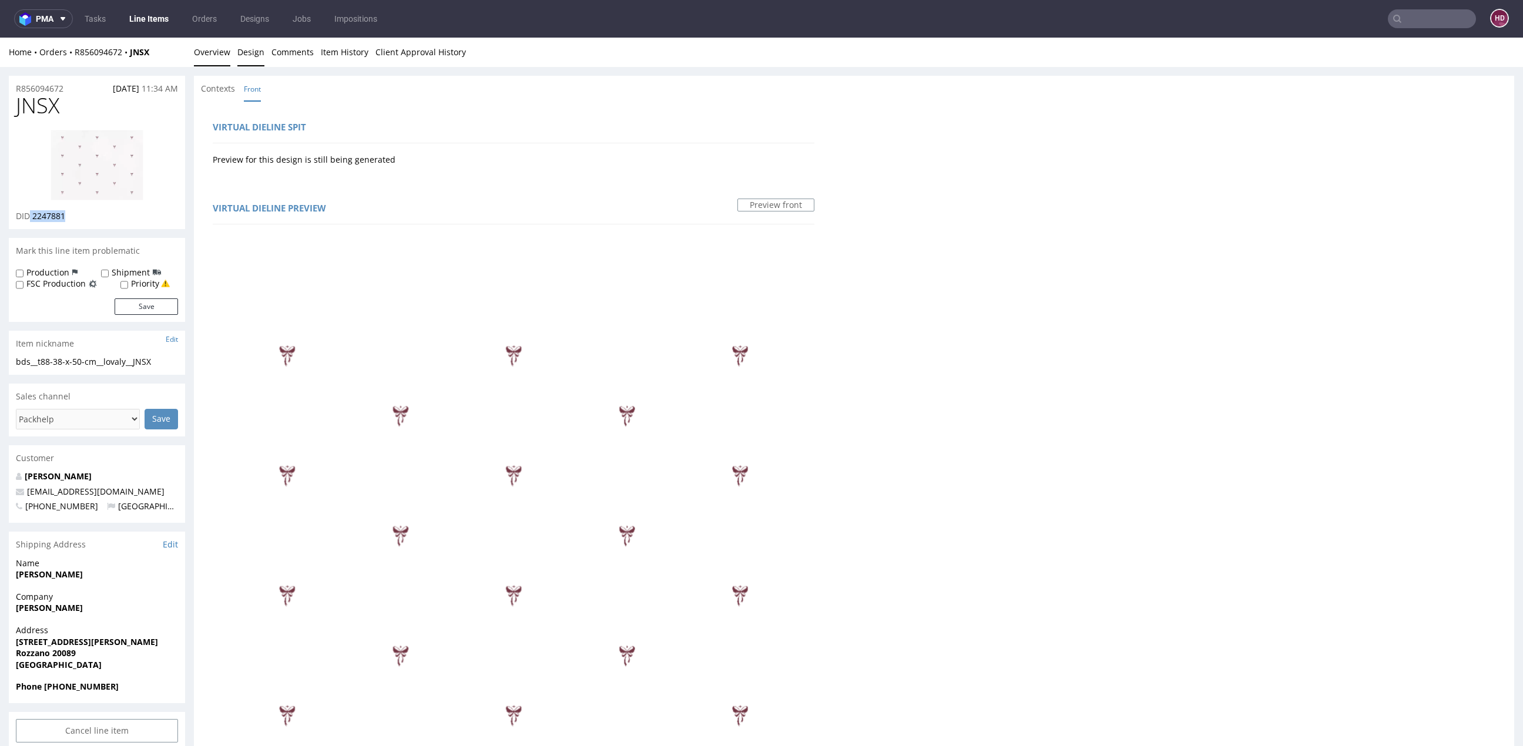
click at [214, 55] on link "Overview" at bounding box center [212, 52] width 36 height 29
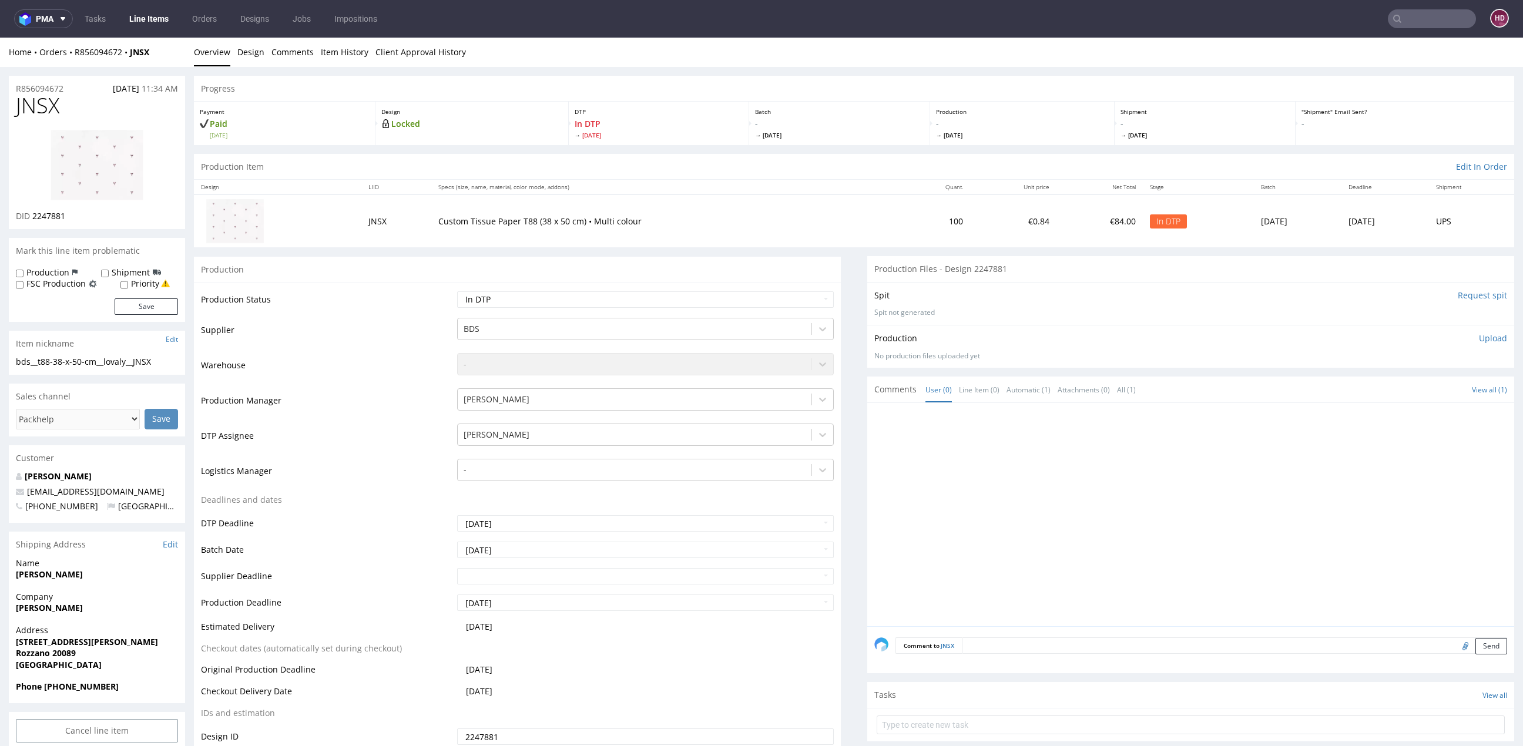
click at [1345, 522] on div at bounding box center [1194, 518] width 640 height 216
click at [1460, 327] on div "Production Upload No production files uploaded yet Description (optional) Add f…" at bounding box center [1190, 346] width 647 height 43
click at [1479, 335] on p "Upload" at bounding box center [1493, 339] width 28 height 12
click at [1403, 389] on div "Add files" at bounding box center [1423, 392] width 59 height 18
type input "C:\fakepath\bds__t88-38-x-50-cm__lovaly__JNSX__d2247881__oR856094672.pdf"
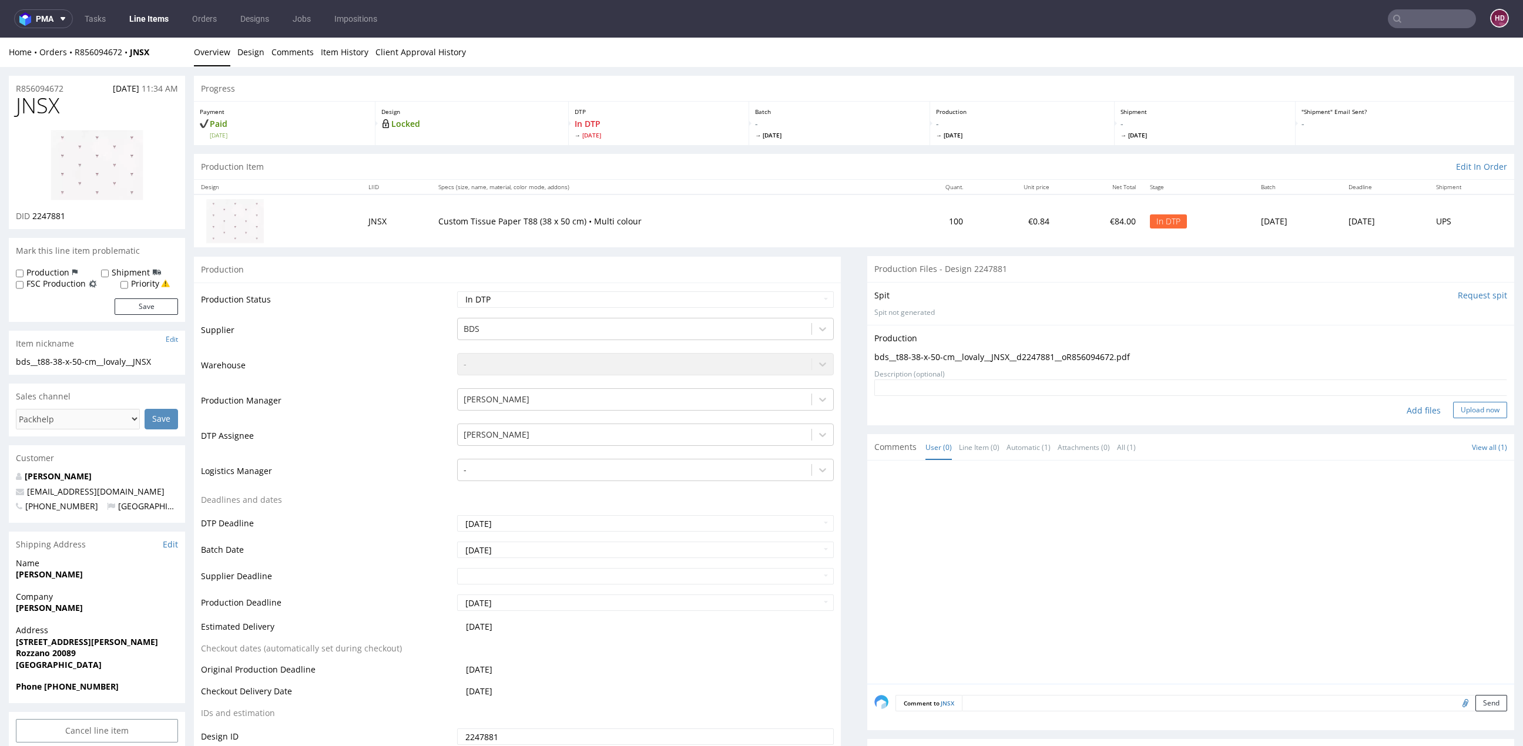
click at [1464, 403] on button "Upload now" at bounding box center [1480, 410] width 54 height 16
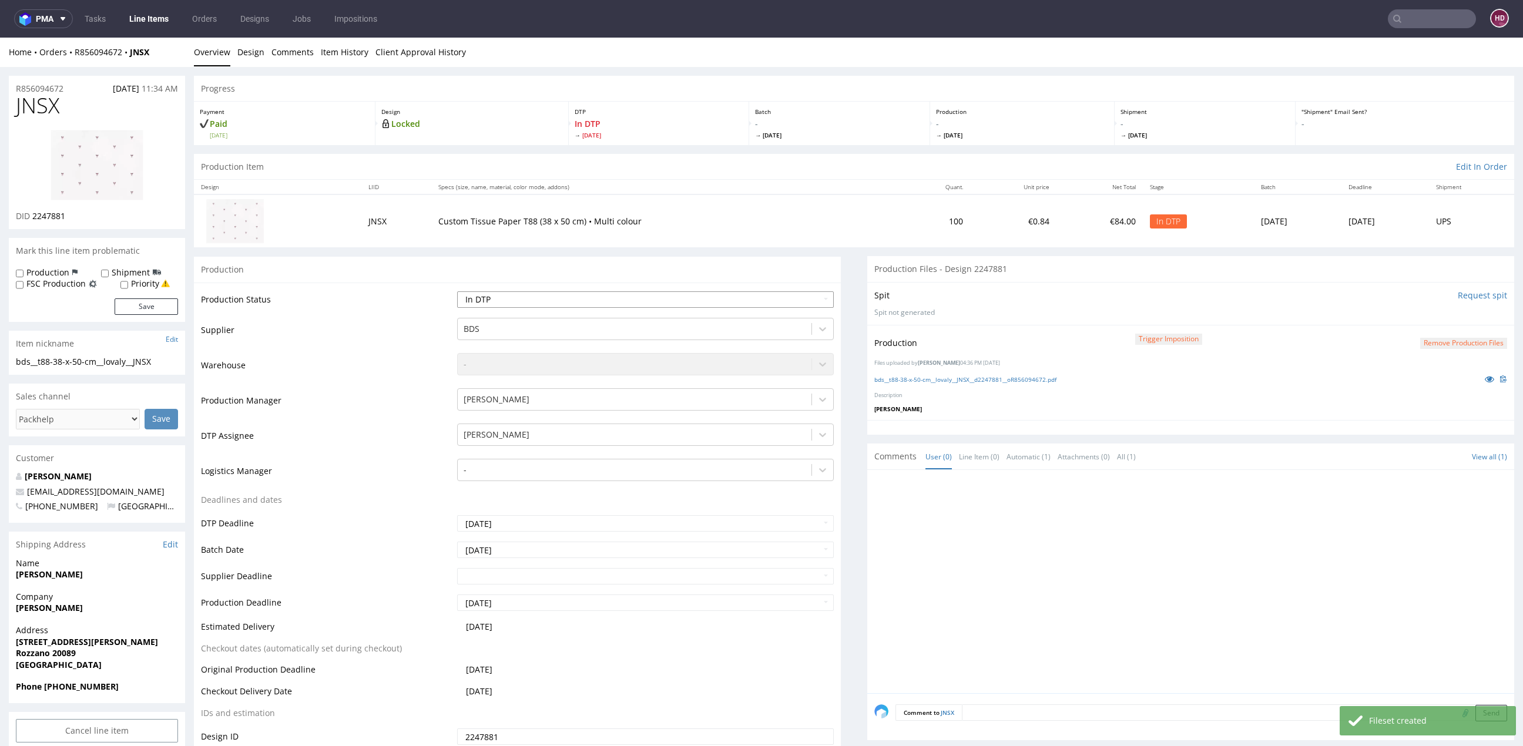
click at [687, 294] on select "Waiting for Artwork Waiting for Diecut Waiting for Mockup Waiting for DTP Waiti…" at bounding box center [645, 299] width 377 height 16
select select "dtp_production_ready"
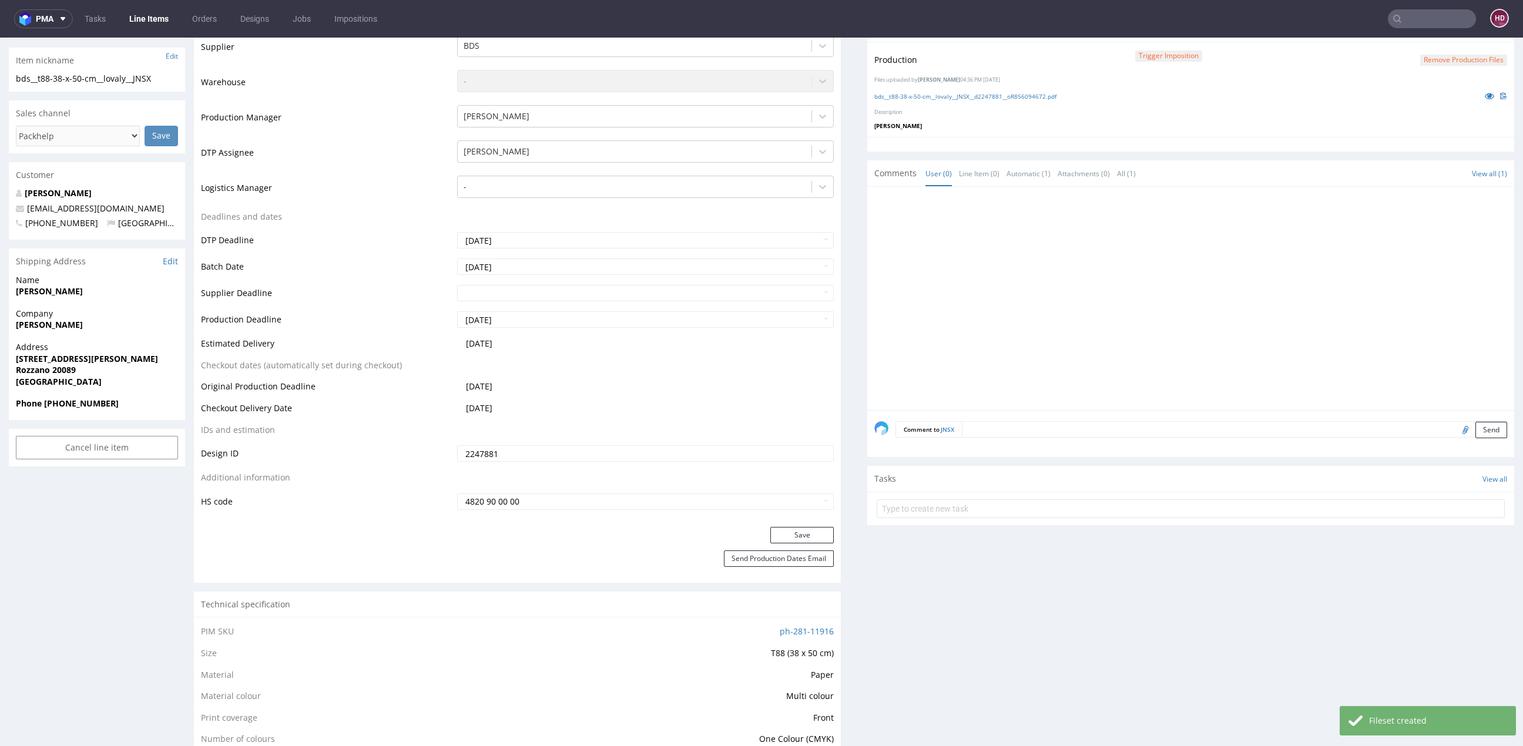
scroll to position [284, 0]
click at [774, 526] on button "Save" at bounding box center [801, 534] width 63 height 16
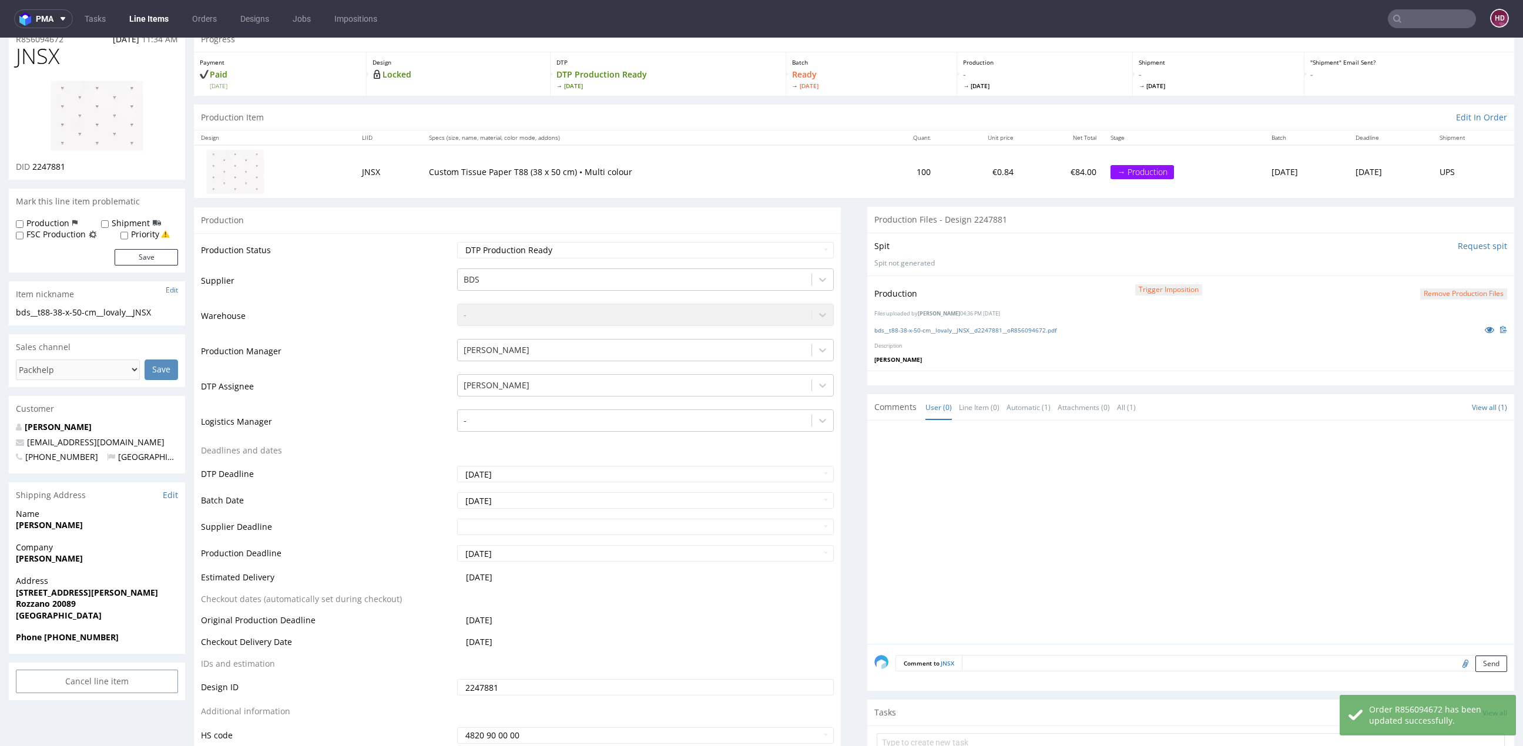
scroll to position [0, 0]
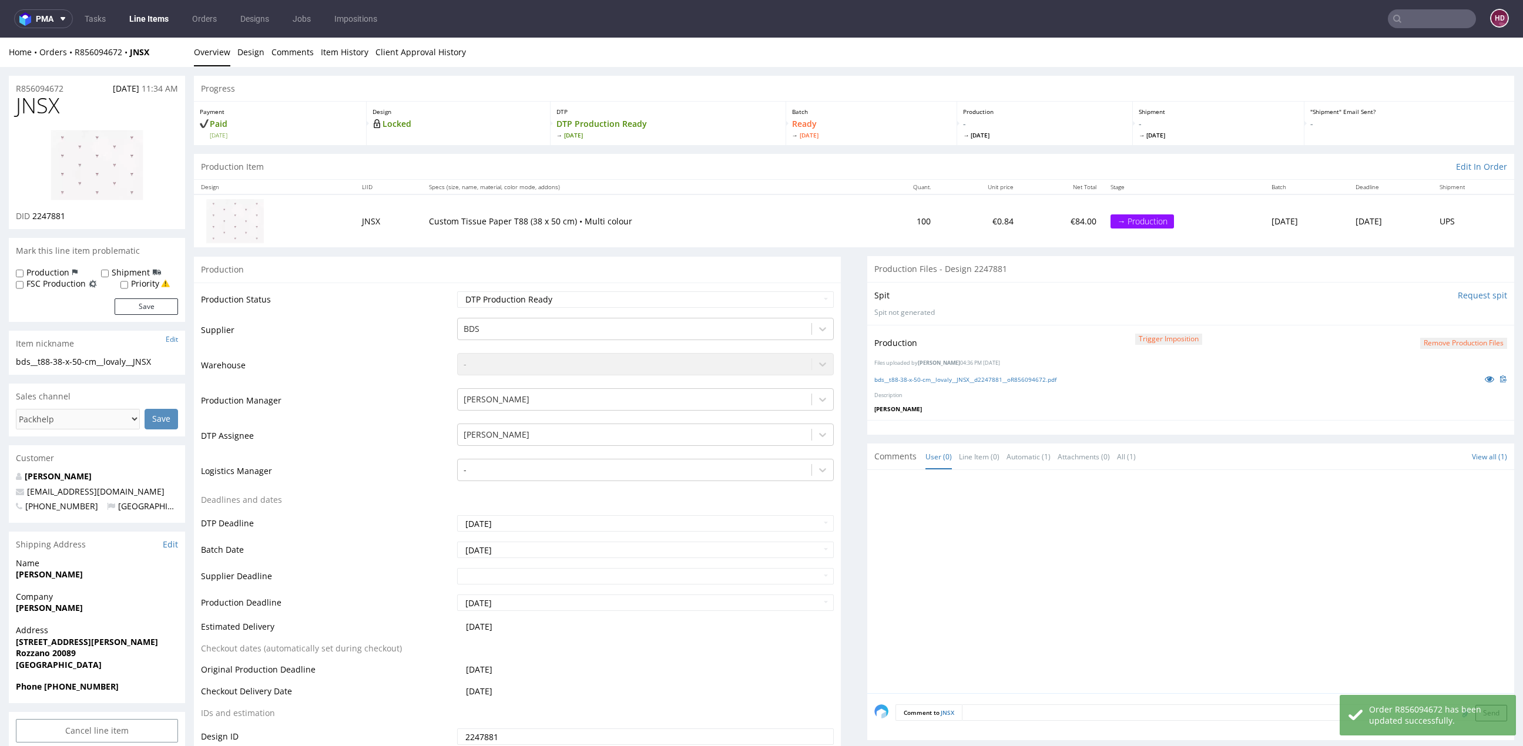
click at [128, 159] on img at bounding box center [97, 165] width 94 height 72
click at [156, 20] on link "Line Items" at bounding box center [148, 18] width 53 height 19
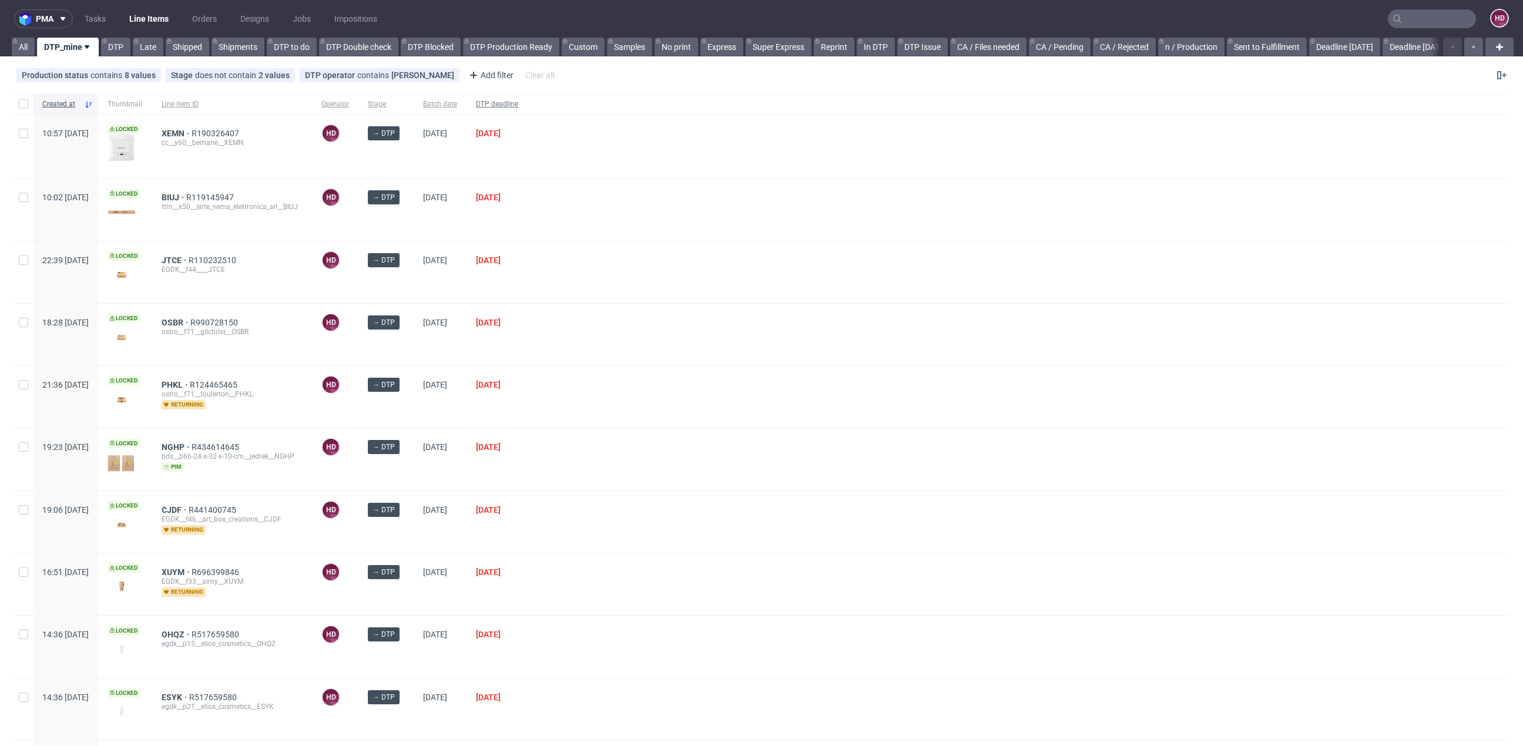
click at [518, 100] on span "DTP deadline" at bounding box center [497, 104] width 42 height 10
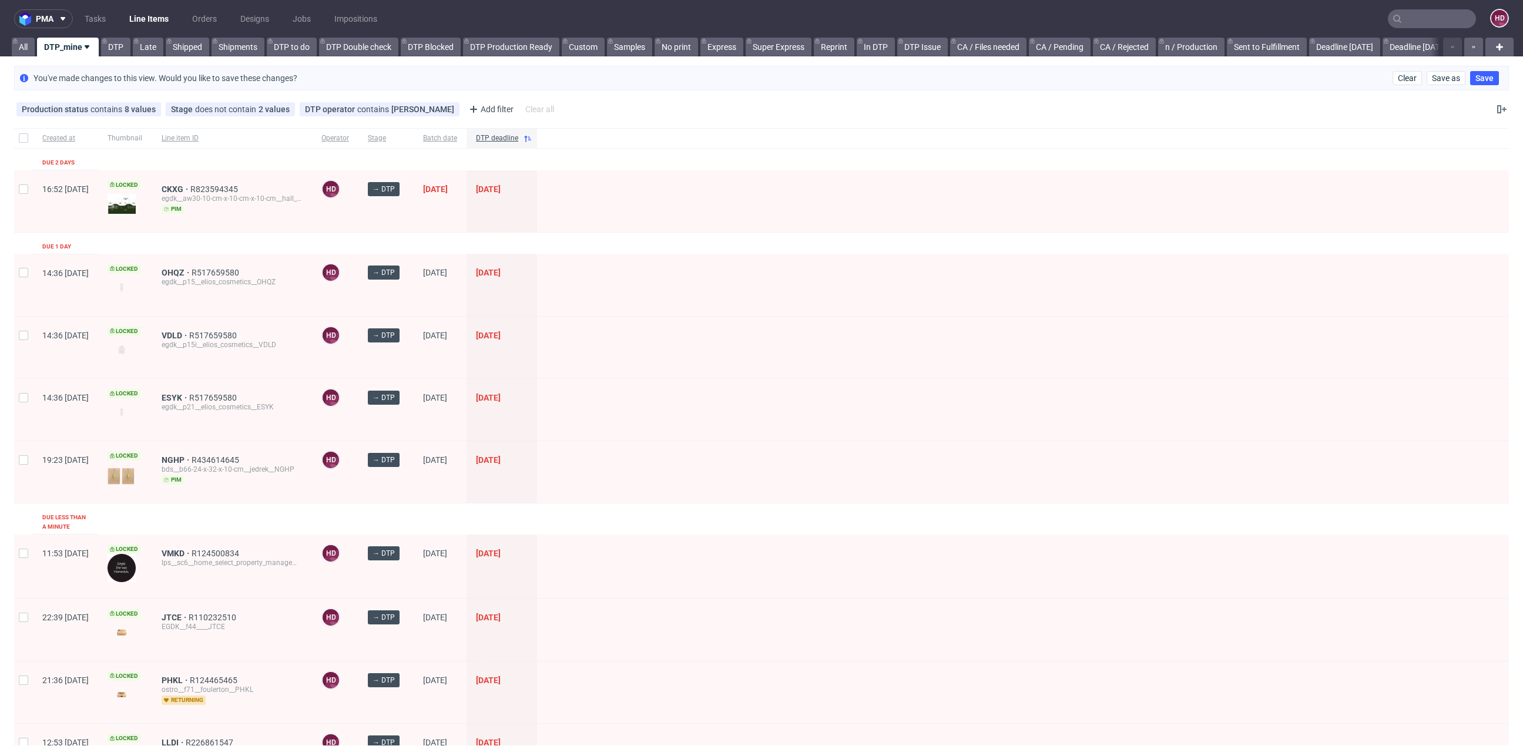
click at [200, 327] on div "VDLD R517659580 egdk__p15i__elios_cosmetics__VDLD" at bounding box center [232, 348] width 160 height 62
click at [189, 334] on span "VDLD" at bounding box center [176, 335] width 28 height 9
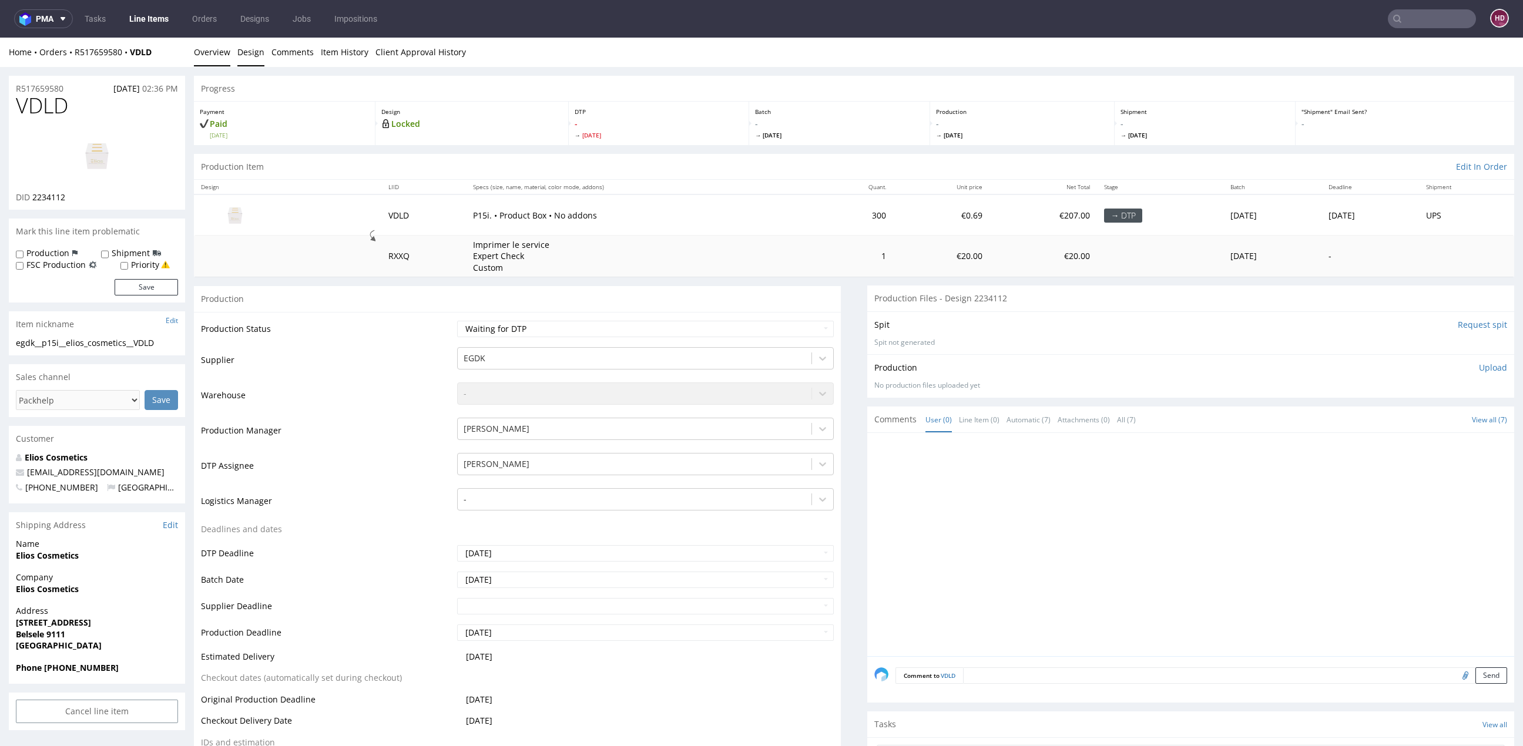
click at [245, 51] on link "Design" at bounding box center [250, 52] width 27 height 29
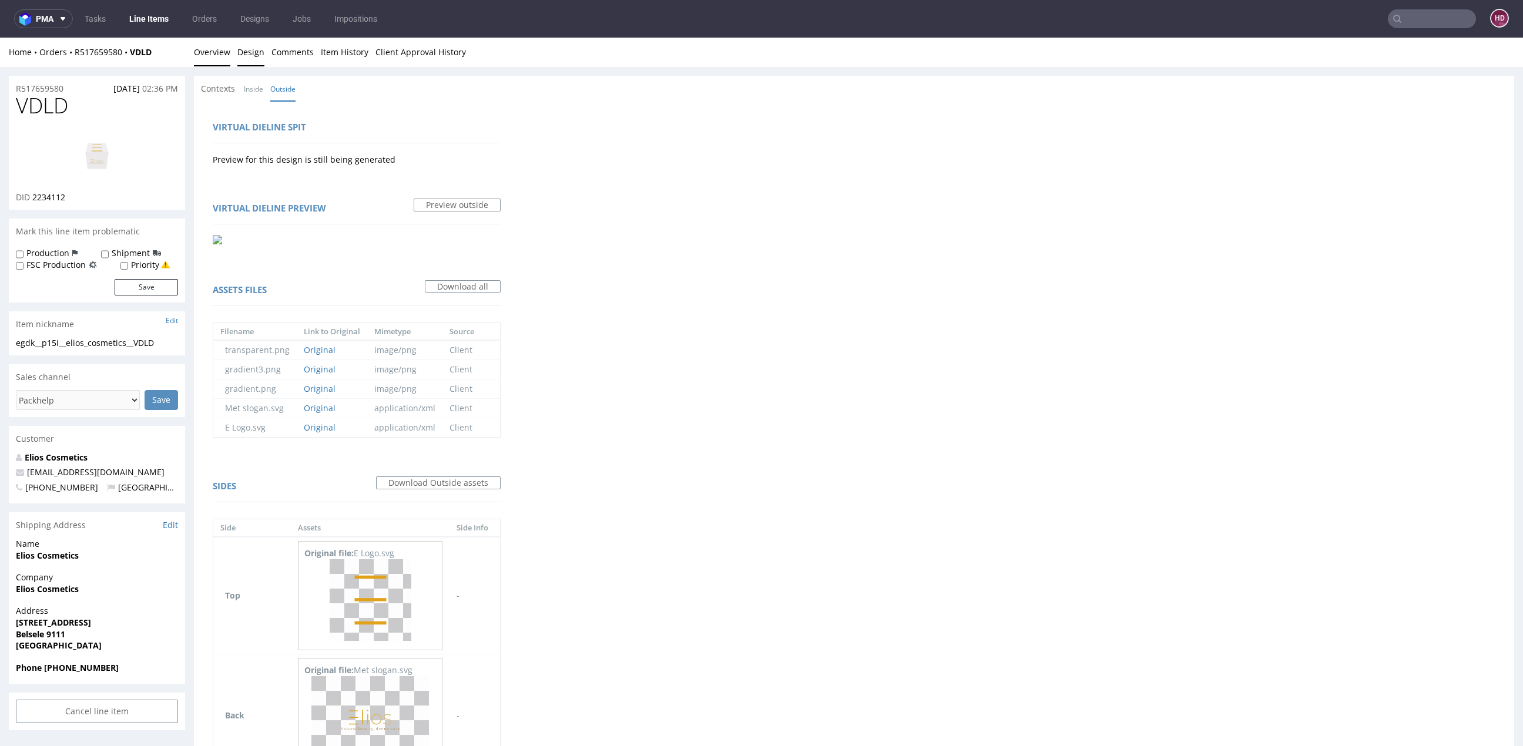
click at [210, 45] on link "Overview" at bounding box center [212, 52] width 36 height 29
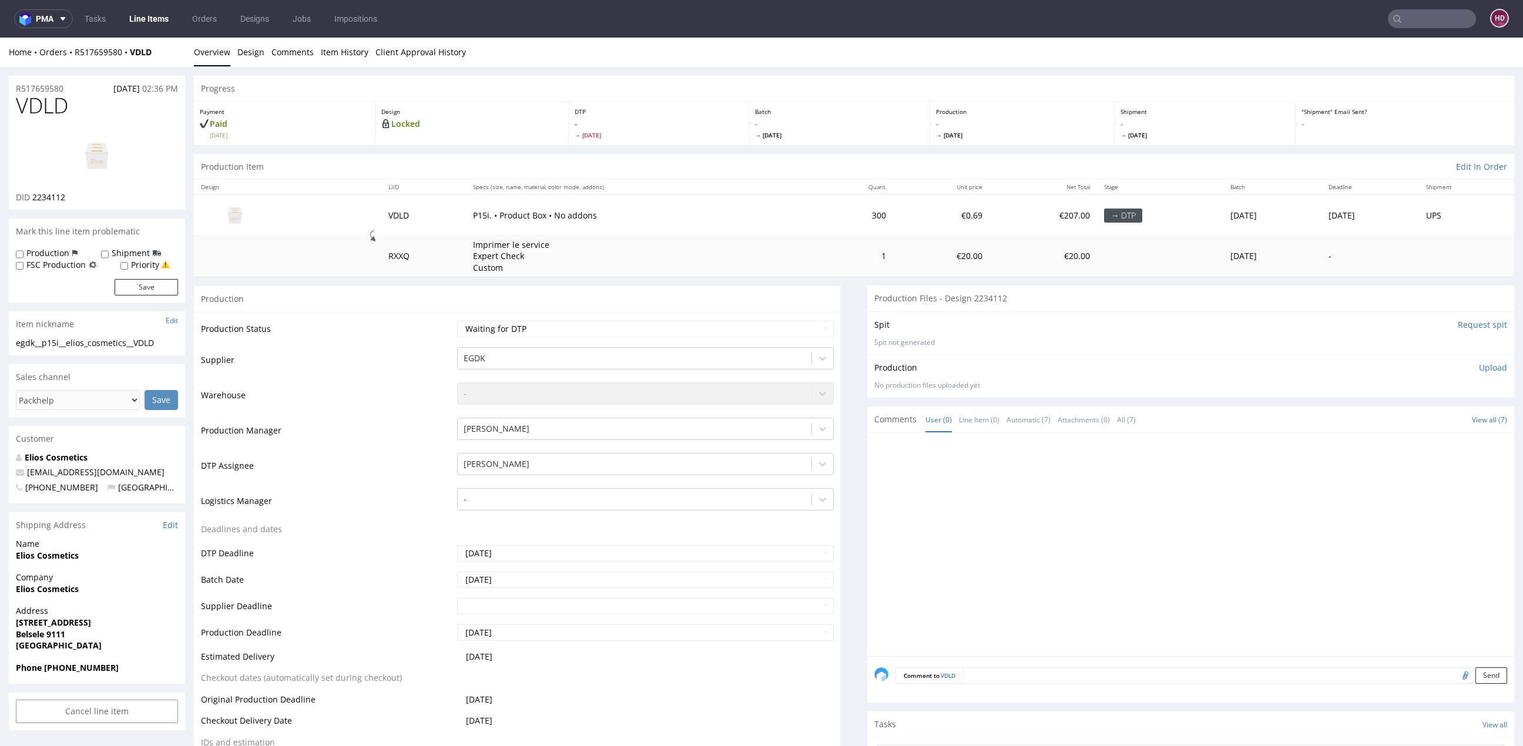
click at [147, 23] on link "Line Items" at bounding box center [148, 18] width 53 height 19
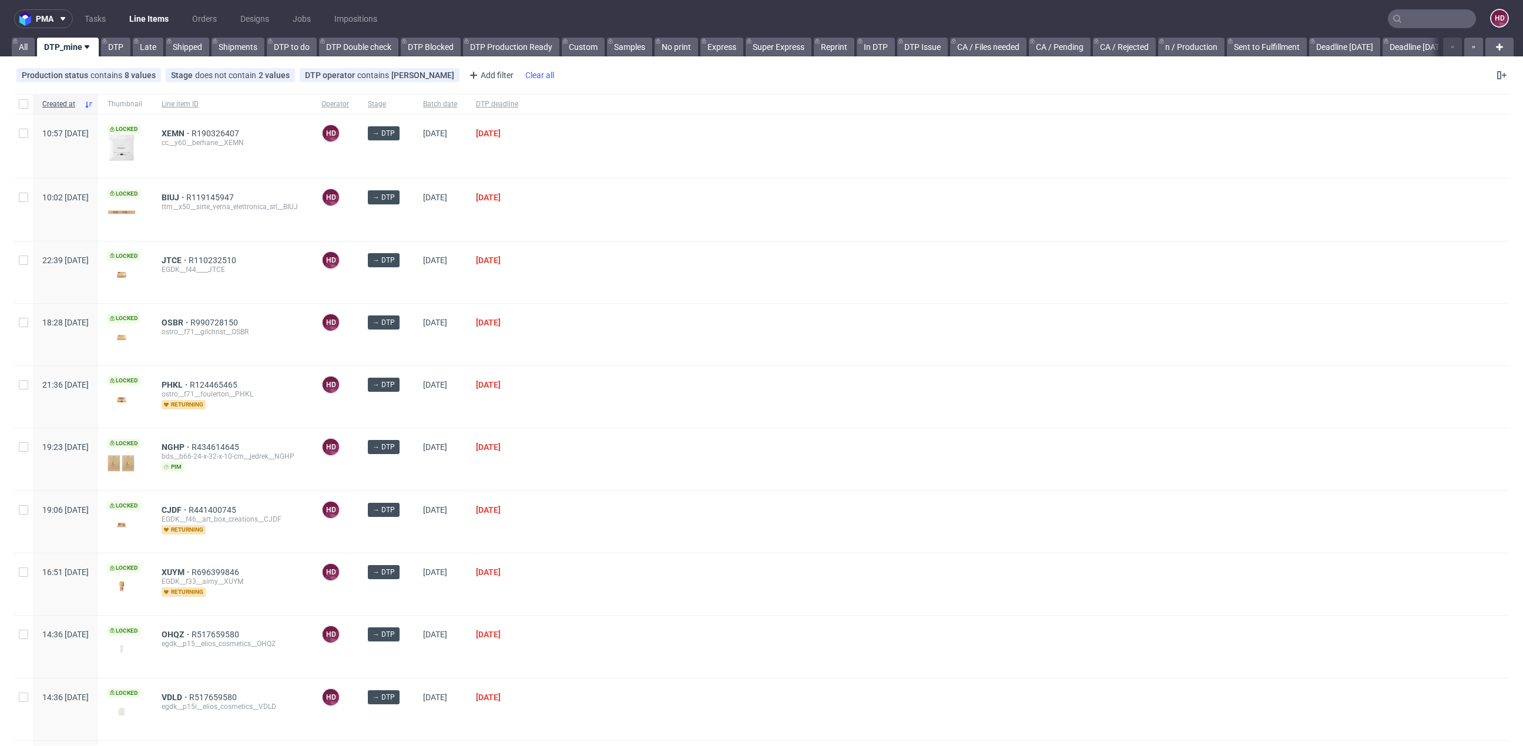
click at [528, 100] on div "DTP deadline" at bounding box center [497, 104] width 61 height 20
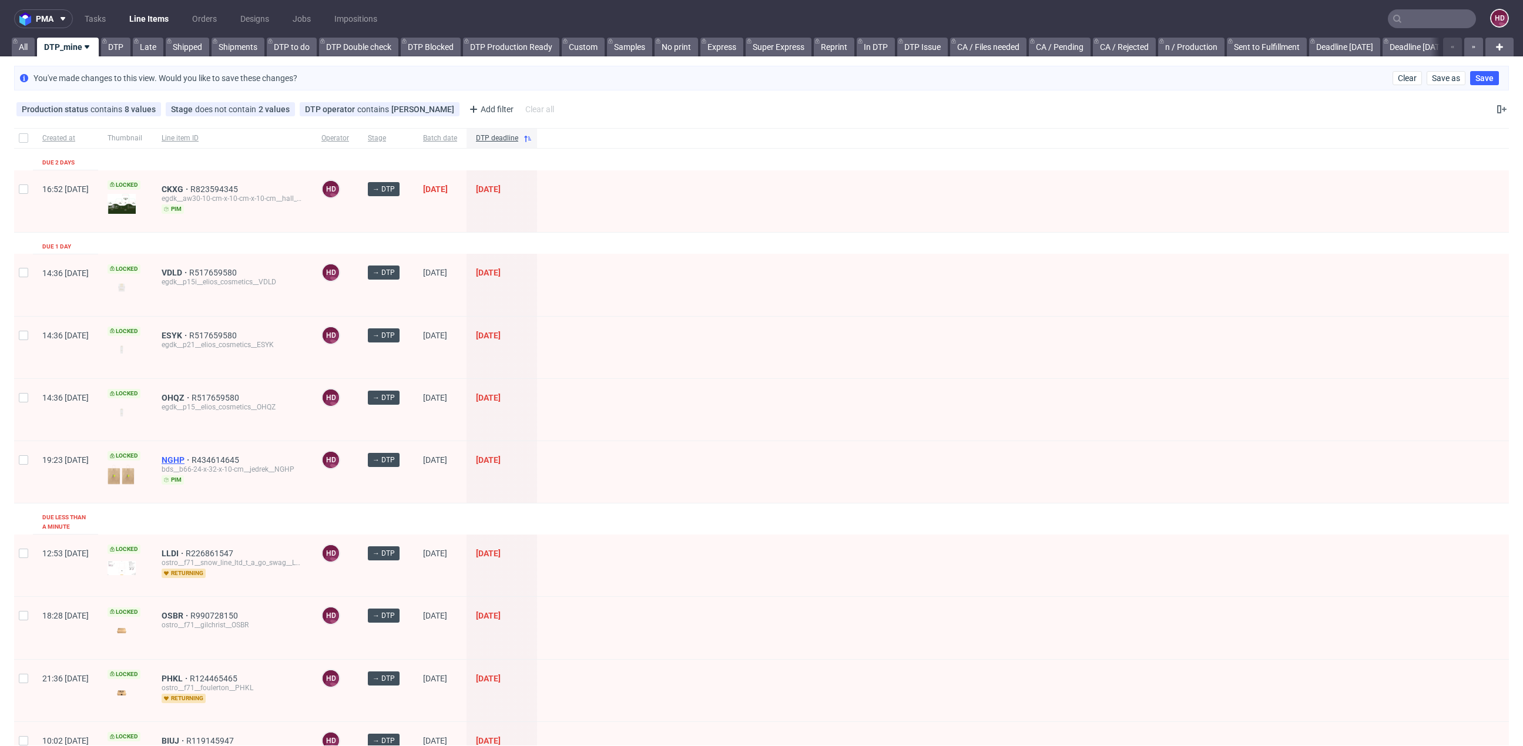
click at [192, 455] on span "NGHP" at bounding box center [177, 459] width 30 height 9
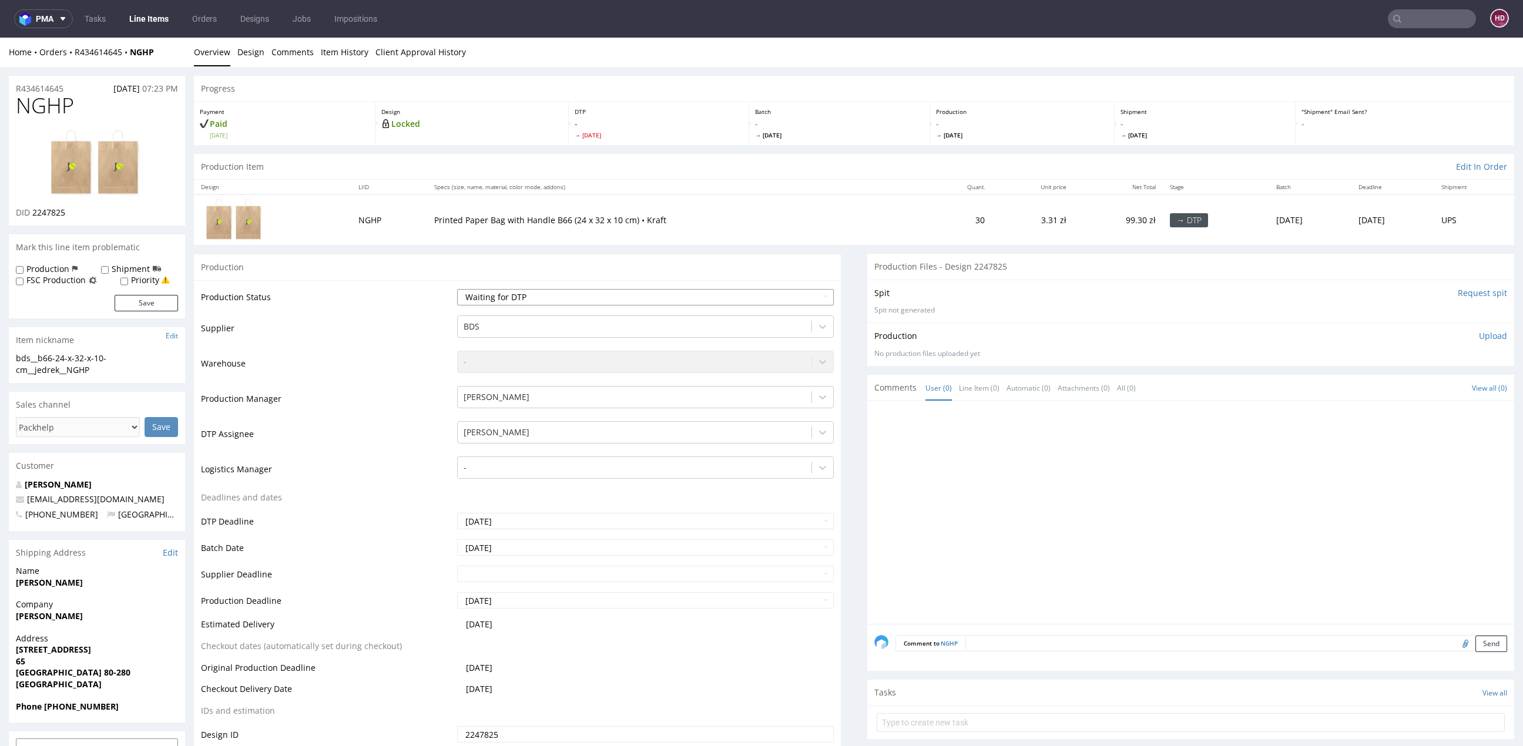
click at [517, 296] on select "Waiting for Artwork Waiting for Diecut Waiting for Mockup Waiting for DTP Waiti…" at bounding box center [645, 297] width 377 height 16
select select "dtp_in_process"
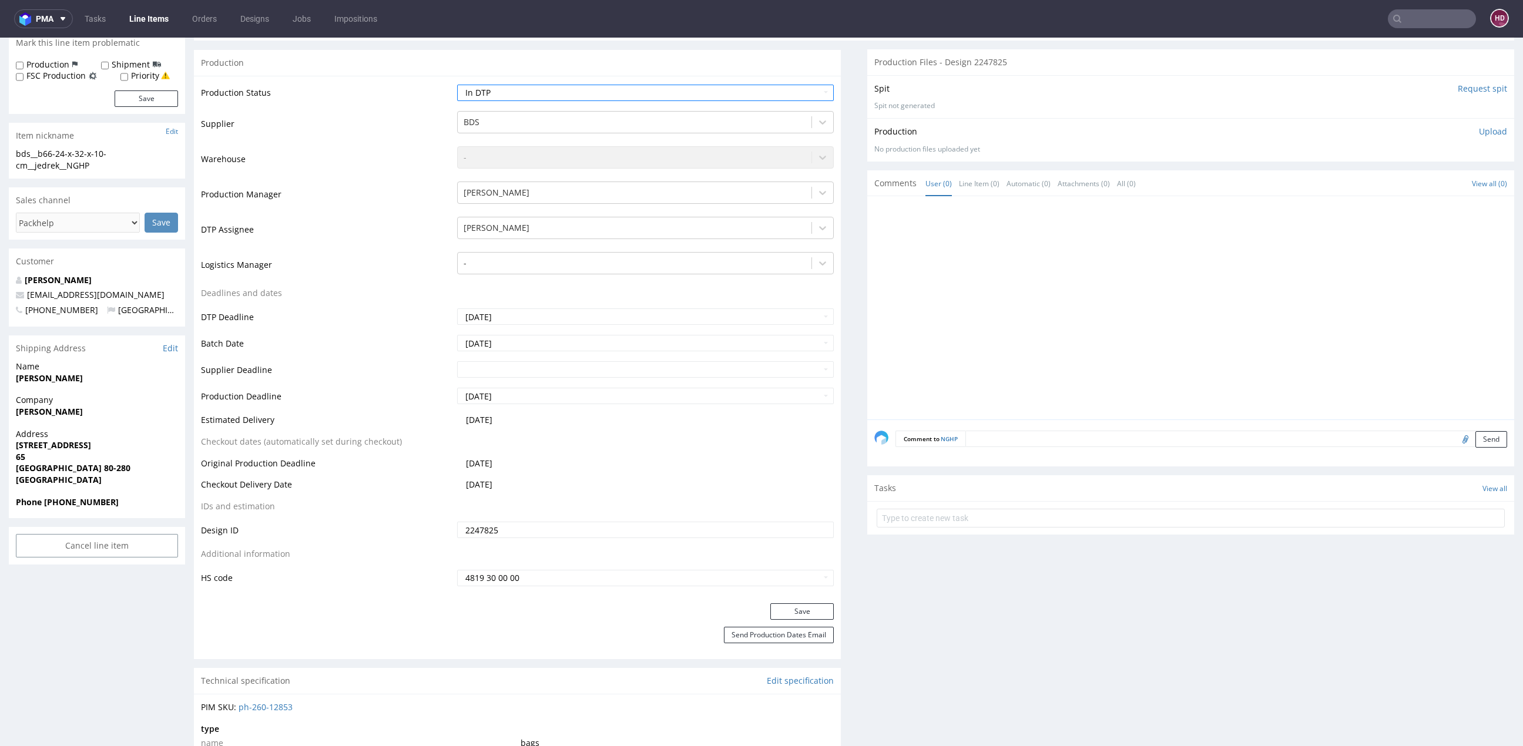
scroll to position [317, 0]
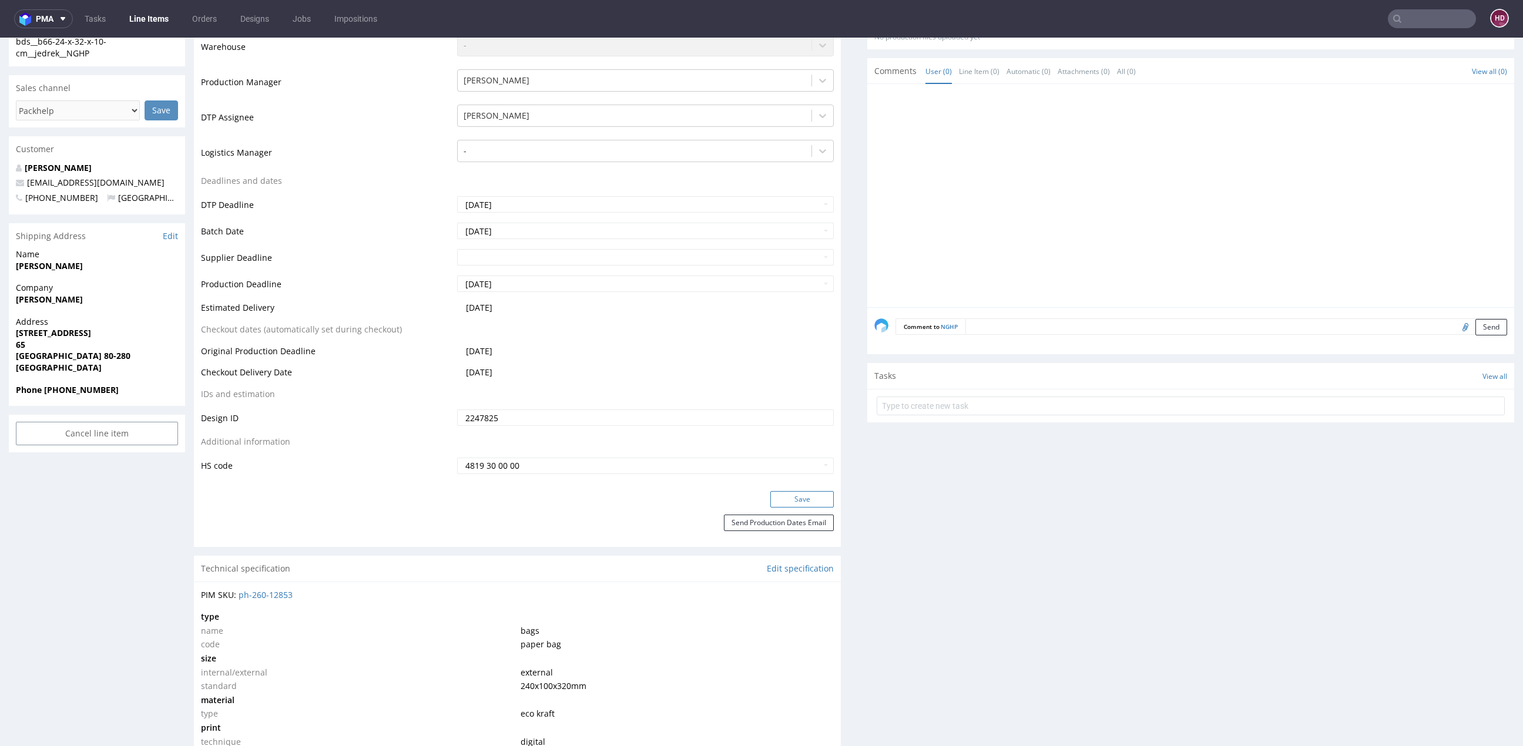
click at [775, 501] on button "Save" at bounding box center [801, 499] width 63 height 16
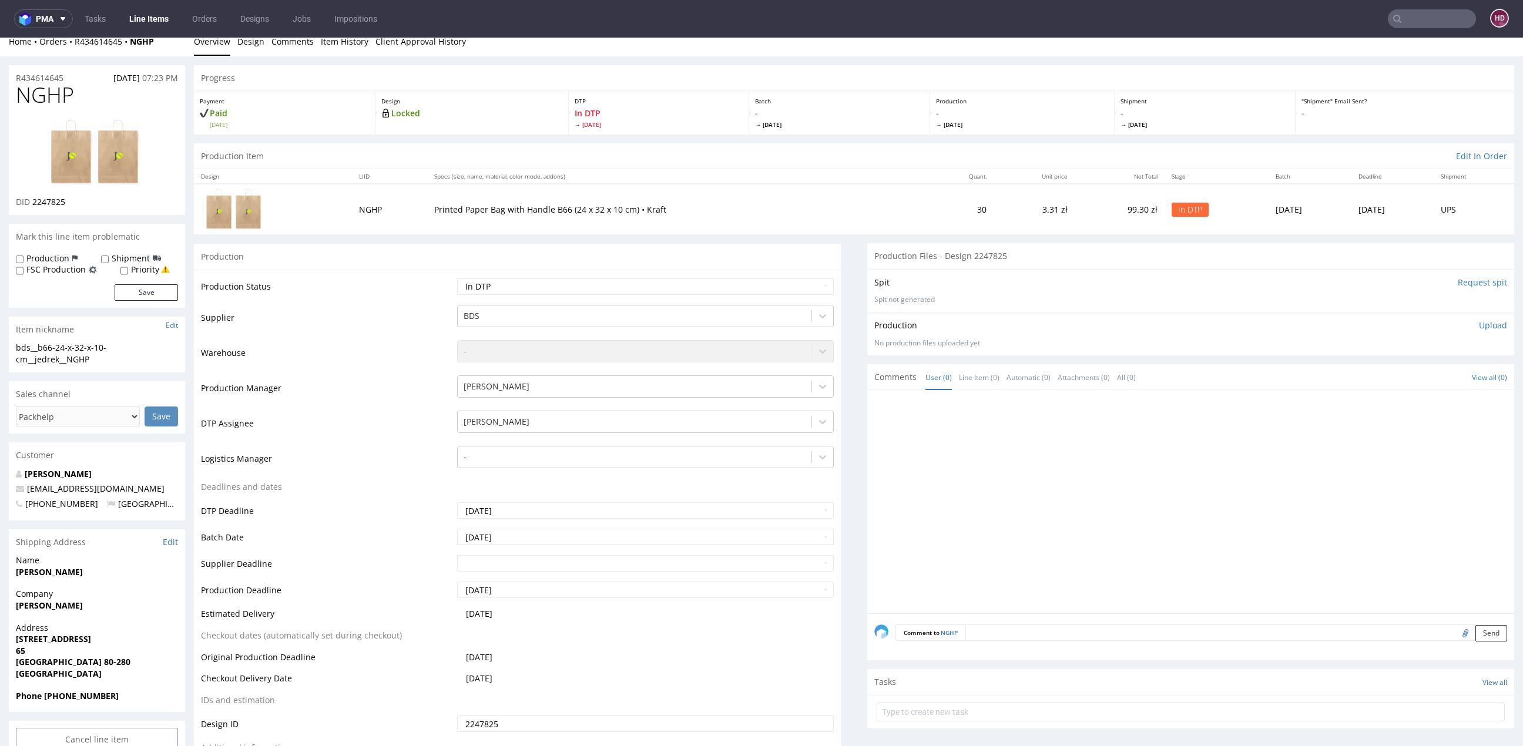
scroll to position [0, 0]
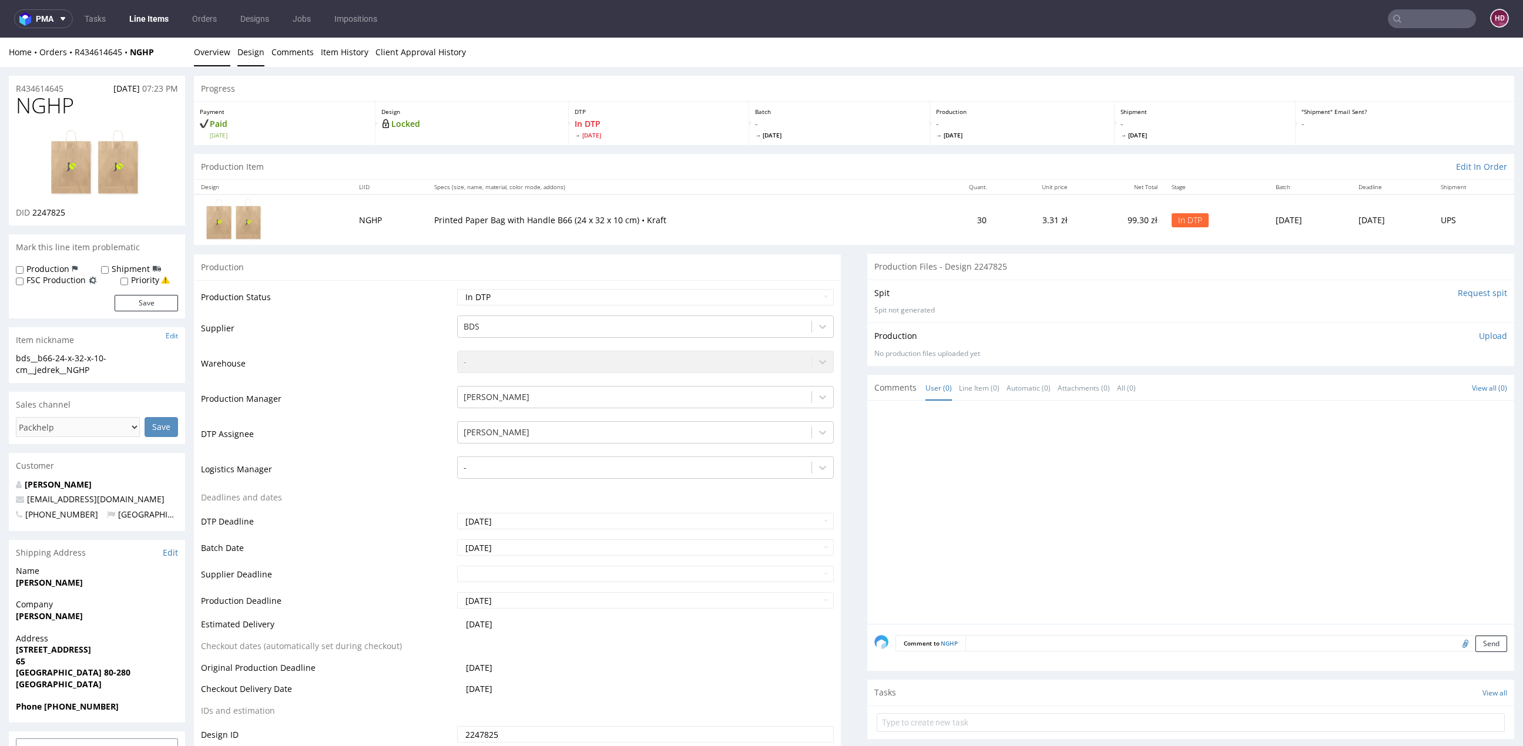
click at [247, 56] on link "Design" at bounding box center [250, 52] width 27 height 29
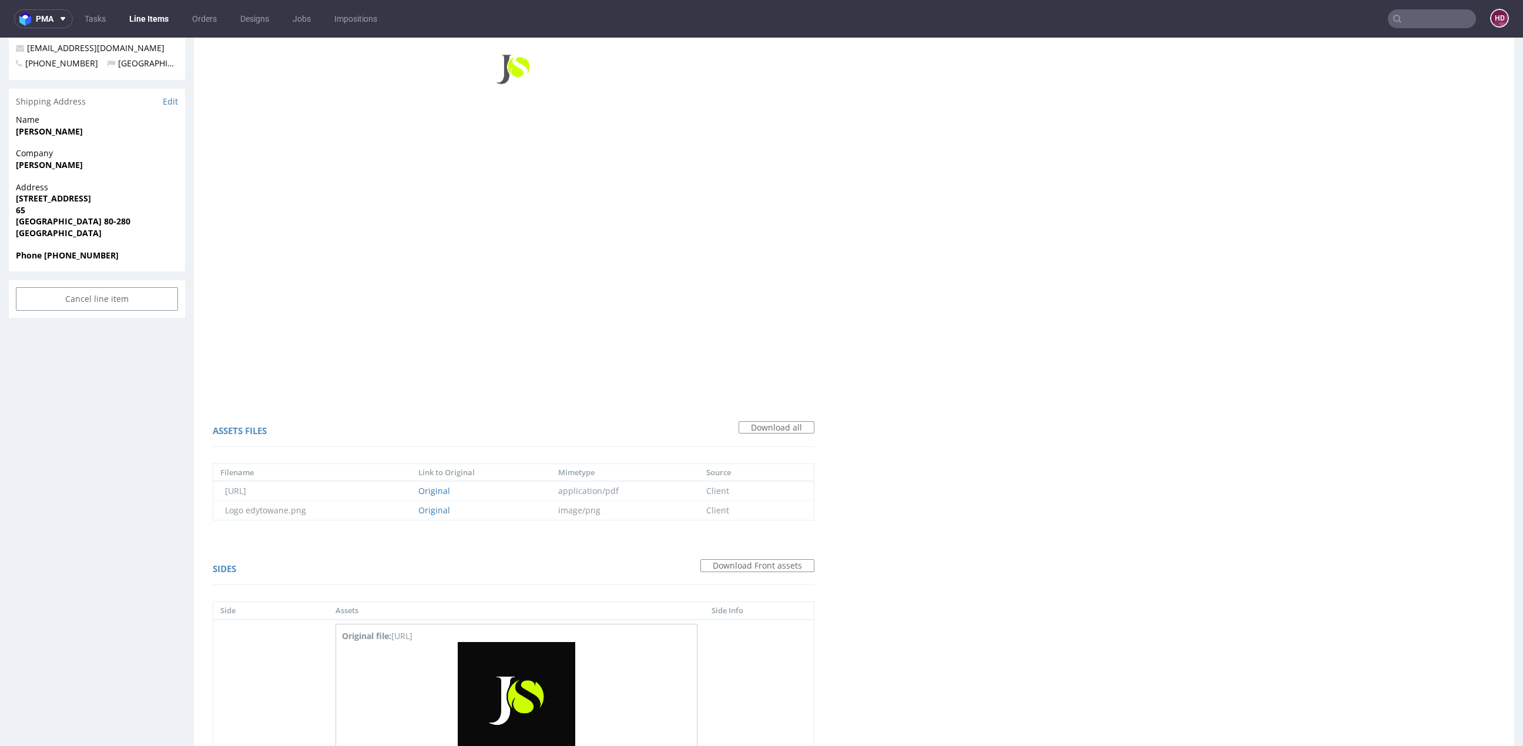
scroll to position [824, 0]
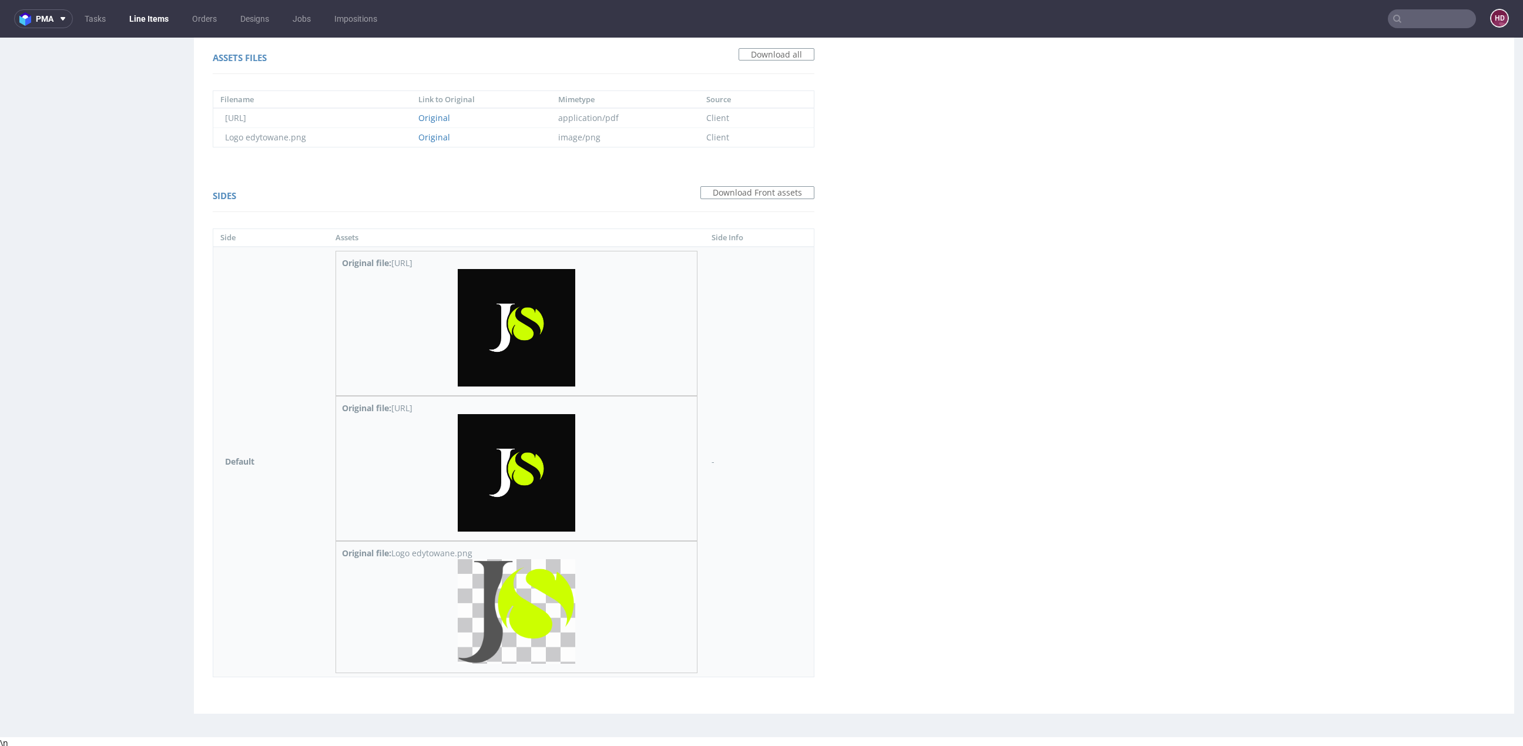
click at [556, 598] on img at bounding box center [517, 611] width 118 height 105
click at [501, 472] on img at bounding box center [517, 473] width 118 height 118
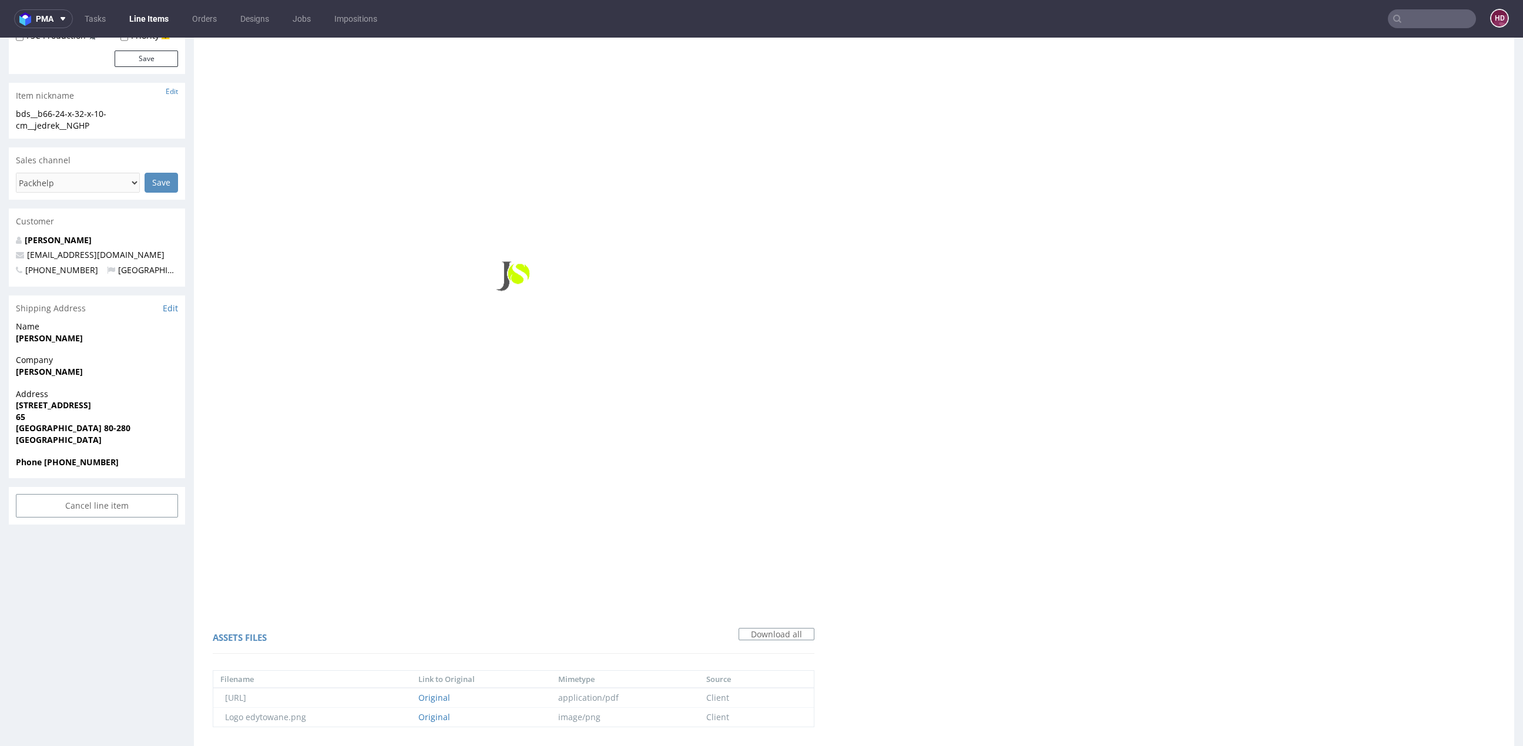
scroll to position [0, 0]
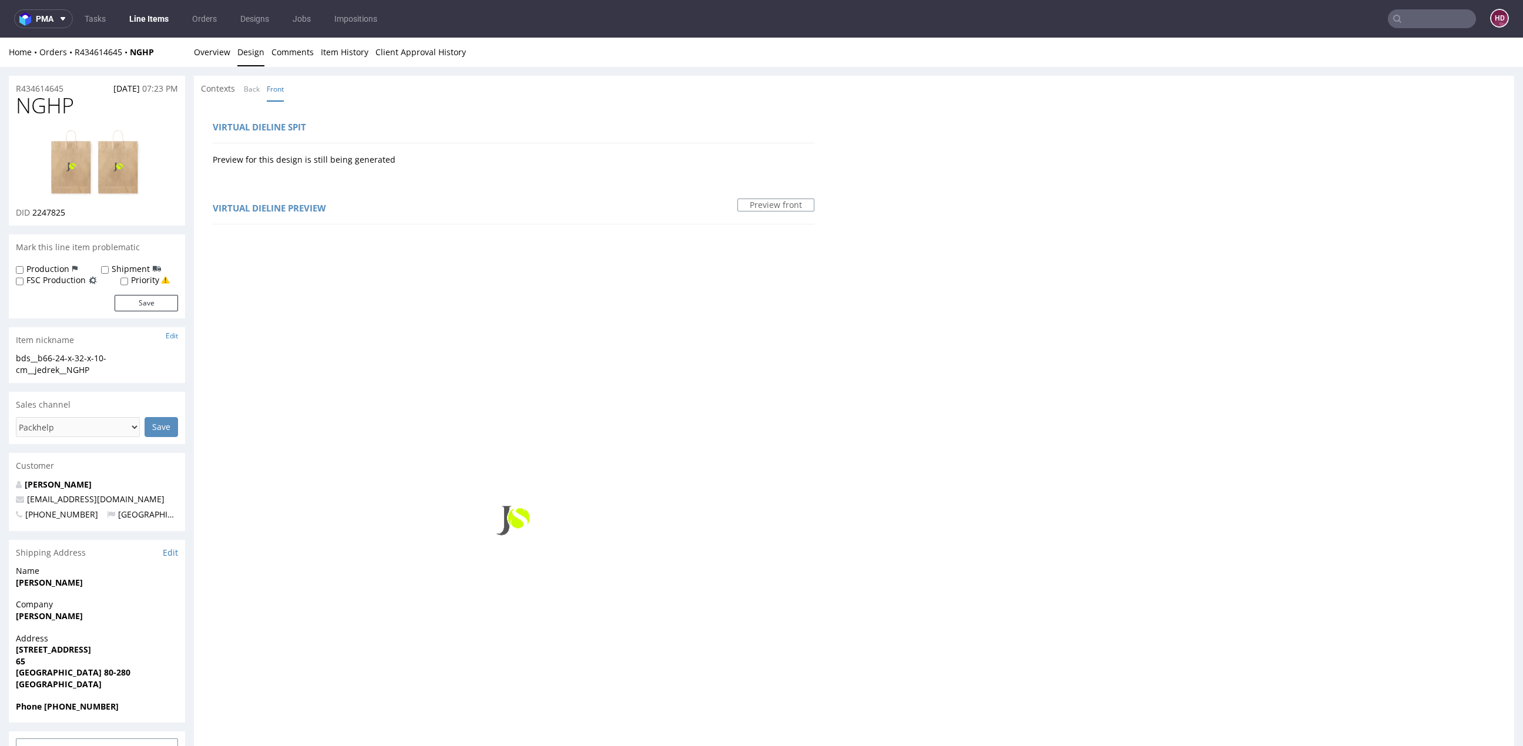
click at [118, 160] on img at bounding box center [97, 163] width 94 height 69
click at [222, 53] on link "Overview" at bounding box center [212, 52] width 36 height 29
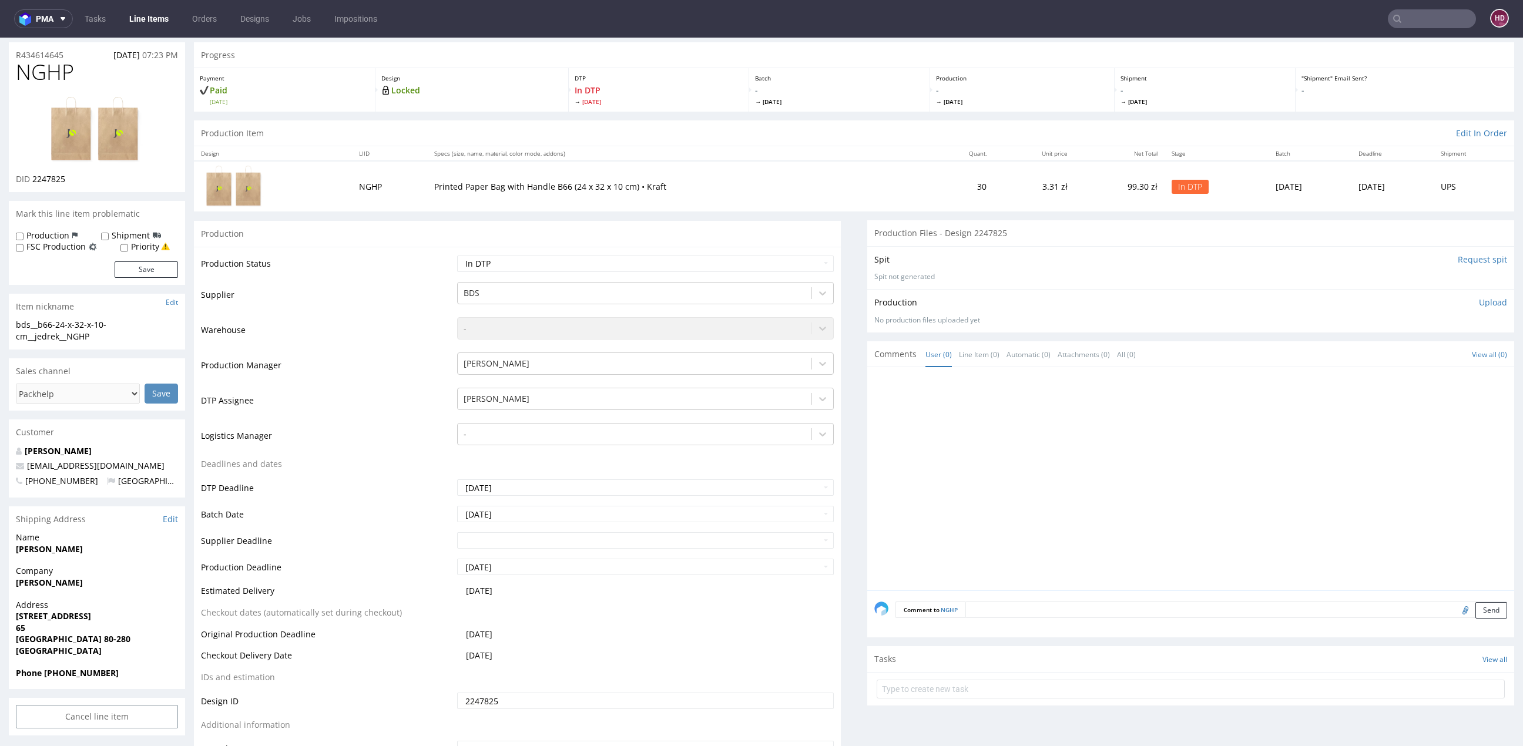
scroll to position [84, 0]
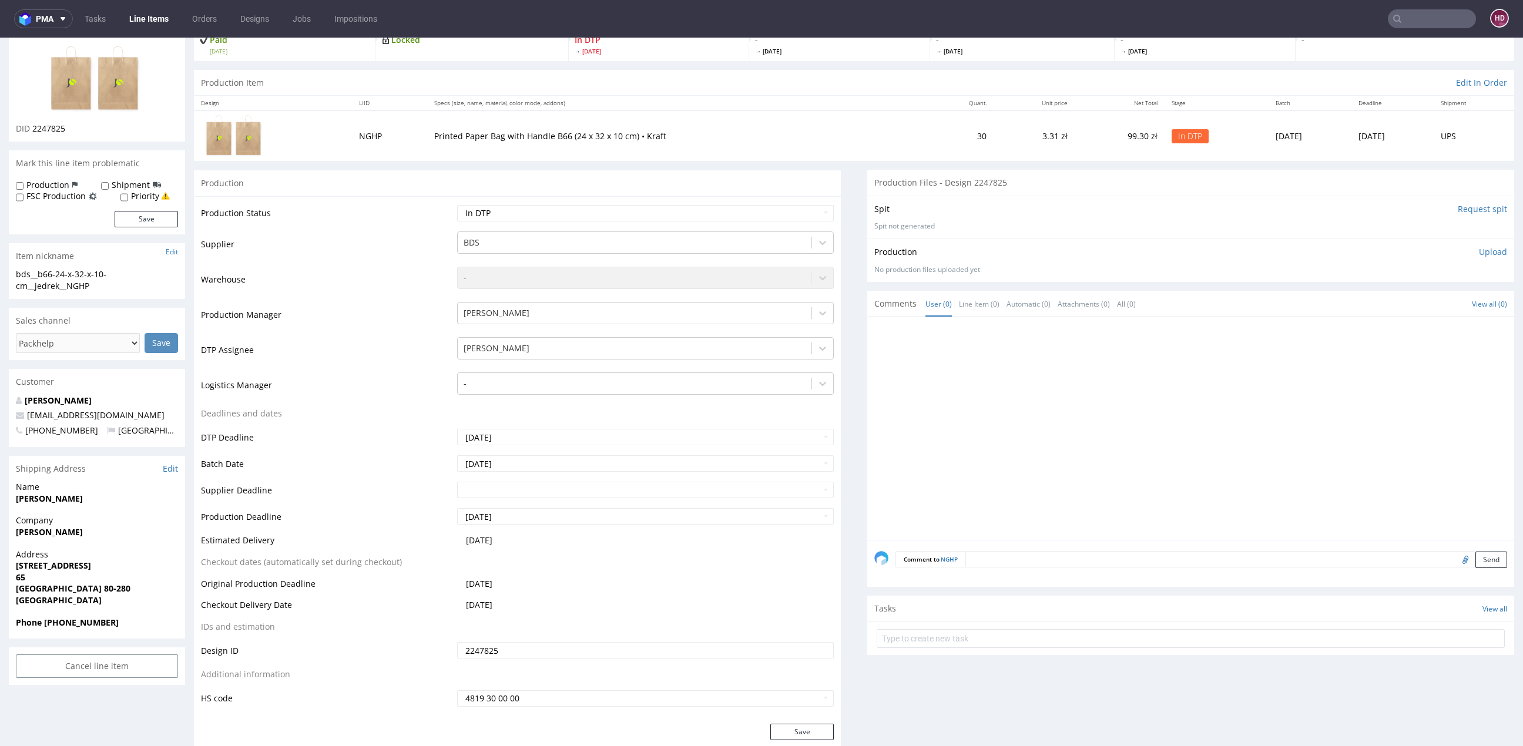
click at [115, 299] on div "bds__b66-24-x-32-x-10-cm__jedrek__NGHP bds__b66-24-x-32-x-10-cm __jedrek__NGHP …" at bounding box center [97, 284] width 176 height 30
drag, startPoint x: 60, startPoint y: 290, endPoint x: -1, endPoint y: 274, distance: 62.6
copy div "bds__b66-24-x-32-x-10-cm__jedrek__NGHP"
drag, startPoint x: 73, startPoint y: 126, endPoint x: 32, endPoint y: 125, distance: 41.1
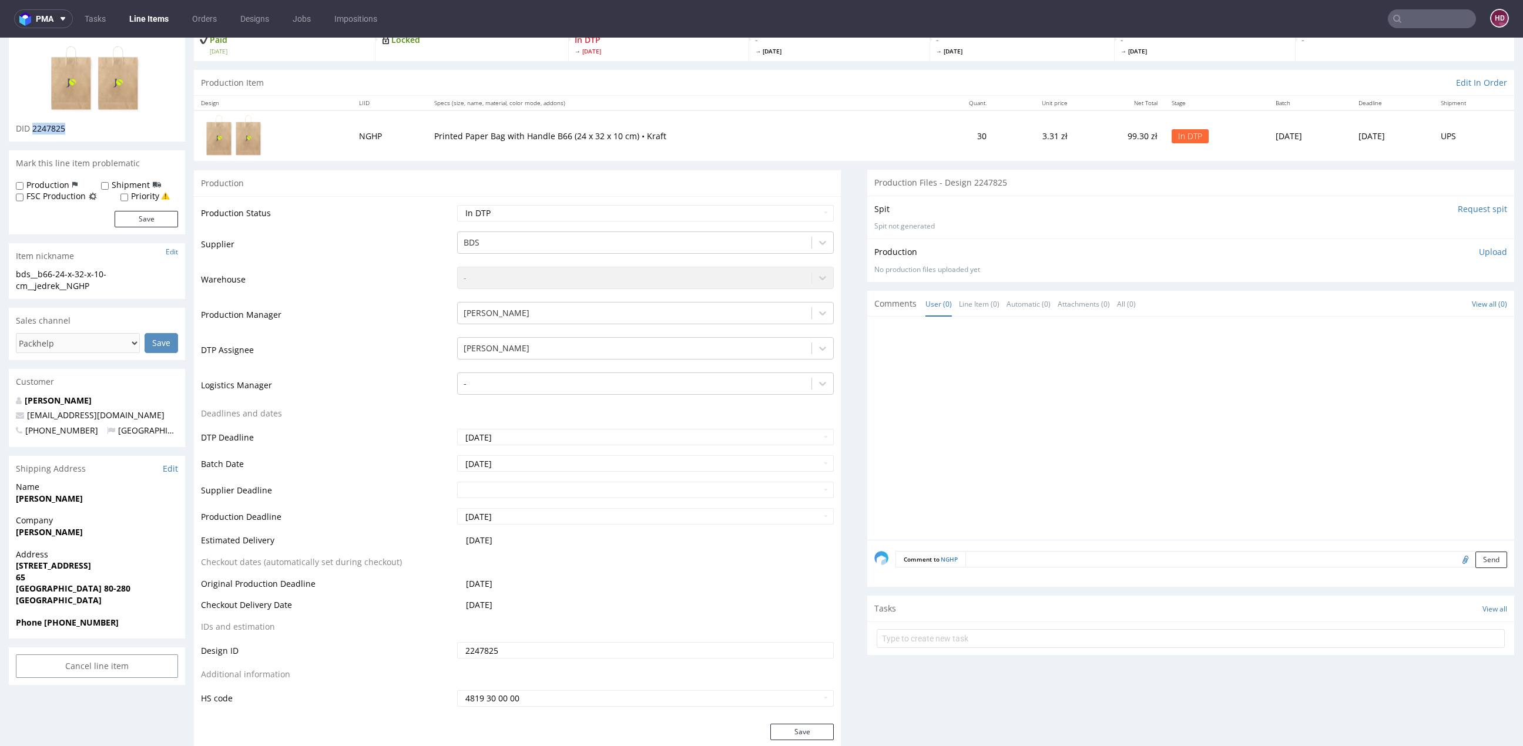
click at [32, 125] on div "DID 2247825" at bounding box center [97, 129] width 162 height 12
copy span "2247825"
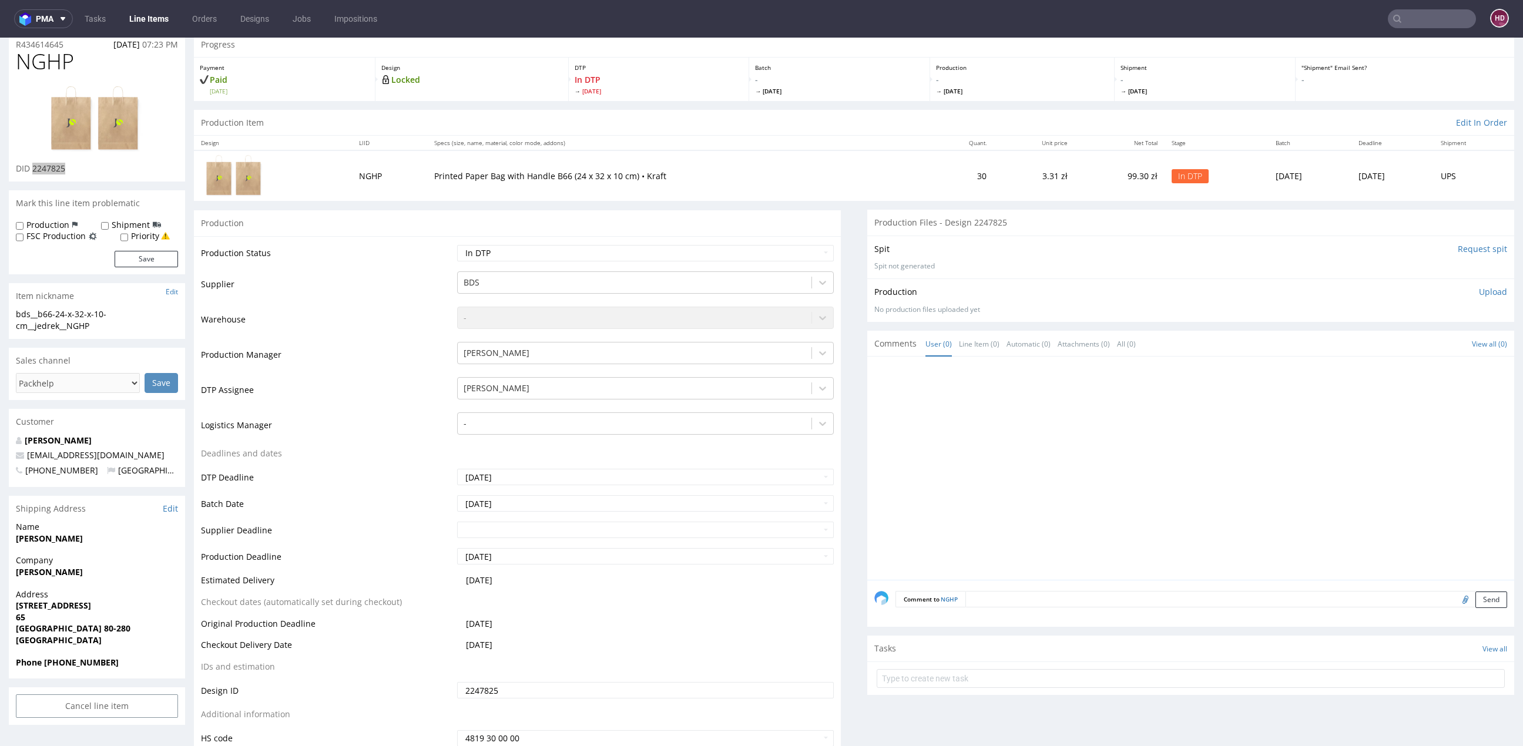
scroll to position [0, 0]
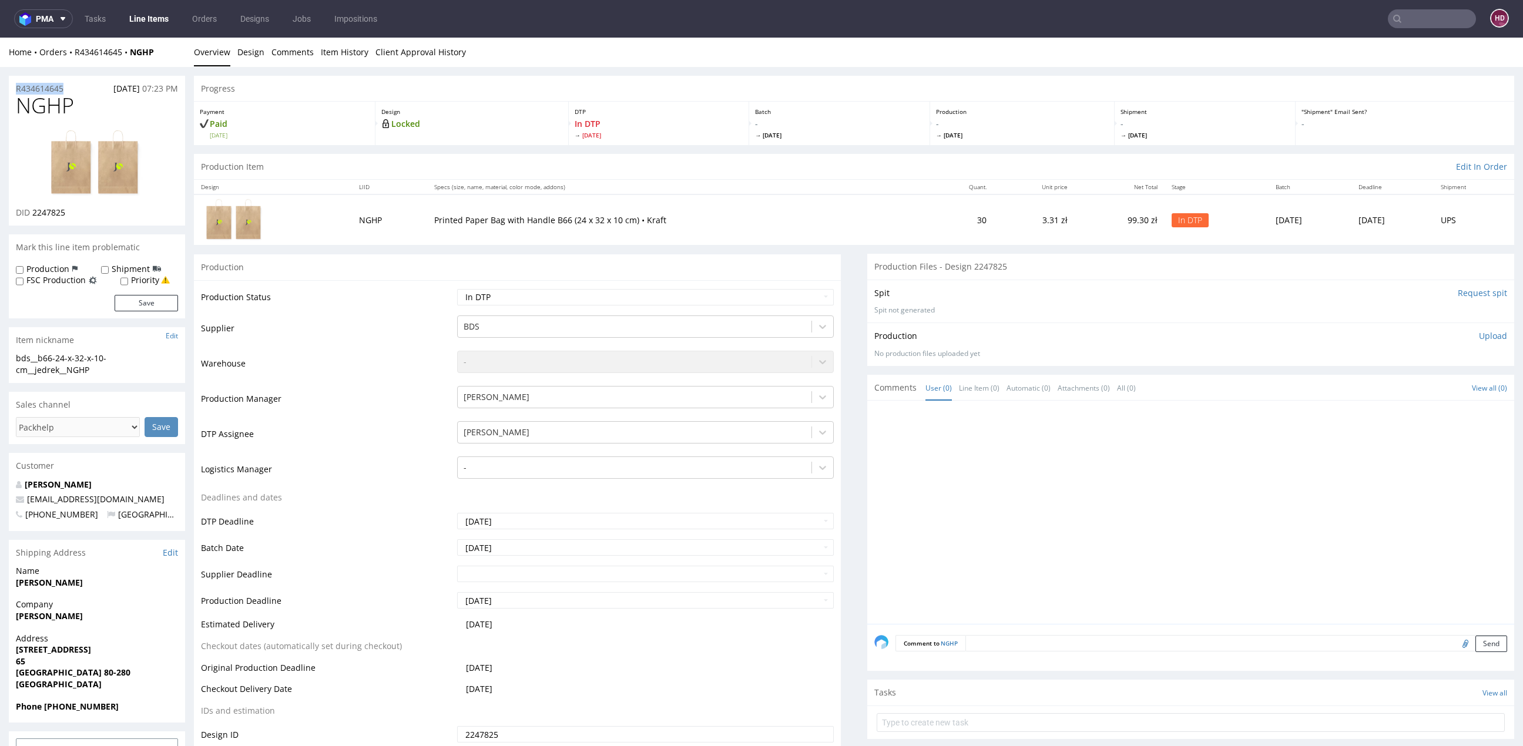
drag, startPoint x: 46, startPoint y: 80, endPoint x: 20, endPoint y: 78, distance: 26.5
click at [20, 78] on div "R434614645 09.08.2025 07:23 PM" at bounding box center [97, 85] width 176 height 19
copy p "R434614645"
click at [82, 215] on div "DID 2247825" at bounding box center [97, 213] width 162 height 12
drag, startPoint x: 82, startPoint y: 215, endPoint x: 43, endPoint y: 209, distance: 39.3
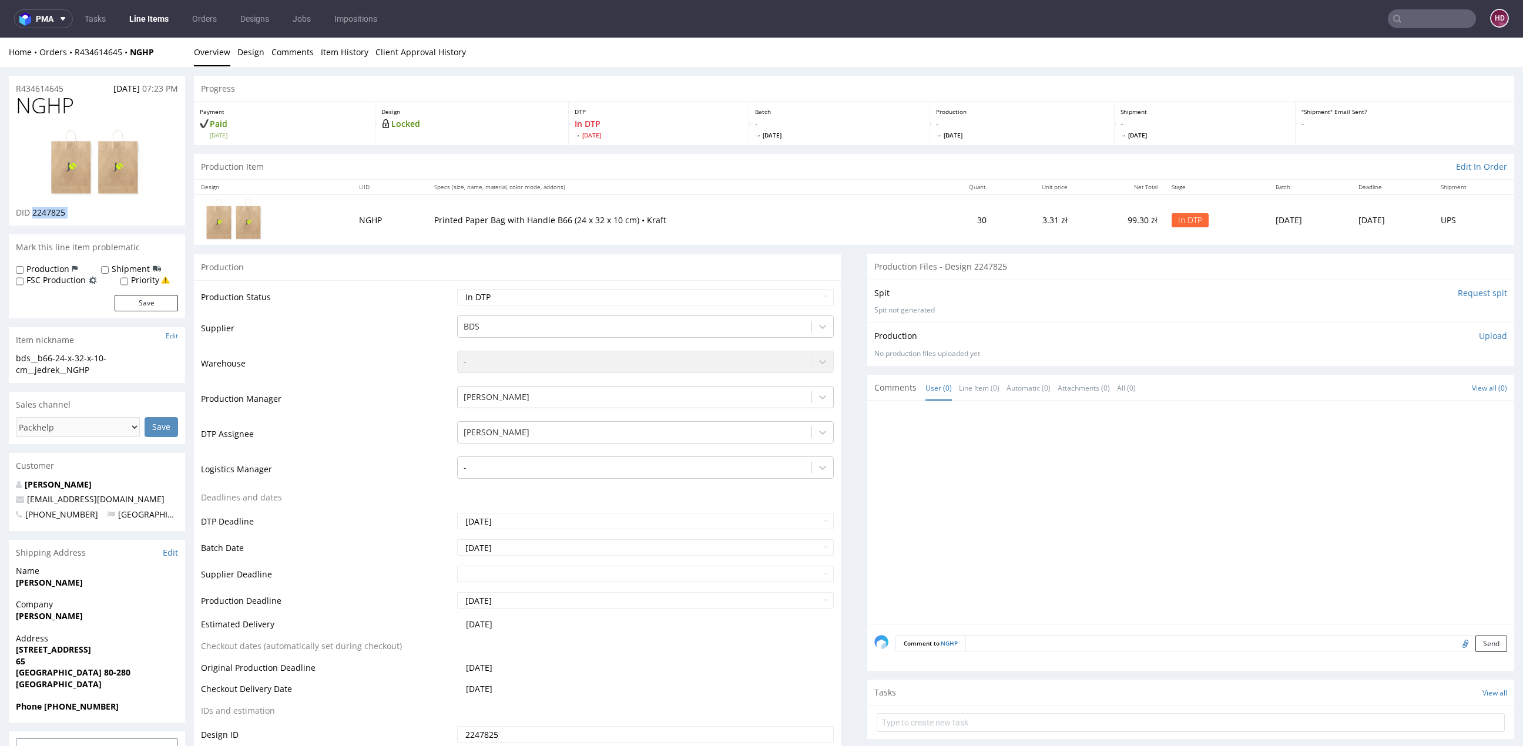
click at [43, 209] on div "DID 2247825" at bounding box center [97, 213] width 162 height 12
copy div "2247825"
drag, startPoint x: 69, startPoint y: 102, endPoint x: -56, endPoint y: 109, distance: 125.9
copy span "NGHP"
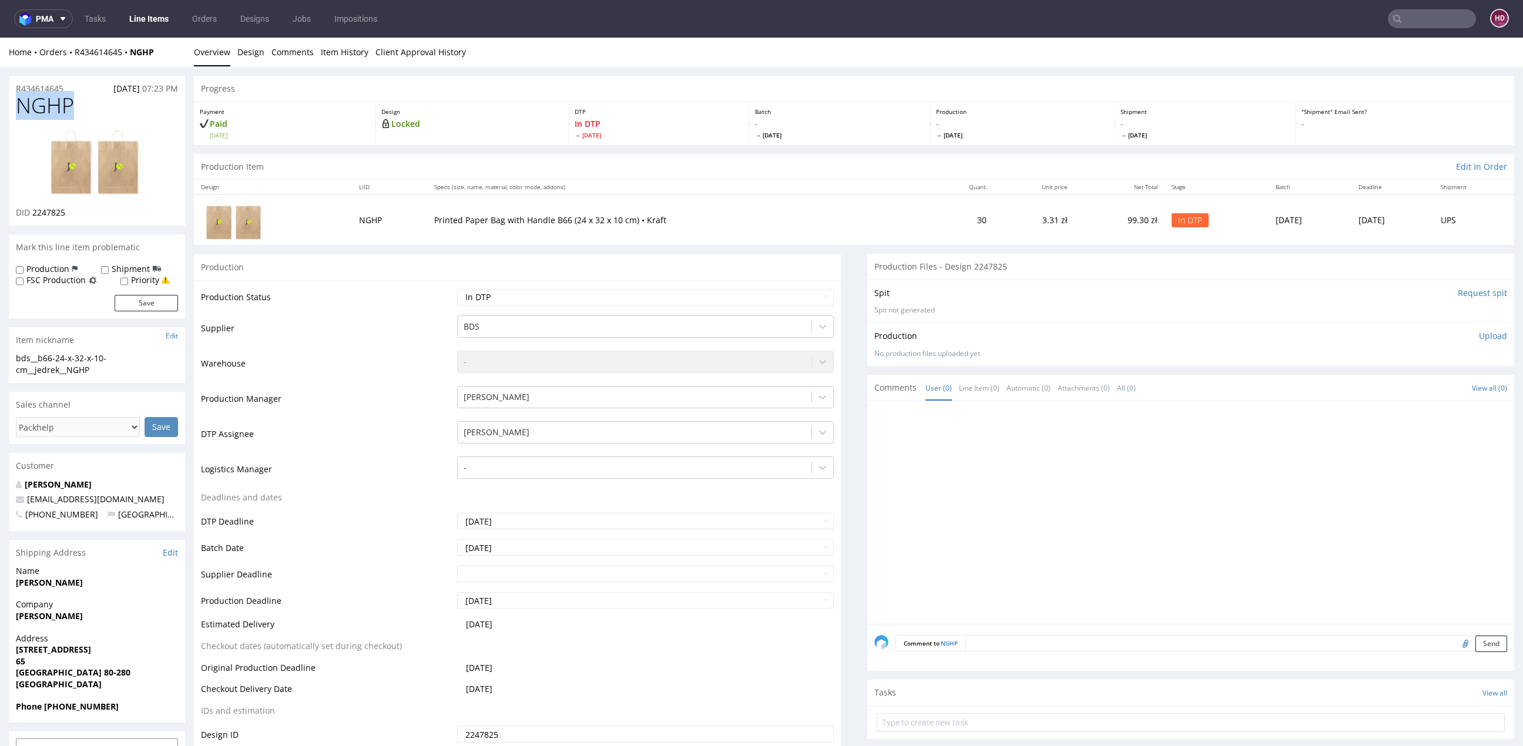
click at [264, 56] on li "Design" at bounding box center [254, 52] width 34 height 12
click at [249, 52] on link "Design" at bounding box center [250, 52] width 27 height 29
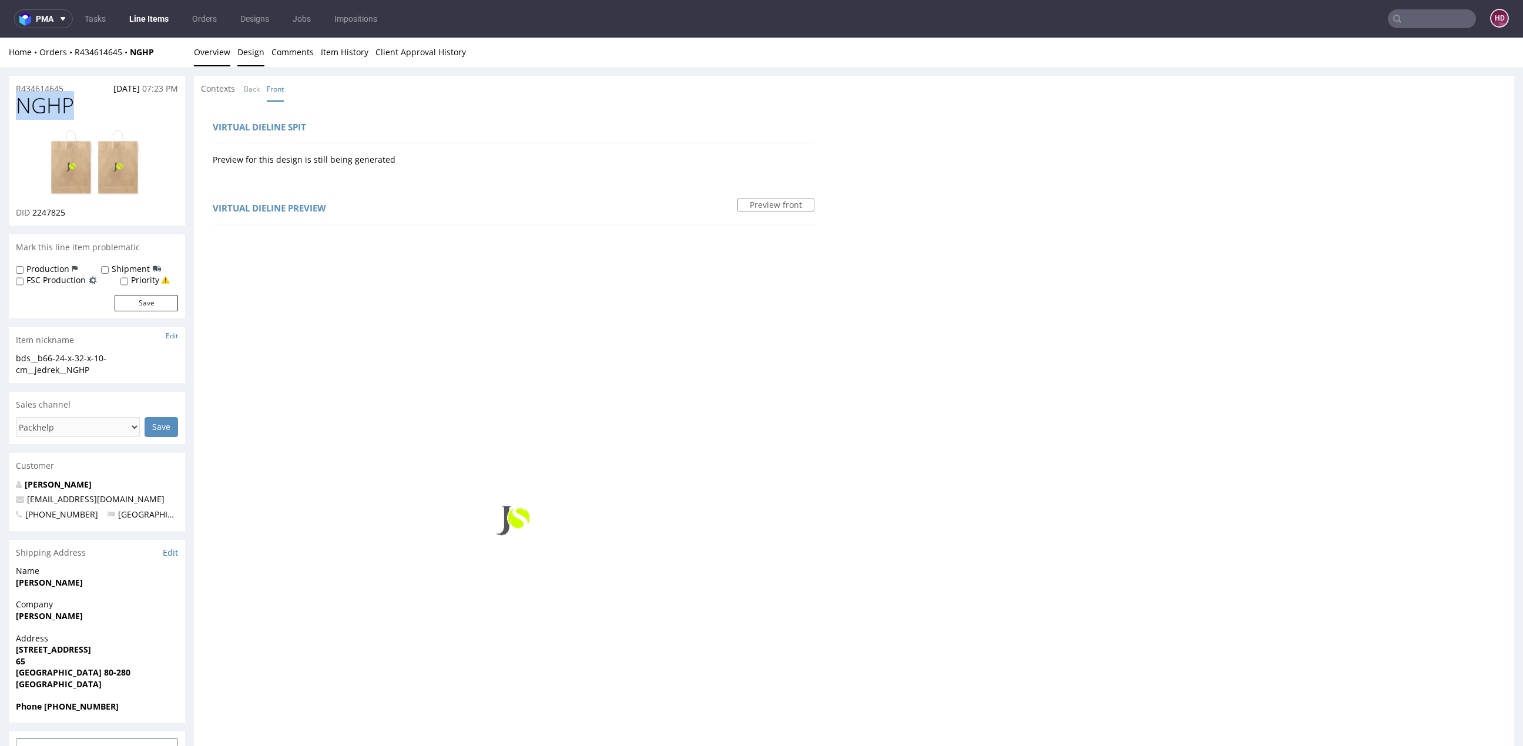
click at [204, 52] on link "Overview" at bounding box center [212, 52] width 36 height 29
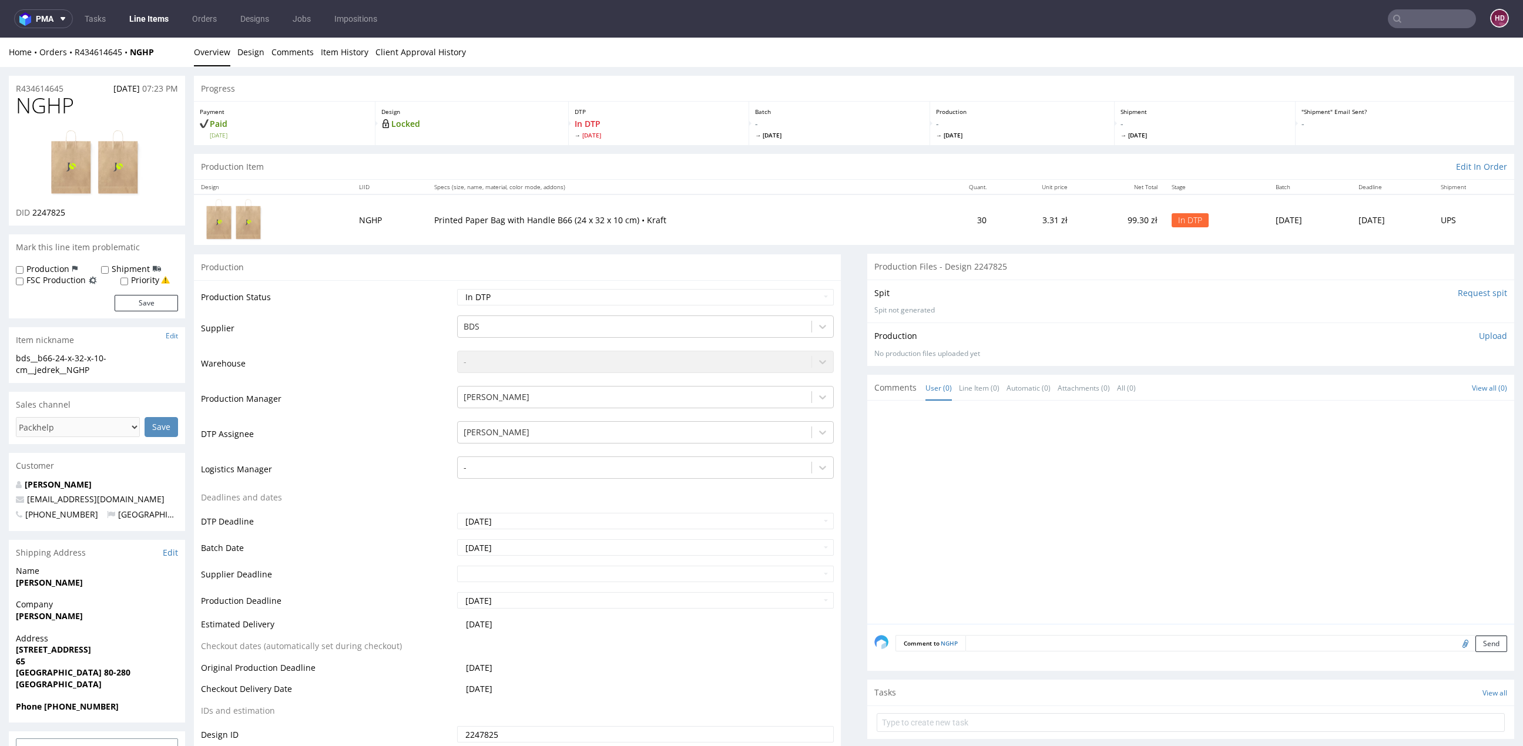
click at [1461, 341] on div "Production Upload No production files uploaded yet Description (optional) Add f…" at bounding box center [1190, 344] width 633 height 28
click at [1479, 336] on p "Upload" at bounding box center [1493, 336] width 28 height 12
click at [1406, 388] on div "Add files" at bounding box center [1423, 390] width 59 height 18
type input "C:\fakepath\bds__b66-24-x-32-x-10-cm__jedrek__NGHP__d2247825__oR434614645.pdf"
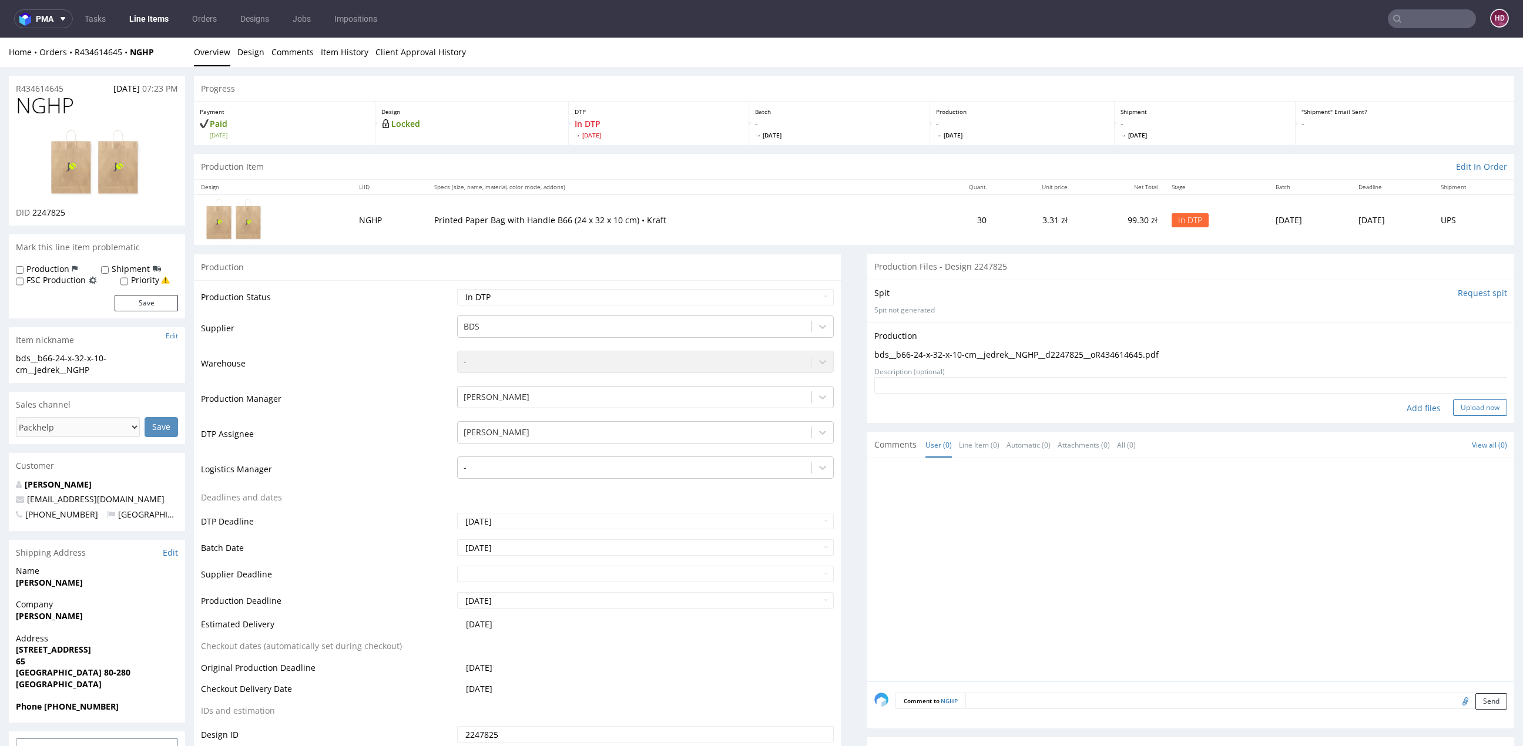
click at [1453, 408] on button "Upload now" at bounding box center [1480, 408] width 54 height 16
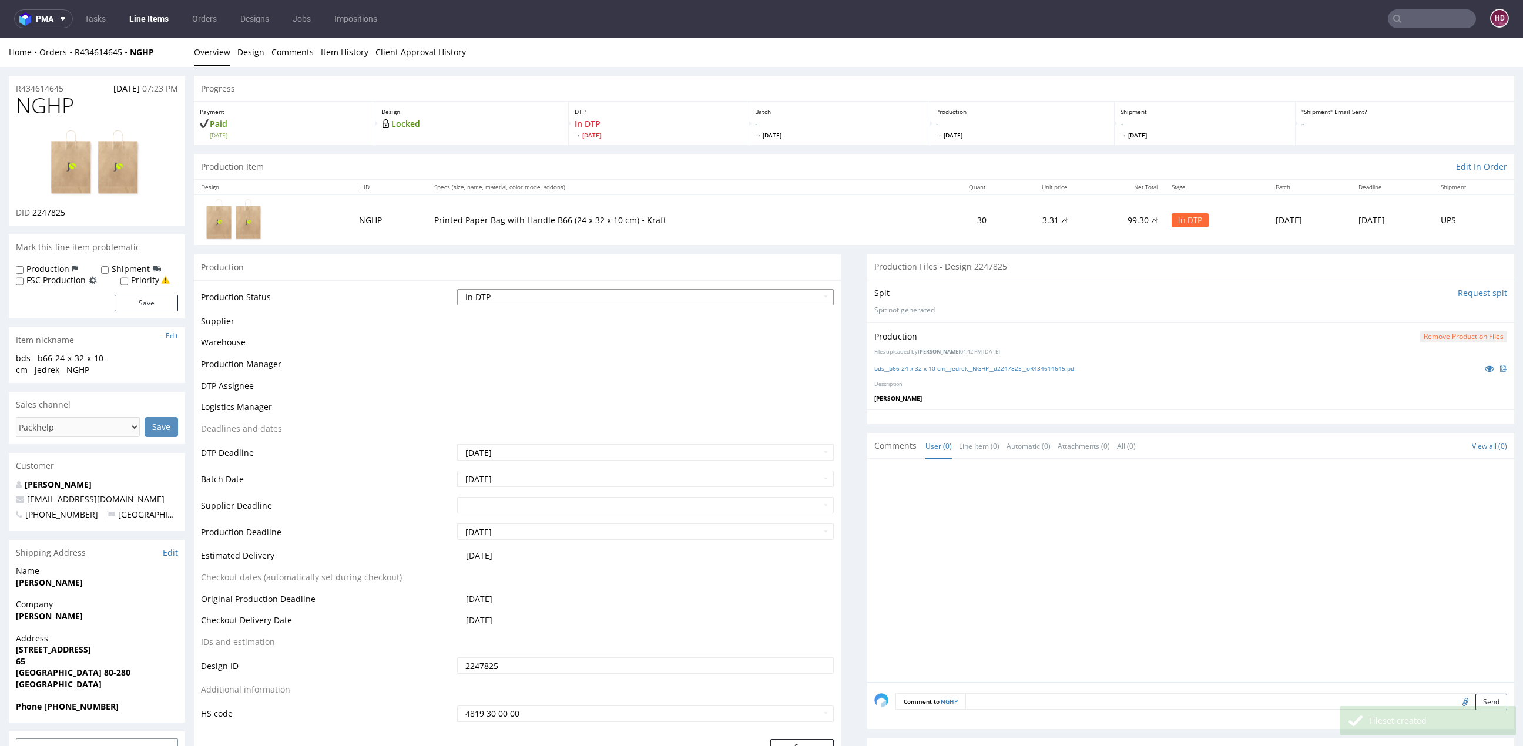
click at [575, 296] on select "Waiting for Artwork Waiting for Diecut Waiting for Mockup Waiting for DTP Waiti…" at bounding box center [645, 297] width 377 height 16
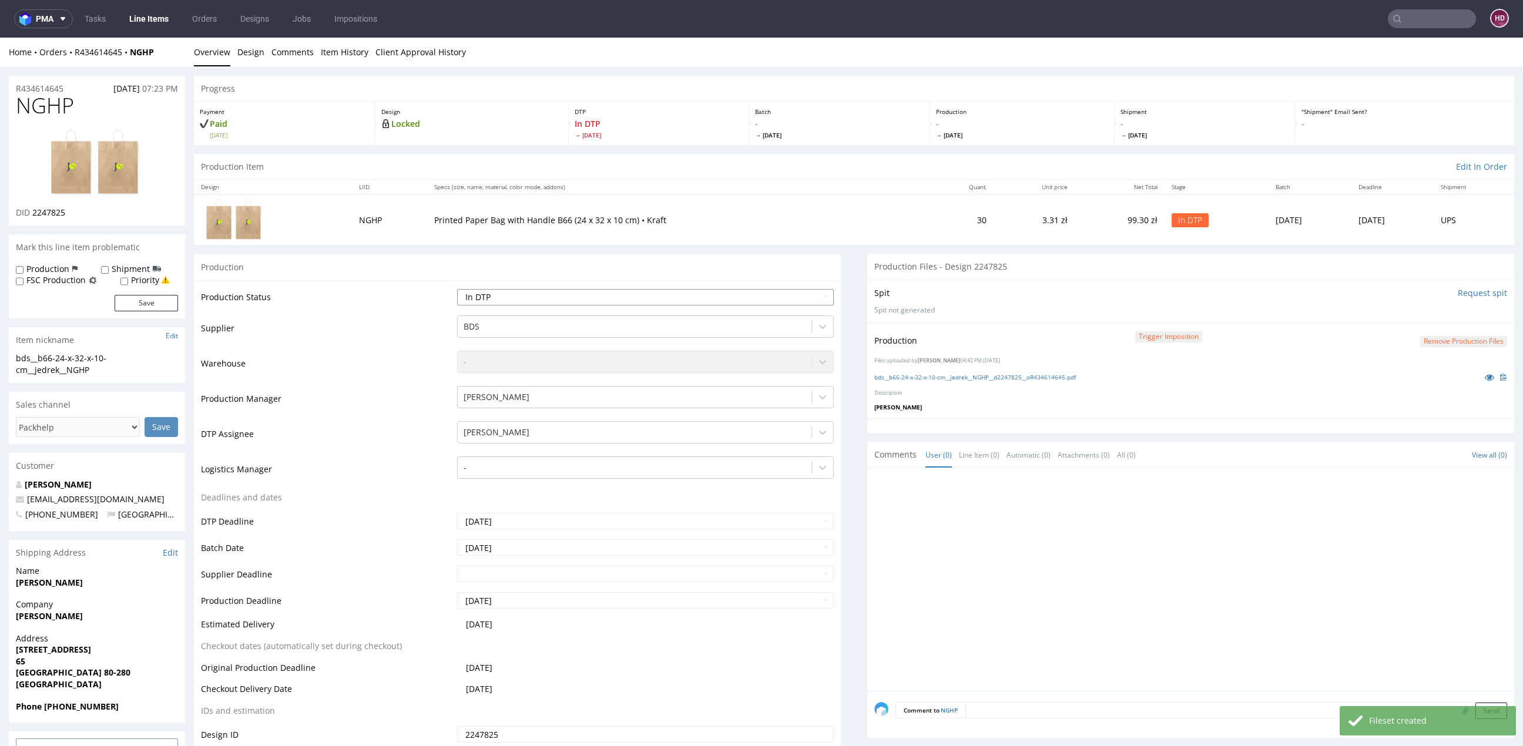
select select "dtp_production_ready"
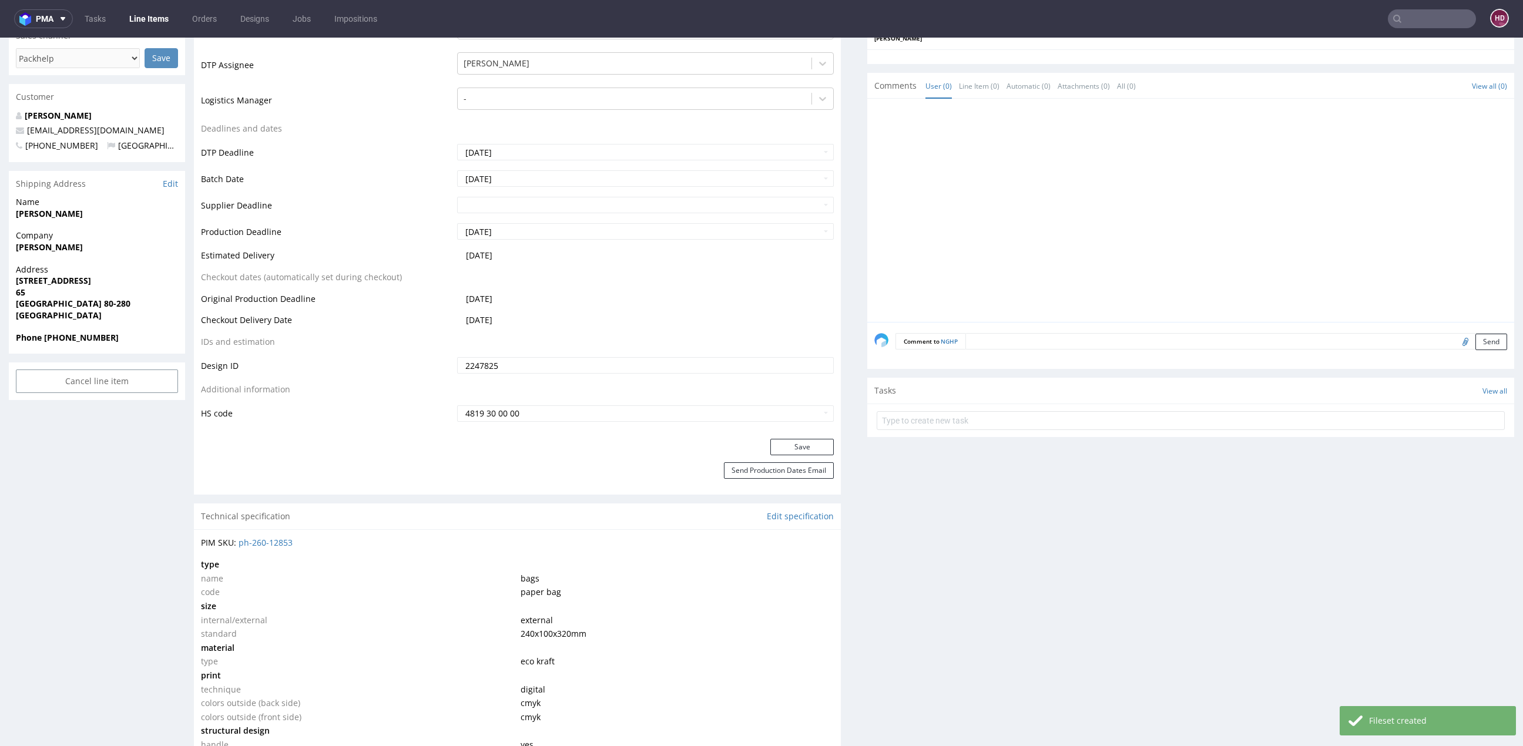
scroll to position [421, 0]
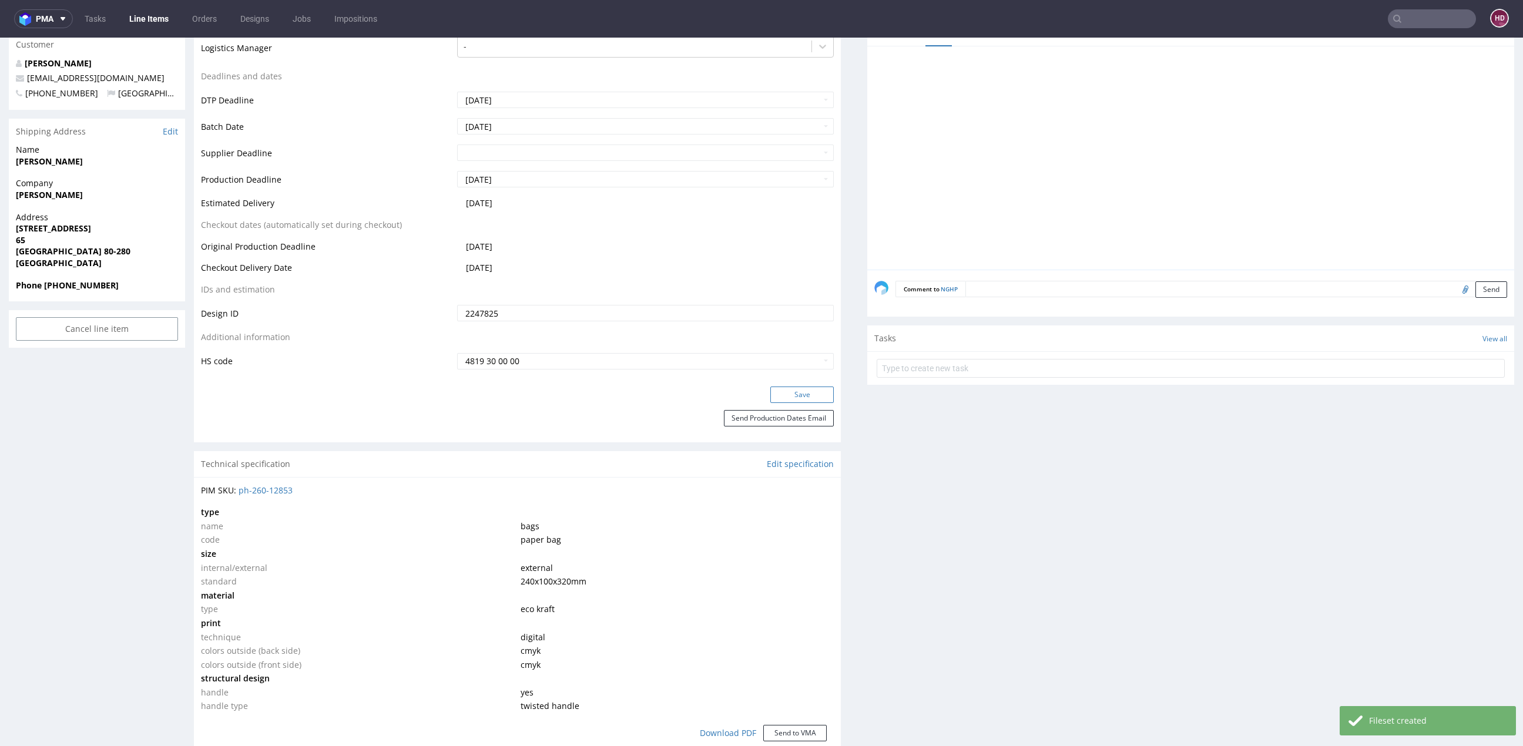
click at [778, 388] on button "Save" at bounding box center [801, 395] width 63 height 16
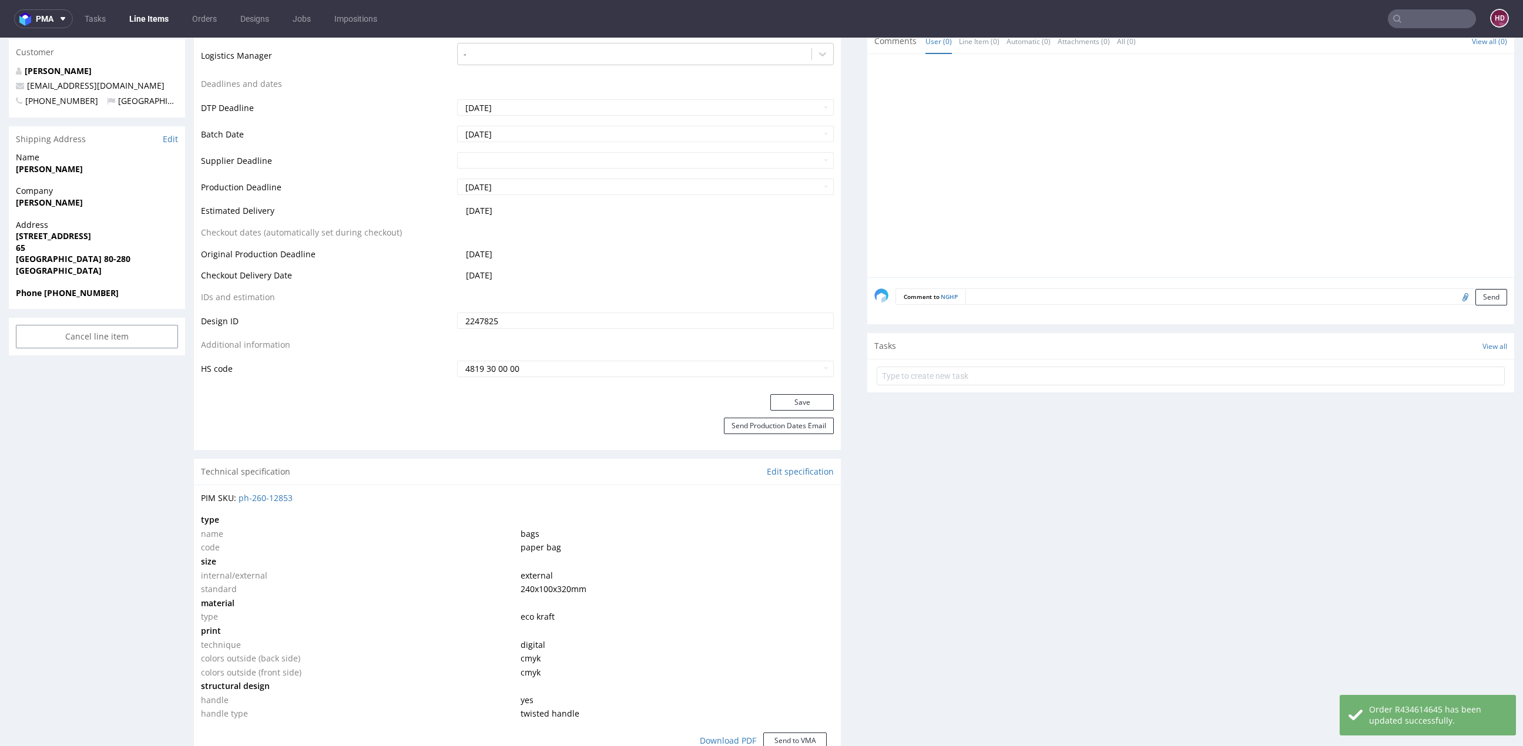
scroll to position [0, 0]
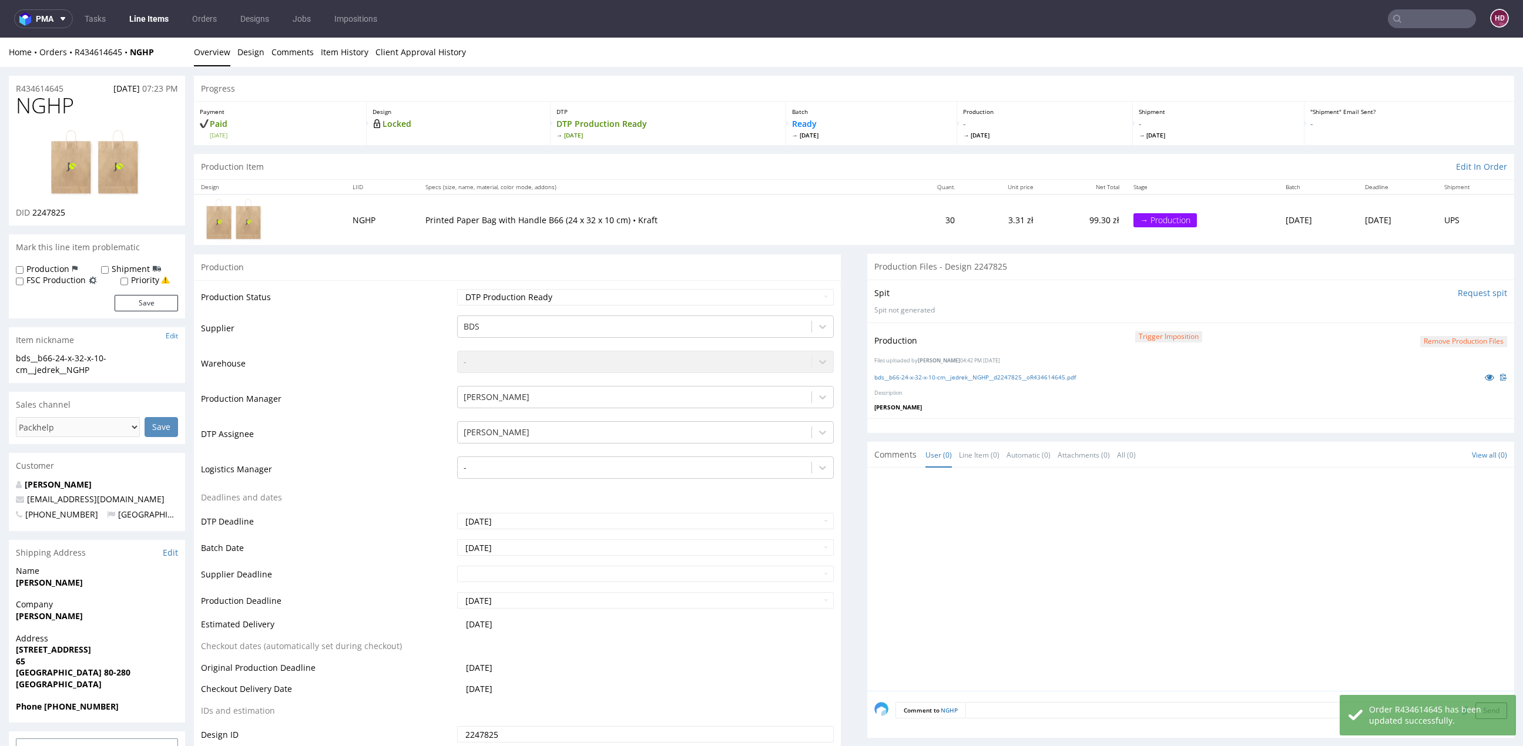
click at [150, 15] on link "Line Items" at bounding box center [148, 18] width 53 height 19
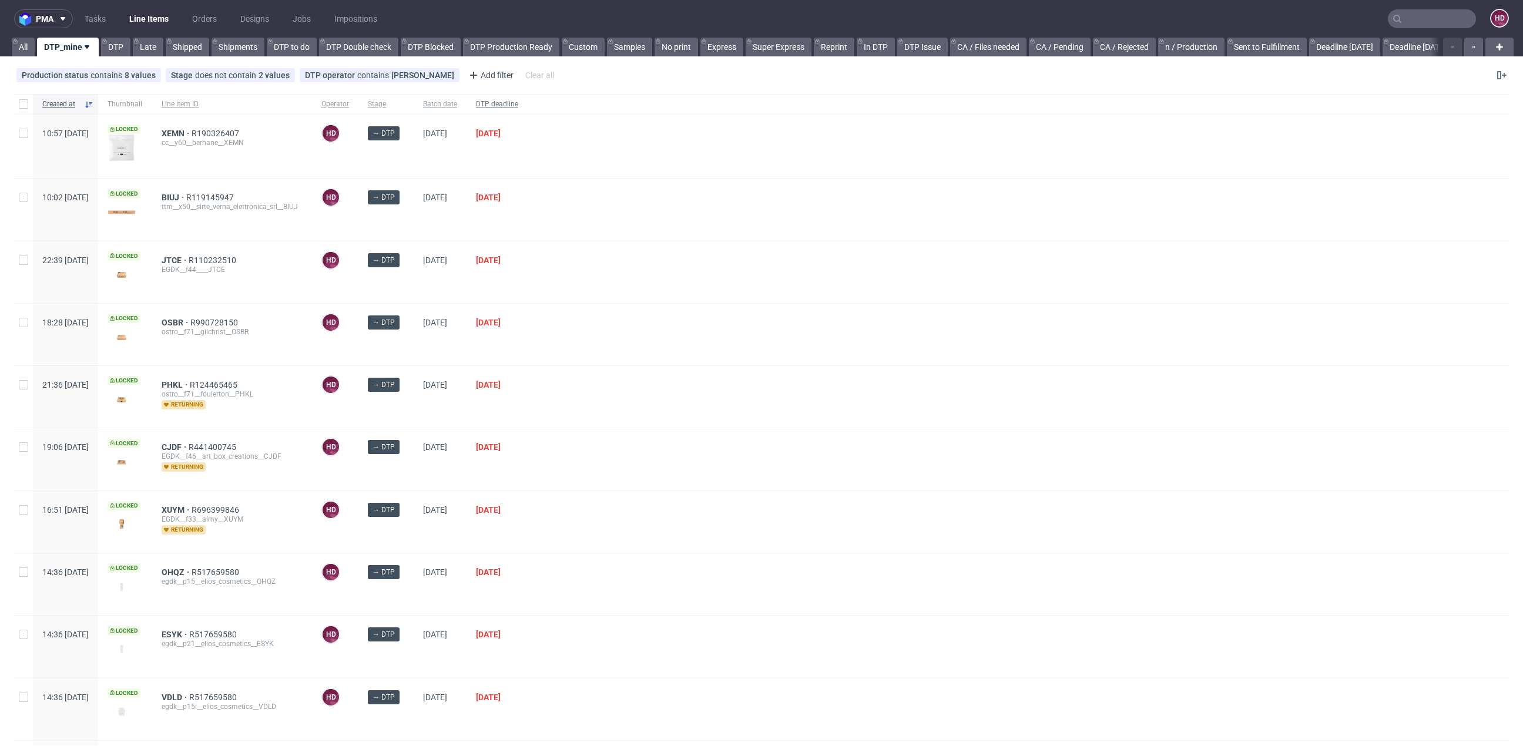
click at [518, 106] on span "DTP deadline" at bounding box center [497, 104] width 42 height 10
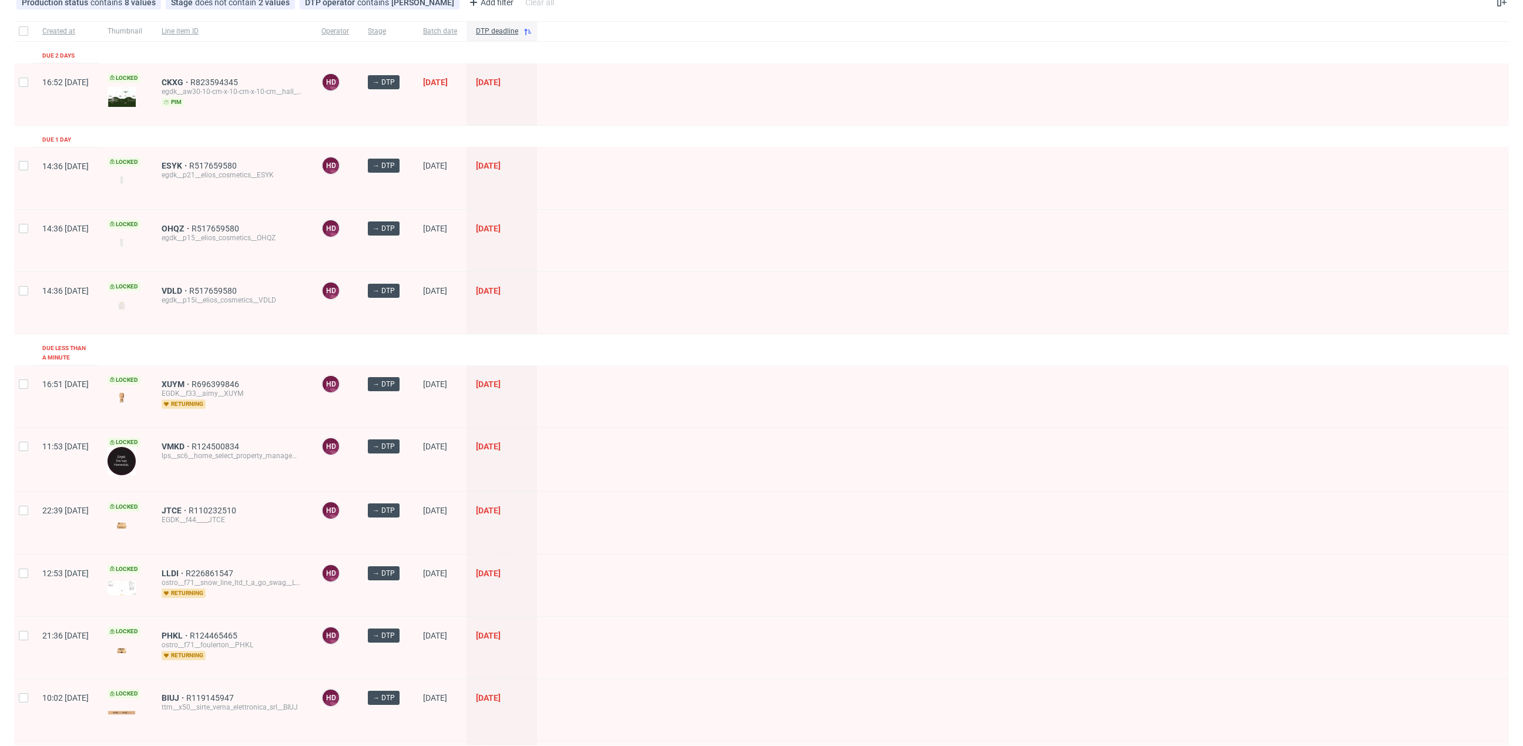
scroll to position [310, 0]
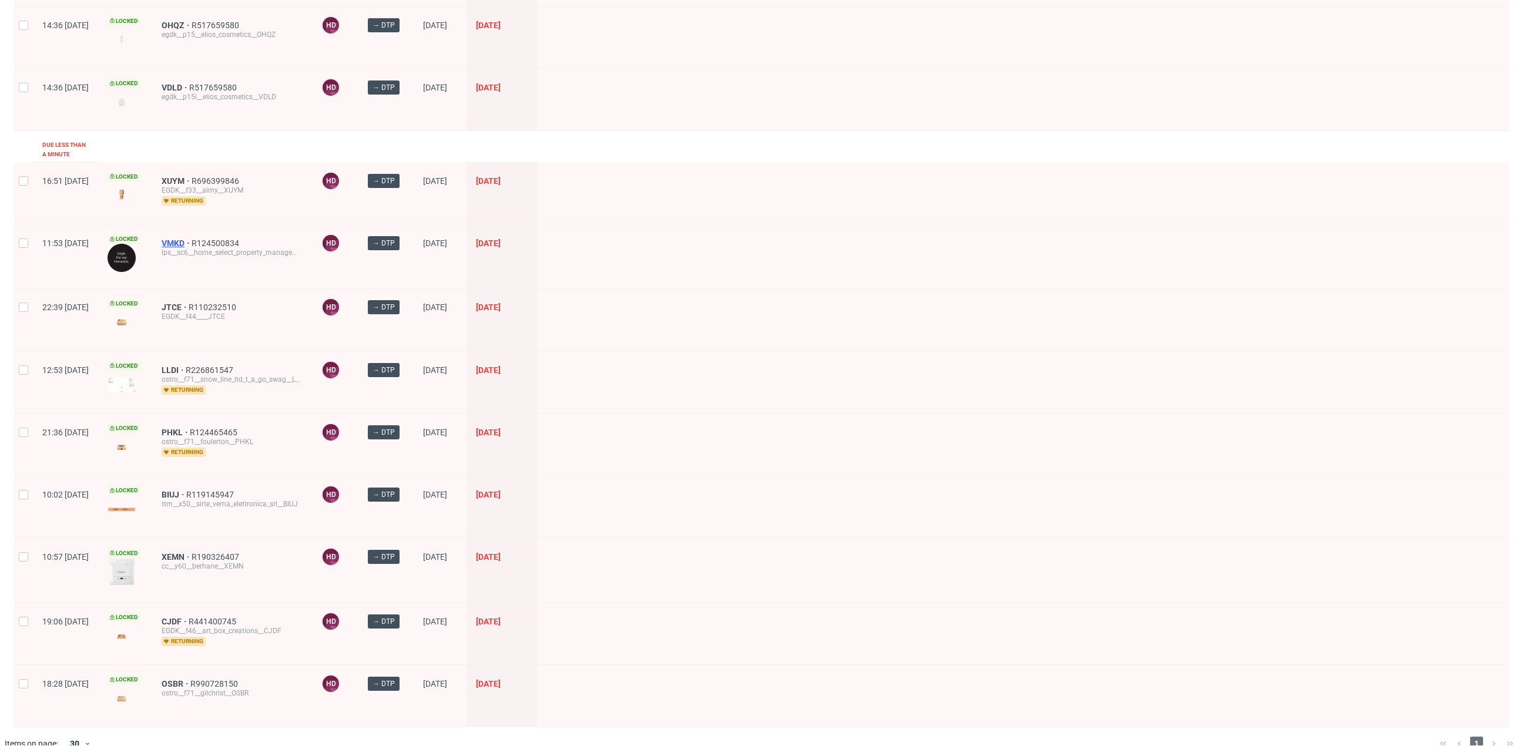
click at [192, 239] on span "VMKD" at bounding box center [177, 243] width 30 height 9
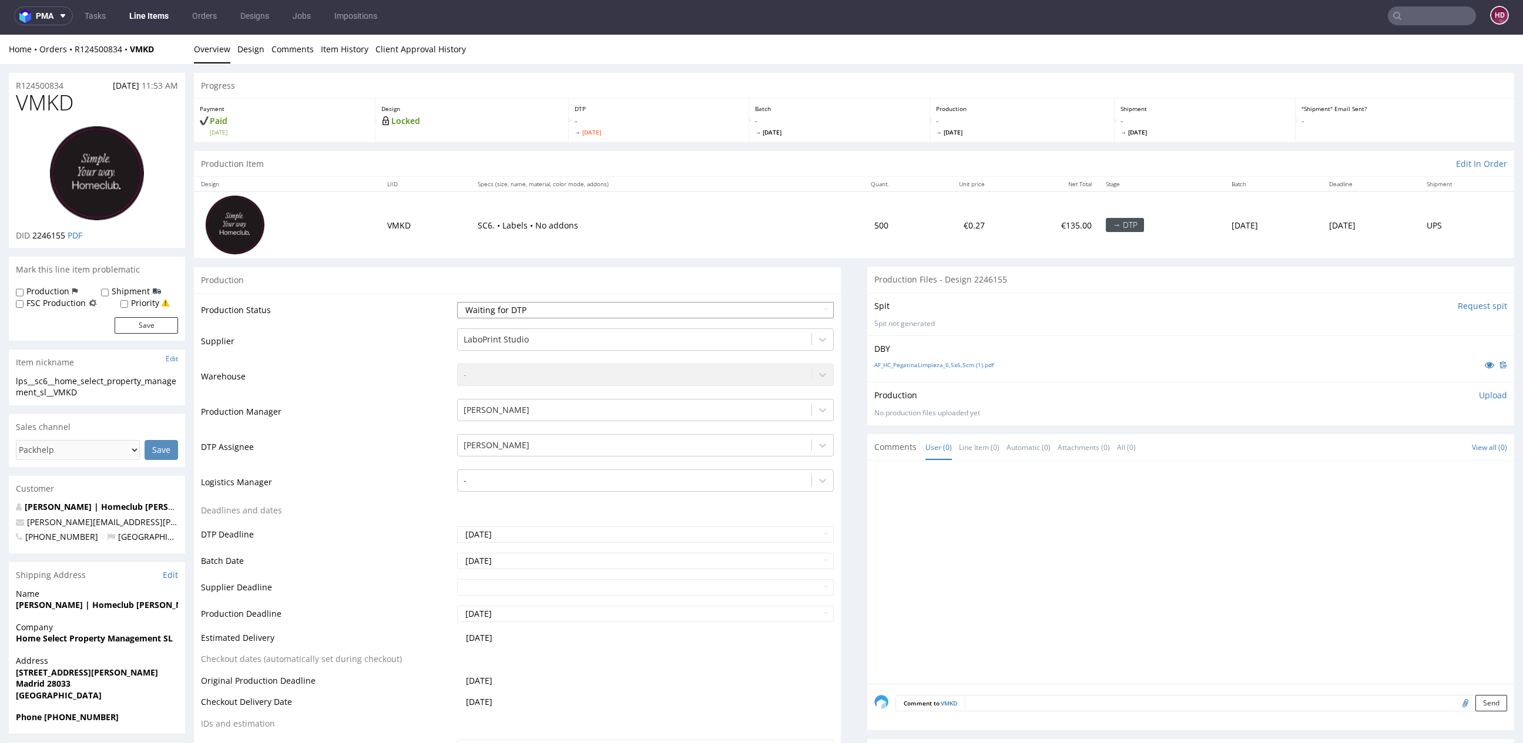
click at [577, 304] on select "Waiting for Artwork Waiting for Diecut Waiting for Mockup Waiting for DTP Waiti…" at bounding box center [645, 310] width 377 height 16
select select "dtp_in_process"
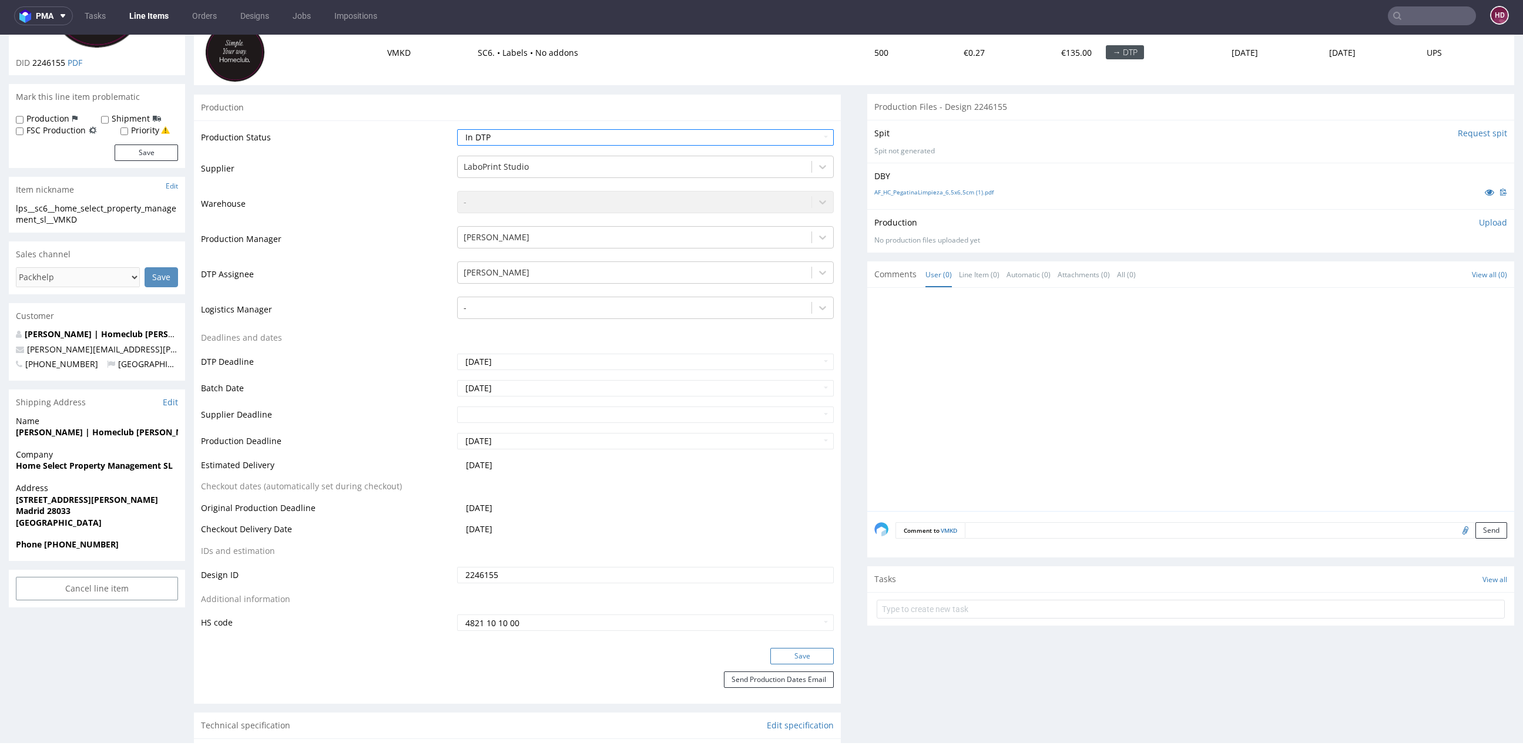
scroll to position [340, 0]
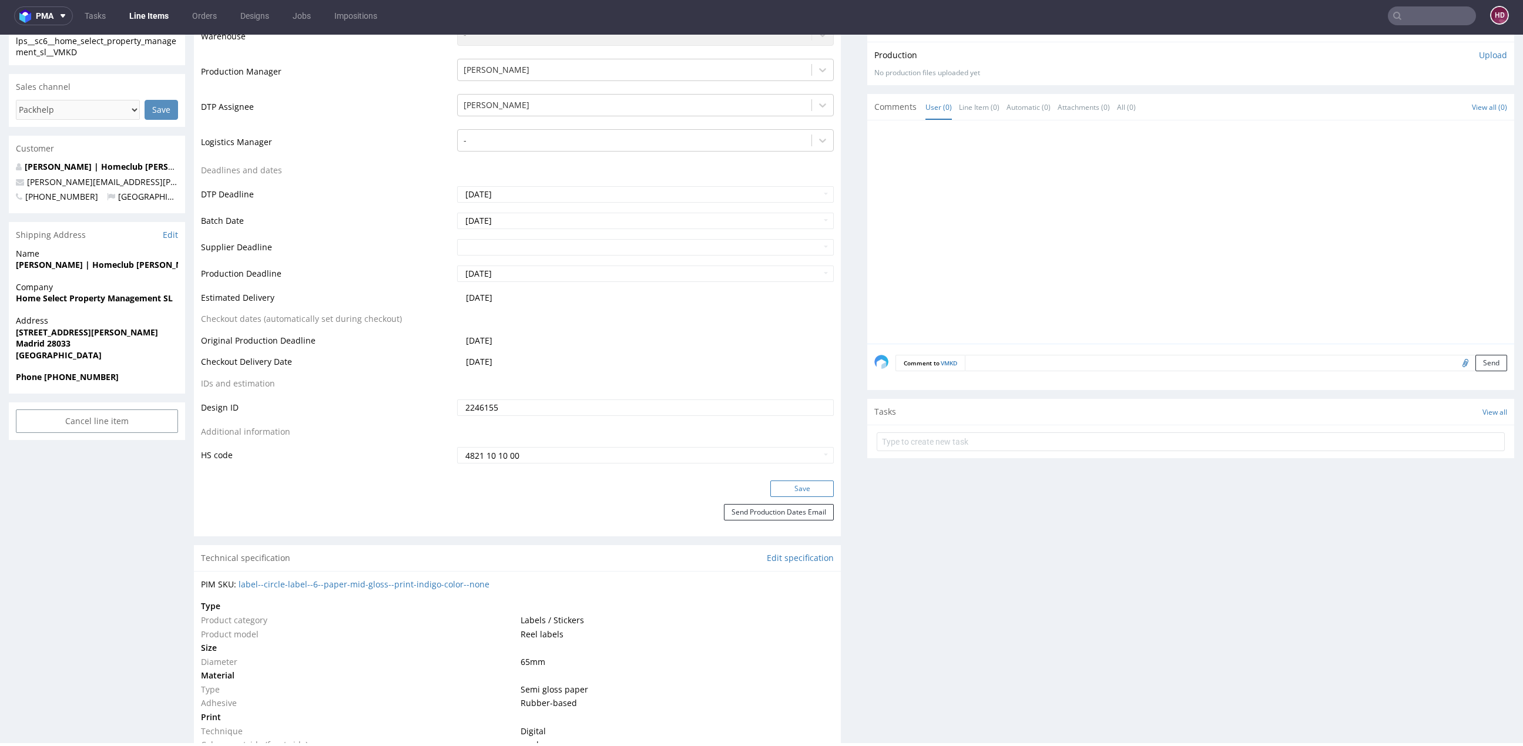
click at [791, 490] on button "Save" at bounding box center [801, 489] width 63 height 16
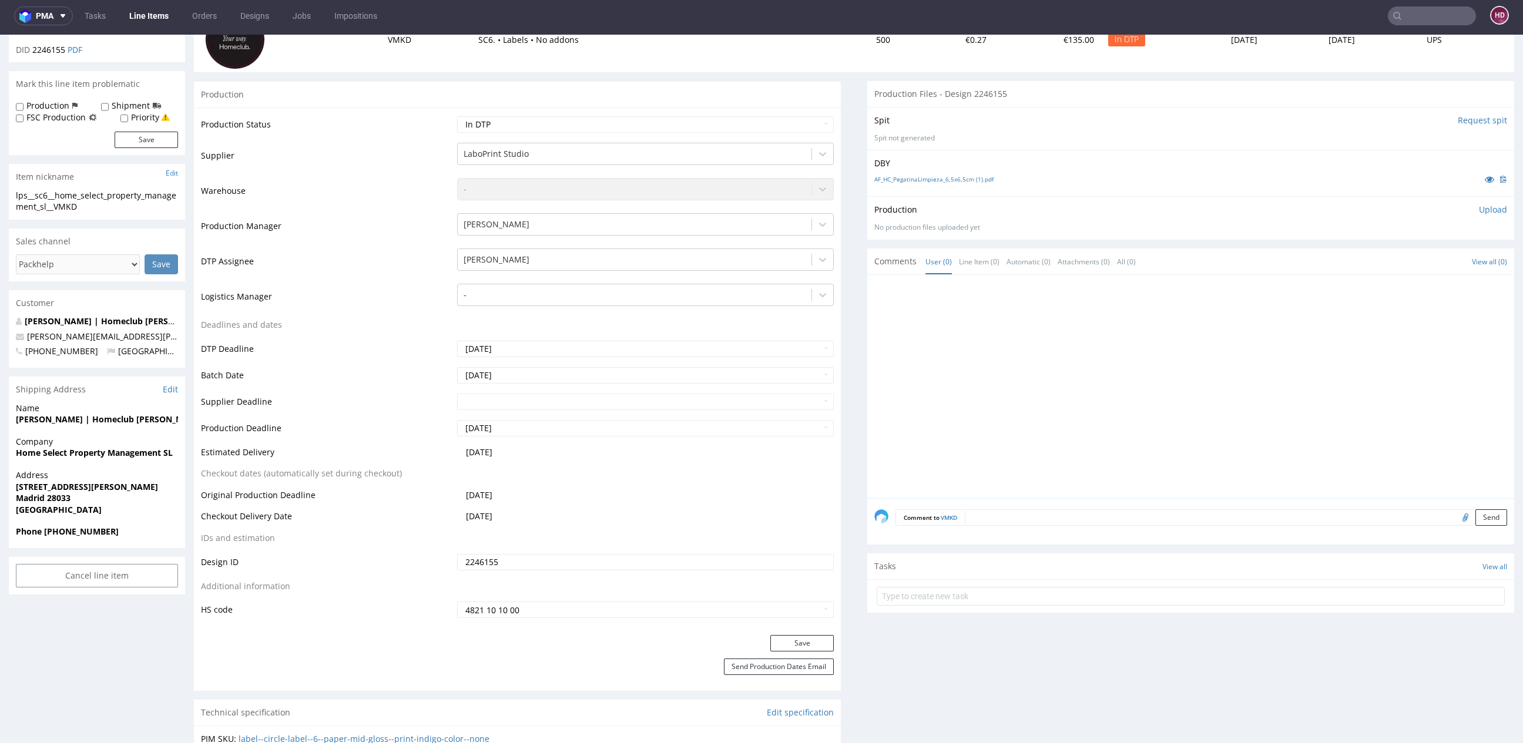
scroll to position [0, 0]
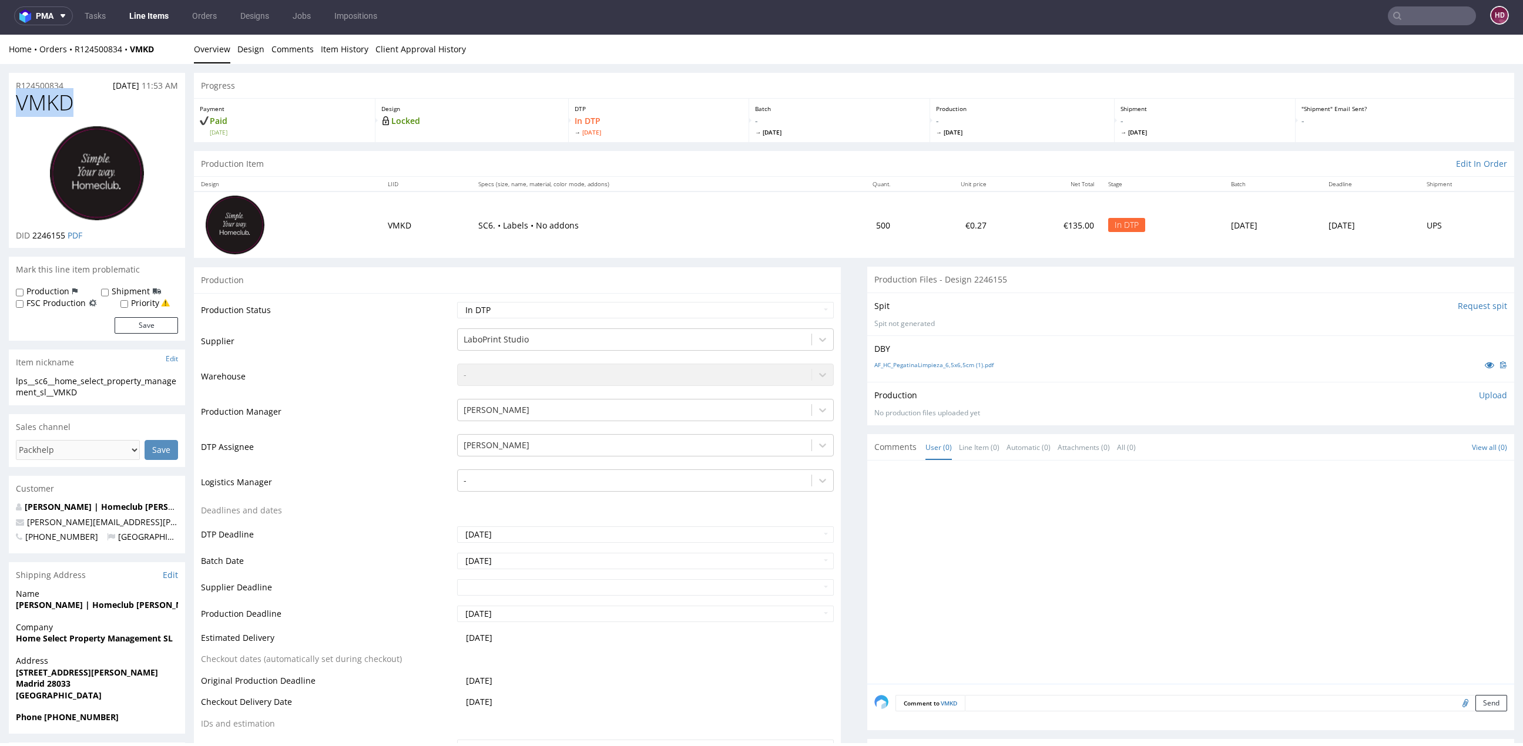
drag, startPoint x: 48, startPoint y: 103, endPoint x: -98, endPoint y: 95, distance: 146.5
click at [108, 113] on h1 "VMKD" at bounding box center [97, 103] width 162 height 24
drag, startPoint x: 17, startPoint y: 105, endPoint x: -69, endPoint y: 108, distance: 85.8
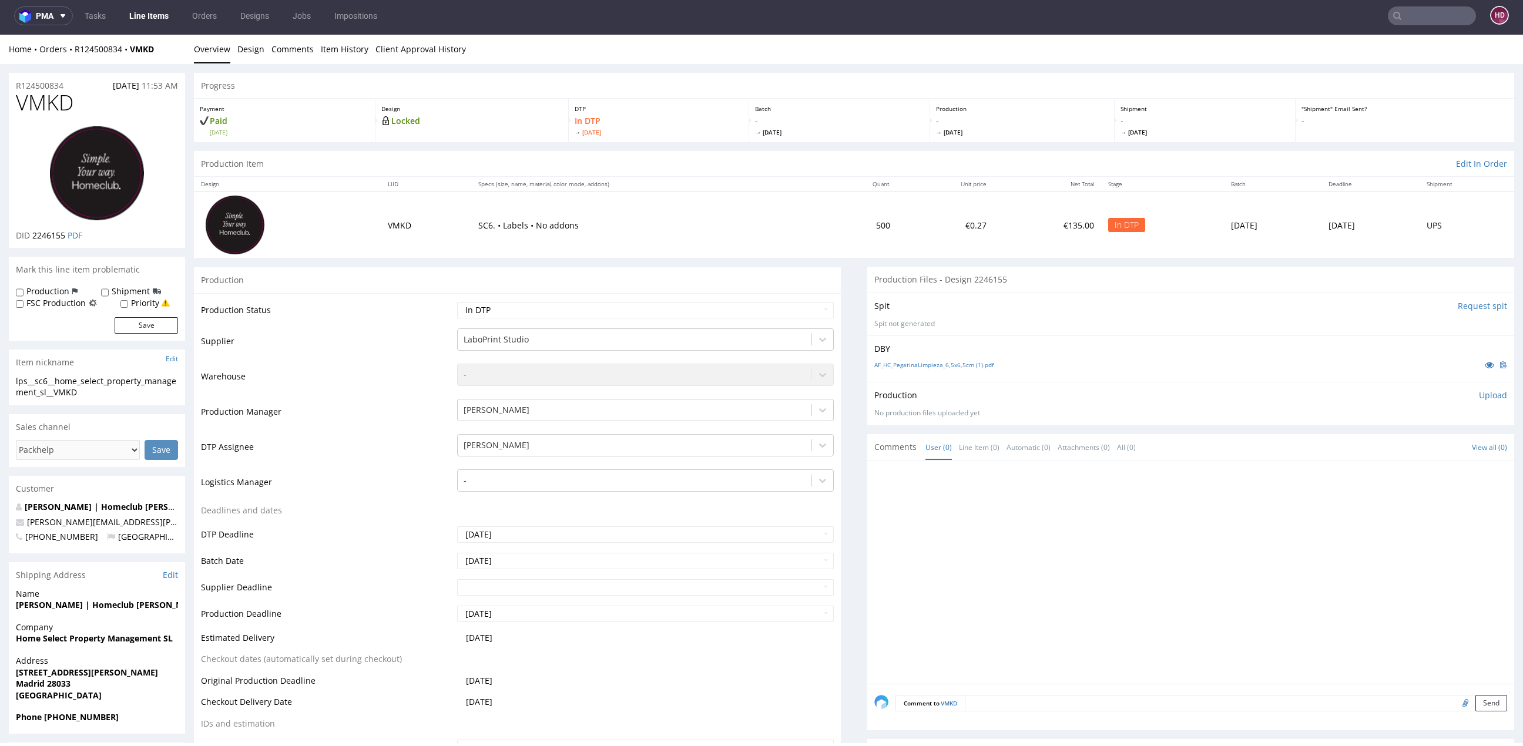
drag, startPoint x: 31, startPoint y: 234, endPoint x: 61, endPoint y: 238, distance: 30.8
click at [61, 238] on p "DID 2246155 PDF" at bounding box center [49, 236] width 66 height 12
drag, startPoint x: 66, startPoint y: 237, endPoint x: 32, endPoint y: 232, distance: 34.5
click at [32, 232] on p "DID 2246155 PDF" at bounding box center [49, 236] width 66 height 12
click at [966, 364] on link "AF_HC_PegatinaLimpieza_6,5x6,5cm (1).pdf" at bounding box center [933, 365] width 119 height 8
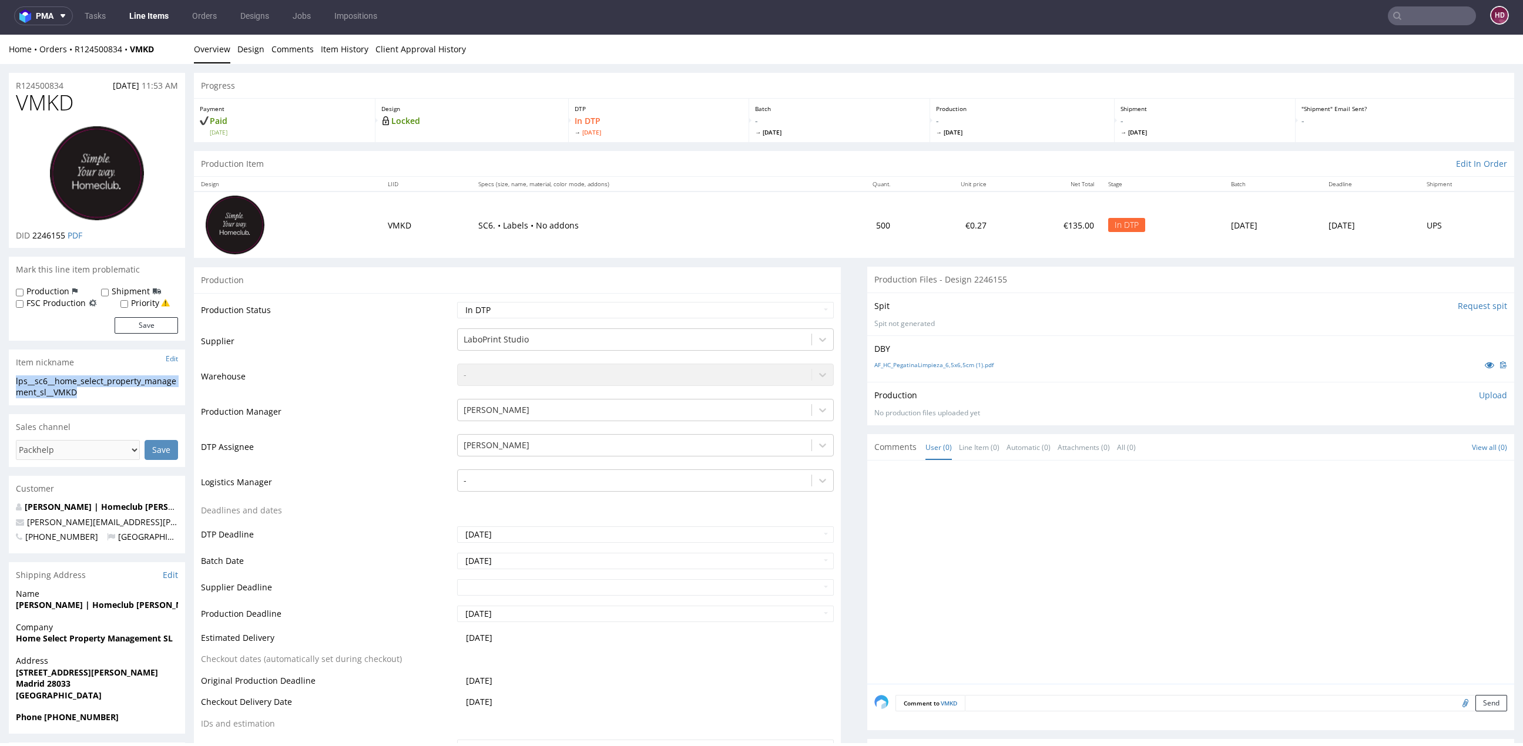
drag, startPoint x: 104, startPoint y: 390, endPoint x: -32, endPoint y: 380, distance: 136.1
click at [69, 85] on div "R124500834 05.08.2025 11:53 AM" at bounding box center [97, 82] width 176 height 19
drag, startPoint x: 68, startPoint y: 85, endPoint x: 3, endPoint y: 82, distance: 64.7
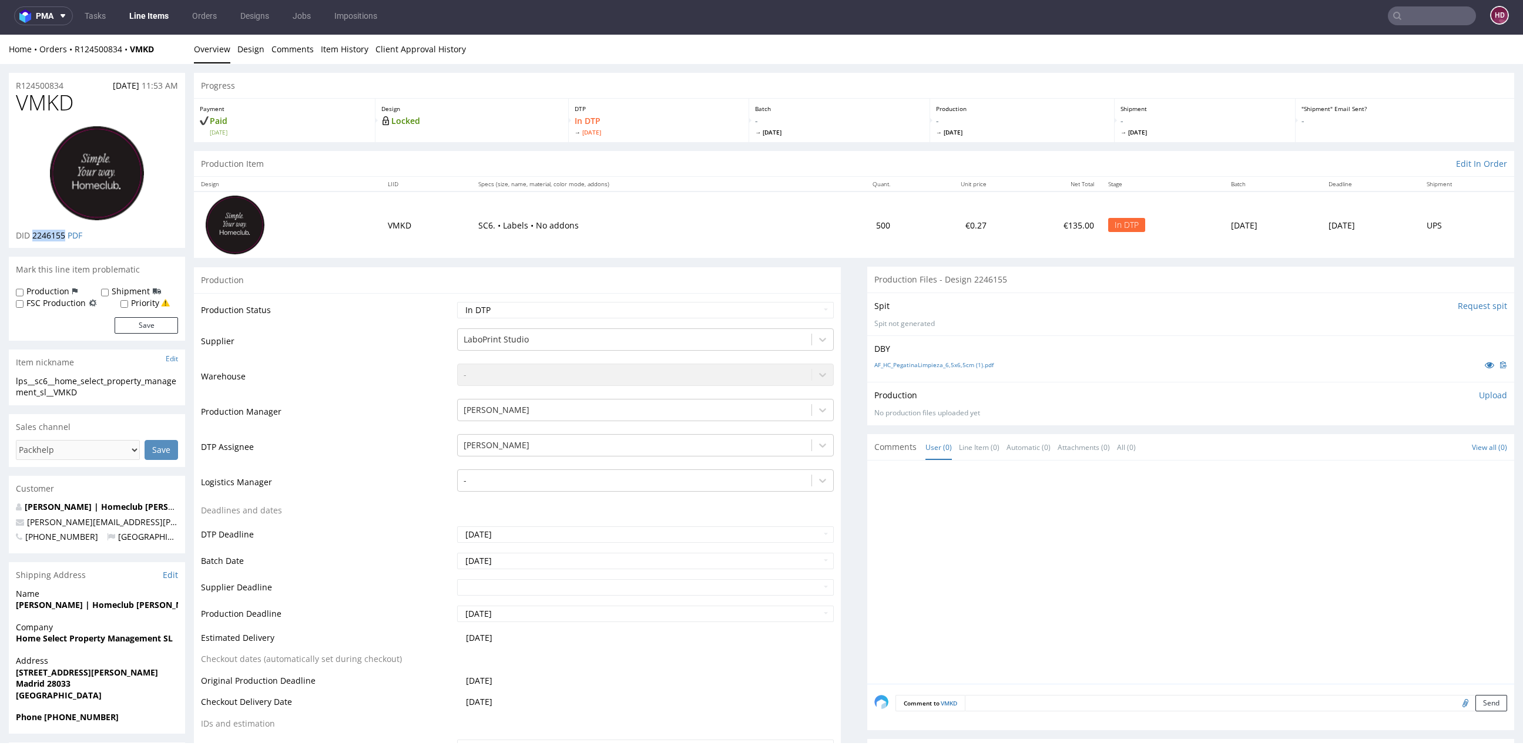
drag, startPoint x: 65, startPoint y: 232, endPoint x: 32, endPoint y: 236, distance: 32.5
click at [32, 236] on span "2246155" at bounding box center [48, 235] width 33 height 11
click at [938, 362] on link "AF_HC_PegatinaLimpieza_6,5x6,5cm (1).pdf" at bounding box center [933, 365] width 119 height 8
click at [1479, 390] on p "Upload" at bounding box center [1493, 396] width 28 height 12
click at [1410, 446] on div "Add files" at bounding box center [1423, 450] width 59 height 18
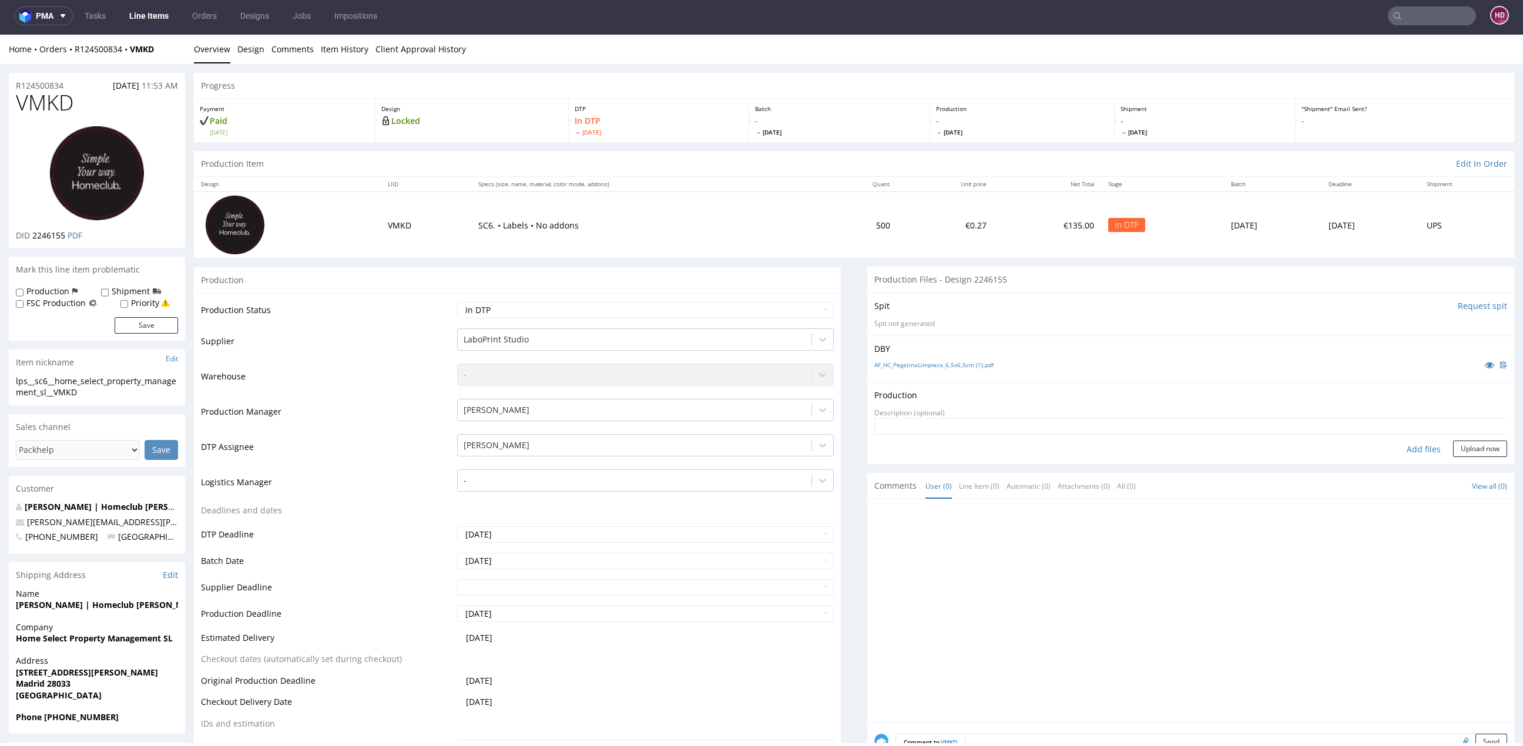
type input "C:\fakepath\lps__sc6__home_select_property_management_sl__VMKD__d2246155__oR124…"
click at [1453, 468] on button "Upload now" at bounding box center [1480, 467] width 54 height 16
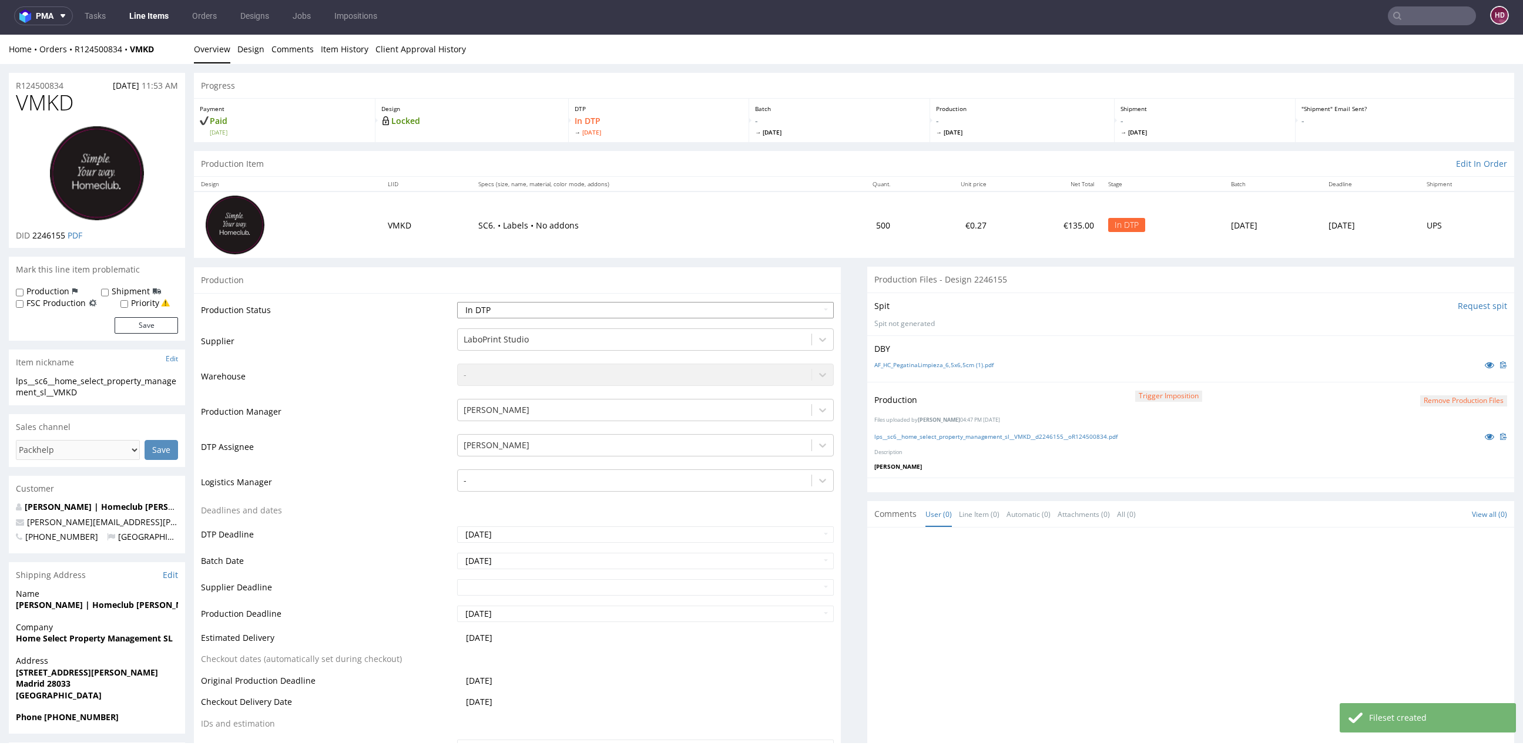
click at [646, 311] on select "Waiting for Artwork Waiting for Diecut Waiting for Mockup Waiting for DTP Waiti…" at bounding box center [645, 310] width 377 height 16
select select "dtp_production_ready"
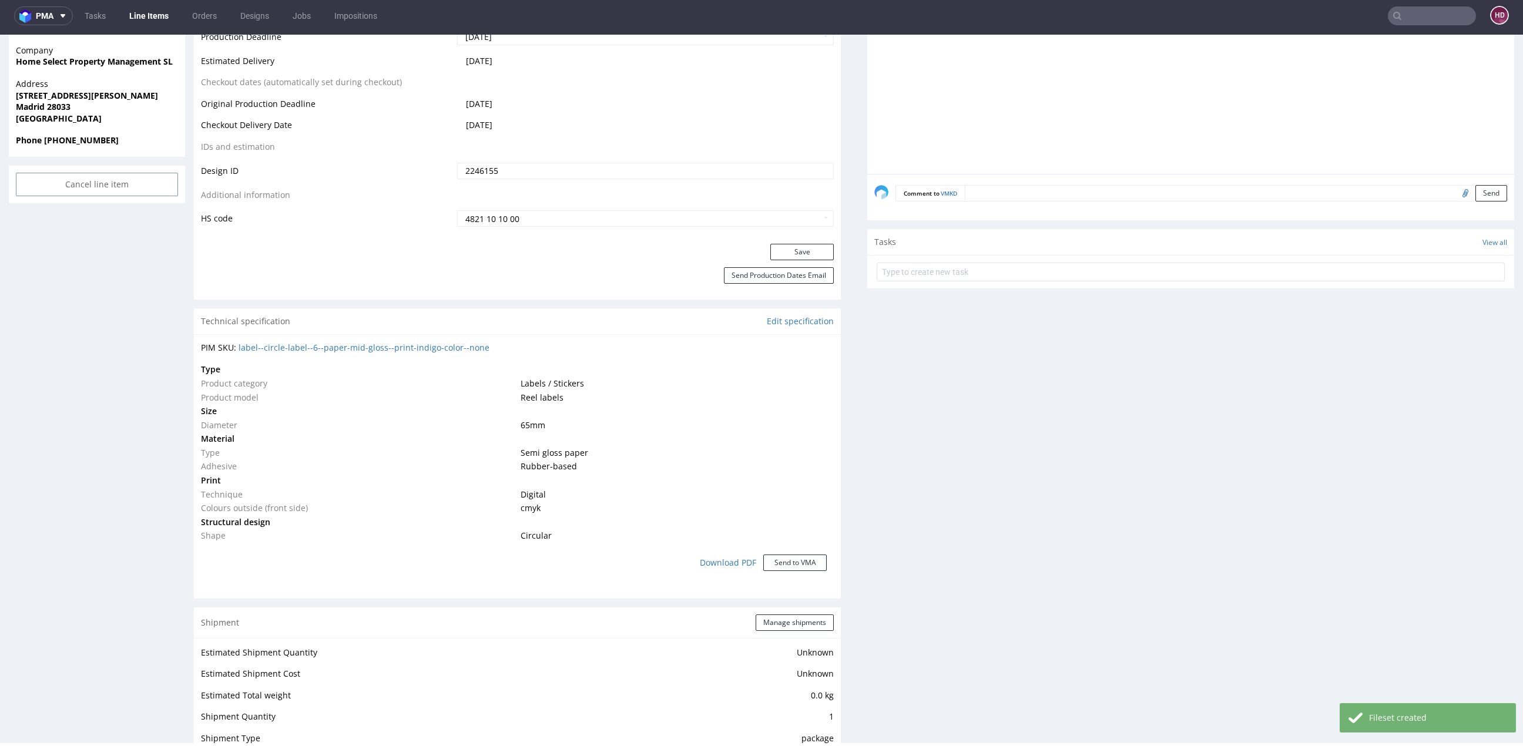
scroll to position [551, 0]
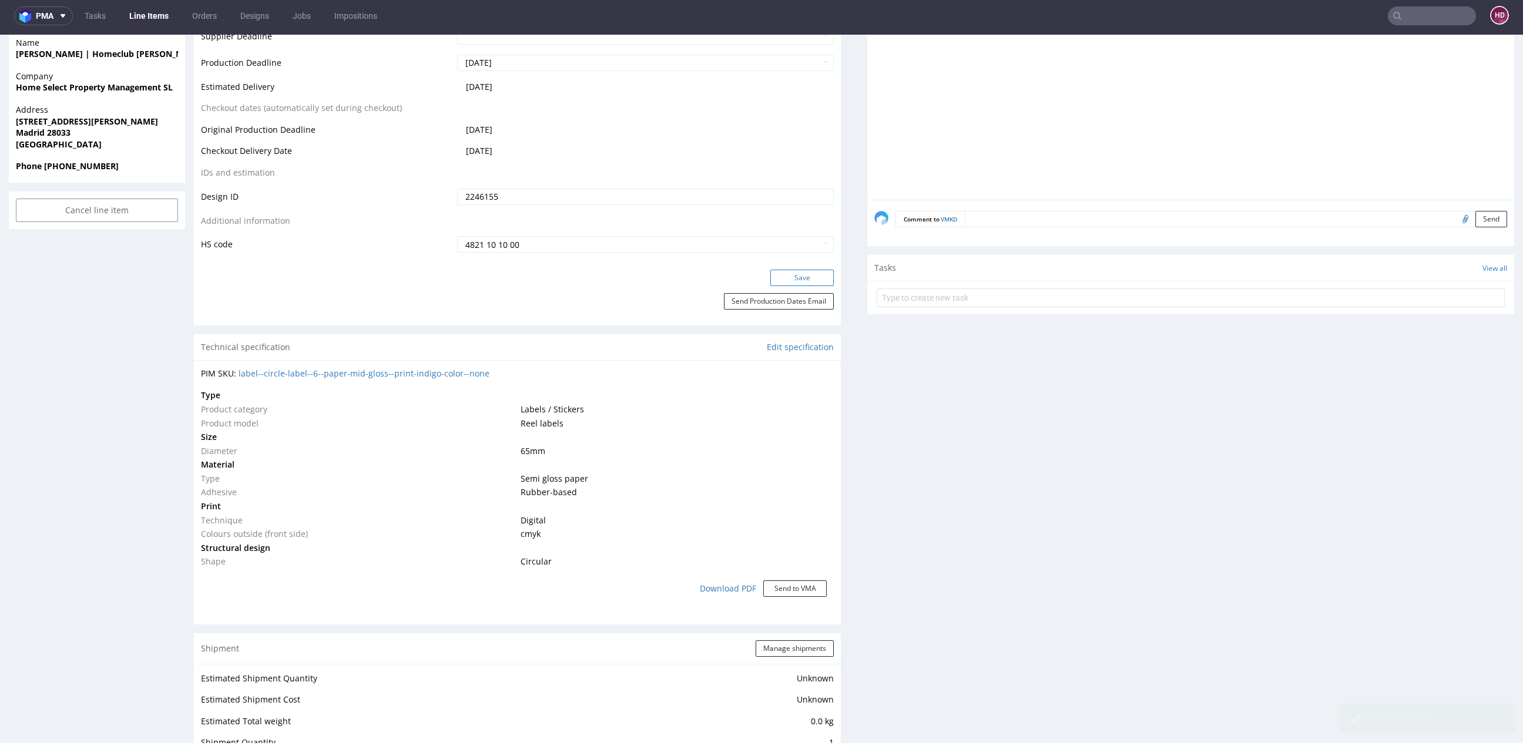
click at [778, 276] on button "Save" at bounding box center [801, 278] width 63 height 16
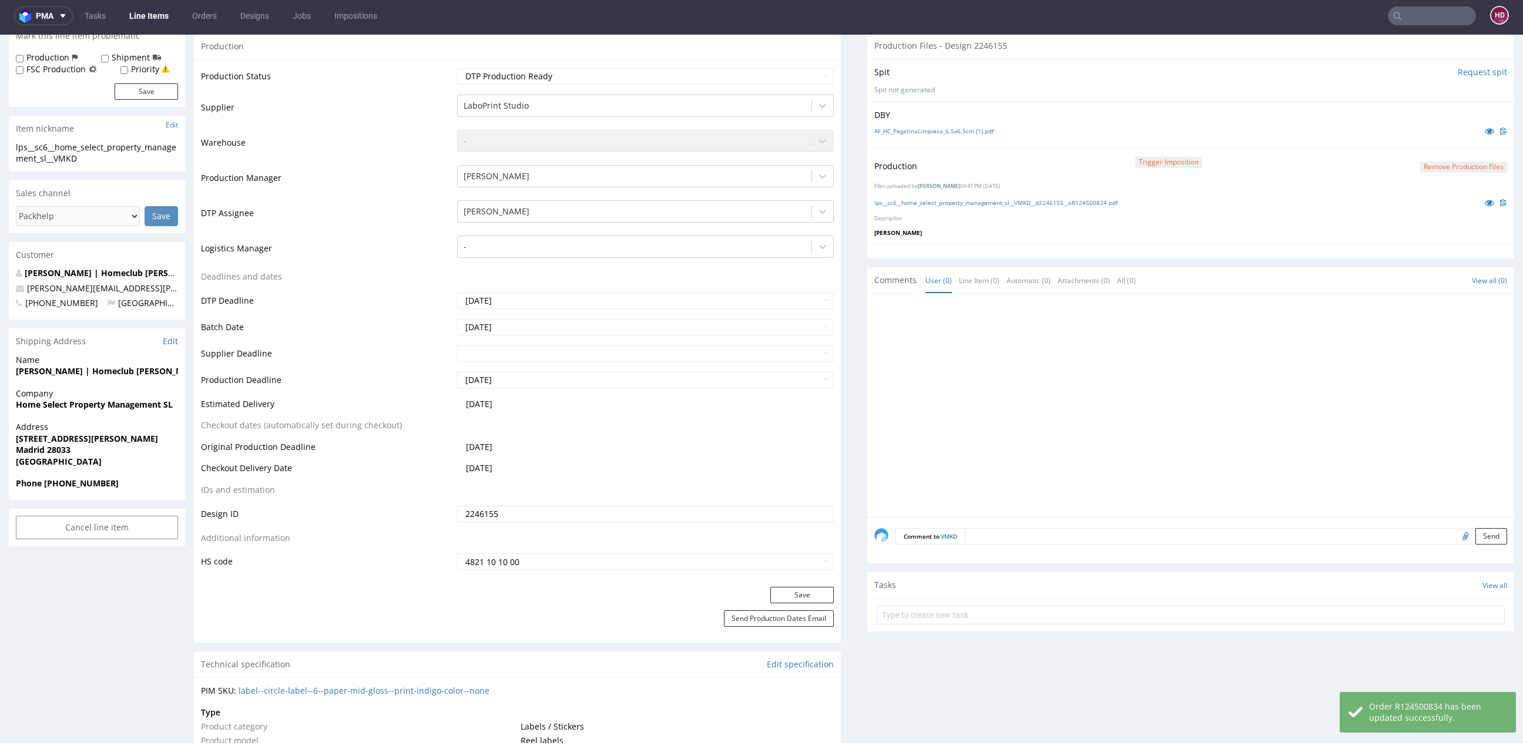
scroll to position [118, 0]
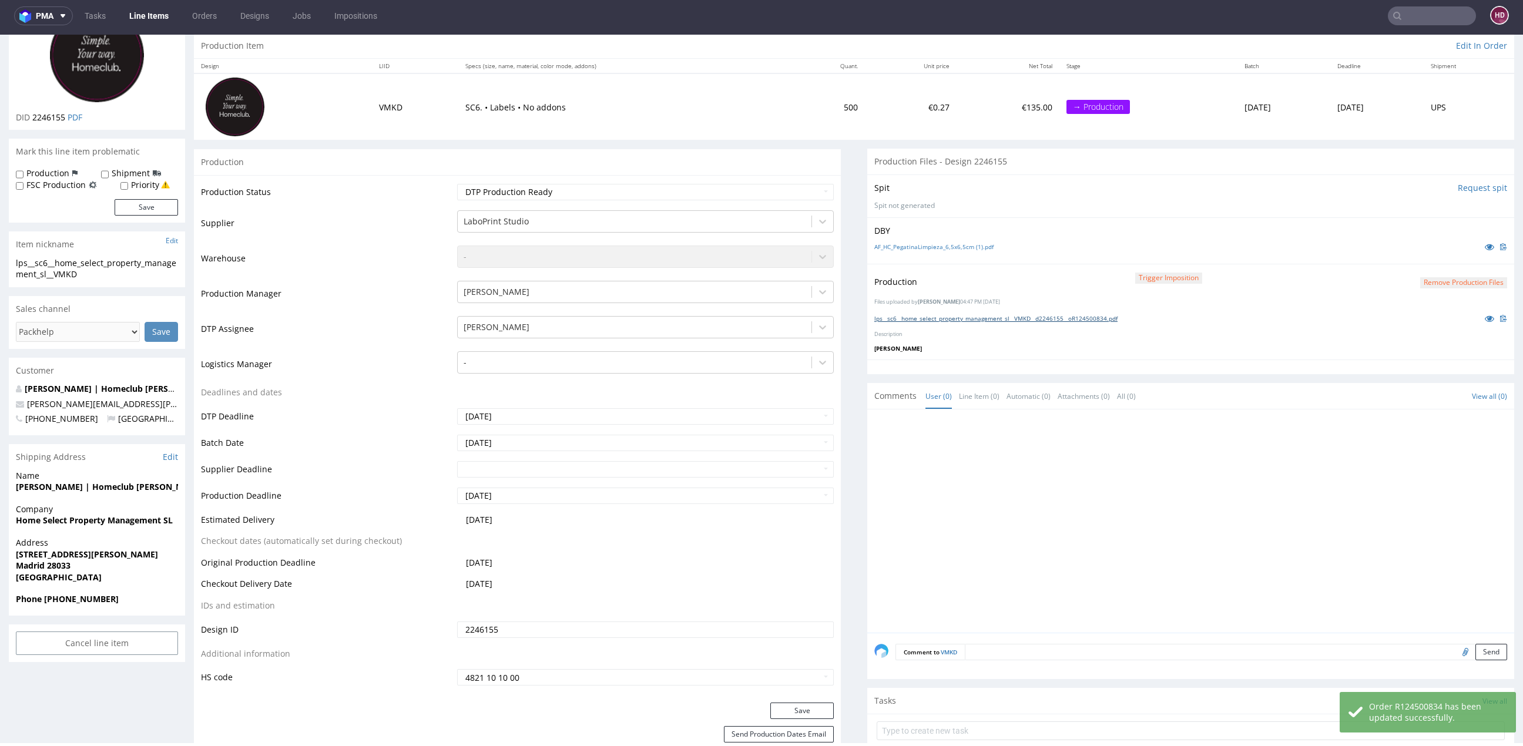
click at [984, 315] on link "lps__sc6__home_select_property_management_sl__VMKD__d2246155__oR124500834.pdf" at bounding box center [995, 318] width 243 height 8
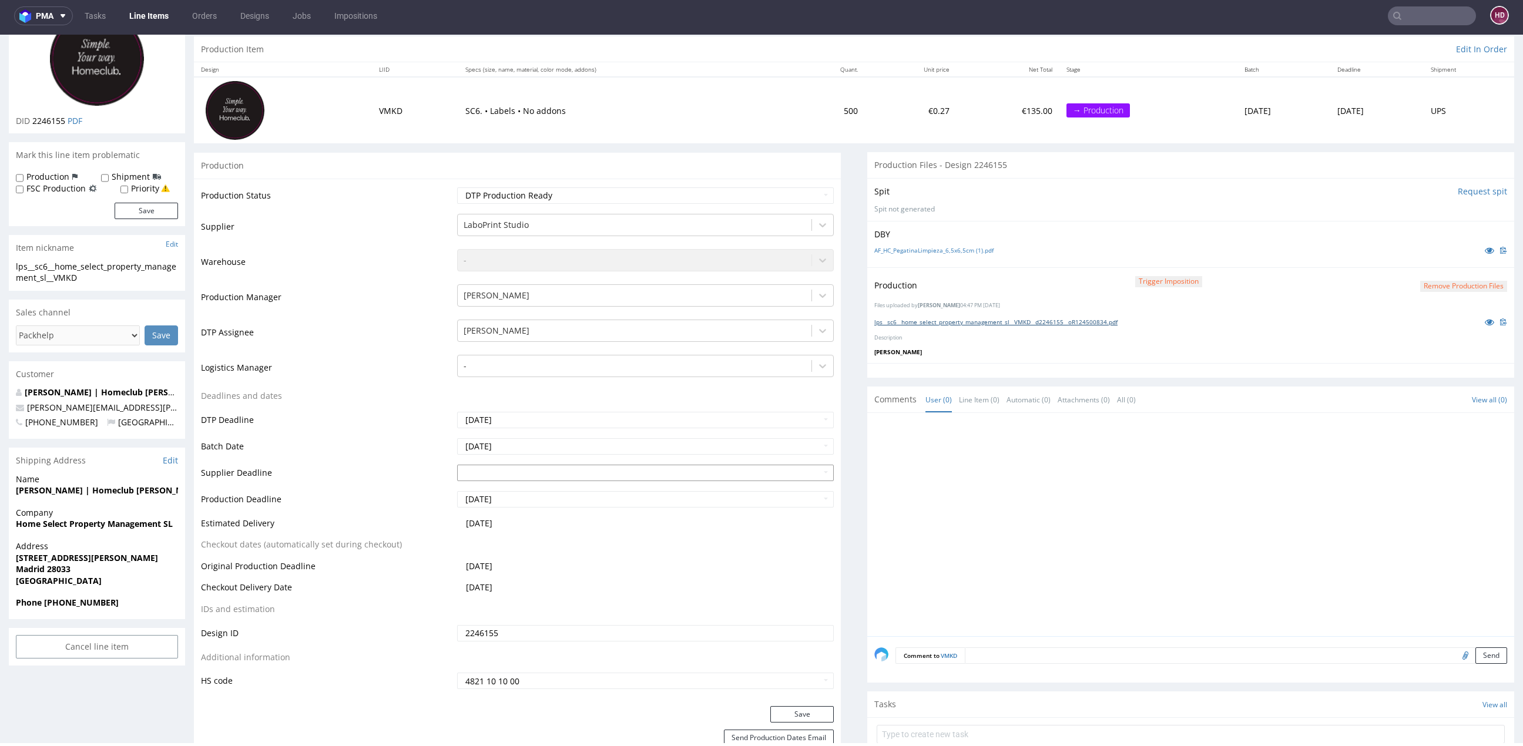
scroll to position [0, 0]
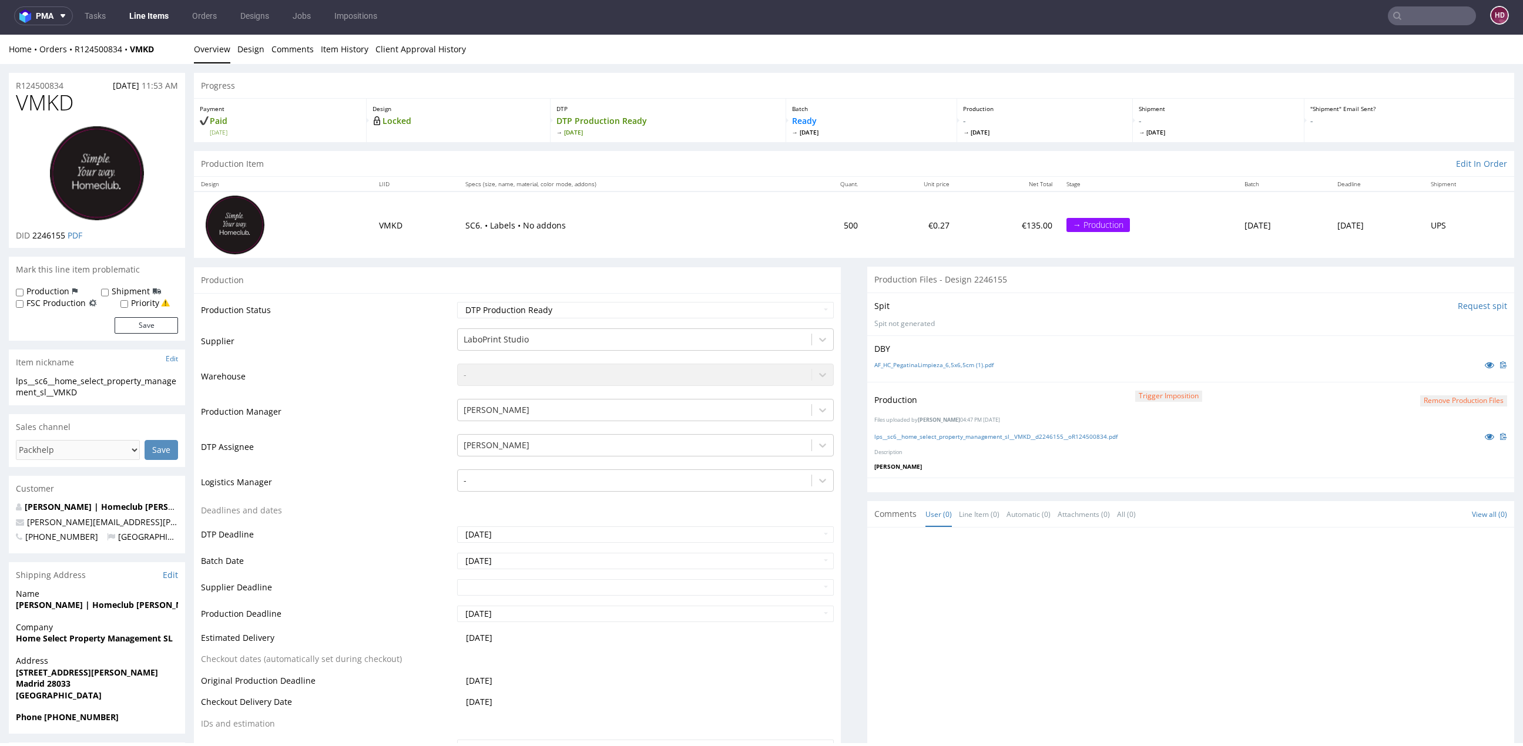
click at [156, 16] on link "Line Items" at bounding box center [148, 15] width 53 height 19
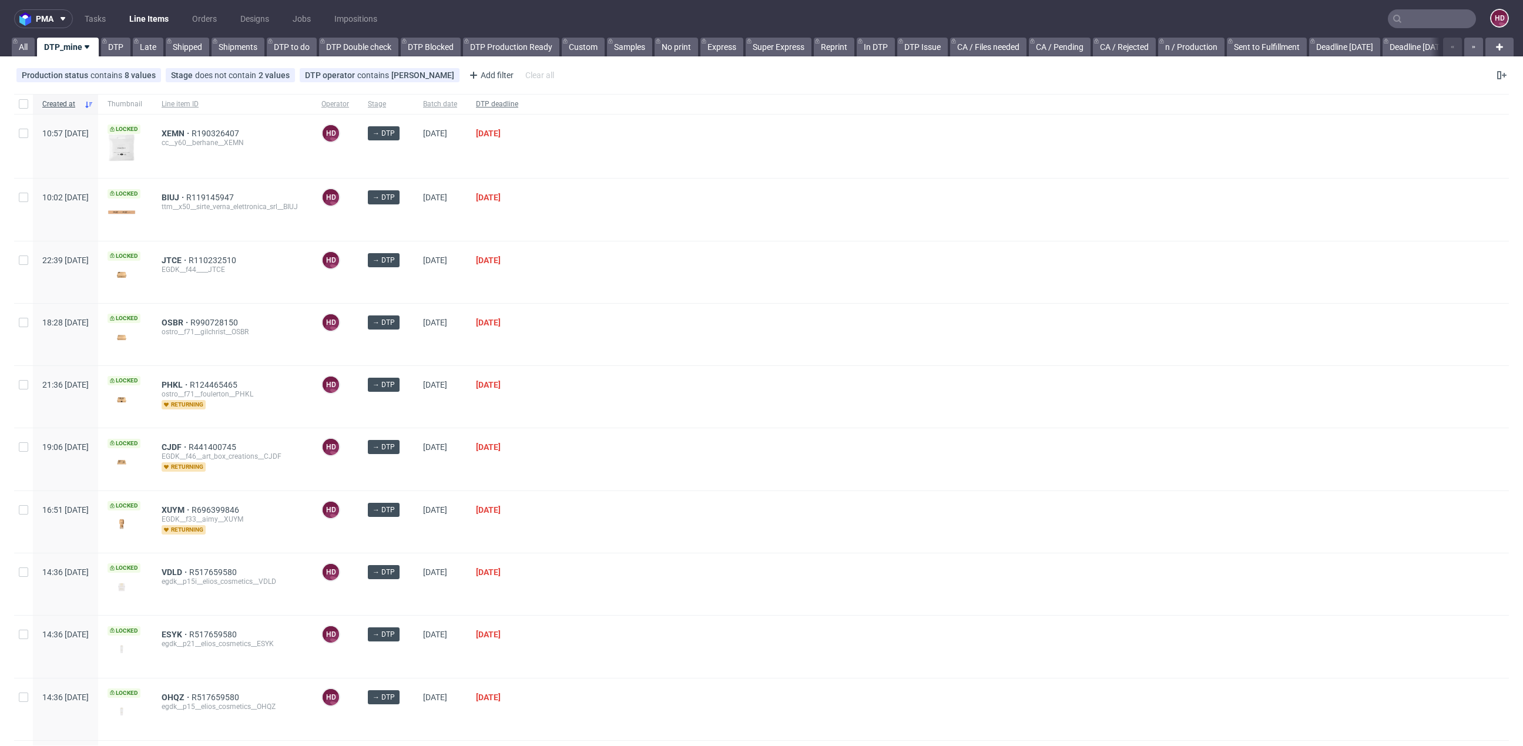
click at [518, 109] on span "DTP deadline" at bounding box center [497, 104] width 42 height 10
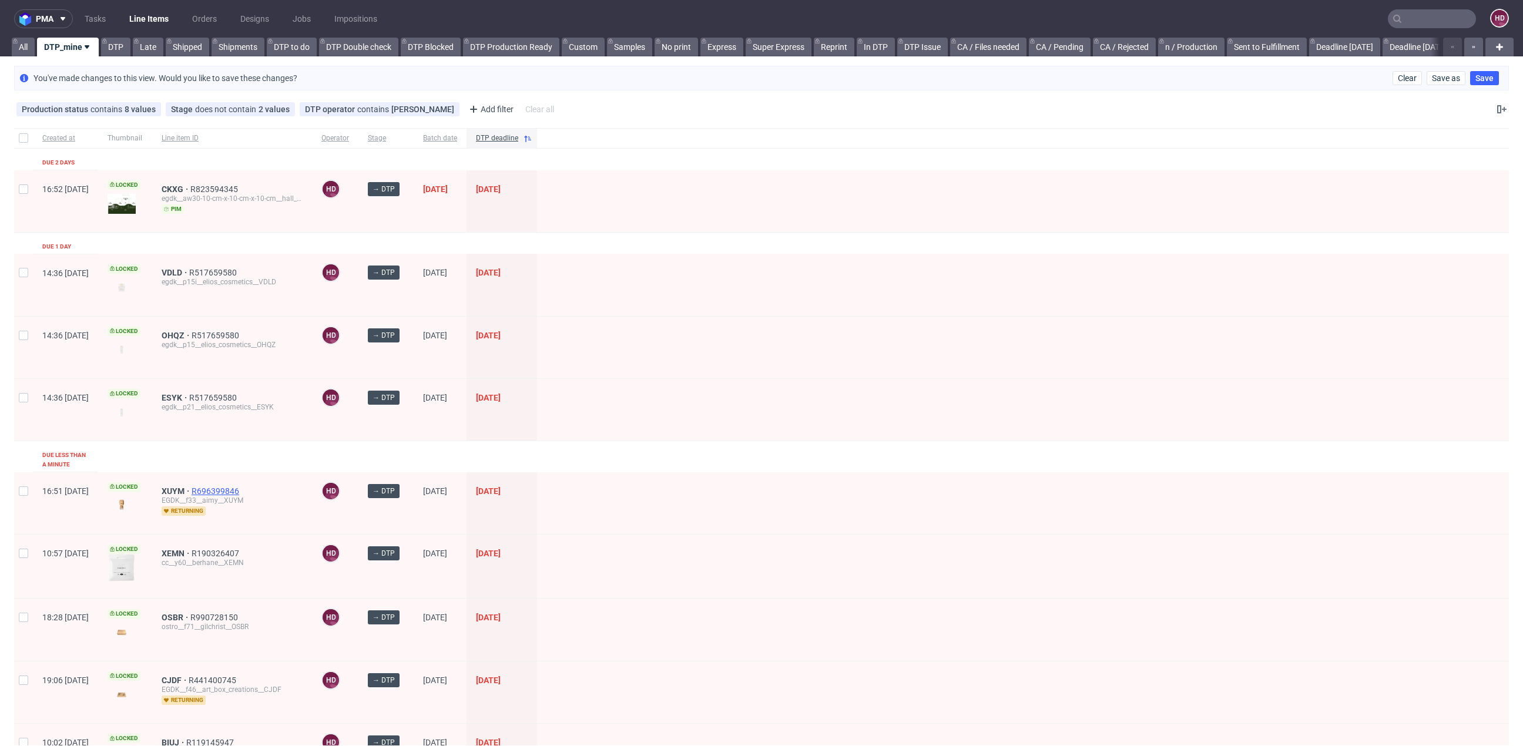
scroll to position [247, 0]
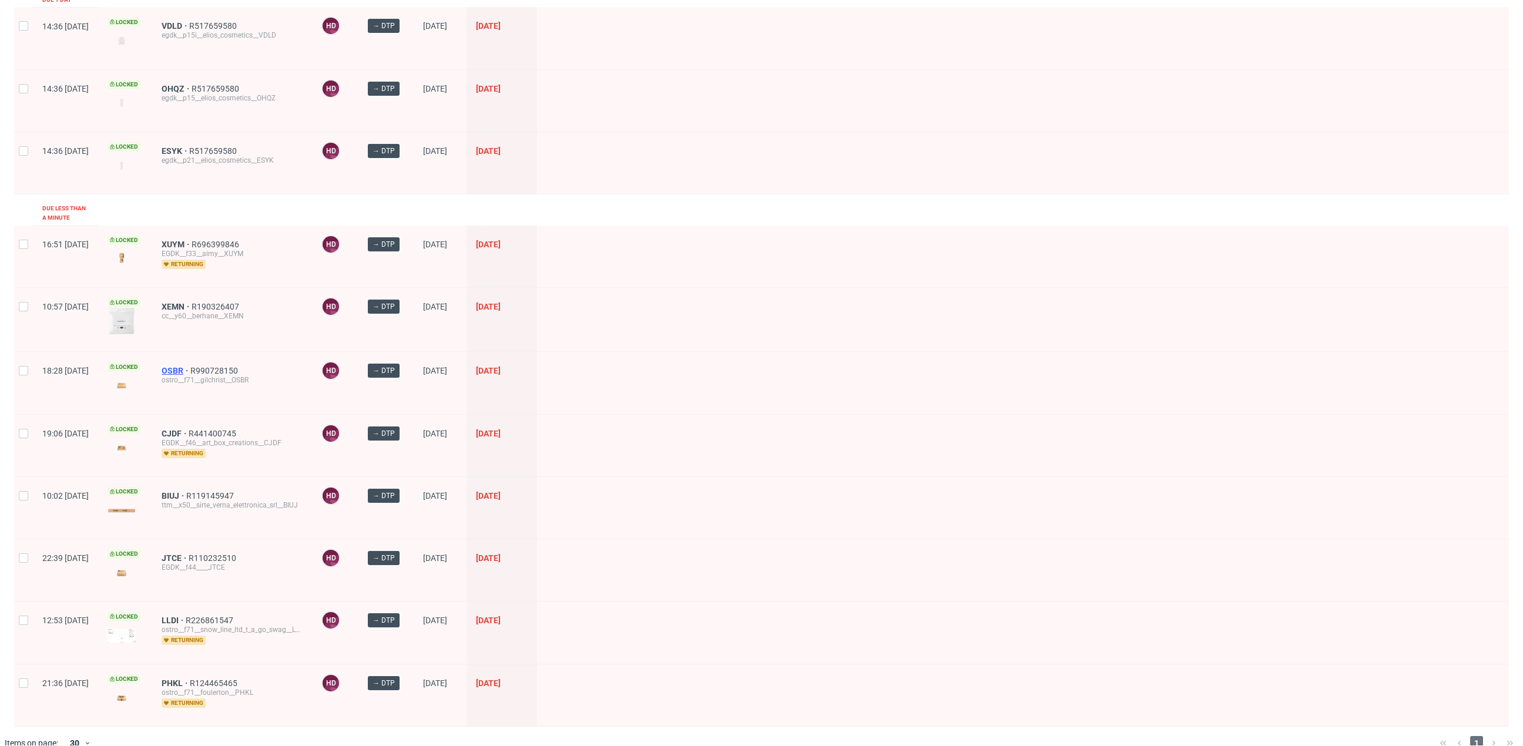
click at [190, 366] on span "OSBR" at bounding box center [176, 370] width 29 height 9
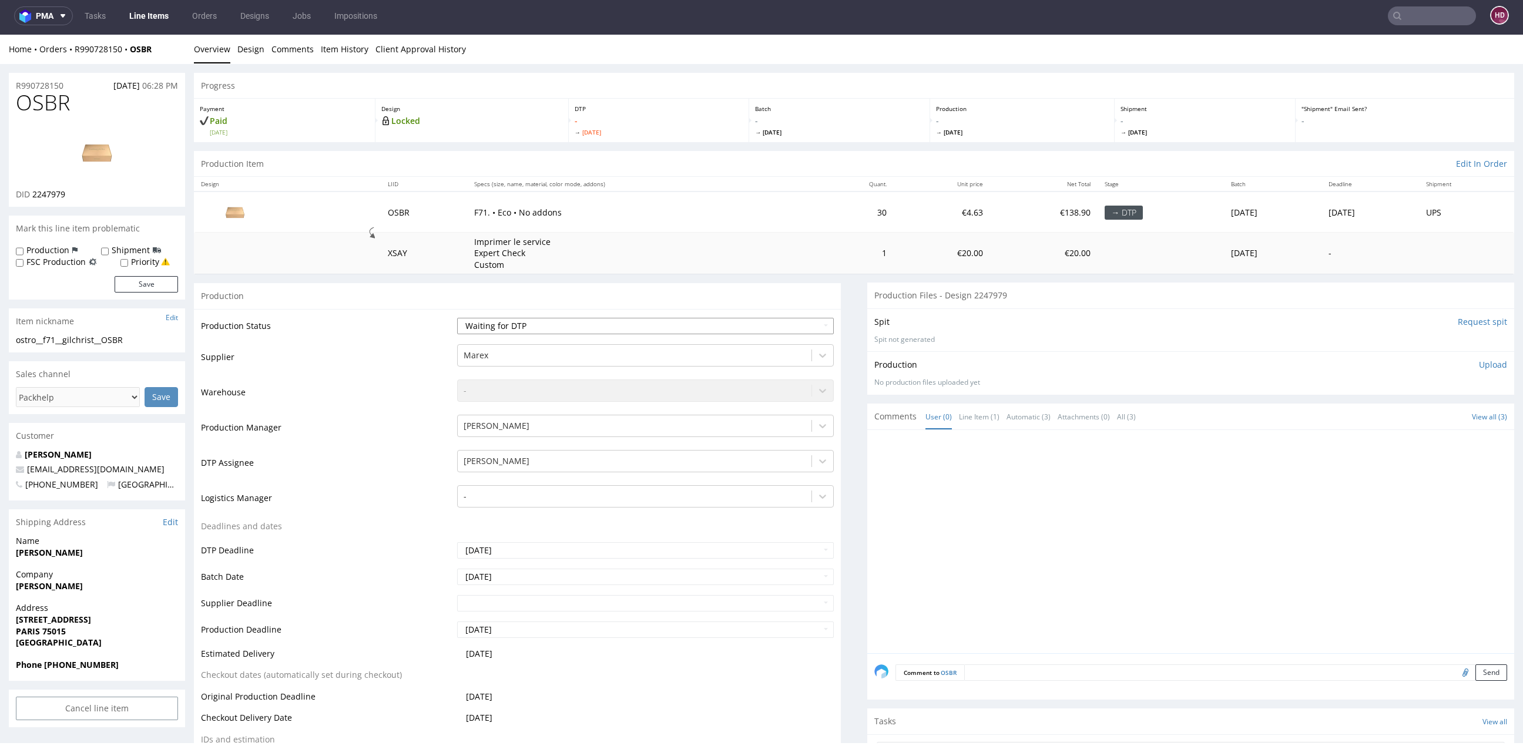
click at [576, 323] on select "Waiting for Artwork Waiting for Diecut Waiting for Mockup Waiting for DTP Waiti…" at bounding box center [645, 326] width 377 height 16
select select "dtp_in_process"
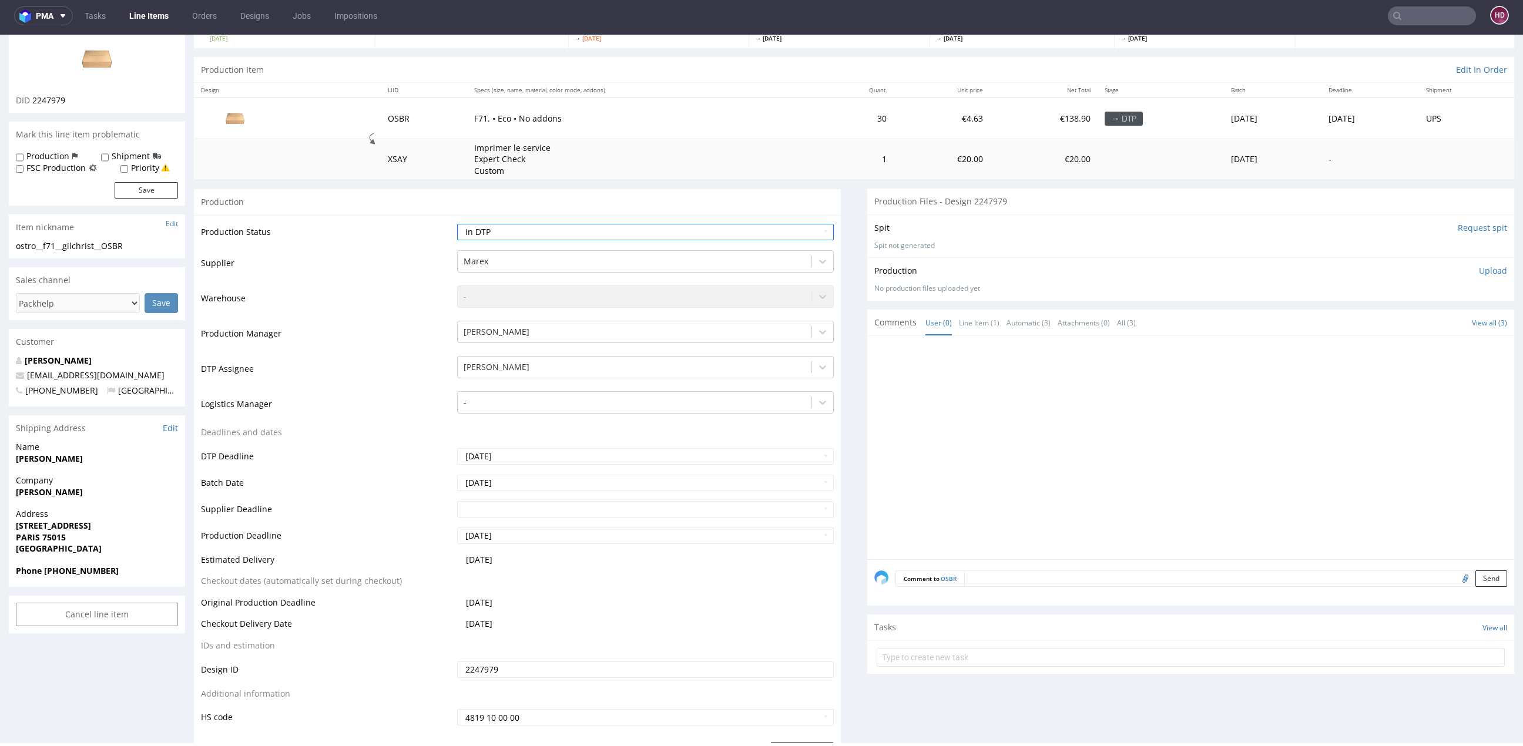
scroll to position [328, 0]
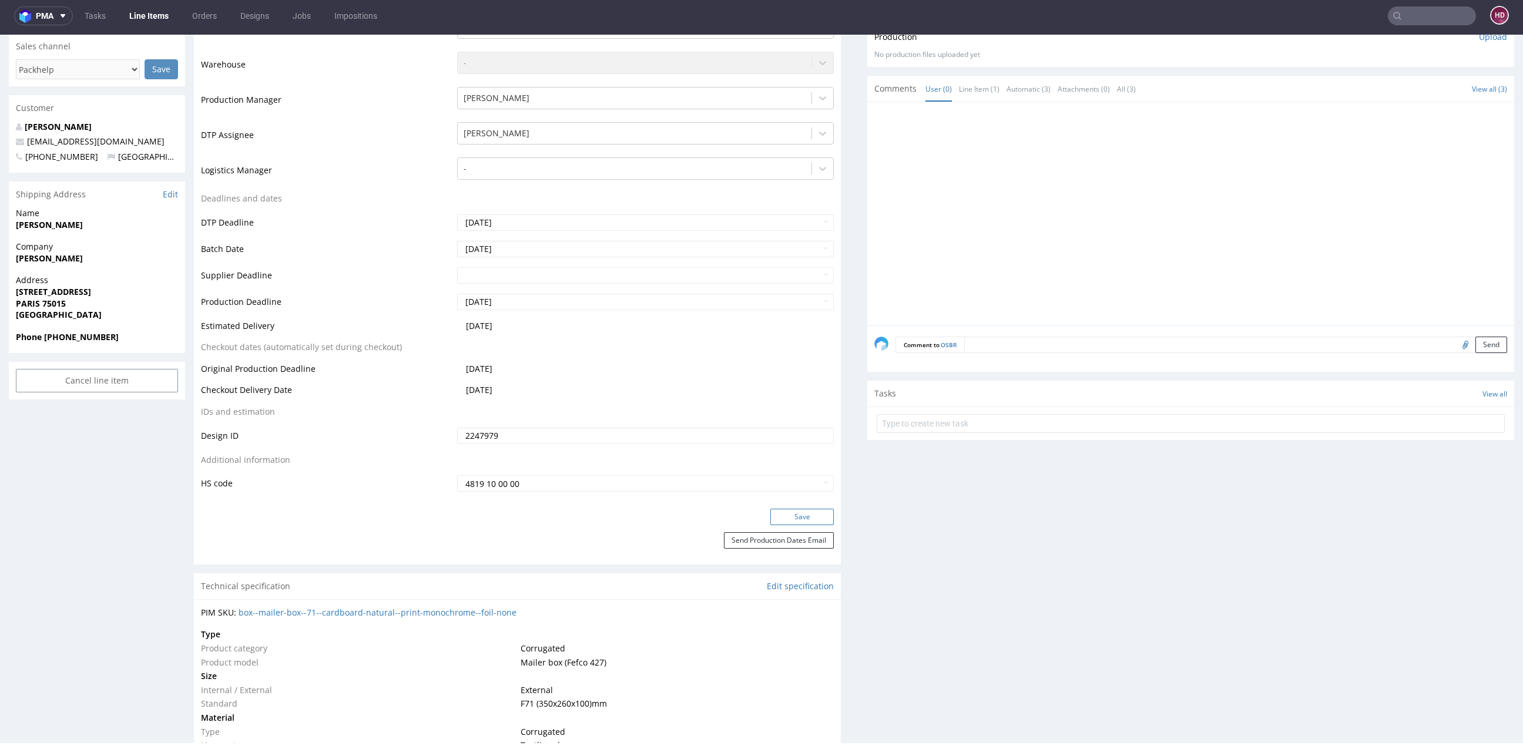
click at [785, 509] on button "Save" at bounding box center [801, 517] width 63 height 16
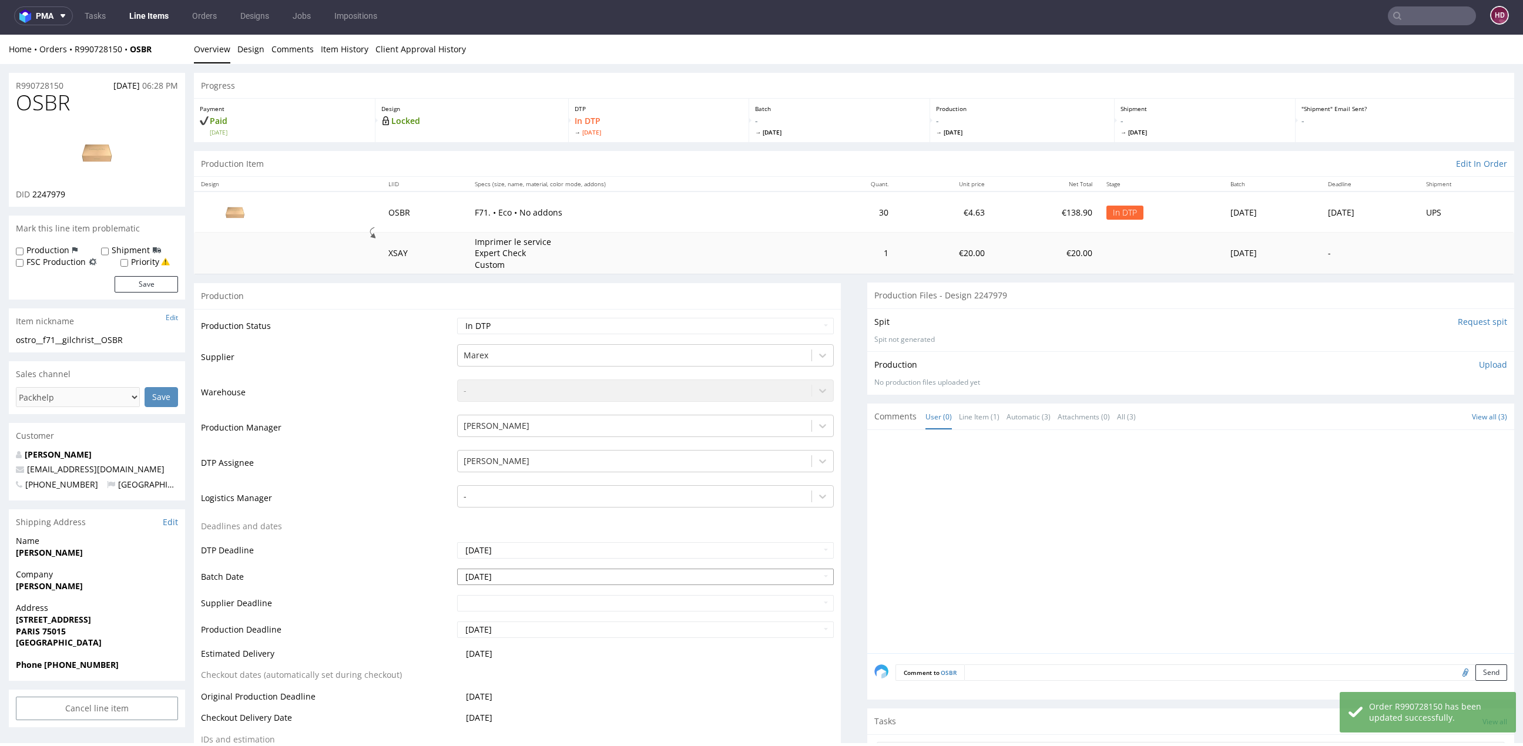
scroll to position [0, 0]
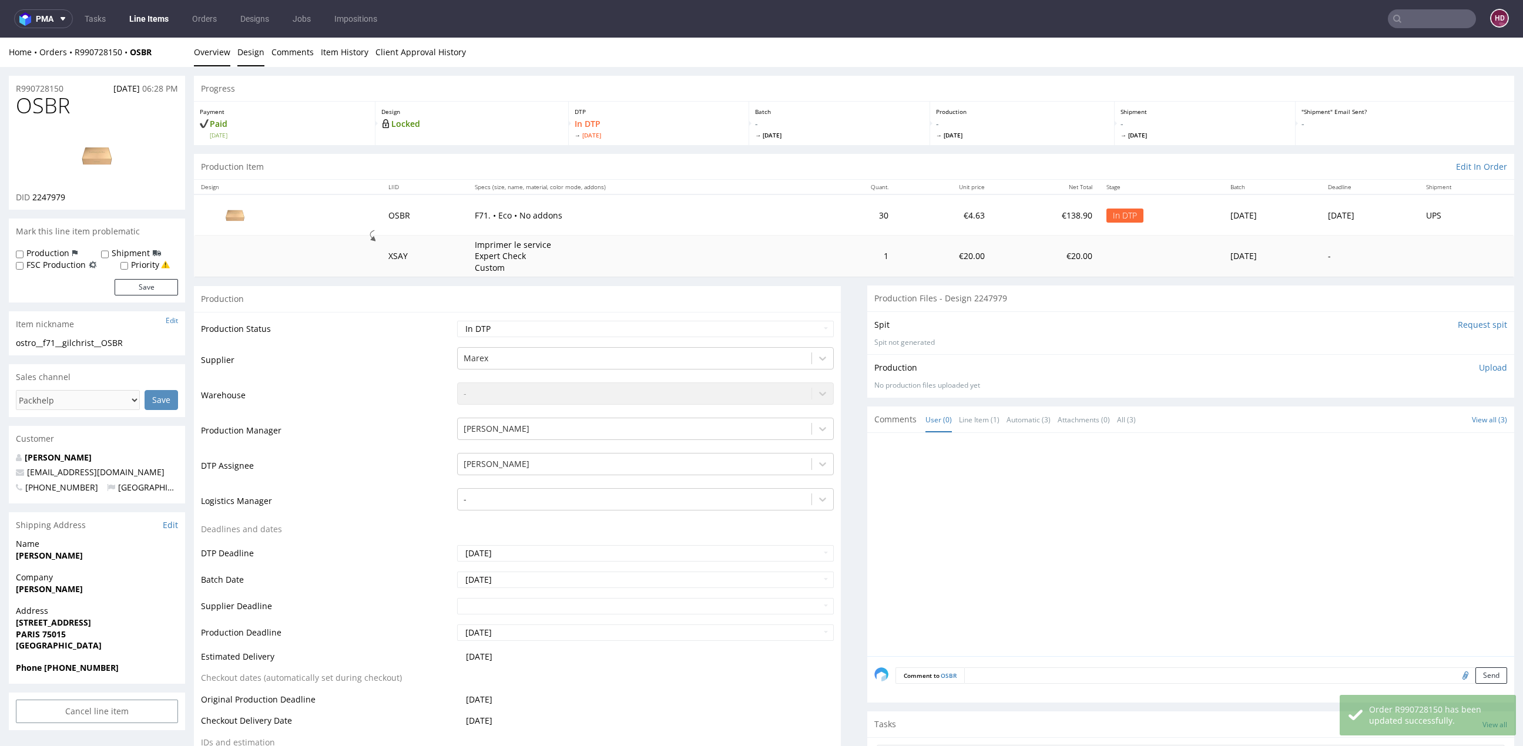
click at [254, 51] on link "Design" at bounding box center [250, 52] width 27 height 29
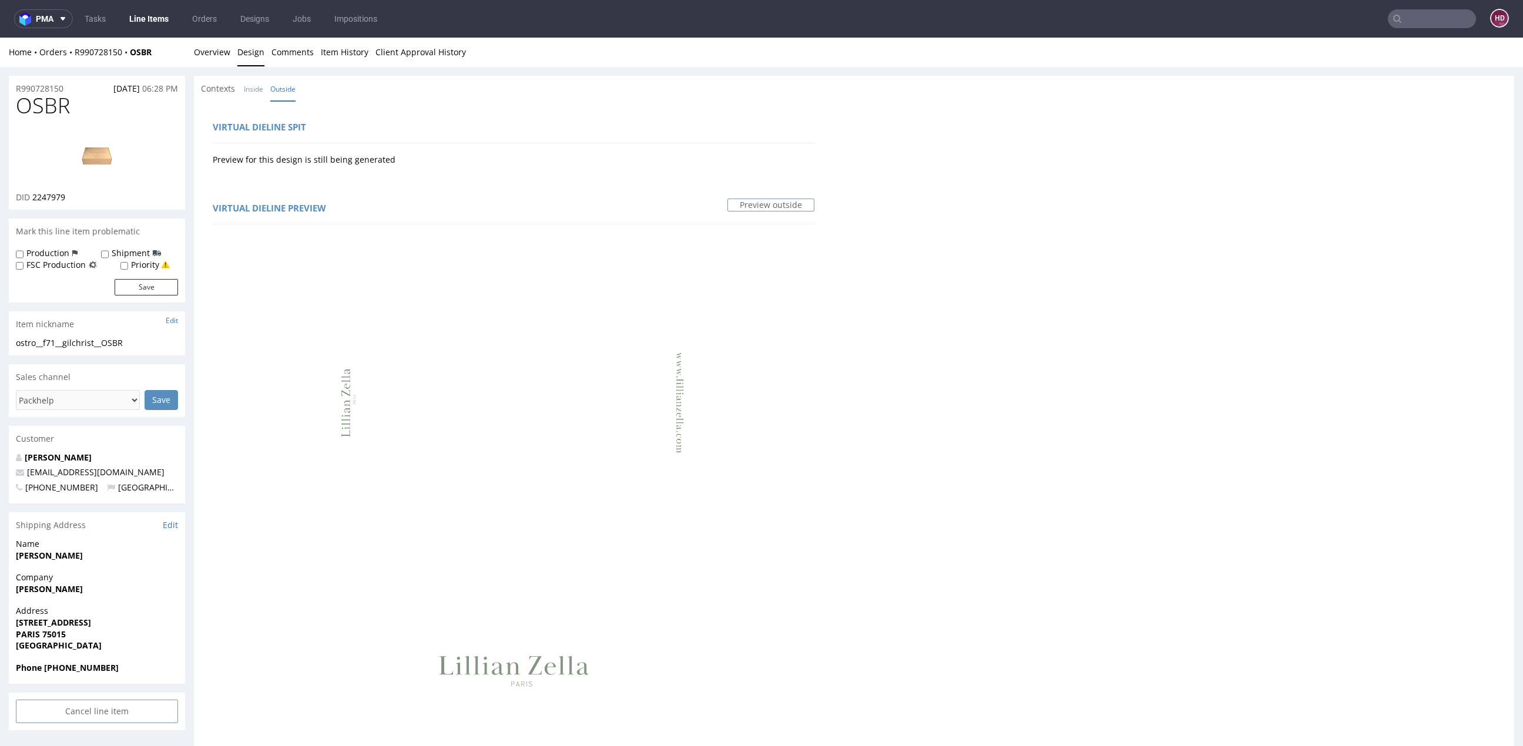
drag, startPoint x: 57, startPoint y: 118, endPoint x: -6, endPoint y: 119, distance: 62.9
drag, startPoint x: 79, startPoint y: 105, endPoint x: -42, endPoint y: 113, distance: 120.7
drag, startPoint x: 75, startPoint y: 199, endPoint x: 33, endPoint y: 197, distance: 41.7
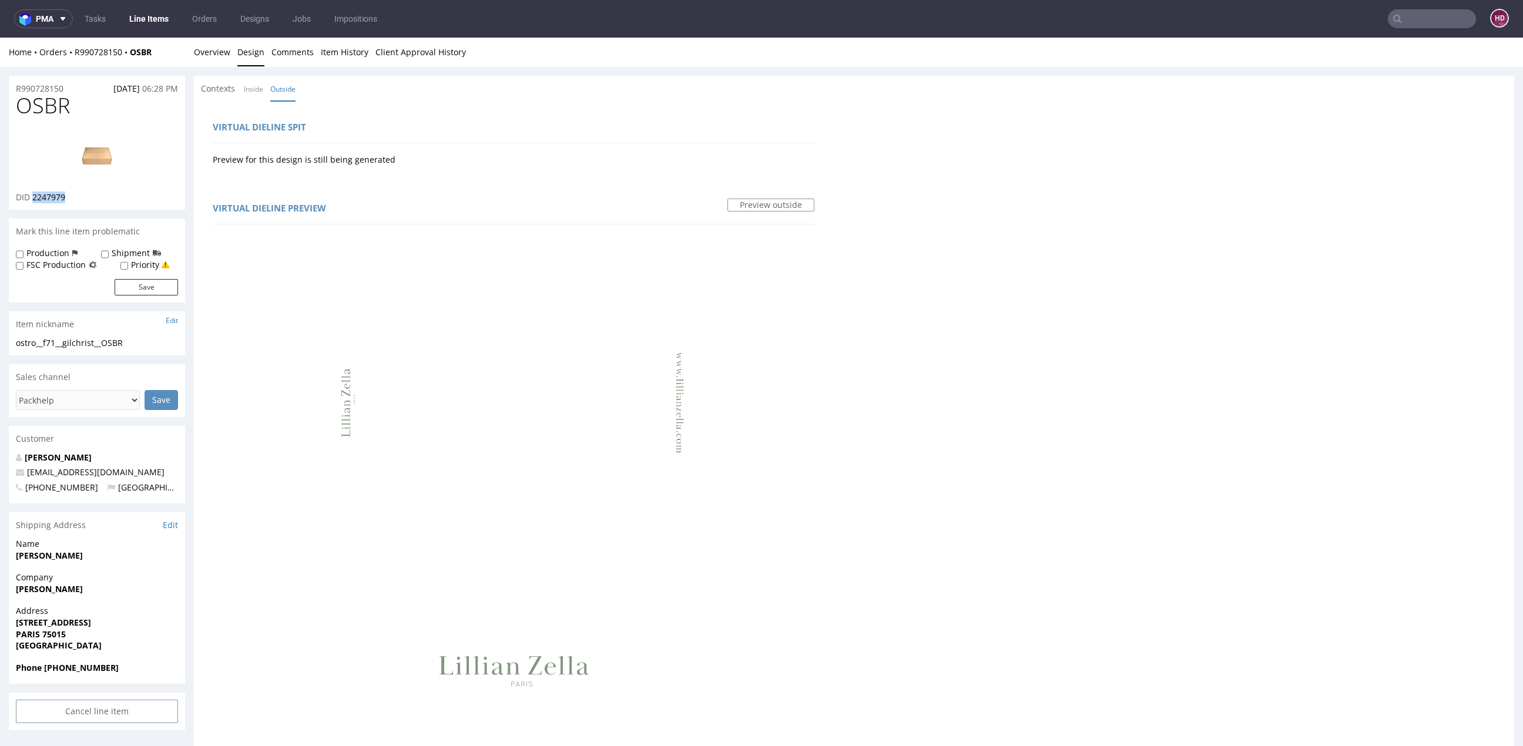
click at [33, 197] on div "DID 2247979" at bounding box center [97, 198] width 162 height 12
click at [72, 135] on img at bounding box center [97, 155] width 94 height 53
click at [134, 324] on div "Item nickname Edit" at bounding box center [97, 324] width 176 height 26
drag, startPoint x: 133, startPoint y: 340, endPoint x: -98, endPoint y: 336, distance: 231.0
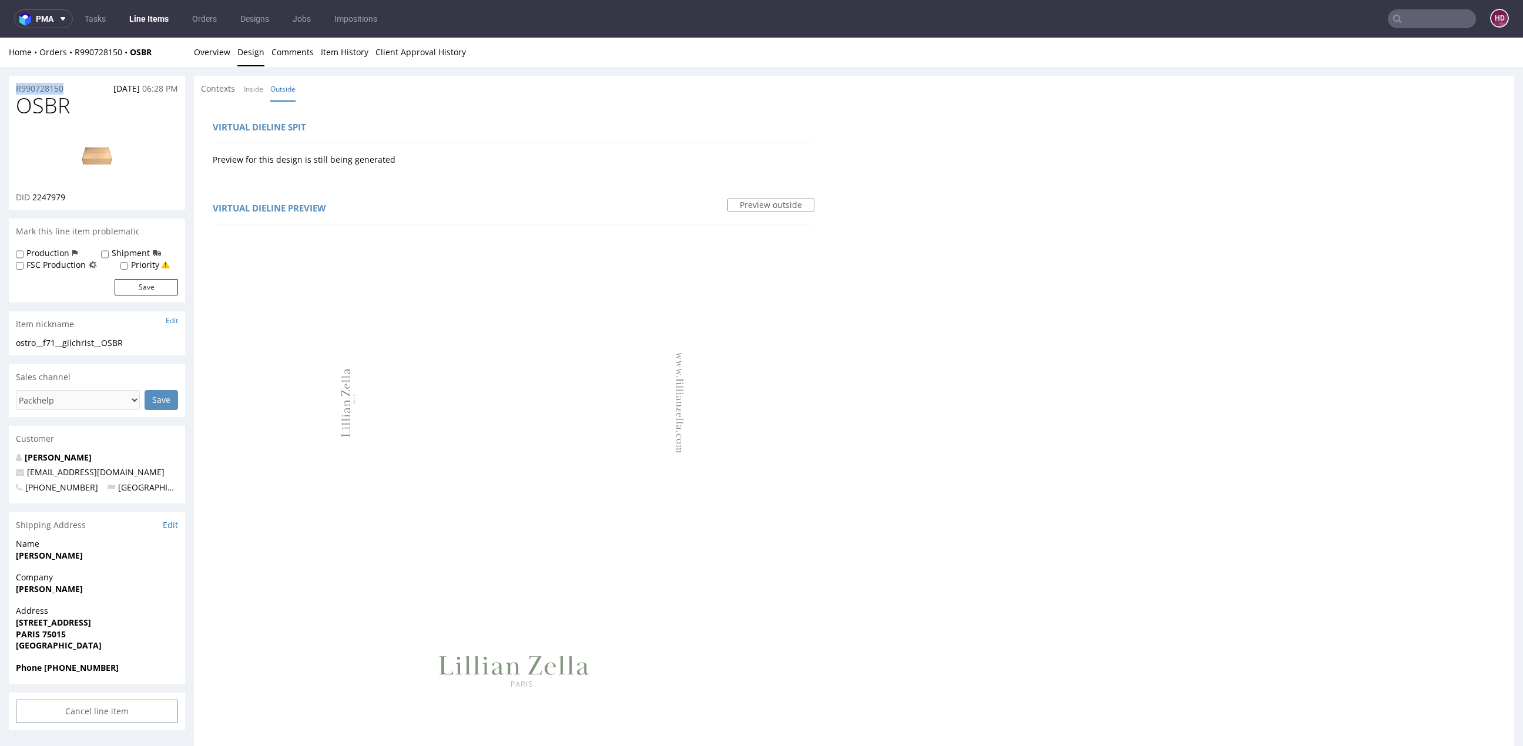
drag, startPoint x: 76, startPoint y: 89, endPoint x: -72, endPoint y: 82, distance: 148.8
drag, startPoint x: 32, startPoint y: 193, endPoint x: 67, endPoint y: 204, distance: 36.6
click at [67, 204] on div "OSBR DID 2247979" at bounding box center [97, 152] width 176 height 116
click at [232, 47] on li "Overview" at bounding box center [215, 52] width 43 height 12
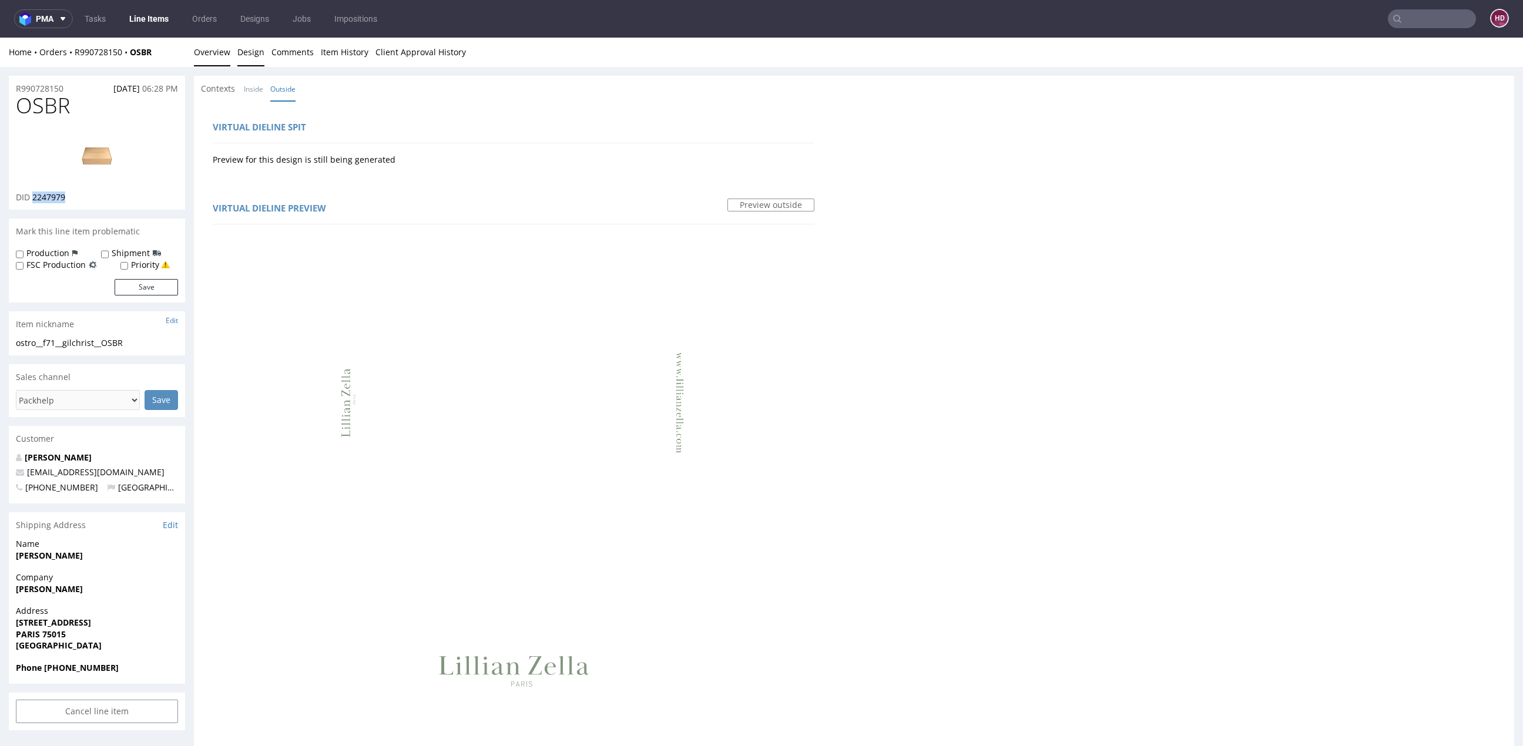
click at [219, 50] on link "Overview" at bounding box center [212, 52] width 36 height 29
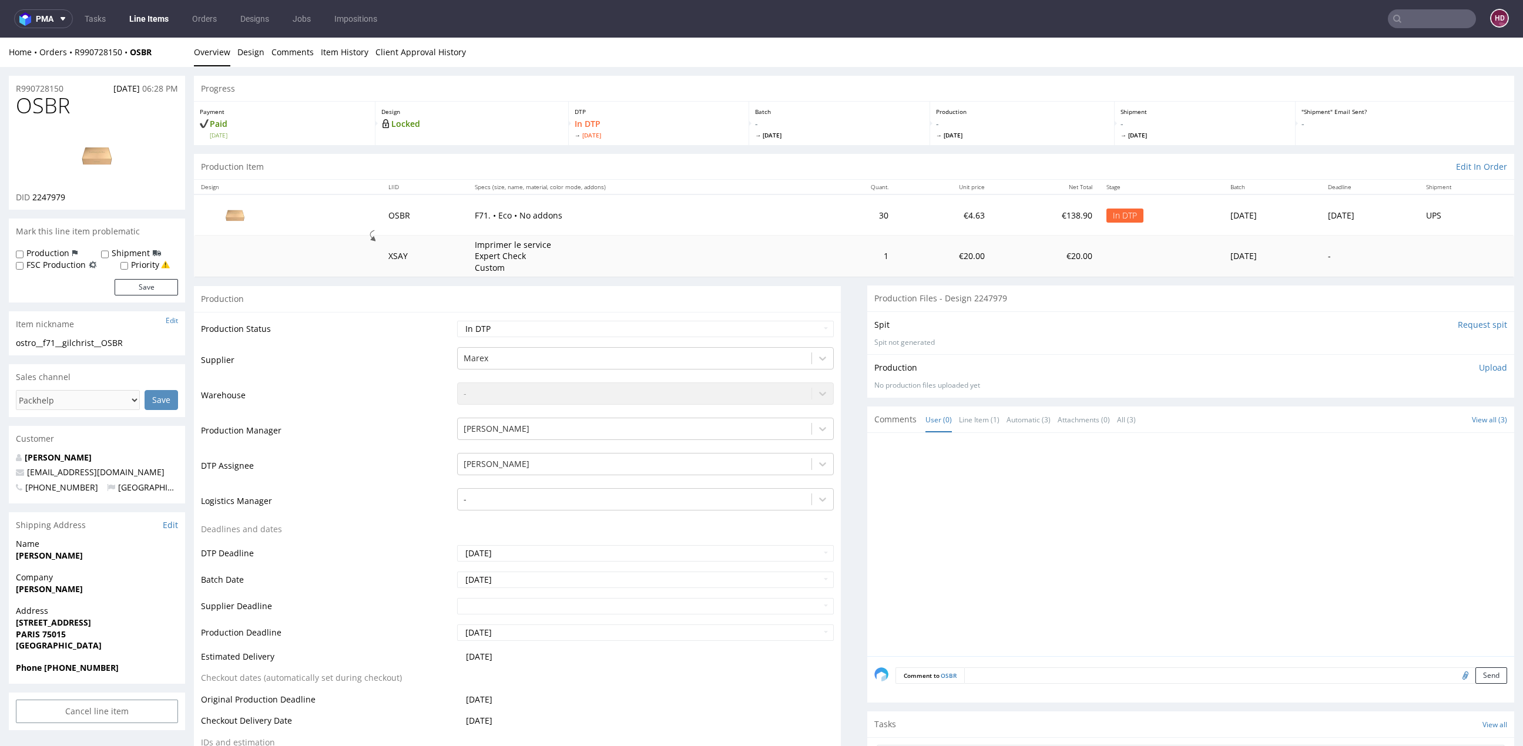
click at [1479, 363] on p "Upload" at bounding box center [1493, 368] width 28 height 12
click at [1401, 421] on div "Add files" at bounding box center [1423, 422] width 59 height 18
type input "C:\fakepath\ ostro__f71__gilchrist__OSBR__d2247979__oR990728150.pdf"
click at [1453, 439] on button "Upload now" at bounding box center [1480, 439] width 54 height 16
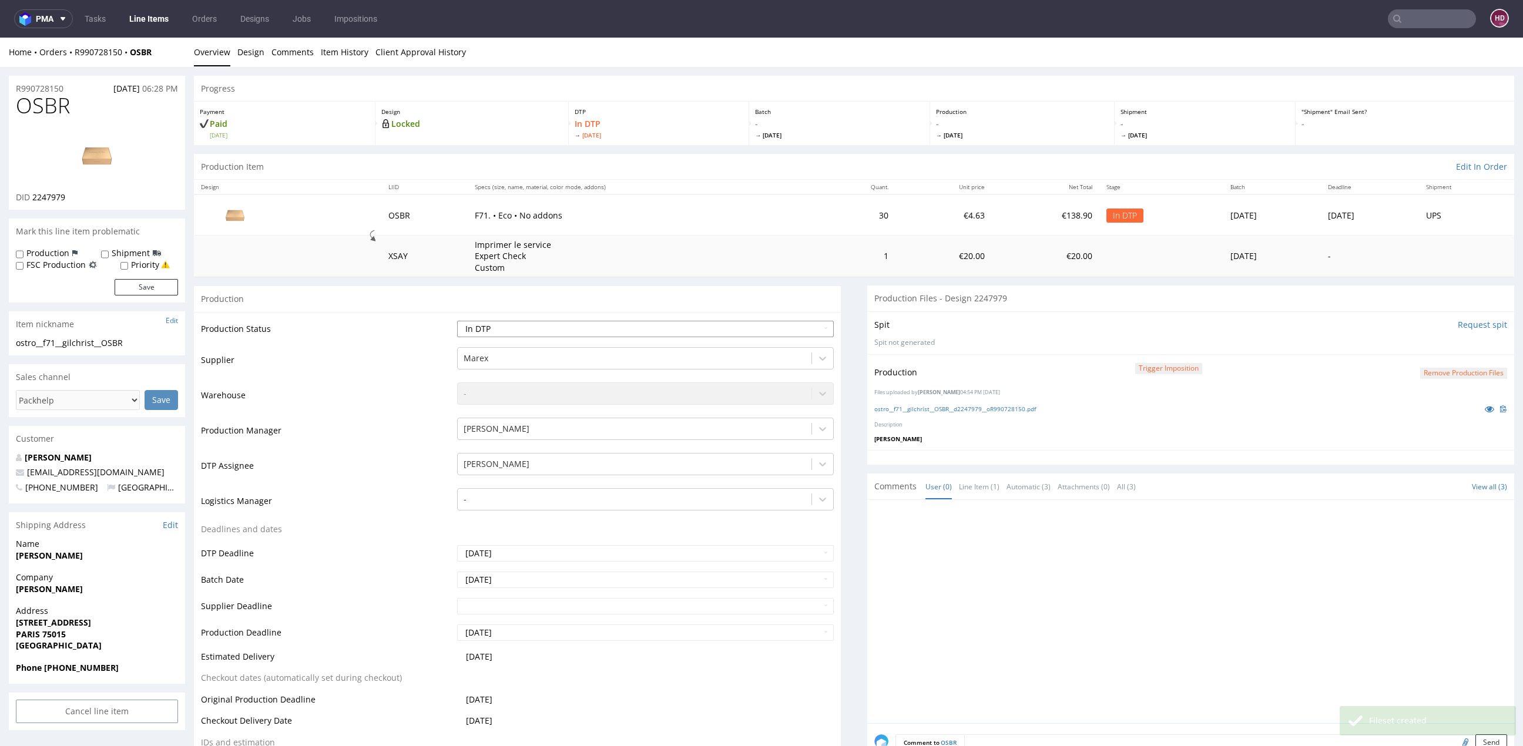
click at [536, 329] on select "Waiting for Artwork Waiting for Diecut Waiting for Mockup Waiting for DTP Waiti…" at bounding box center [645, 329] width 377 height 16
select select "dtp_production_ready"
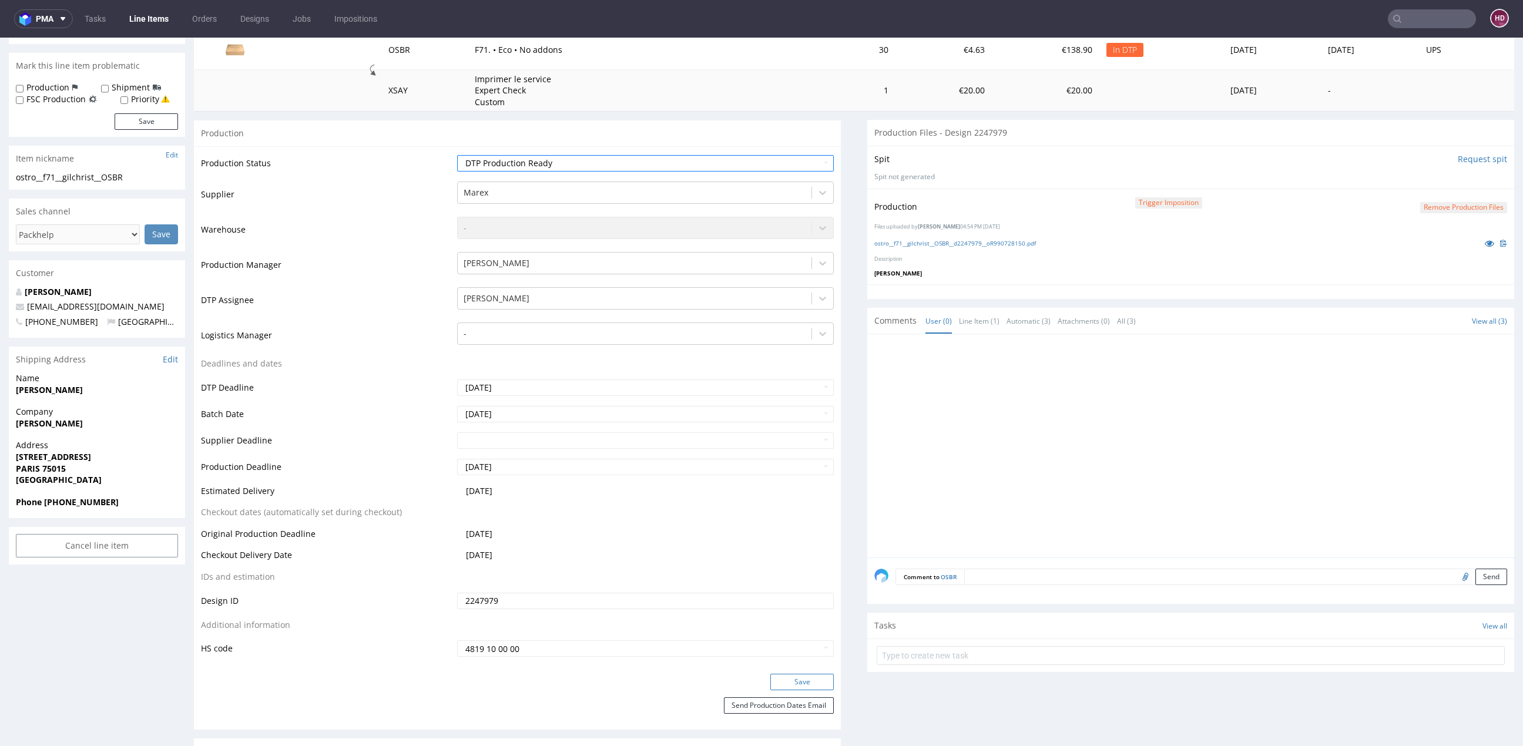
click at [783, 676] on button "Save" at bounding box center [801, 682] width 63 height 16
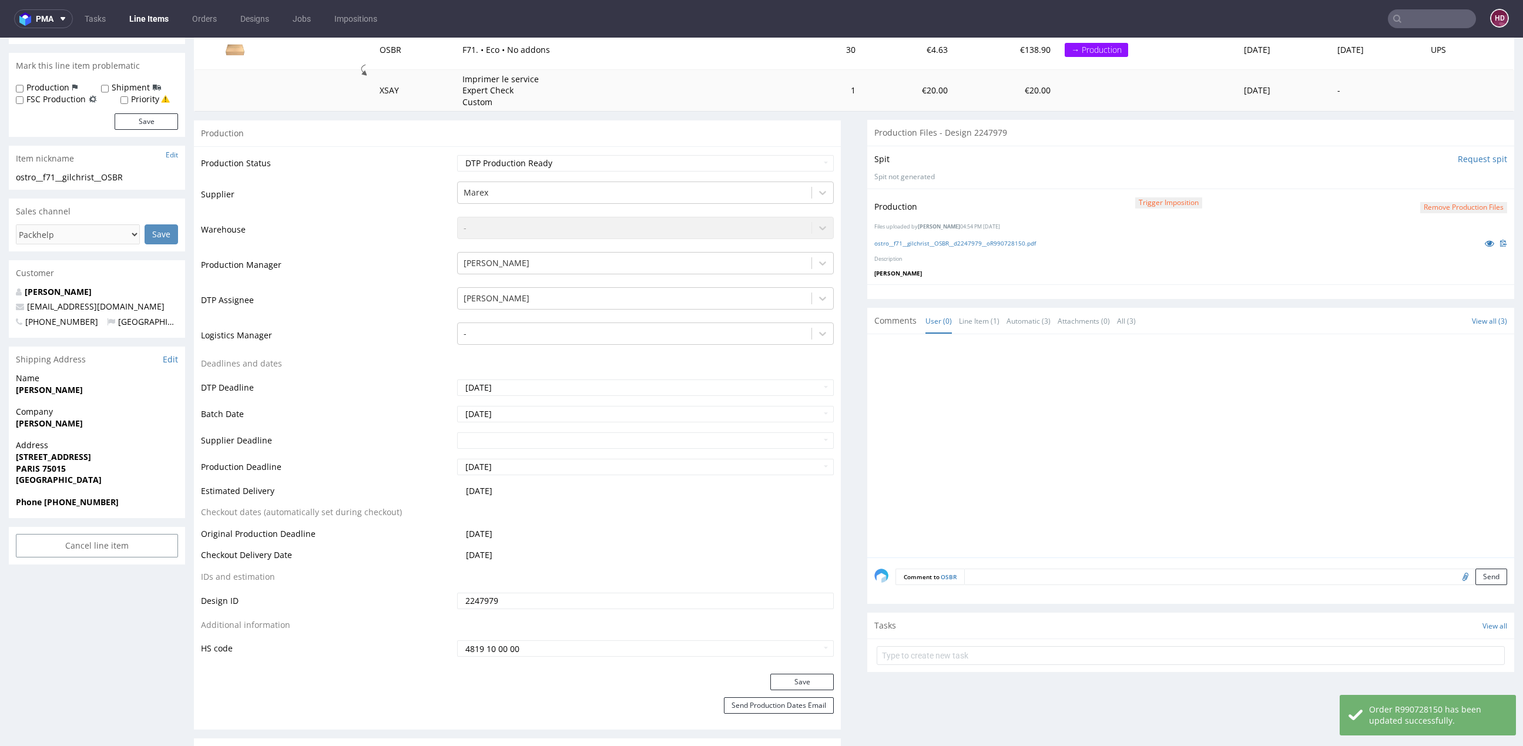
click at [930, 246] on div "ostro__f71__gilchrist__OSBR__d2247979__oR990728150.pdf" at bounding box center [1190, 243] width 633 height 13
click at [930, 242] on link "ostro__f71__gilchrist__OSBR__d2247979__oR990728150.pdf" at bounding box center [955, 243] width 162 height 8
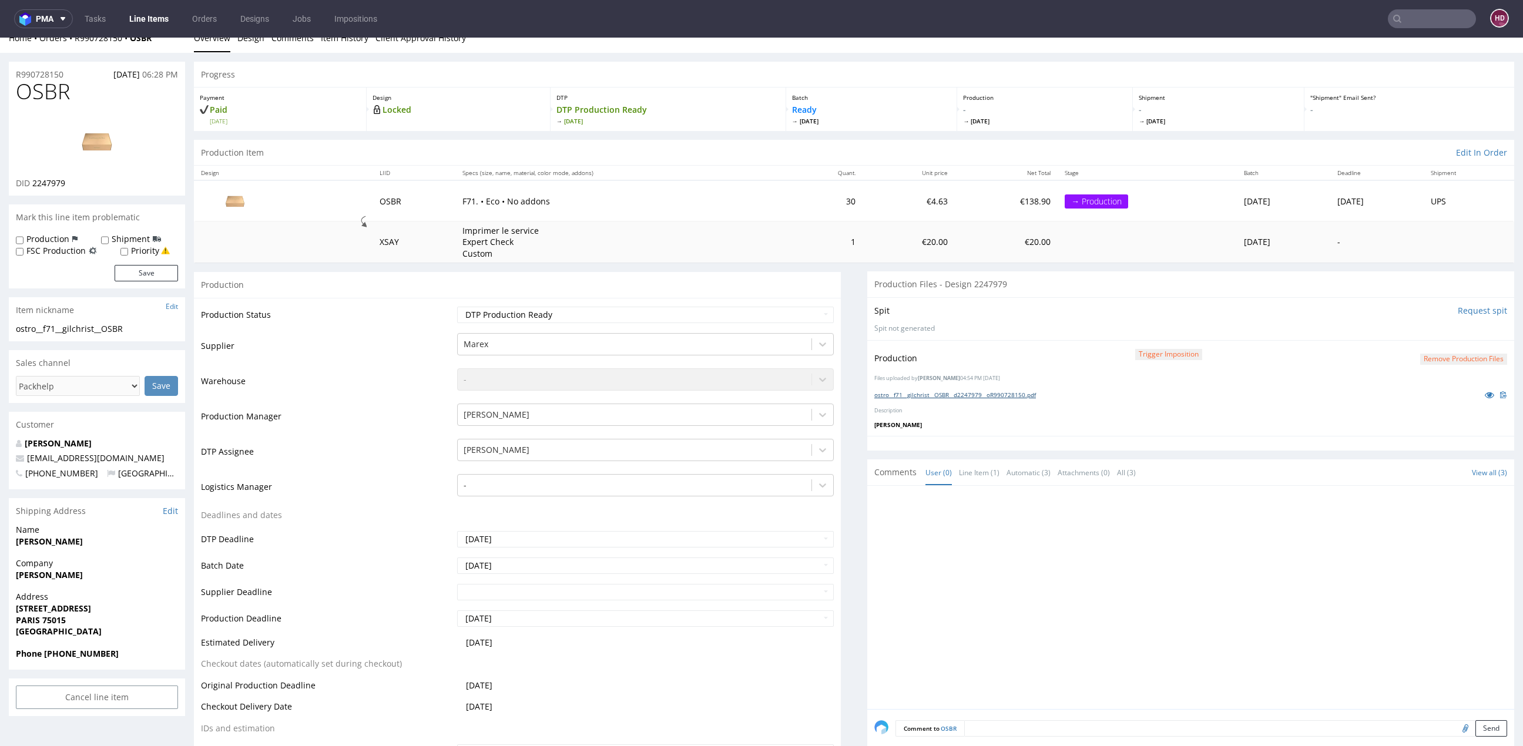
scroll to position [0, 0]
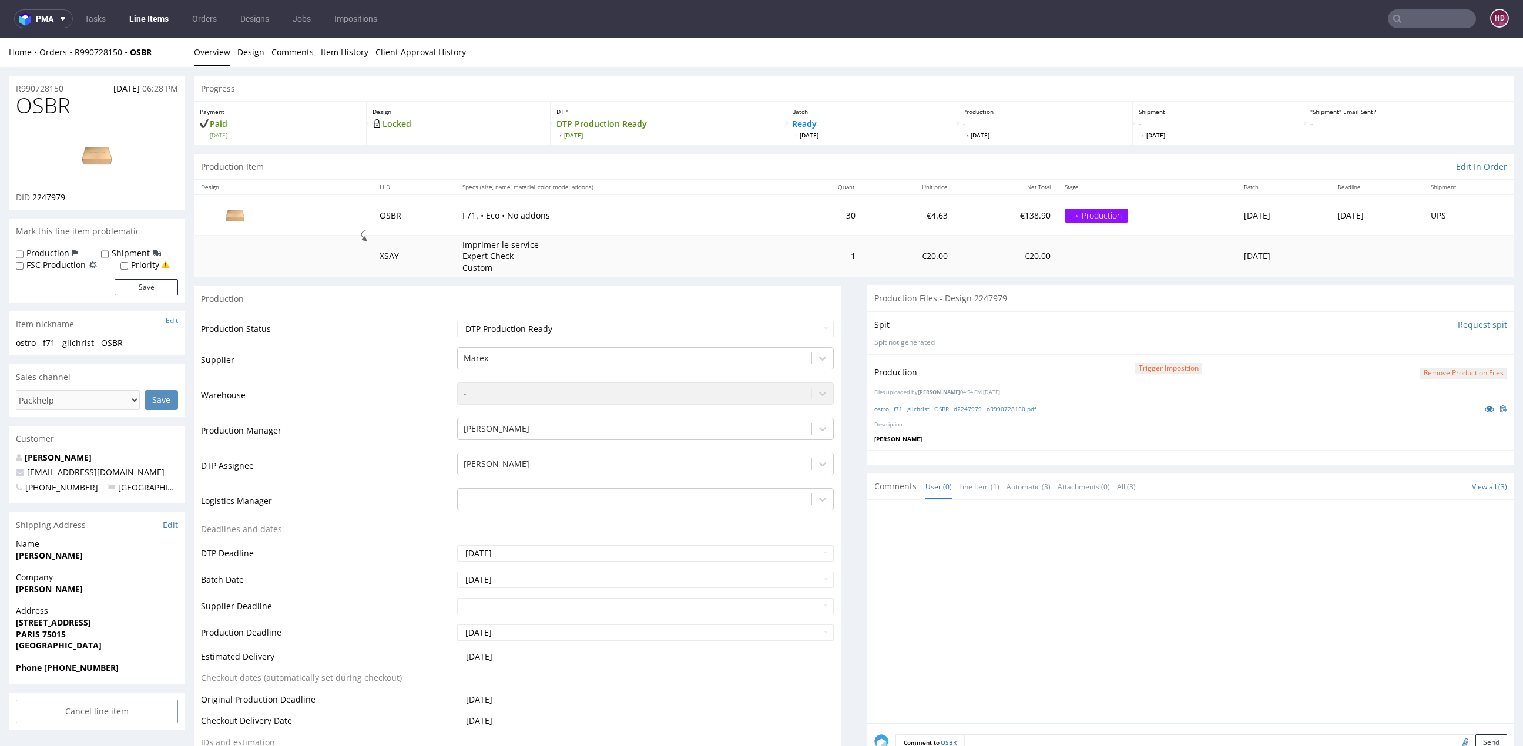
click at [159, 14] on link "Line Items" at bounding box center [148, 18] width 53 height 19
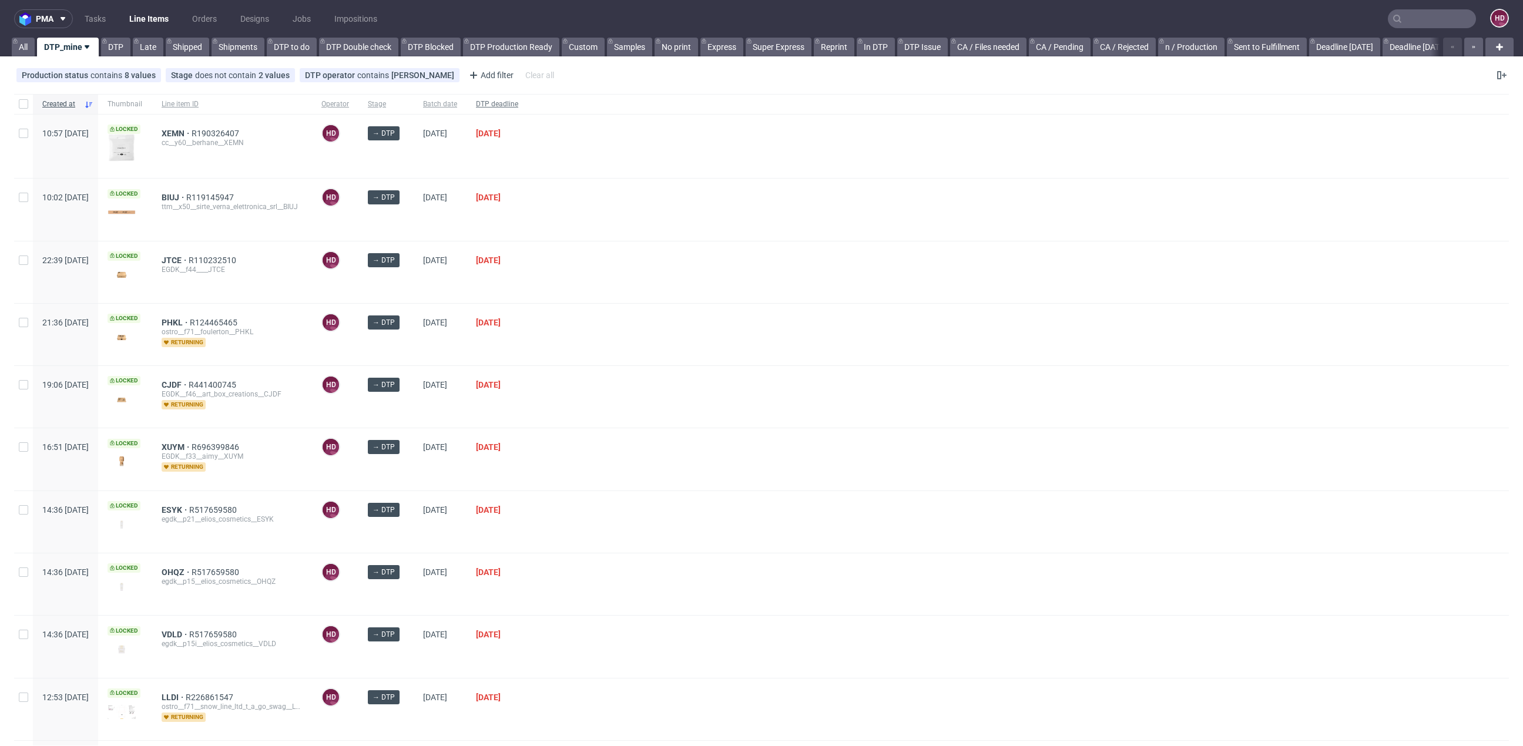
click at [518, 102] on span "DTP deadline" at bounding box center [497, 104] width 42 height 10
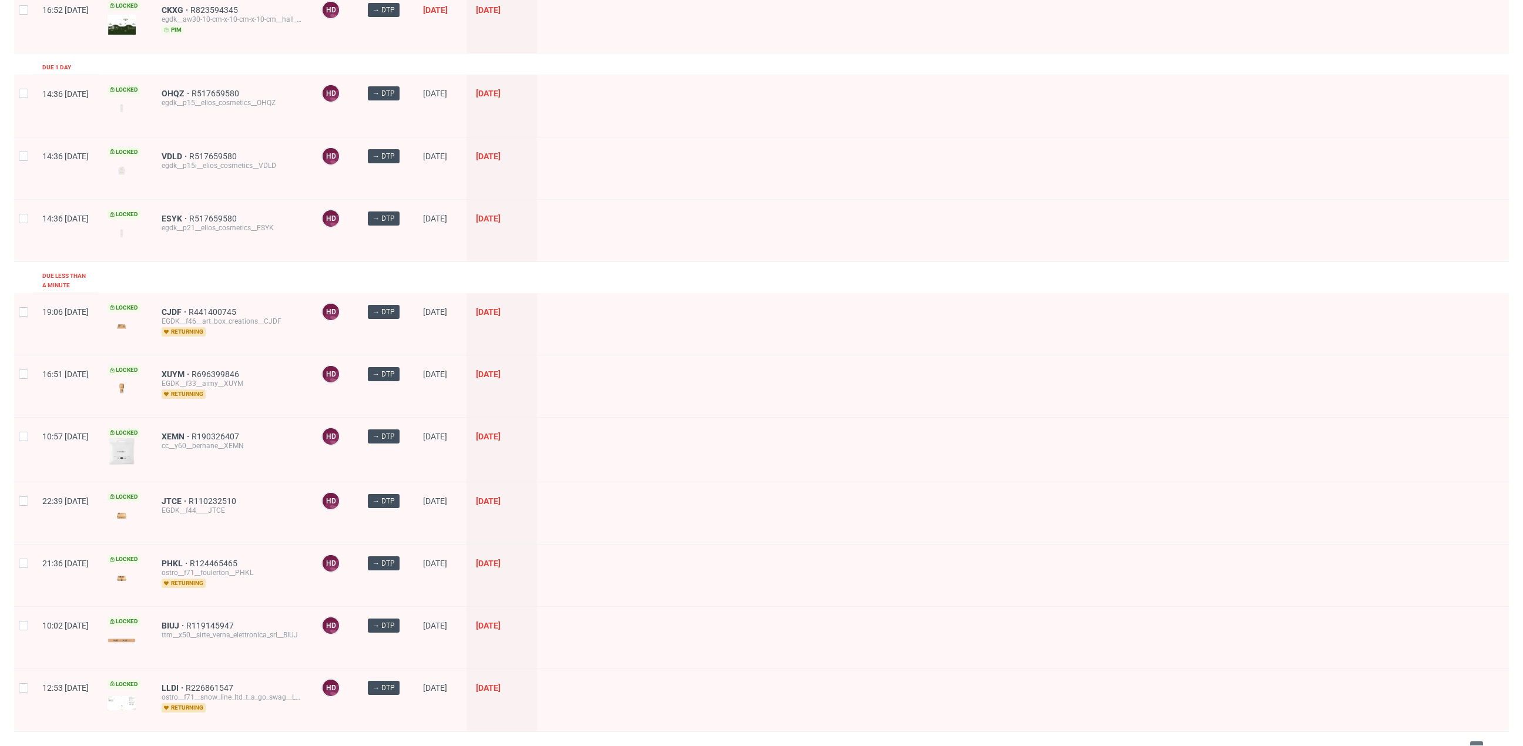
scroll to position [185, 0]
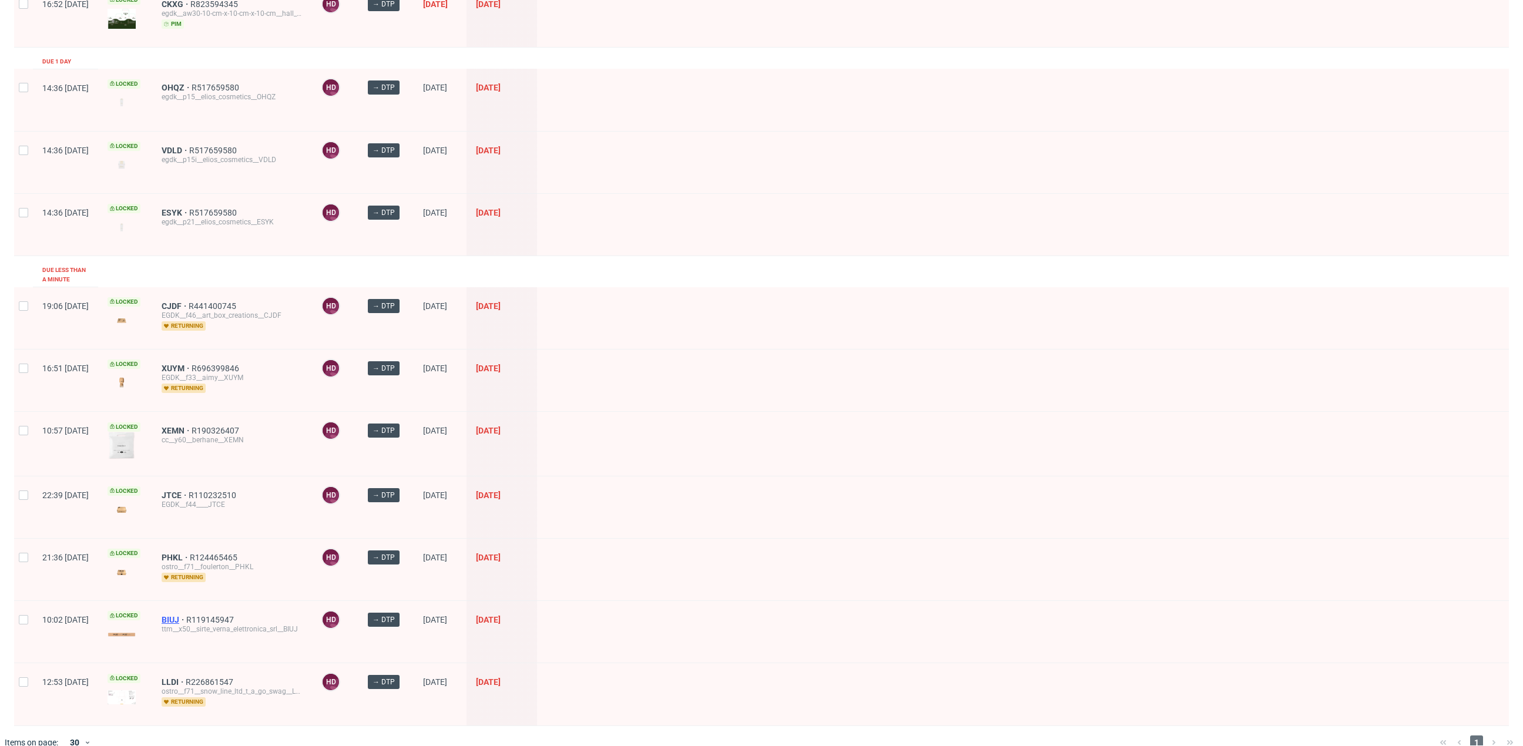
click at [186, 615] on span "BIUJ" at bounding box center [174, 619] width 25 height 9
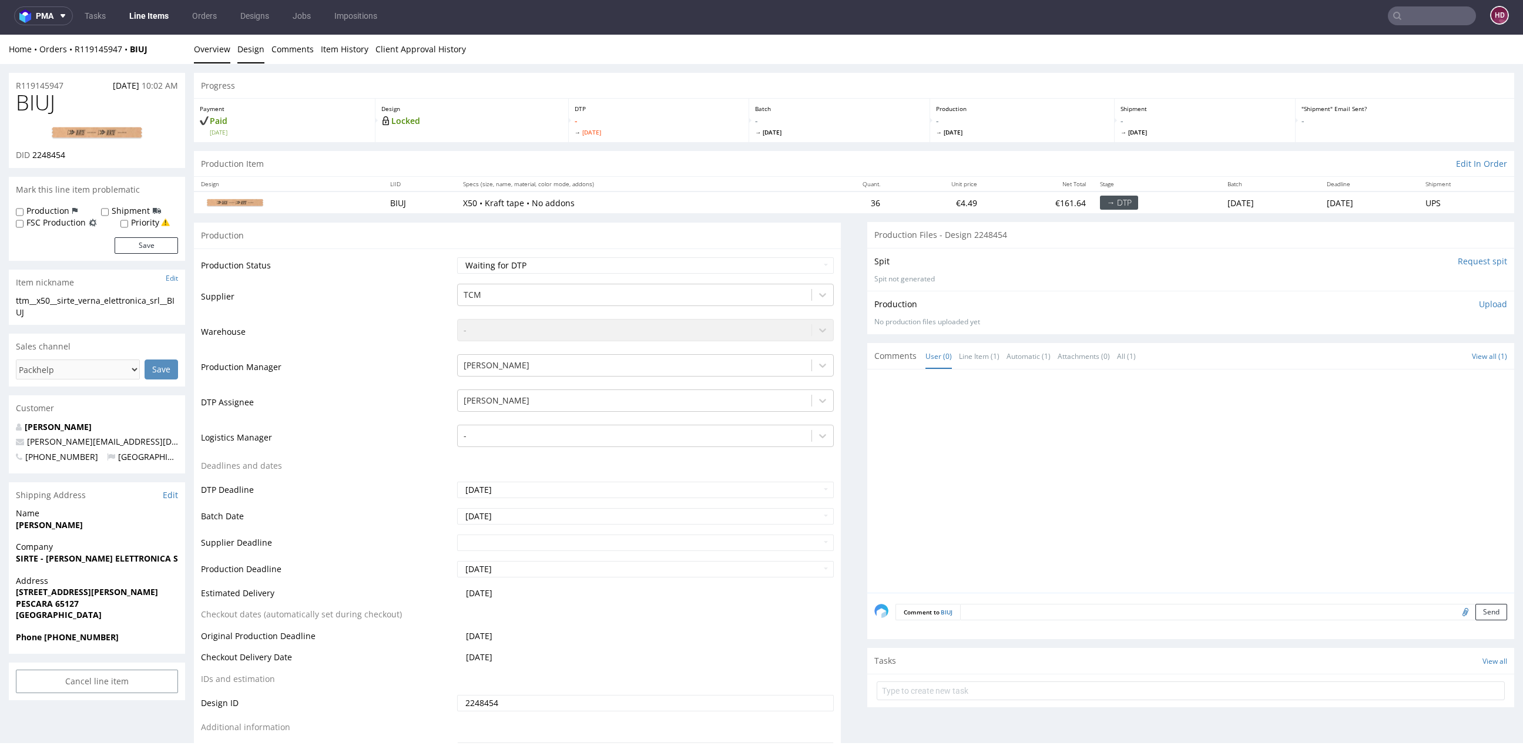
click at [249, 55] on link "Design" at bounding box center [250, 49] width 27 height 29
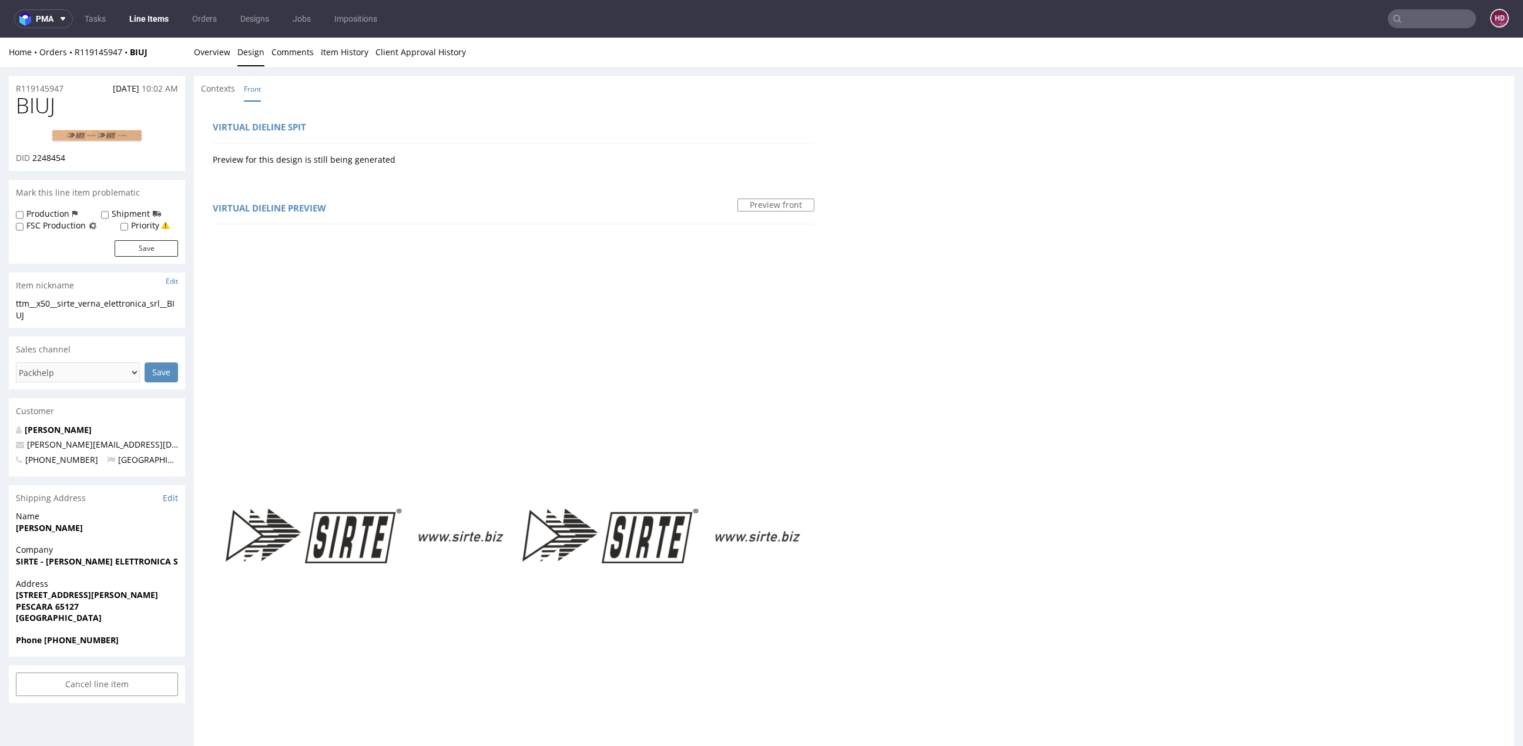
click at [145, 15] on link "Line Items" at bounding box center [148, 18] width 53 height 19
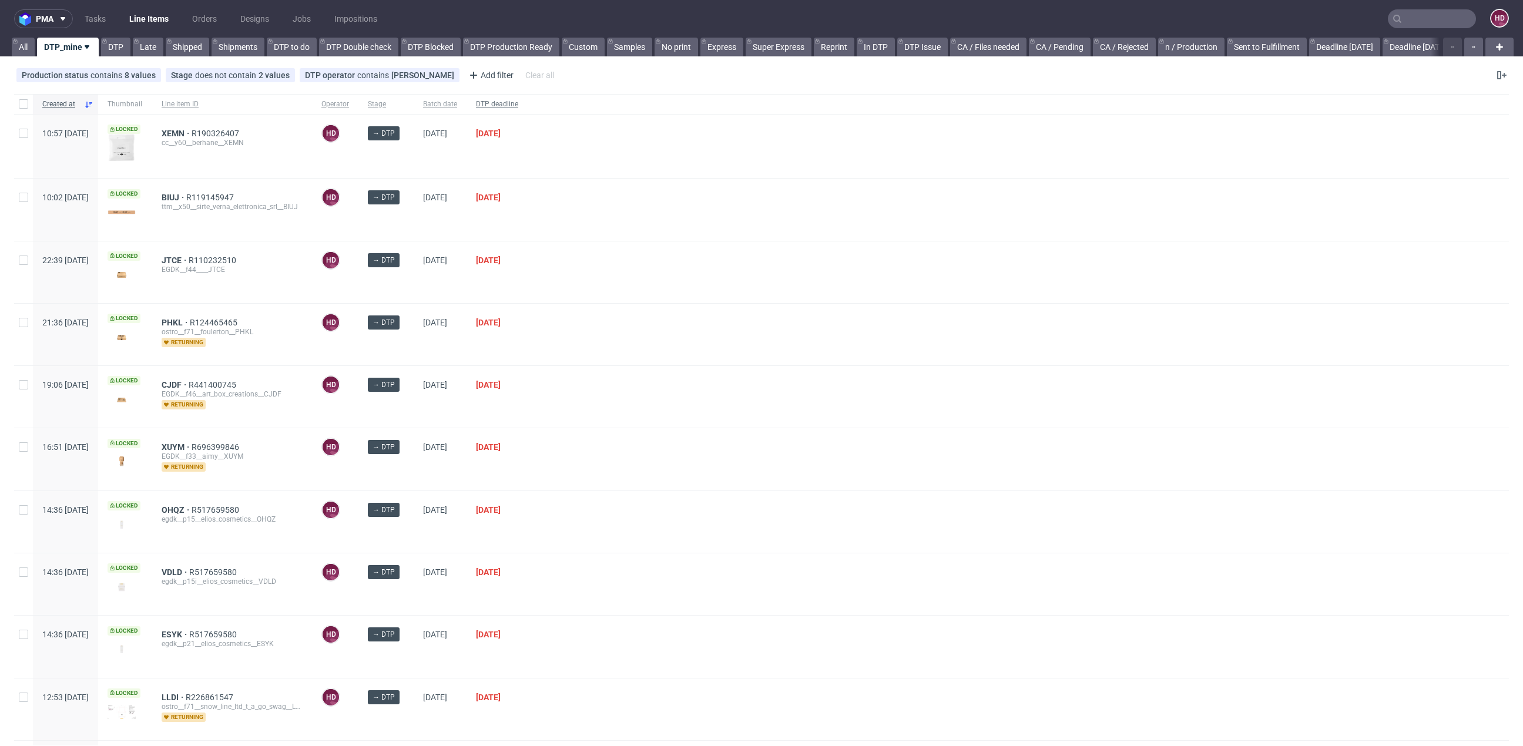
click at [518, 102] on span "DTP deadline" at bounding box center [497, 104] width 42 height 10
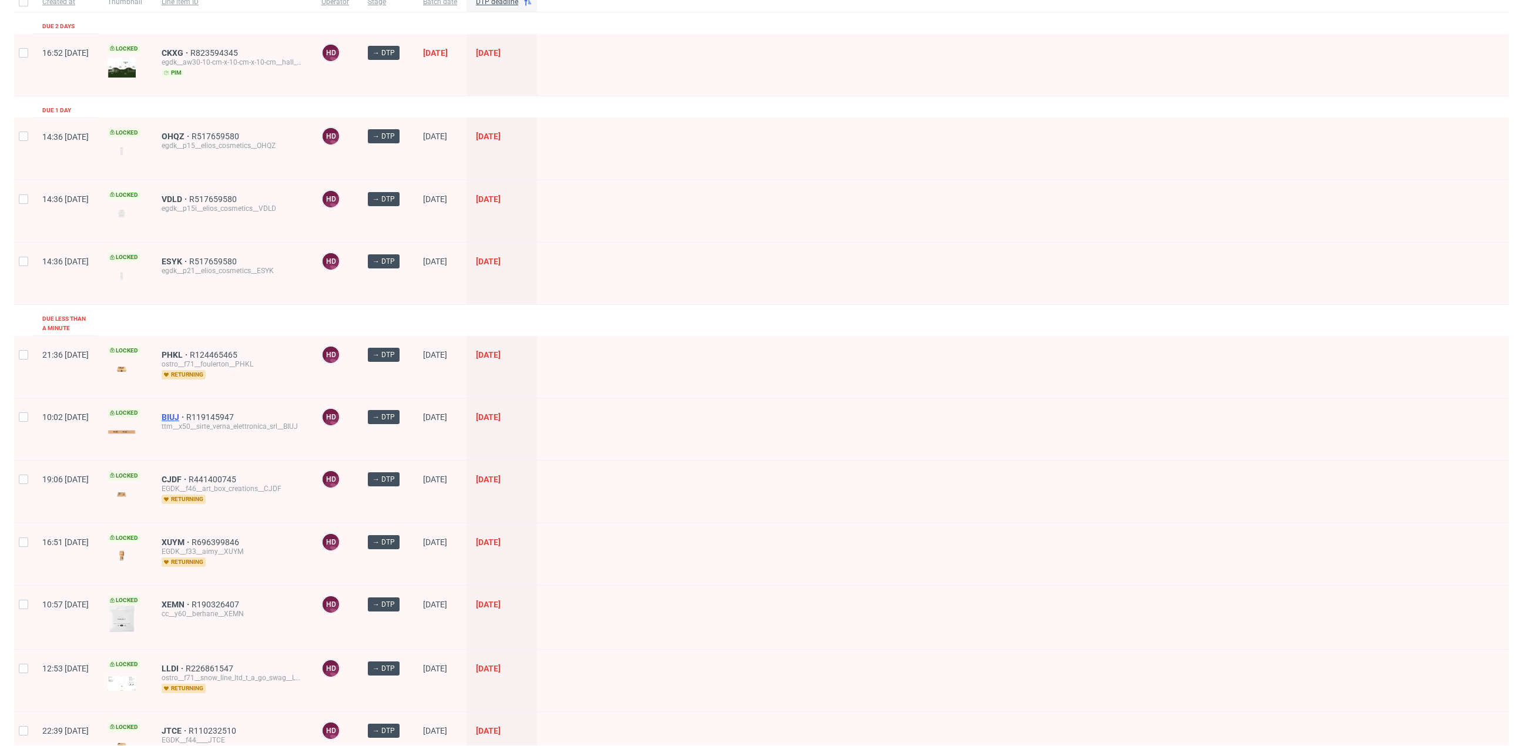
scroll to position [185, 0]
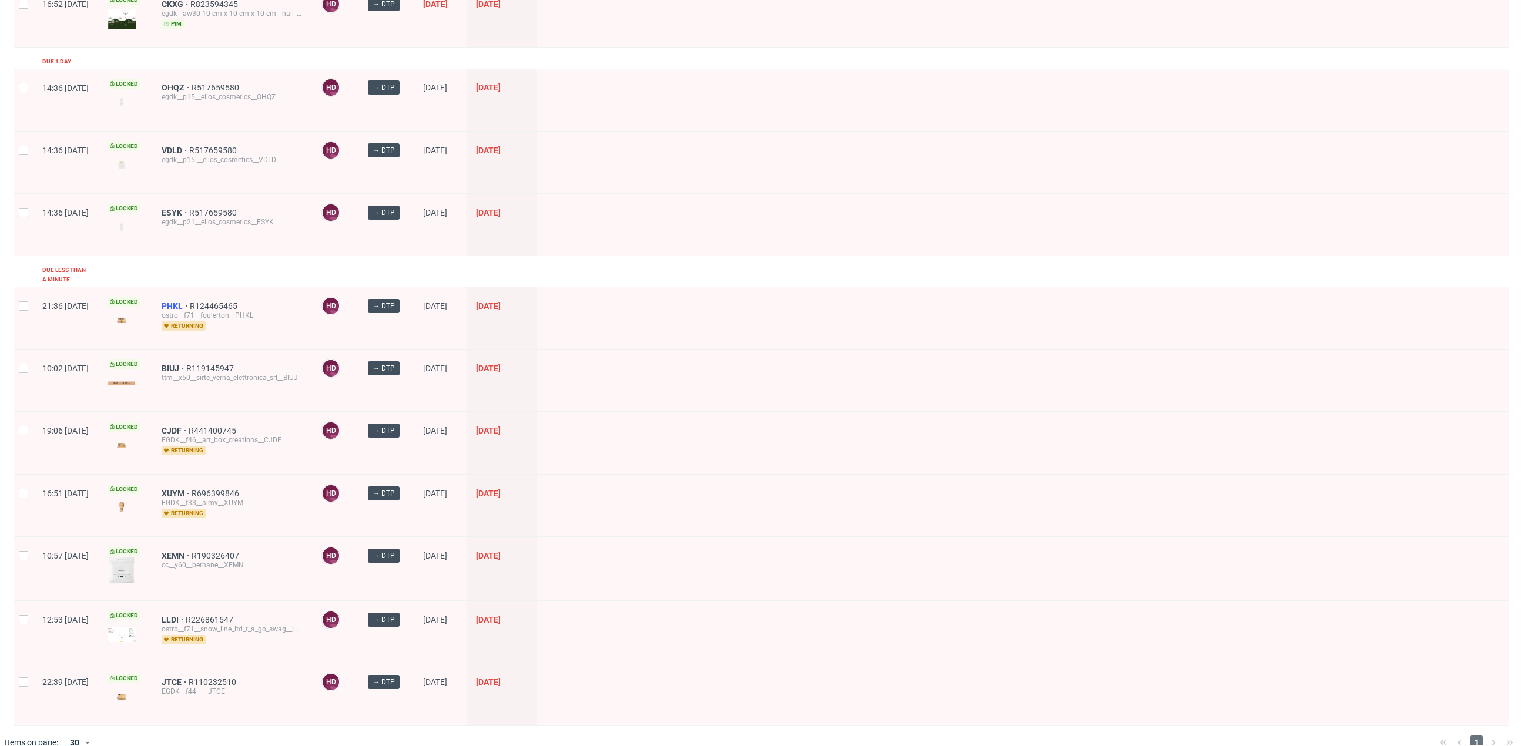
click at [190, 301] on span "PHKL" at bounding box center [176, 305] width 28 height 9
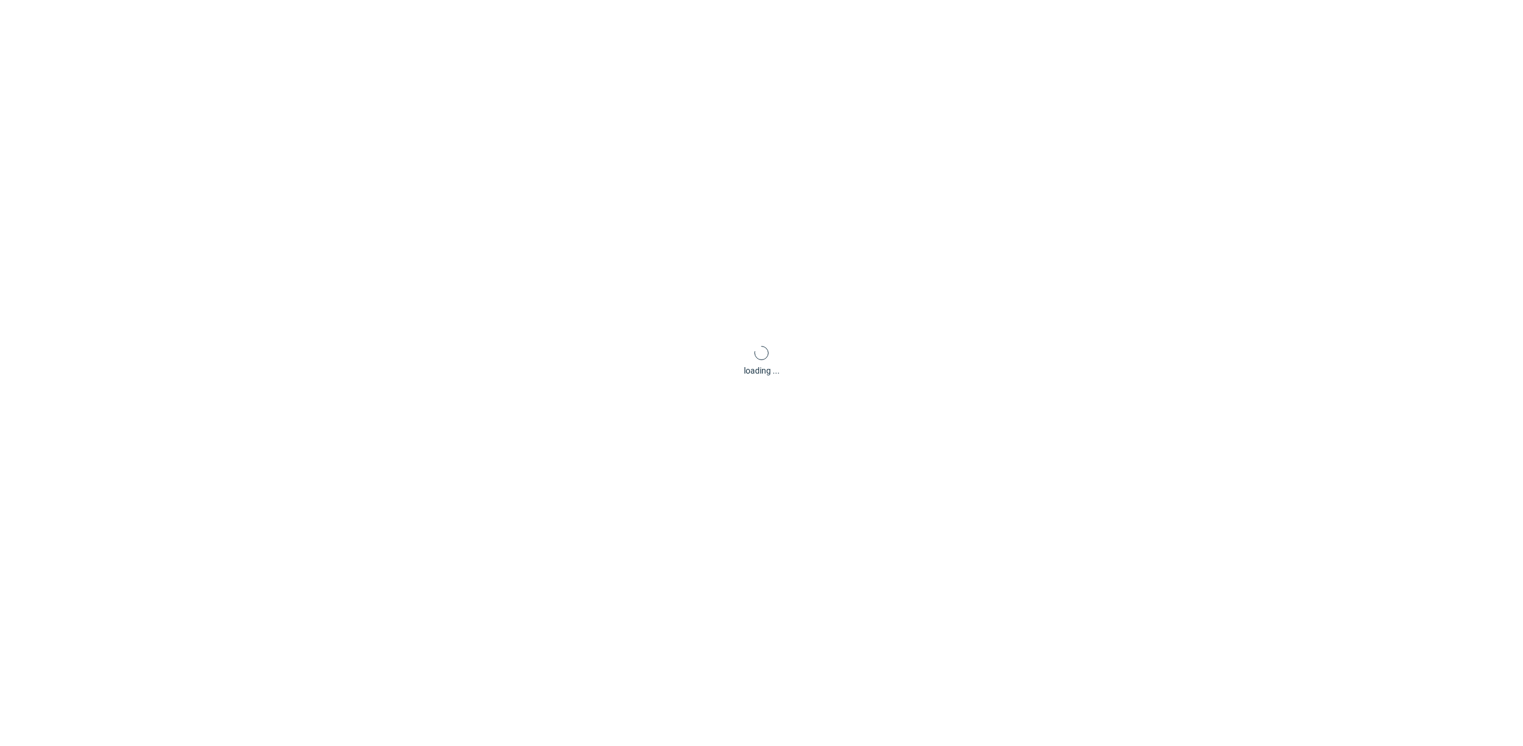
scroll to position [4, 0]
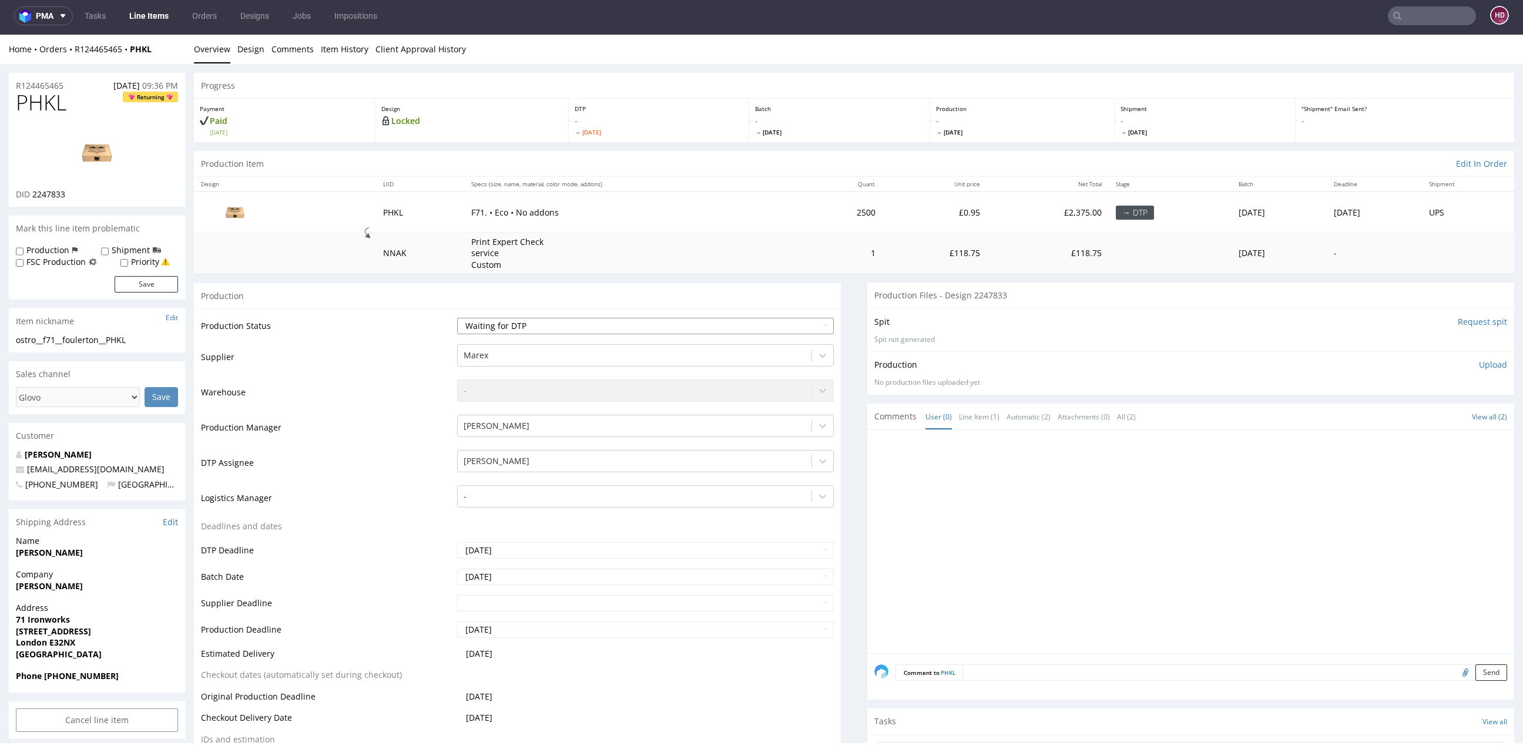
click at [585, 326] on select "Waiting for Artwork Waiting for Diecut Waiting for Mockup Waiting for DTP Waiti…" at bounding box center [645, 326] width 377 height 16
select select "dtp_in_process"
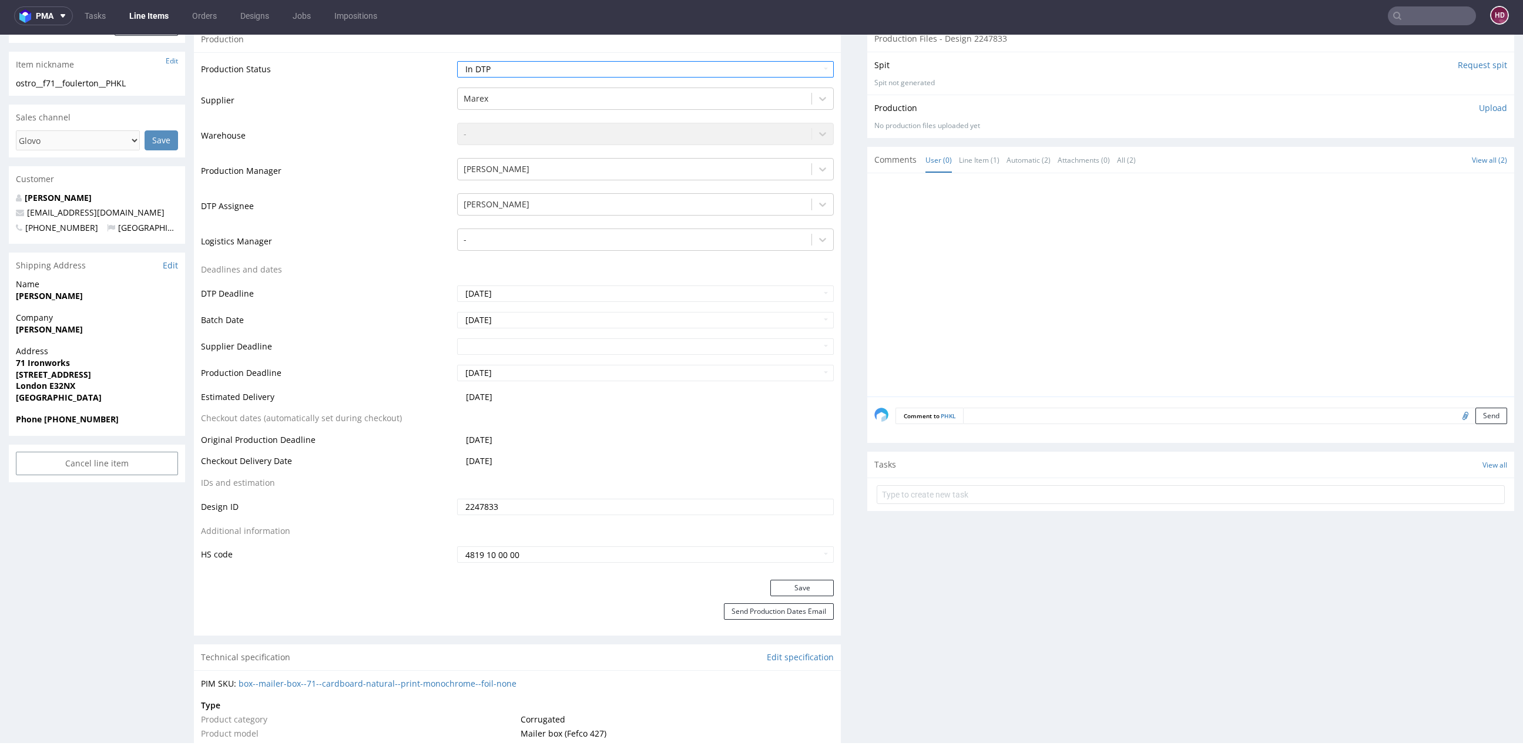
scroll to position [317, 0]
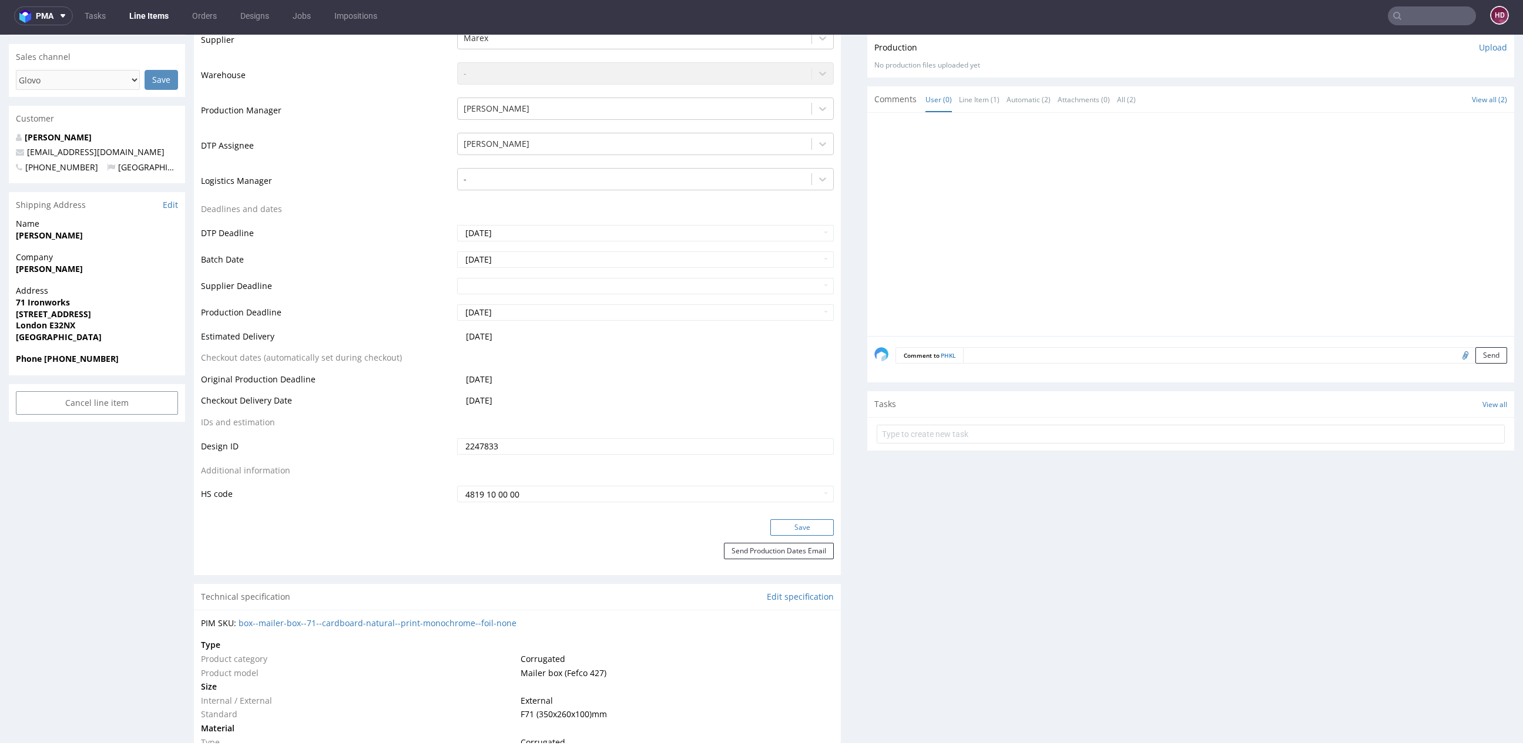
click at [773, 519] on button "Save" at bounding box center [801, 527] width 63 height 16
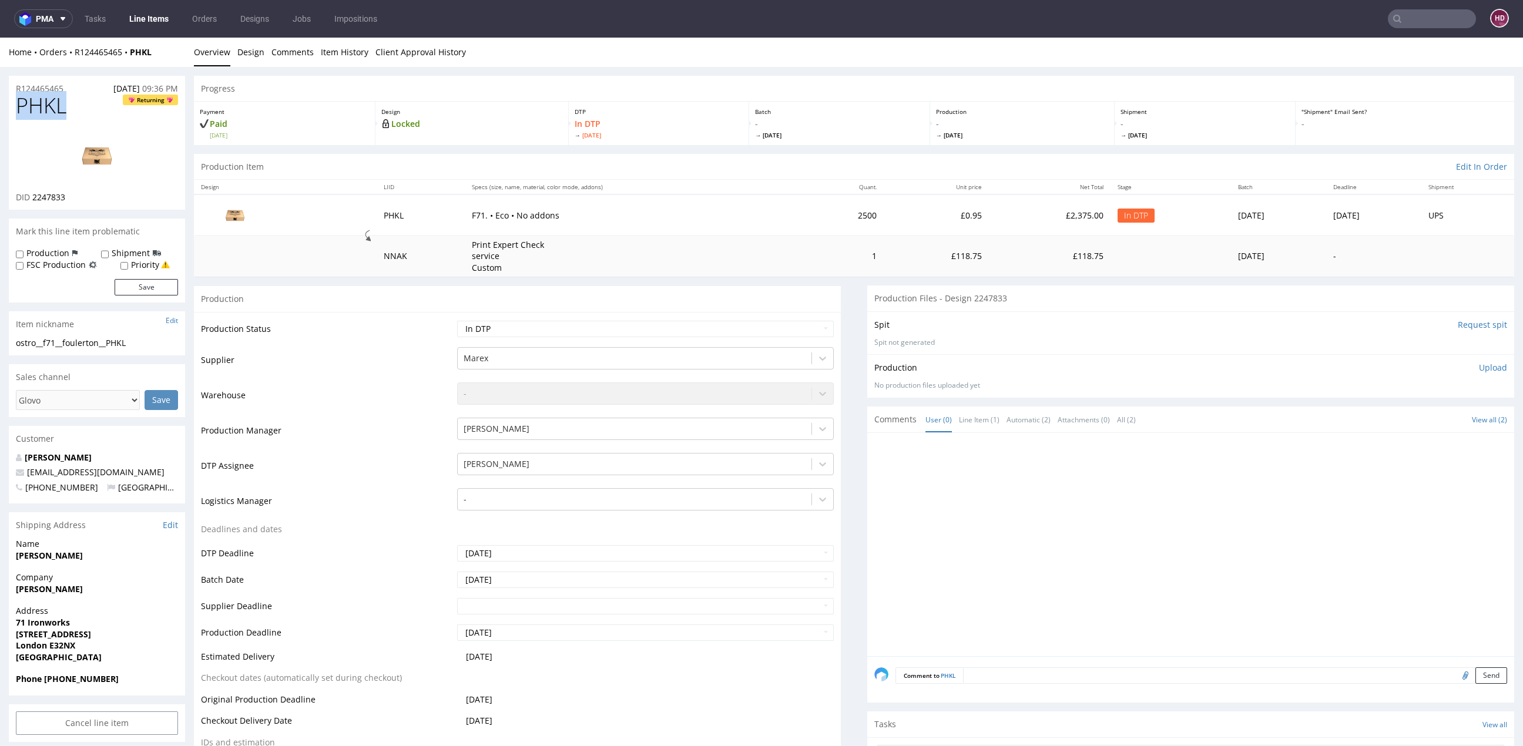
drag, startPoint x: 41, startPoint y: 105, endPoint x: -66, endPoint y: 100, distance: 106.5
copy span "PHKL"
click at [79, 198] on div "DID 2247833" at bounding box center [97, 198] width 162 height 12
drag, startPoint x: 54, startPoint y: 197, endPoint x: 46, endPoint y: 196, distance: 8.2
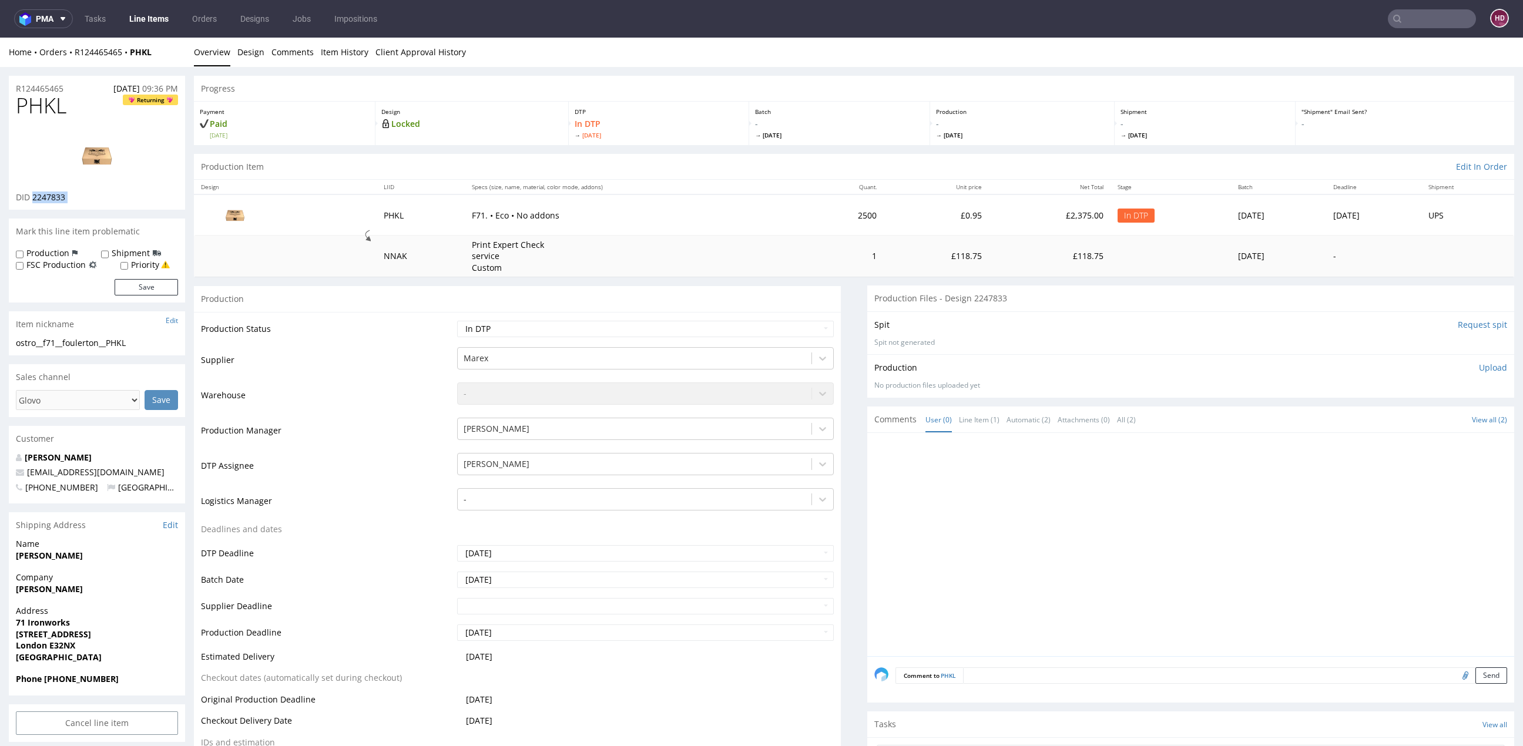
click at [46, 196] on div "DID 2247833" at bounding box center [97, 198] width 162 height 12
copy div "2247833"
click at [94, 155] on img at bounding box center [97, 155] width 94 height 53
click at [130, 346] on div "ostro__f71__foulerton__PHKL" at bounding box center [97, 343] width 162 height 12
drag, startPoint x: 132, startPoint y: 344, endPoint x: 16, endPoint y: 336, distance: 116.6
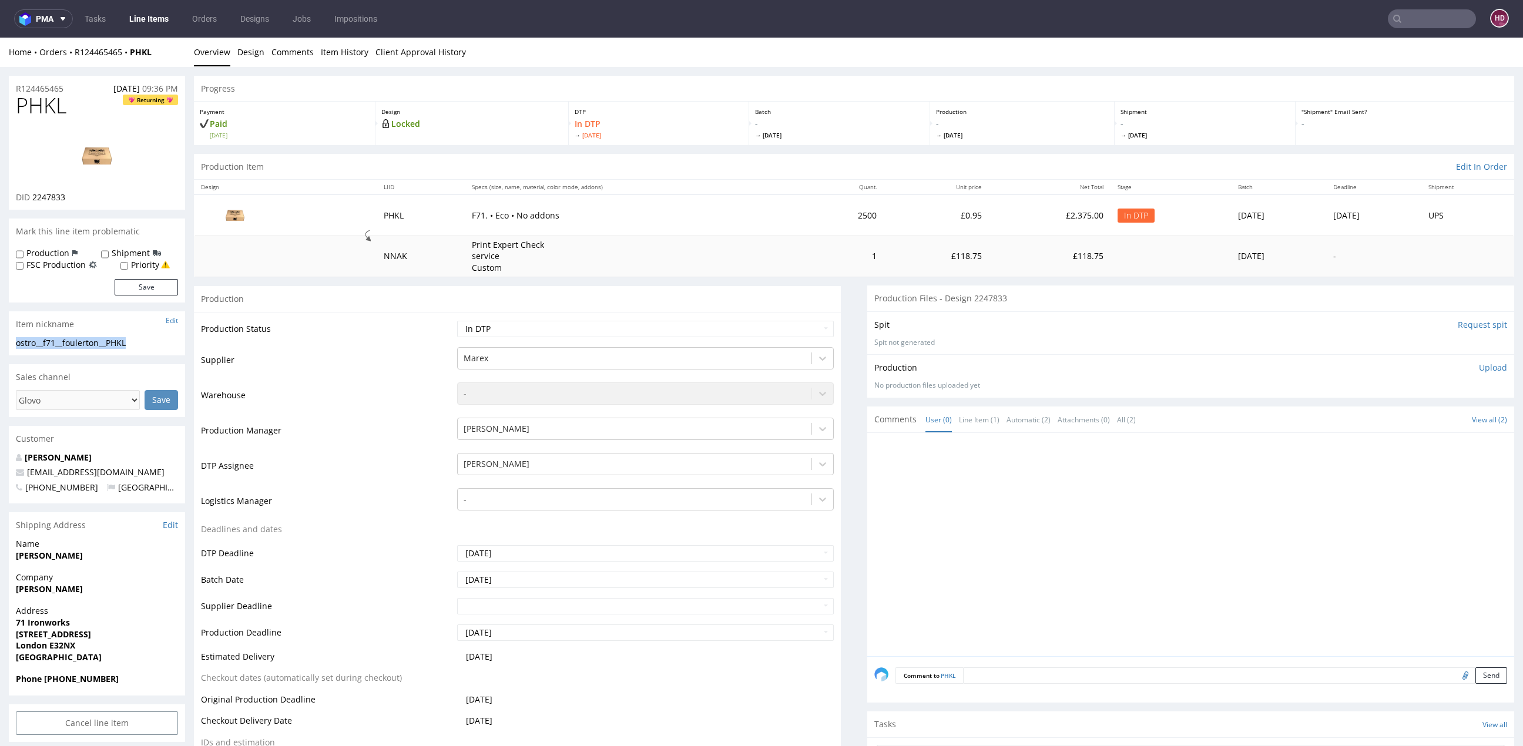
click at [18, 336] on section "Item nickname Edit ostro__f71__foulerton__PHKL ostro__f71 __foulerton__PHKL Upd…" at bounding box center [97, 333] width 176 height 44
copy section "ostro__f71__foulerton__PHKL"
drag, startPoint x: 46, startPoint y: 86, endPoint x: -65, endPoint y: 80, distance: 111.2
copy p "R124465465"
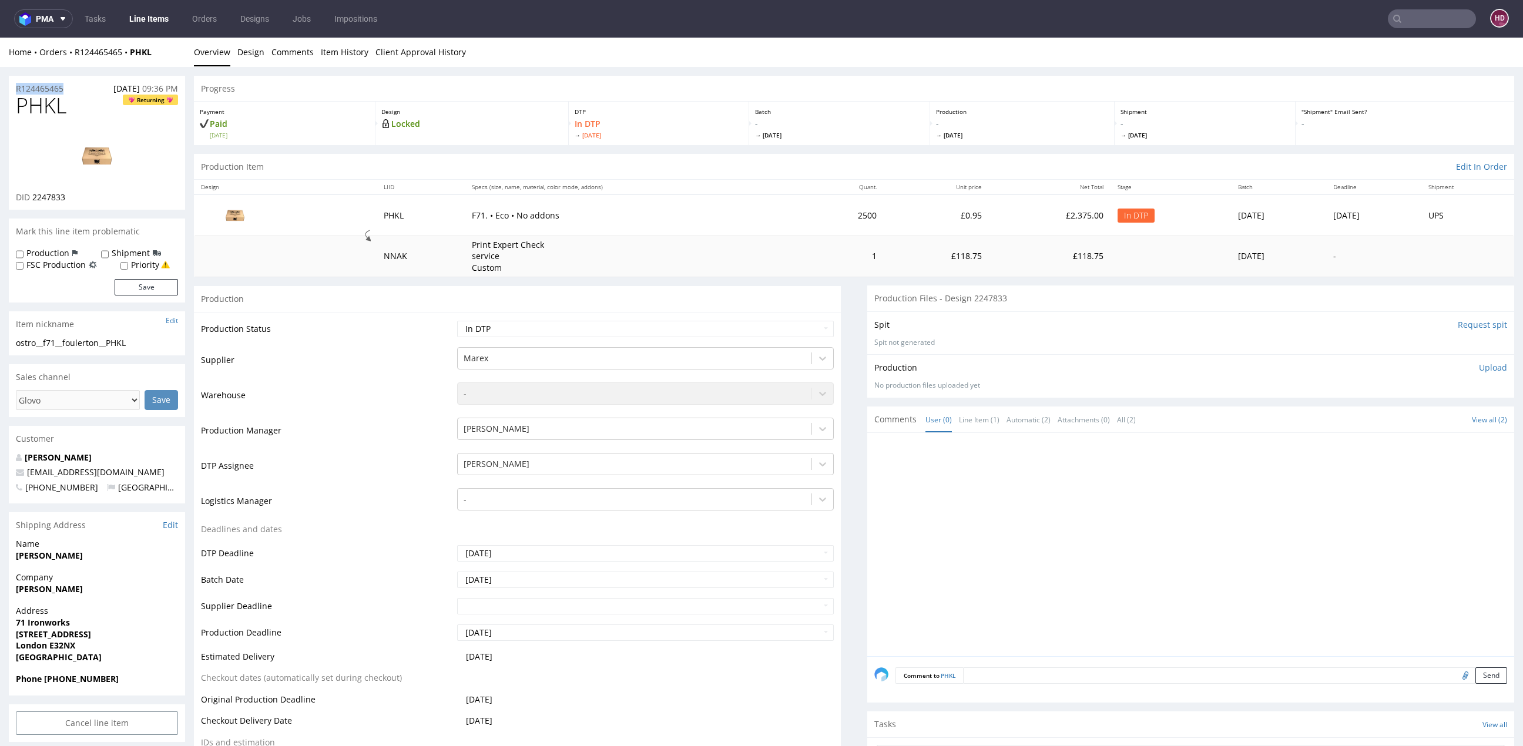
click at [79, 197] on div "DID 2247833" at bounding box center [97, 198] width 162 height 12
drag, startPoint x: 62, startPoint y: 194, endPoint x: 47, endPoint y: 194, distance: 14.7
click at [47, 194] on div "DID 2247833" at bounding box center [97, 198] width 162 height 12
copy div "2247833"
click at [1479, 366] on p "Upload" at bounding box center [1493, 368] width 28 height 12
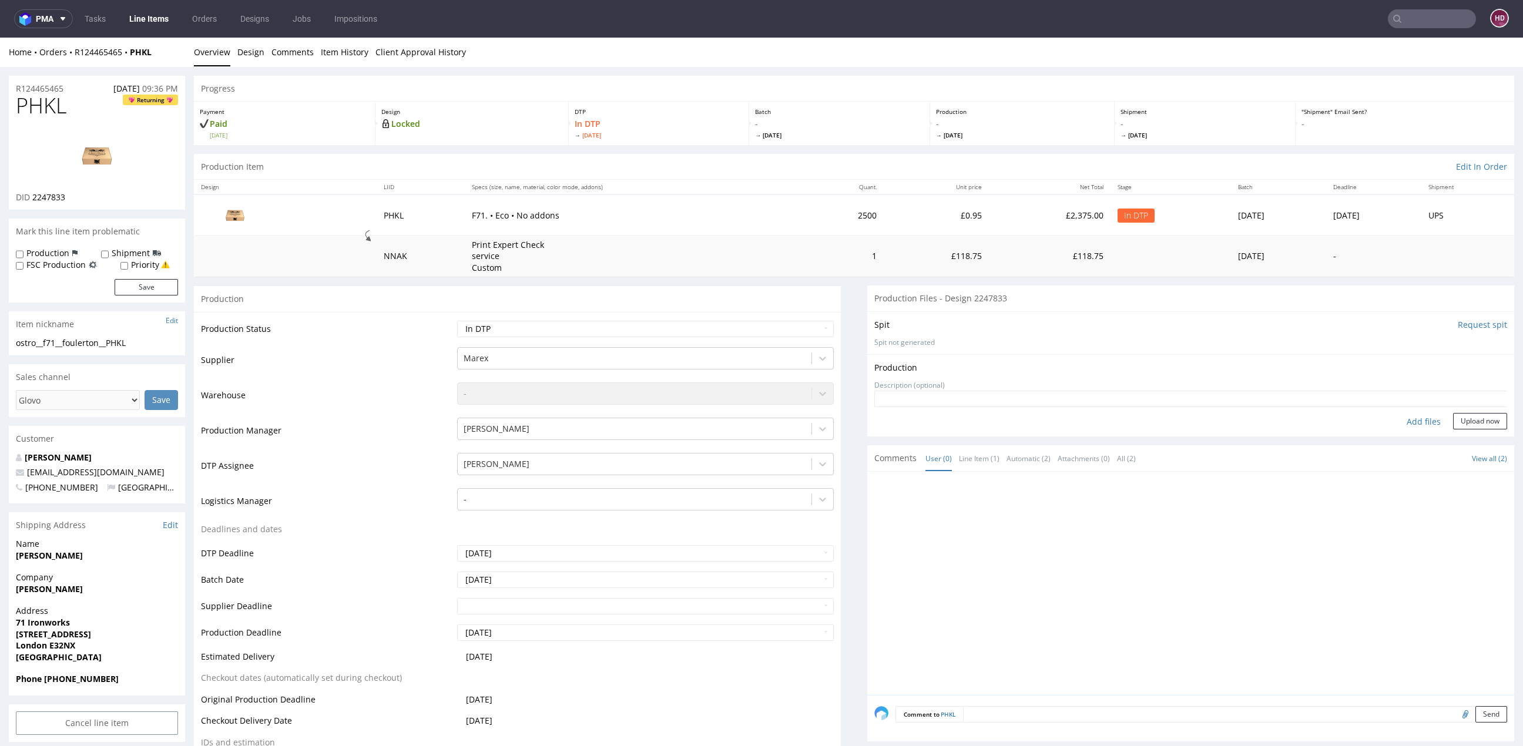
click at [1394, 420] on div "Add files" at bounding box center [1423, 422] width 59 height 18
type input "C:\fakepath\ ostro__f71__foulerton__PHKL__d2247833 __oR124465465.pdf"
click at [1453, 432] on button "Upload now" at bounding box center [1480, 439] width 54 height 16
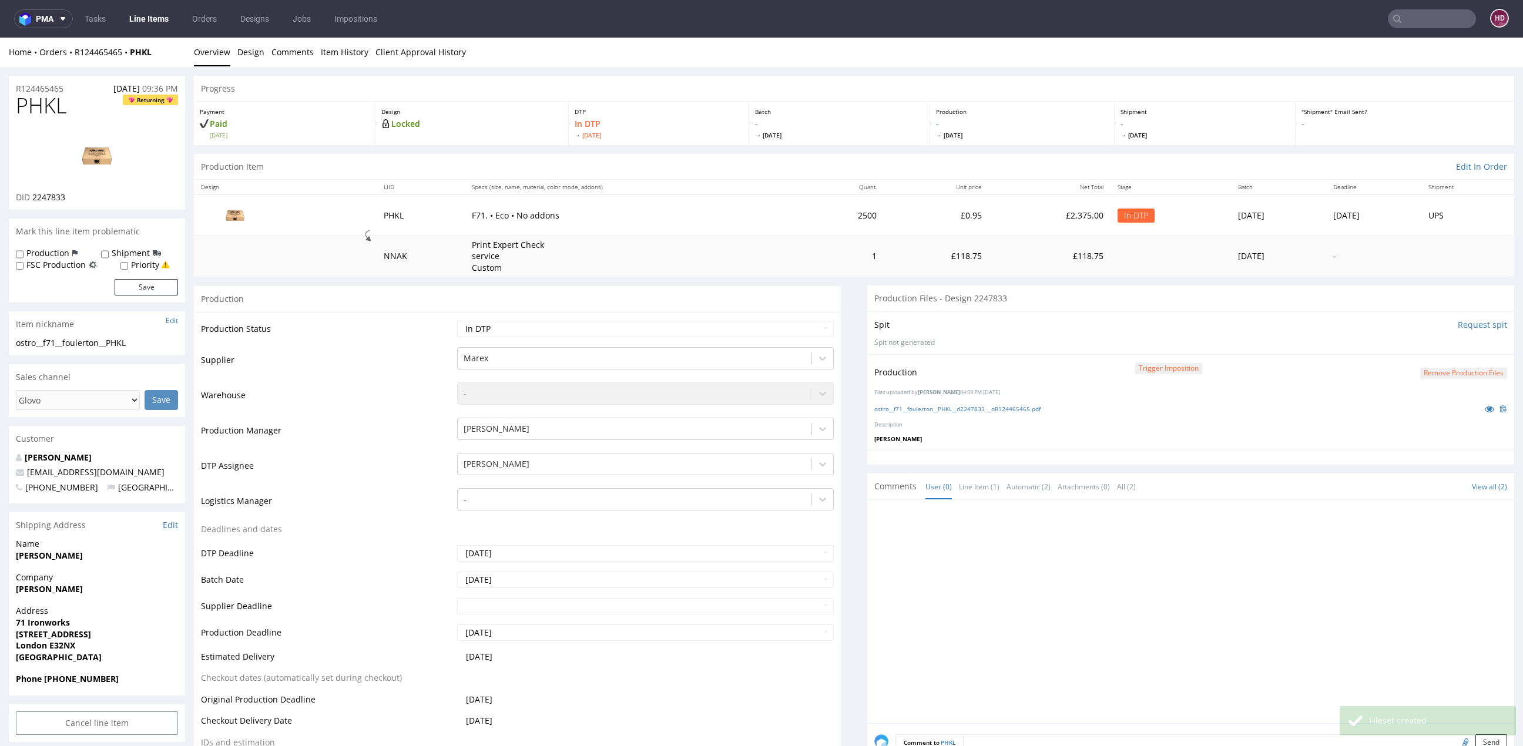
click at [88, 159] on img at bounding box center [97, 155] width 94 height 53
click at [1424, 374] on button "Remove production files" at bounding box center [1463, 373] width 87 height 11
click at [1422, 346] on link "Yes" at bounding box center [1417, 346] width 33 height 18
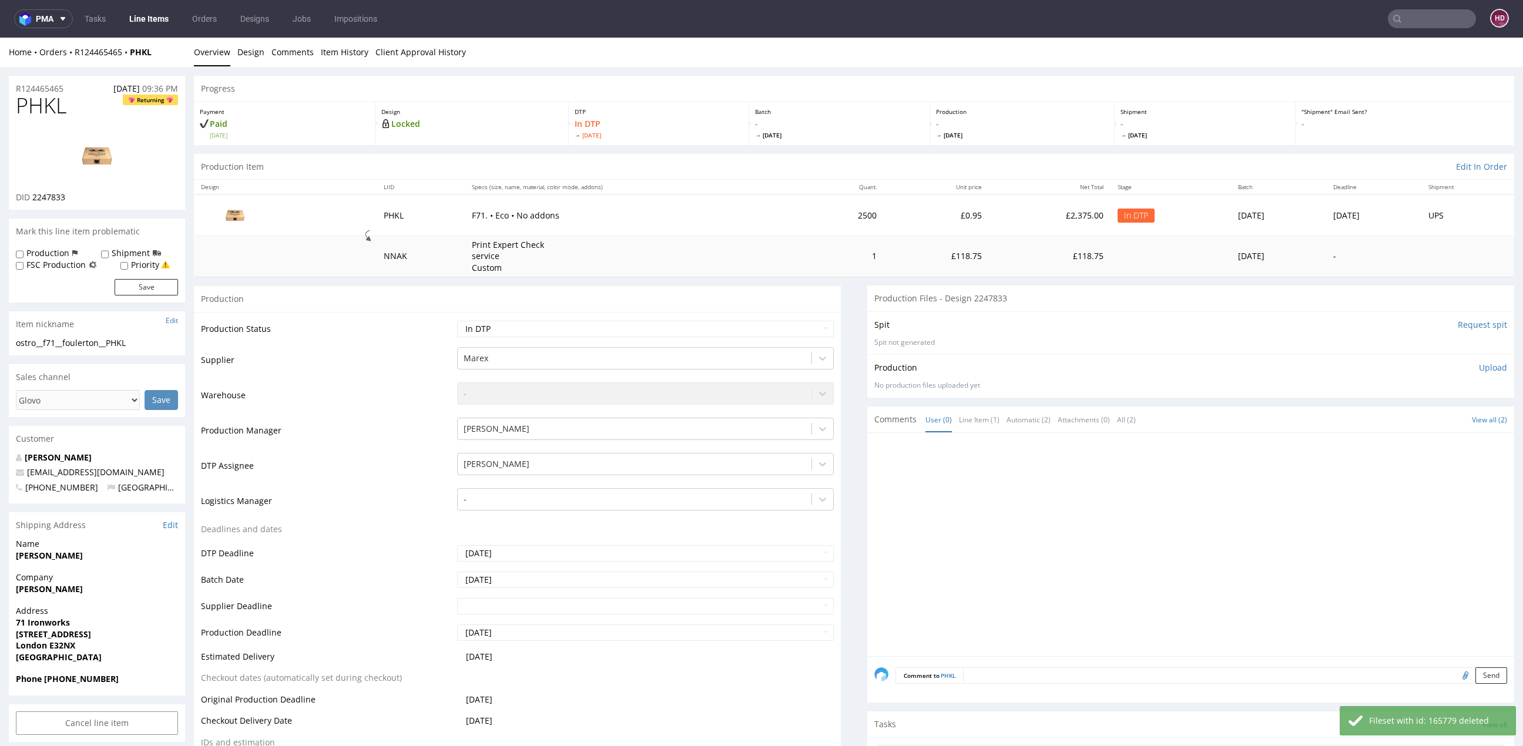
click at [1479, 366] on p "Upload" at bounding box center [1493, 368] width 28 height 12
click at [1399, 427] on div "Add files" at bounding box center [1423, 422] width 59 height 18
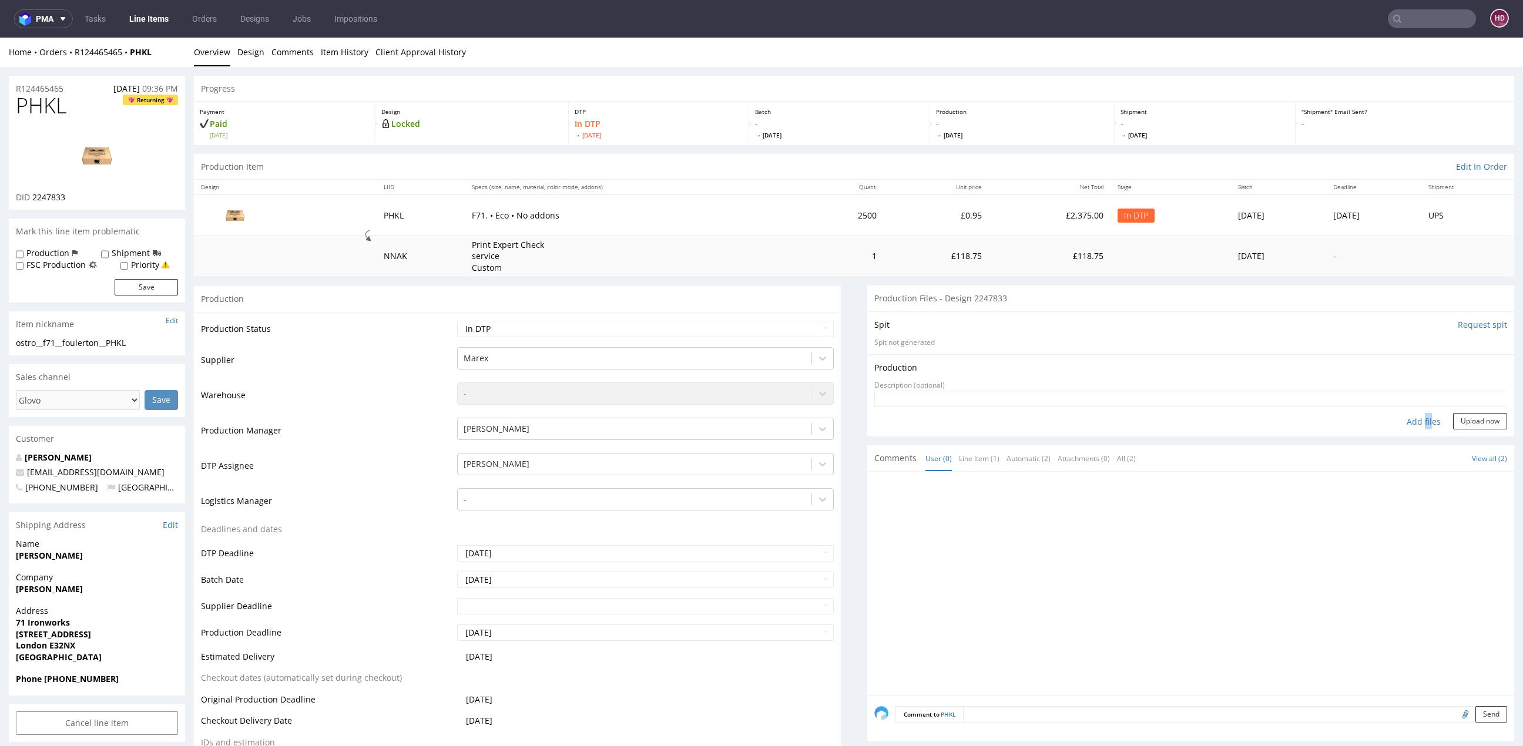
type input "C:\fakepath\ ostro__f71__foulerton__PHKL__d2247833 __oR124465465.pdf"
click at [1466, 434] on button "Upload now" at bounding box center [1480, 439] width 54 height 16
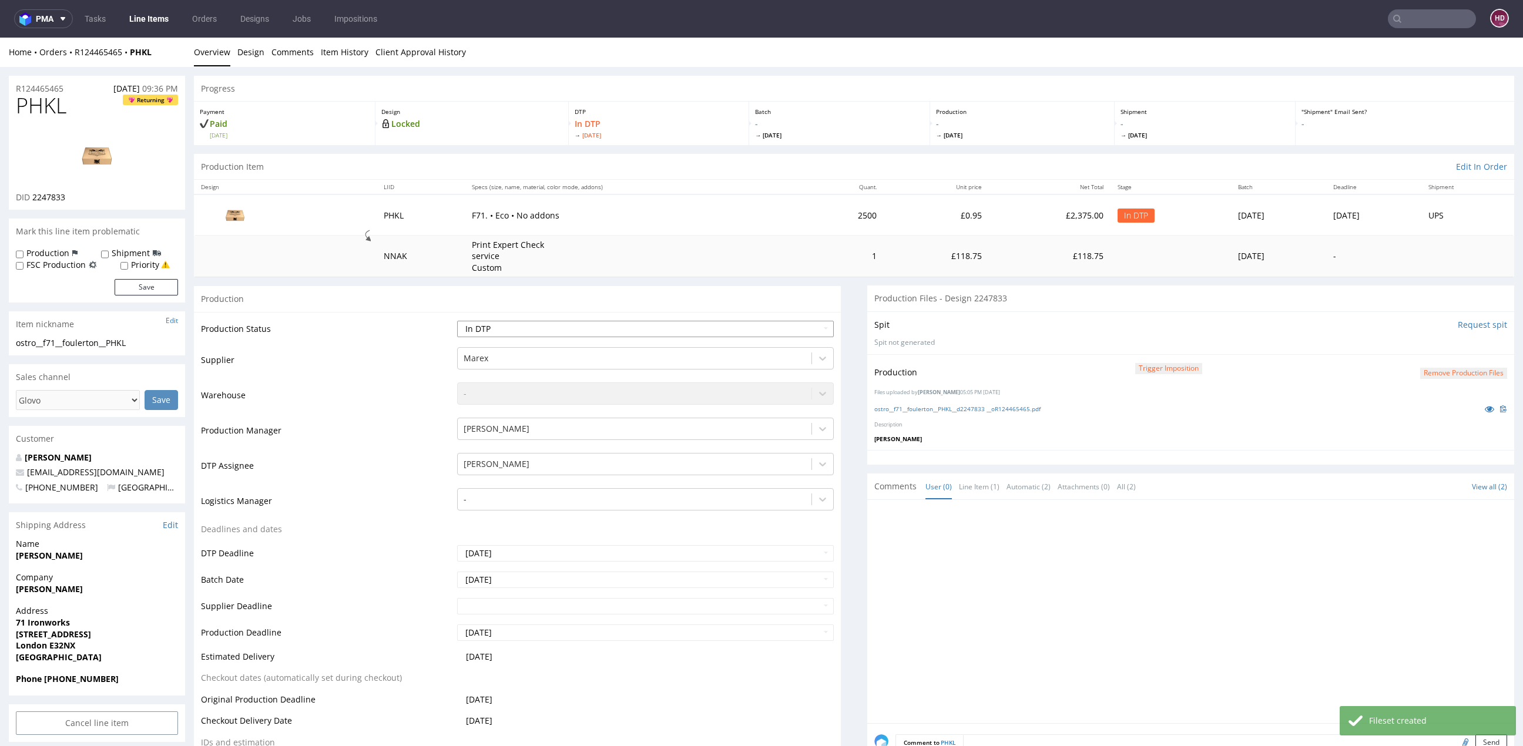
click at [525, 331] on select "Waiting for Artwork Waiting for Diecut Waiting for Mockup Waiting for DTP Waiti…" at bounding box center [645, 329] width 377 height 16
select select "dtp_production_ready"
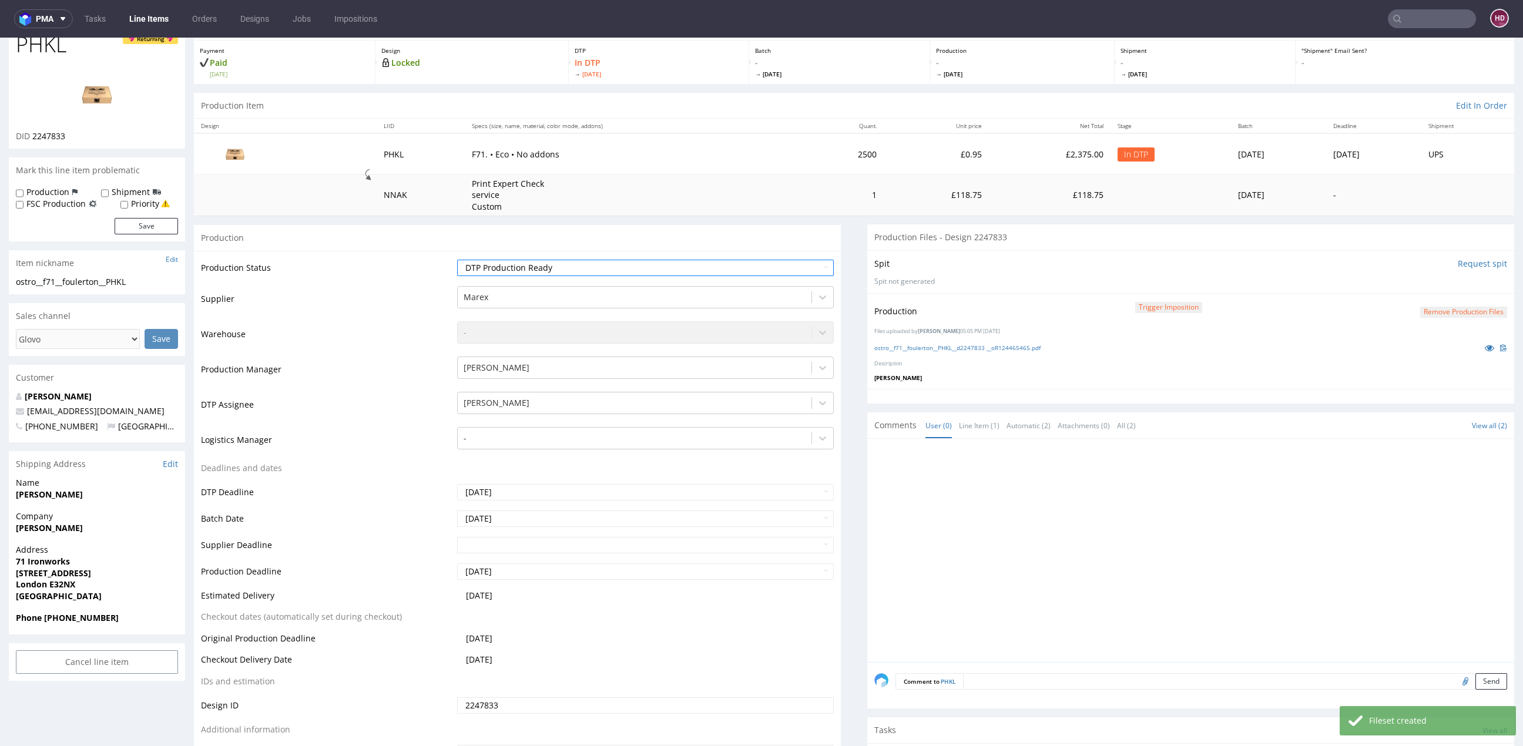
scroll to position [146, 0]
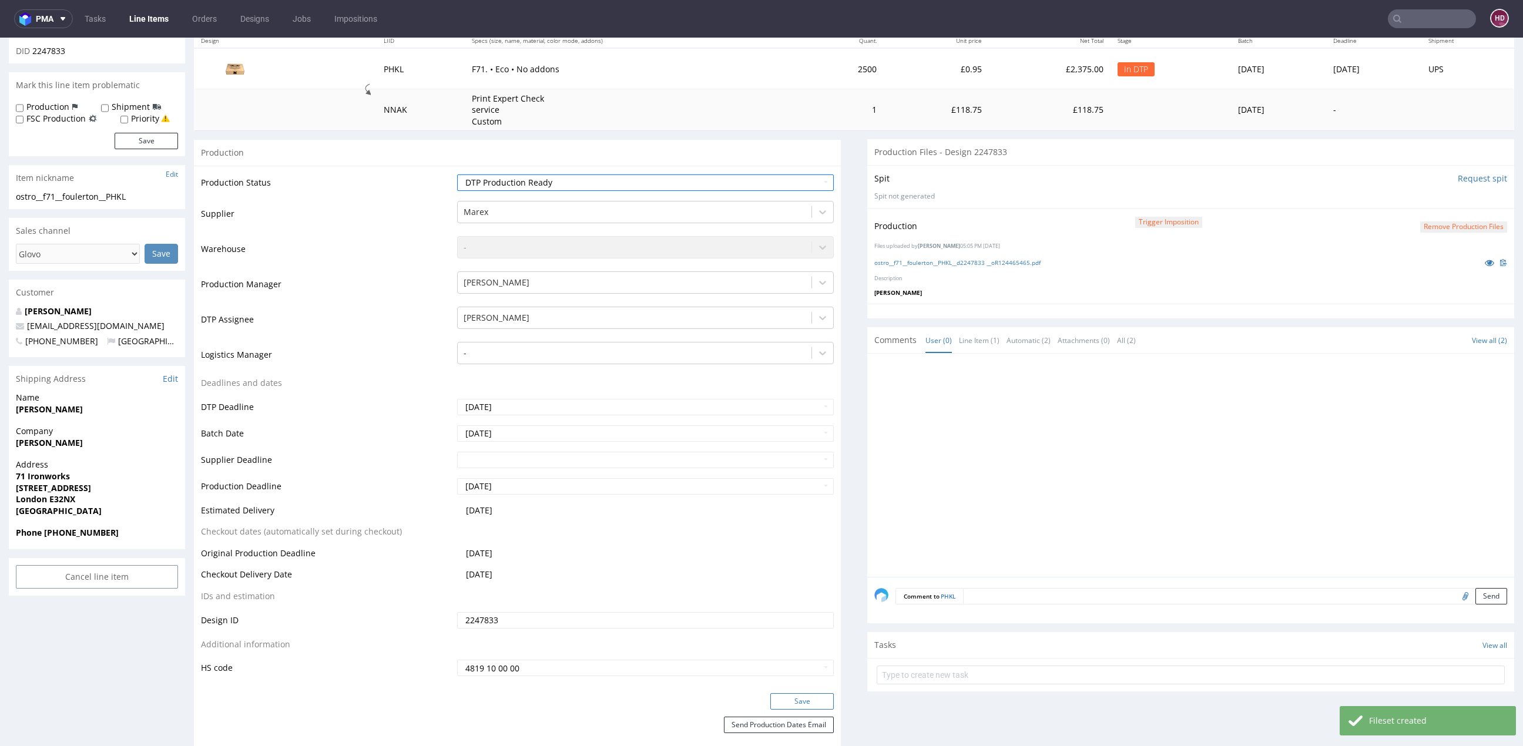
click at [811, 702] on button "Save" at bounding box center [801, 701] width 63 height 16
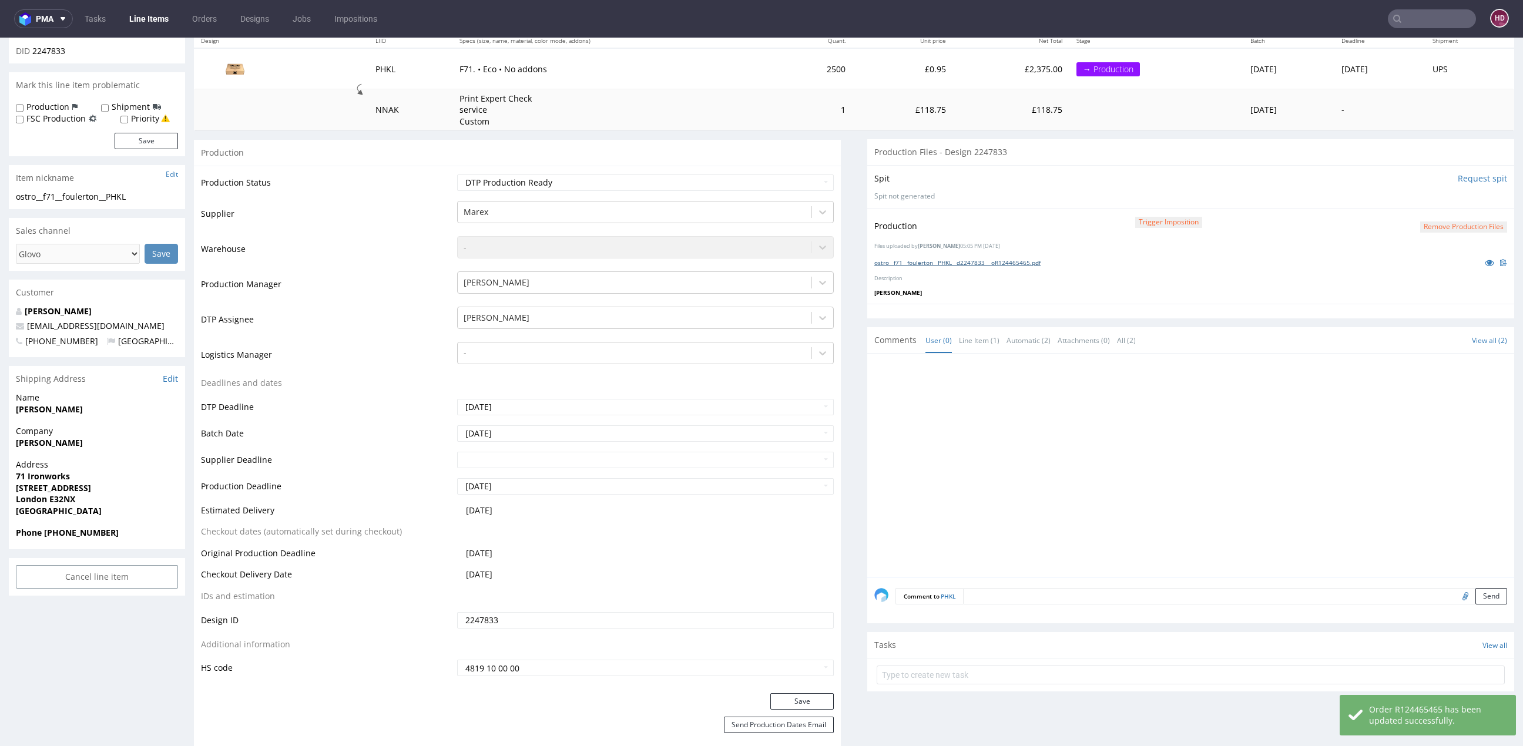
click at [944, 259] on link "ostro__f71__foulerton__PHKL__d2247833 __oR124465465.pdf" at bounding box center [957, 263] width 166 height 8
click at [164, 12] on link "Line Items" at bounding box center [148, 18] width 53 height 19
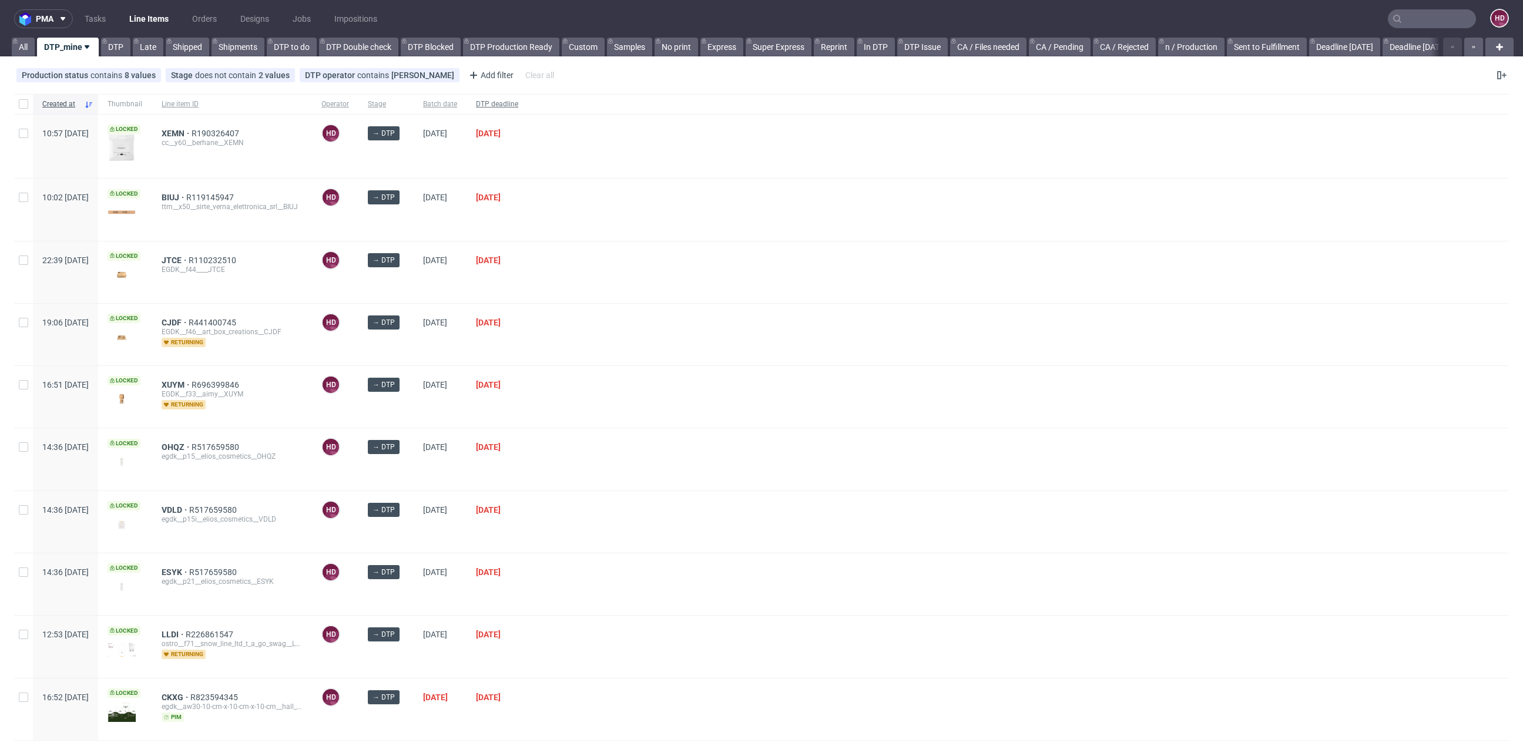
click at [528, 98] on div "DTP deadline" at bounding box center [497, 104] width 61 height 20
